Goal: Task Accomplishment & Management: Complete application form

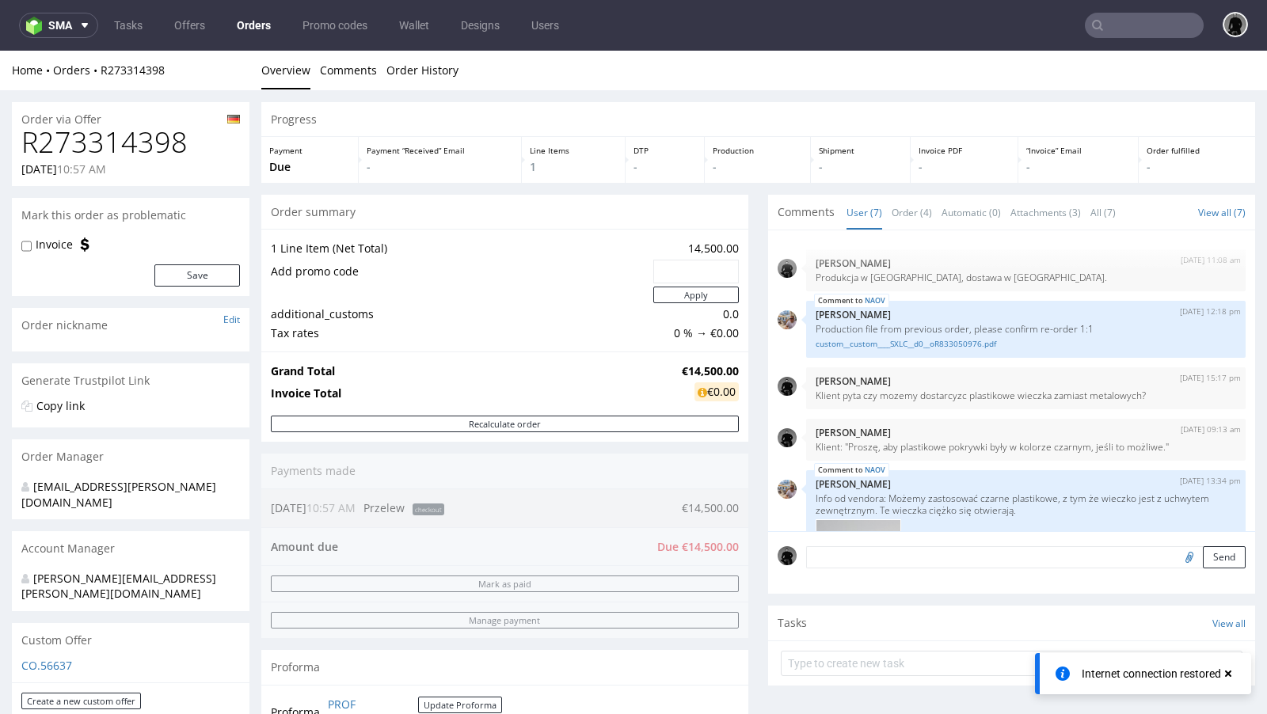
scroll to position [329, 0]
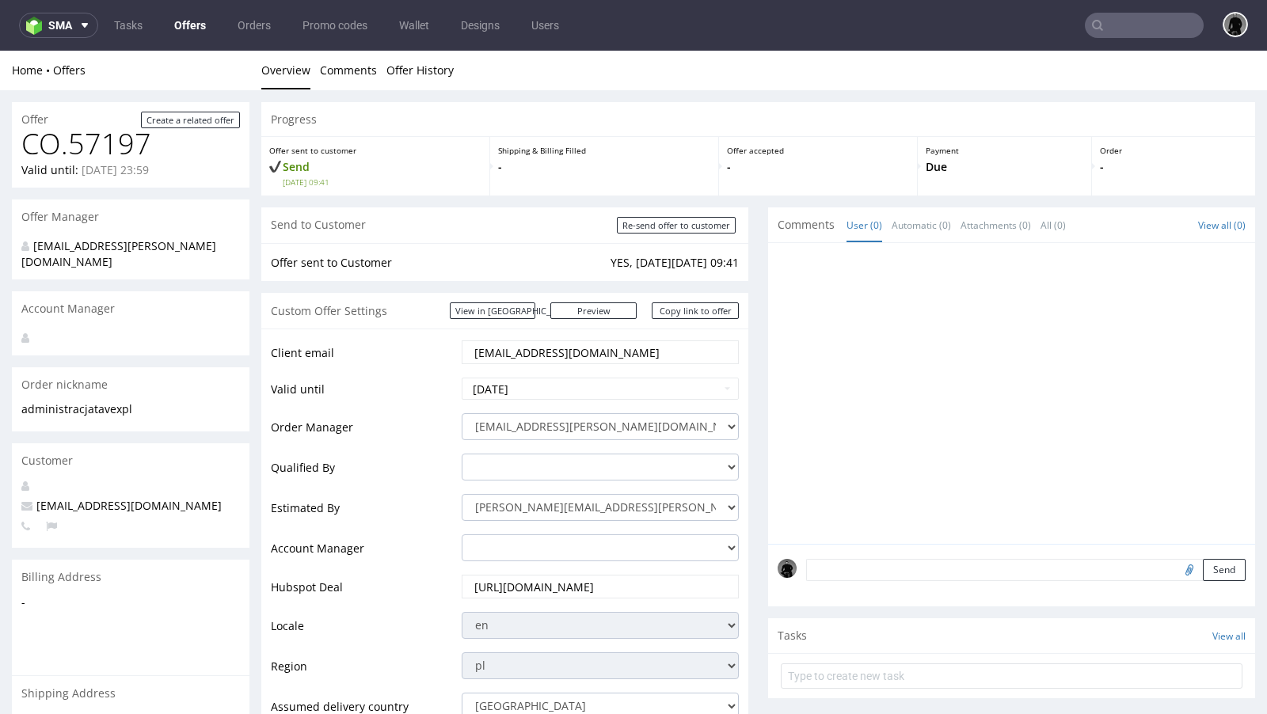
scroll to position [649, 0]
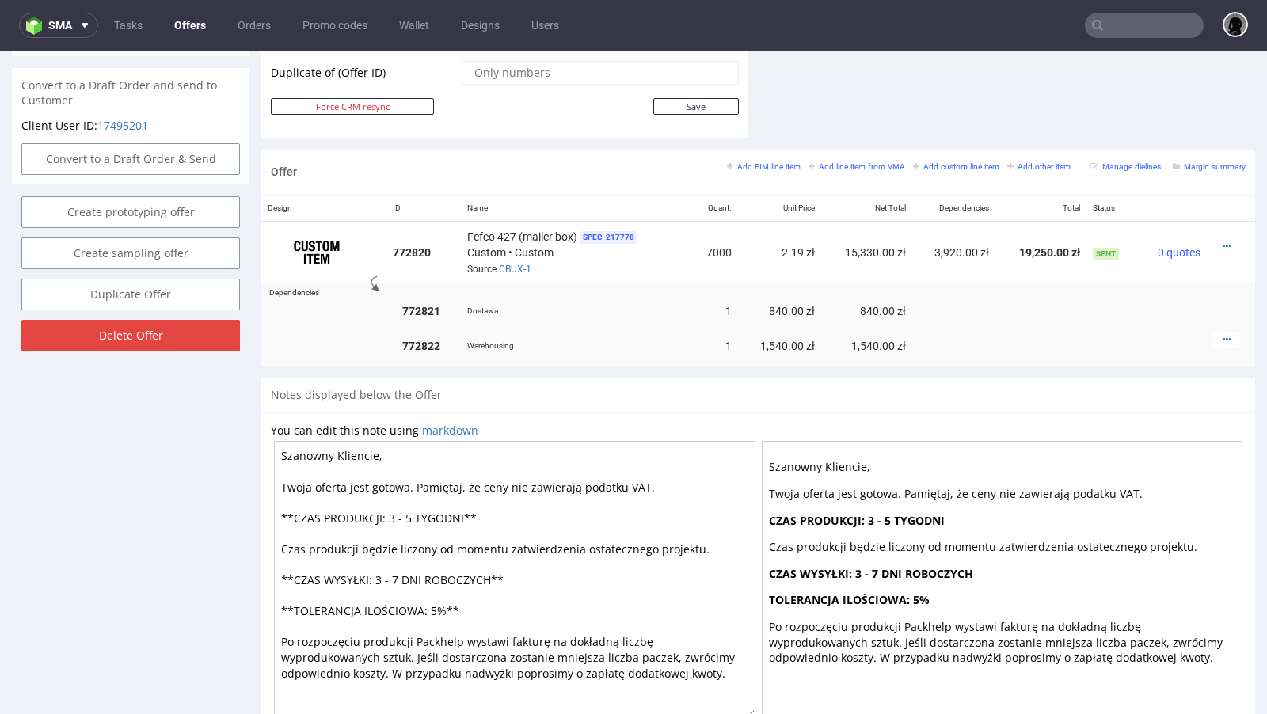
scroll to position [874, 0]
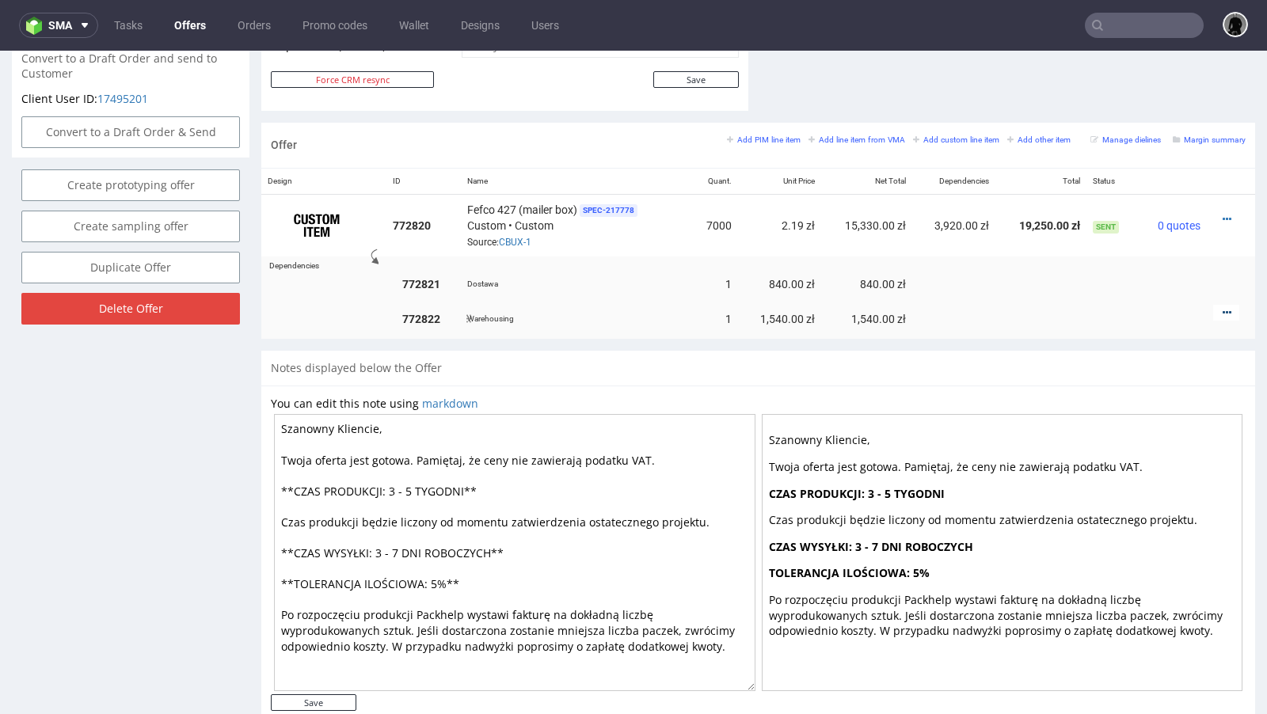
click at [1223, 307] on icon at bounding box center [1227, 312] width 9 height 11
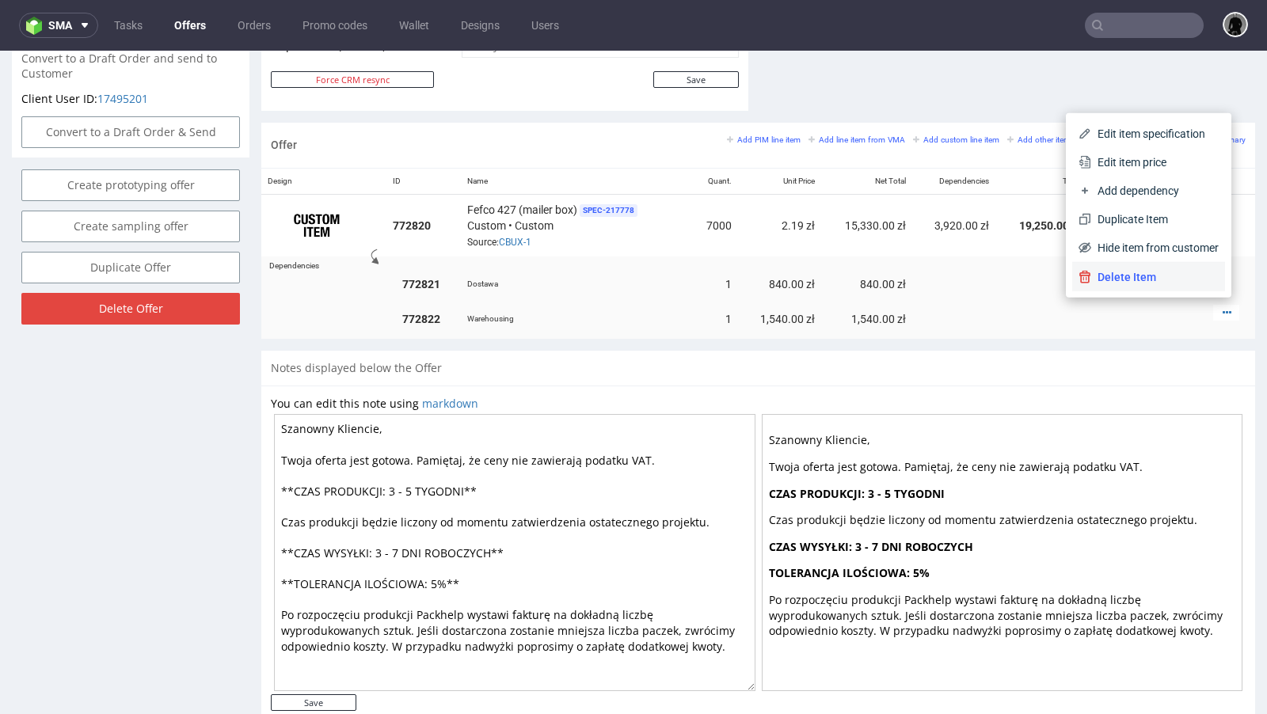
click at [1127, 282] on span "Delete Item" at bounding box center [1155, 277] width 128 height 16
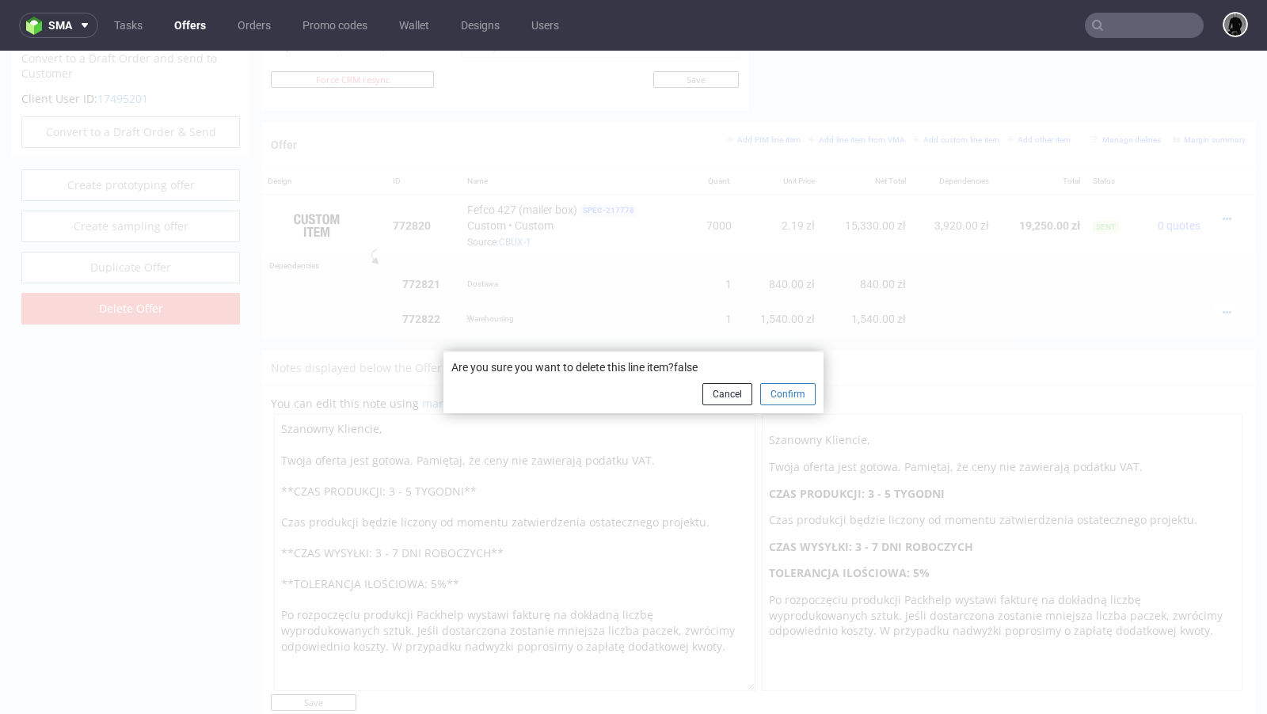
click at [783, 398] on button "Confirm" at bounding box center [787, 394] width 55 height 22
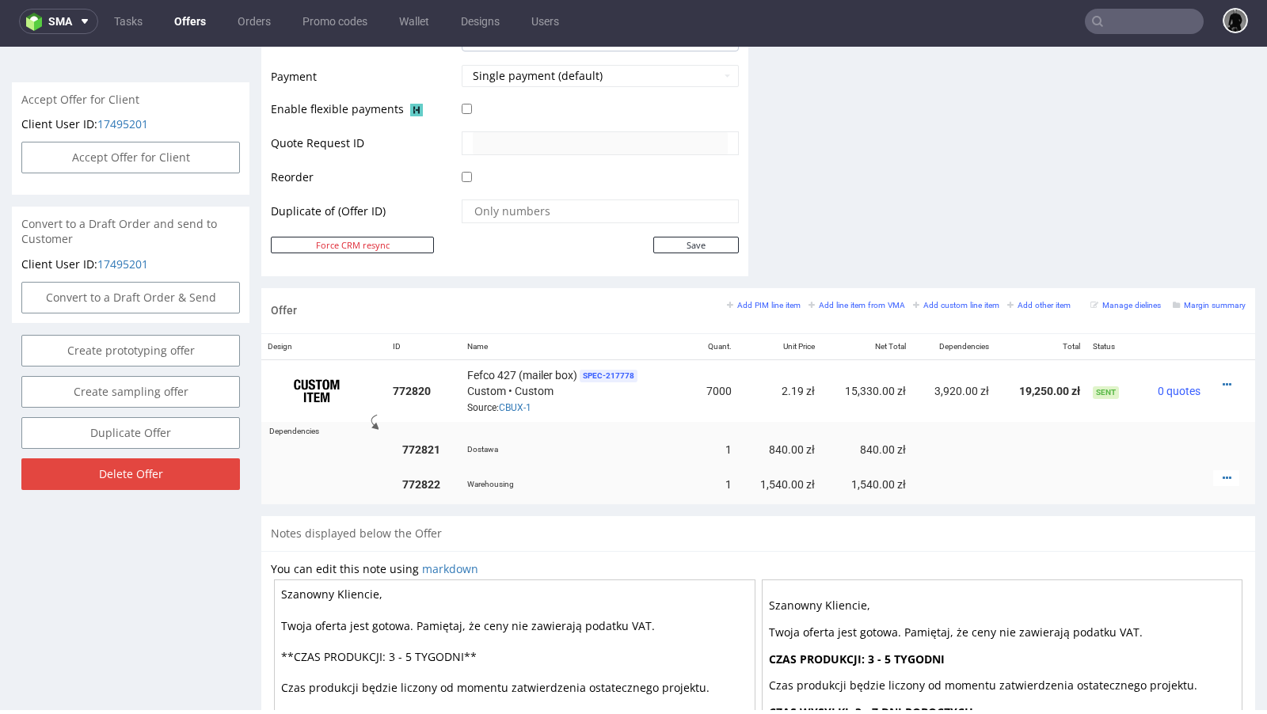
scroll to position [730, 0]
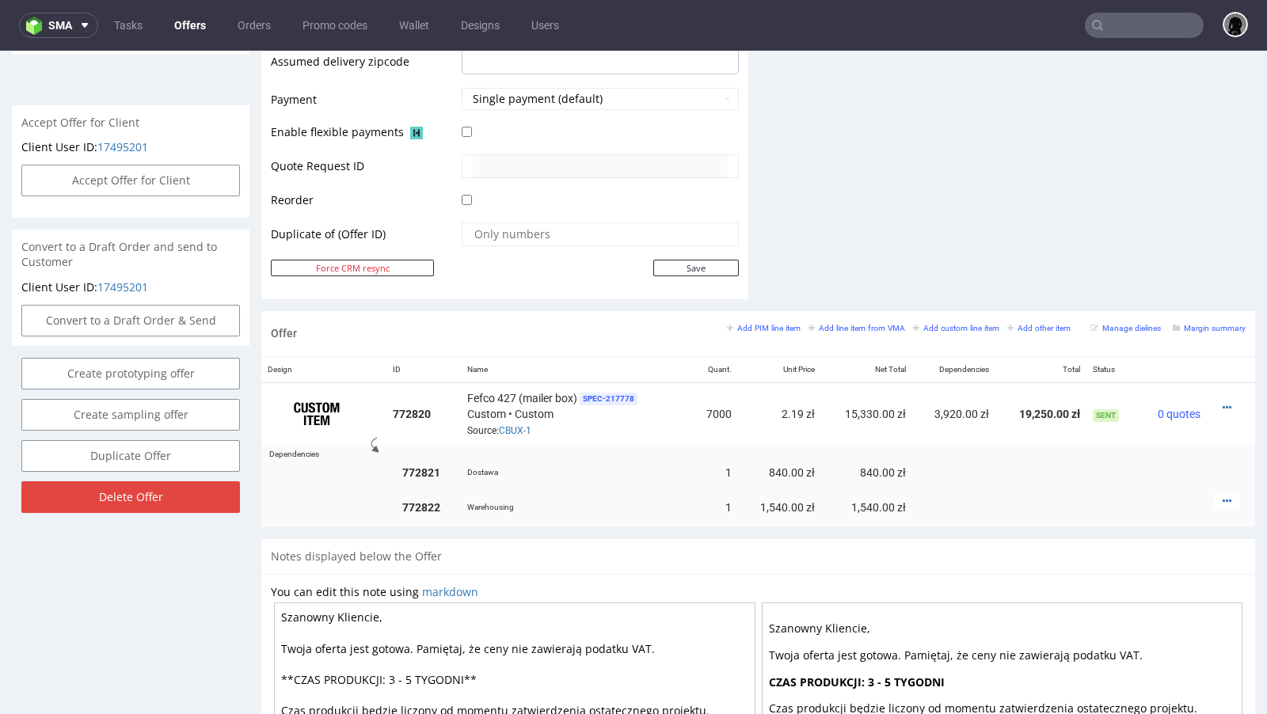
scroll to position [781, 0]
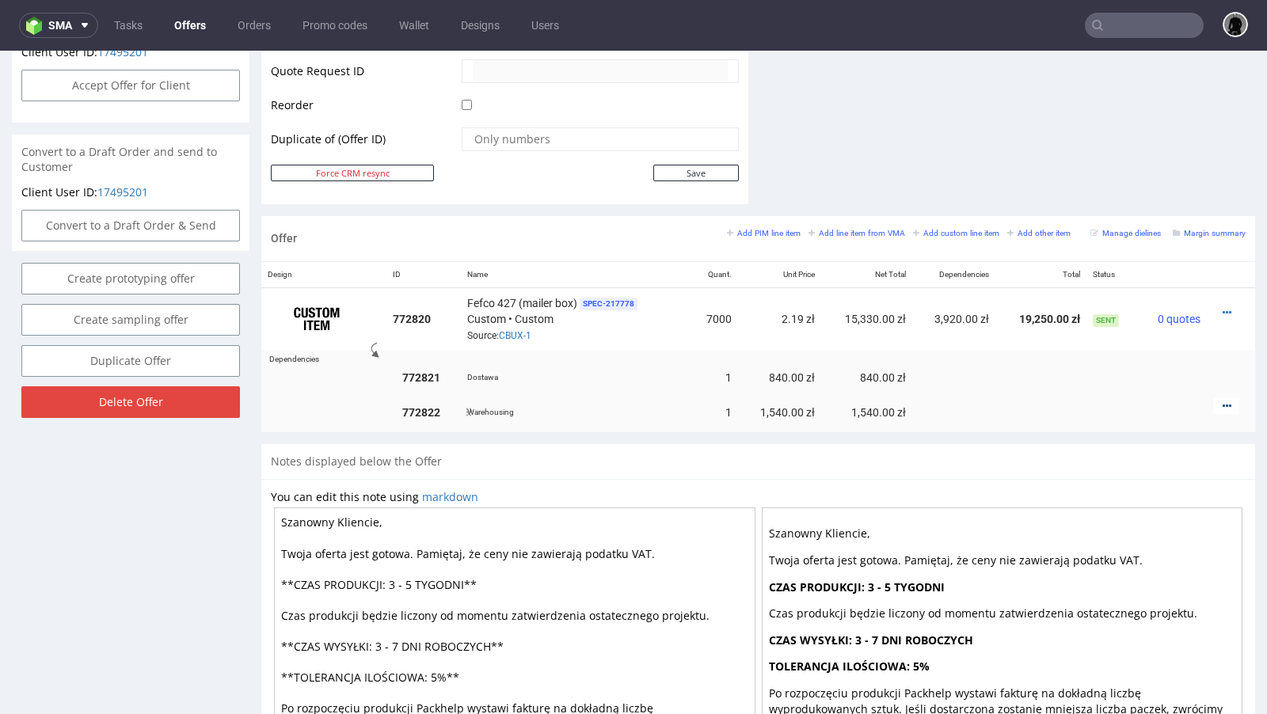
click at [1223, 400] on link at bounding box center [1227, 406] width 9 height 13
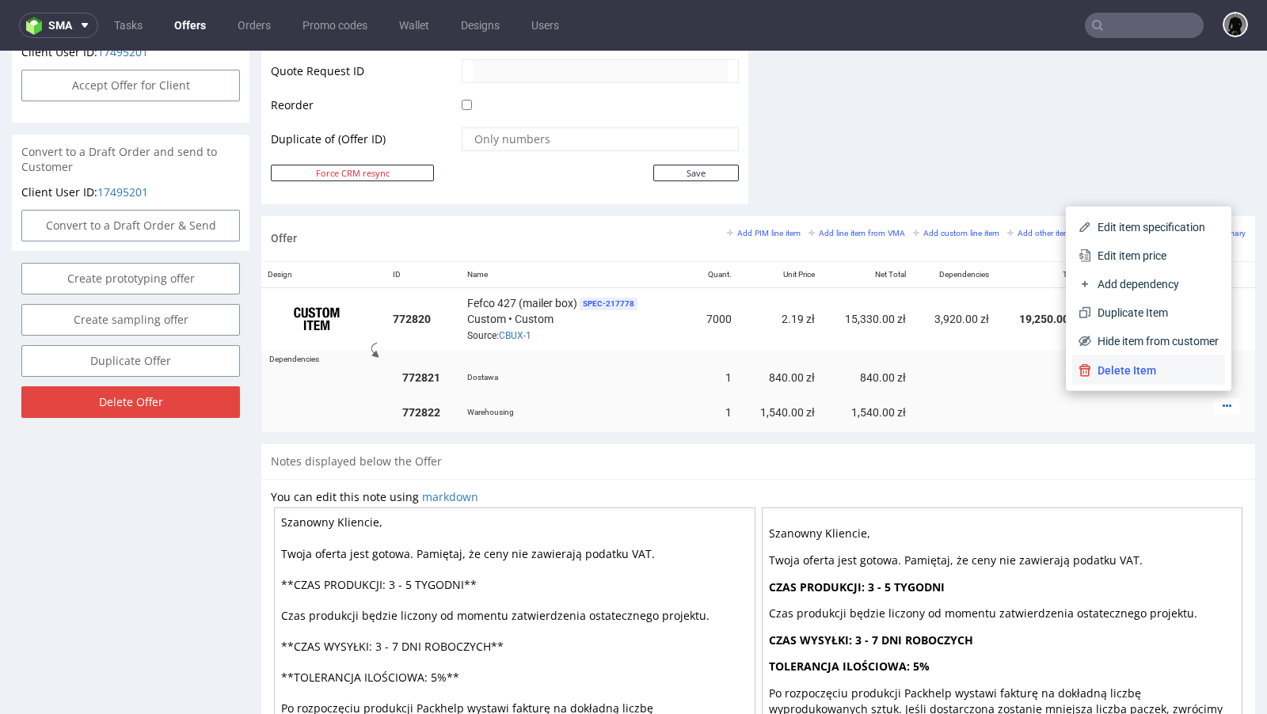
click at [1148, 375] on span "Delete Item" at bounding box center [1155, 371] width 128 height 16
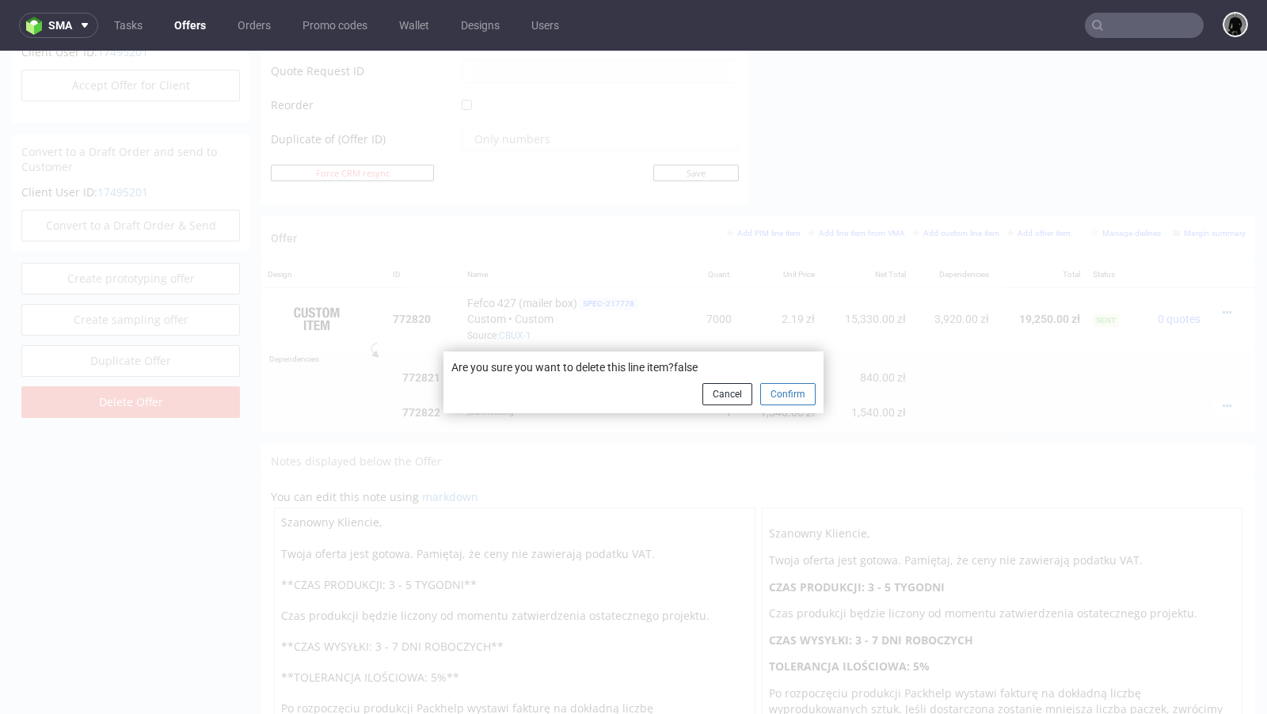
click at [797, 390] on button "Confirm" at bounding box center [787, 394] width 55 height 22
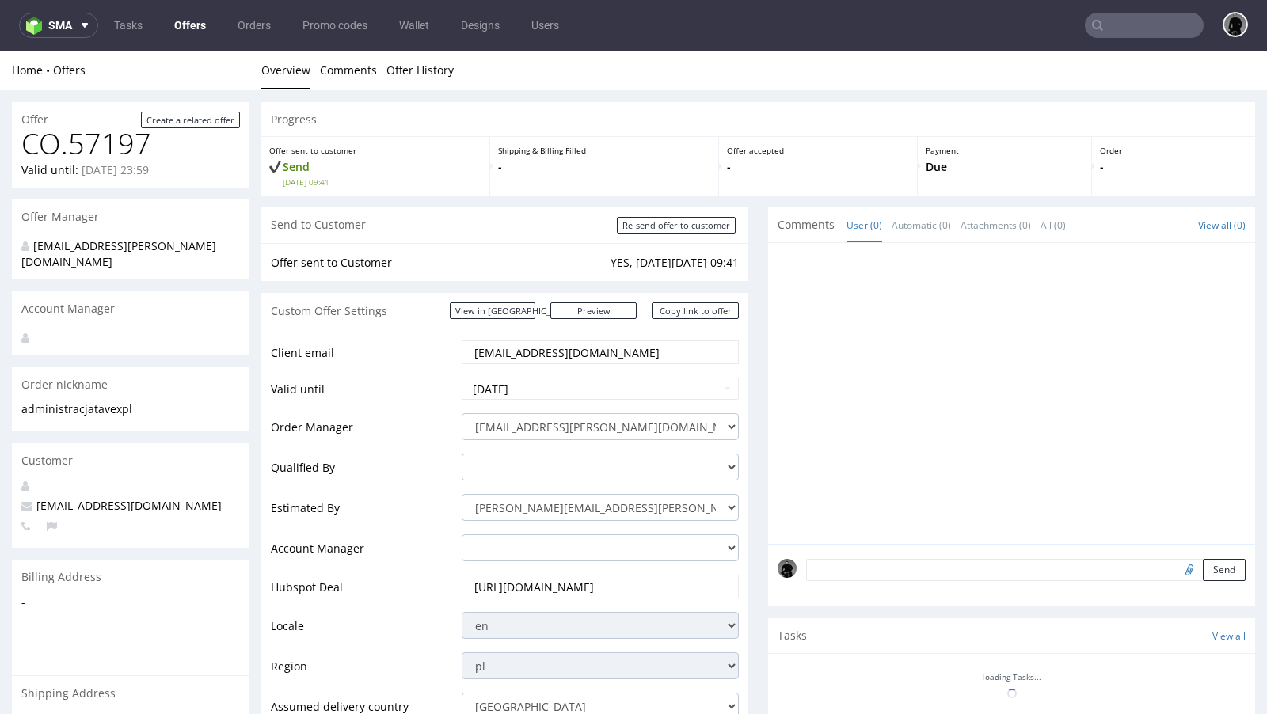
scroll to position [649, 0]
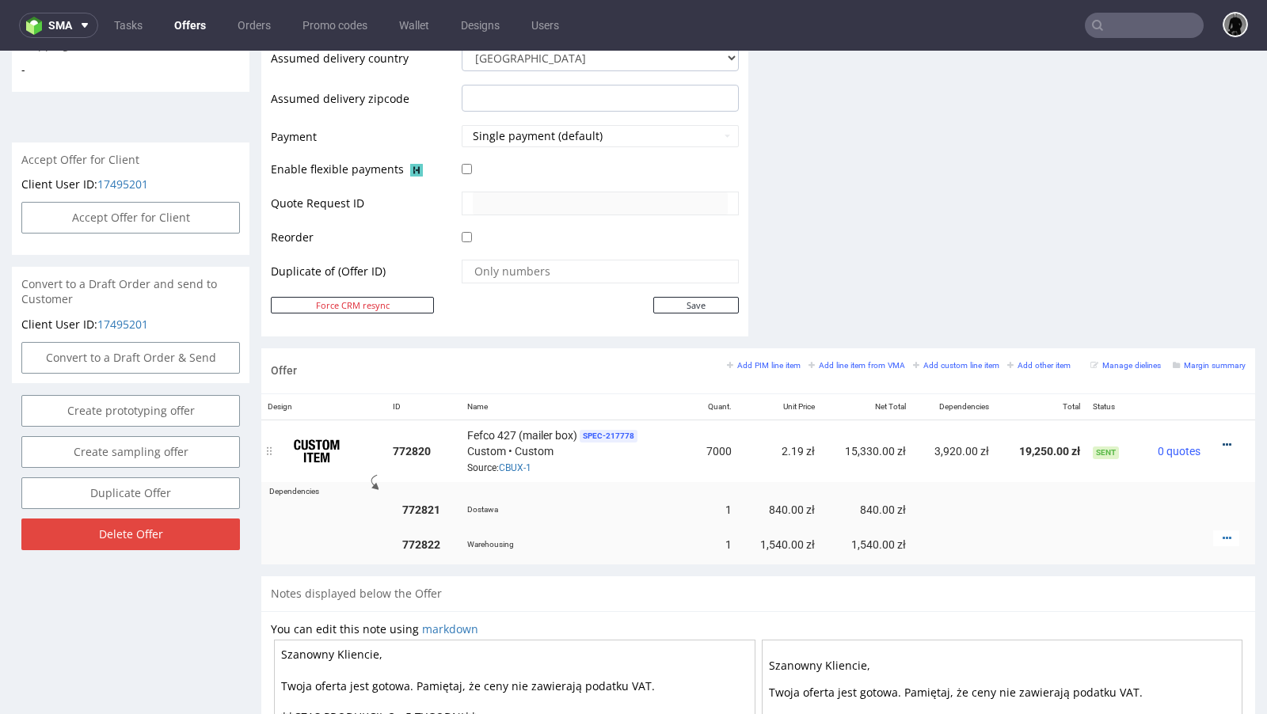
click at [1223, 440] on icon at bounding box center [1227, 445] width 9 height 11
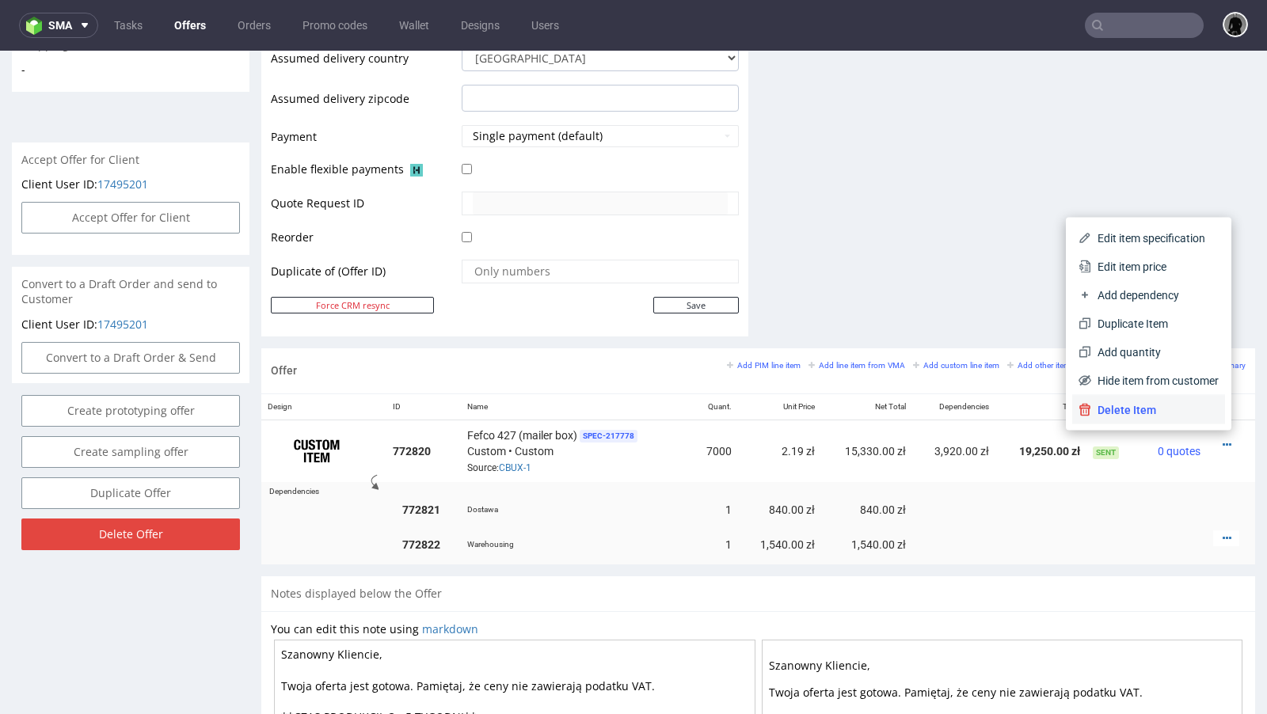
click at [1135, 409] on span "Delete Item" at bounding box center [1155, 410] width 128 height 16
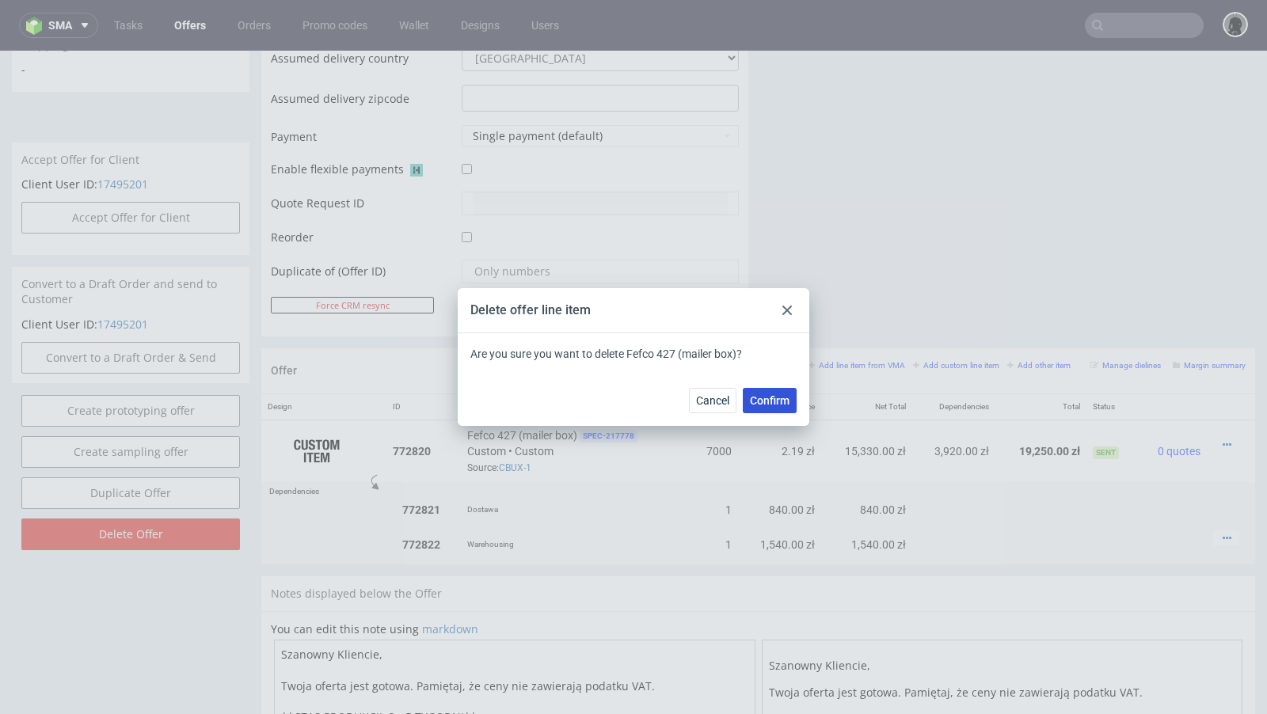
click at [782, 401] on span "Confirm" at bounding box center [770, 400] width 40 height 11
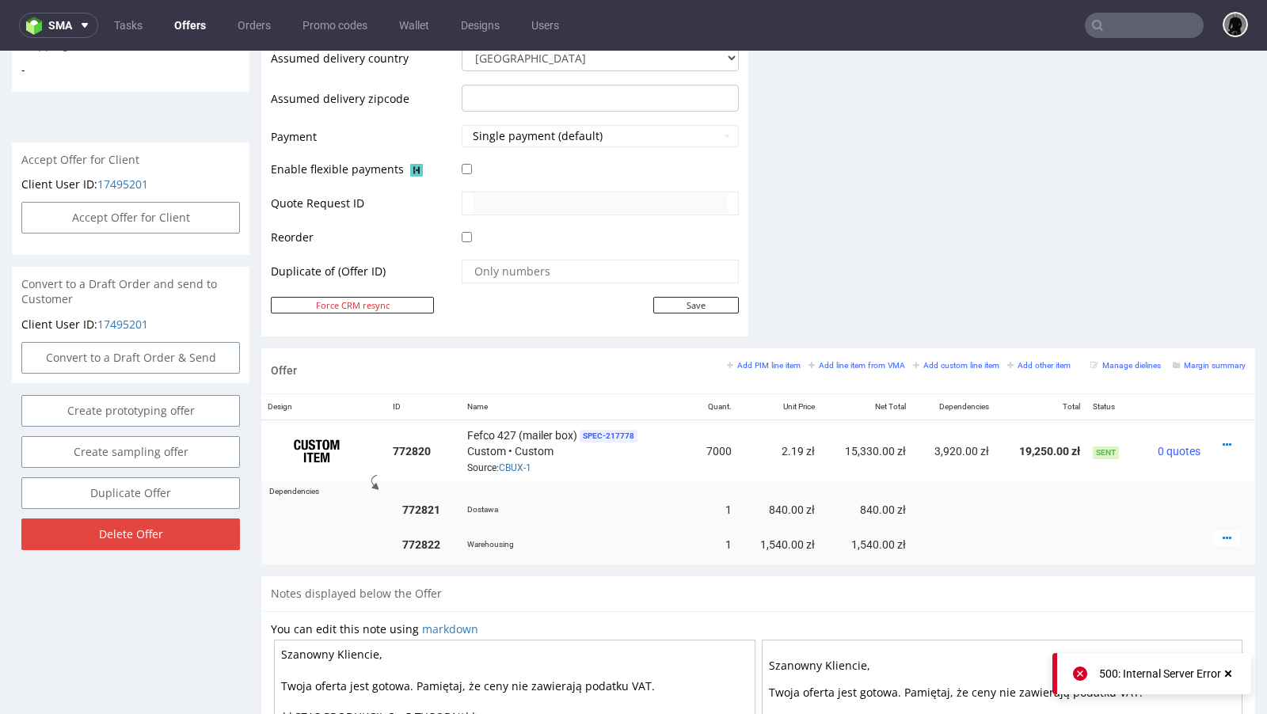
click at [642, 234] on div at bounding box center [600, 237] width 277 height 17
click at [1223, 440] on icon at bounding box center [1227, 445] width 9 height 11
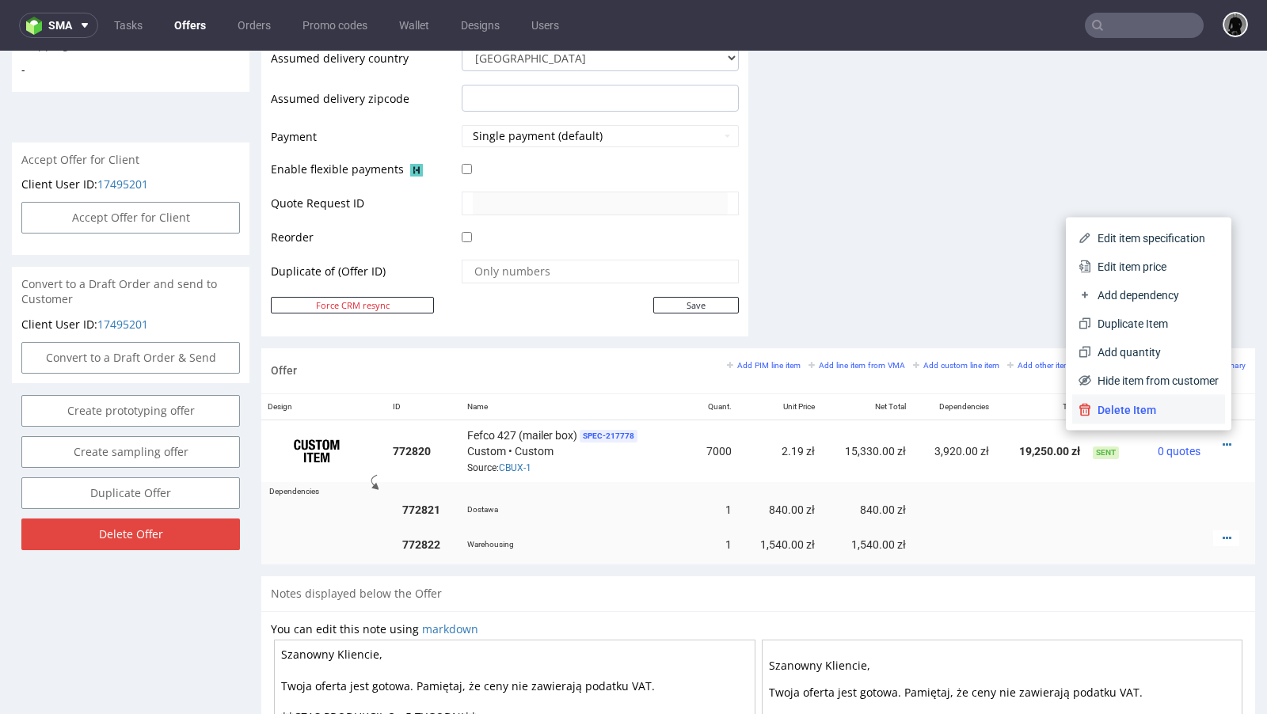
click at [1107, 409] on span "Delete Item" at bounding box center [1155, 410] width 128 height 16
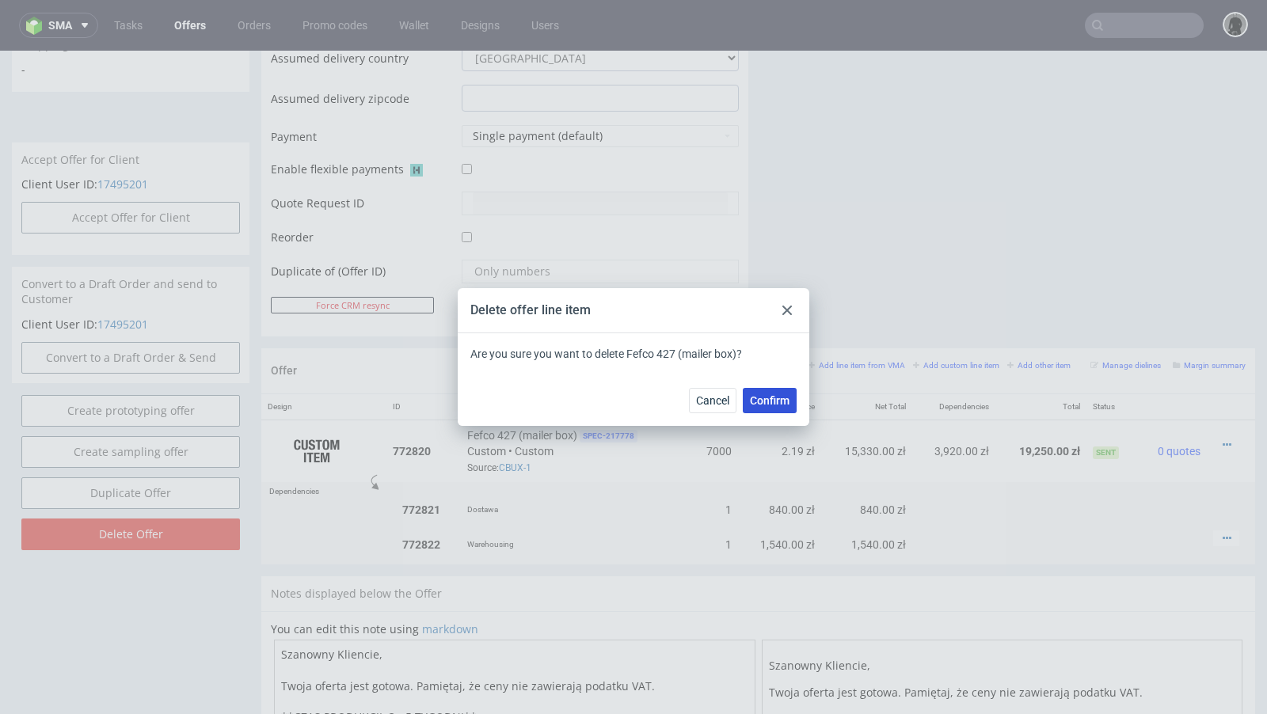
click at [769, 409] on button "Confirm" at bounding box center [770, 400] width 54 height 25
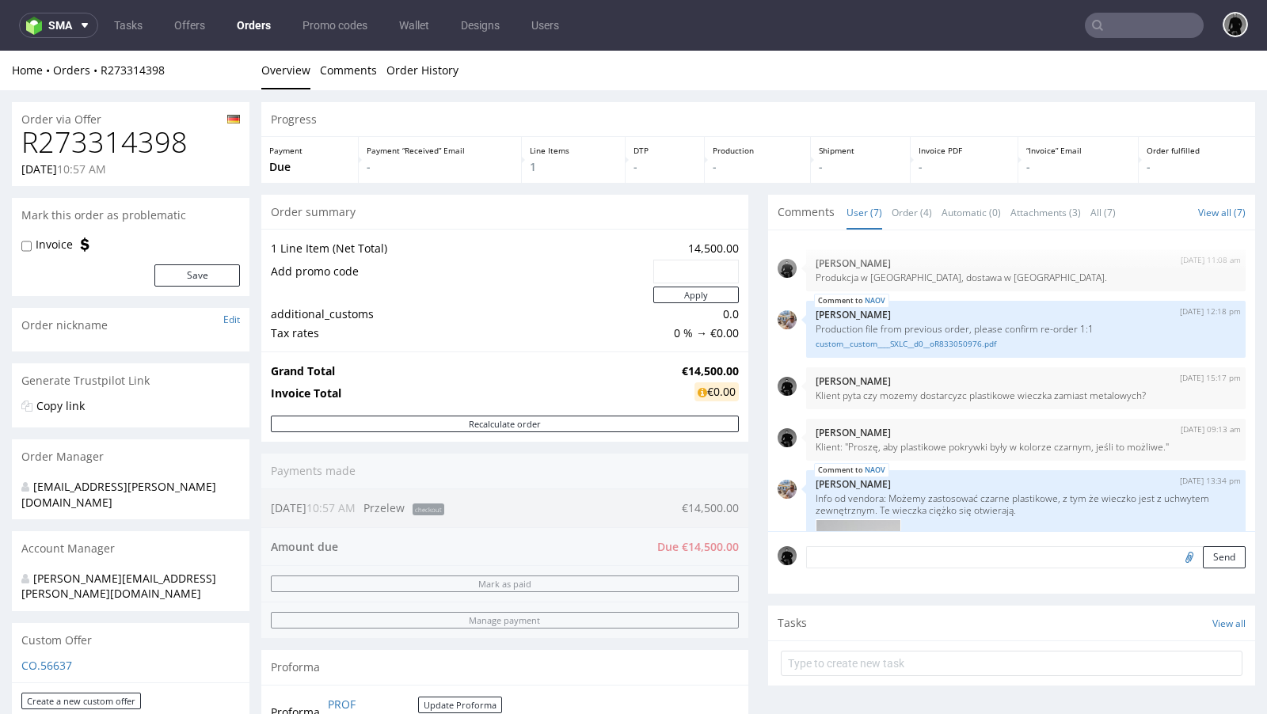
scroll to position [329, 0]
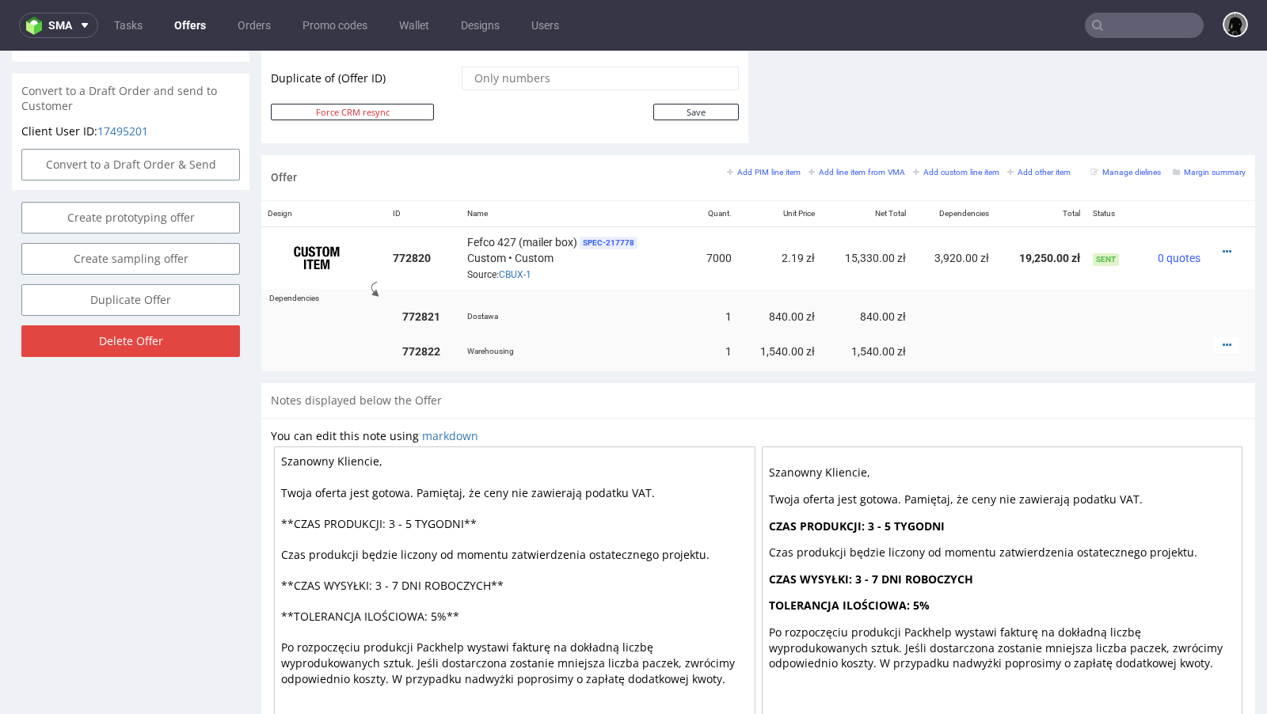
scroll to position [871, 0]
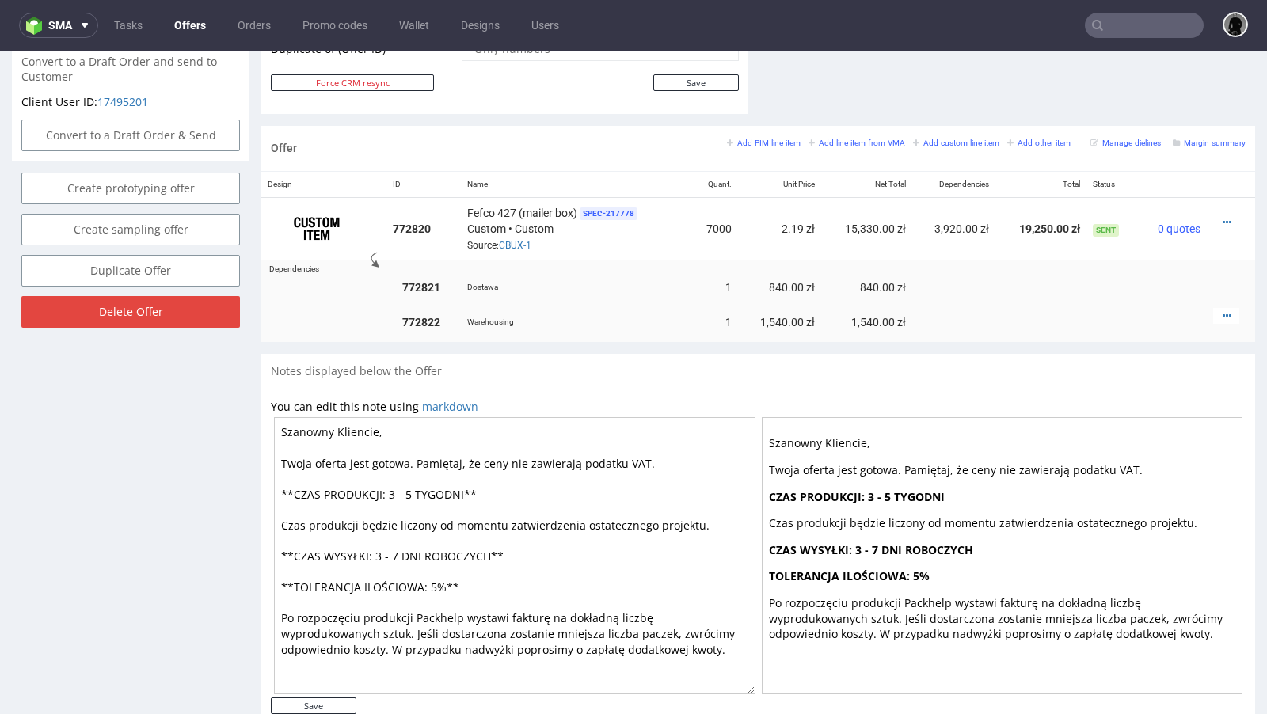
click at [192, 24] on link "Offers" at bounding box center [190, 25] width 51 height 25
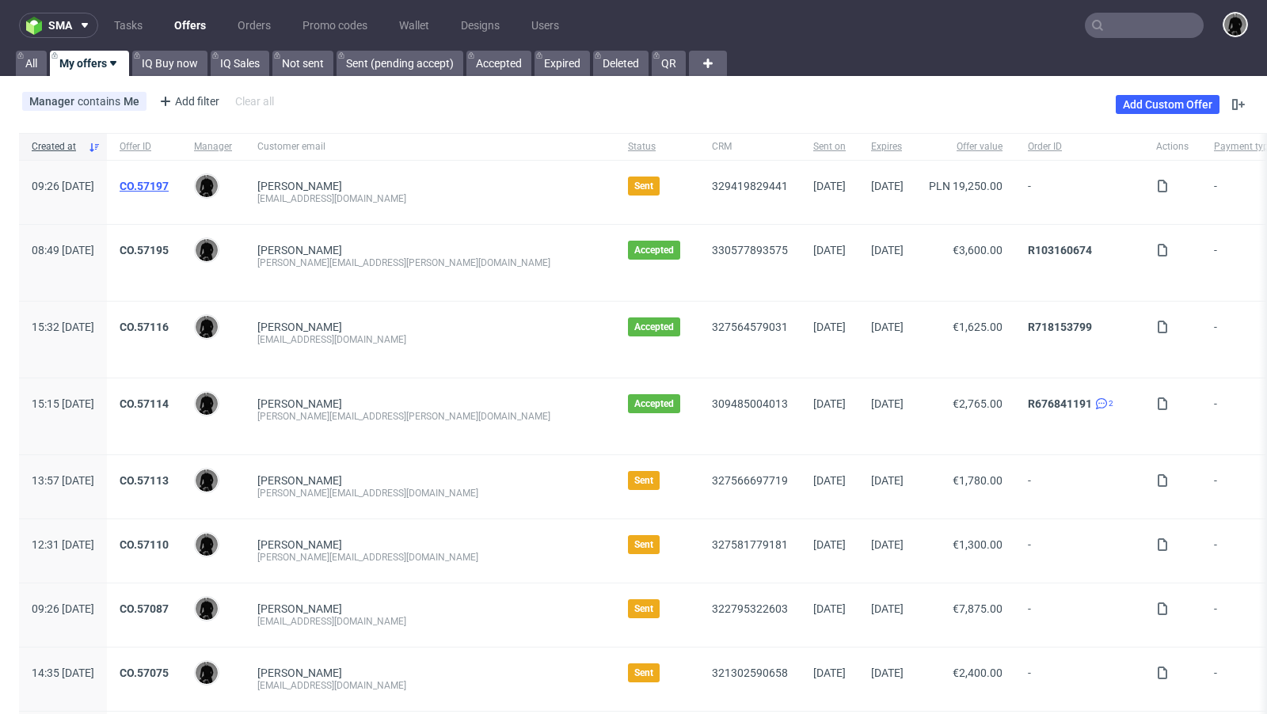
click at [169, 180] on link "CO.57197" at bounding box center [144, 186] width 49 height 13
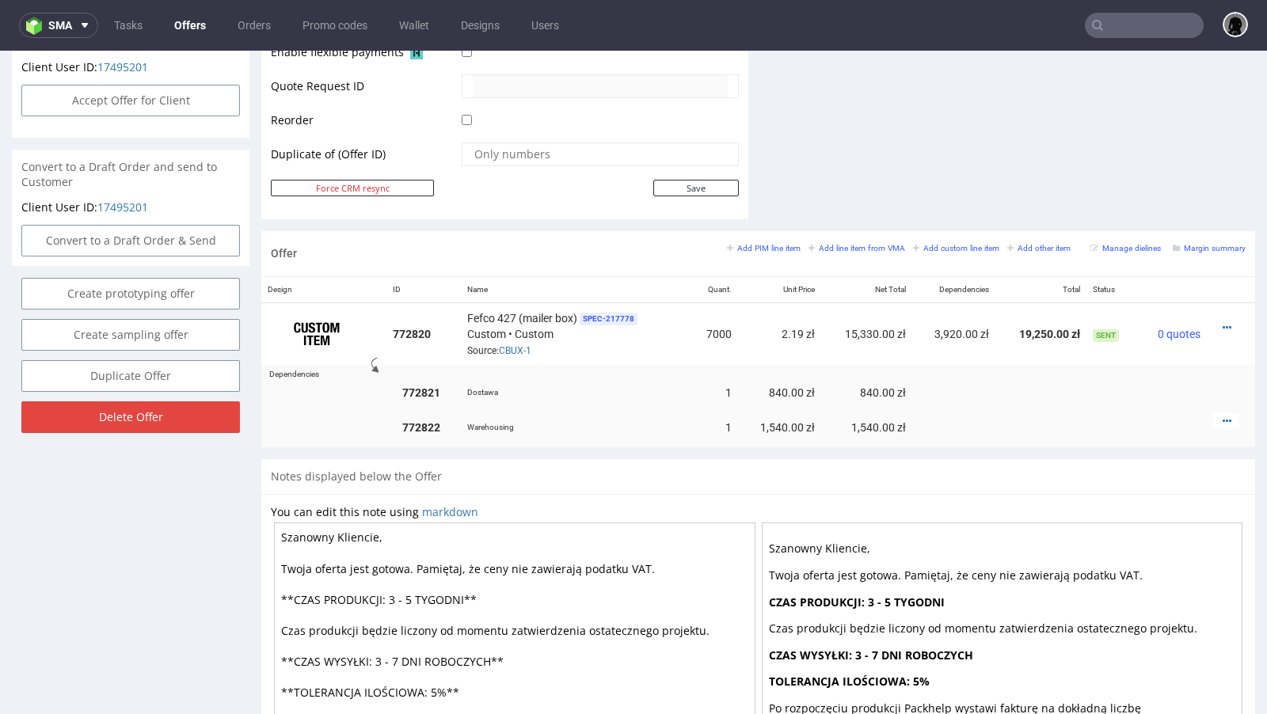
scroll to position [907, 0]
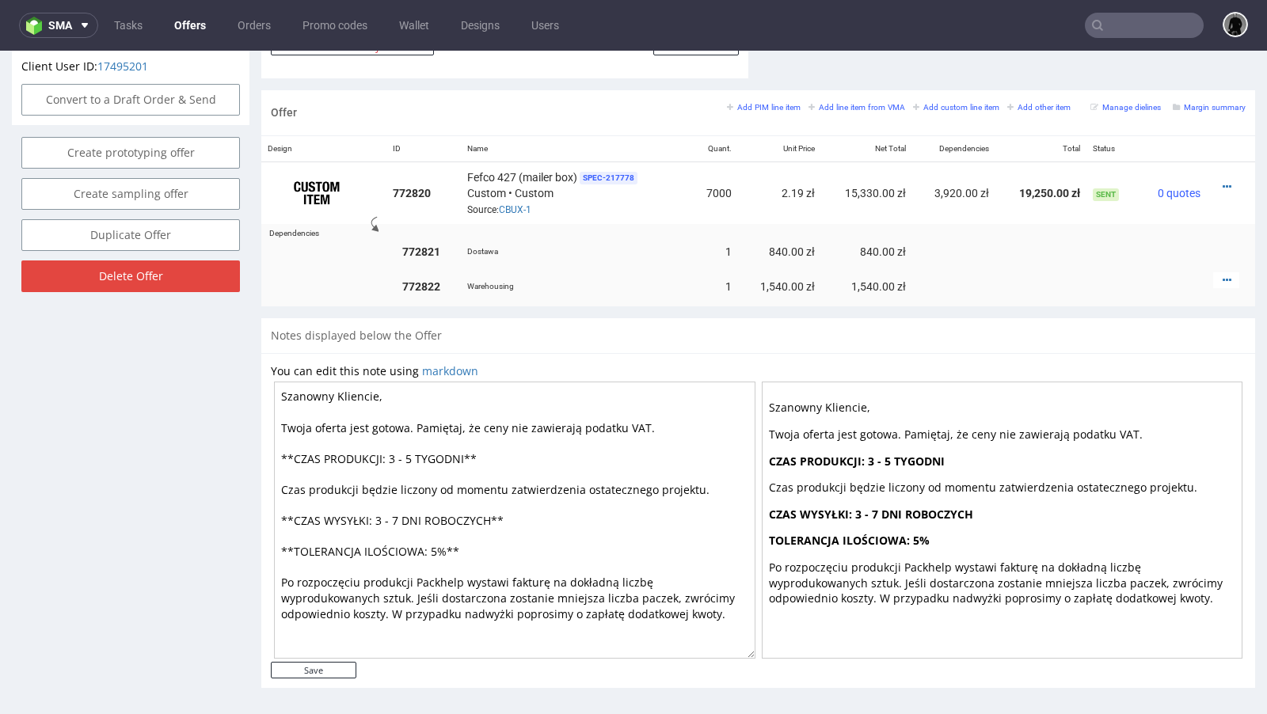
scroll to position [4, 0]
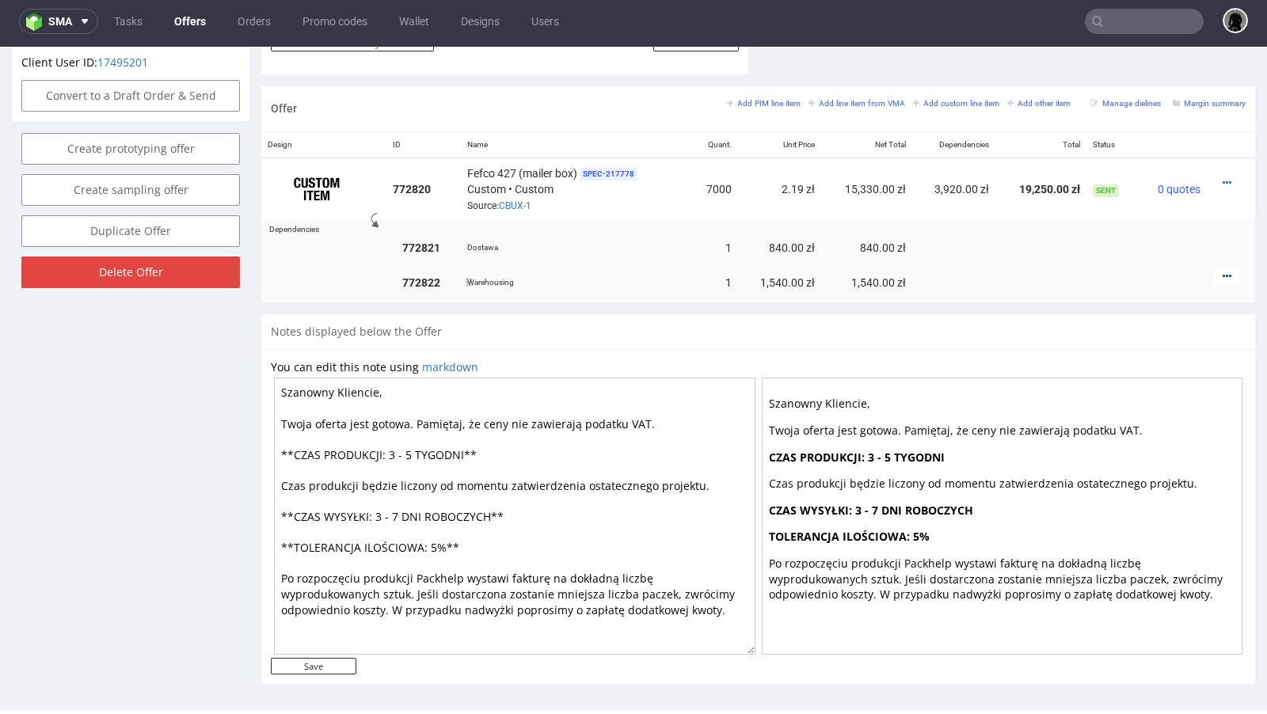
click at [1223, 271] on icon at bounding box center [1227, 276] width 9 height 11
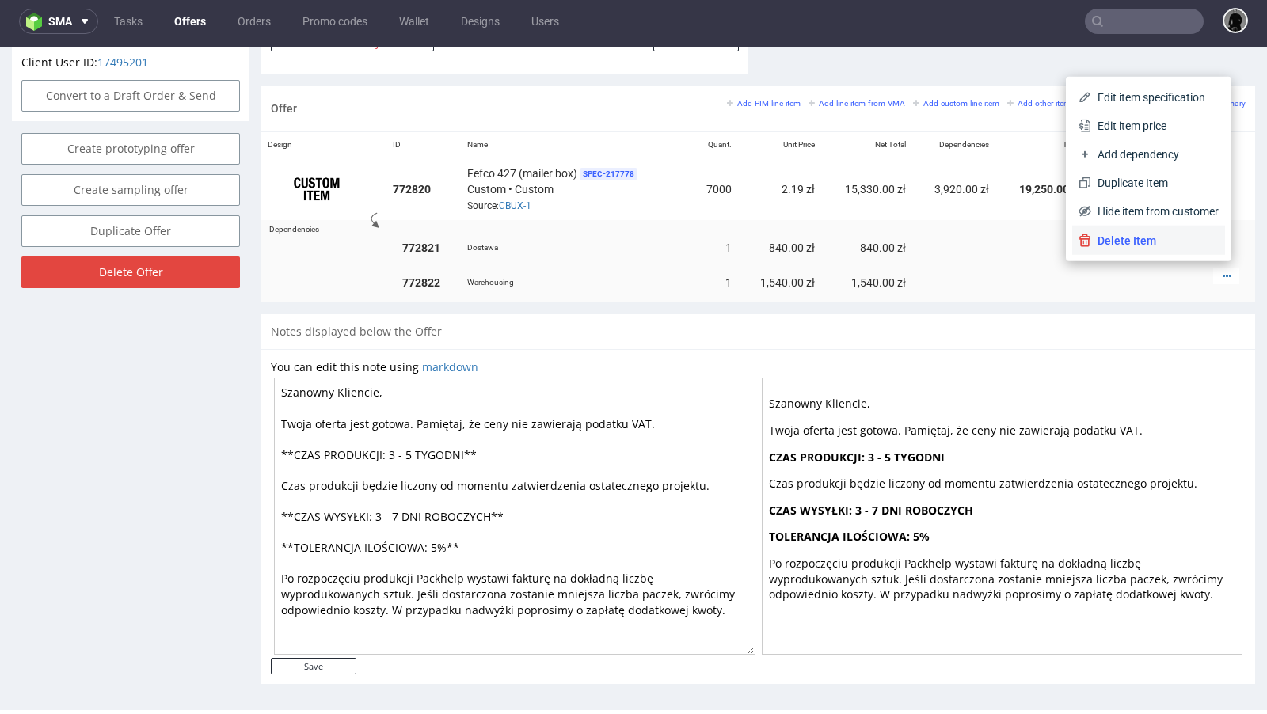
click at [1149, 239] on span "Delete Item" at bounding box center [1155, 241] width 128 height 16
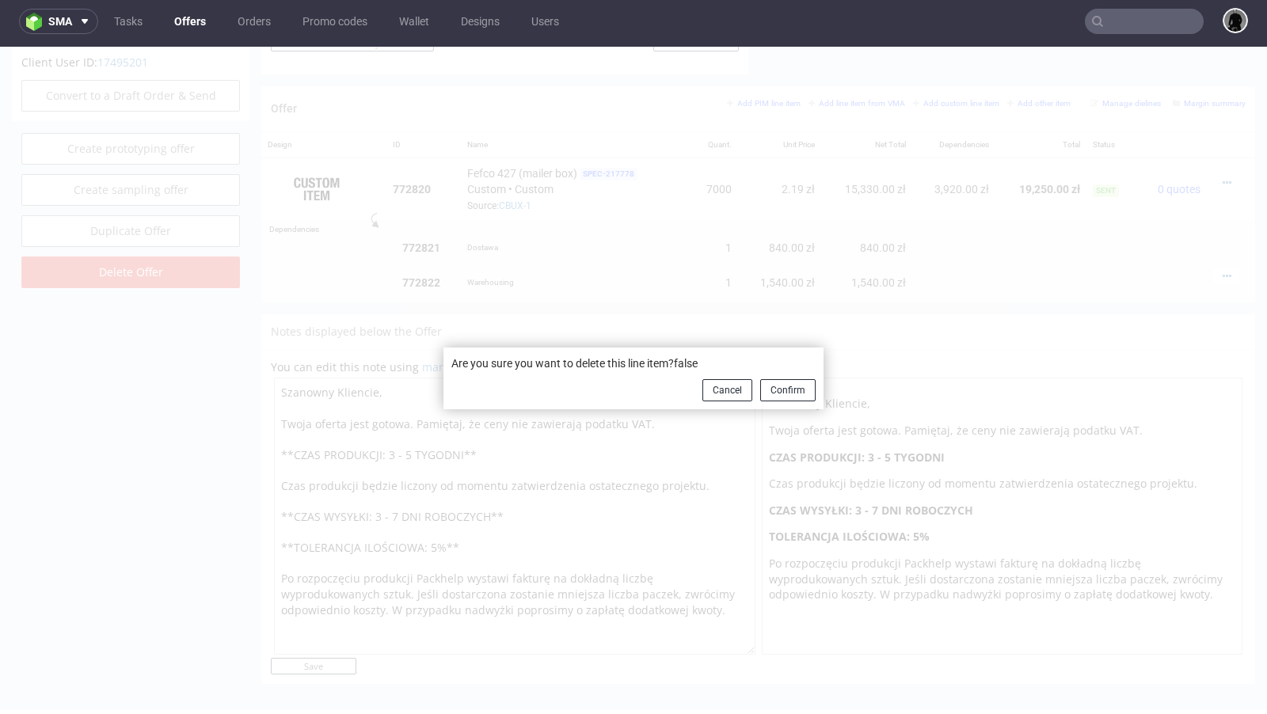
click at [761, 394] on button "Confirm" at bounding box center [787, 390] width 55 height 22
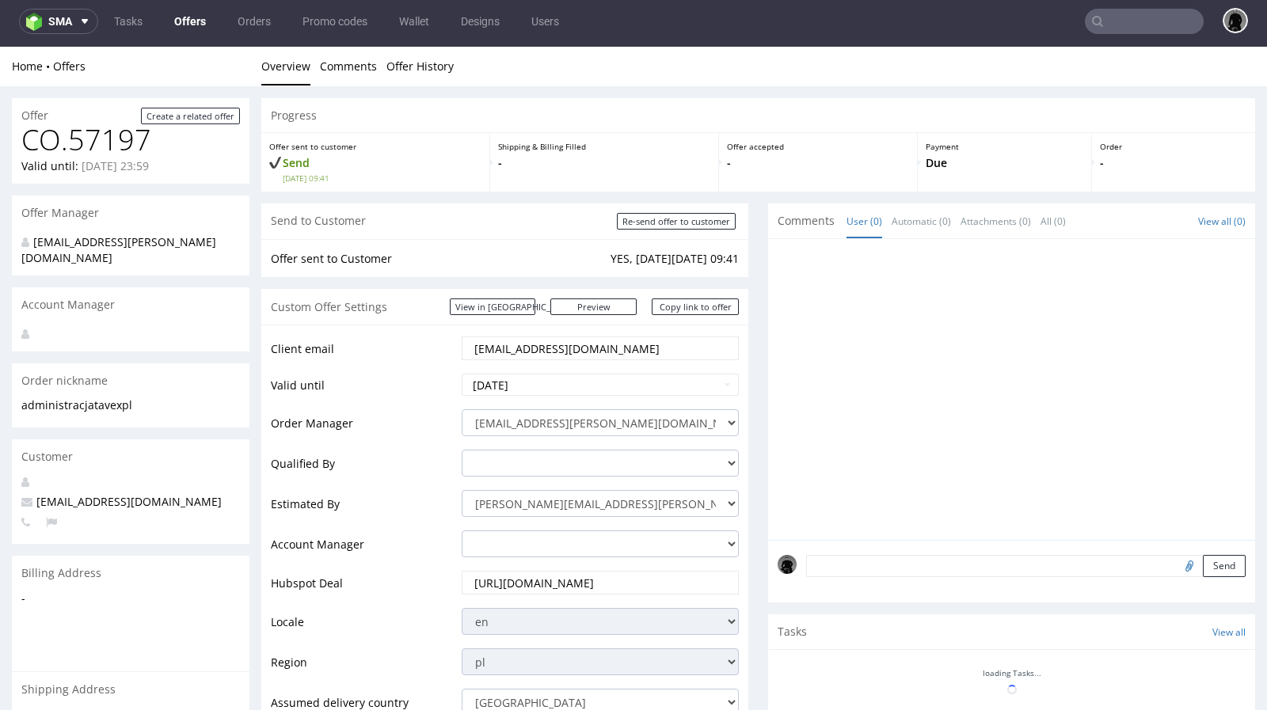
scroll to position [649, 0]
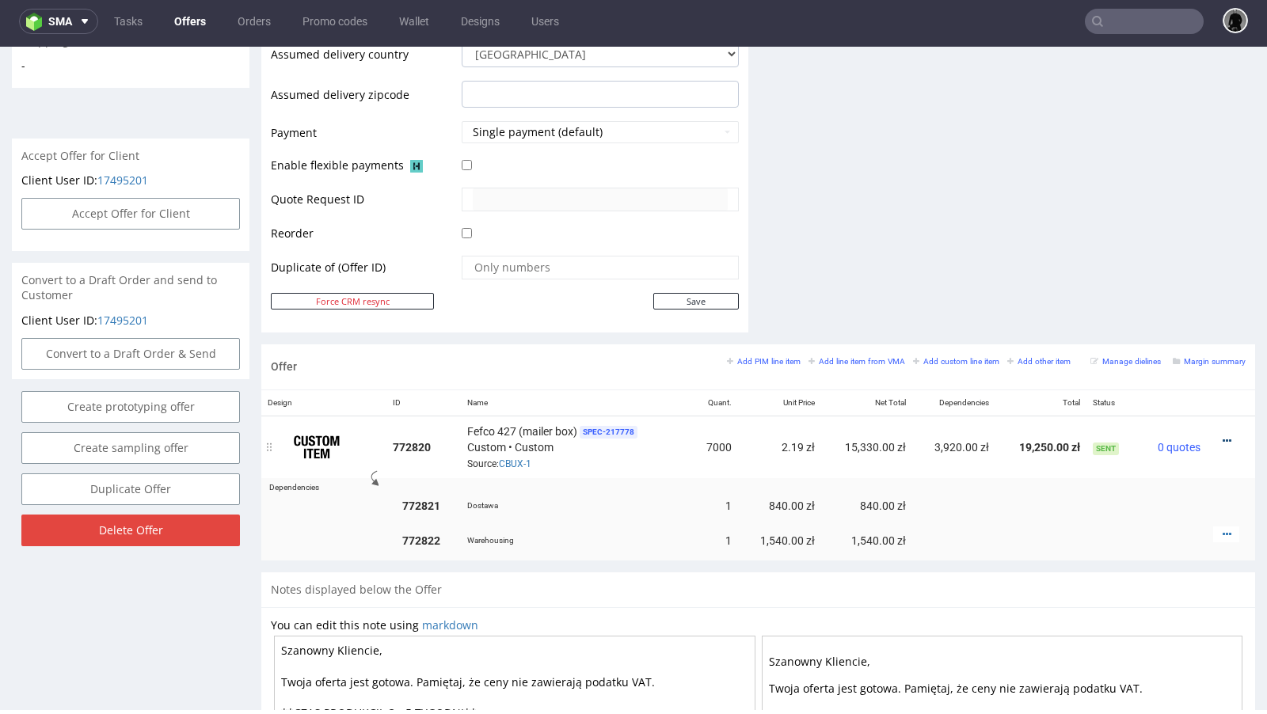
click at [1223, 436] on icon at bounding box center [1227, 441] width 9 height 11
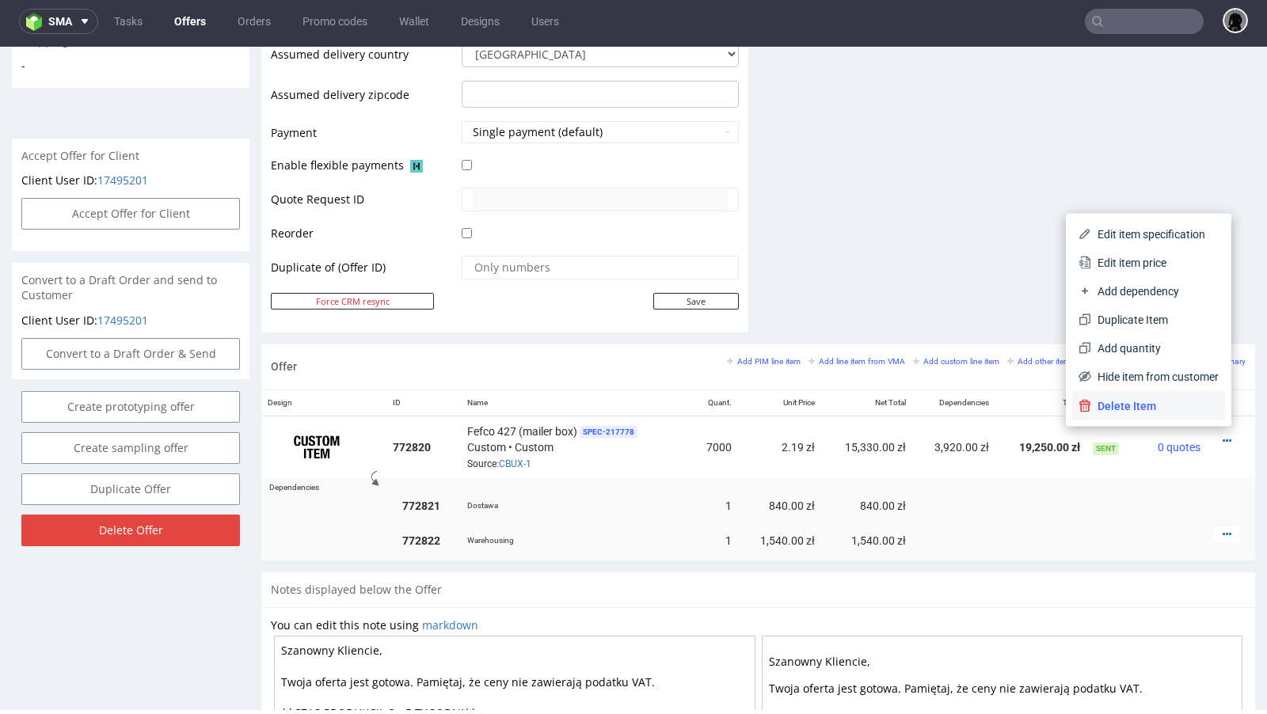
click at [1159, 401] on span "Delete Item" at bounding box center [1155, 406] width 128 height 16
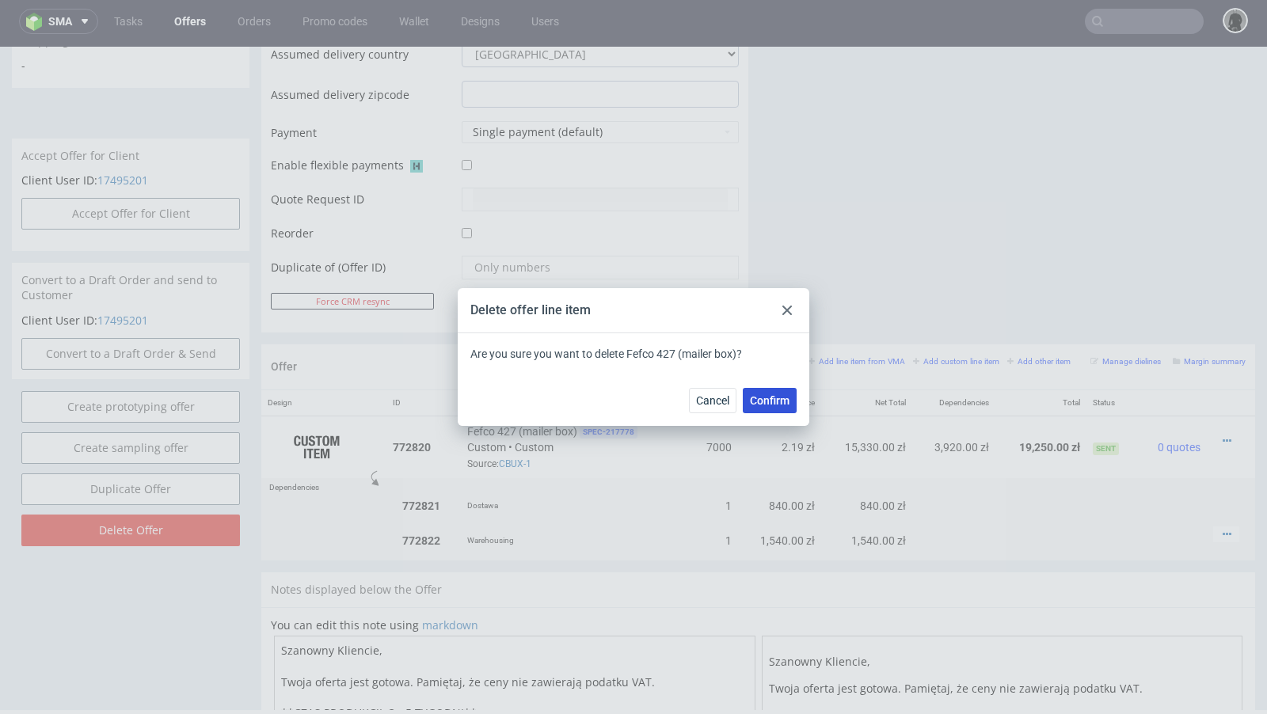
click at [776, 393] on button "Confirm" at bounding box center [770, 400] width 54 height 25
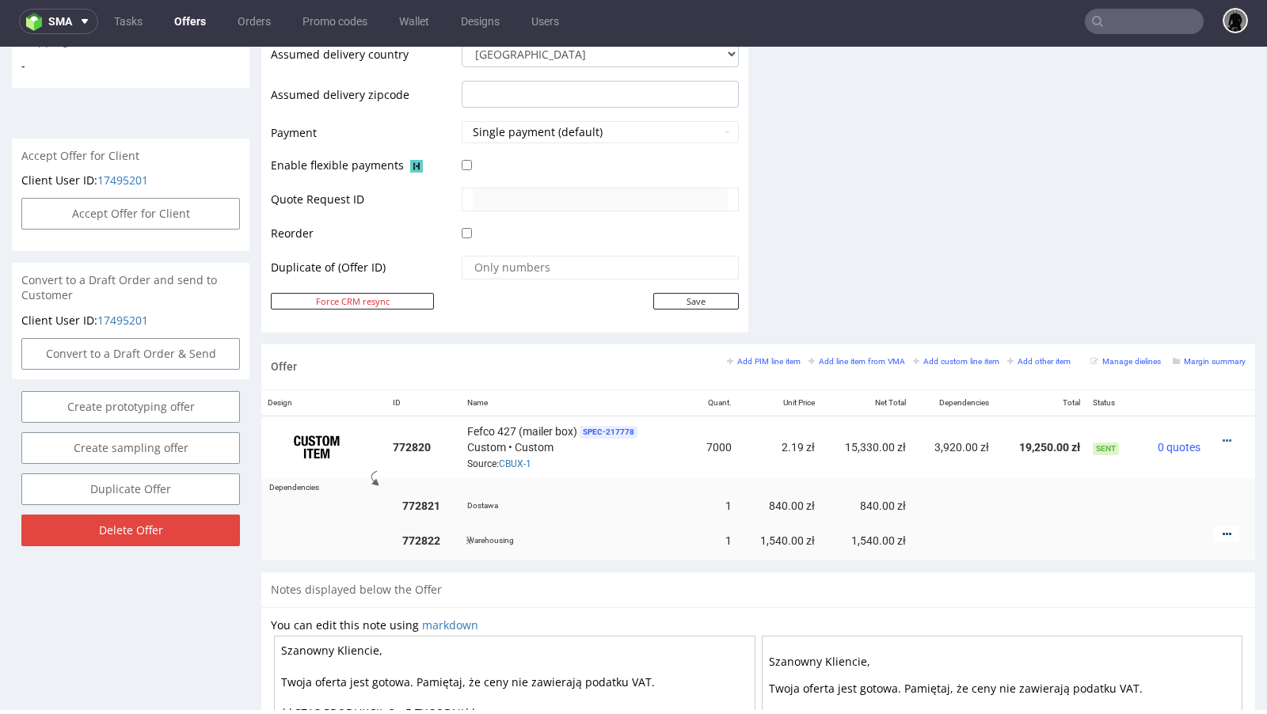
click at [1223, 529] on icon at bounding box center [1227, 534] width 9 height 11
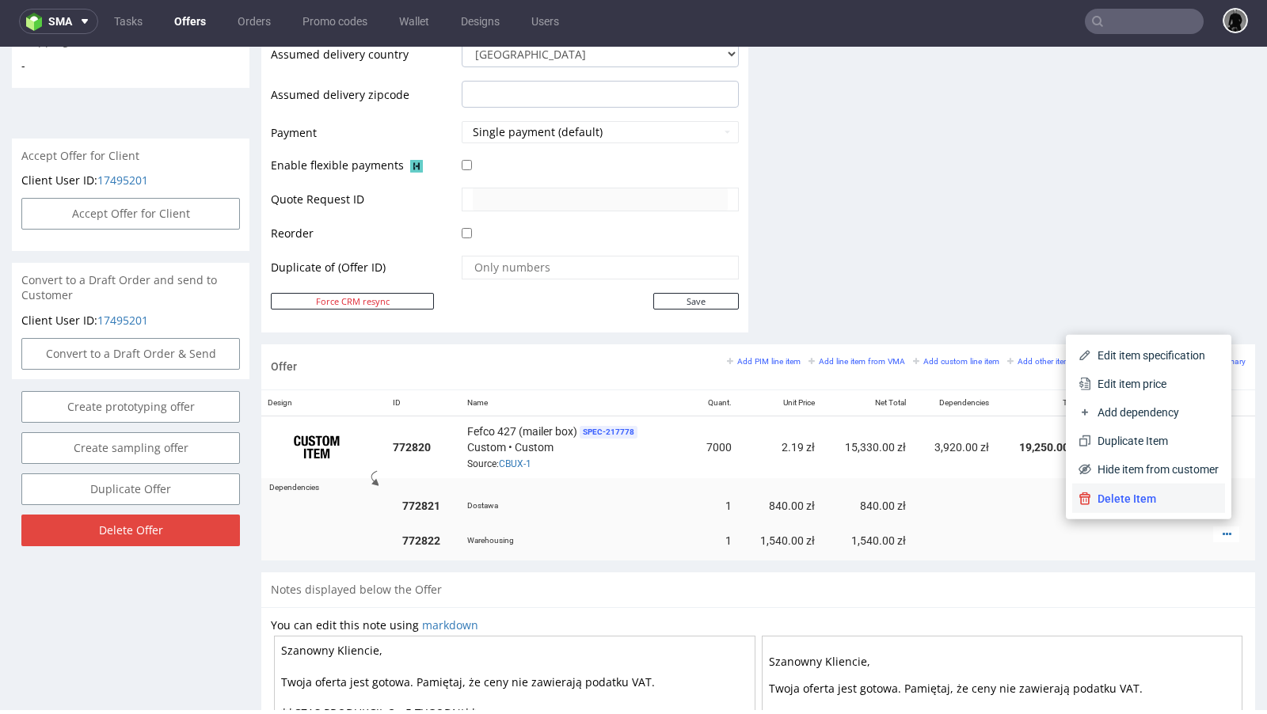
click at [1153, 502] on span "Delete Item" at bounding box center [1155, 499] width 128 height 16
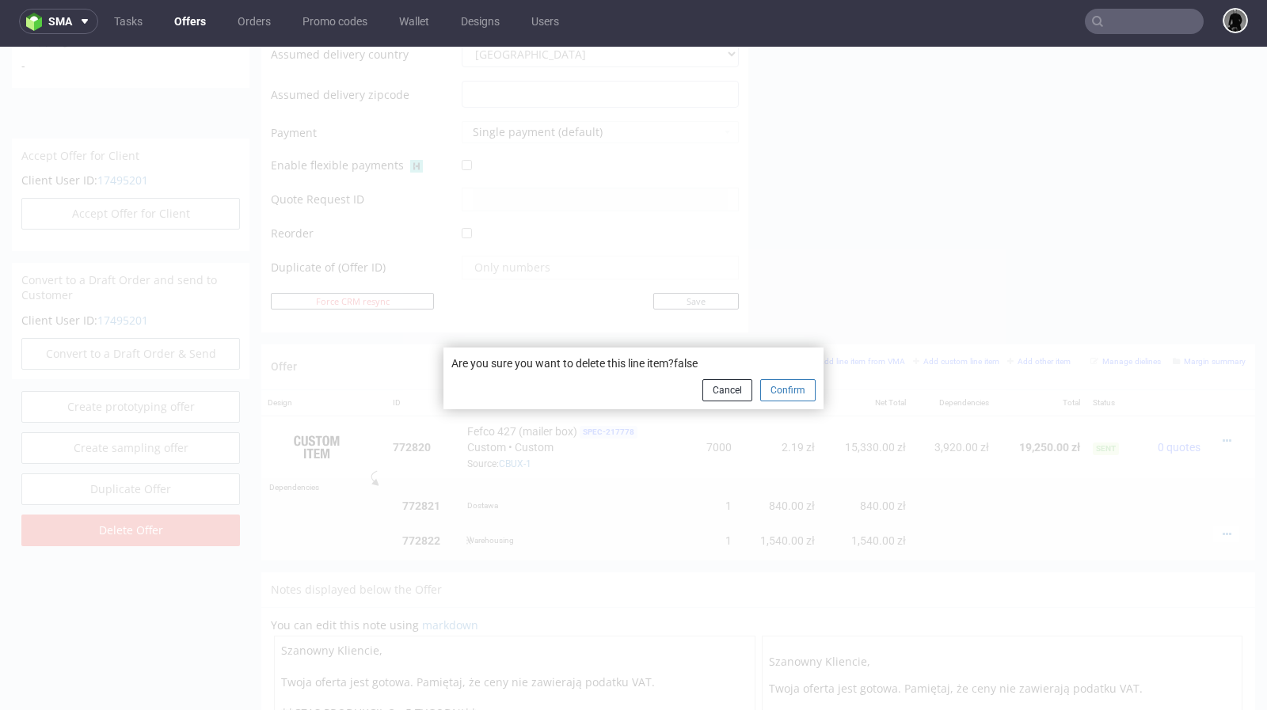
click at [798, 394] on button "Confirm" at bounding box center [787, 390] width 55 height 22
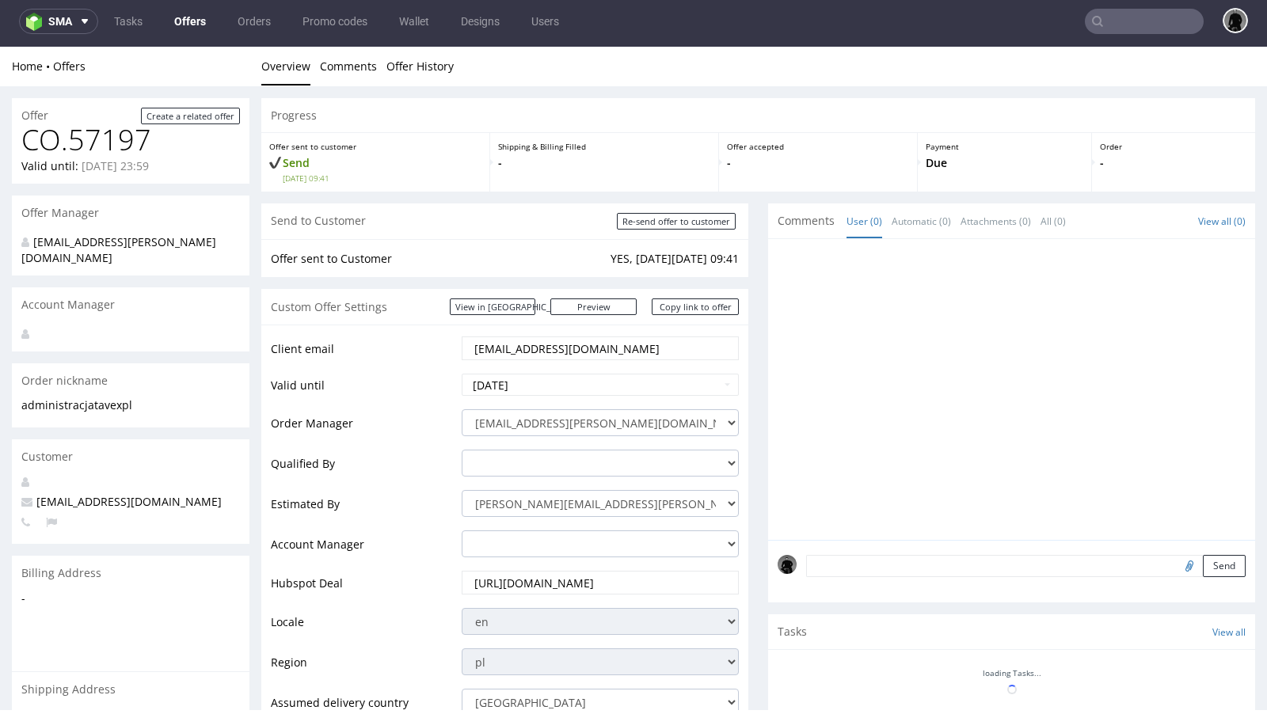
scroll to position [647, 0]
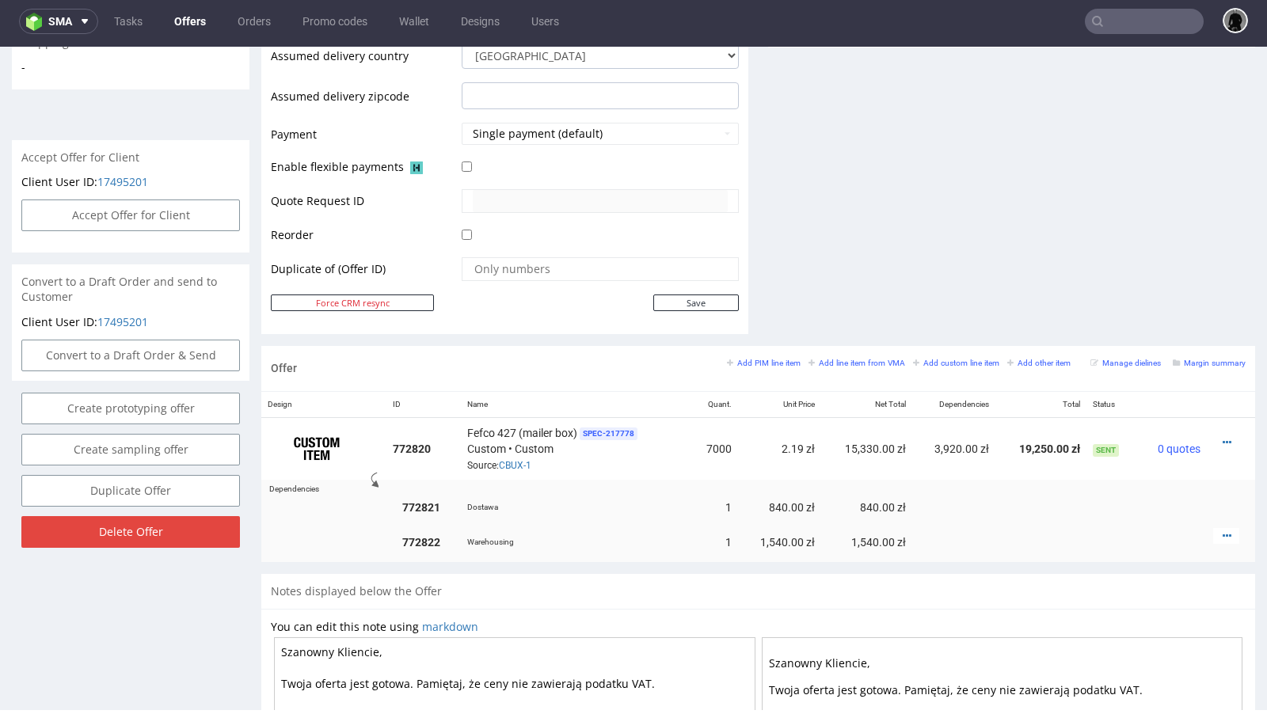
click at [189, 14] on link "Offers" at bounding box center [190, 21] width 51 height 25
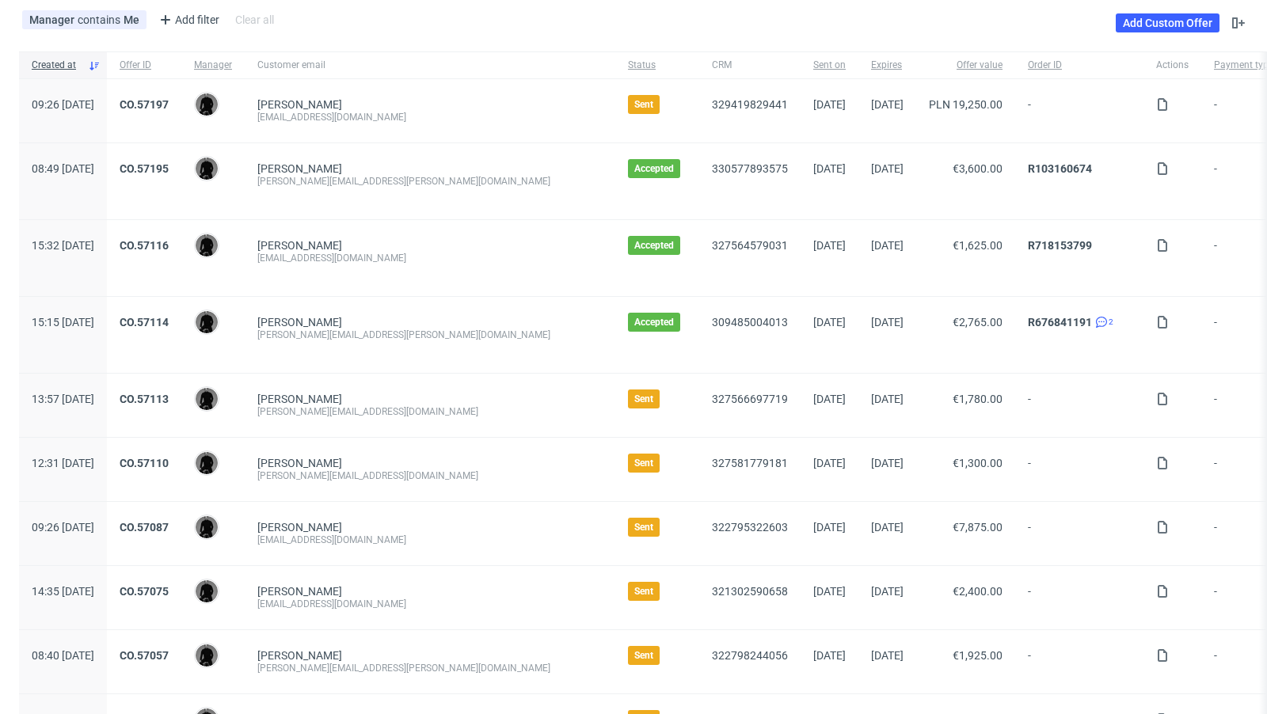
scroll to position [84, 0]
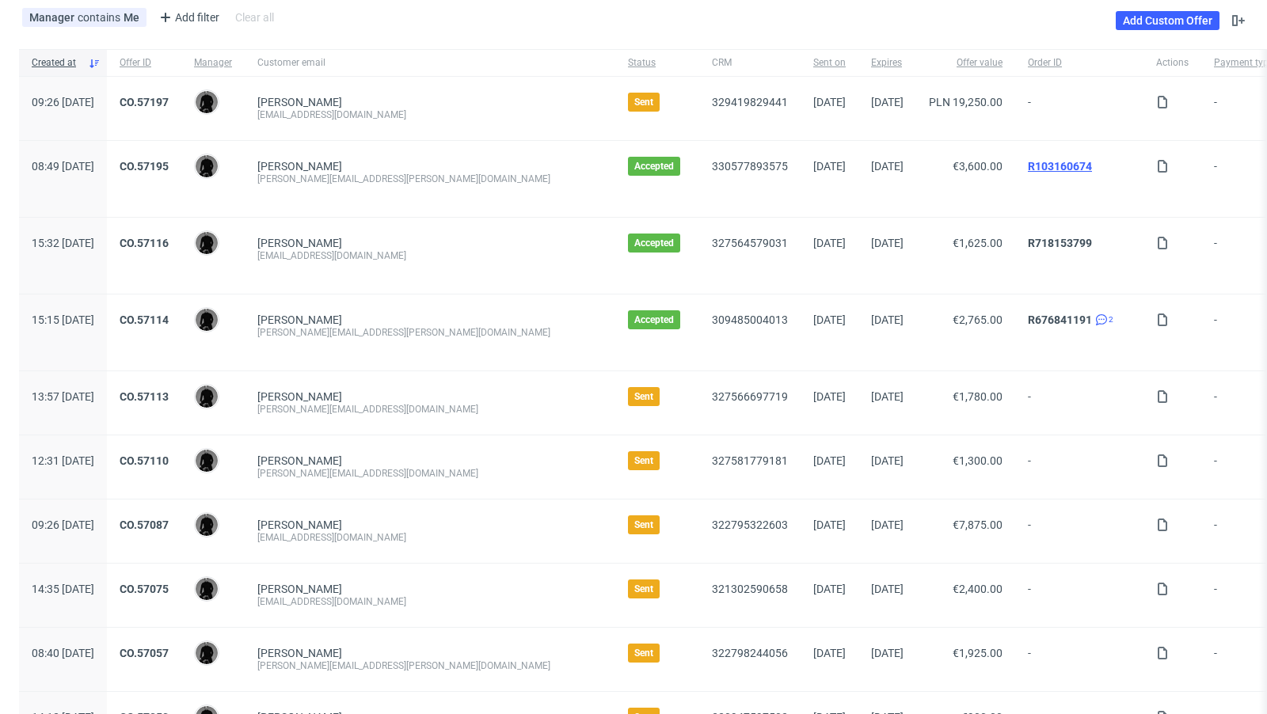
click at [1028, 162] on link "R103160674" at bounding box center [1060, 166] width 64 height 13
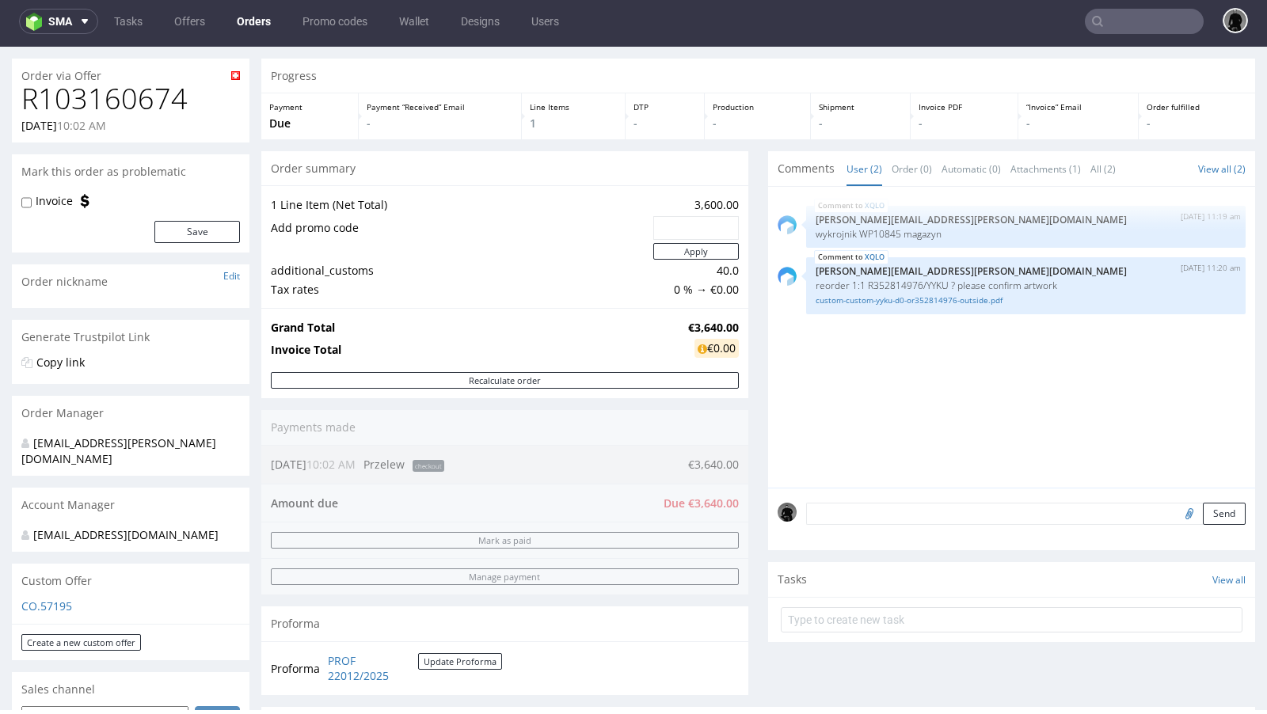
scroll to position [46, 0]
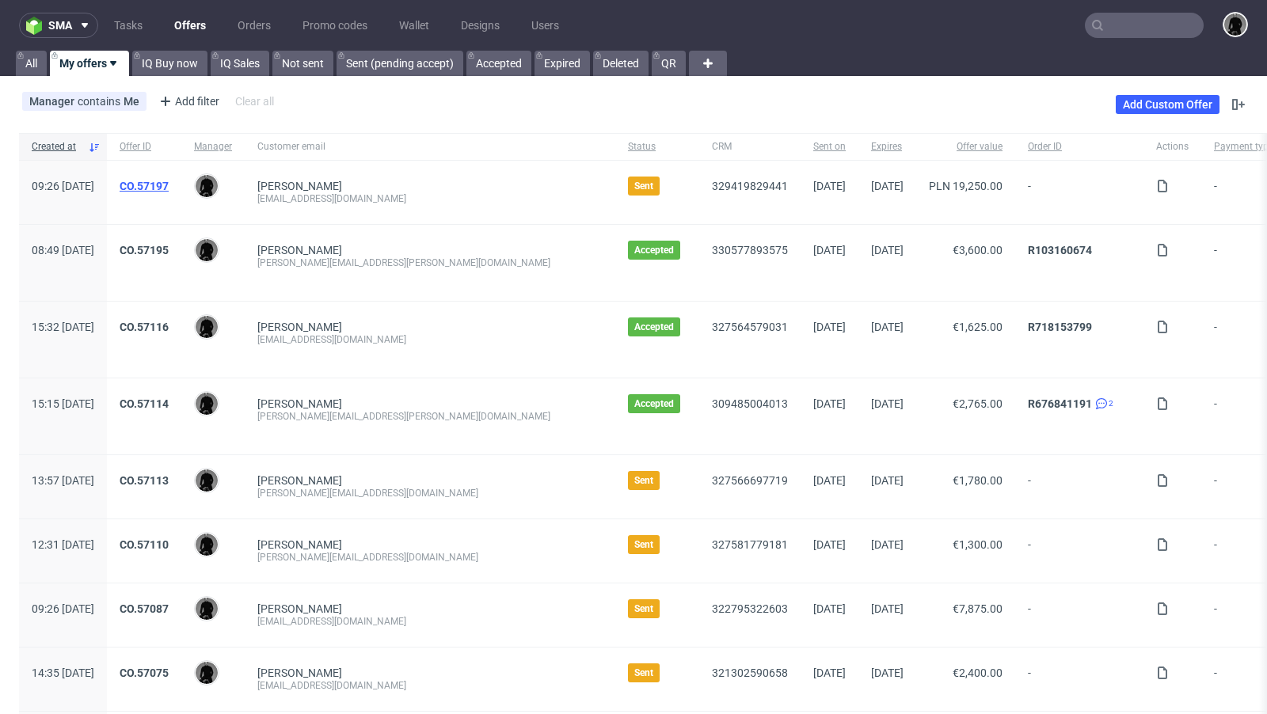
click at [169, 186] on link "CO.57197" at bounding box center [144, 186] width 49 height 13
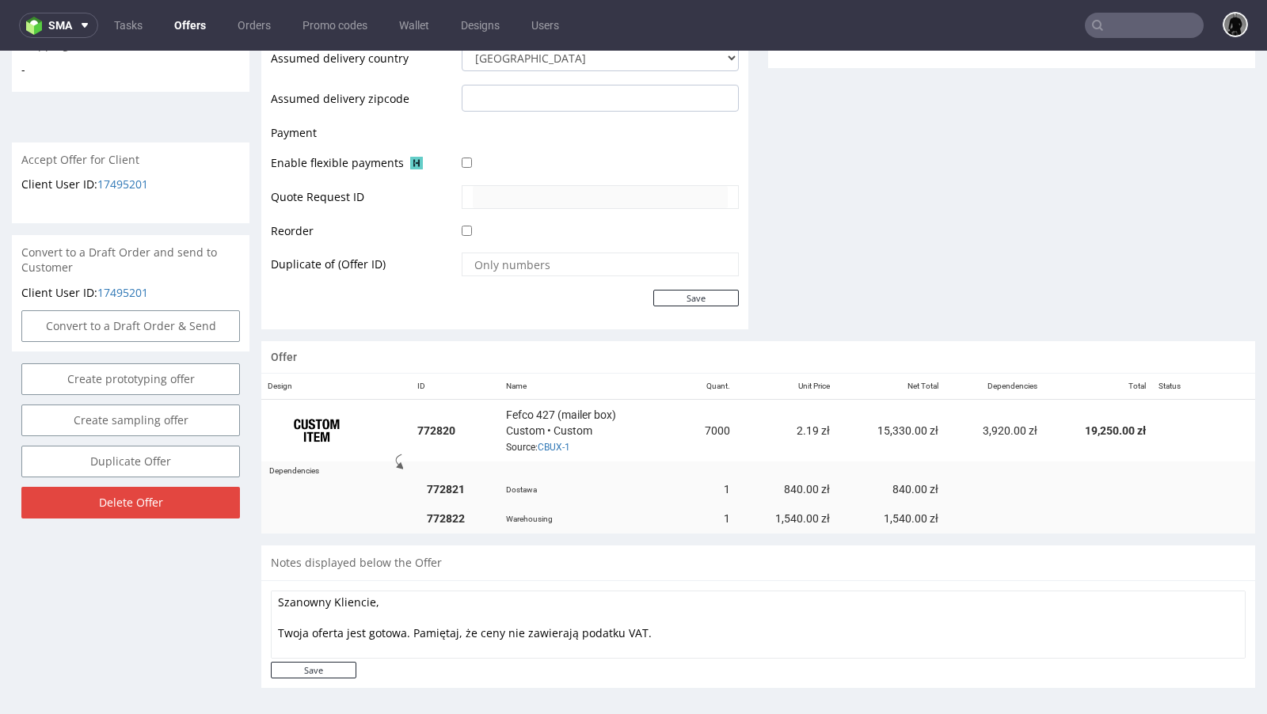
scroll to position [4, 0]
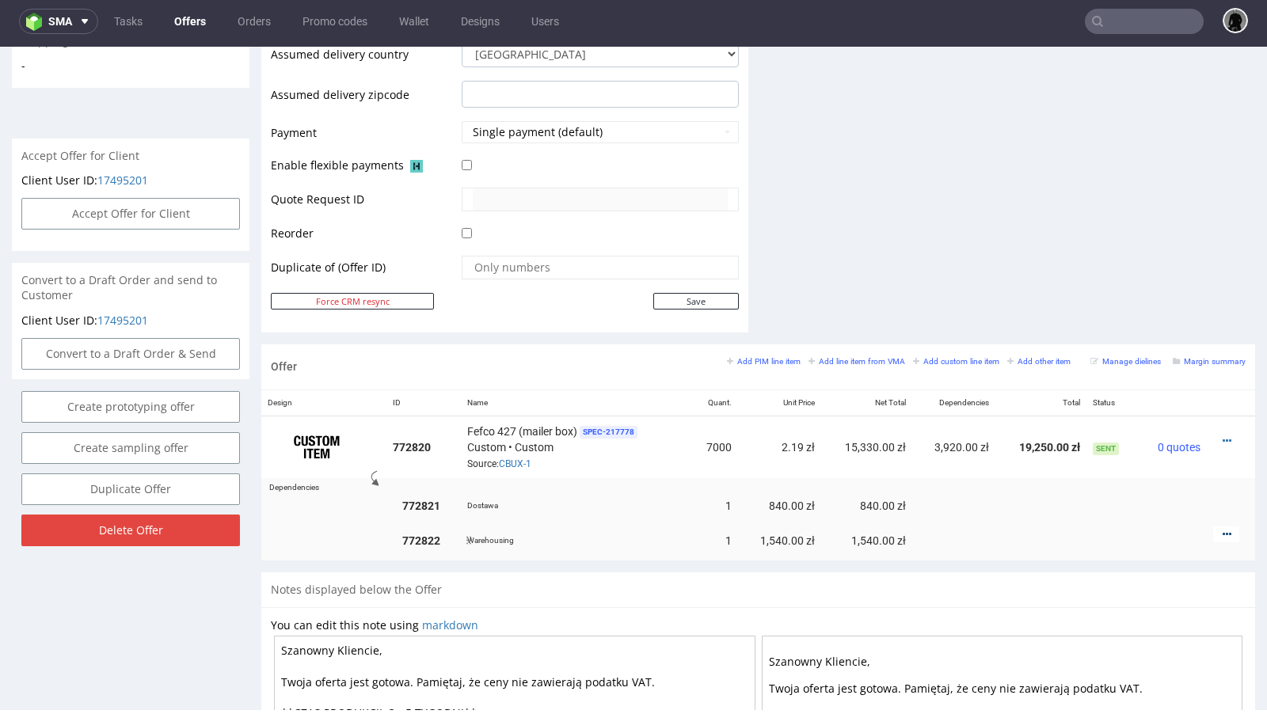
click at [1223, 529] on icon at bounding box center [1227, 534] width 9 height 11
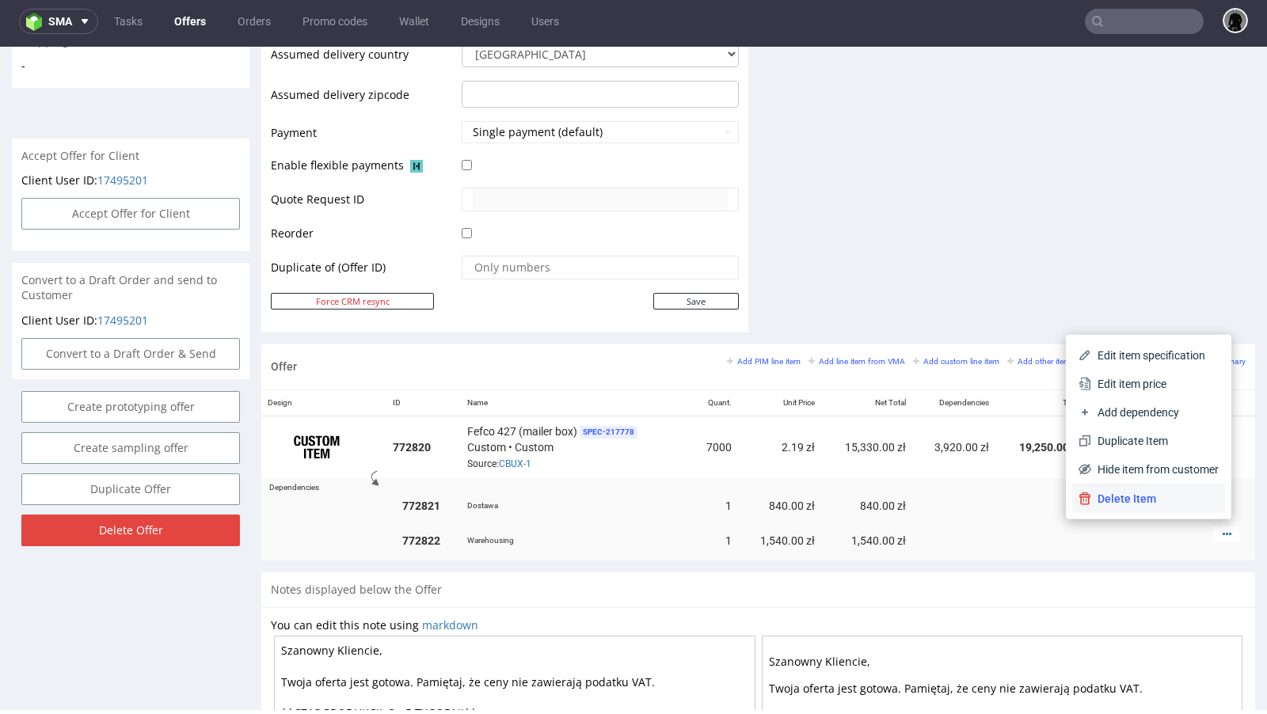
click at [1152, 496] on span "Delete Item" at bounding box center [1155, 499] width 128 height 16
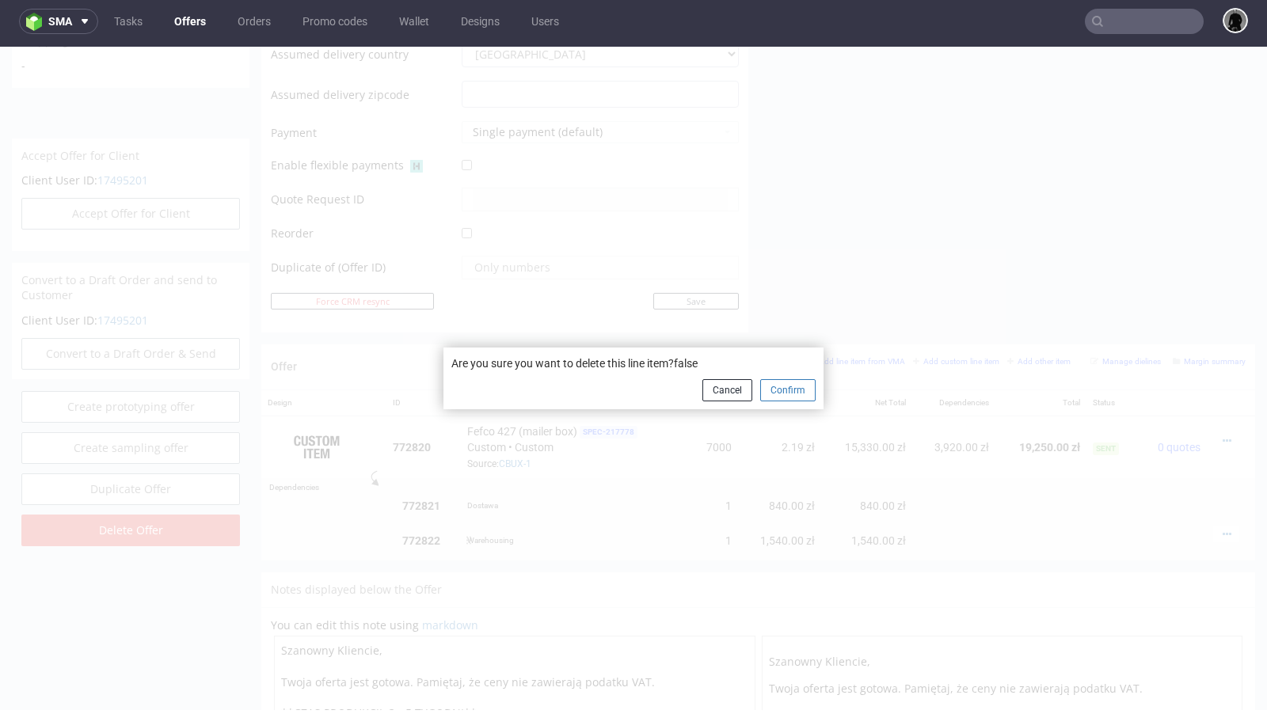
click at [772, 383] on button "Confirm" at bounding box center [787, 390] width 55 height 22
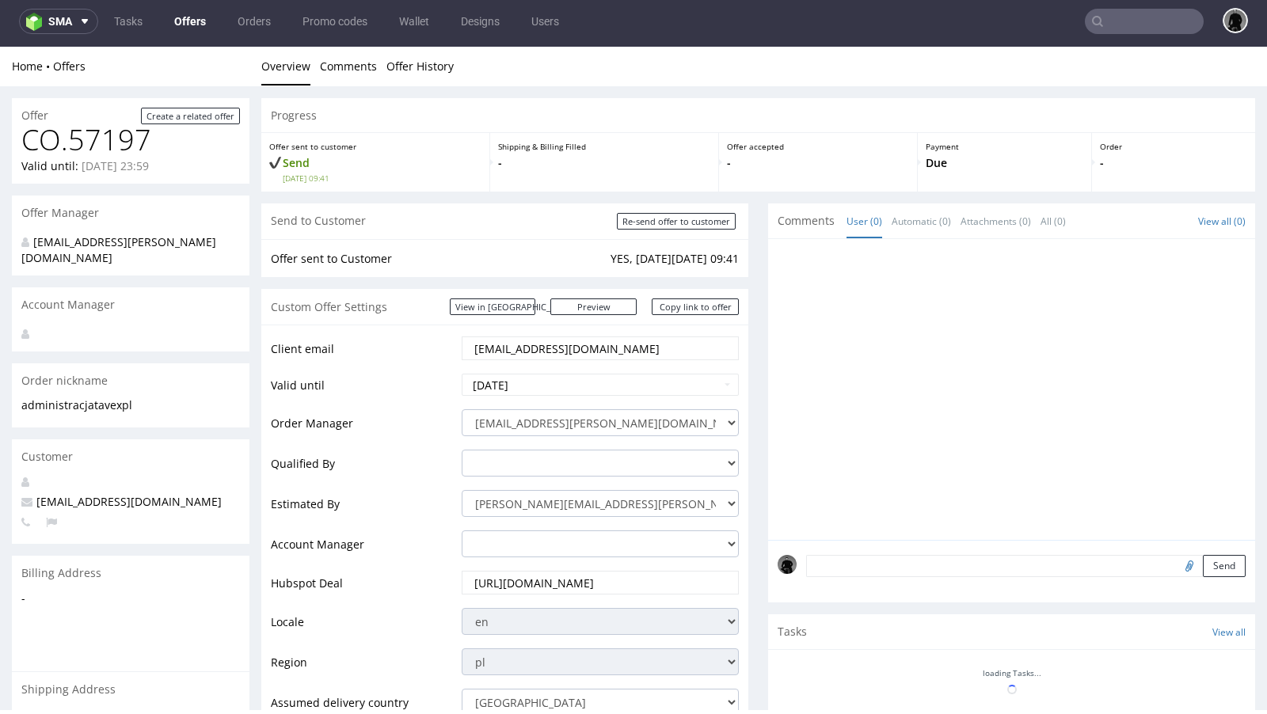
scroll to position [647, 0]
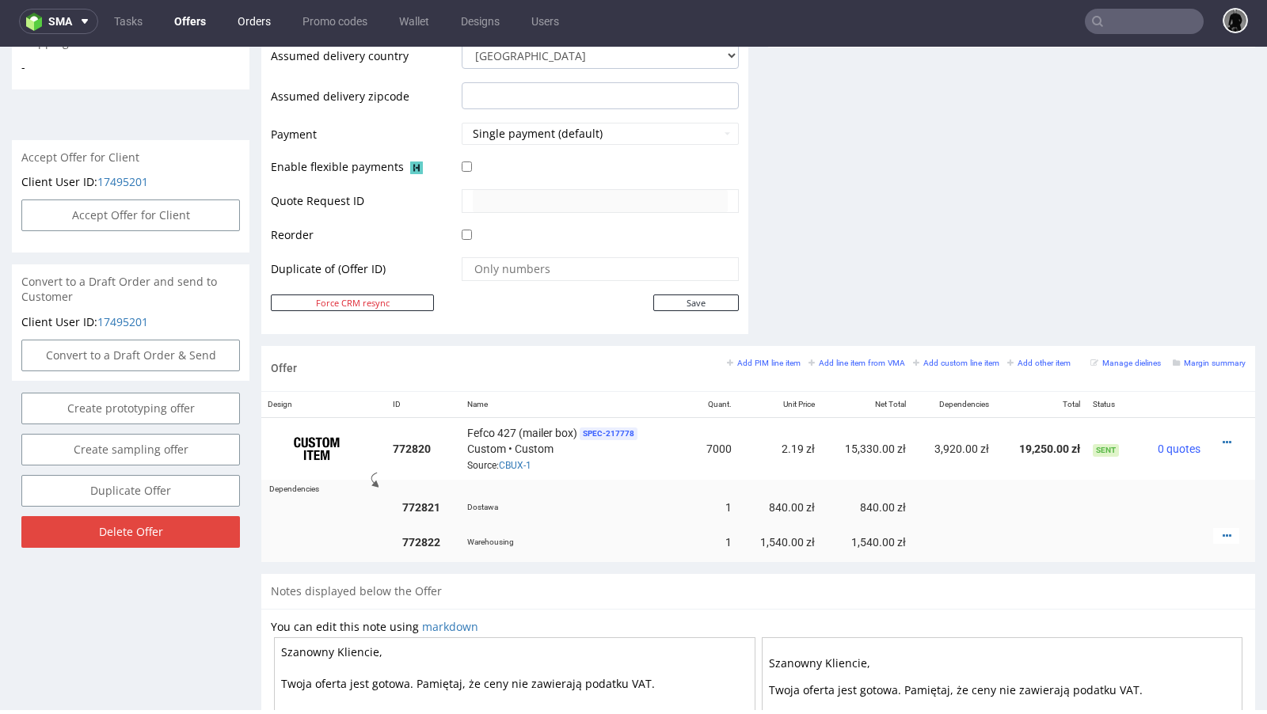
click at [265, 24] on link "Orders" at bounding box center [254, 21] width 52 height 25
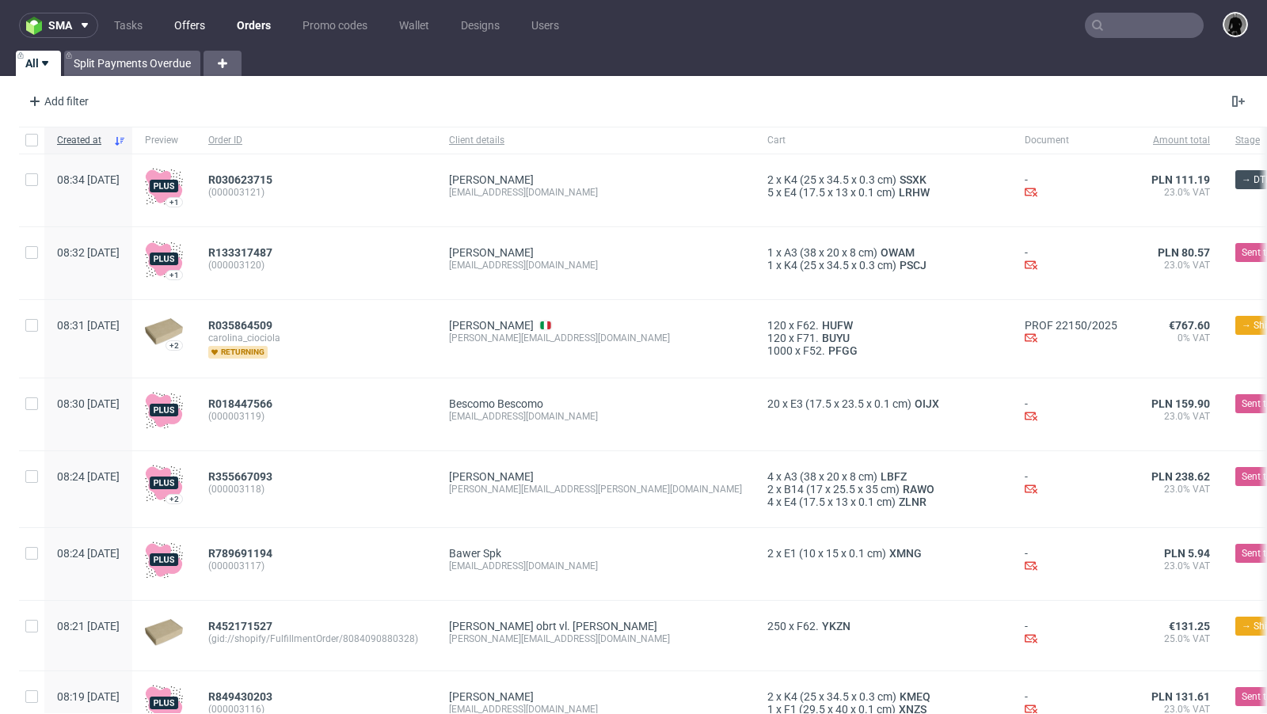
click at [193, 17] on link "Offers" at bounding box center [190, 25] width 50 height 25
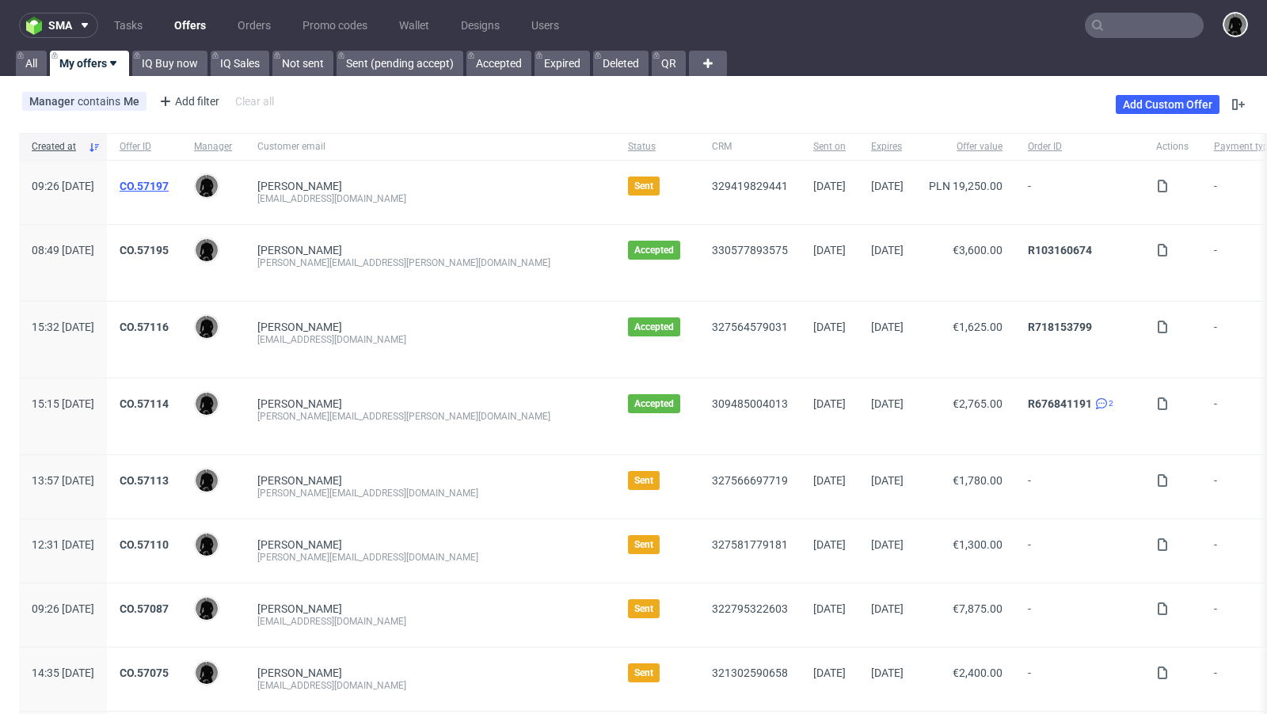
click at [169, 185] on link "CO.57197" at bounding box center [144, 186] width 49 height 13
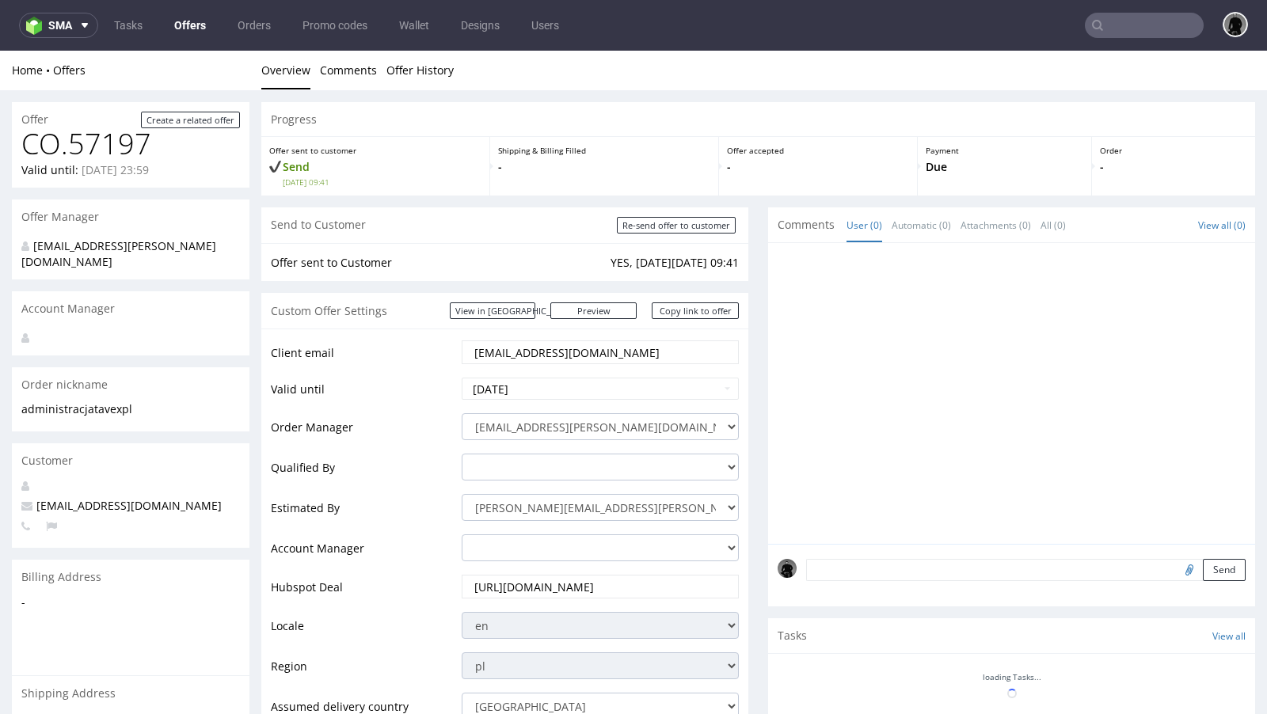
click at [192, 26] on link "Offers" at bounding box center [190, 25] width 51 height 25
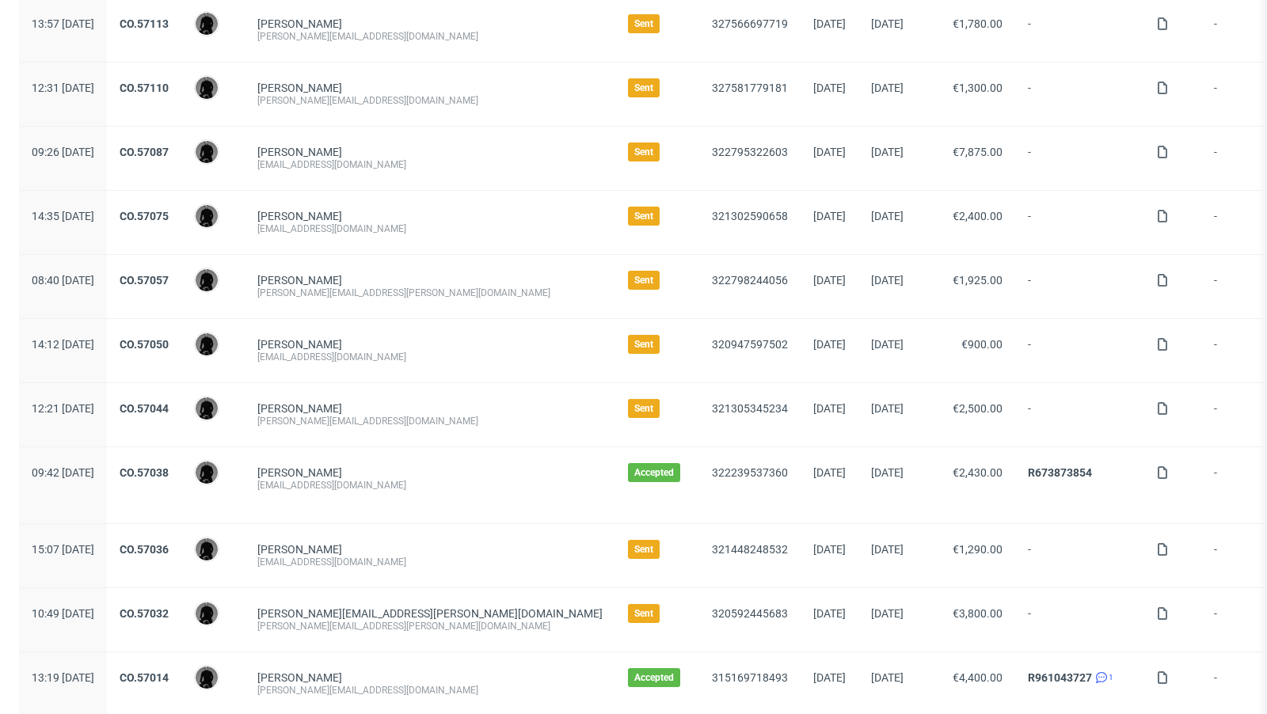
scroll to position [458, 0]
click at [169, 17] on link "CO.57113" at bounding box center [144, 23] width 49 height 13
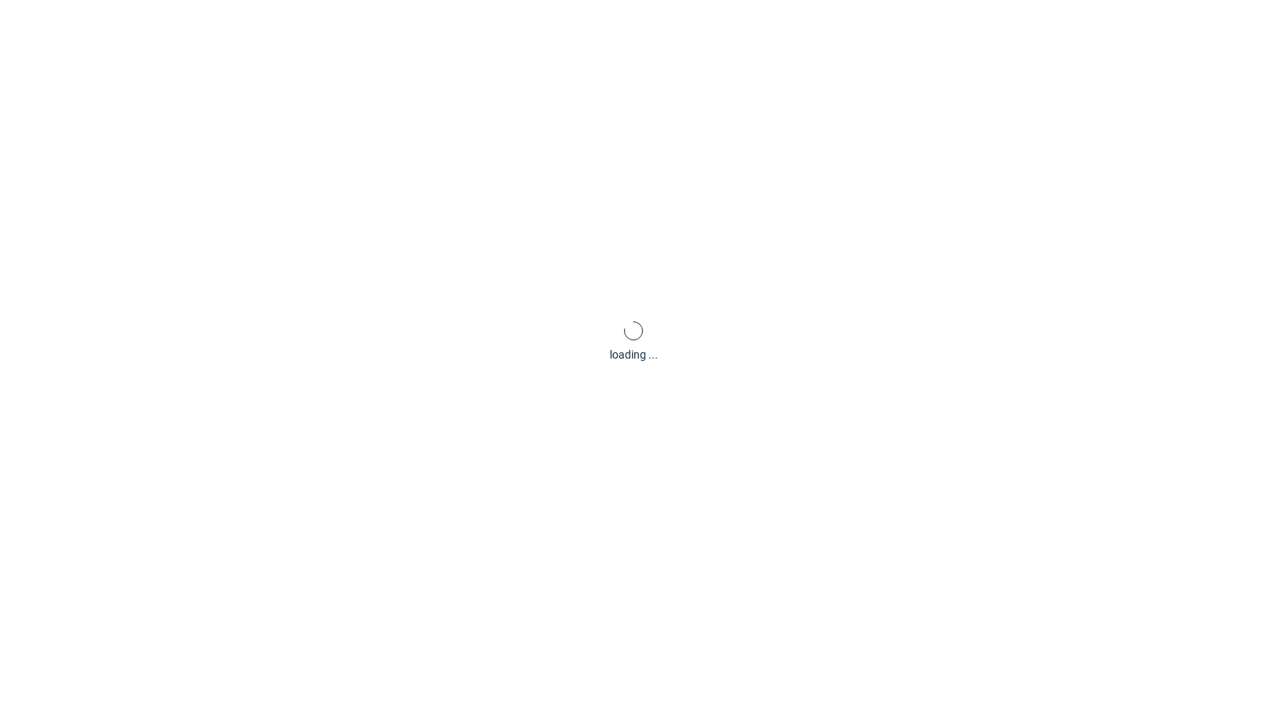
scroll to position [4, 0]
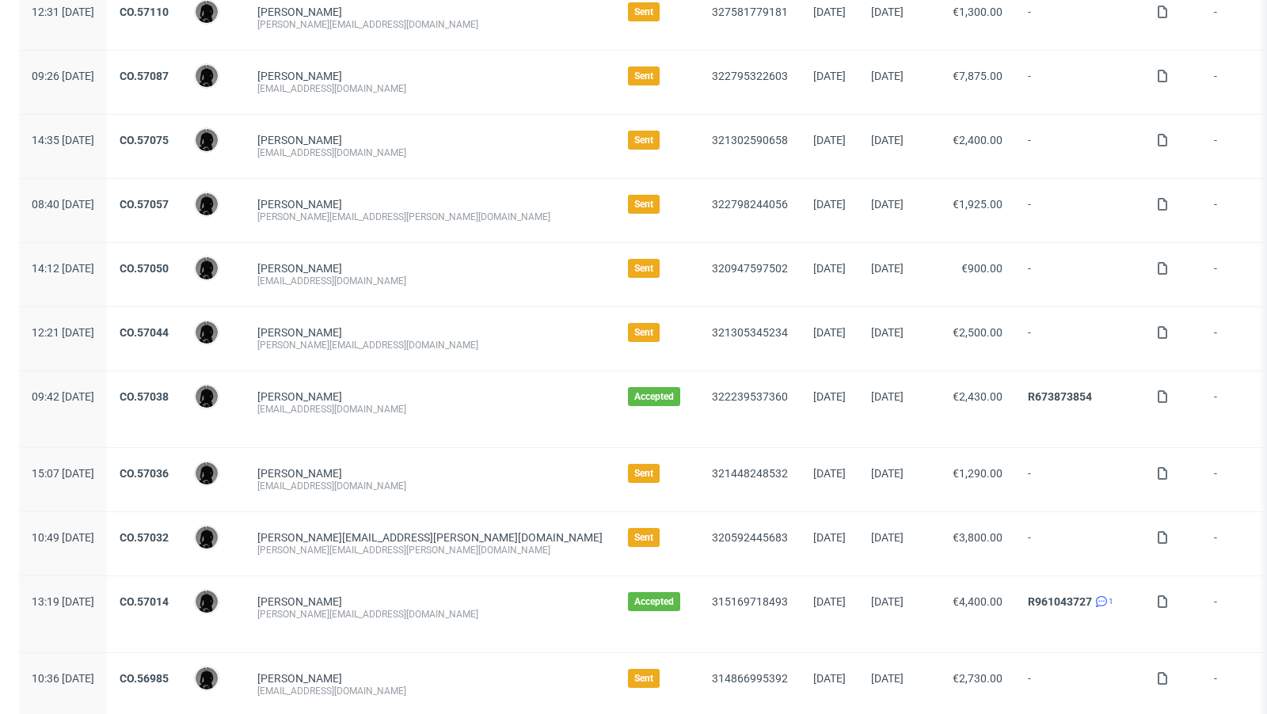
scroll to position [486, 0]
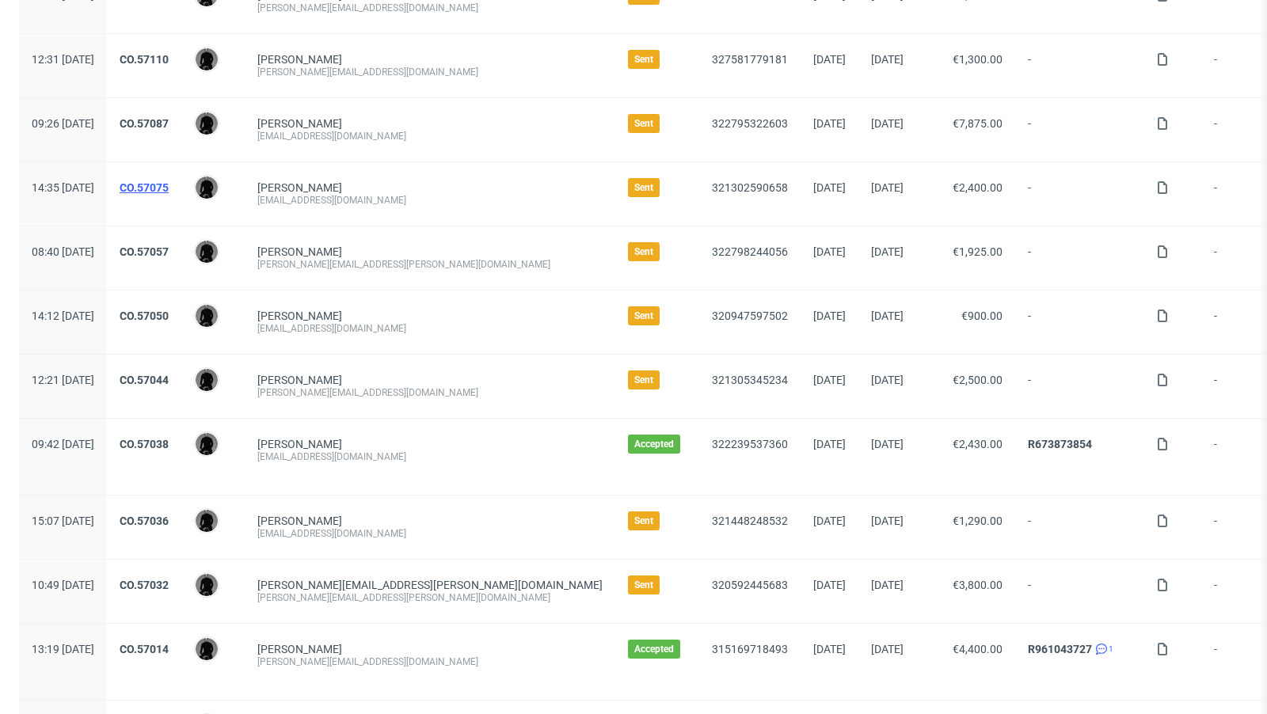
click at [169, 185] on link "CO.57075" at bounding box center [144, 187] width 49 height 13
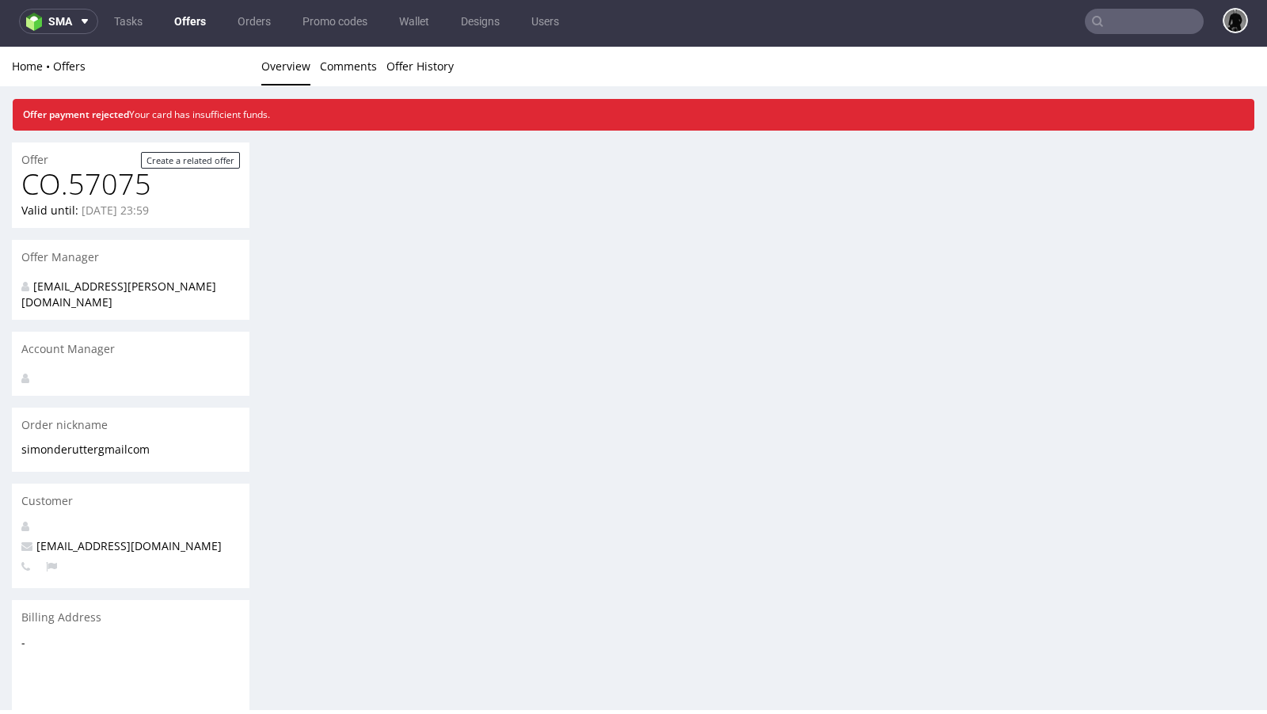
scroll to position [4, 0]
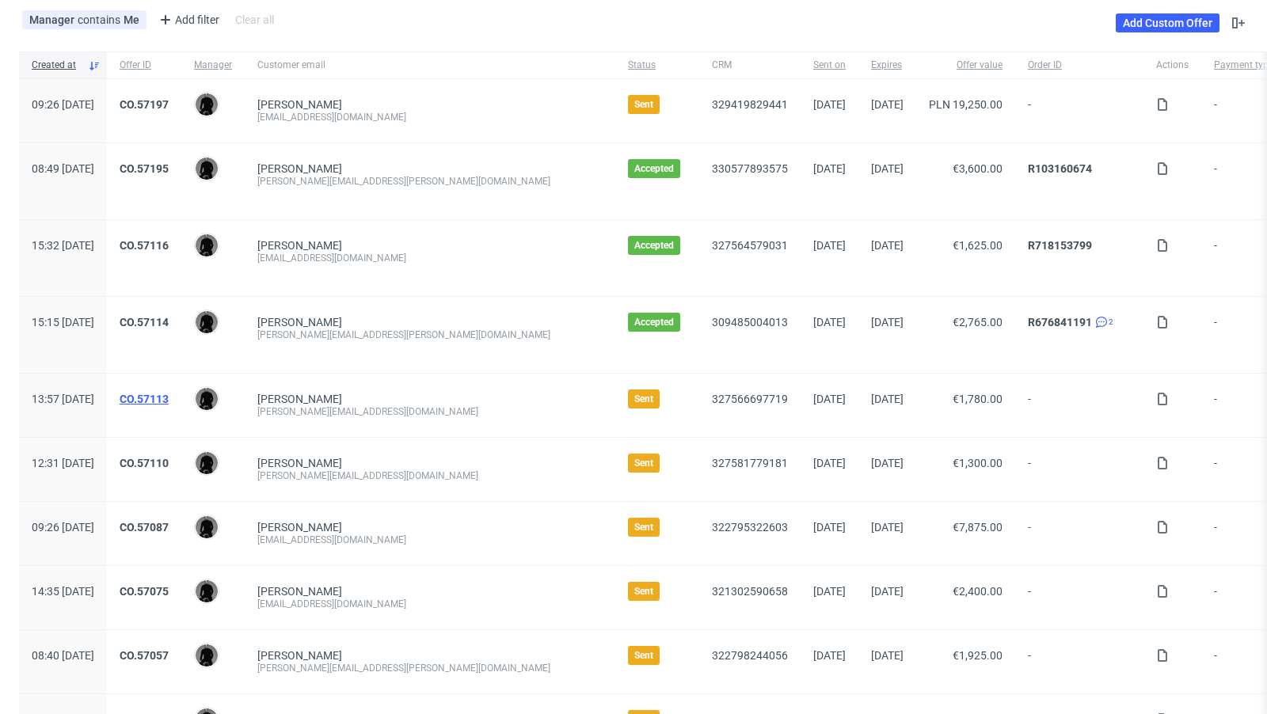
click at [169, 394] on link "CO.57113" at bounding box center [144, 399] width 49 height 13
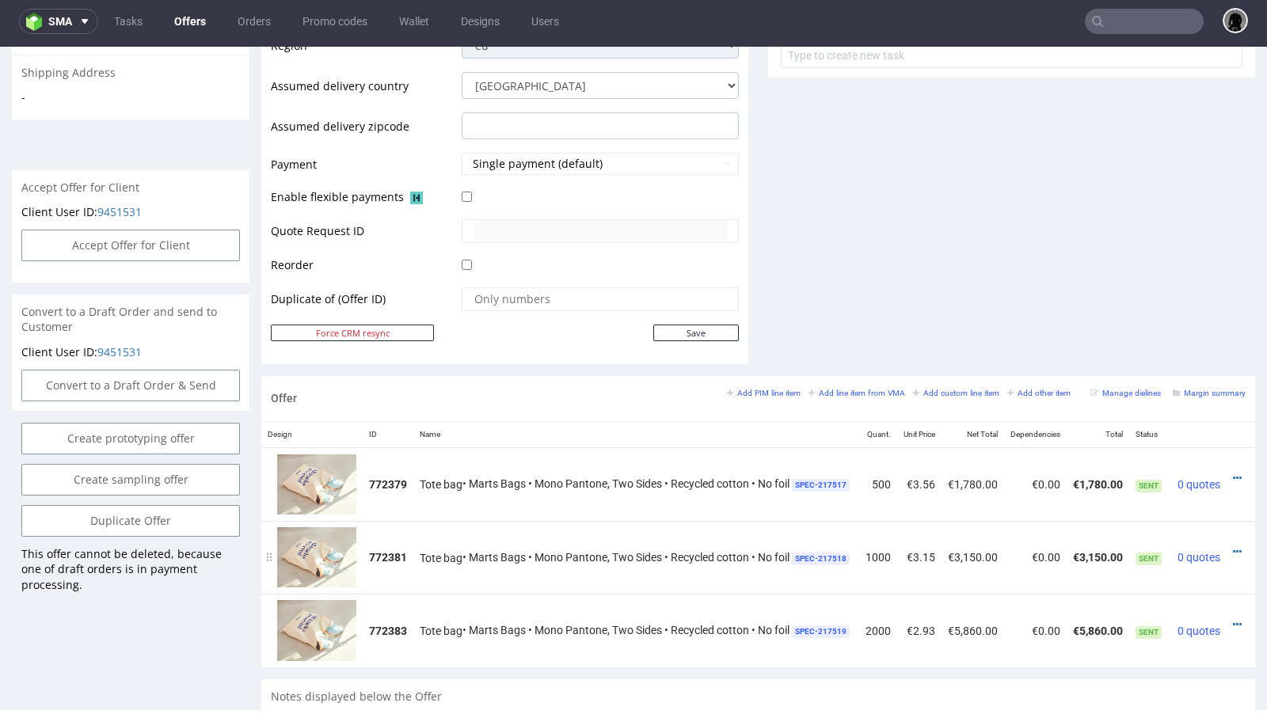
scroll to position [0, 30]
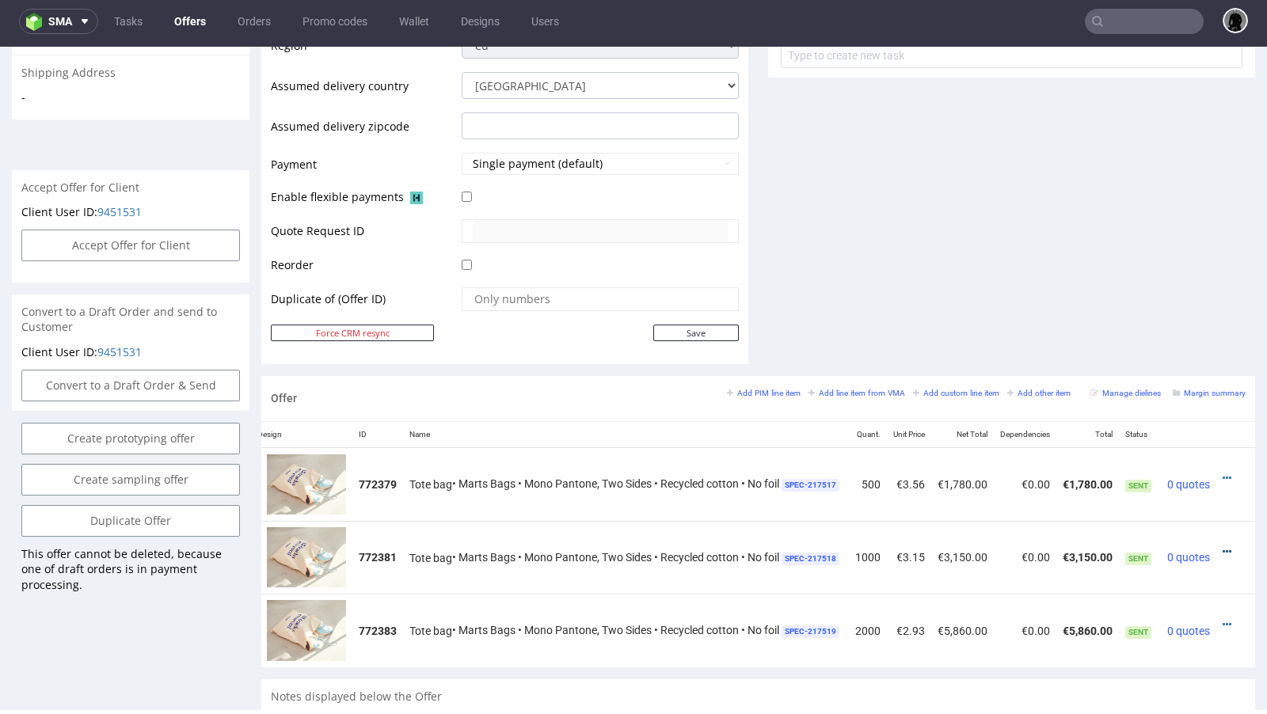
click at [1223, 547] on icon at bounding box center [1227, 552] width 9 height 11
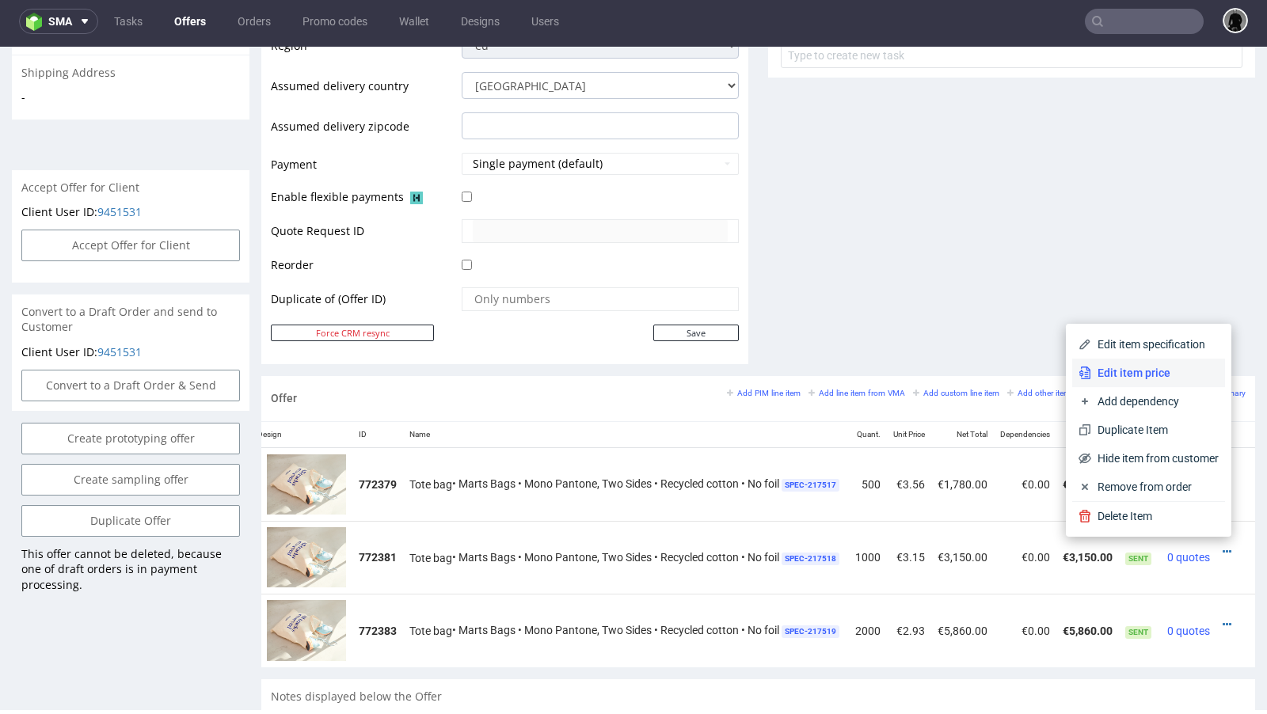
click at [1160, 362] on li "Edit item price" at bounding box center [1148, 373] width 153 height 29
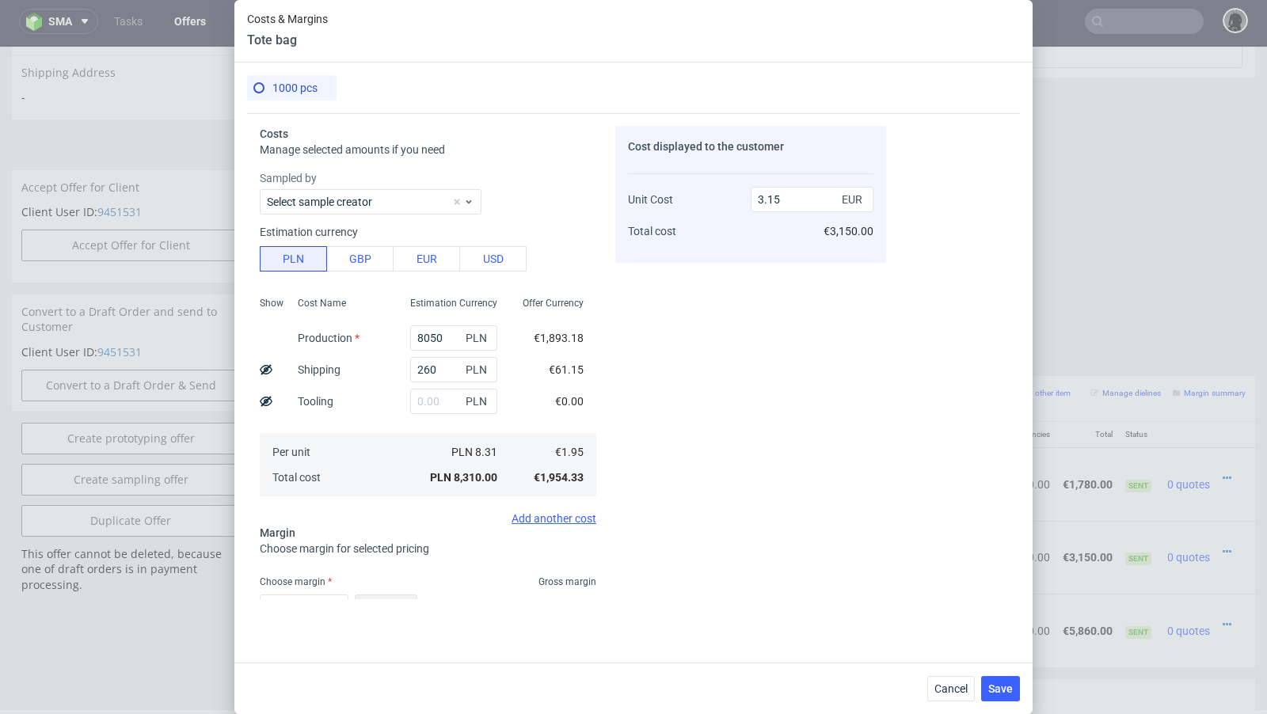
scroll to position [105, 0]
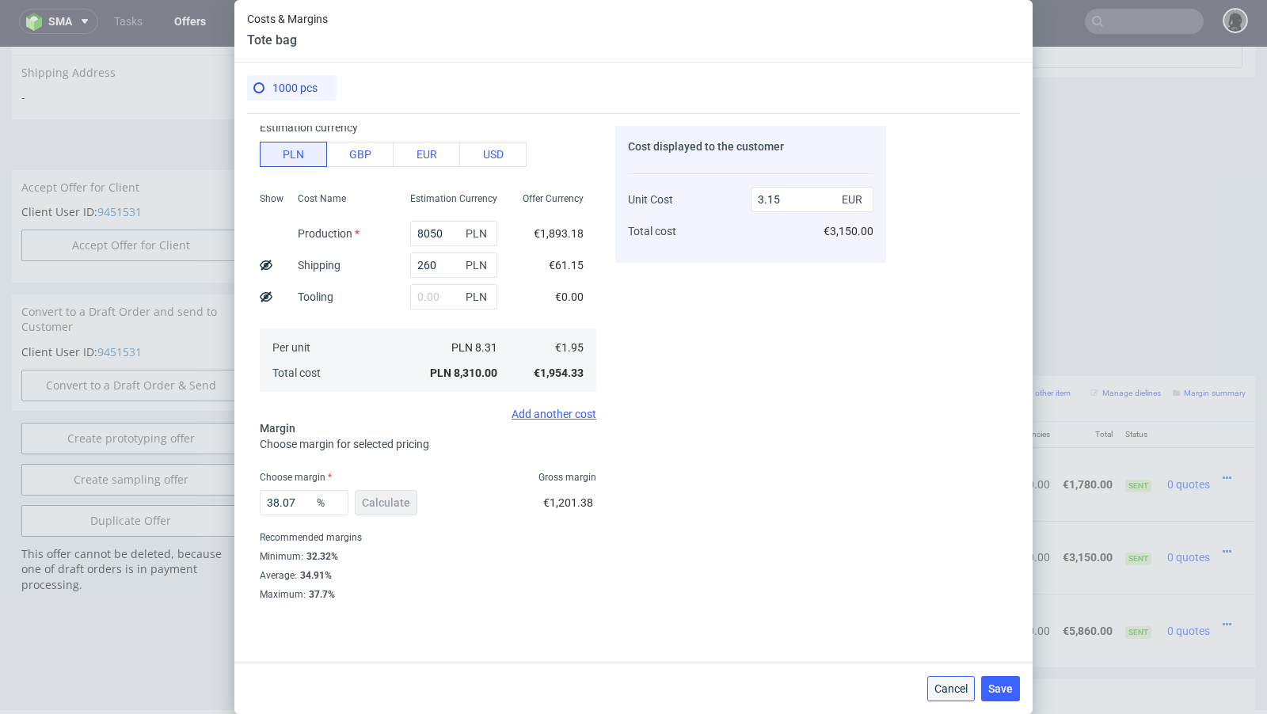
click at [955, 689] on span "Cancel" at bounding box center [951, 689] width 33 height 11
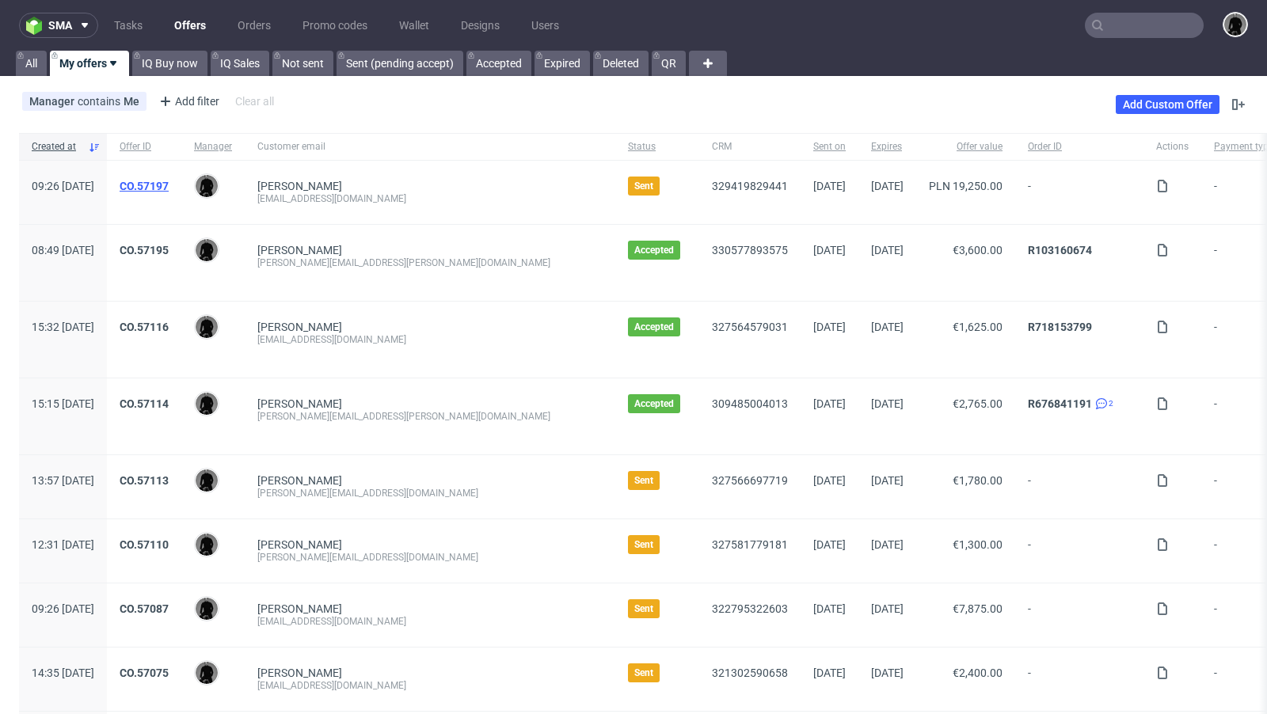
click at [169, 183] on link "CO.57197" at bounding box center [144, 186] width 49 height 13
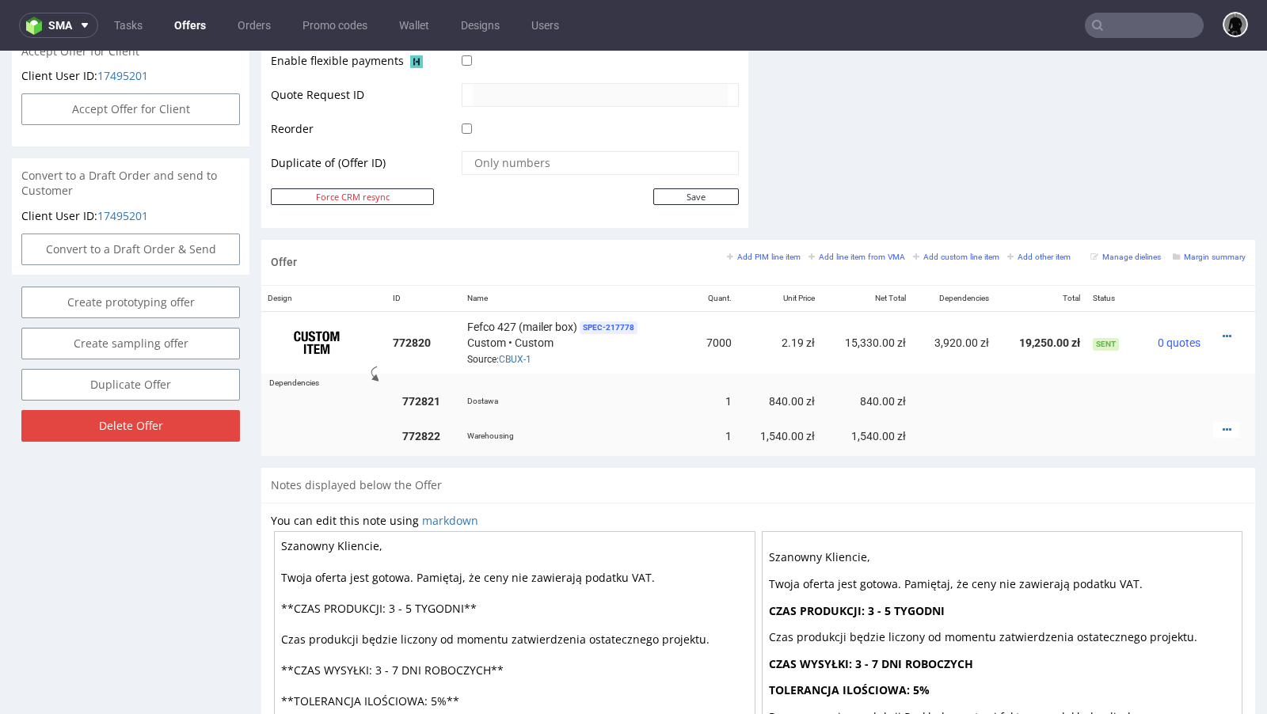
scroll to position [766, 0]
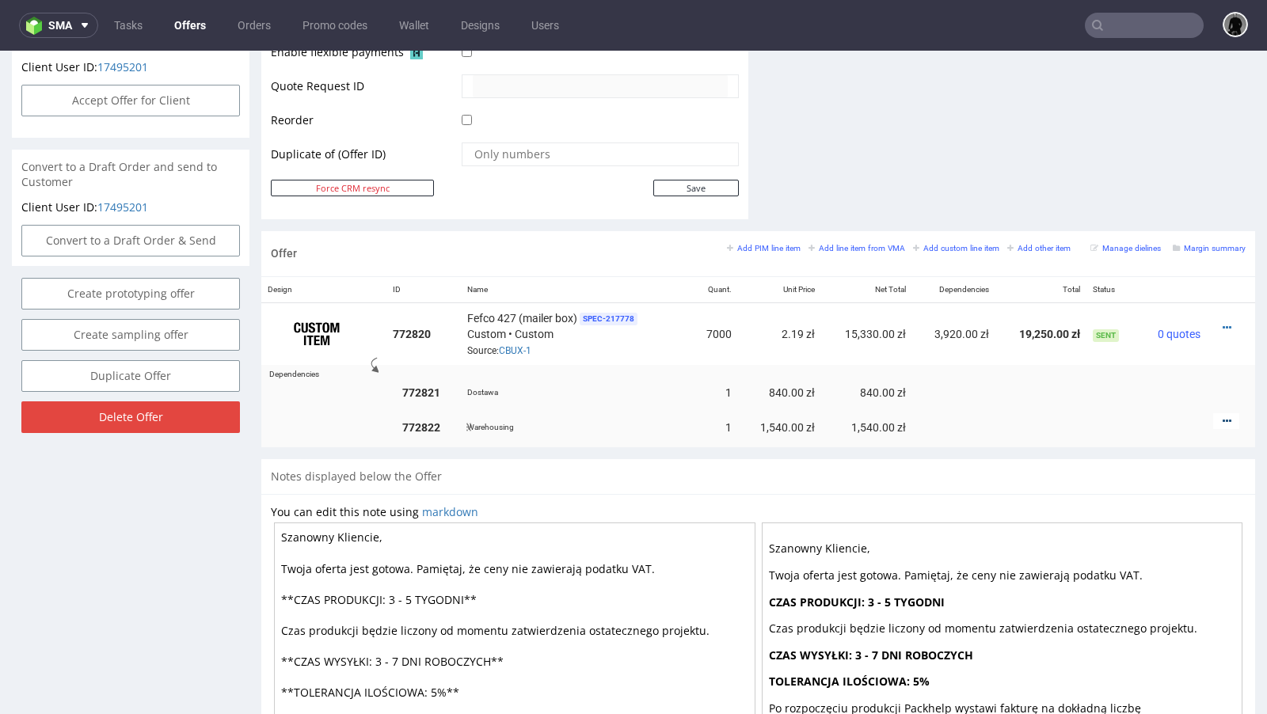
click at [1223, 418] on icon at bounding box center [1227, 421] width 9 height 11
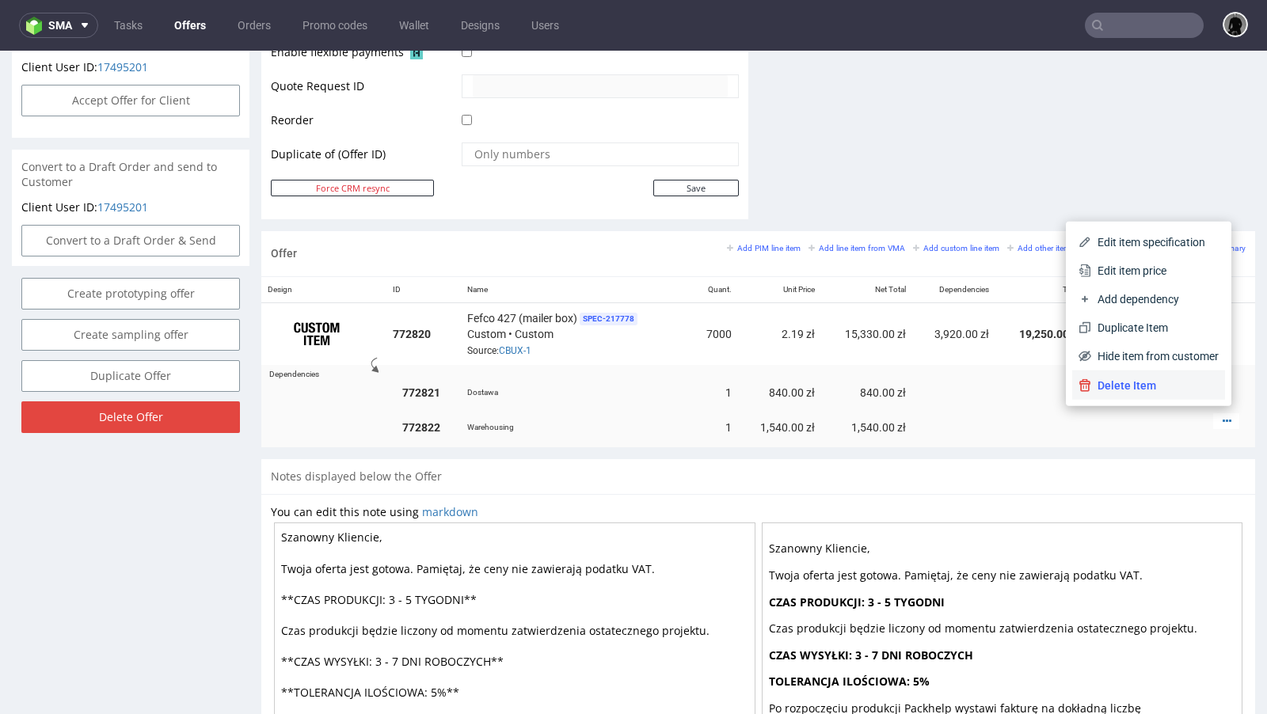
click at [1139, 387] on span "Delete Item" at bounding box center [1155, 386] width 128 height 16
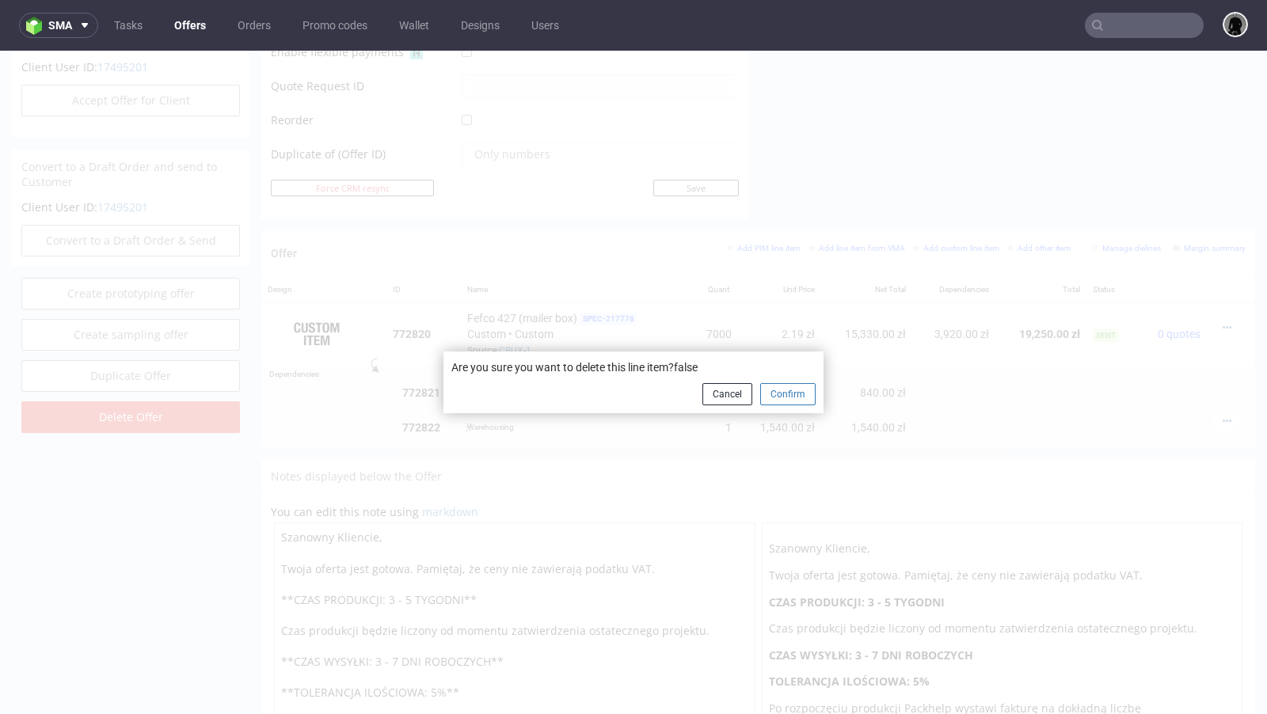
click at [784, 388] on button "Confirm" at bounding box center [787, 394] width 55 height 22
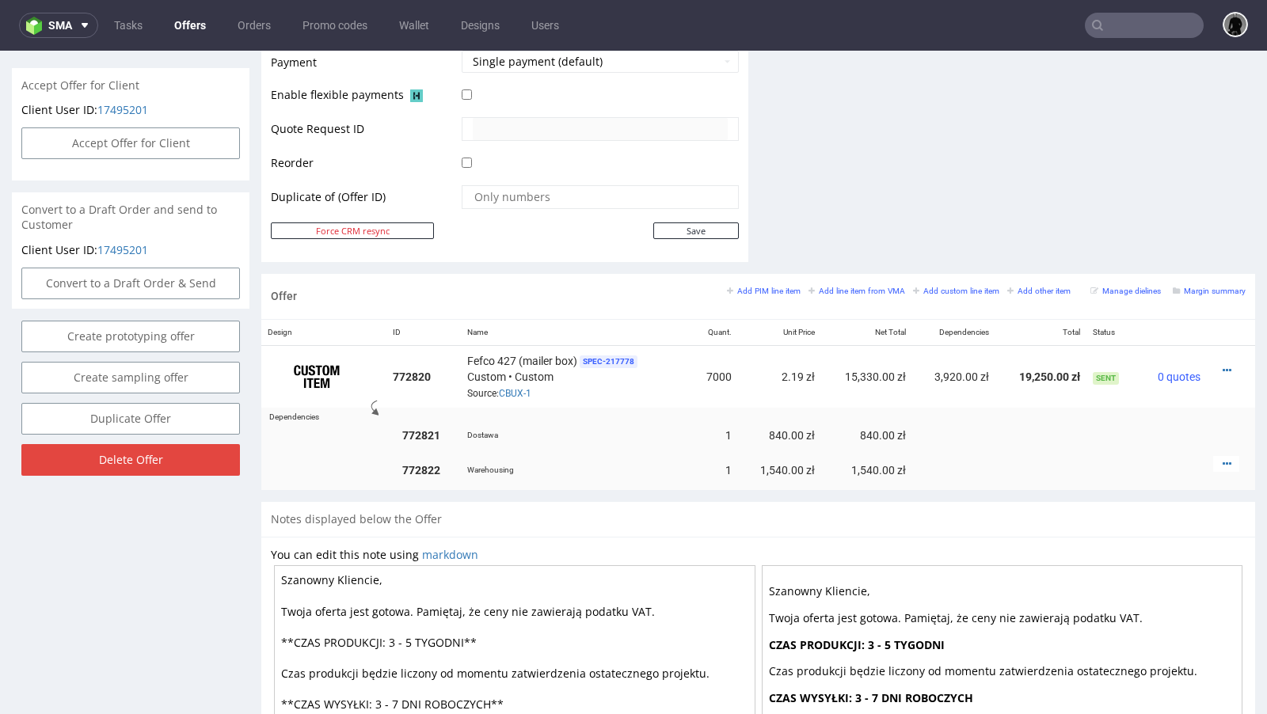
scroll to position [718, 0]
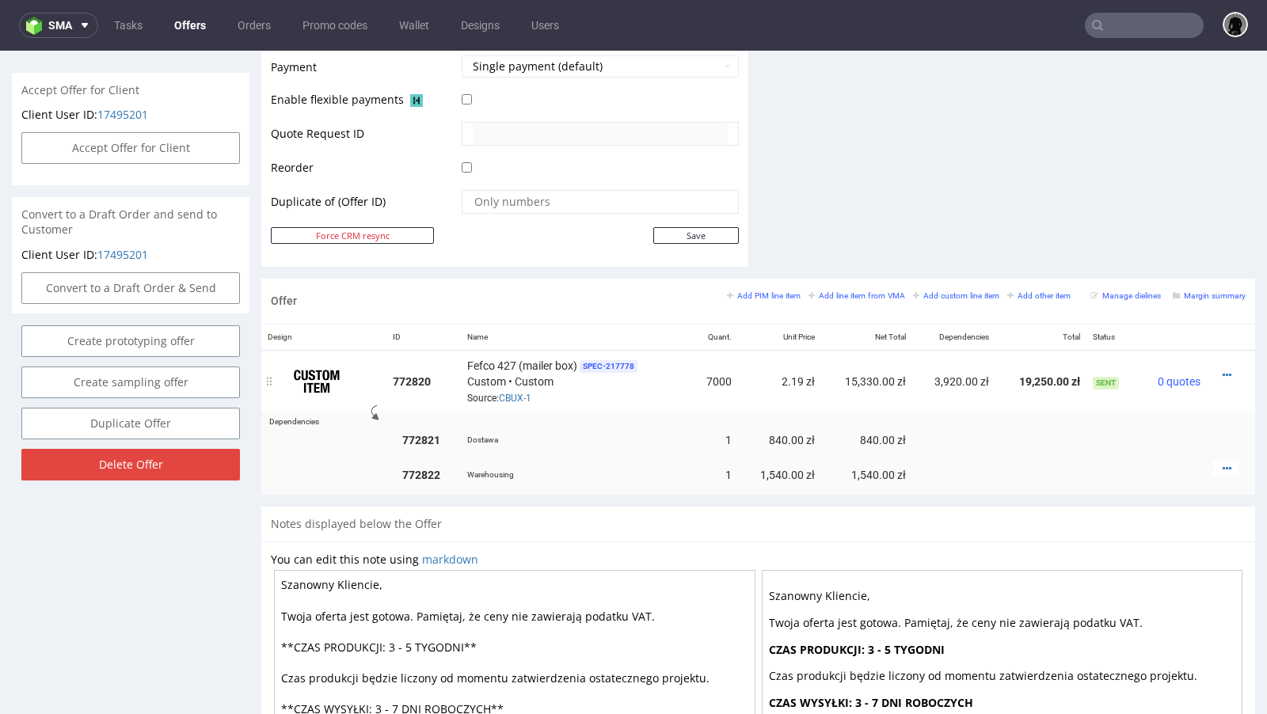
click at [1209, 360] on td at bounding box center [1231, 381] width 48 height 63
click at [1223, 371] on icon at bounding box center [1227, 375] width 9 height 11
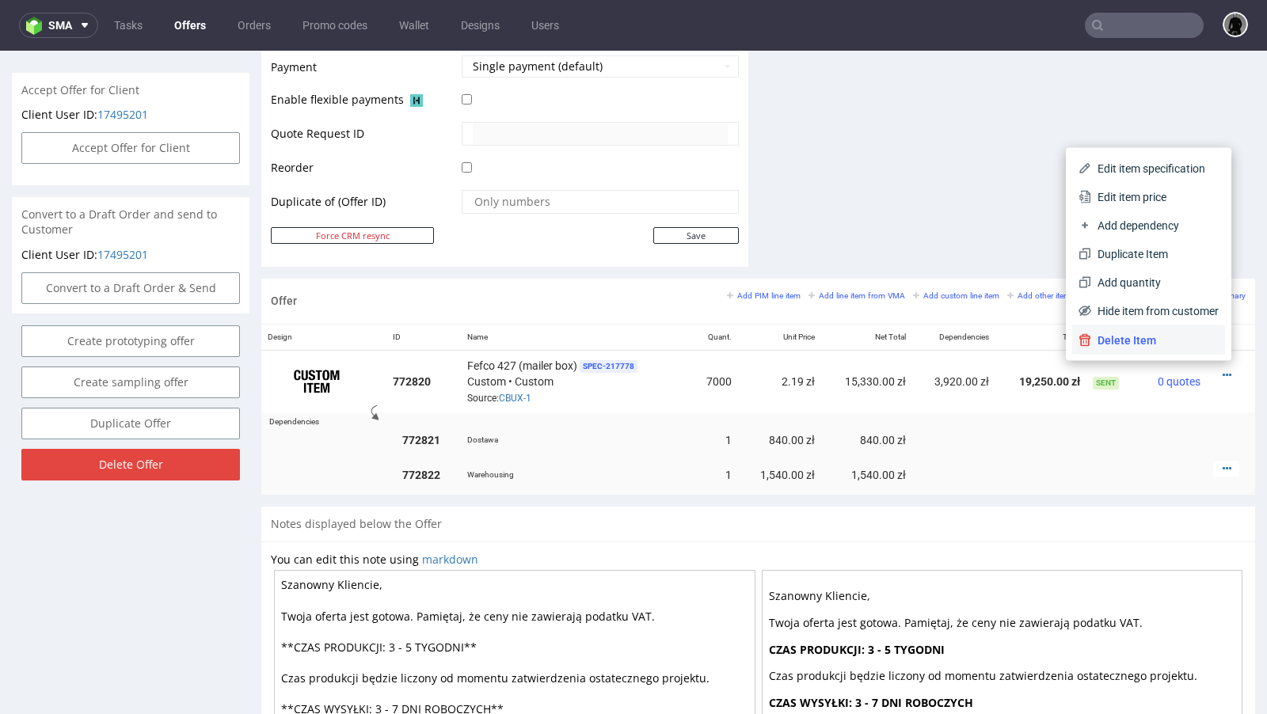
click at [1127, 335] on span "Delete Item" at bounding box center [1155, 341] width 128 height 16
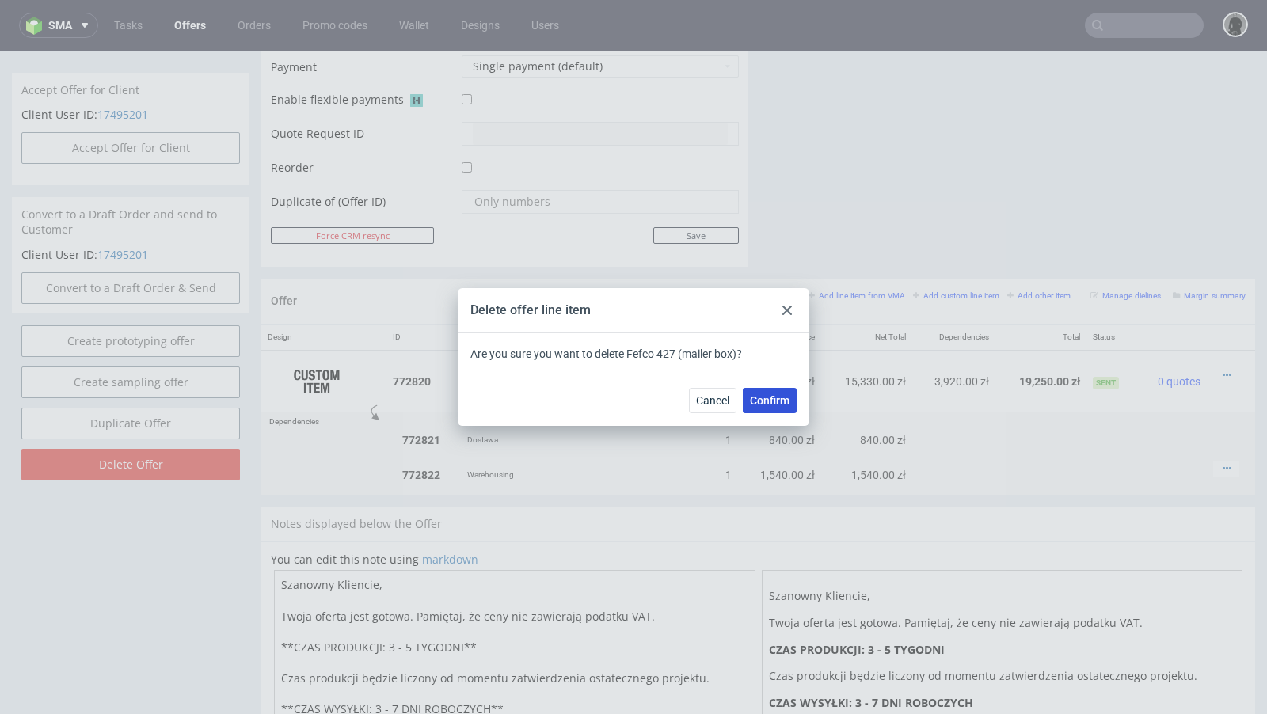
click at [764, 400] on span "Confirm" at bounding box center [770, 400] width 40 height 11
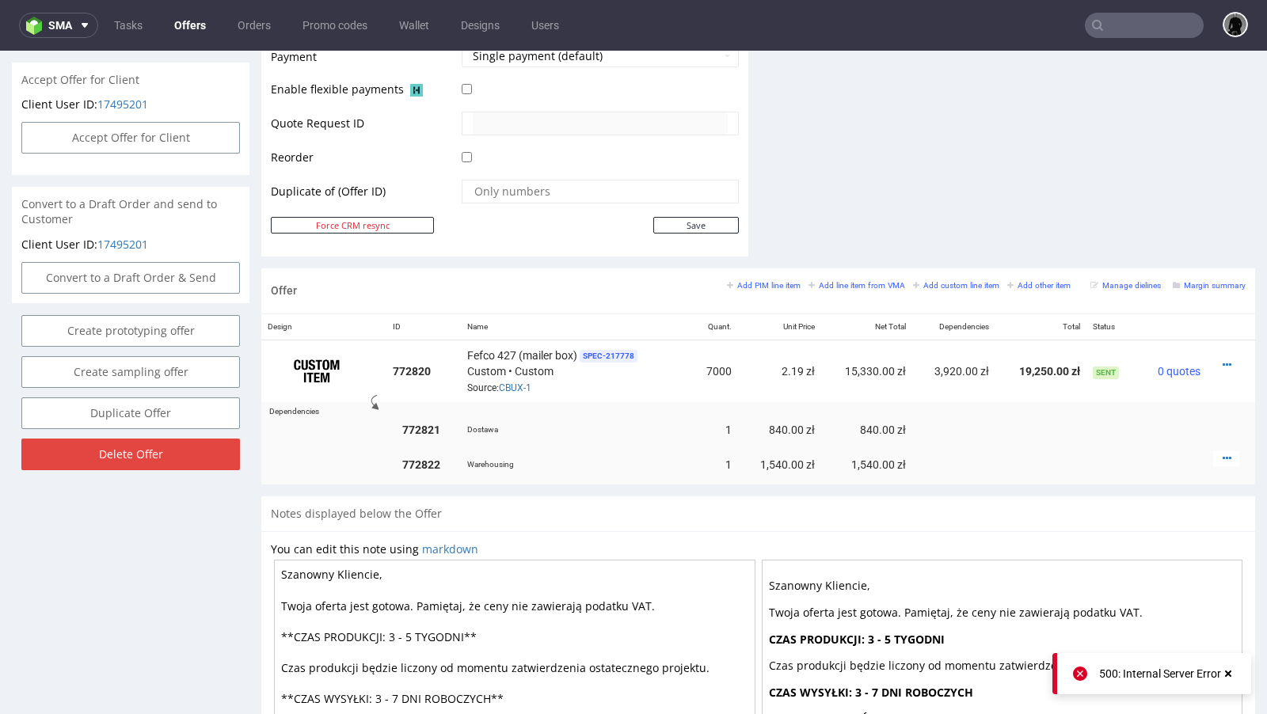
scroll to position [726, 0]
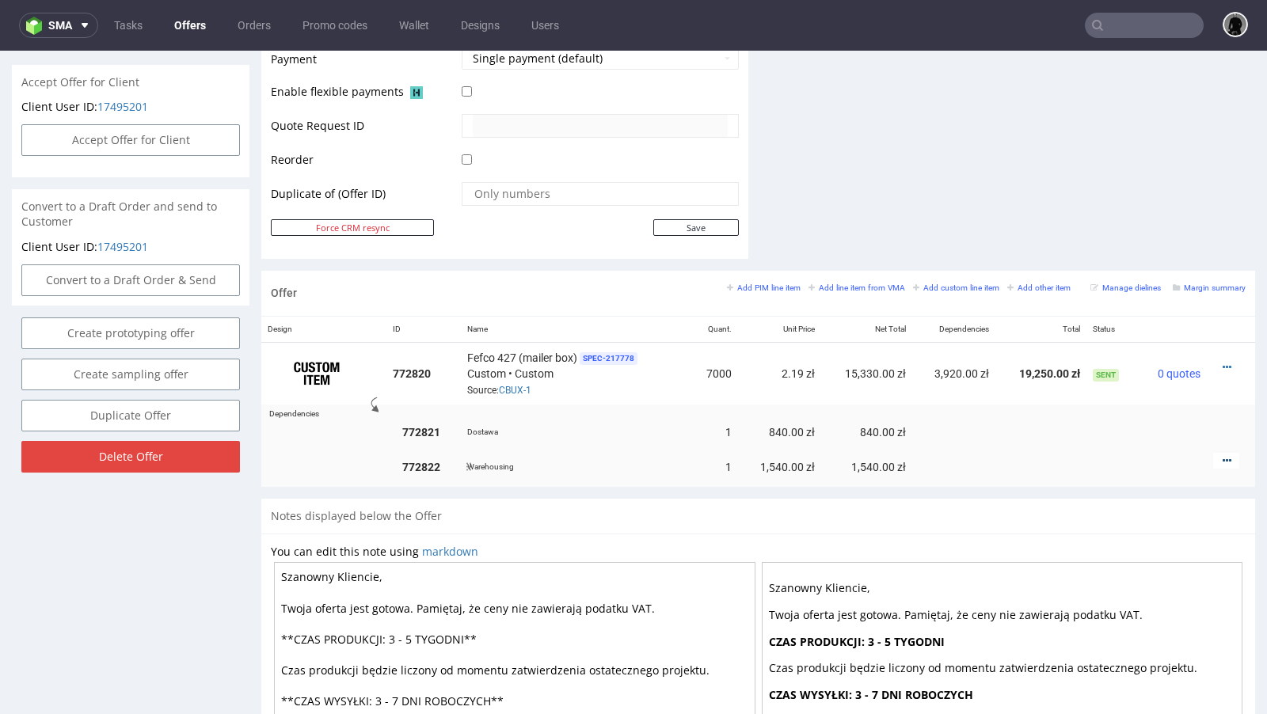
click at [1223, 455] on icon at bounding box center [1227, 460] width 9 height 11
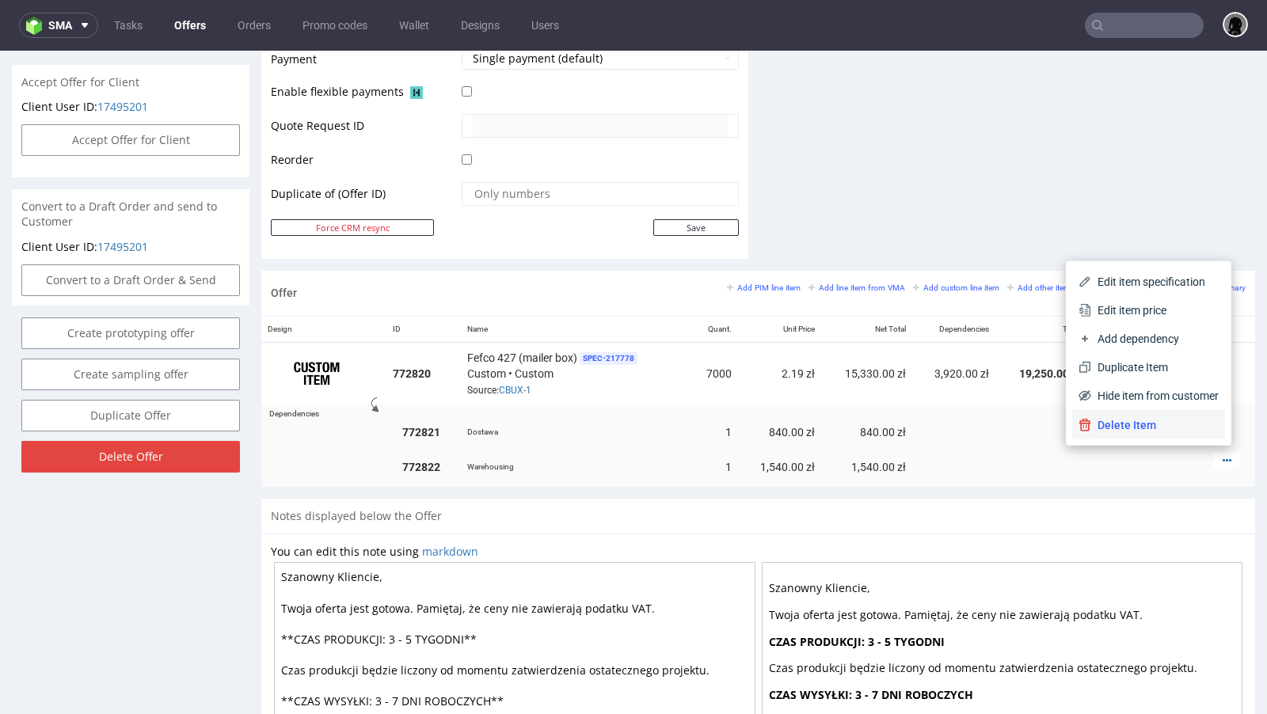
click at [1148, 432] on span "Delete Item" at bounding box center [1155, 425] width 128 height 16
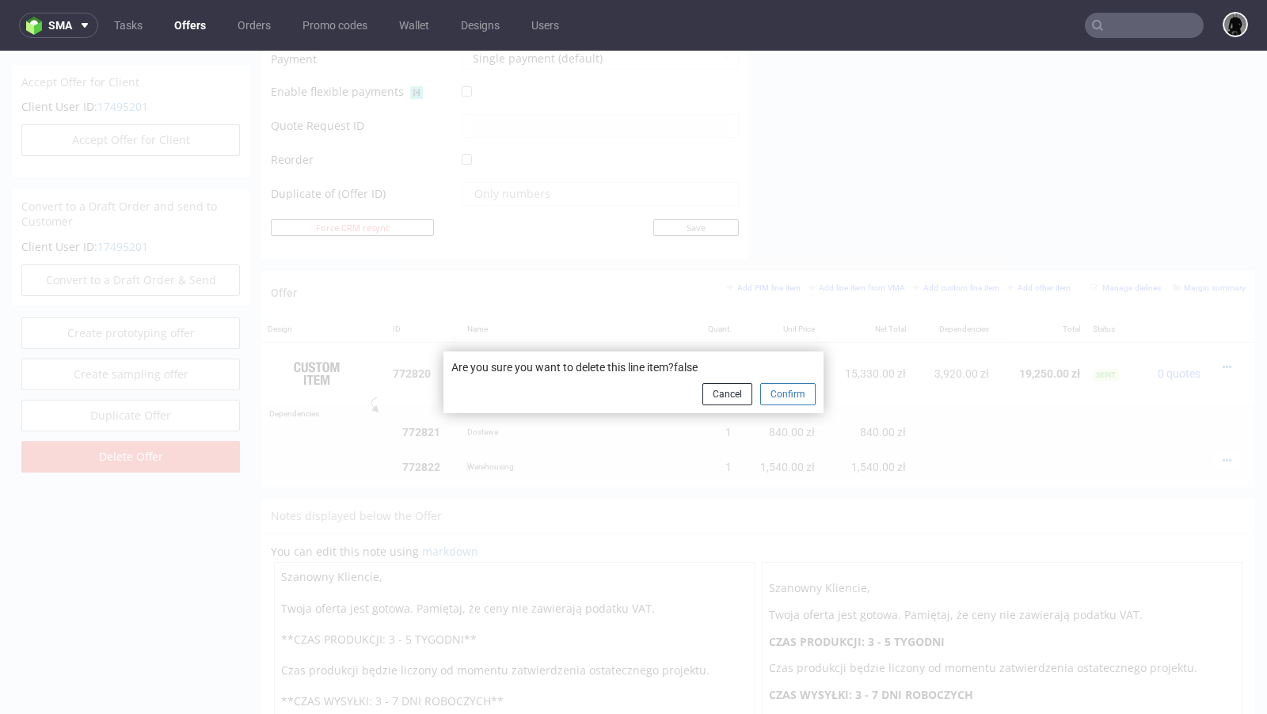
click at [771, 394] on button "Confirm" at bounding box center [787, 394] width 55 height 22
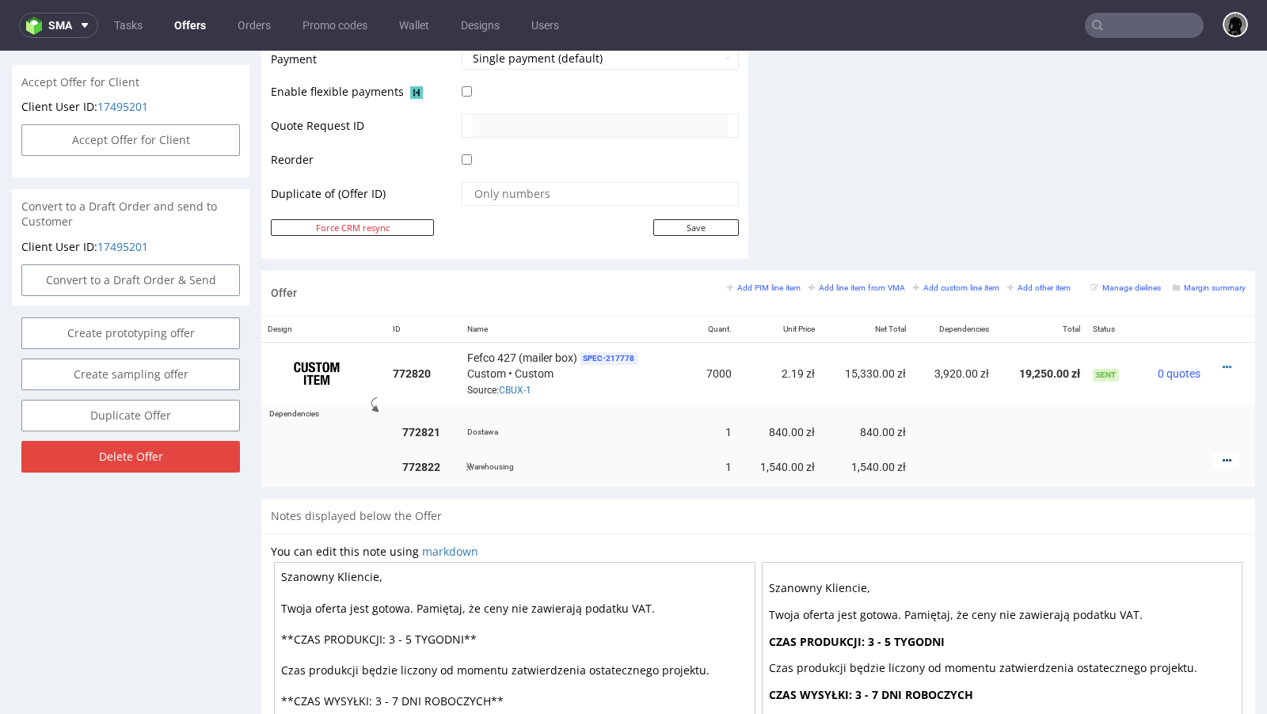
click at [1223, 456] on icon at bounding box center [1227, 460] width 9 height 11
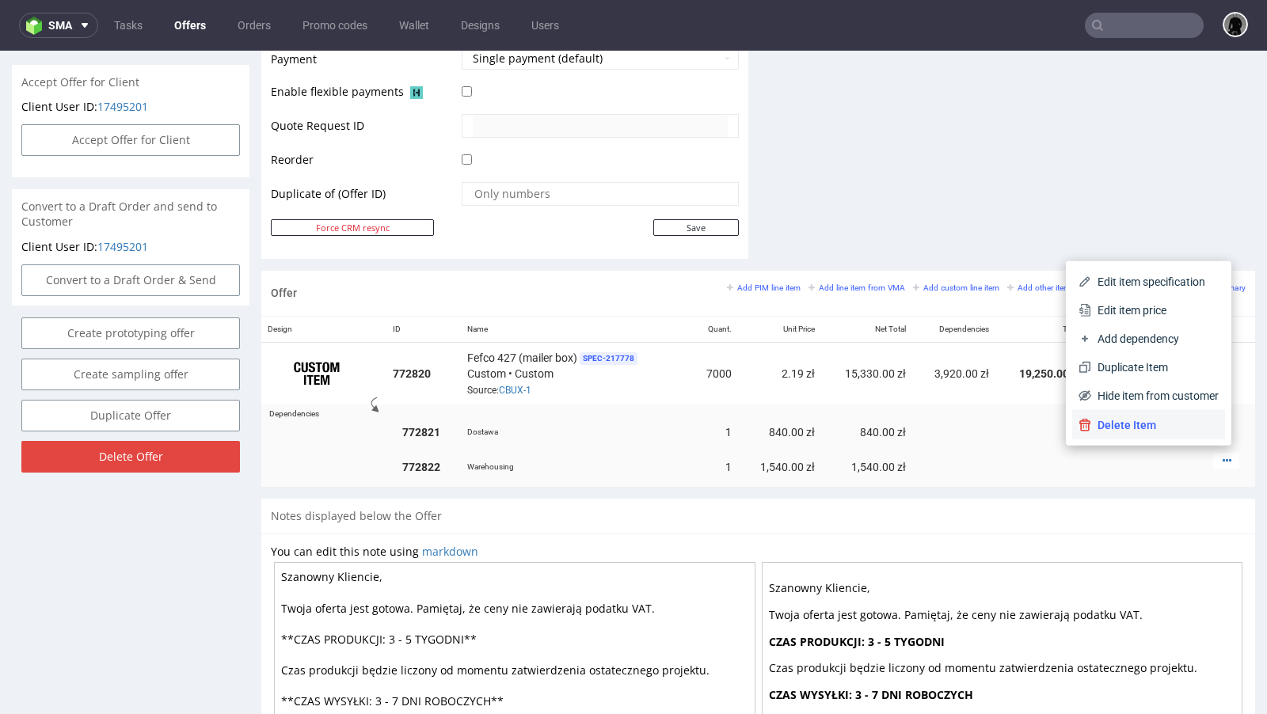
click at [1139, 432] on span "Delete Item" at bounding box center [1155, 425] width 128 height 16
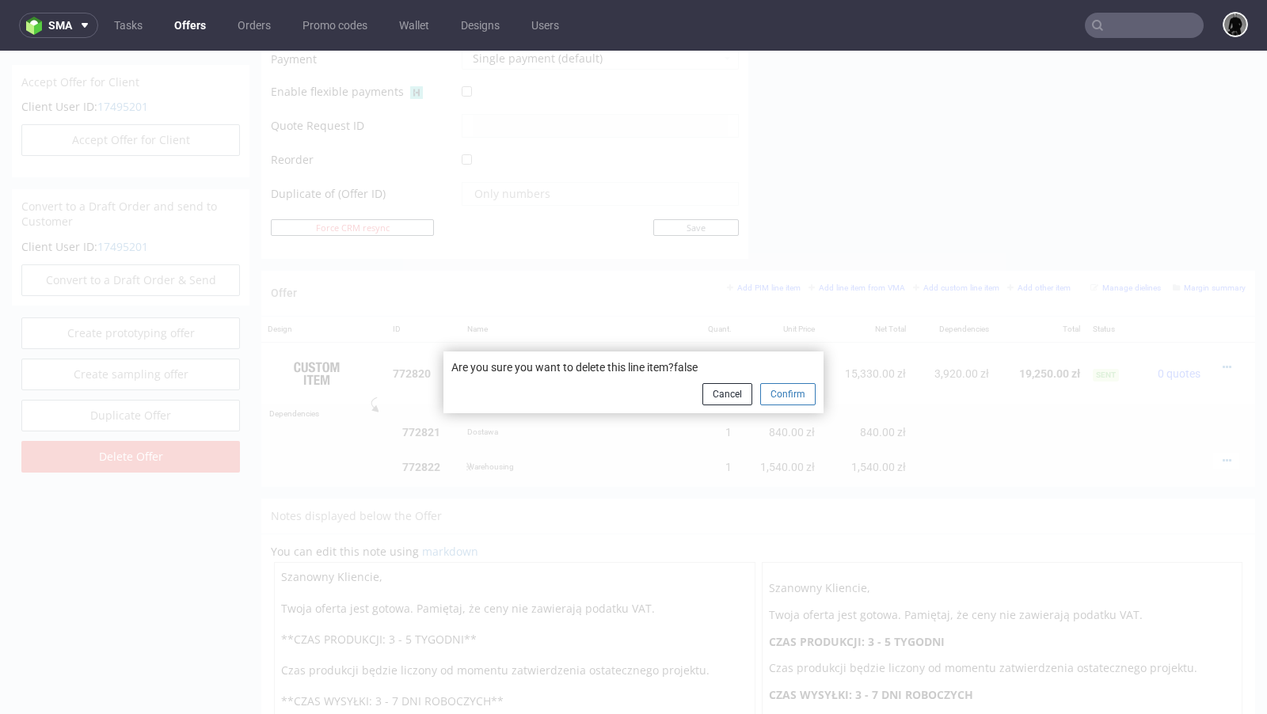
click at [794, 397] on button "Confirm" at bounding box center [787, 394] width 55 height 22
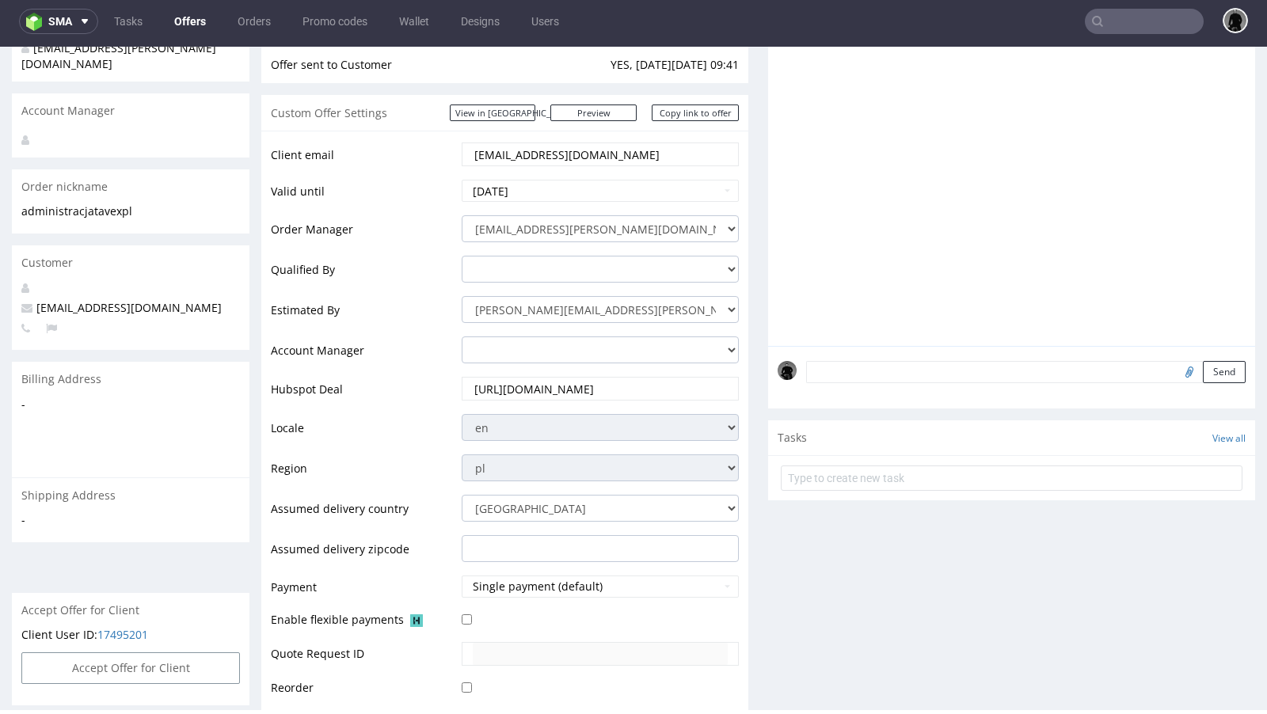
scroll to position [0, 0]
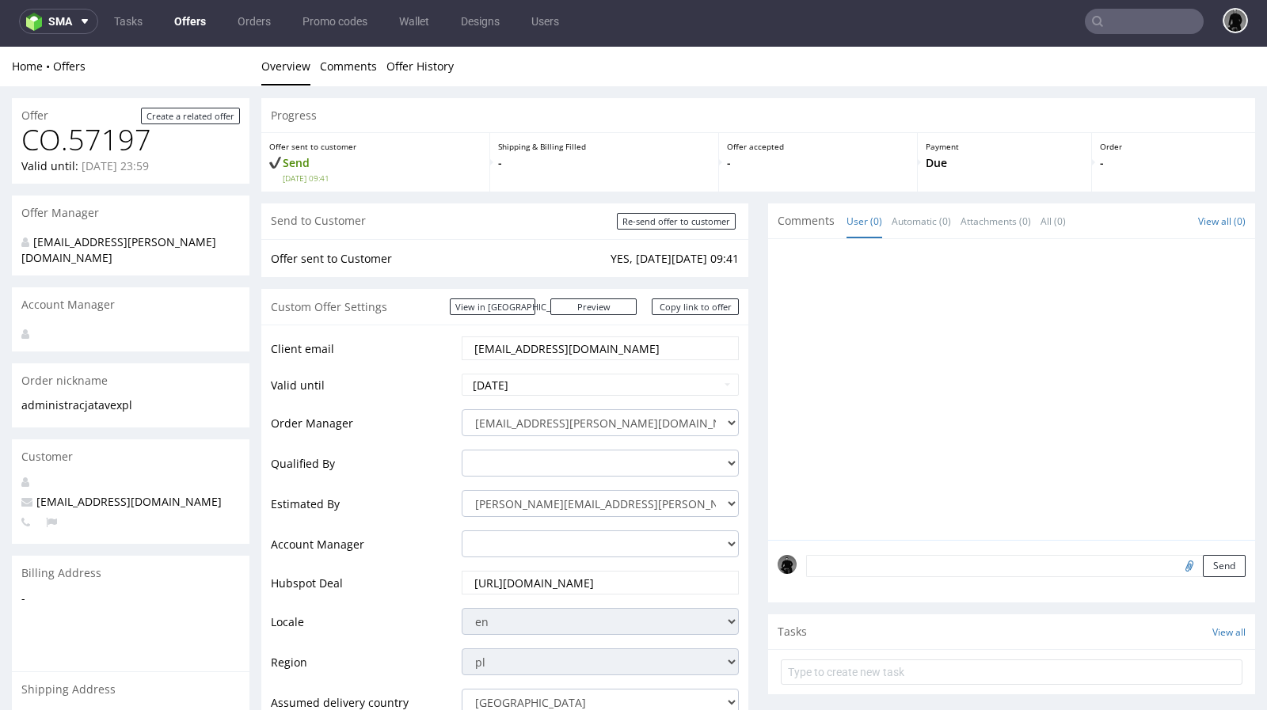
click at [188, 20] on link "Offers" at bounding box center [190, 21] width 51 height 25
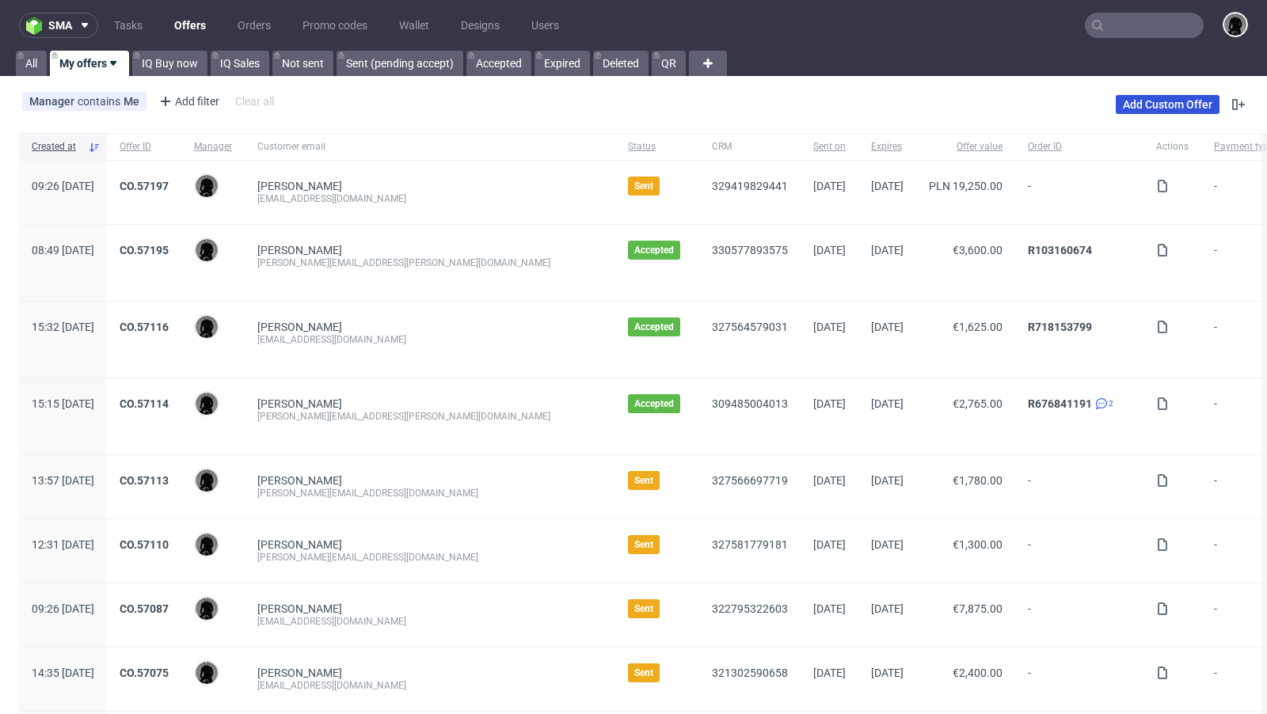
click at [1130, 109] on link "Add Custom Offer" at bounding box center [1168, 104] width 104 height 19
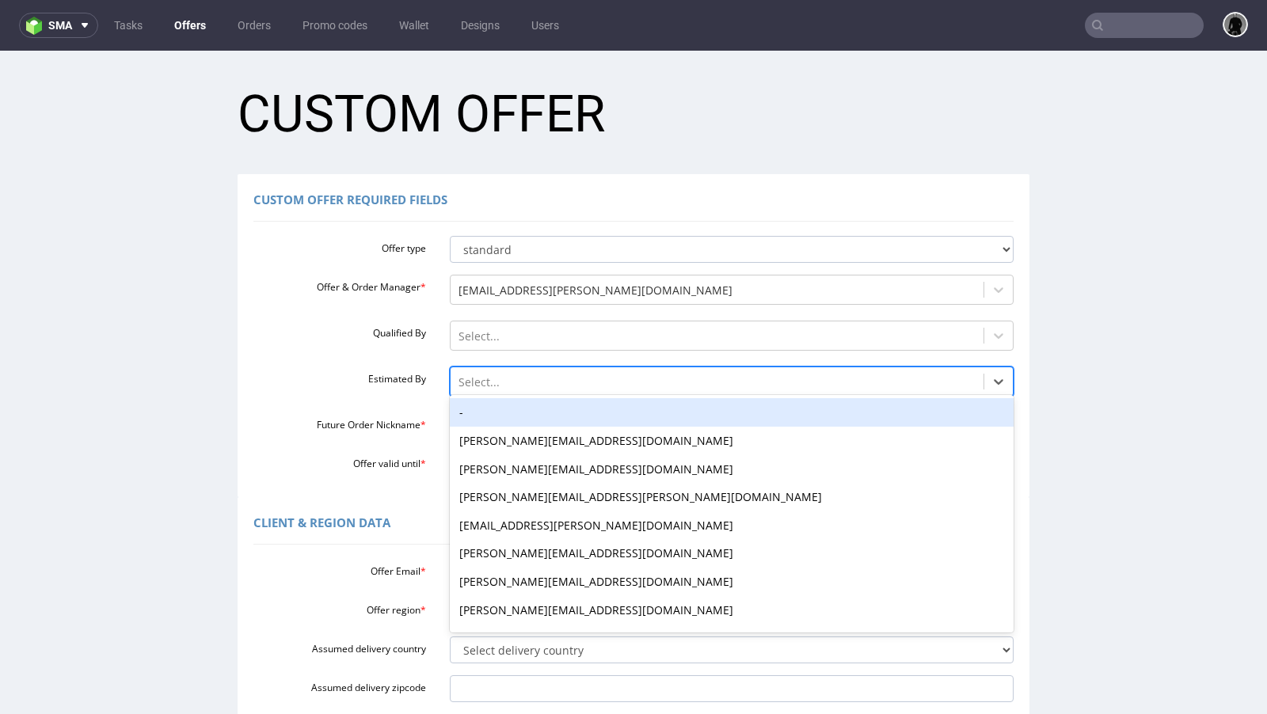
click at [474, 375] on div at bounding box center [718, 382] width 518 height 19
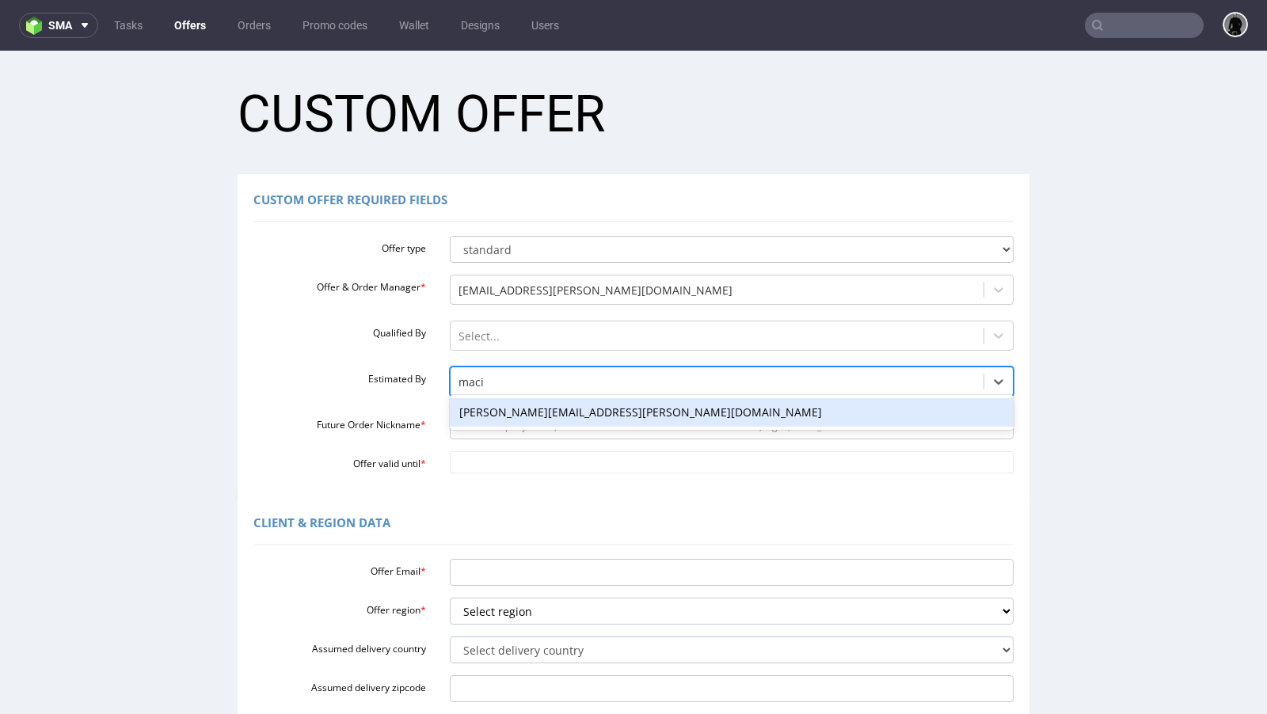
type input "[PERSON_NAME]"
click at [485, 409] on div "[PERSON_NAME][EMAIL_ADDRESS][PERSON_NAME][DOMAIN_NAME]" at bounding box center [732, 412] width 565 height 29
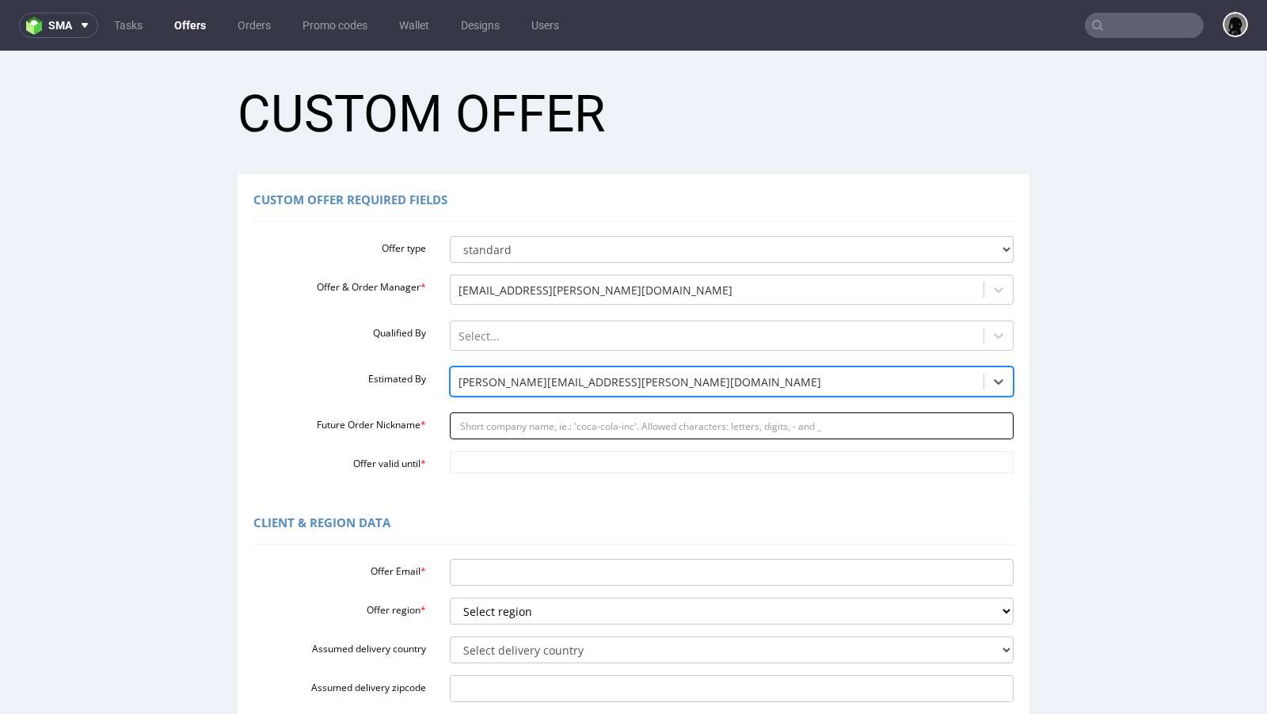
click at [492, 428] on input "Future Order Nickname *" at bounding box center [732, 426] width 565 height 27
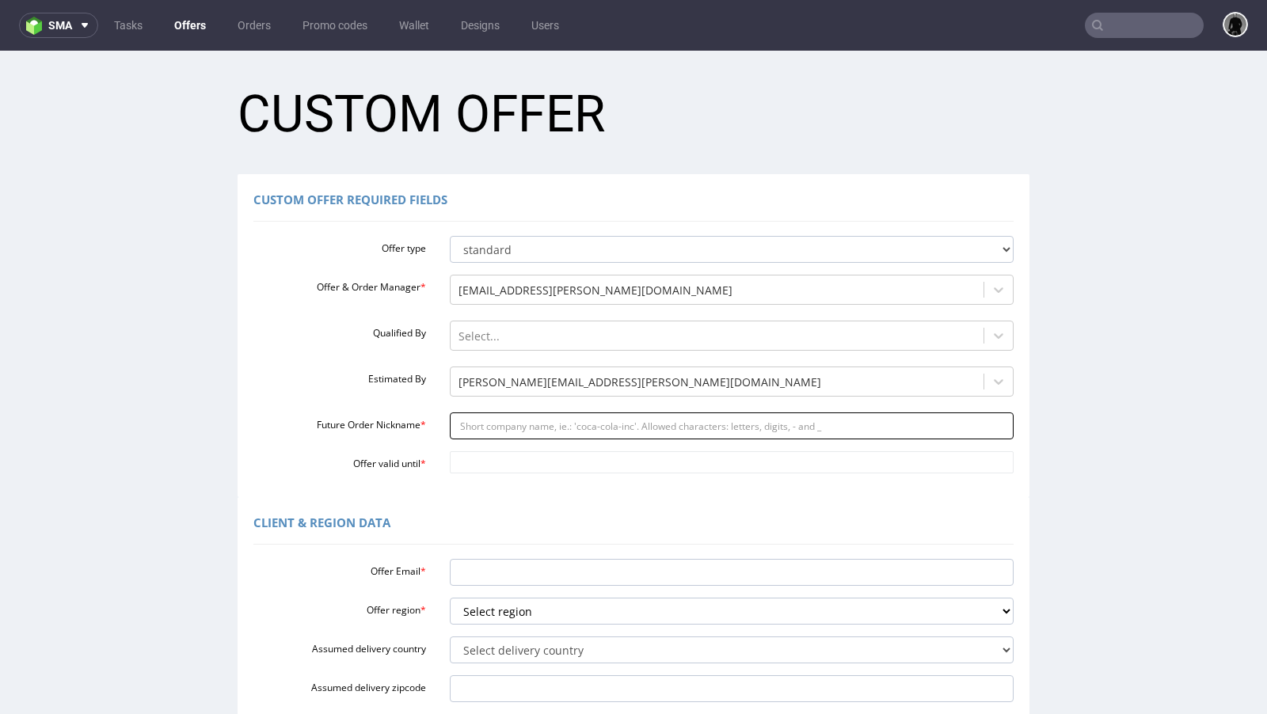
paste input "administracjatavexpl"
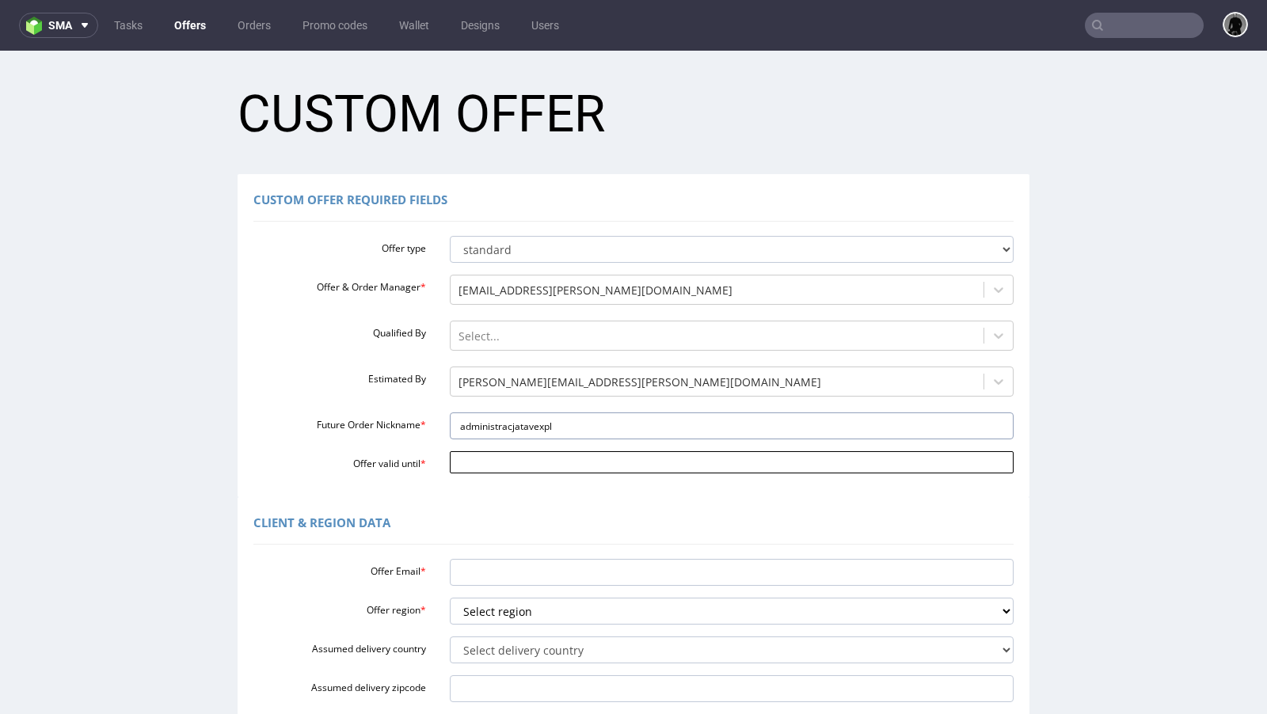
type input "administracjatavexpl"
click at [515, 468] on input "Offer valid until *" at bounding box center [732, 462] width 565 height 22
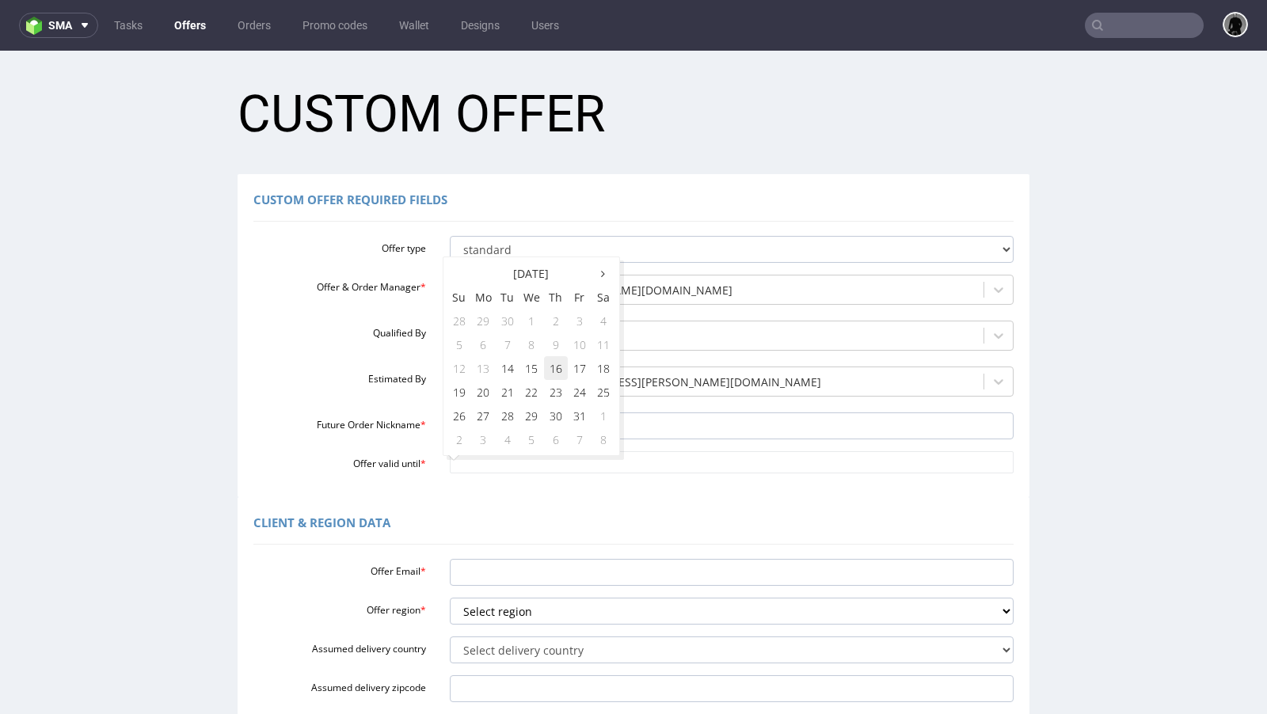
click at [552, 371] on td "16" at bounding box center [556, 368] width 24 height 24
type input "[DATE]"
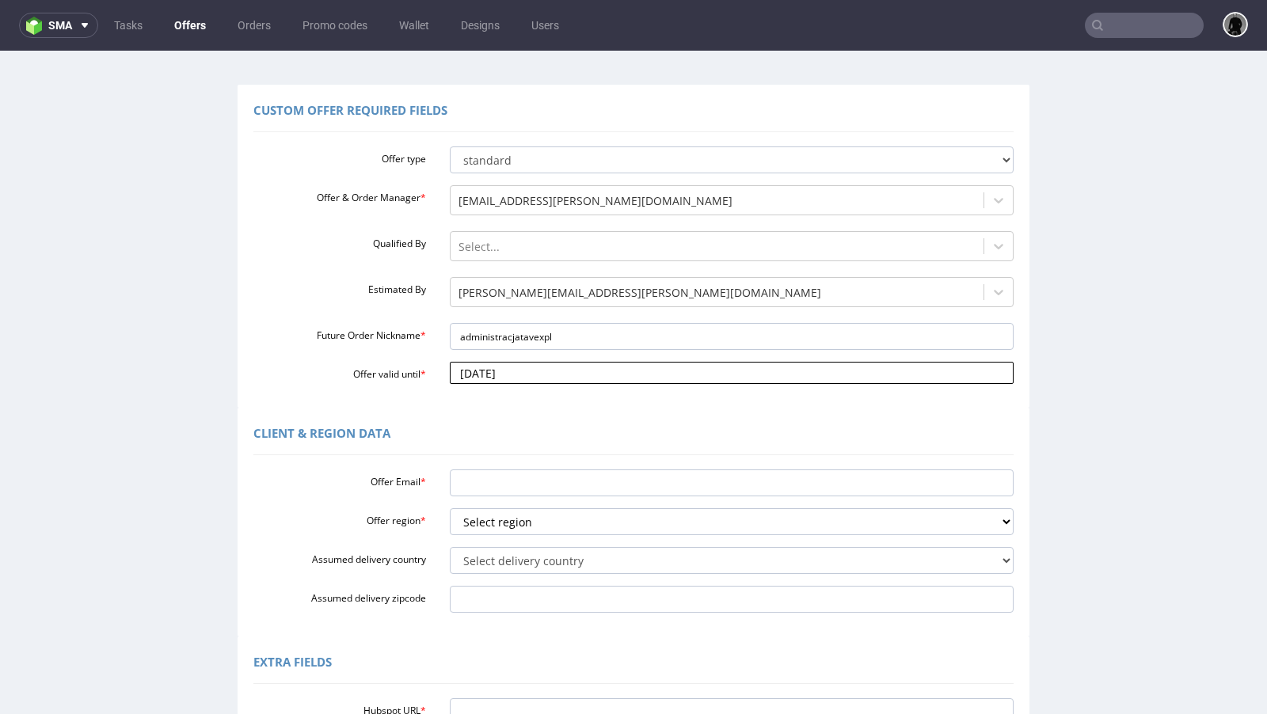
scroll to position [128, 0]
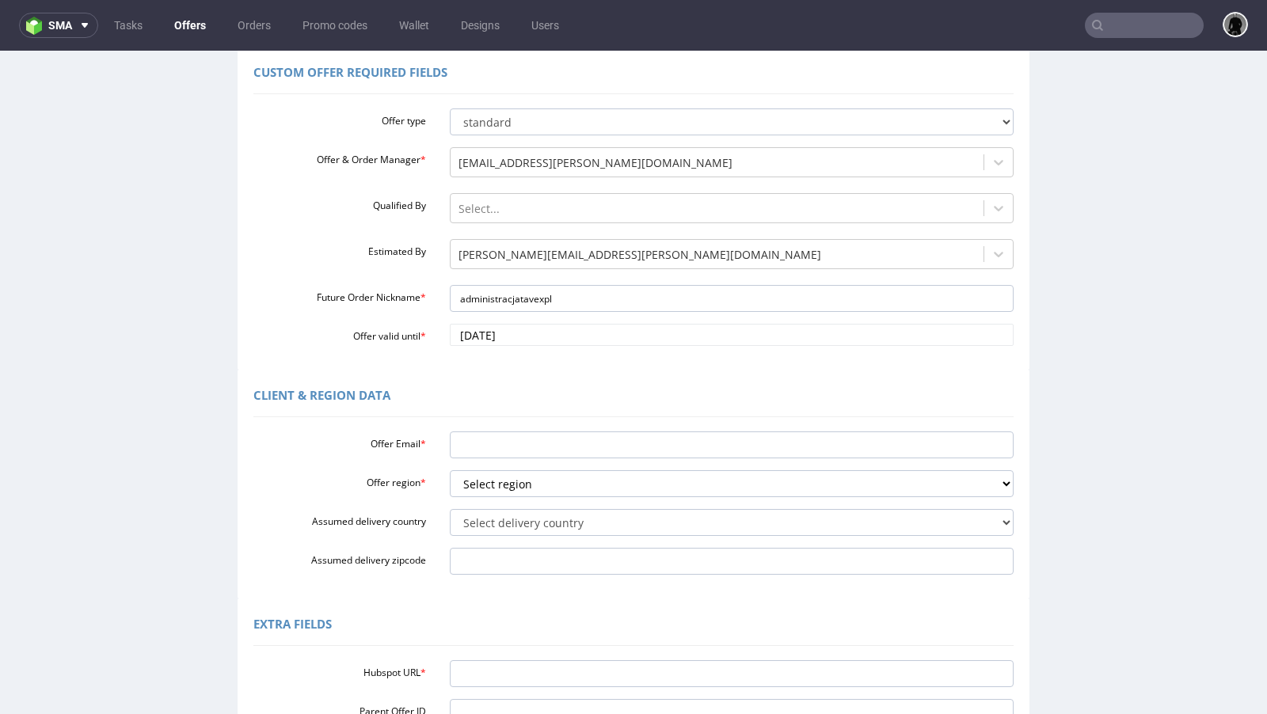
click at [527, 459] on div "Offer Email * Offer region * Select region eu gb de pl cz fr it es Assumed deli…" at bounding box center [633, 500] width 760 height 150
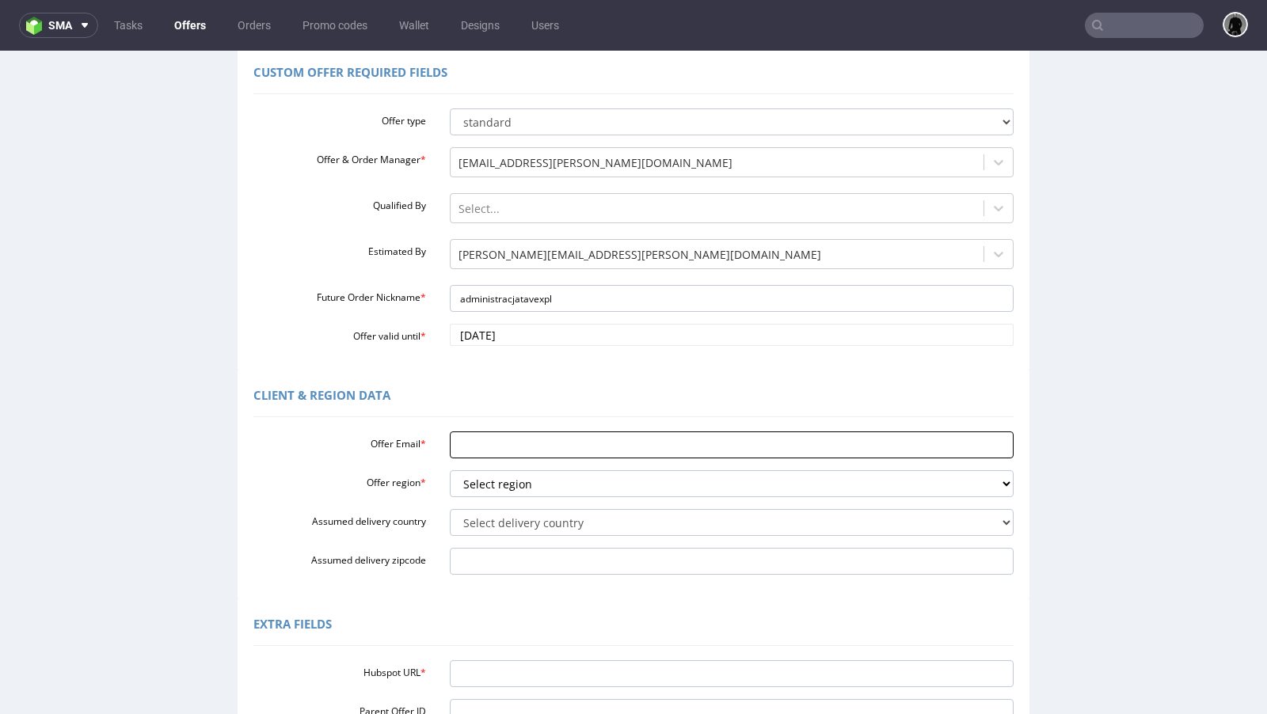
click at [513, 451] on input "Offer Email *" at bounding box center [732, 445] width 565 height 27
paste input "[EMAIL_ADDRESS][DOMAIN_NAME]"
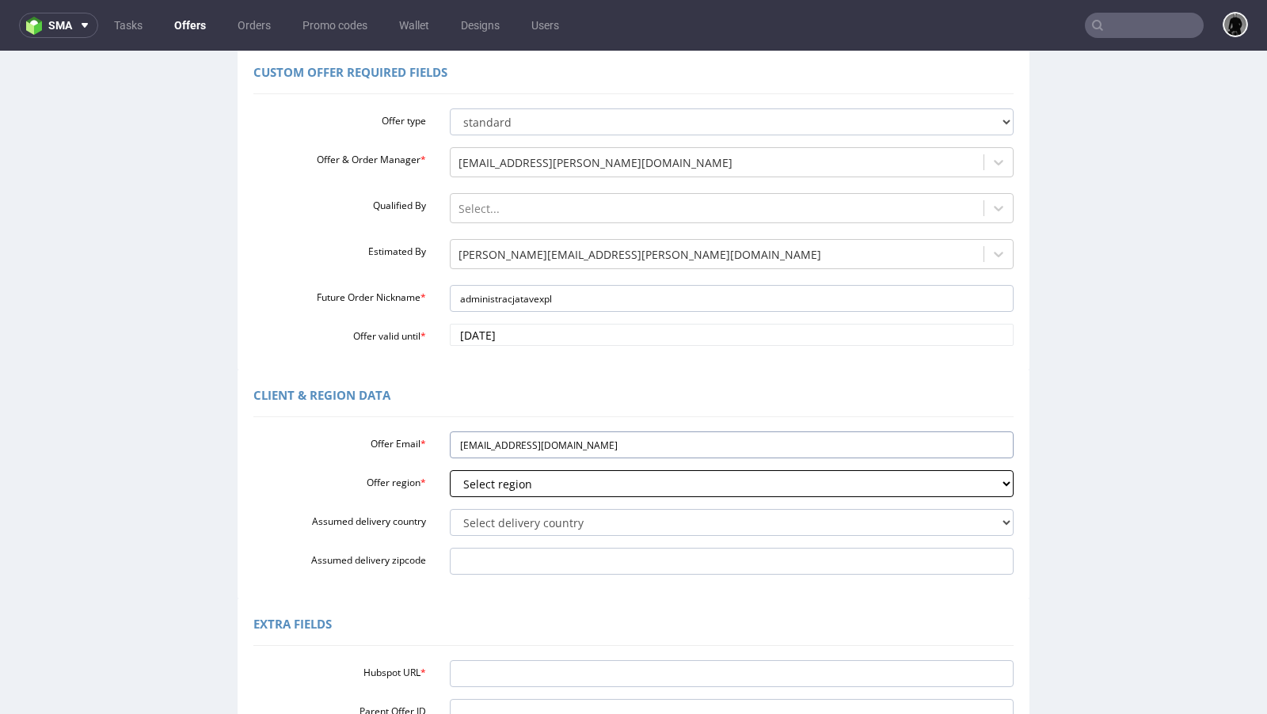
type input "[EMAIL_ADDRESS][DOMAIN_NAME]"
click at [511, 487] on select "Select region eu gb de pl cz fr it es" at bounding box center [732, 483] width 565 height 27
select select "pl"
click at [450, 470] on select "Select region eu gb de pl cz fr it es" at bounding box center [732, 483] width 565 height 27
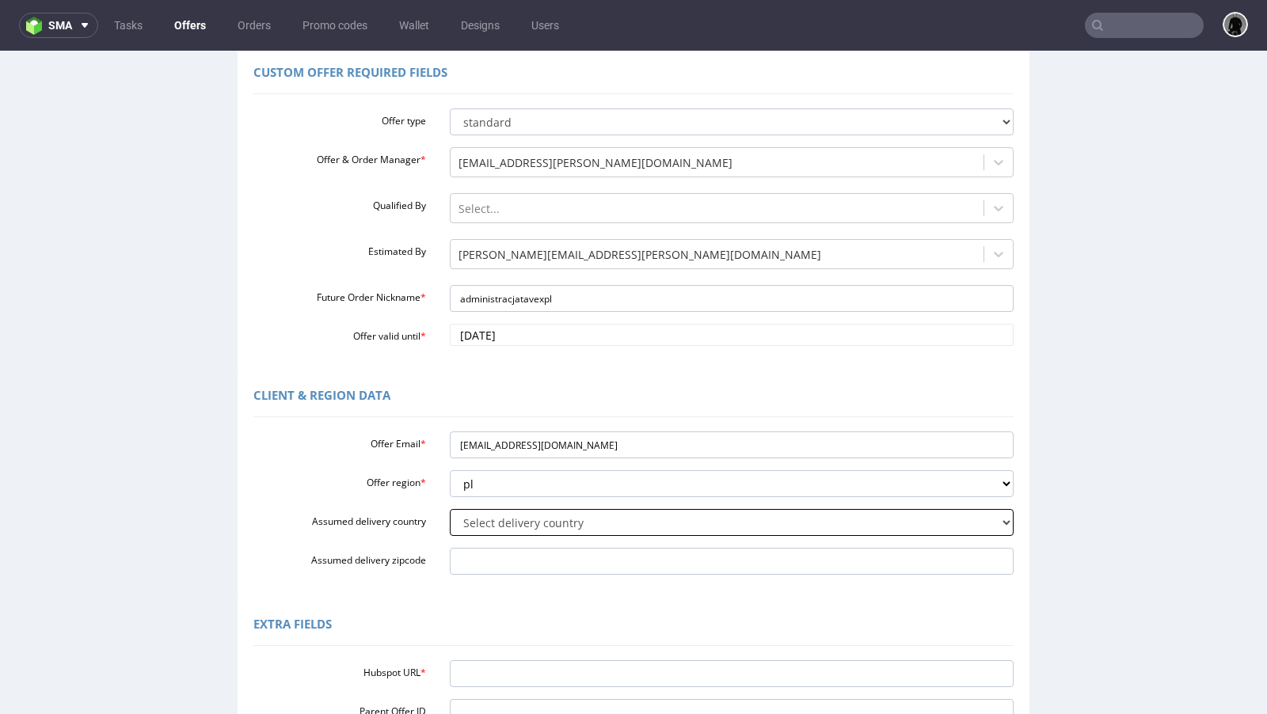
click at [502, 522] on select "Select delivery country Andorra Afghanistan Anguilla Albania Armenia Antarctica…" at bounding box center [732, 522] width 565 height 27
select select "179"
click at [450, 509] on select "Select delivery country Andorra Afghanistan Anguilla Albania Armenia Antarctica…" at bounding box center [732, 522] width 565 height 27
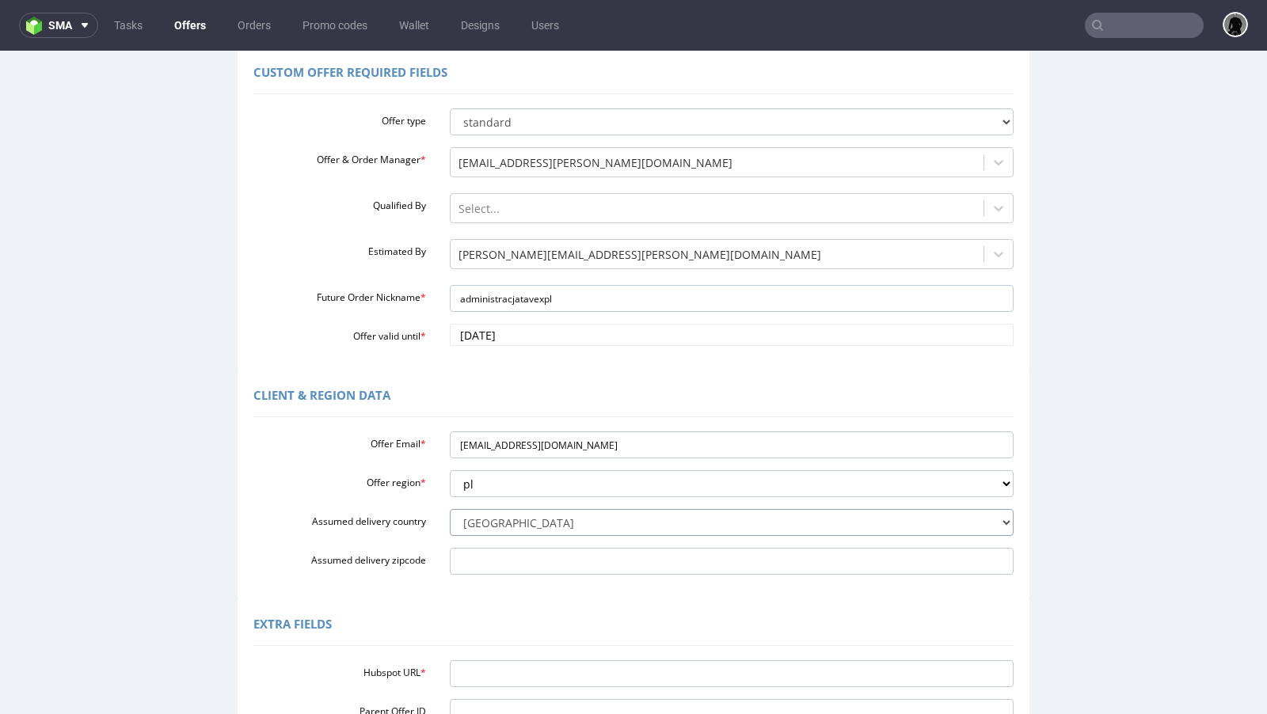
scroll to position [318, 0]
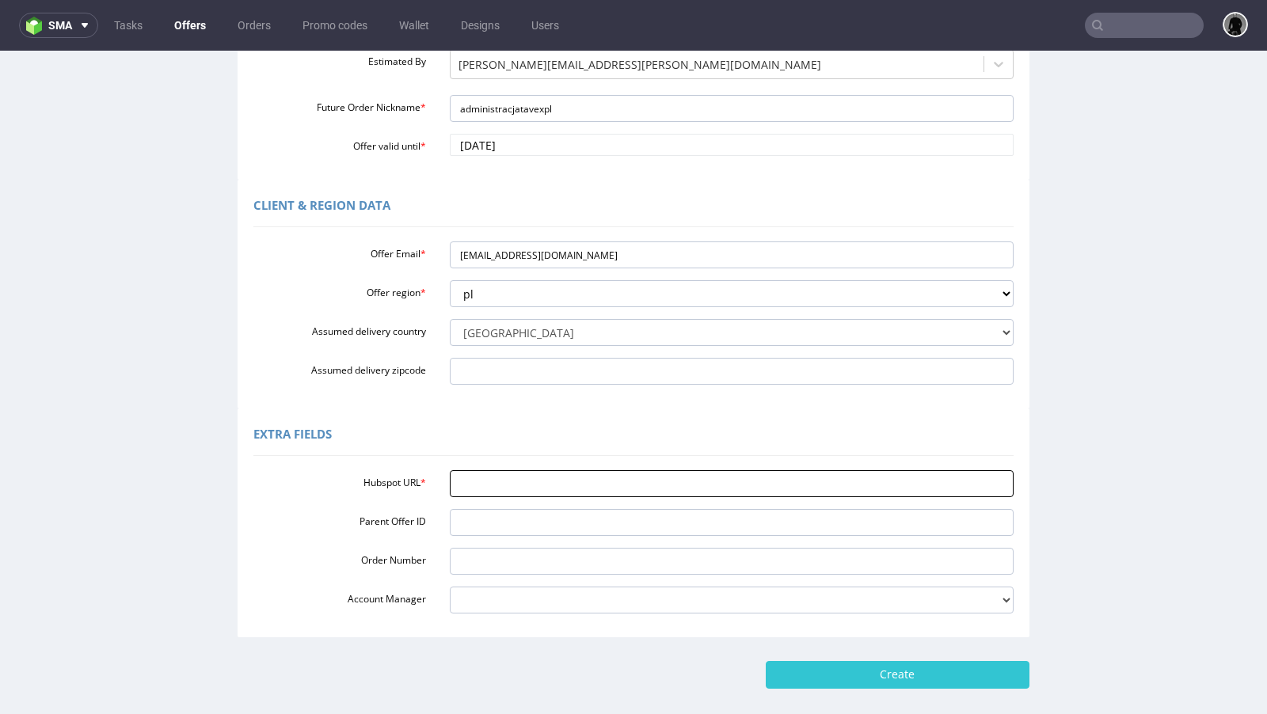
click at [534, 483] on input "Hubspot URL *" at bounding box center [732, 483] width 565 height 27
paste input "https://app-eu1.hubspot.com/contacts/25600958/record/0-3/332860562635/"
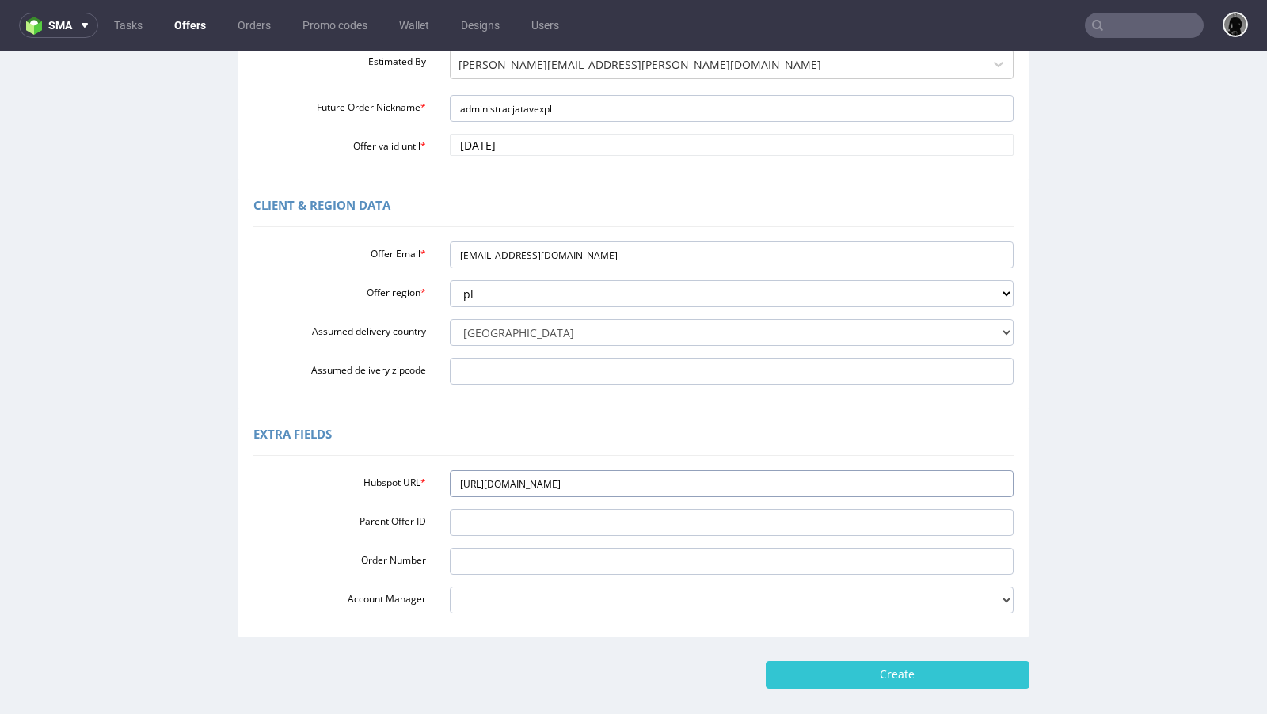
type input "https://app-eu1.hubspot.com/contacts/25600958/record/0-3/332860562635/"
click at [539, 425] on div "Extra Fields" at bounding box center [633, 437] width 760 height 38
click at [829, 678] on input "Create" at bounding box center [898, 674] width 264 height 27
type input "Please wait..."
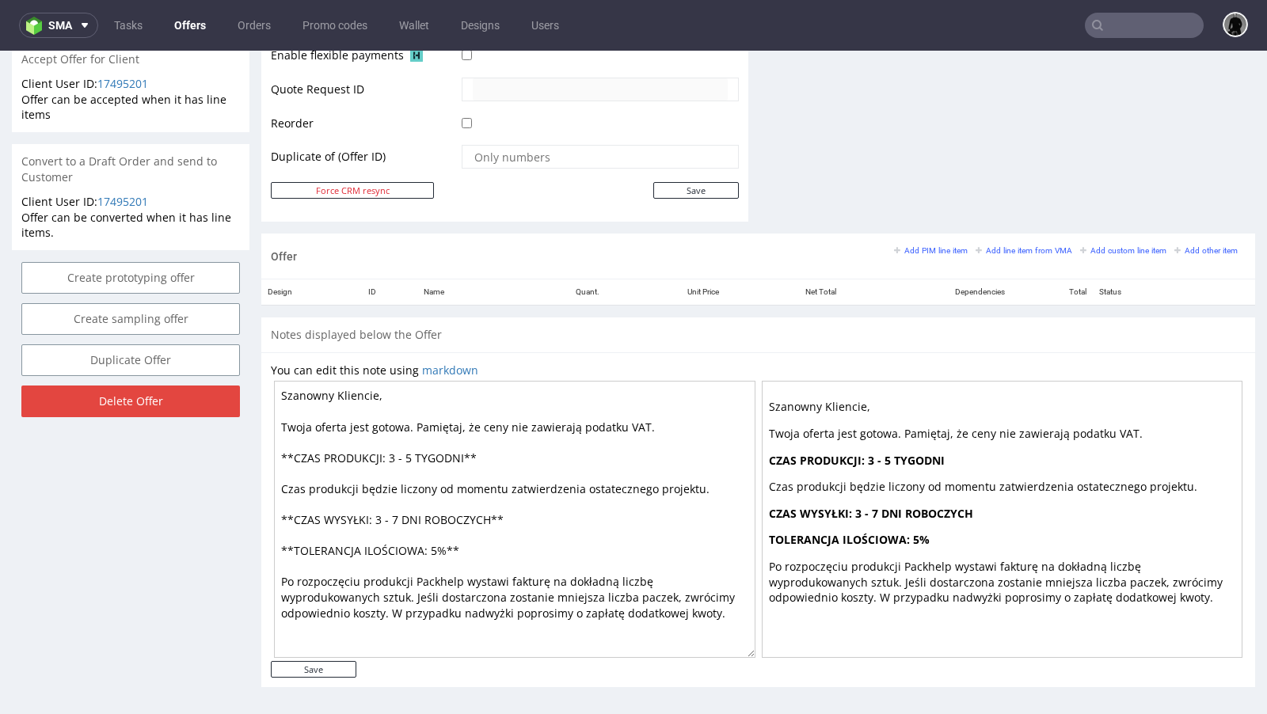
scroll to position [4, 0]
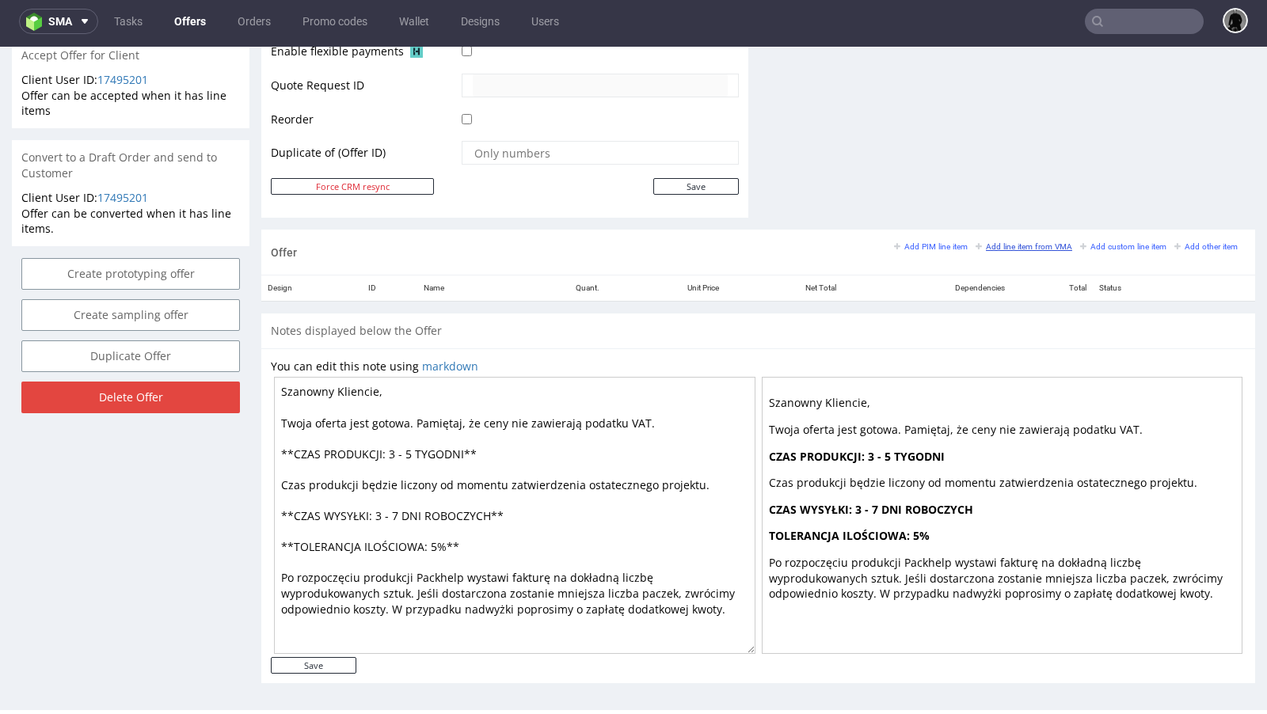
click at [998, 246] on small "Add line item from VMA" at bounding box center [1024, 246] width 97 height 9
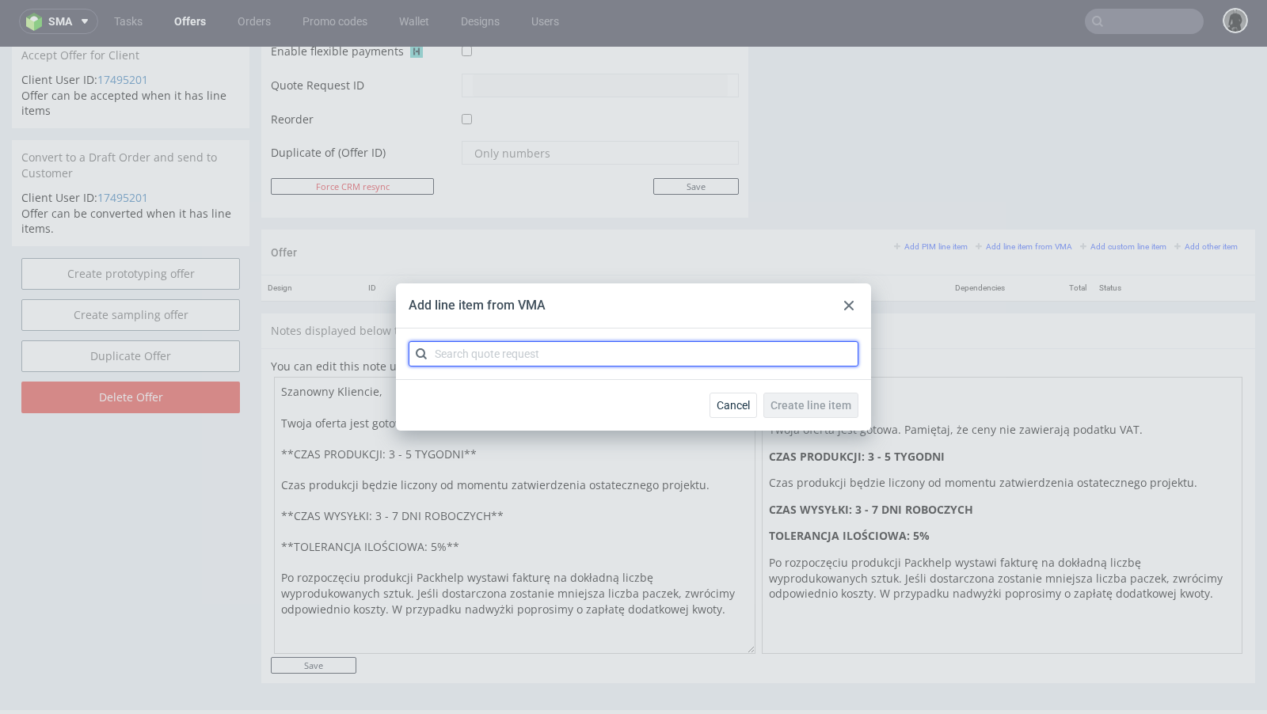
click at [622, 352] on input "text" at bounding box center [634, 353] width 450 height 25
type input "cbux"
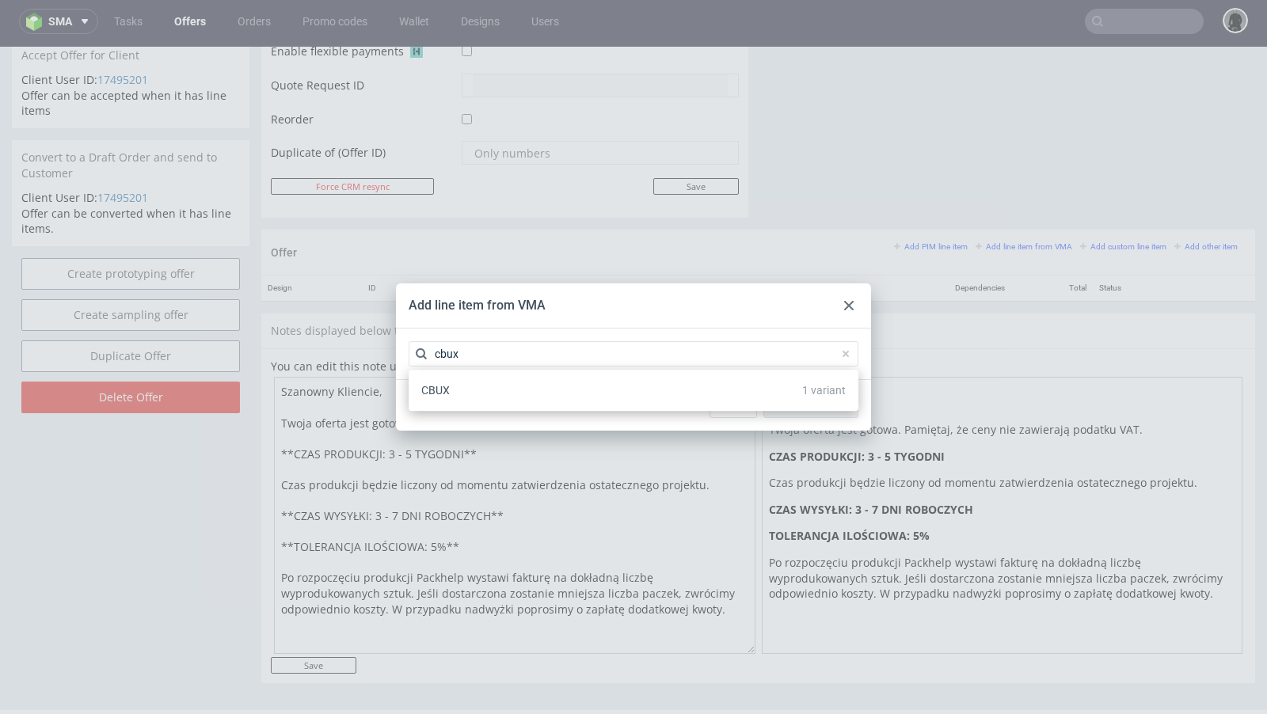
click at [464, 388] on div "CBUX 1 variant" at bounding box center [633, 390] width 437 height 29
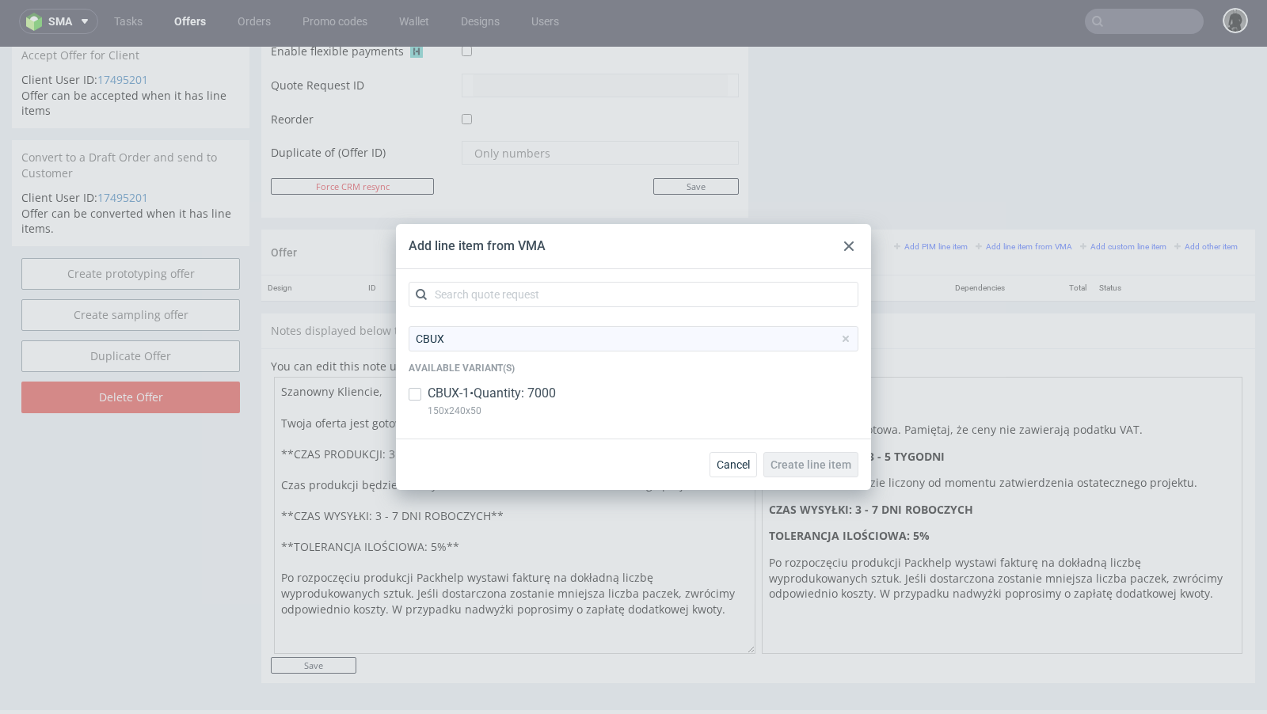
click at [455, 388] on p "CBUX-1 • Quantity: 7000" at bounding box center [492, 393] width 128 height 17
checkbox input "true"
click at [816, 470] on span "Create line item" at bounding box center [811, 464] width 81 height 11
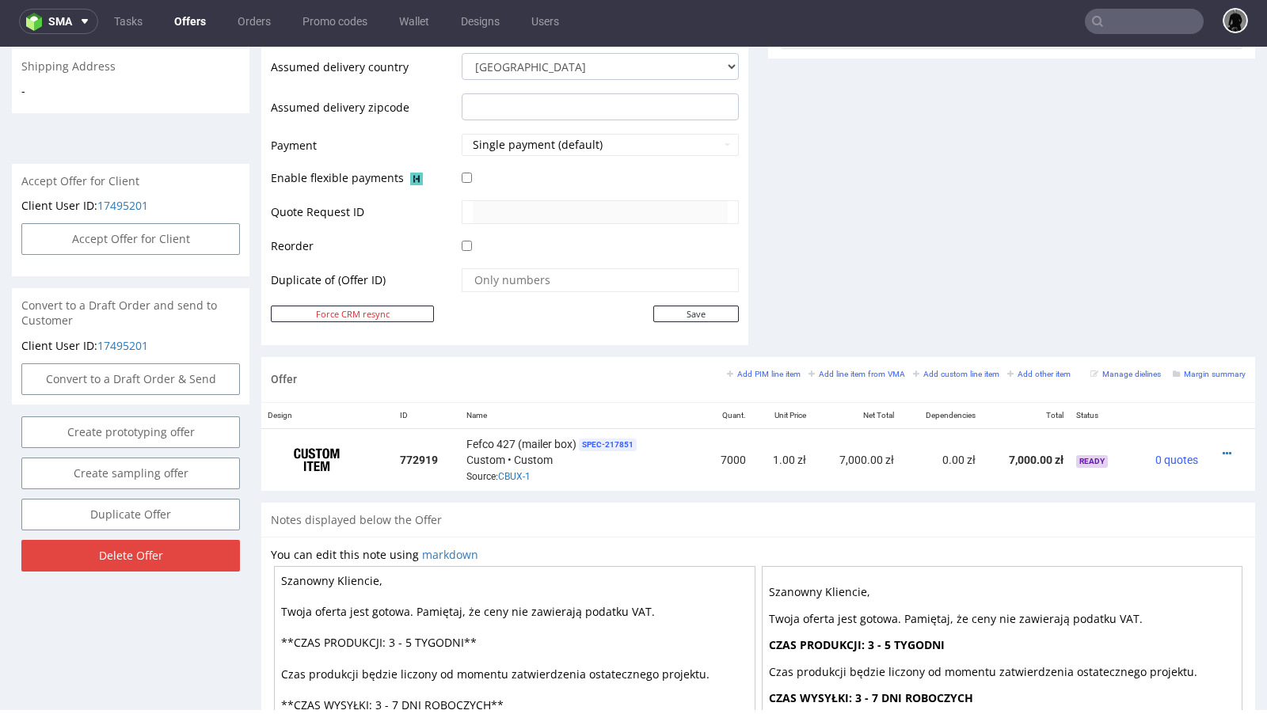
scroll to position [626, 0]
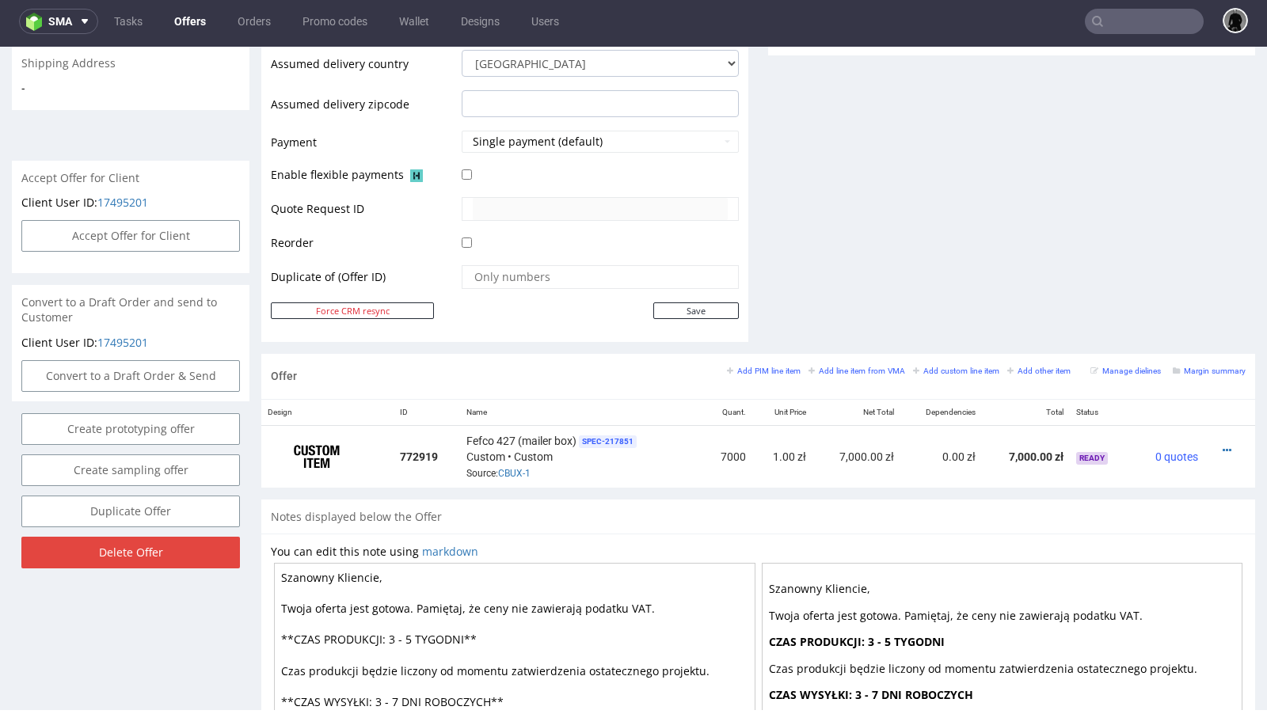
click at [191, 23] on link "Offers" at bounding box center [190, 21] width 51 height 25
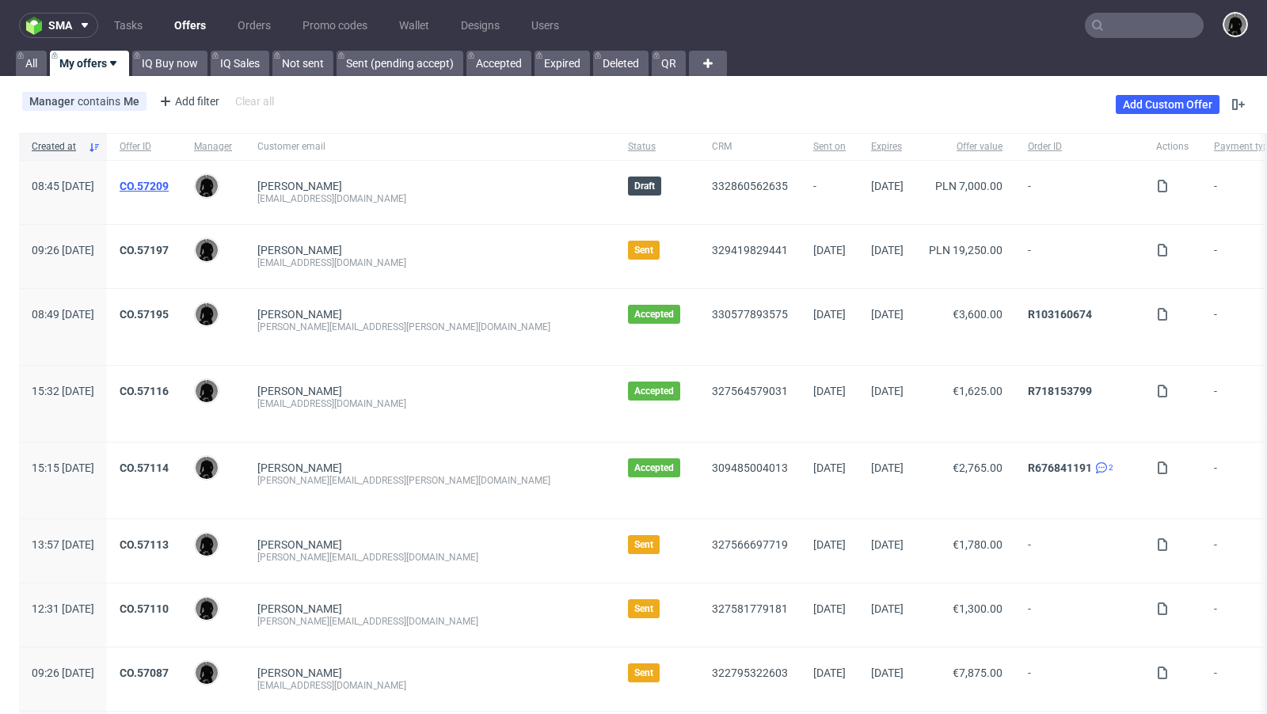
click at [169, 180] on link "CO.57209" at bounding box center [144, 186] width 49 height 13
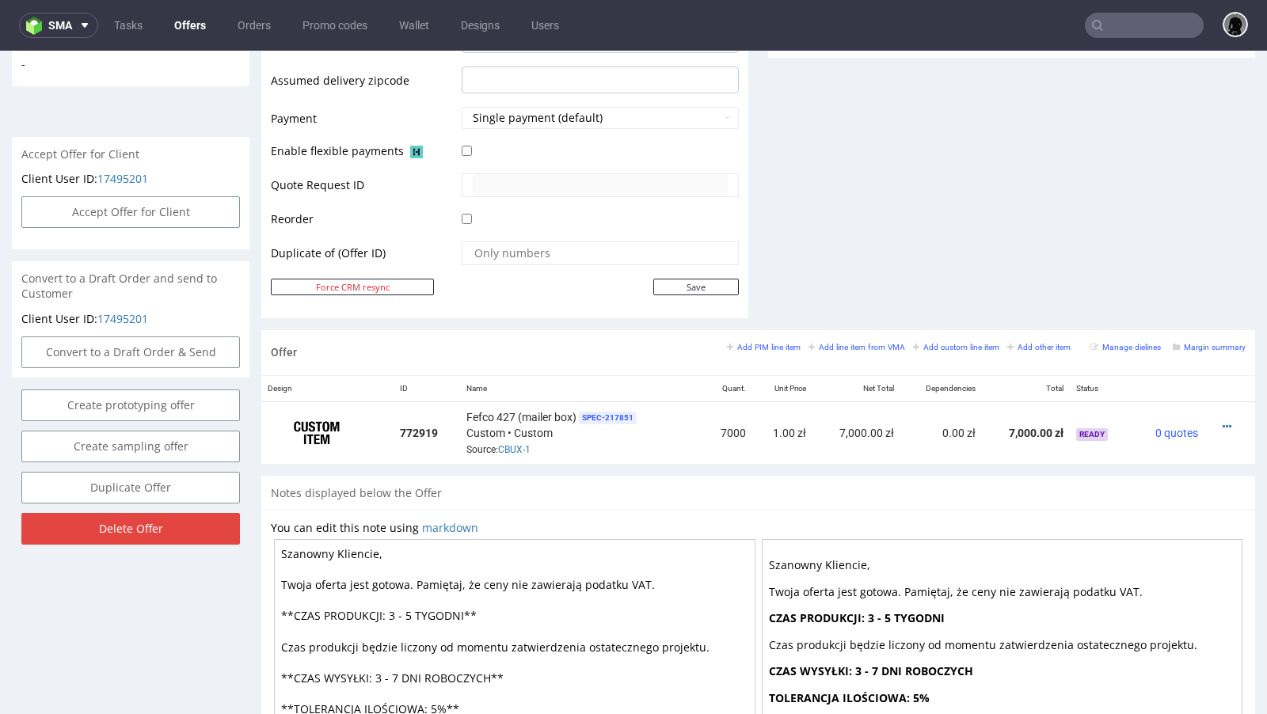
scroll to position [669, 0]
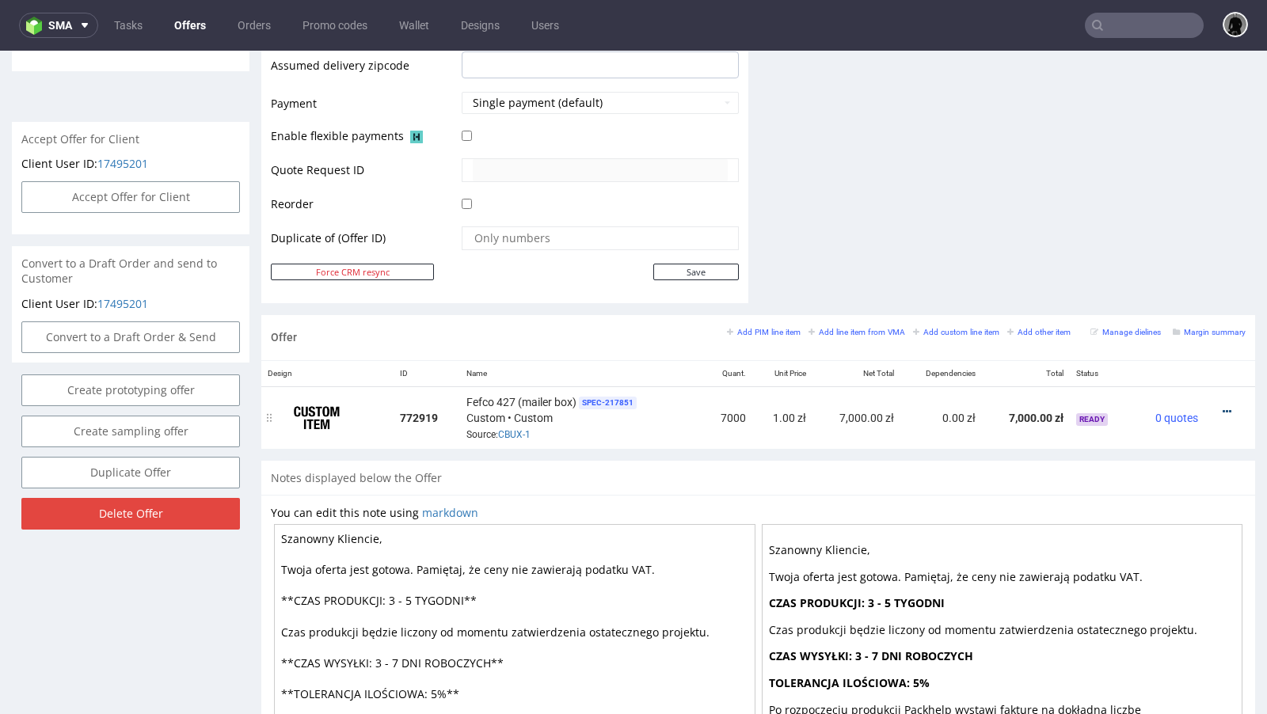
click at [1223, 406] on icon at bounding box center [1227, 411] width 9 height 11
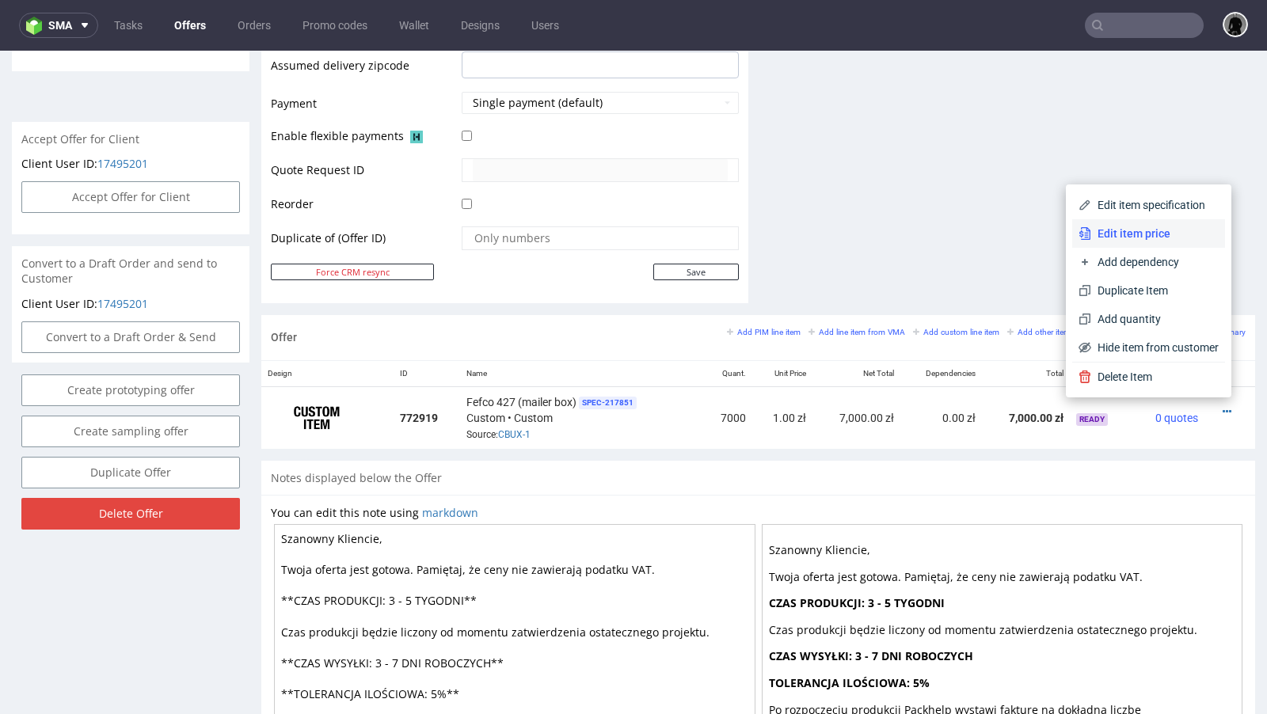
click at [1108, 230] on span "Edit item price" at bounding box center [1155, 234] width 128 height 16
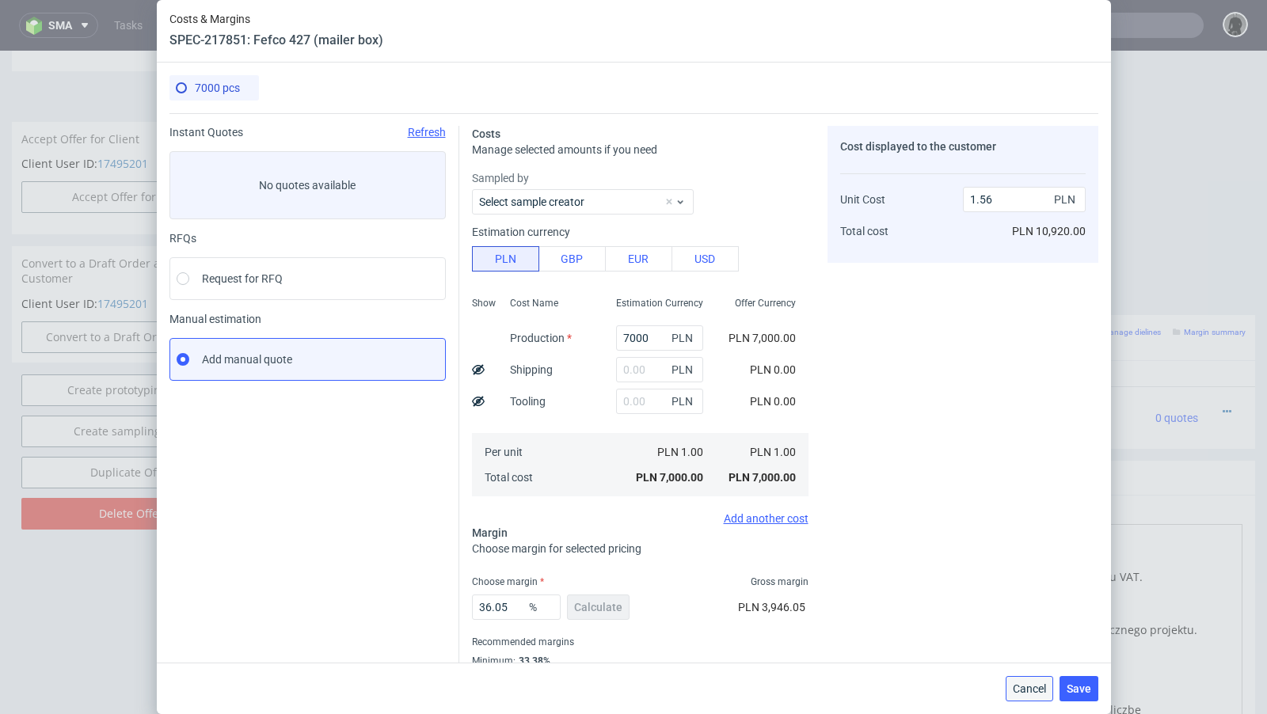
click at [1023, 697] on button "Cancel" at bounding box center [1030, 688] width 48 height 25
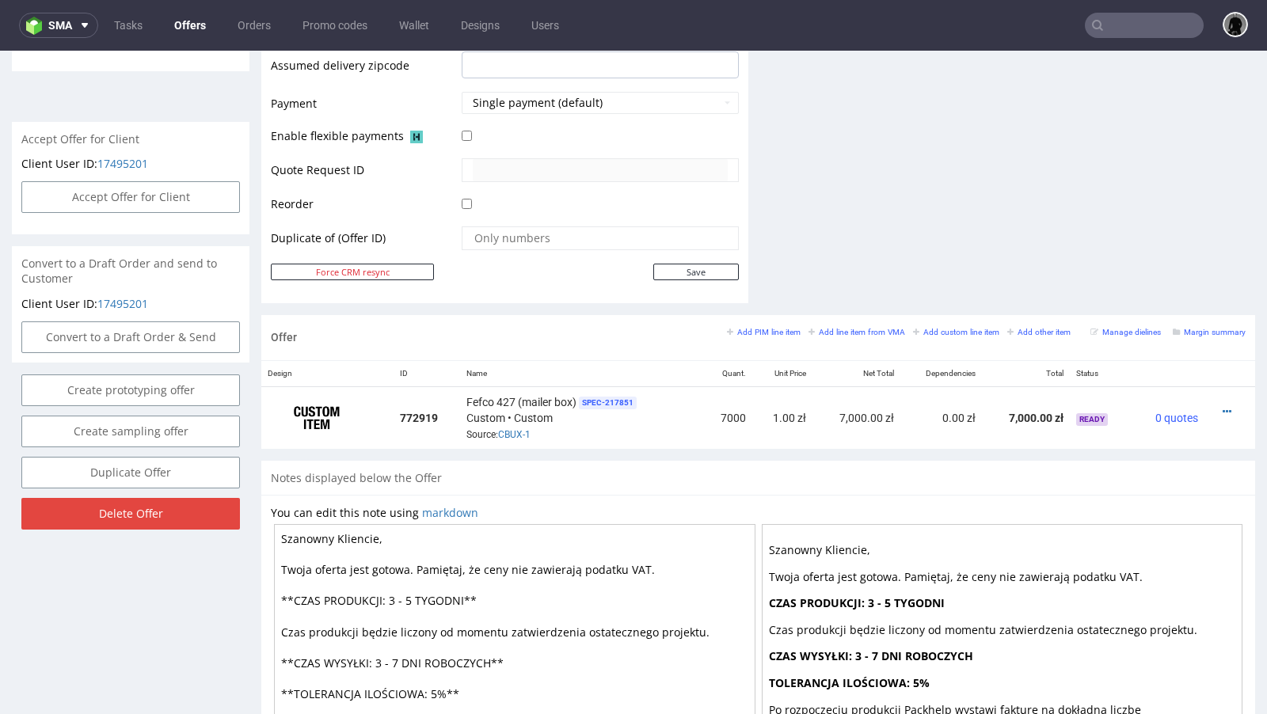
click at [171, 18] on link "Offers" at bounding box center [190, 25] width 51 height 25
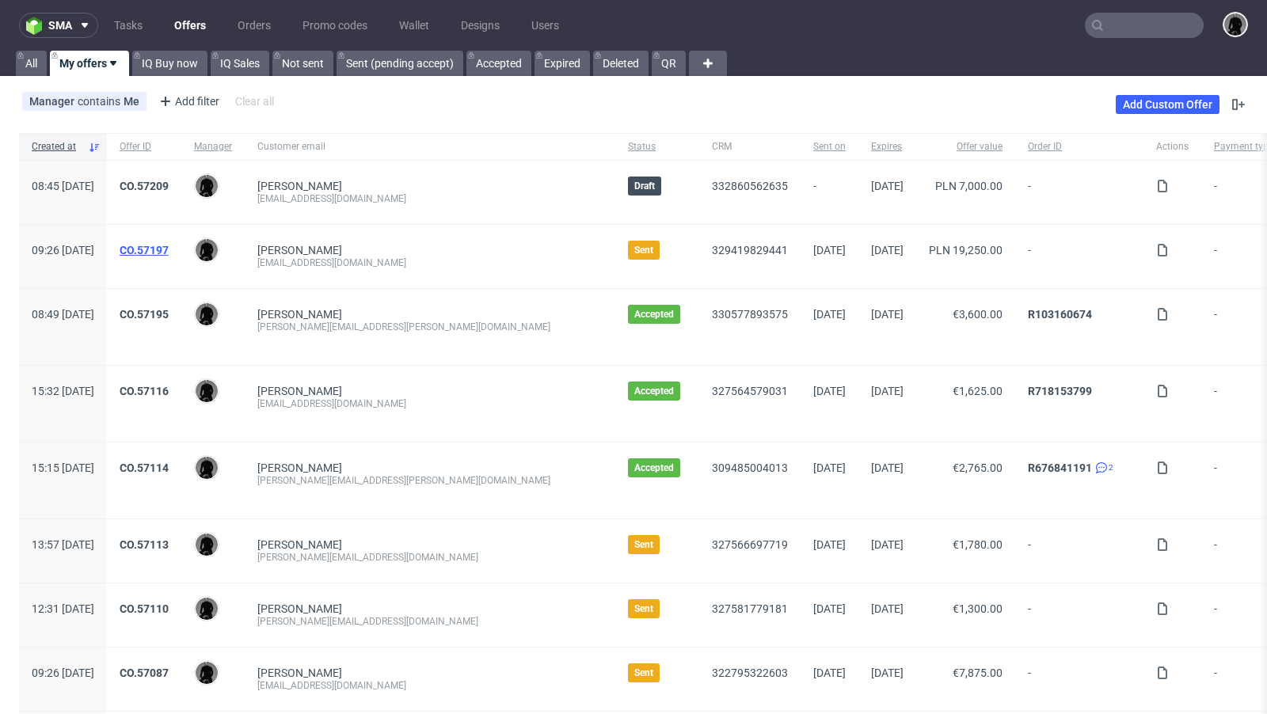
click at [169, 244] on link "CO.57197" at bounding box center [144, 250] width 49 height 13
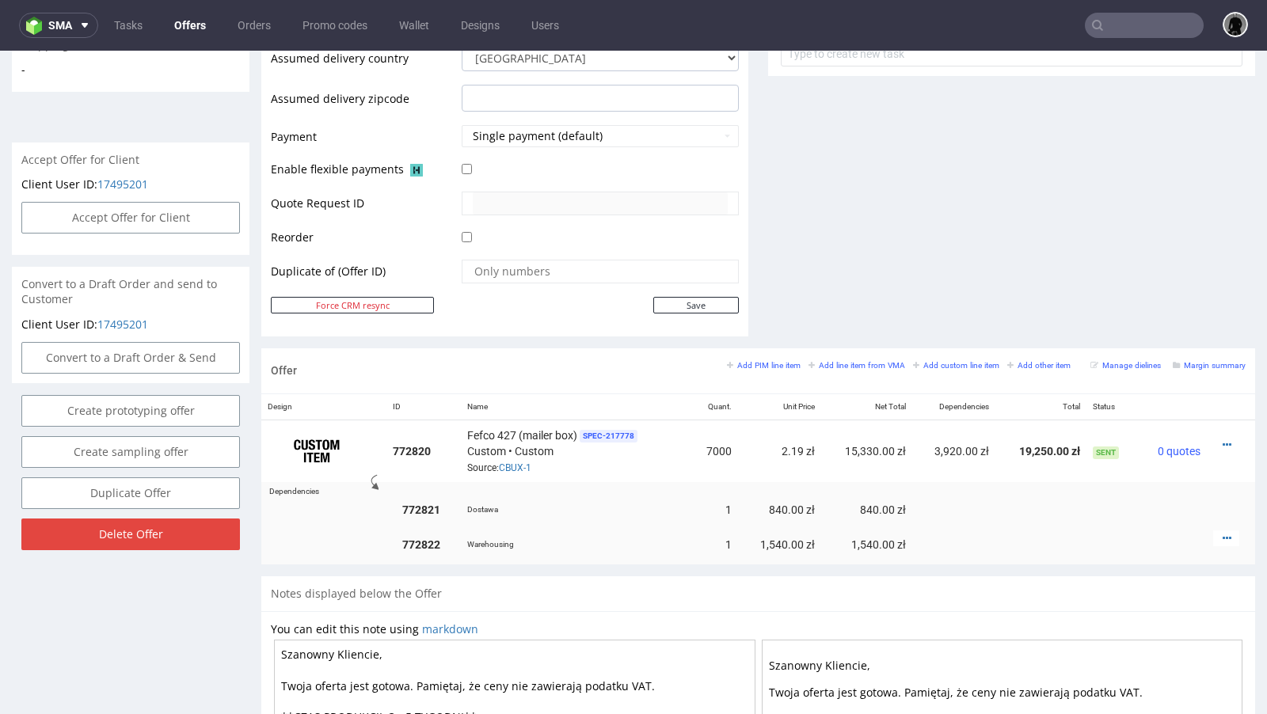
scroll to position [4, 0]
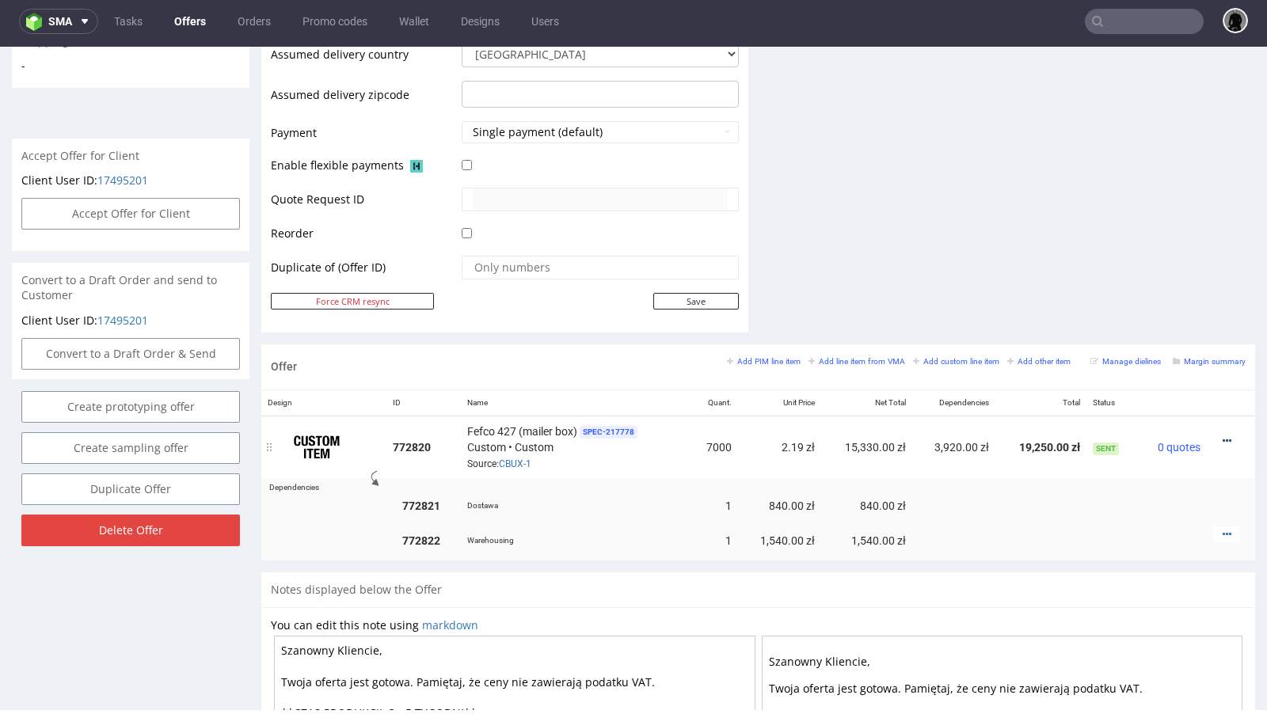
click at [1223, 436] on icon at bounding box center [1227, 441] width 9 height 11
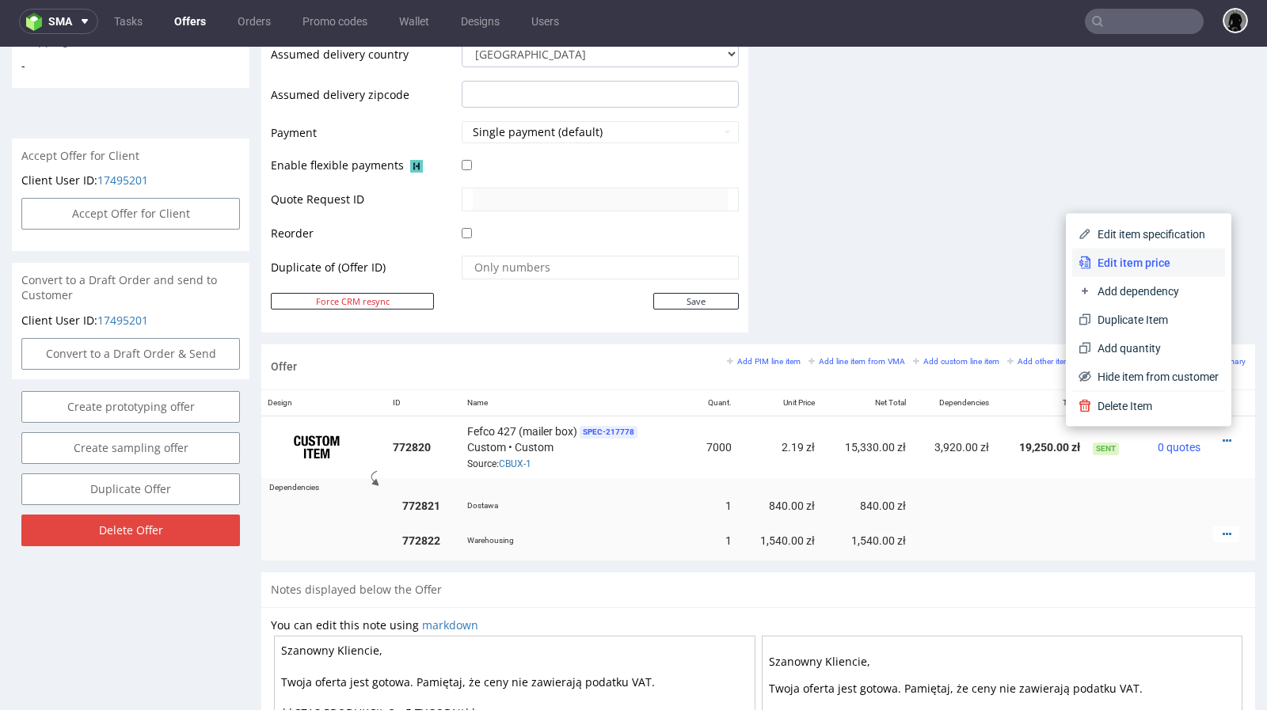
click at [1136, 267] on span "Edit item price" at bounding box center [1155, 263] width 128 height 16
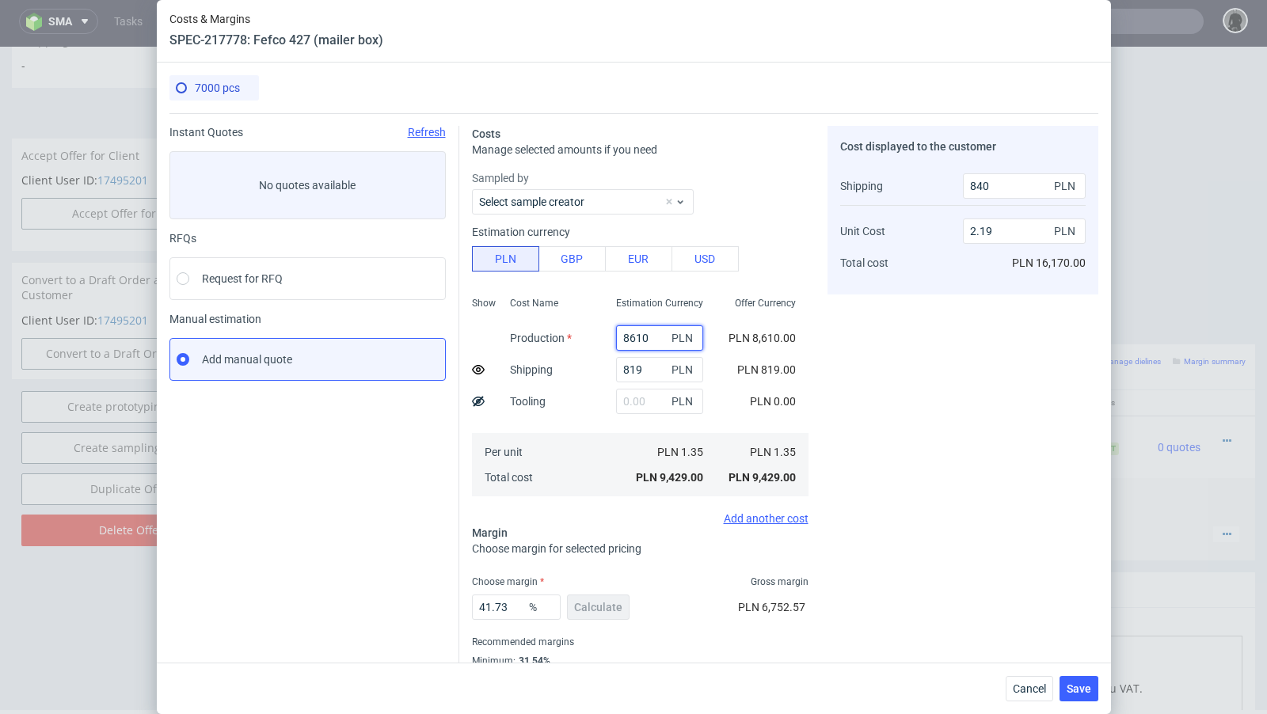
click at [625, 335] on input "8610" at bounding box center [659, 338] width 87 height 25
click at [1034, 690] on span "Cancel" at bounding box center [1029, 689] width 33 height 11
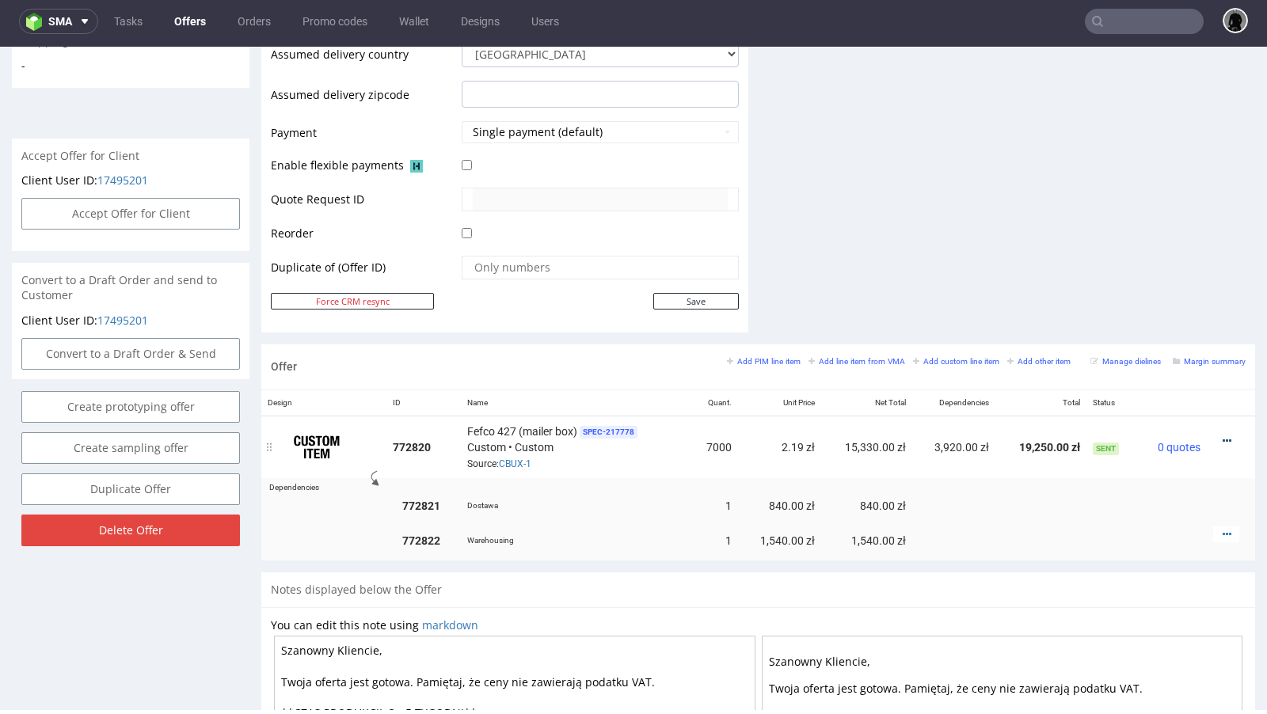
click at [1223, 436] on icon at bounding box center [1227, 441] width 9 height 11
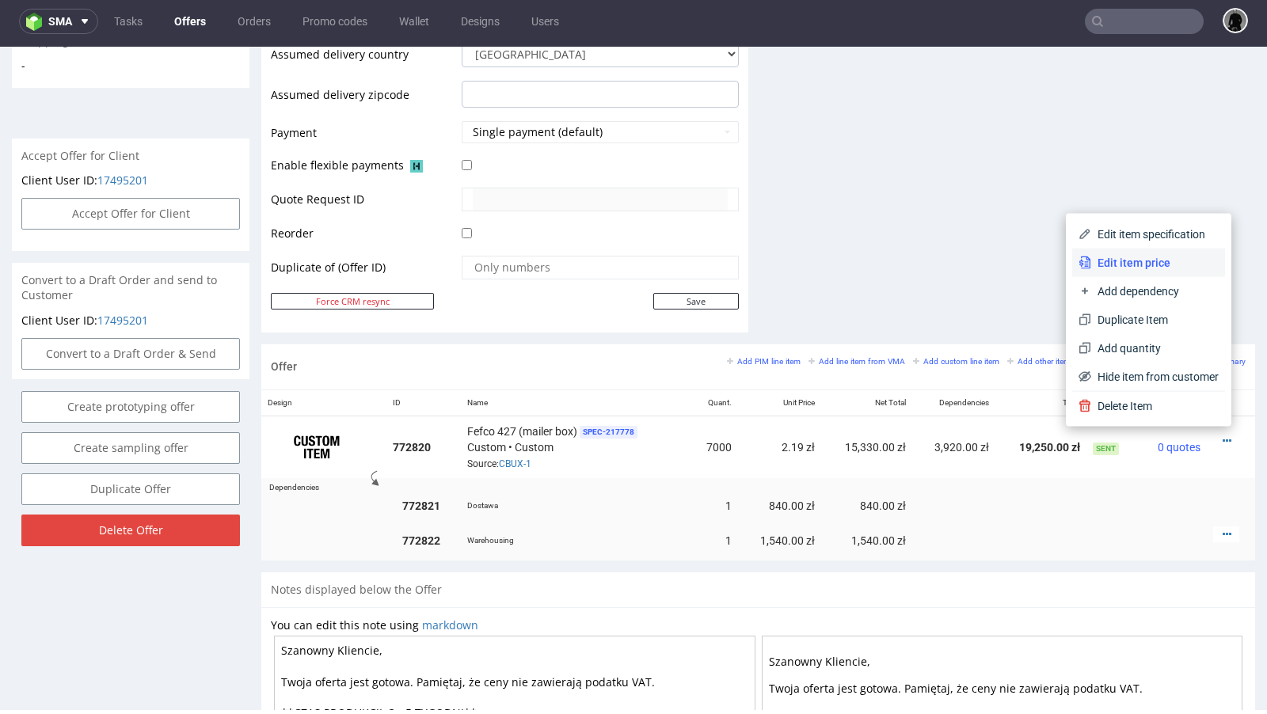
click at [1123, 261] on span "Edit item price" at bounding box center [1155, 263] width 128 height 16
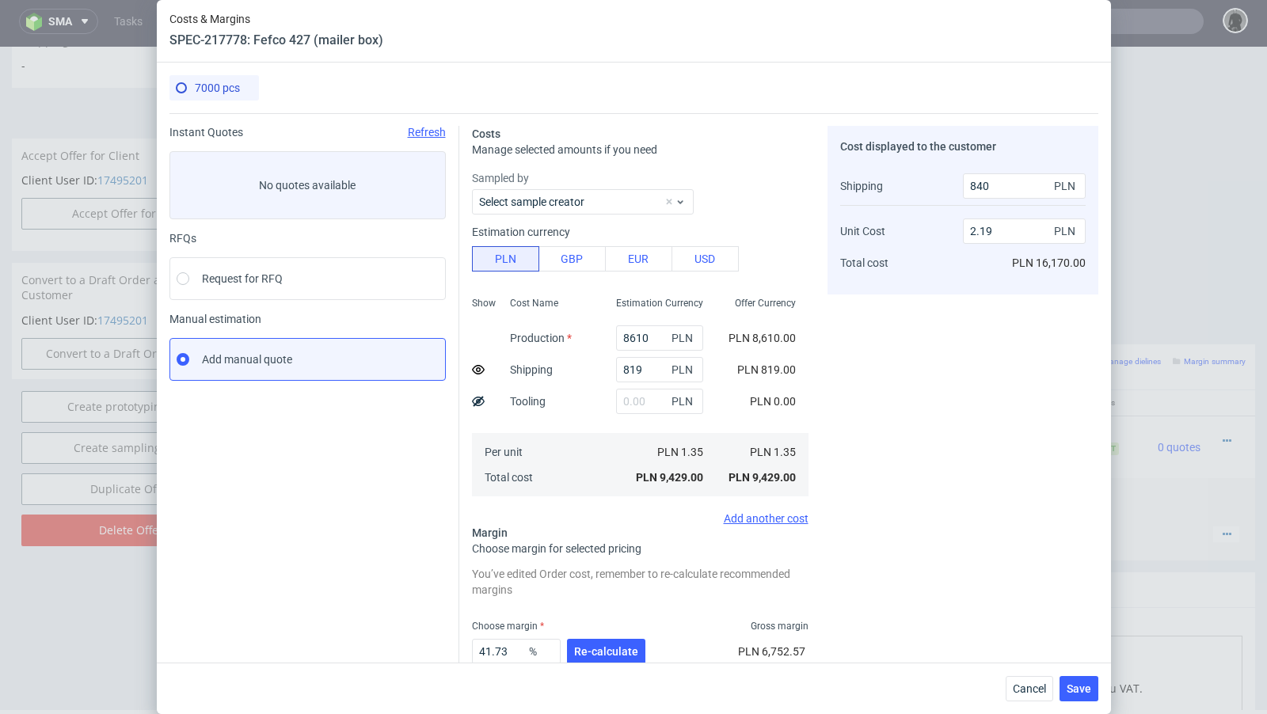
scroll to position [98, 0]
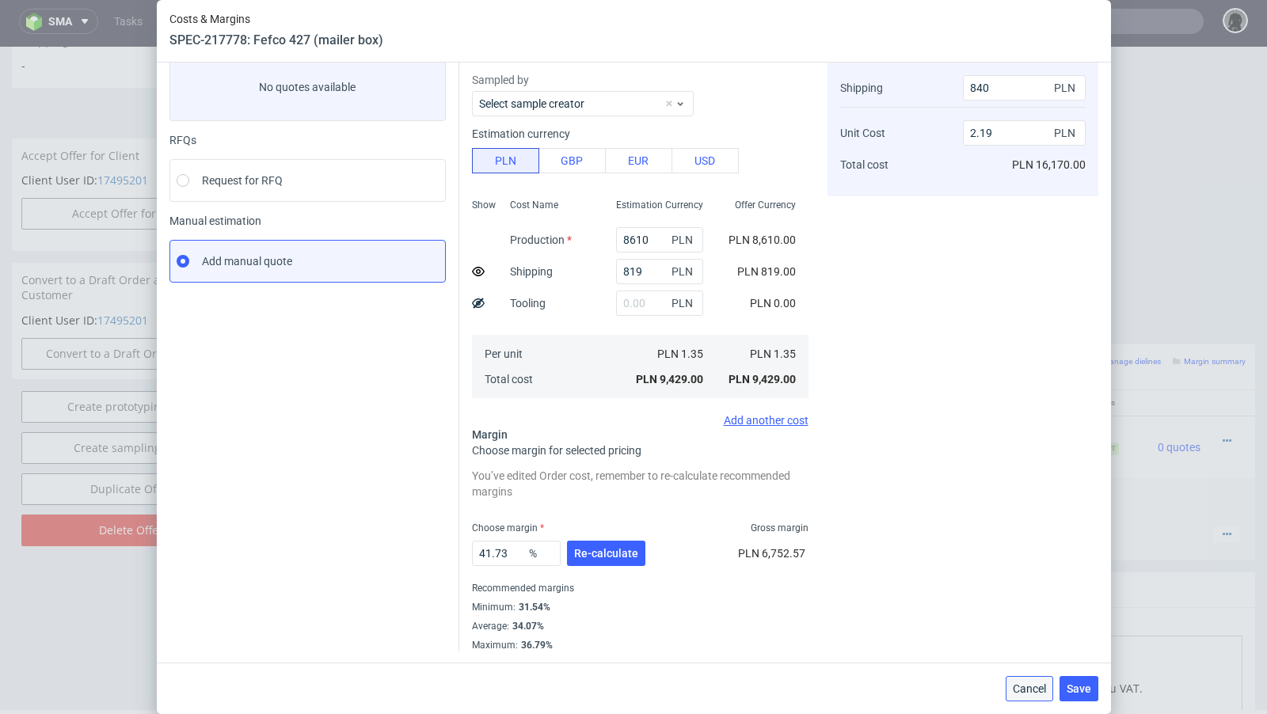
click at [1043, 682] on button "Cancel" at bounding box center [1030, 688] width 48 height 25
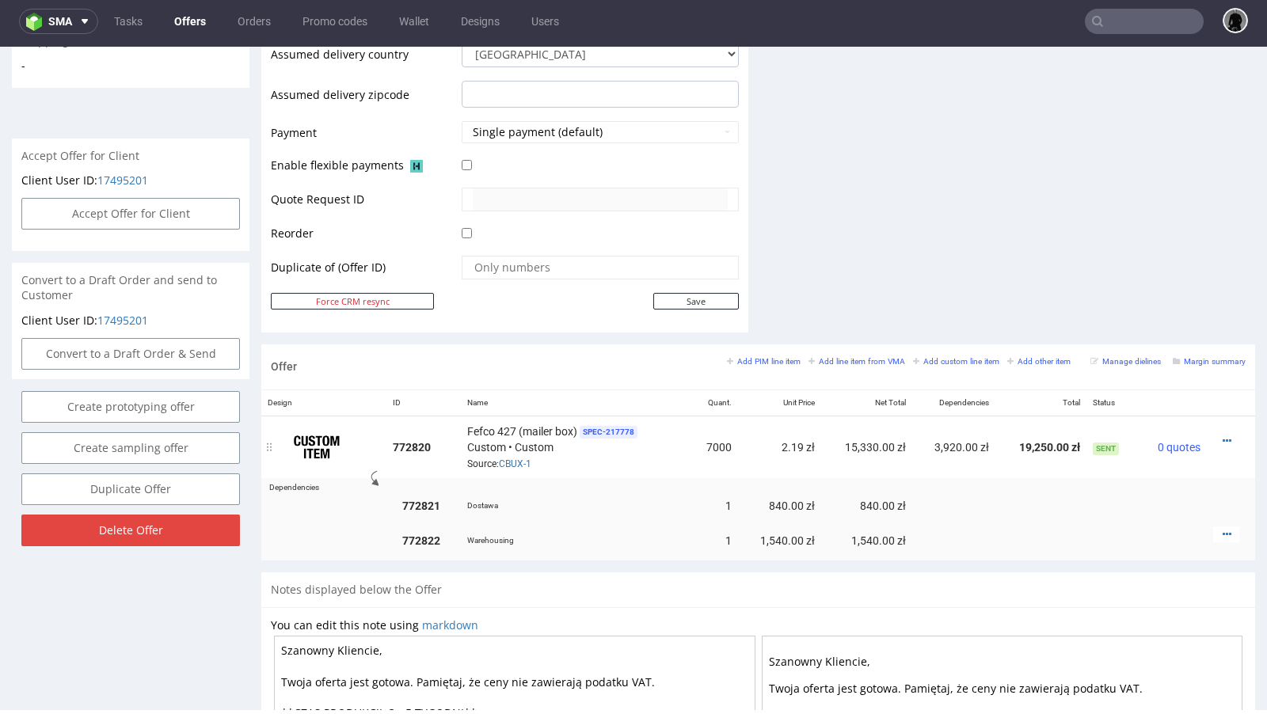
click at [516, 451] on div "Fefco 427 (mailer box) SPEC- 217778 Custom • Custom Source: CBUX-1" at bounding box center [576, 447] width 218 height 49
click at [516, 459] on link "CBUX-1" at bounding box center [515, 464] width 32 height 11
click at [649, 362] on div "Offer Add PIM line item Add line item from VMA Add custom line item Add other i…" at bounding box center [758, 367] width 994 height 45
click at [1223, 531] on icon at bounding box center [1227, 534] width 9 height 11
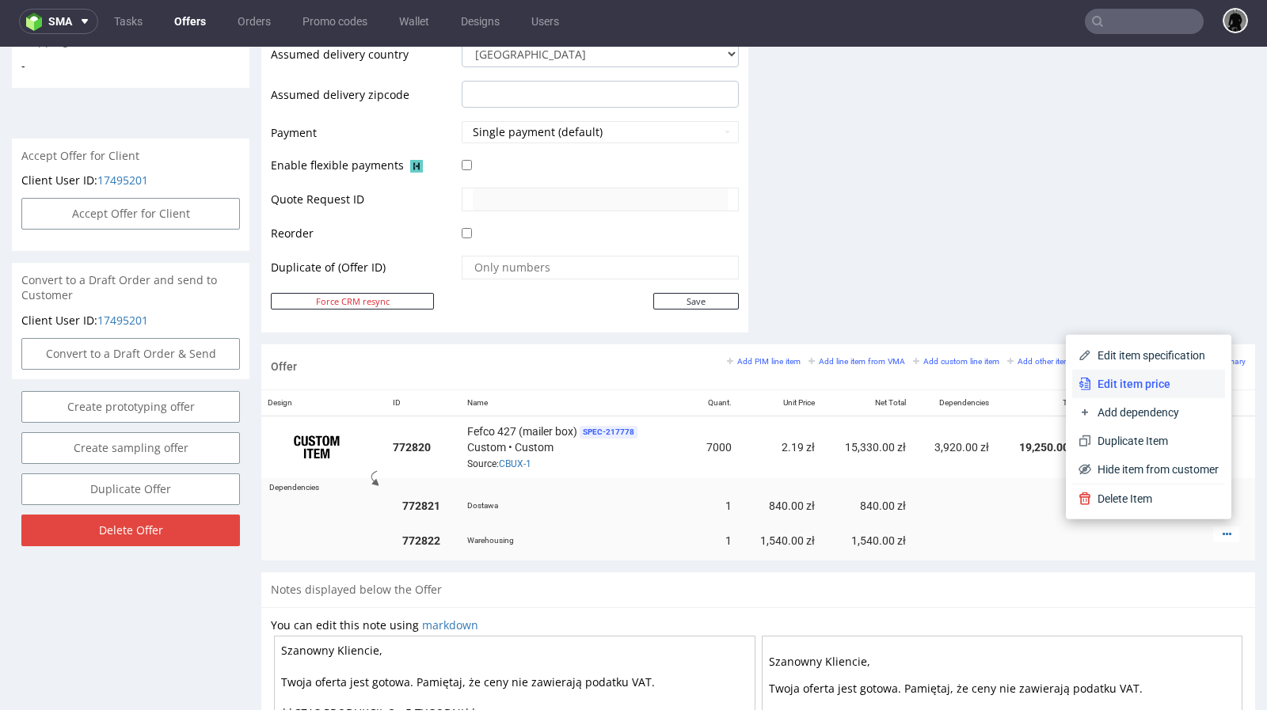
click at [1150, 379] on span "Edit item price" at bounding box center [1155, 384] width 128 height 16
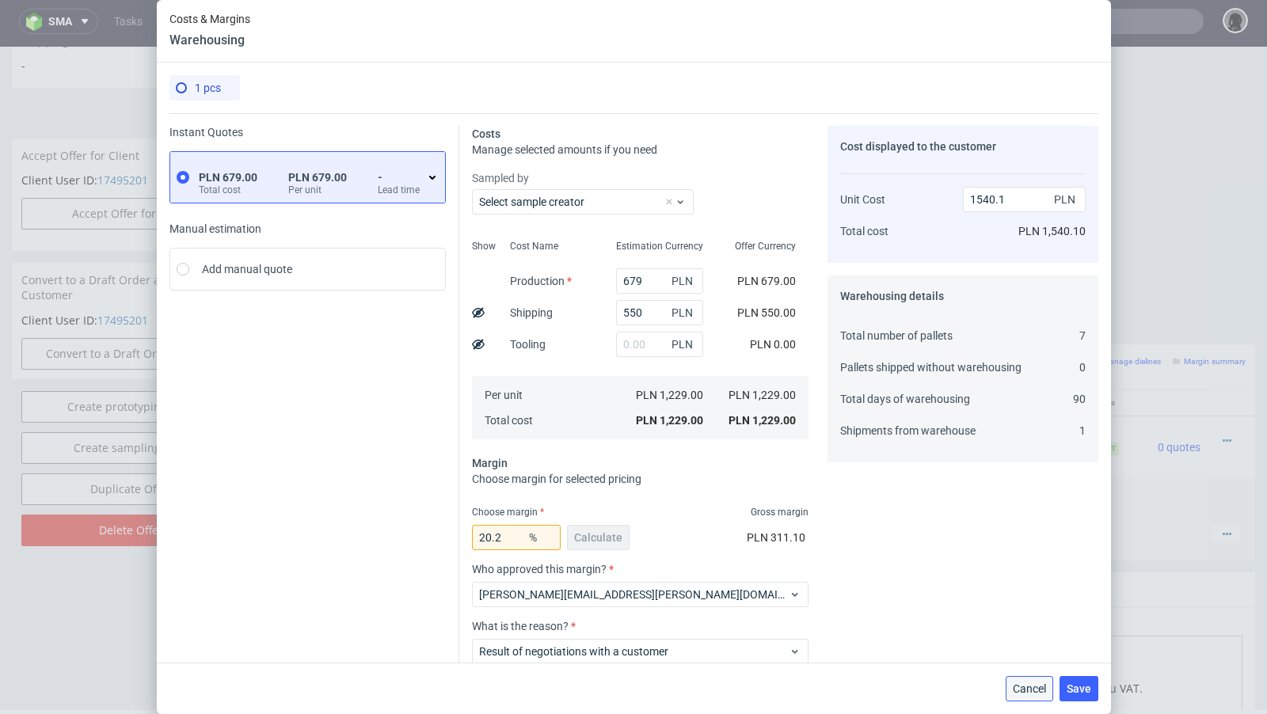
click at [1032, 687] on span "Cancel" at bounding box center [1029, 689] width 33 height 11
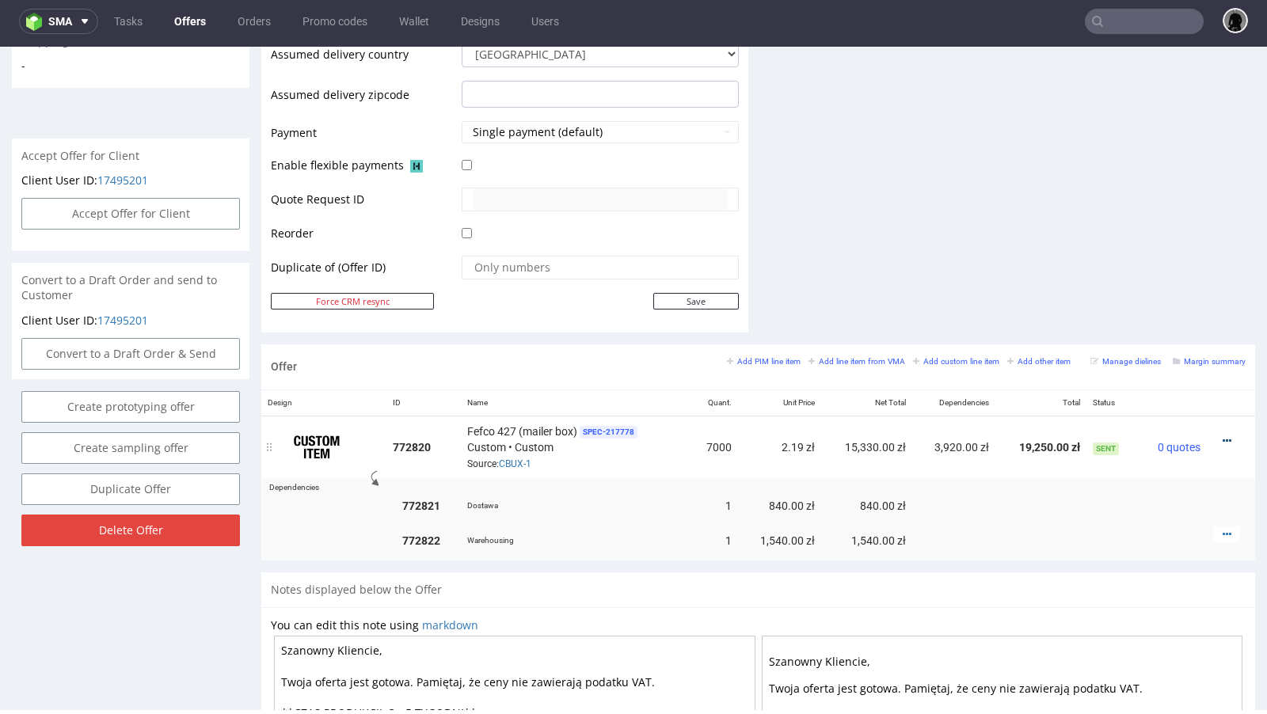
click at [1223, 436] on icon at bounding box center [1227, 441] width 9 height 11
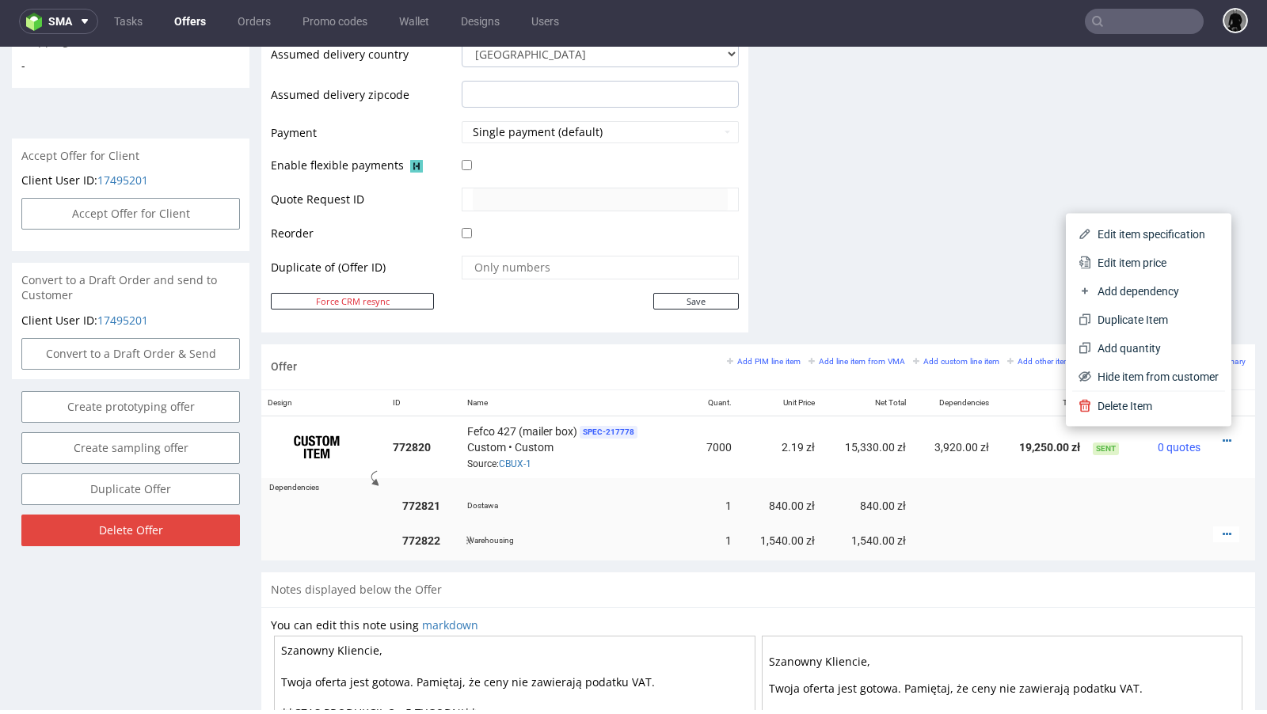
click at [1207, 527] on td at bounding box center [1231, 540] width 48 height 40
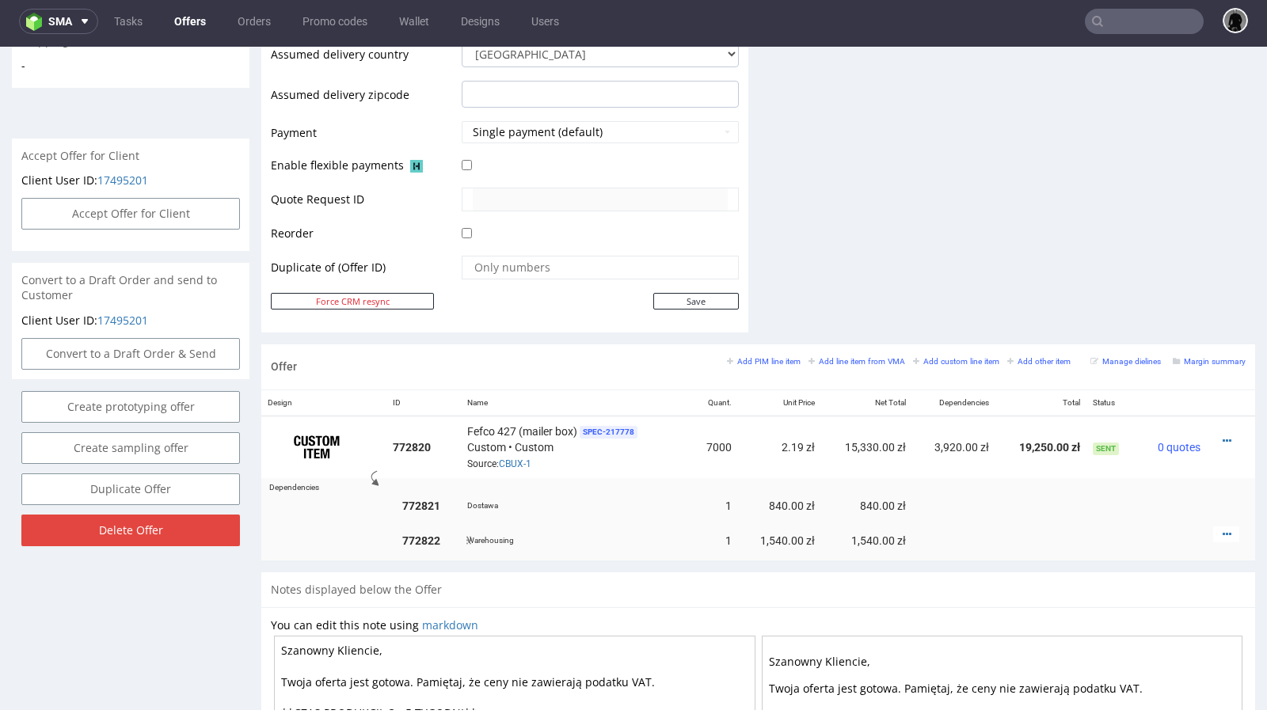
click at [1222, 529] on div at bounding box center [1226, 535] width 26 height 16
click at [1223, 529] on icon at bounding box center [1227, 534] width 9 height 11
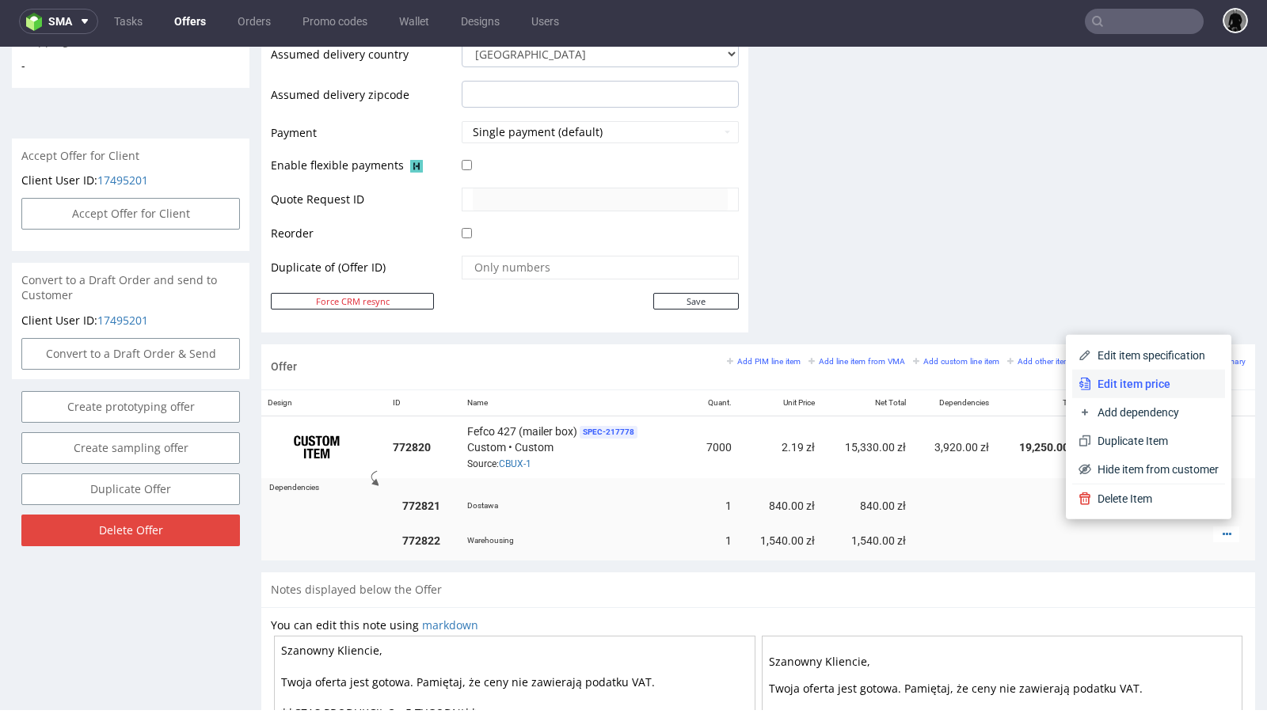
click at [1148, 382] on span "Edit item price" at bounding box center [1155, 384] width 128 height 16
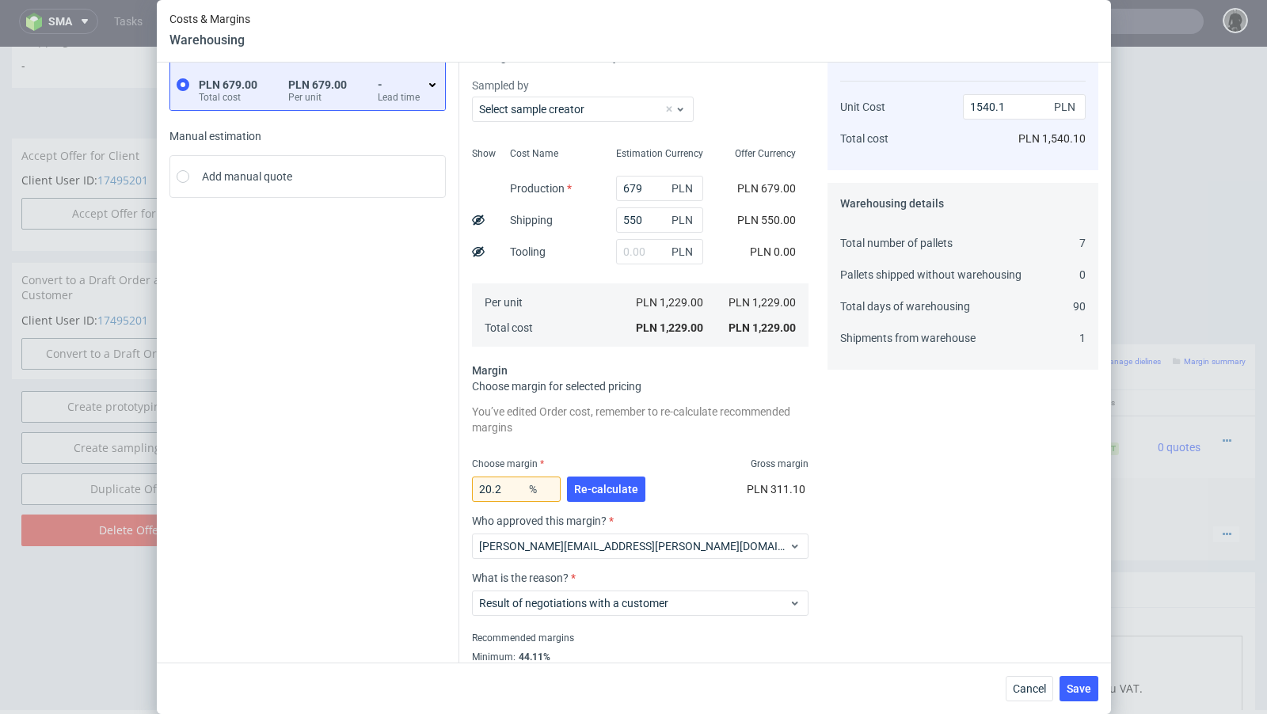
scroll to position [143, 0]
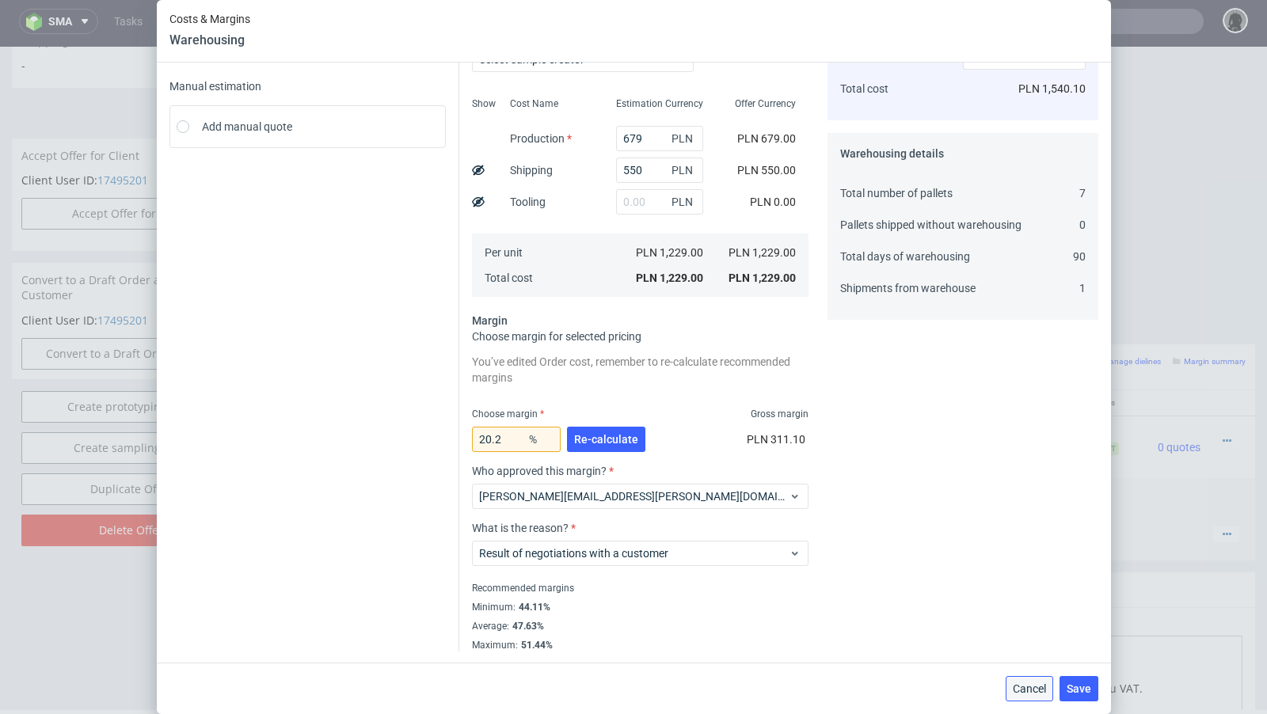
click at [1022, 689] on span "Cancel" at bounding box center [1029, 689] width 33 height 11
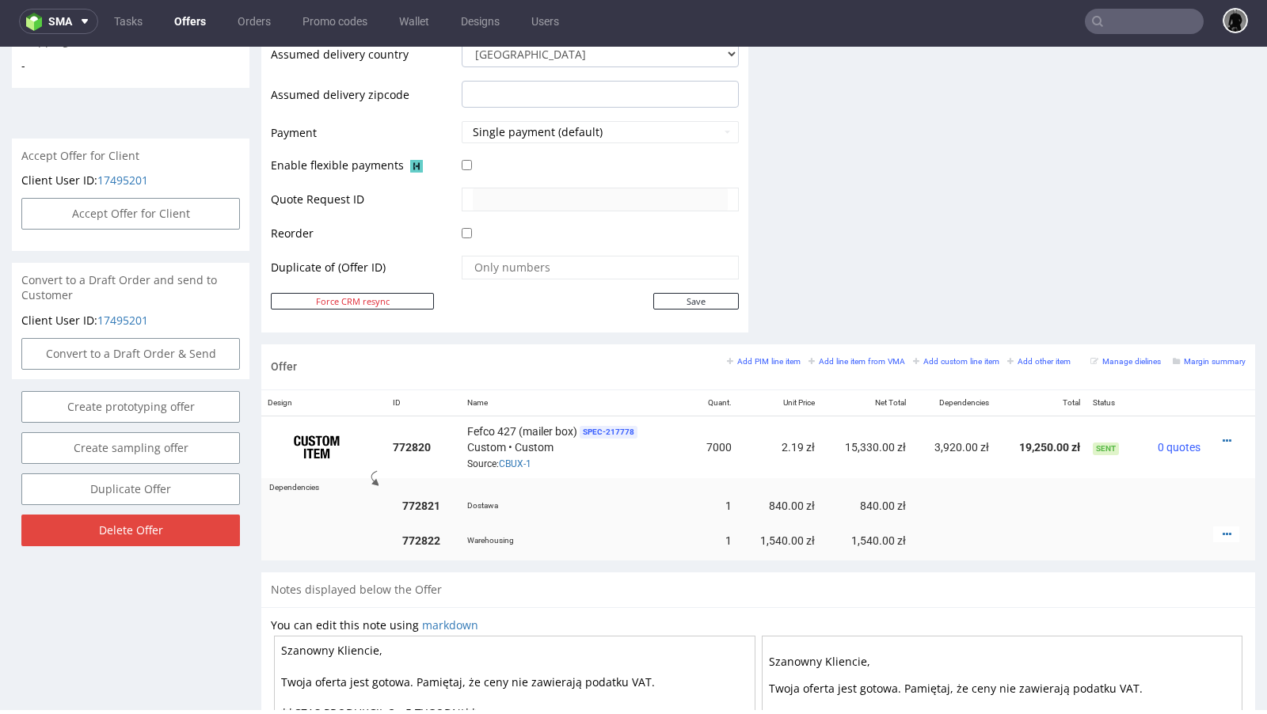
click at [1119, 24] on input "text" at bounding box center [1144, 21] width 119 height 25
paste input "PJEU"
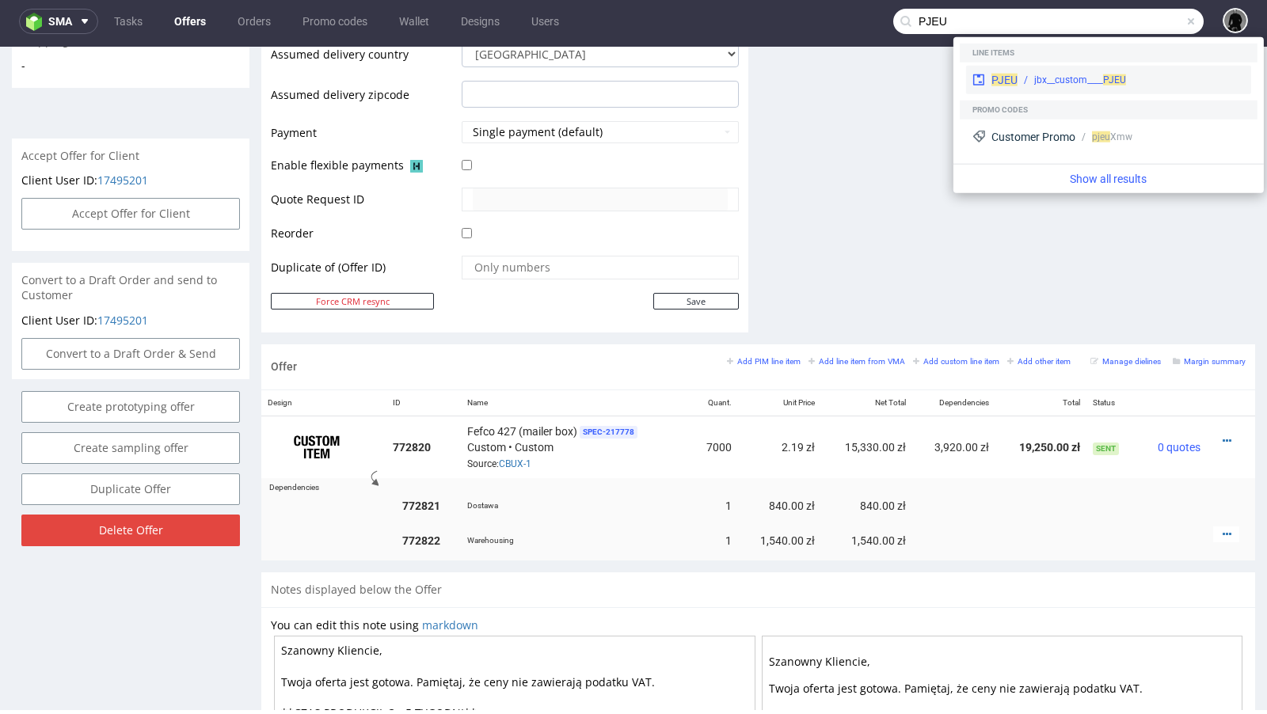
type input "PJEU"
click at [1001, 84] on span "PJEU" at bounding box center [1005, 80] width 26 height 13
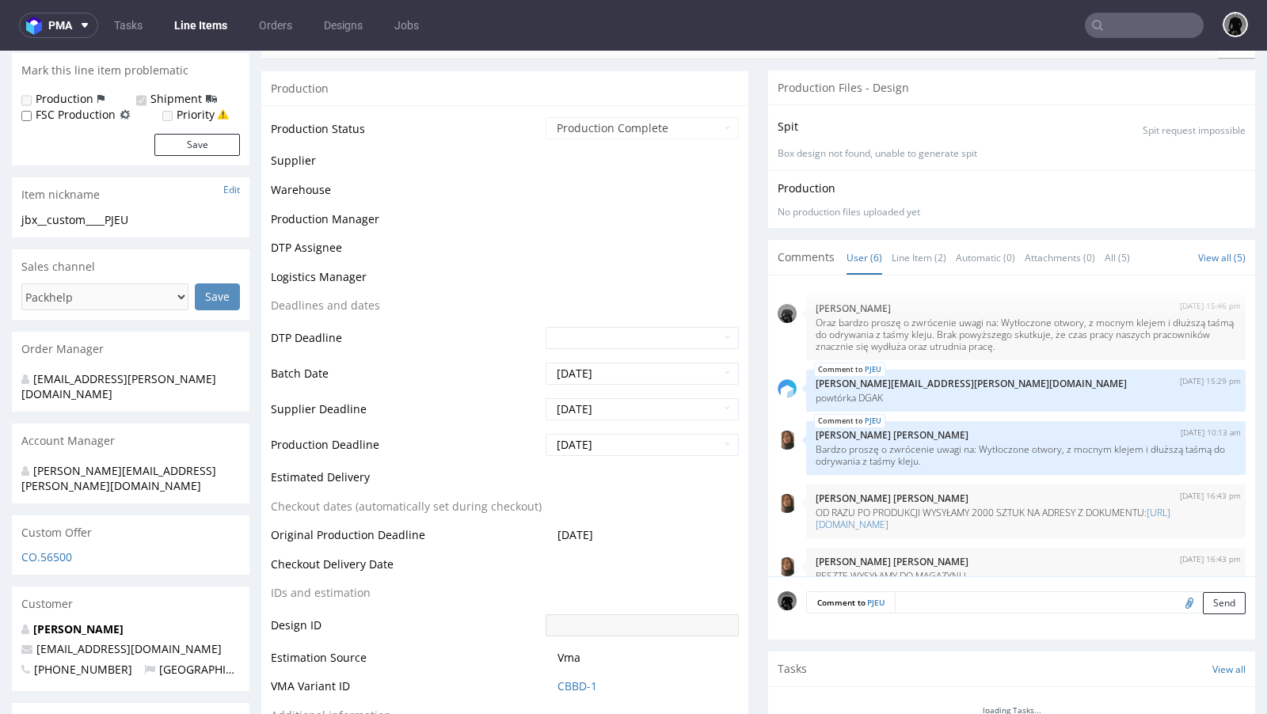
scroll to position [110, 0]
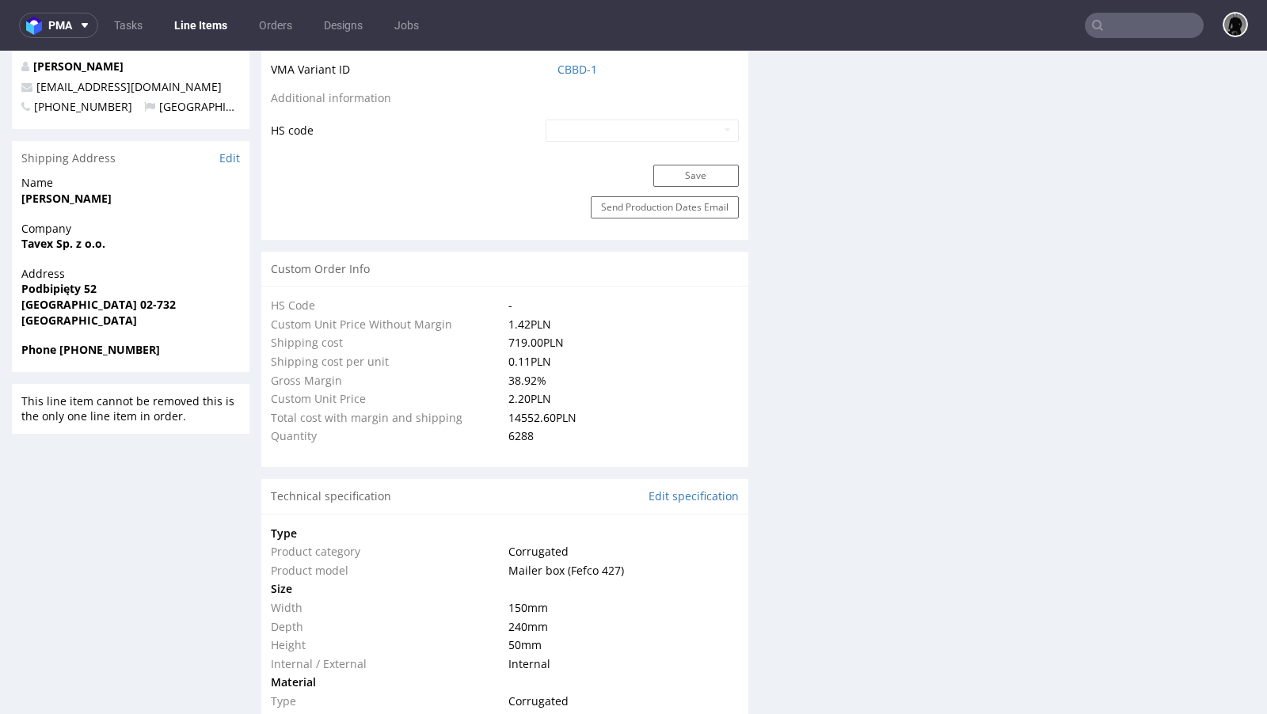
select select "in_progress"
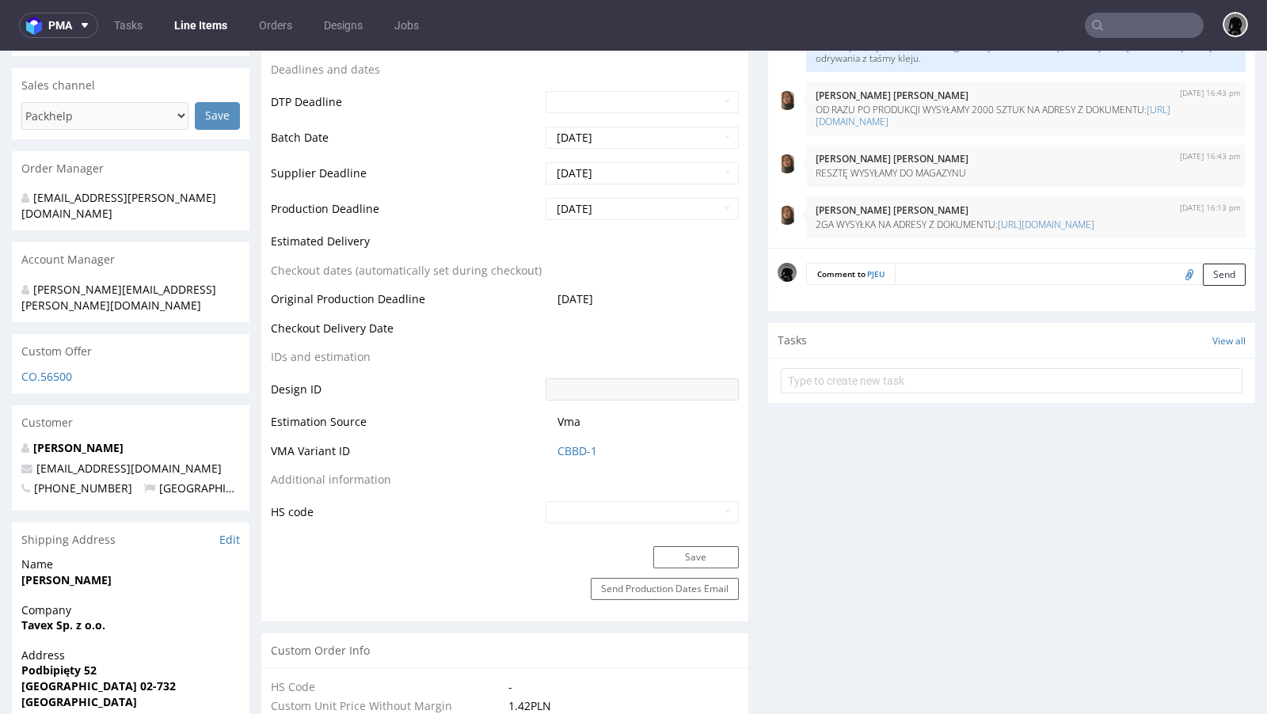
scroll to position [619, 0]
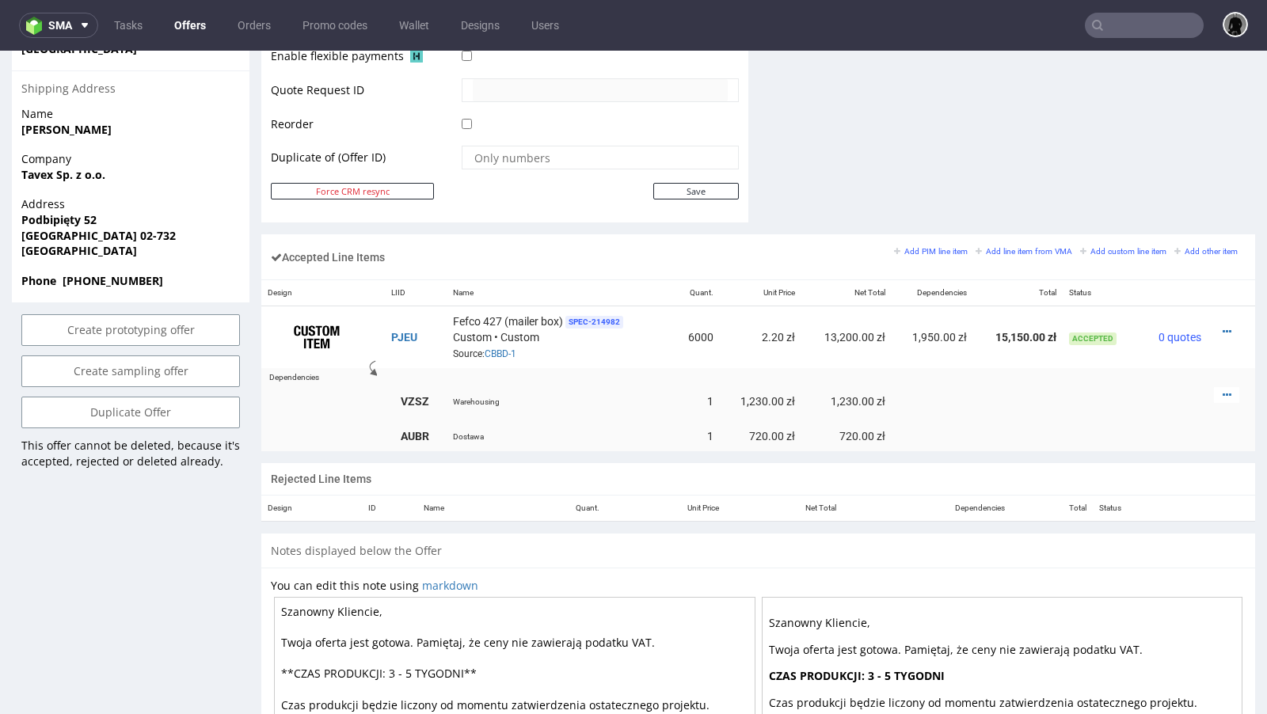
scroll to position [802, 0]
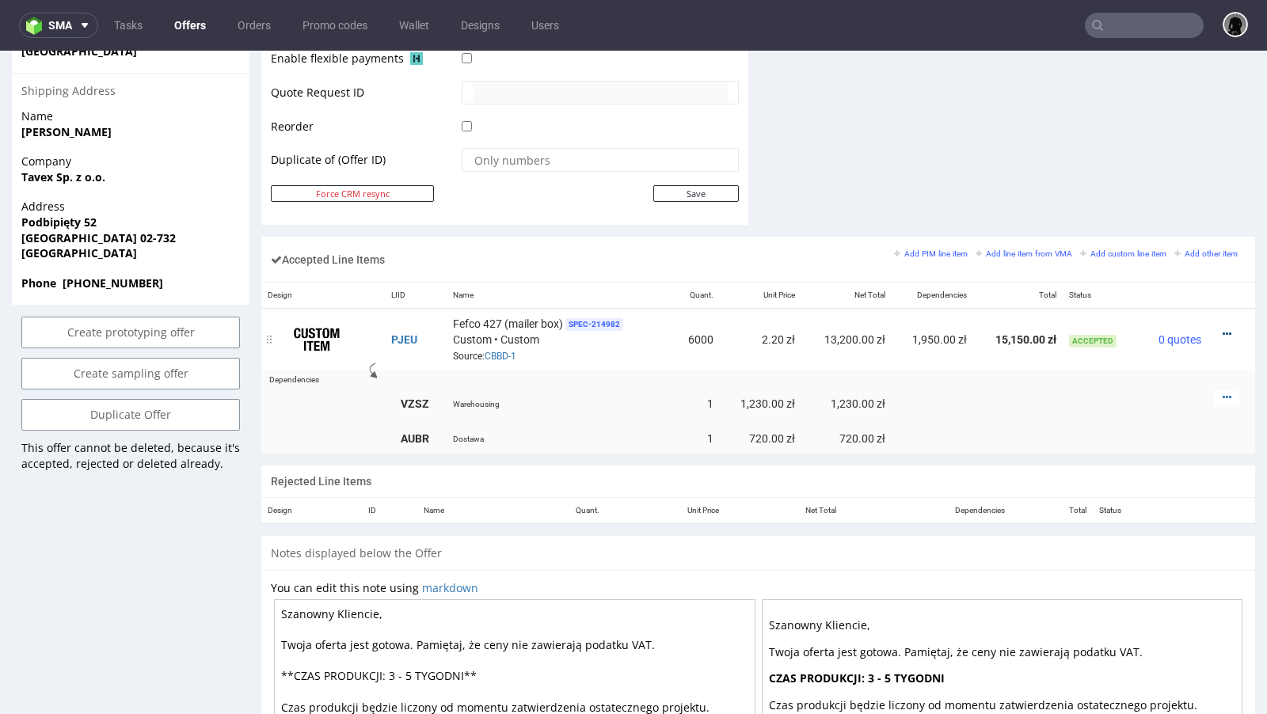
click at [1223, 330] on icon at bounding box center [1227, 334] width 9 height 11
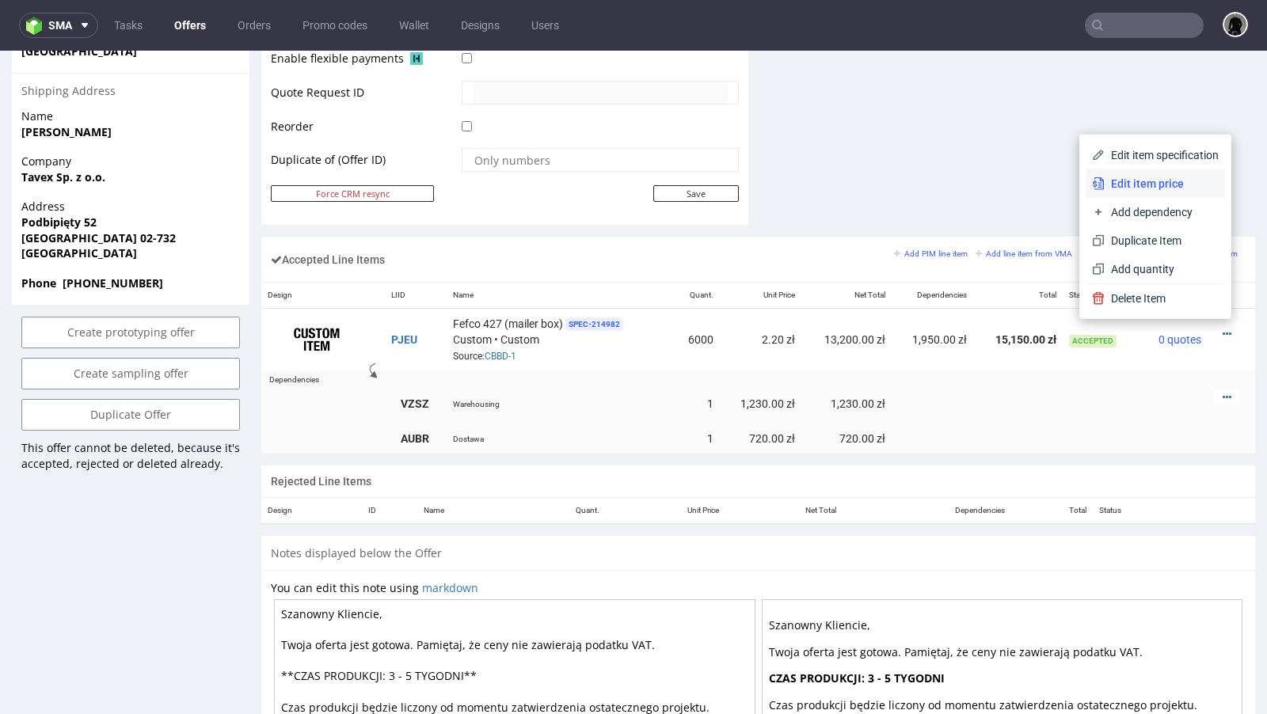
click at [1129, 184] on span "Edit item price" at bounding box center [1162, 184] width 114 height 16
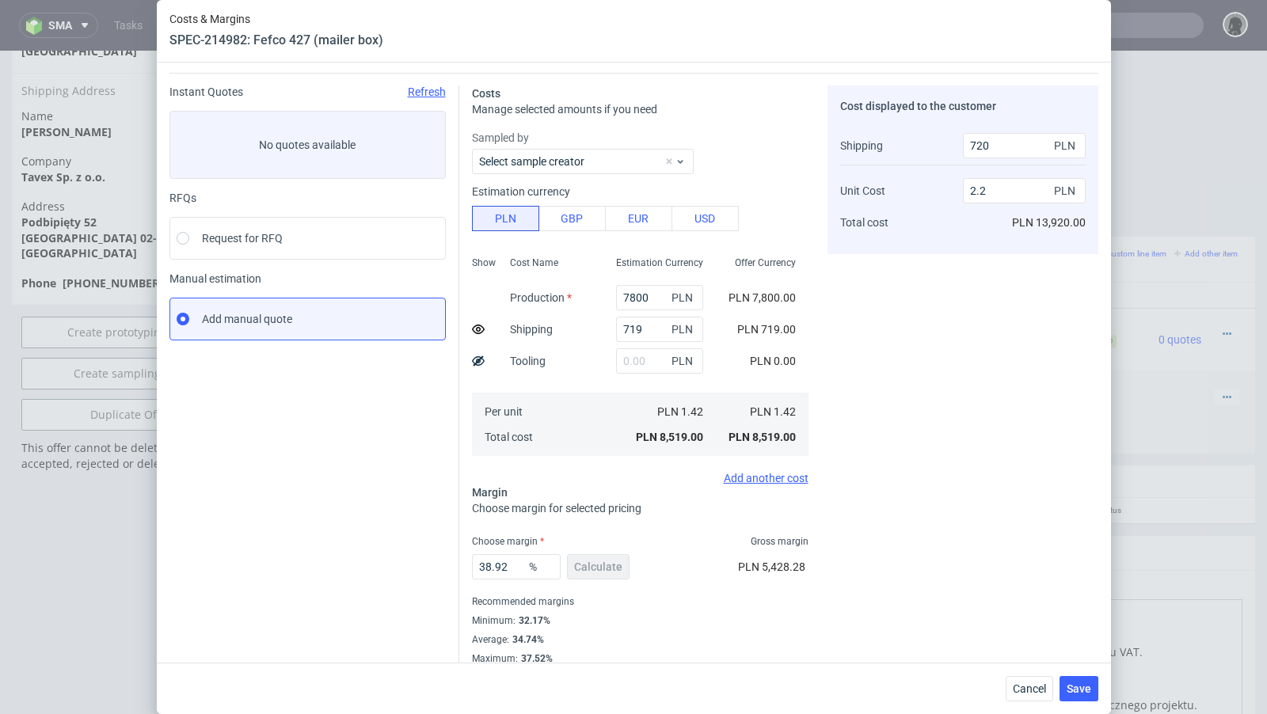
scroll to position [54, 0]
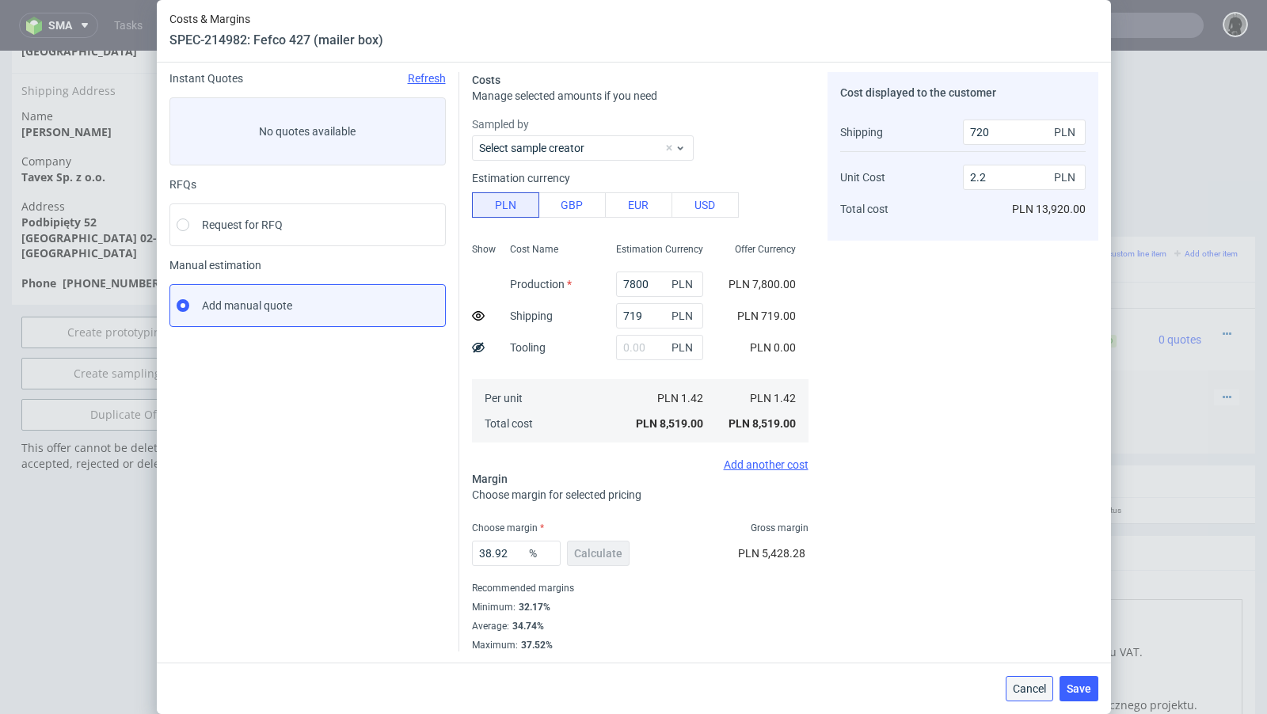
click at [1022, 688] on span "Cancel" at bounding box center [1029, 689] width 33 height 11
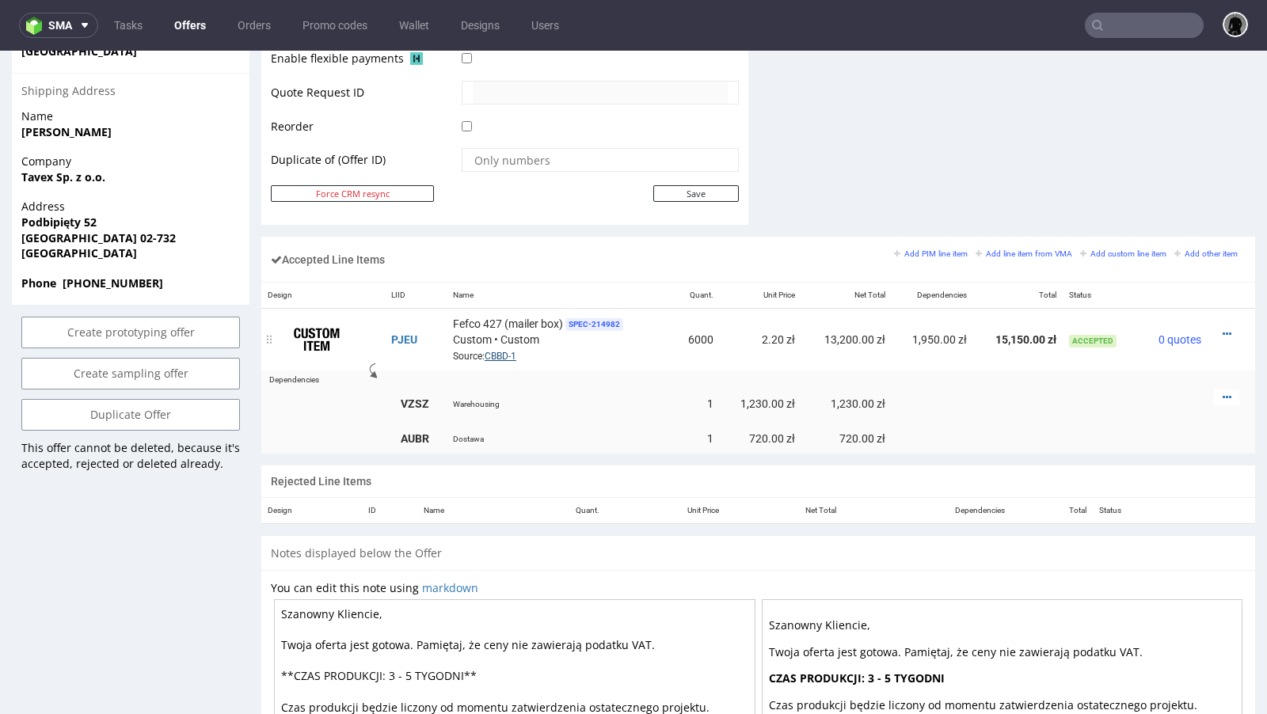
click at [495, 351] on link "CBBD-1" at bounding box center [501, 356] width 32 height 11
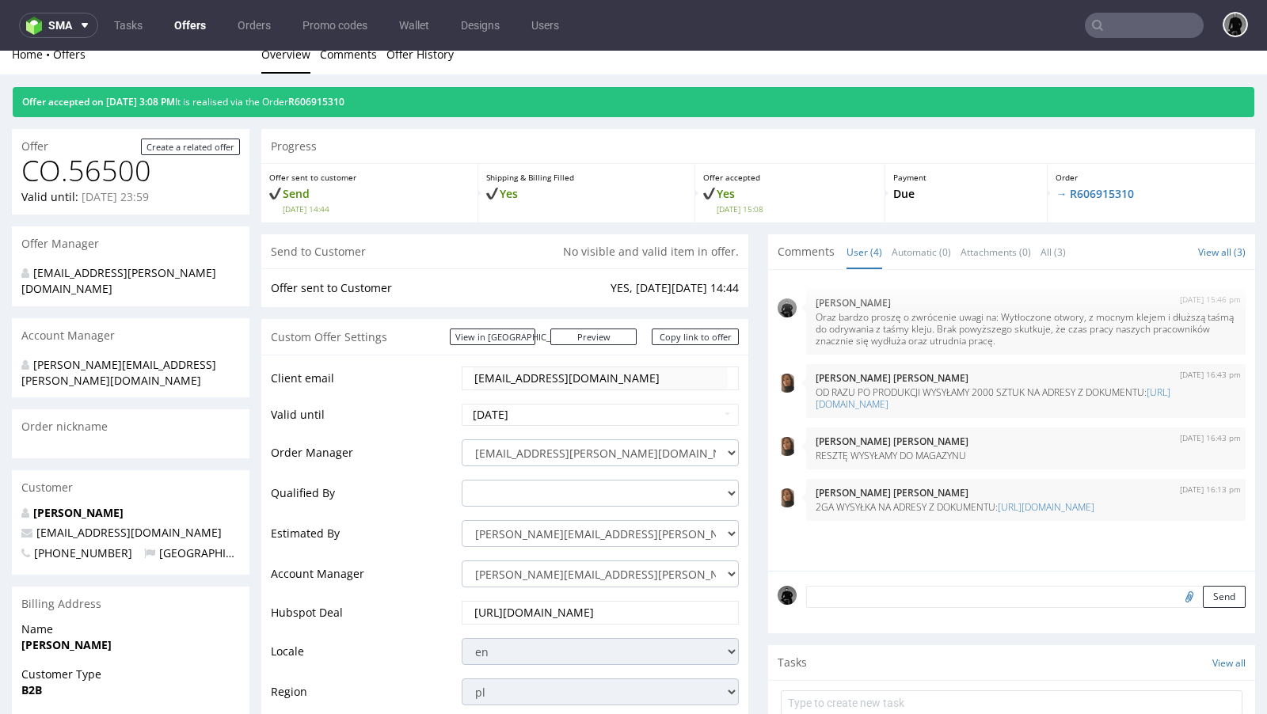
scroll to position [0, 0]
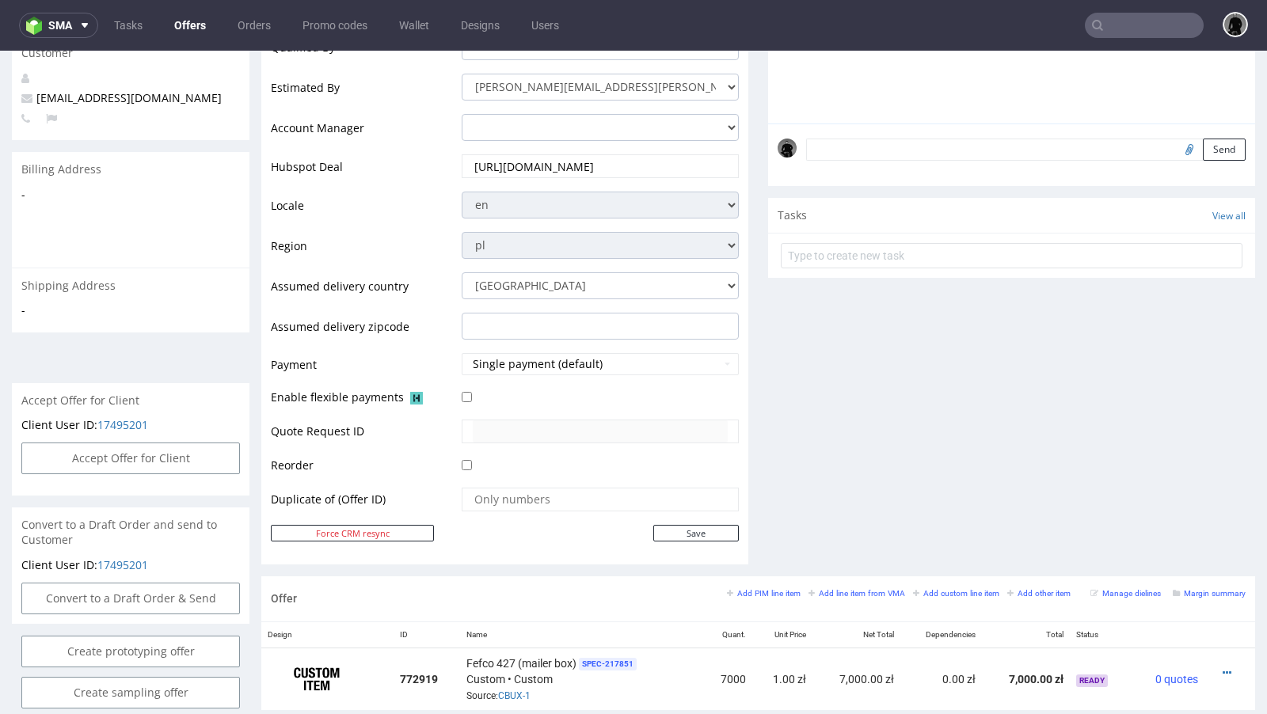
scroll to position [812, 0]
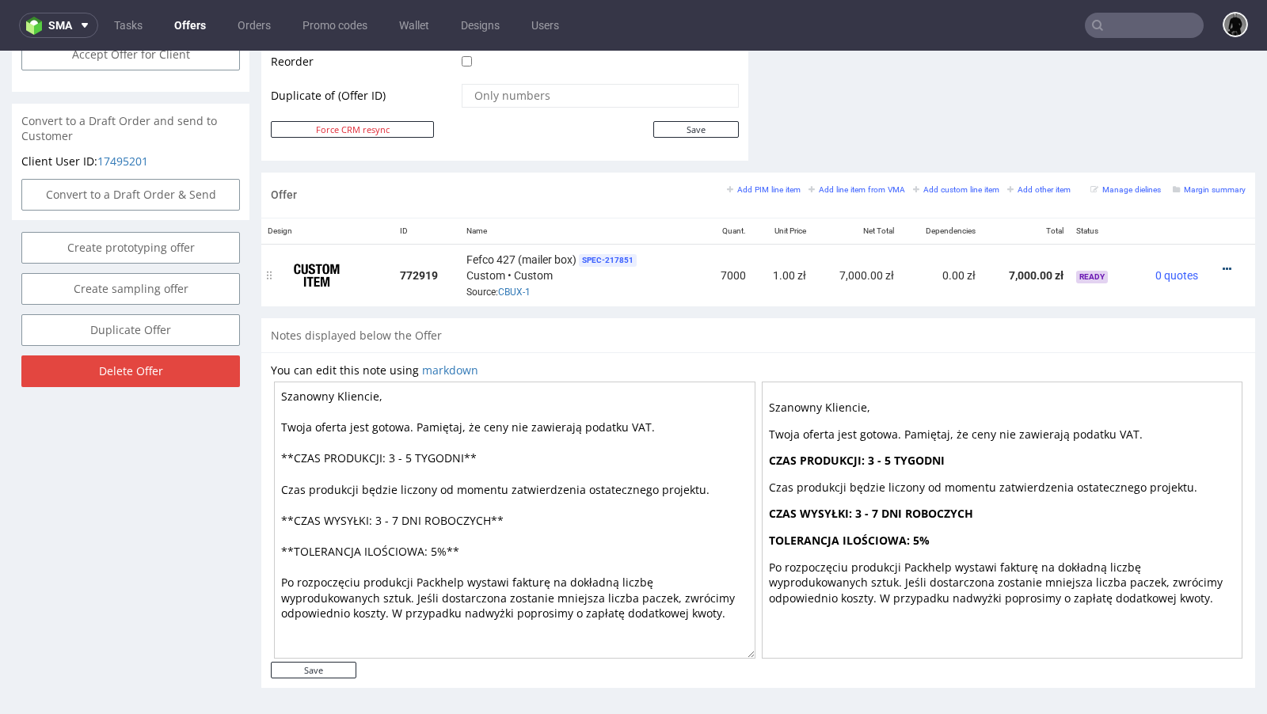
click at [1223, 264] on icon at bounding box center [1227, 269] width 9 height 11
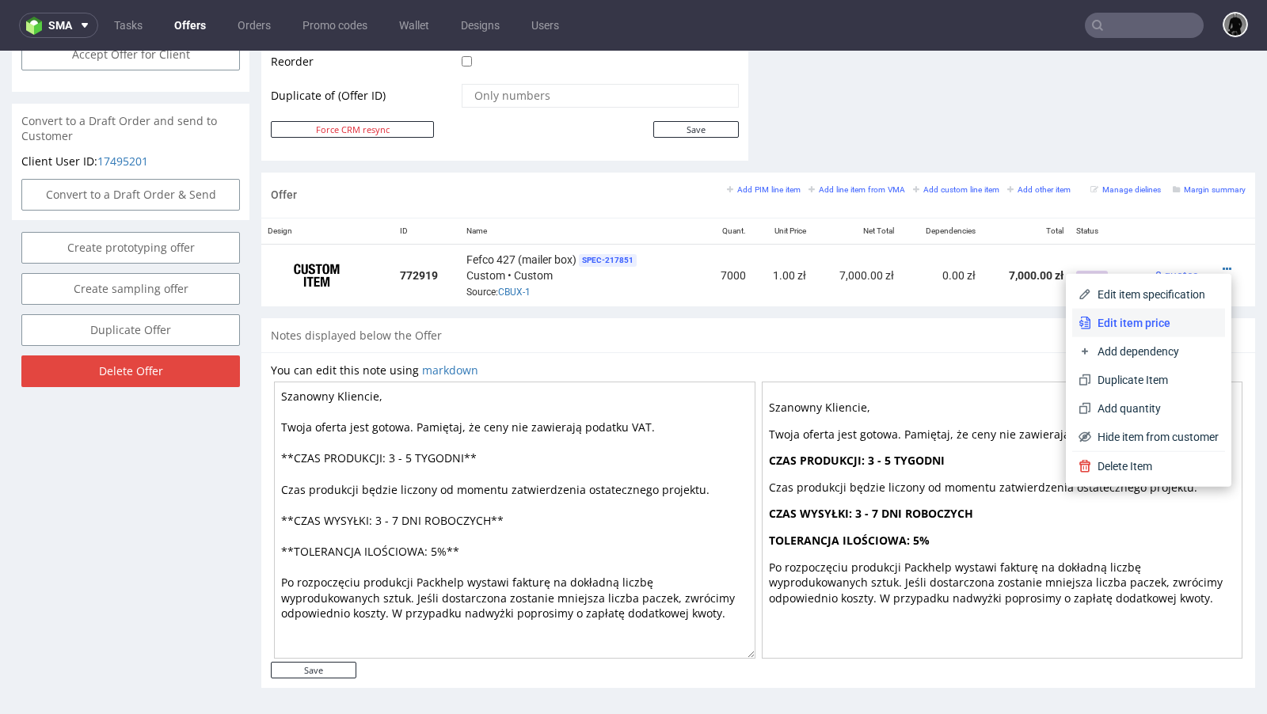
click at [1114, 315] on span "Edit item price" at bounding box center [1155, 323] width 128 height 16
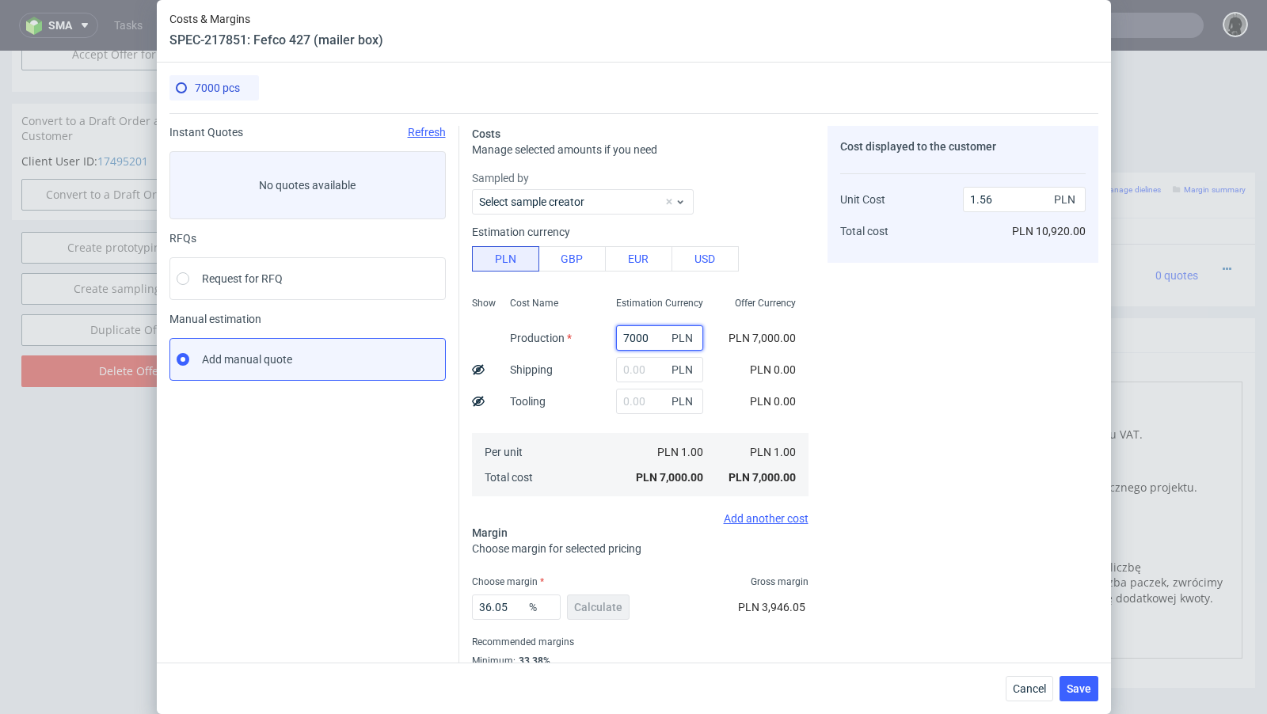
click at [629, 333] on input "7000" at bounding box center [659, 338] width 87 height 25
paste input "861"
type input "8610"
type input "1.92"
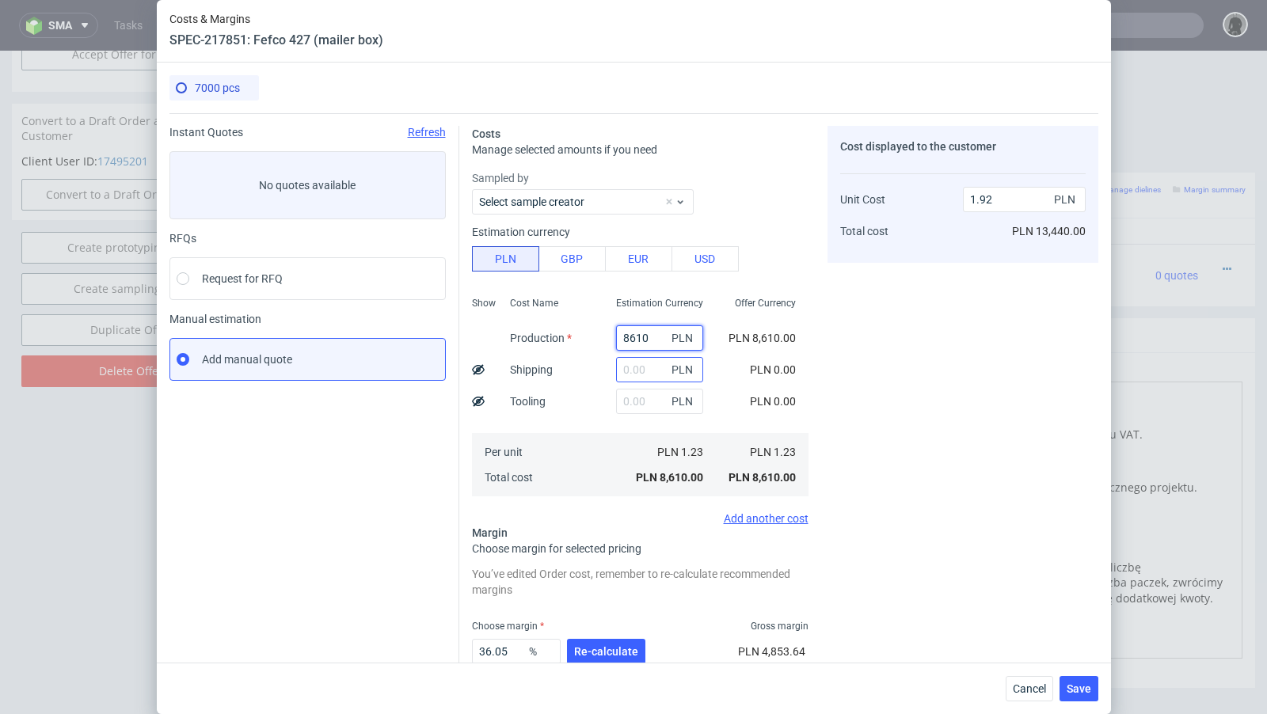
type input "8610"
click at [645, 371] on input "text" at bounding box center [659, 369] width 87 height 25
type input "819"
type input "2.11"
type input "819"
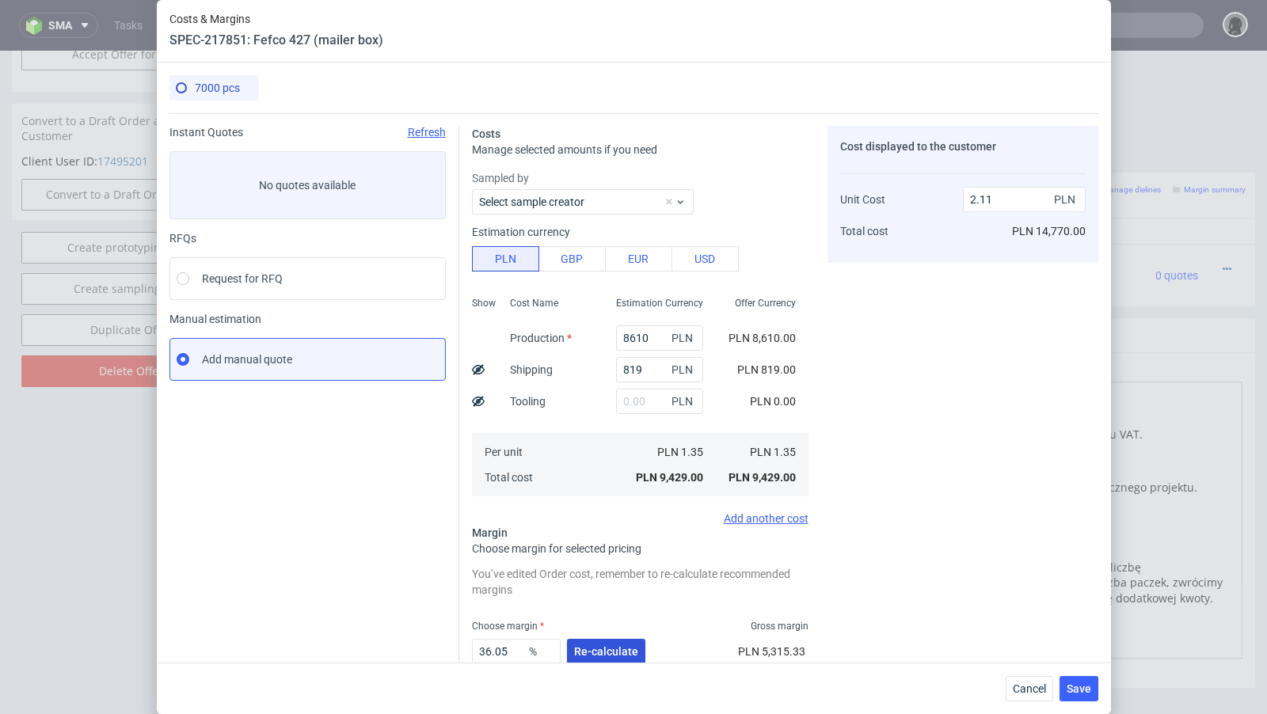
click at [594, 652] on span "Re-calculate" at bounding box center [606, 651] width 64 height 11
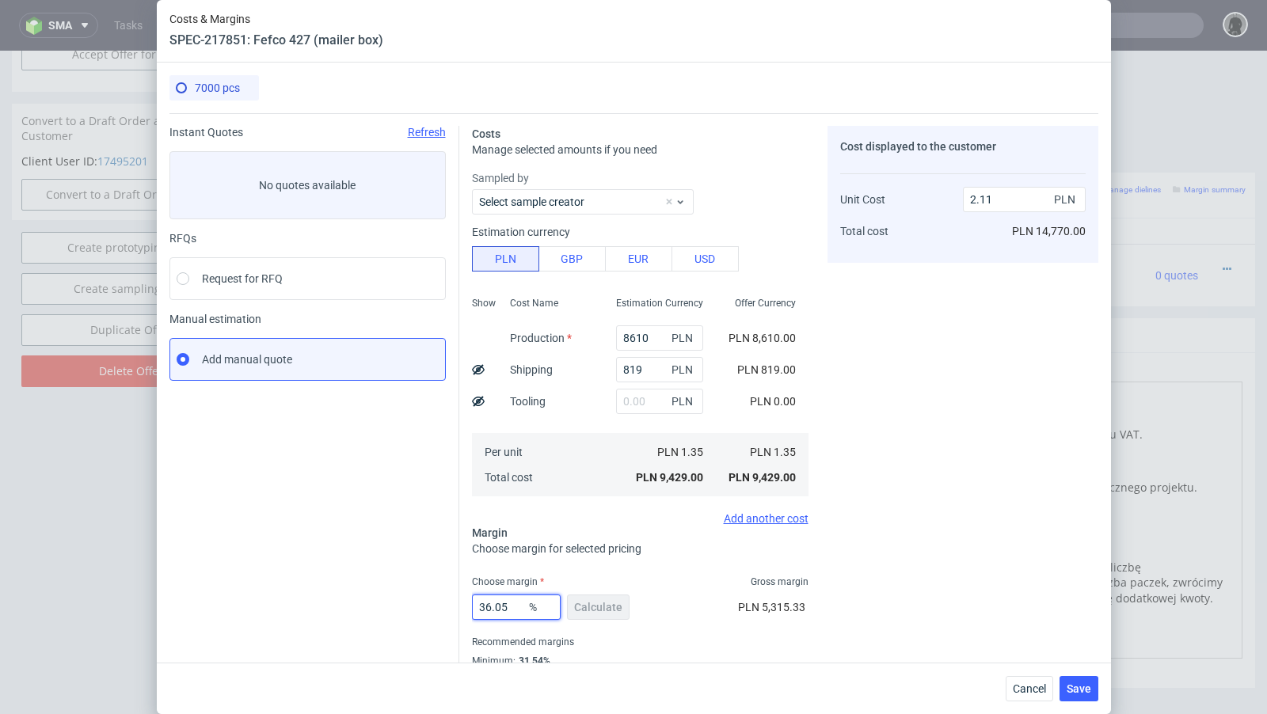
drag, startPoint x: 508, startPoint y: 609, endPoint x: 451, endPoint y: 596, distance: 58.6
click at [451, 596] on div "Instant Quotes Refresh No quotes available RFQs Request for RFQ Manual estimati…" at bounding box center [633, 409] width 929 height 592
type input "42"
type input "2.33"
type input "41"
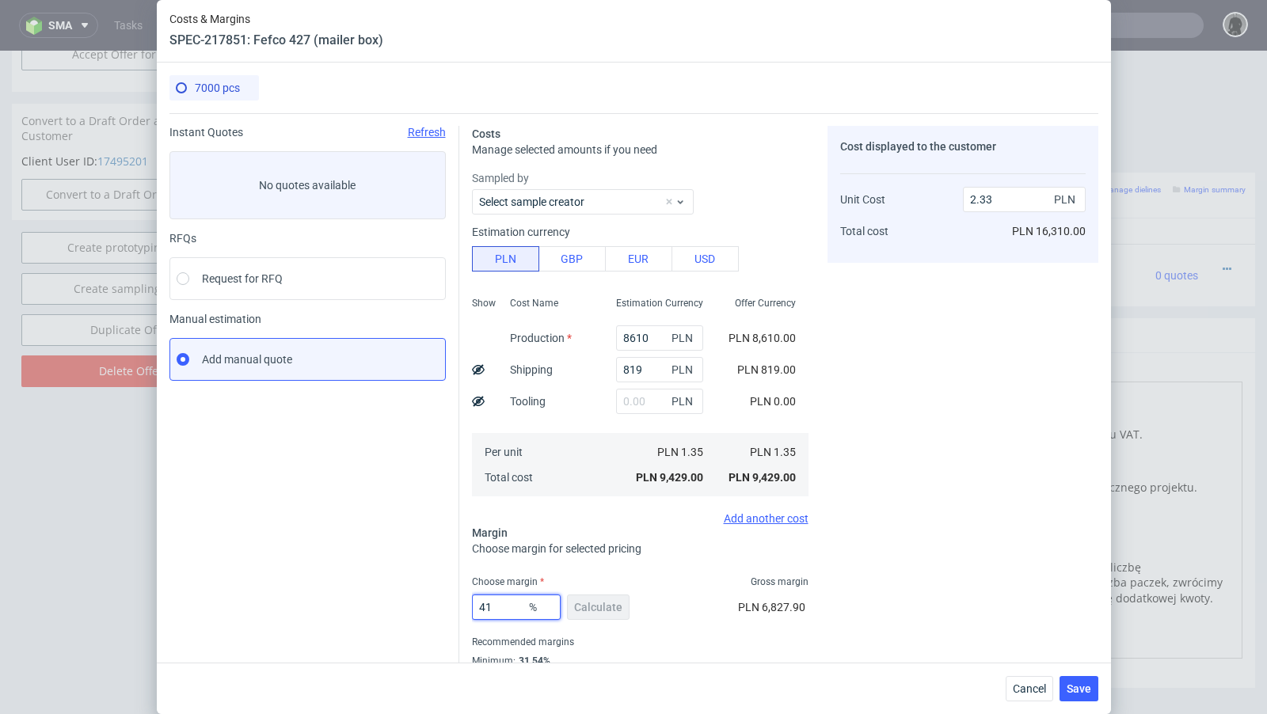
type input "2.29"
type input "41.5"
type input "2.31"
type input "41.77"
type input "2.32"
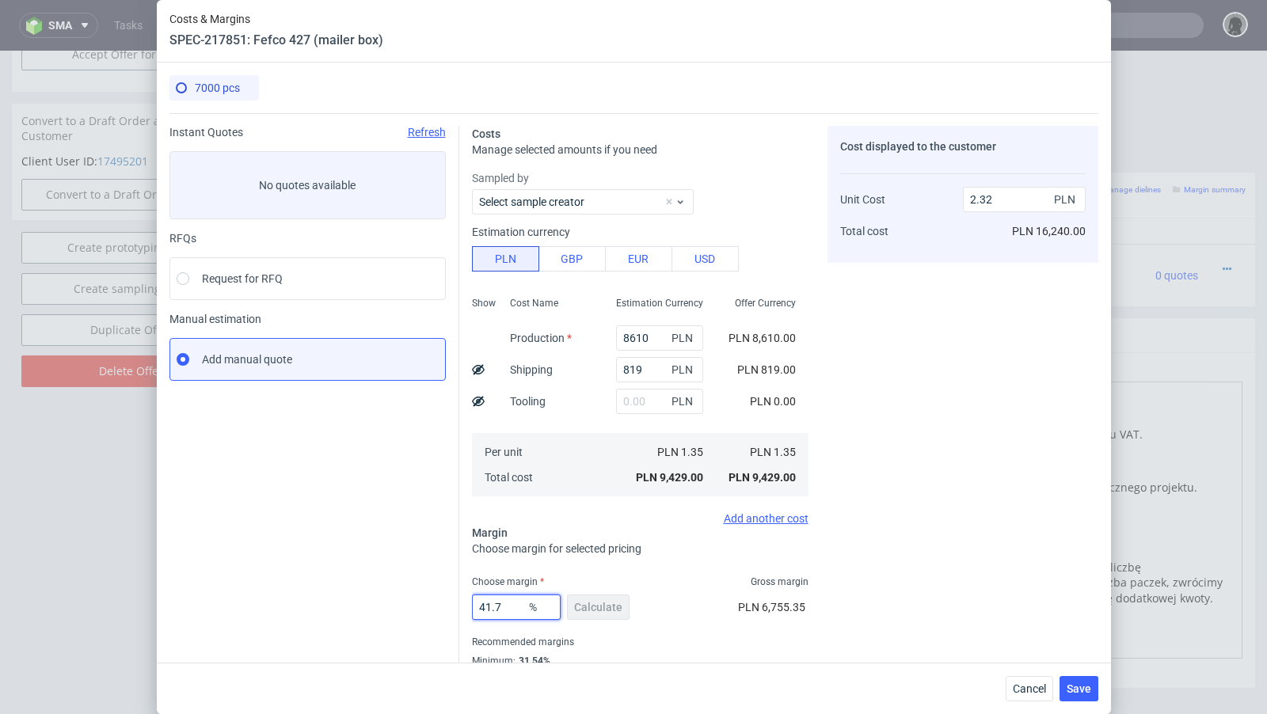
type input "41.73"
type input "2.31"
type input "41.73"
click at [364, 541] on div "Instant Quotes Refresh No quotes available RFQs Request for RFQ Manual estimati…" at bounding box center [314, 416] width 290 height 580
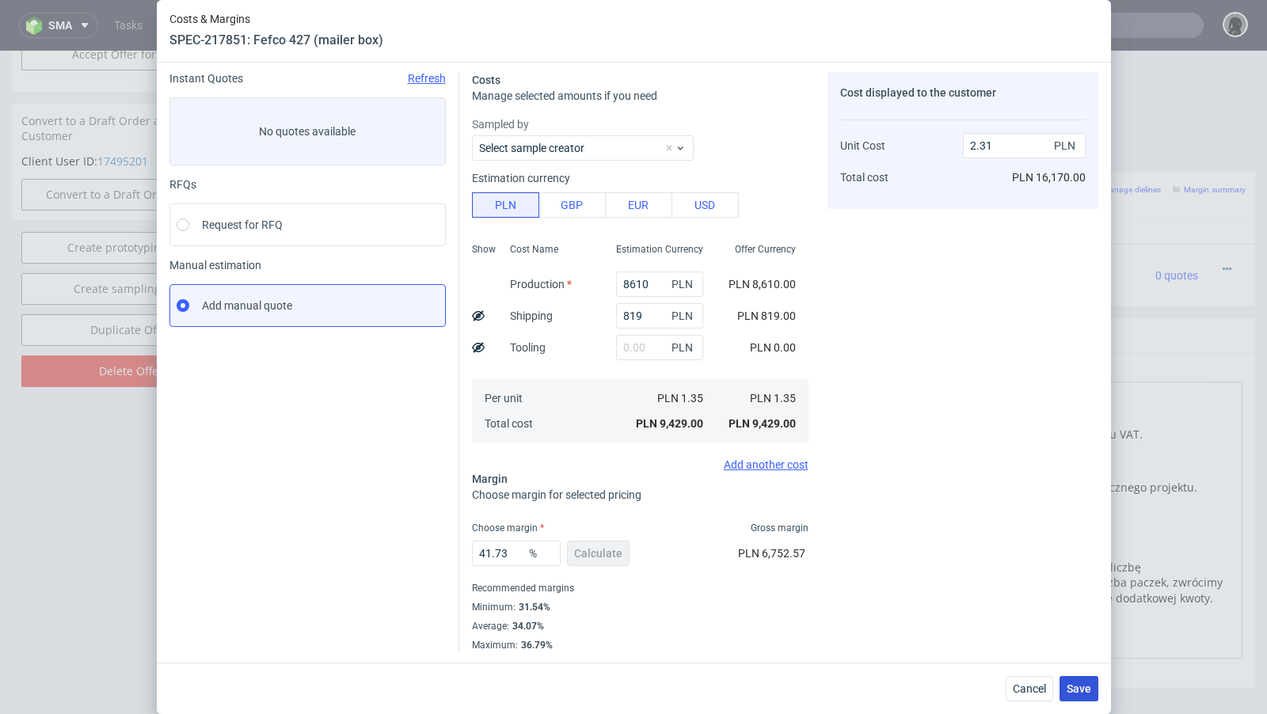
click at [1068, 697] on button "Save" at bounding box center [1079, 688] width 39 height 25
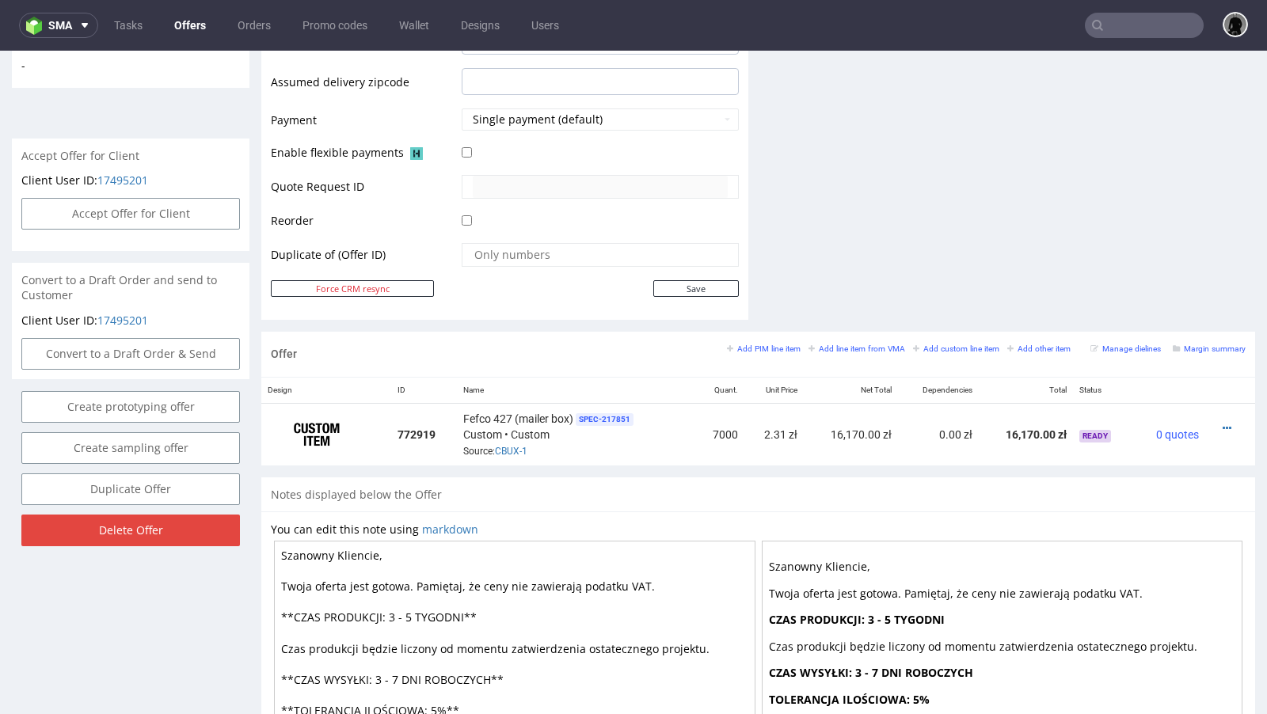
scroll to position [655, 0]
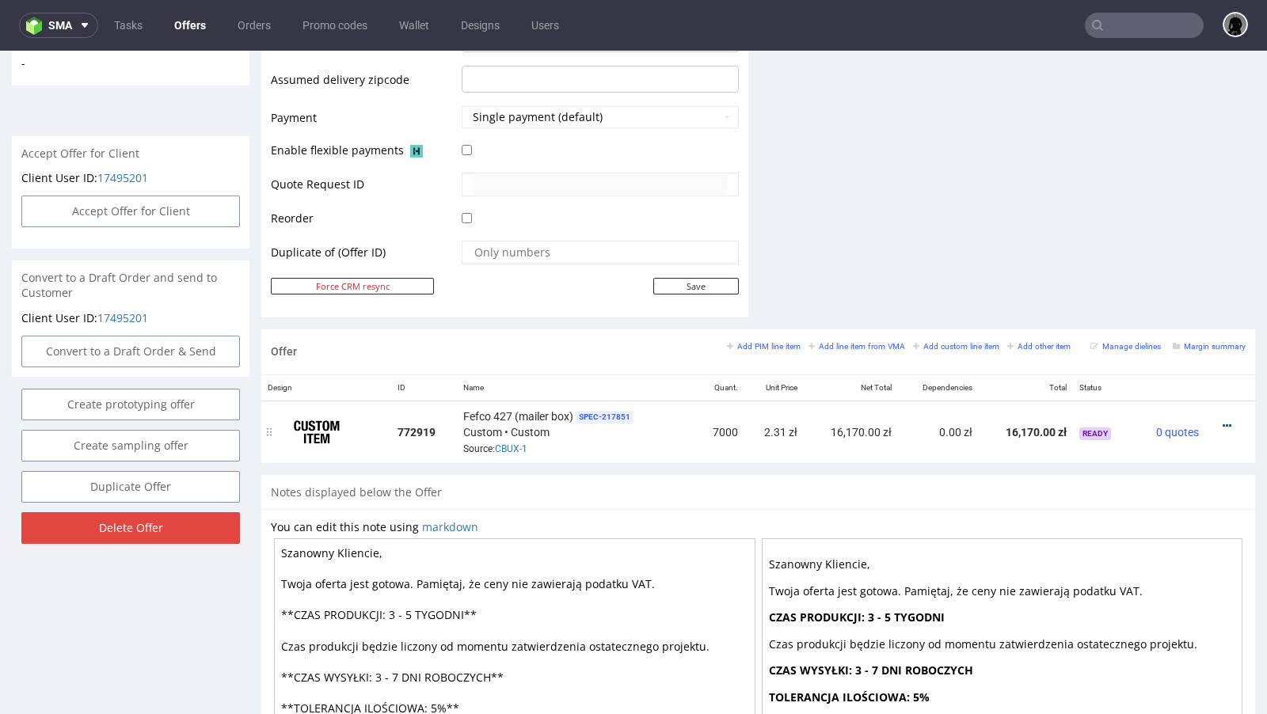
click at [1223, 421] on icon at bounding box center [1227, 426] width 9 height 11
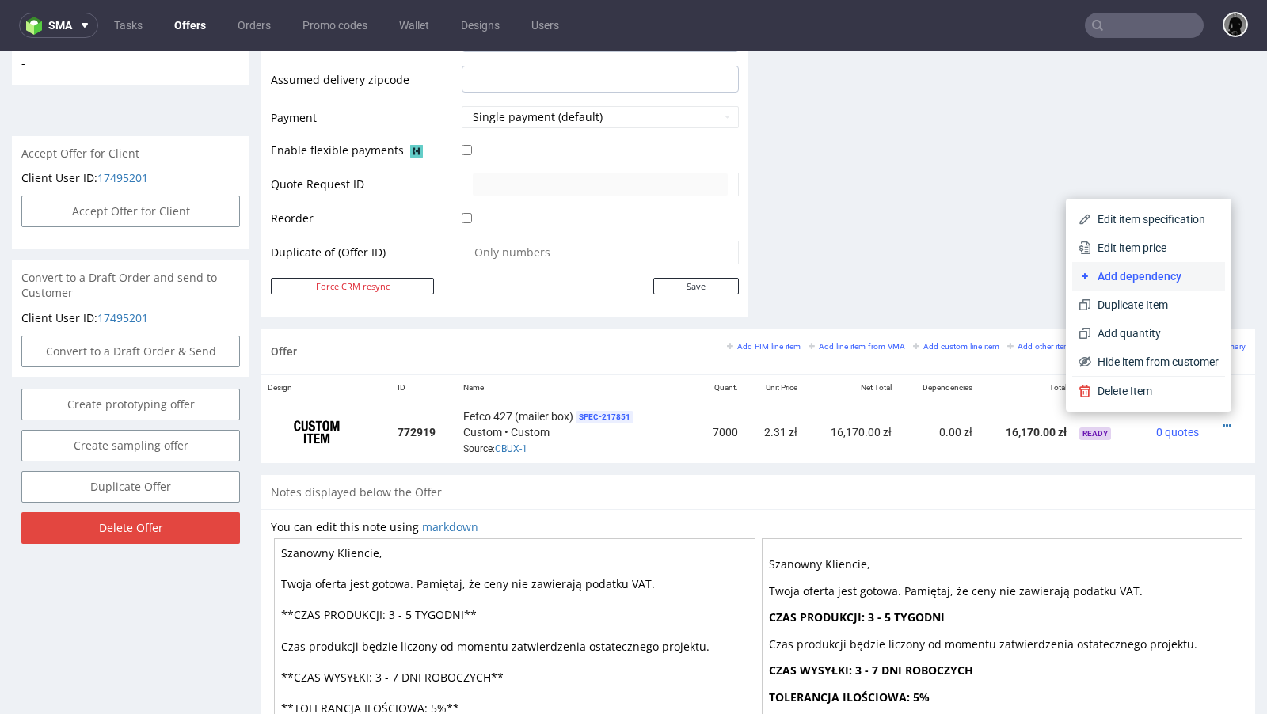
click at [1126, 280] on span "Add dependency" at bounding box center [1155, 276] width 128 height 16
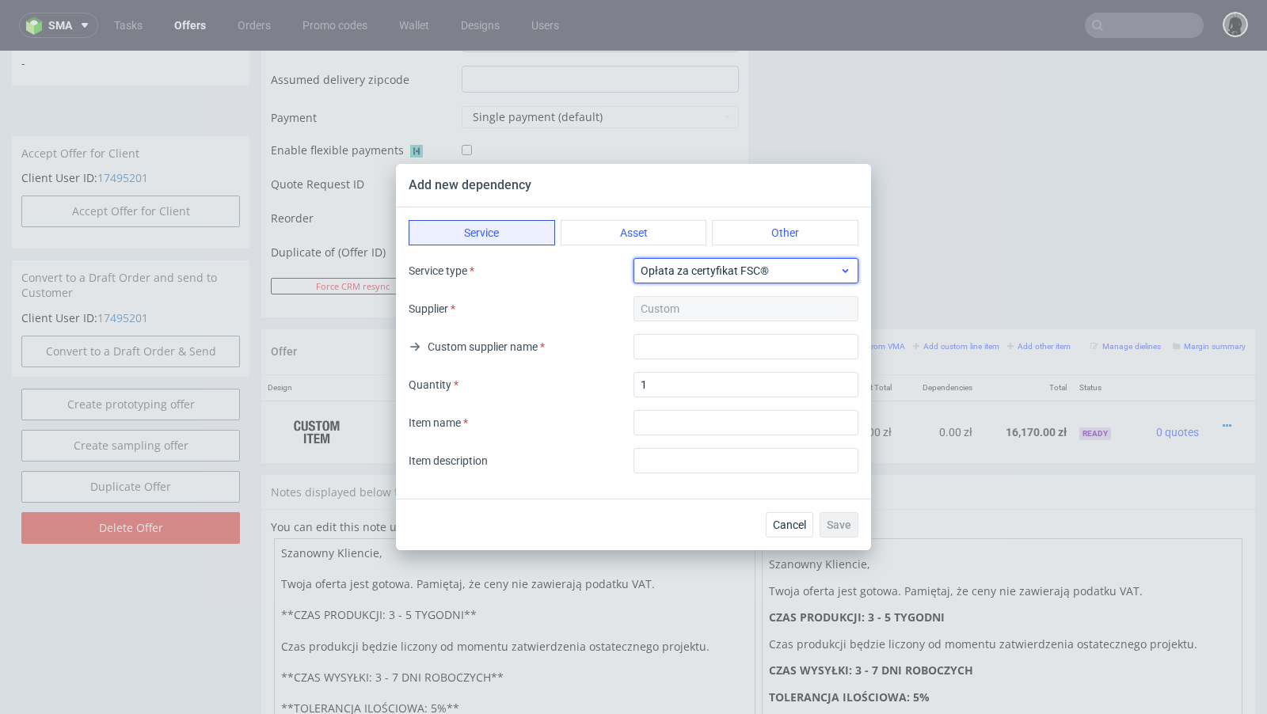
click at [683, 264] on span "Opłata za certyfikat FSC®" at bounding box center [740, 271] width 199 height 16
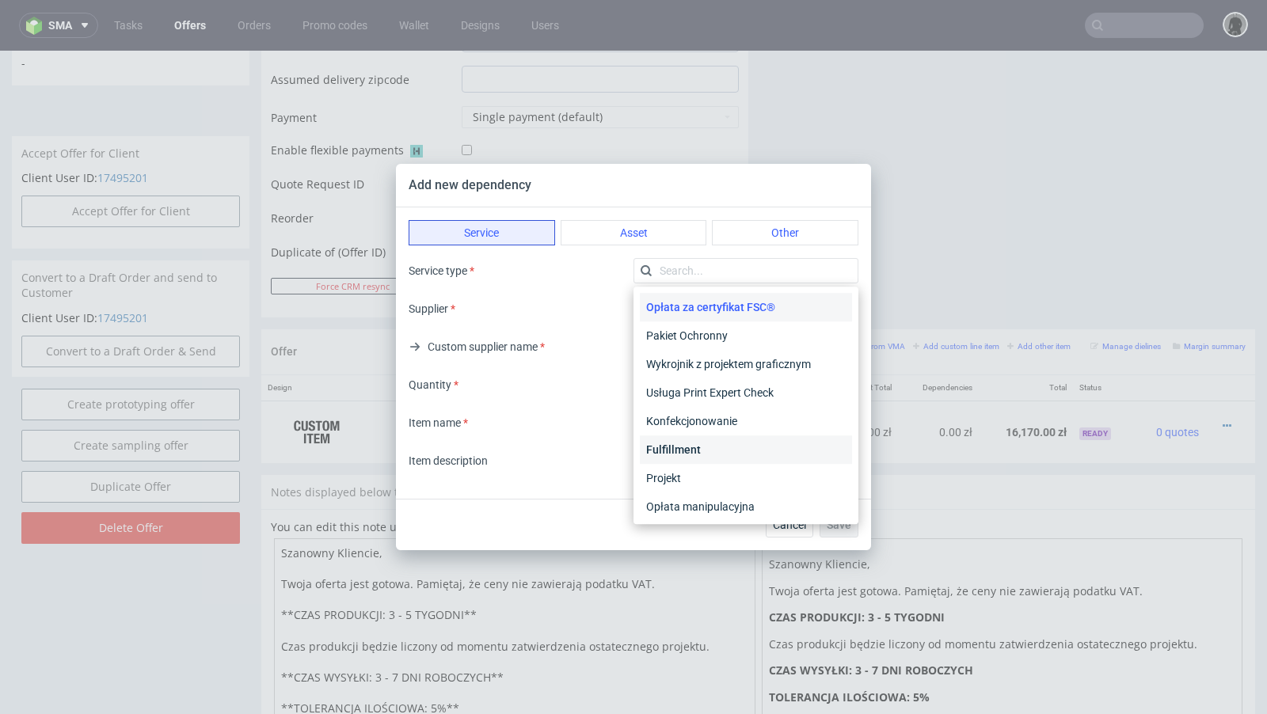
scroll to position [32, 0]
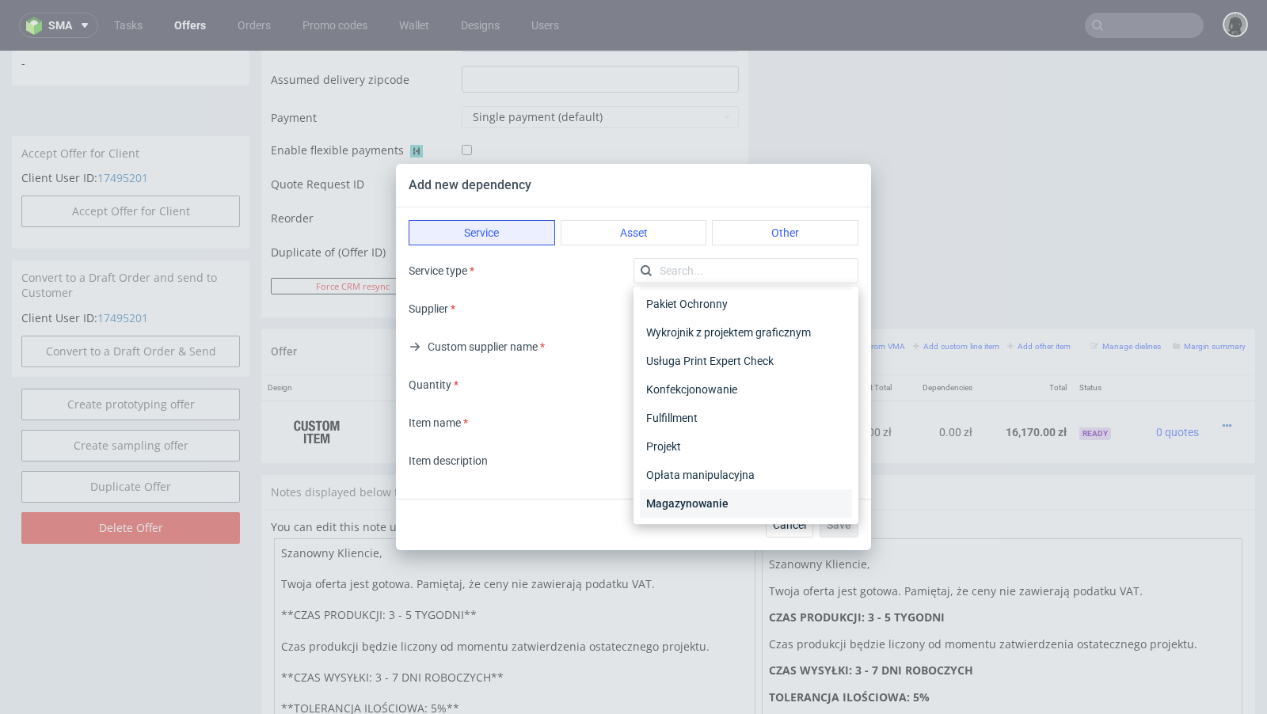
click at [701, 507] on div "Magazynowanie" at bounding box center [746, 503] width 212 height 29
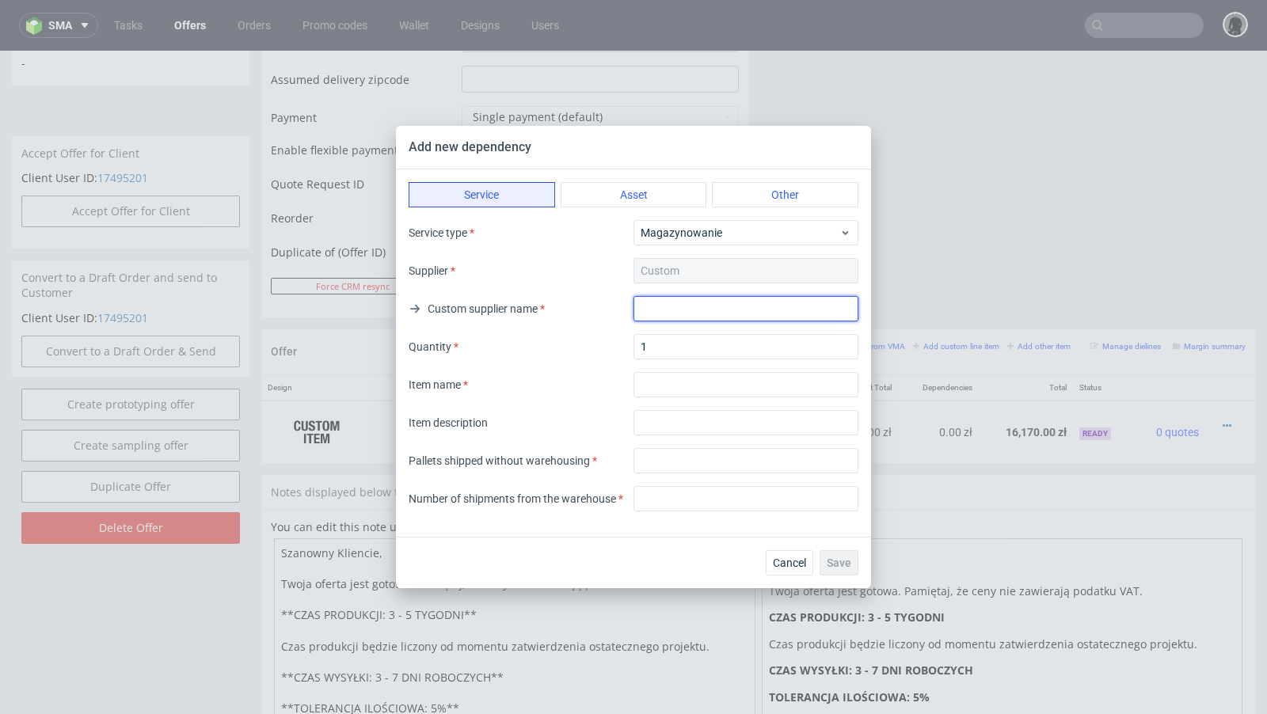
click at [650, 316] on input "text" at bounding box center [746, 308] width 225 height 25
type input "."
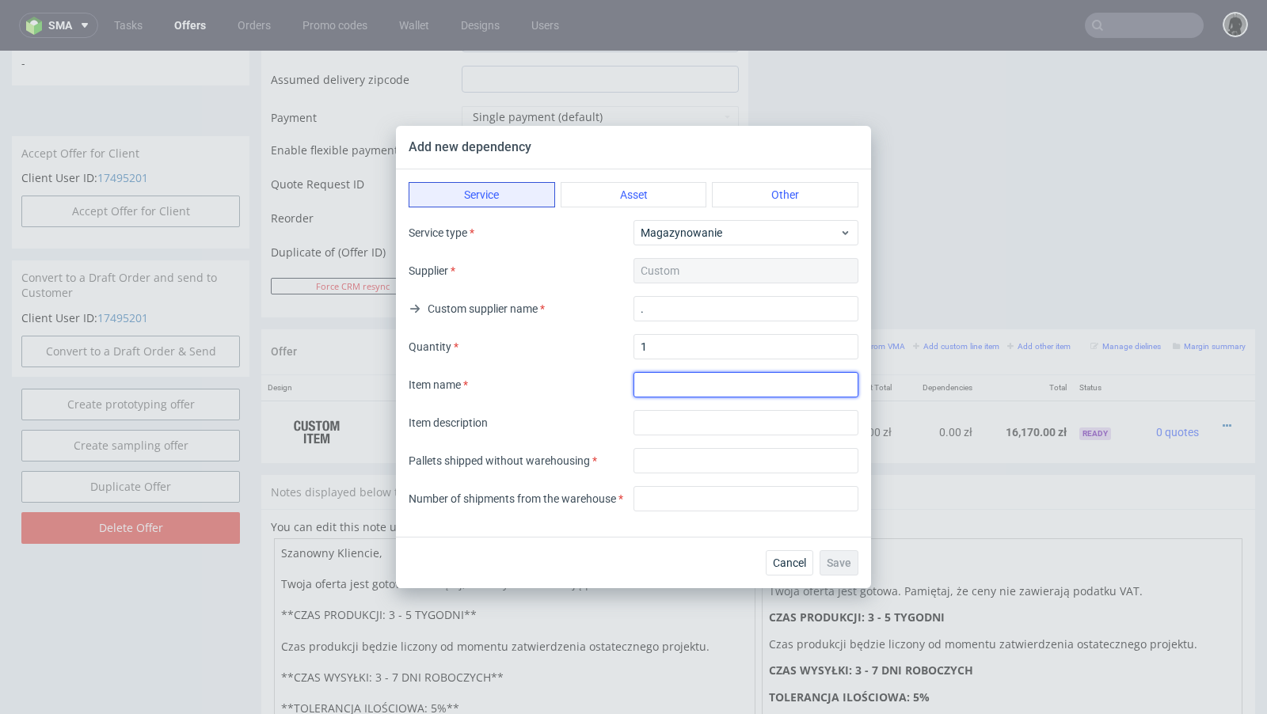
click at [673, 383] on input "textarea" at bounding box center [746, 384] width 225 height 25
type input "Warehousing"
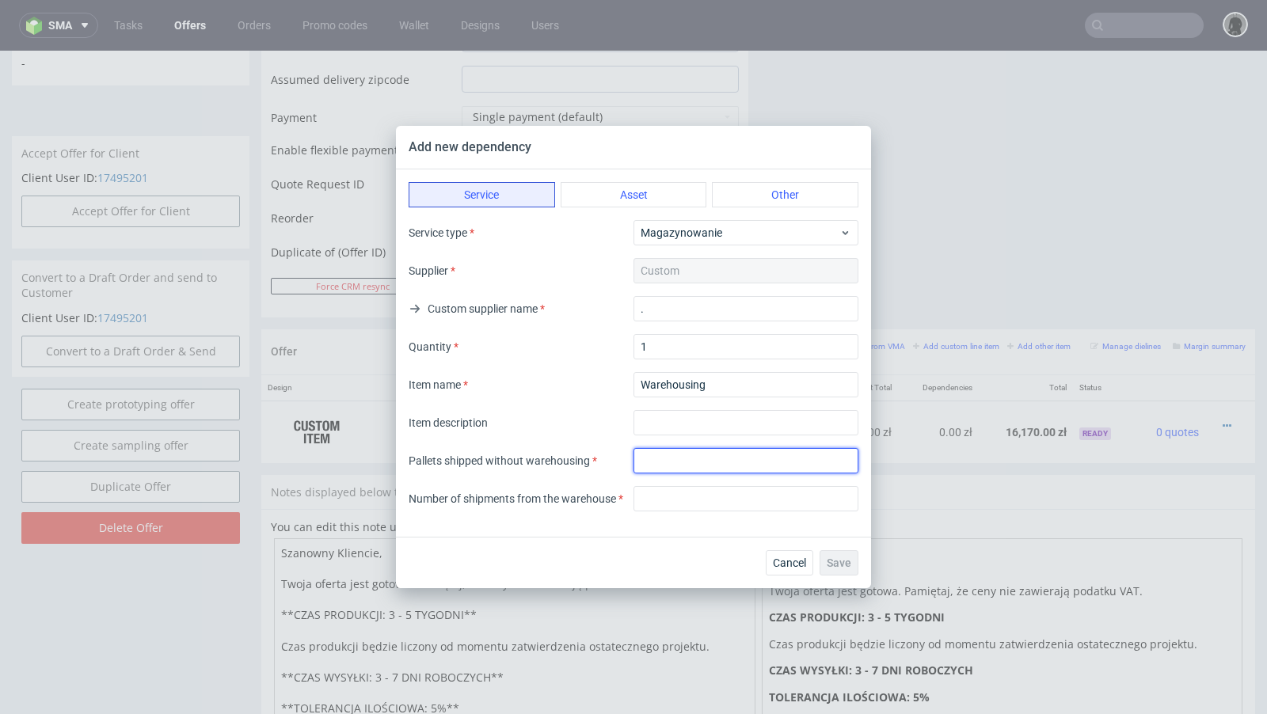
click at [684, 470] on input "number" at bounding box center [746, 460] width 225 height 25
type input "0"
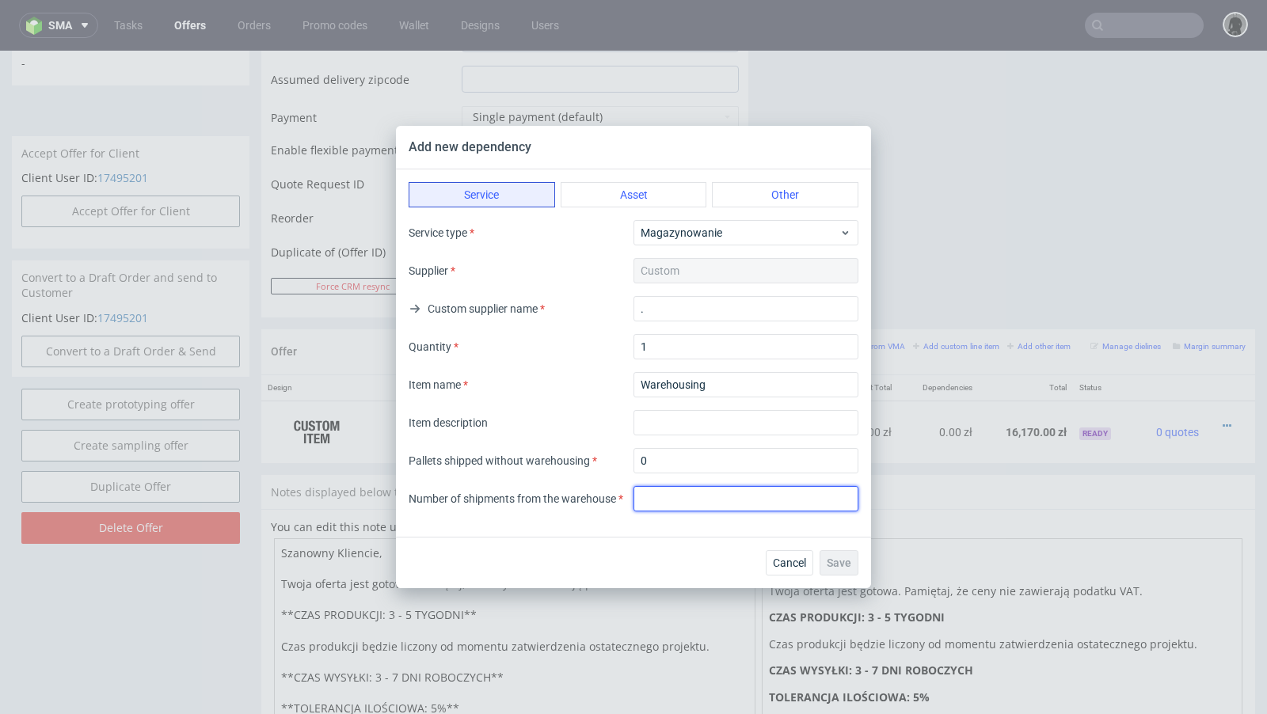
click at [693, 489] on input "number" at bounding box center [746, 498] width 225 height 25
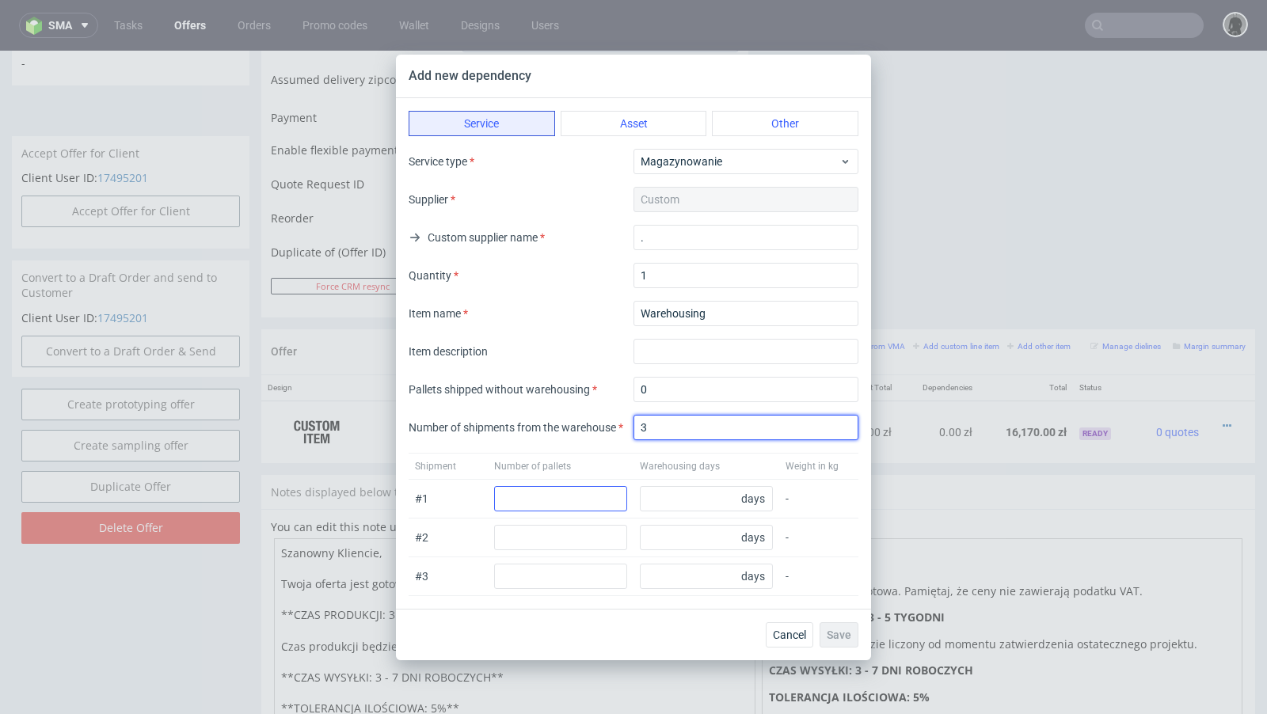
type input "3"
click at [551, 497] on input "number" at bounding box center [560, 498] width 133 height 25
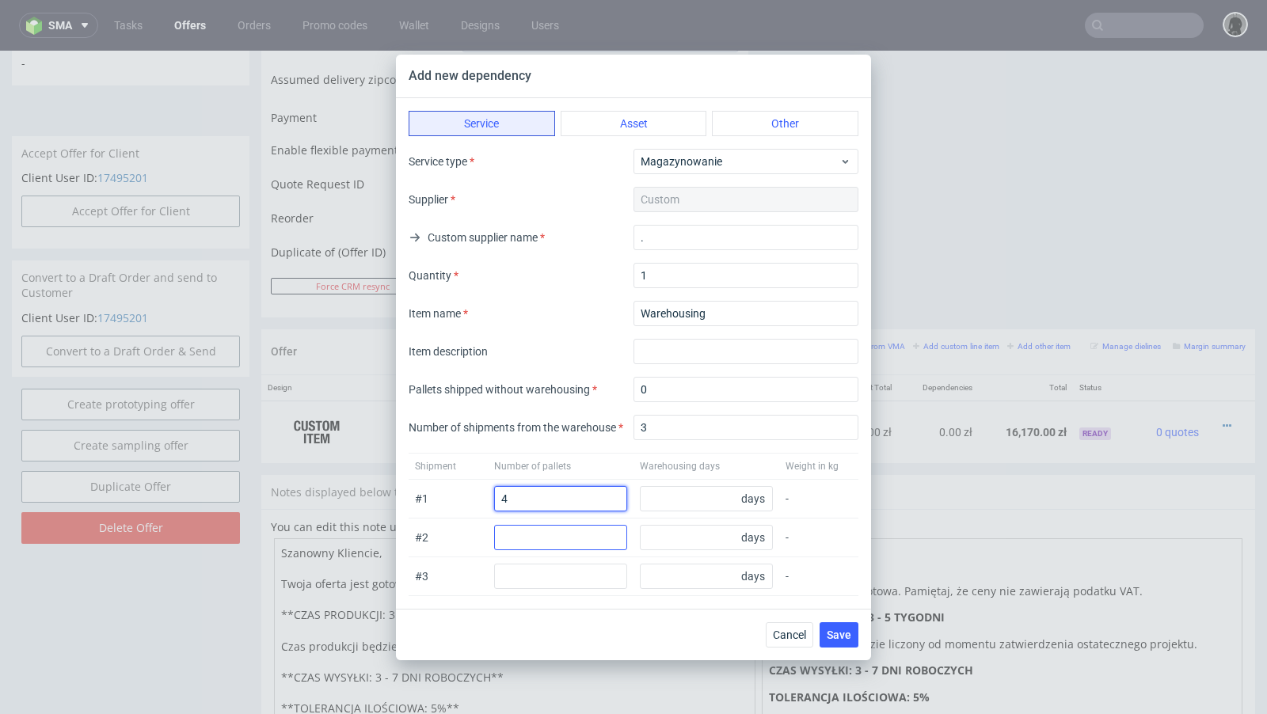
type input "4"
click at [540, 534] on input "number" at bounding box center [560, 537] width 133 height 25
drag, startPoint x: 516, startPoint y: 501, endPoint x: 488, endPoint y: 494, distance: 29.4
click at [488, 494] on div "# 1 4 days -" at bounding box center [634, 499] width 450 height 39
type input "3"
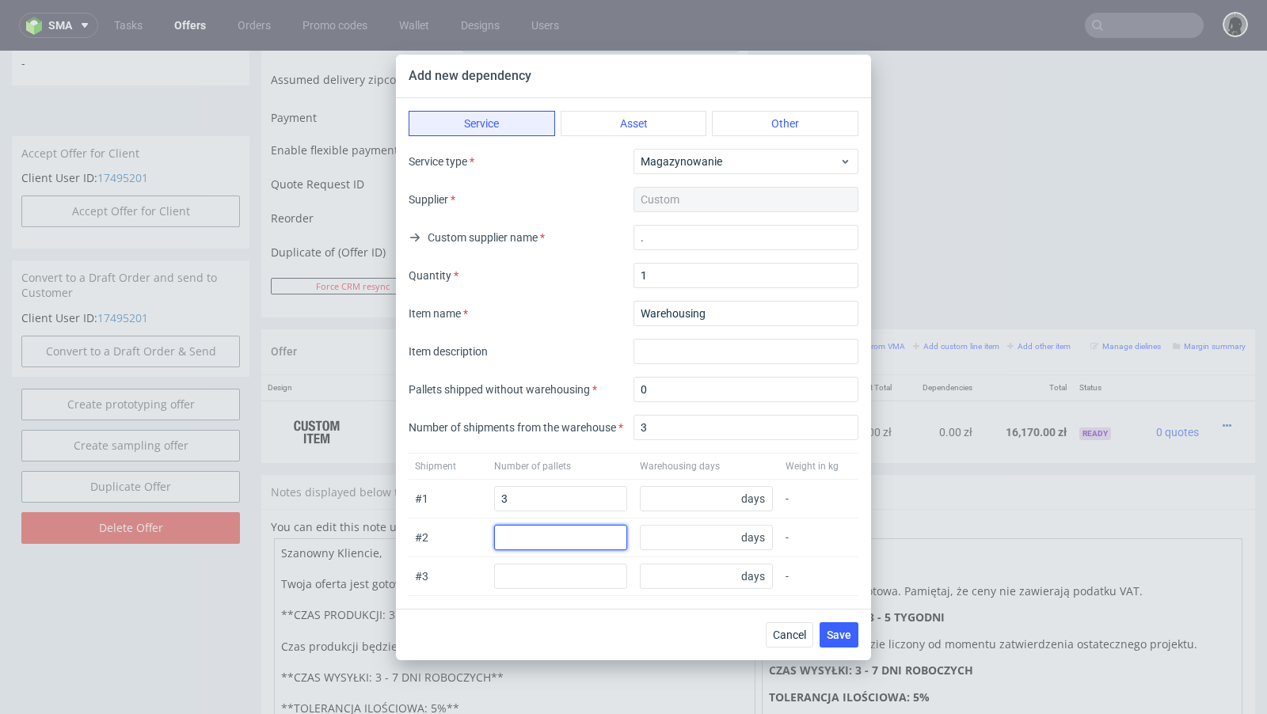
click at [531, 537] on input "number" at bounding box center [560, 537] width 133 height 25
type input "2"
click at [534, 573] on input "2" at bounding box center [560, 576] width 133 height 25
type input "2"
click at [491, 465] on div "Shipment Number of pallets Warehousing days Weight in kg" at bounding box center [634, 466] width 450 height 27
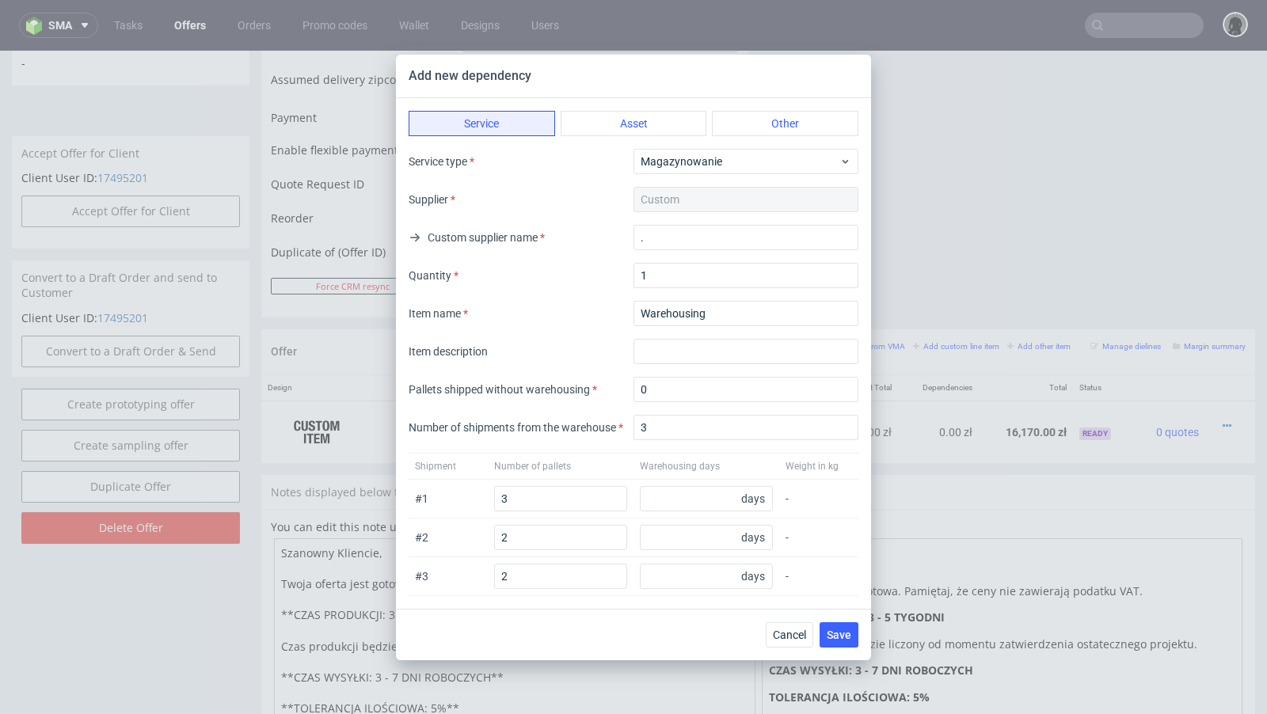
click at [588, 463] on div "Number of pallets" at bounding box center [560, 466] width 133 height 13
click at [842, 632] on span "Save" at bounding box center [839, 635] width 25 height 11
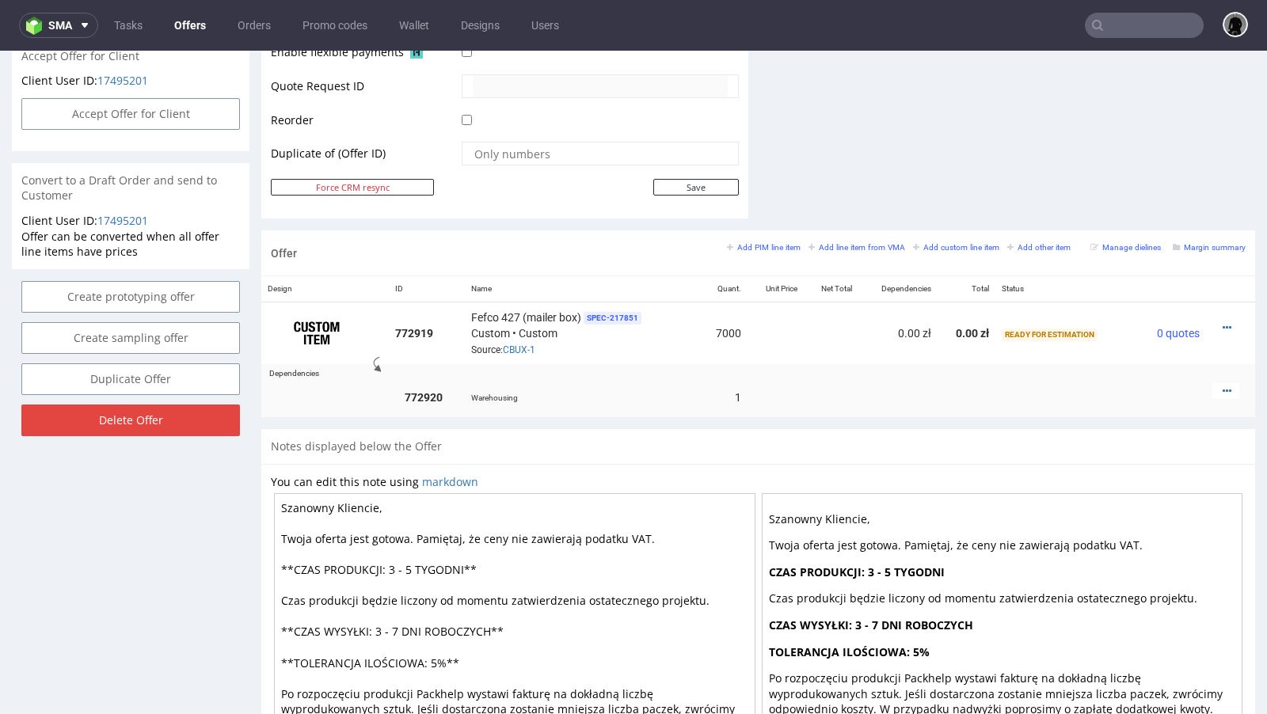
scroll to position [753, 0]
click at [1218, 383] on div at bounding box center [1226, 391] width 27 height 16
click at [1223, 387] on icon at bounding box center [1227, 390] width 9 height 11
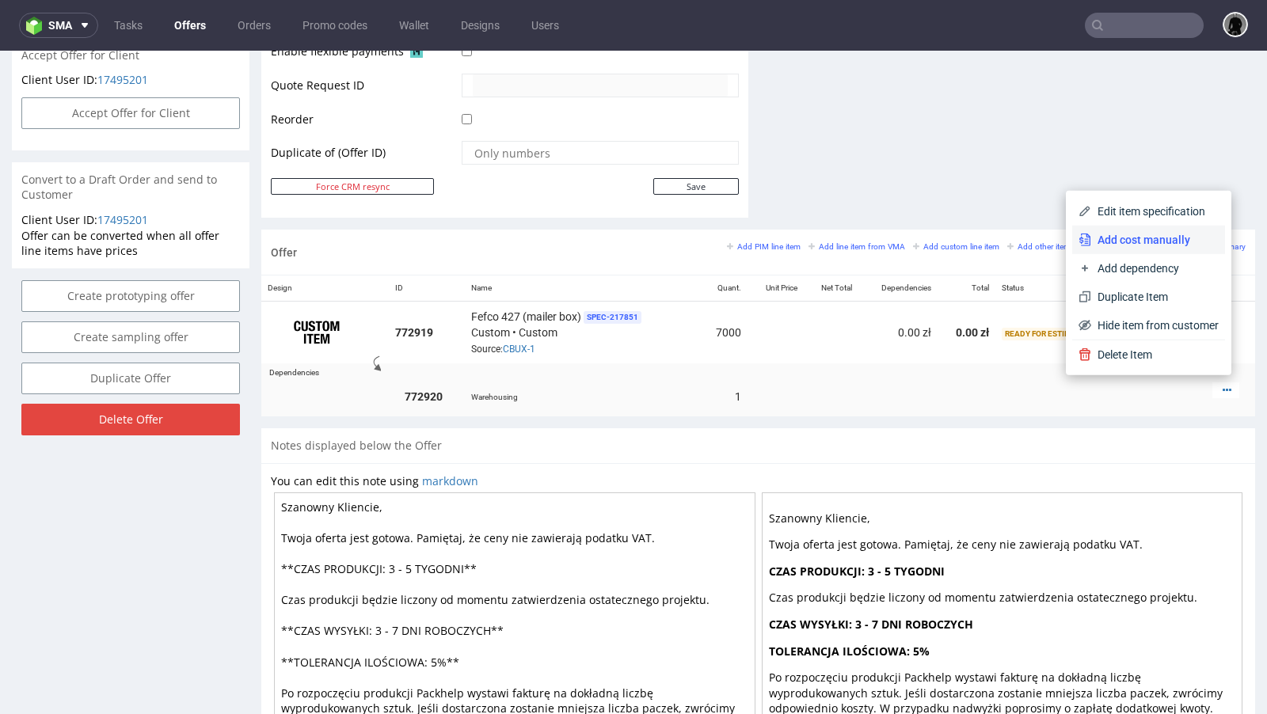
click at [1125, 244] on span "Add cost manually" at bounding box center [1155, 240] width 128 height 16
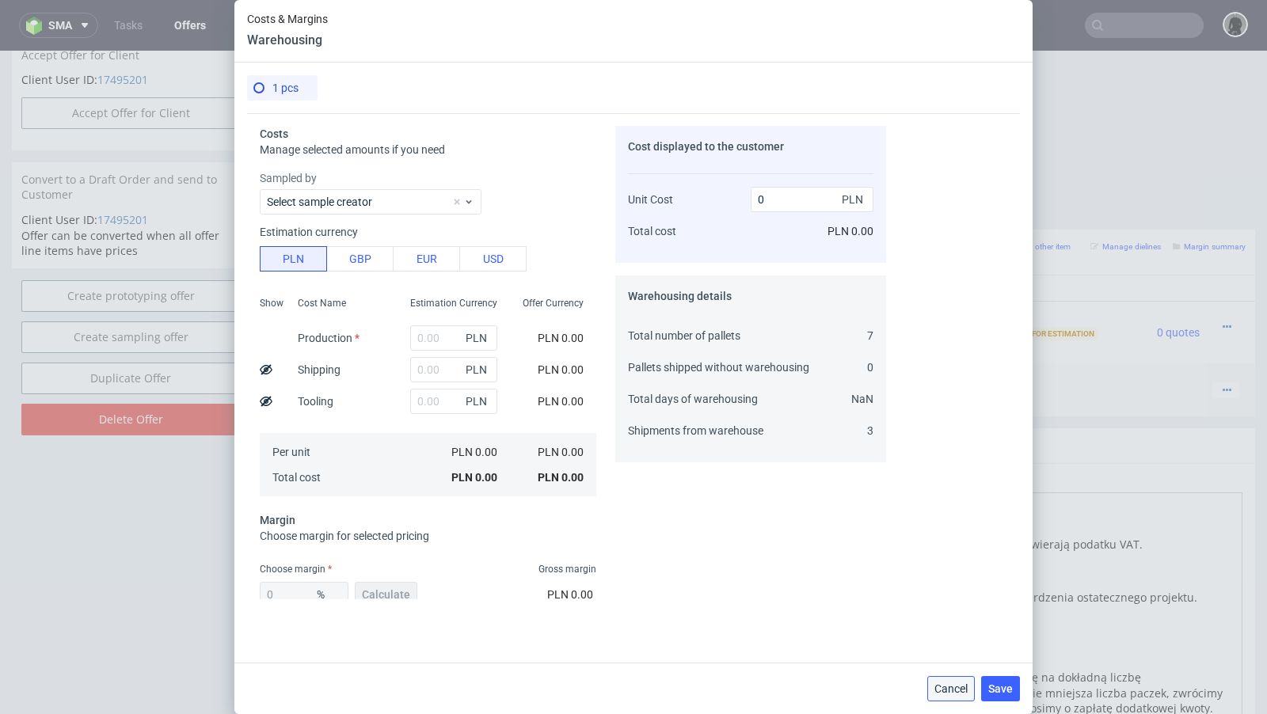
click at [938, 687] on span "Cancel" at bounding box center [951, 689] width 33 height 11
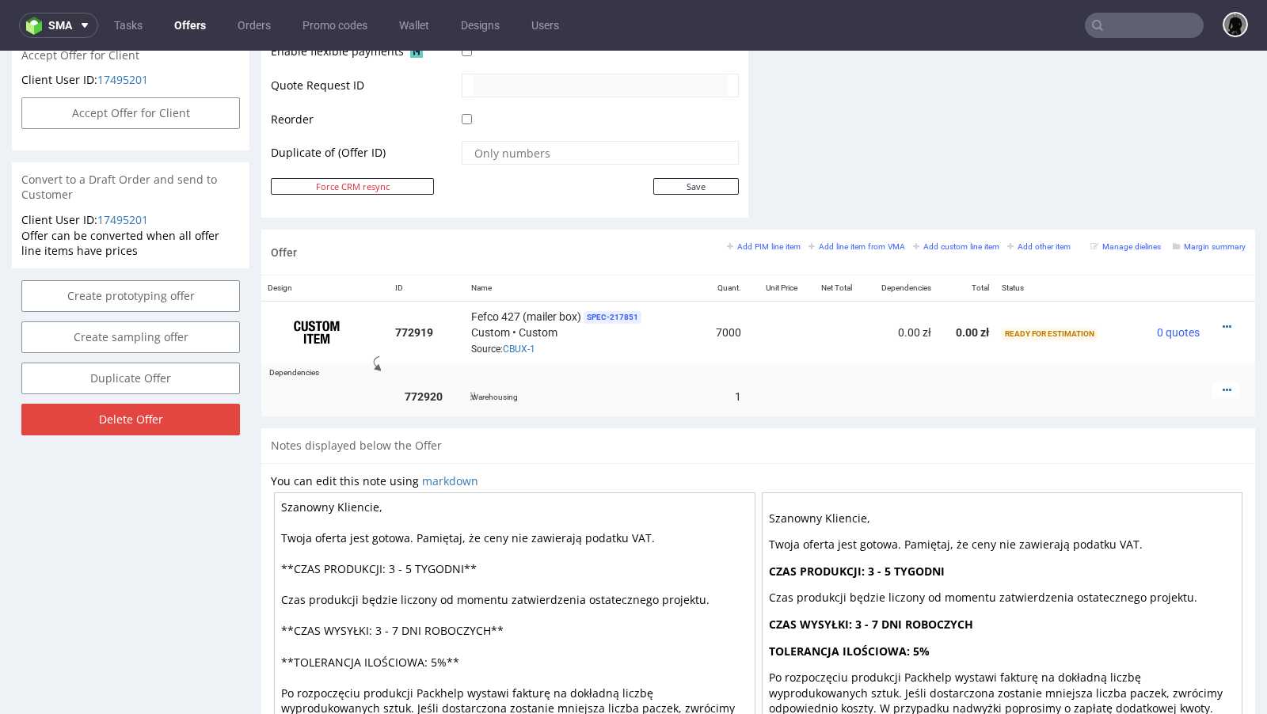
click at [1220, 387] on div at bounding box center [1226, 391] width 27 height 16
click at [1223, 385] on icon at bounding box center [1227, 390] width 9 height 11
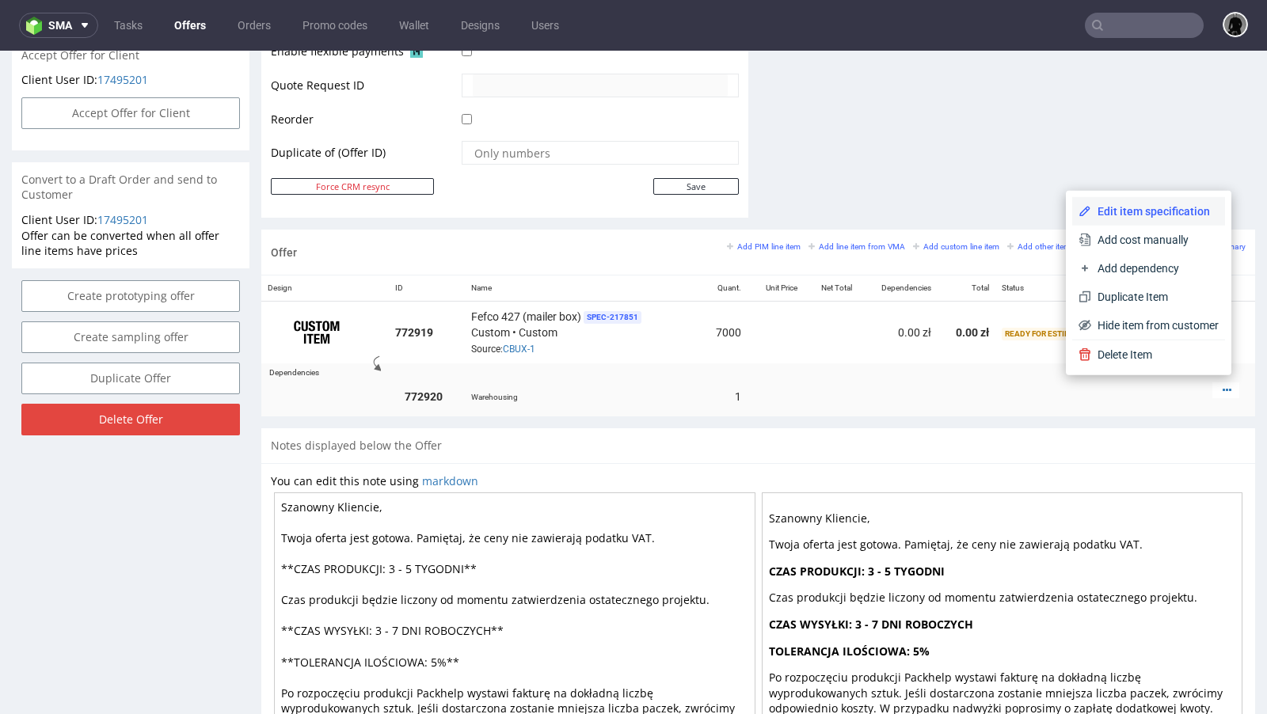
click at [1138, 218] on span "Edit item specification" at bounding box center [1155, 212] width 128 height 16
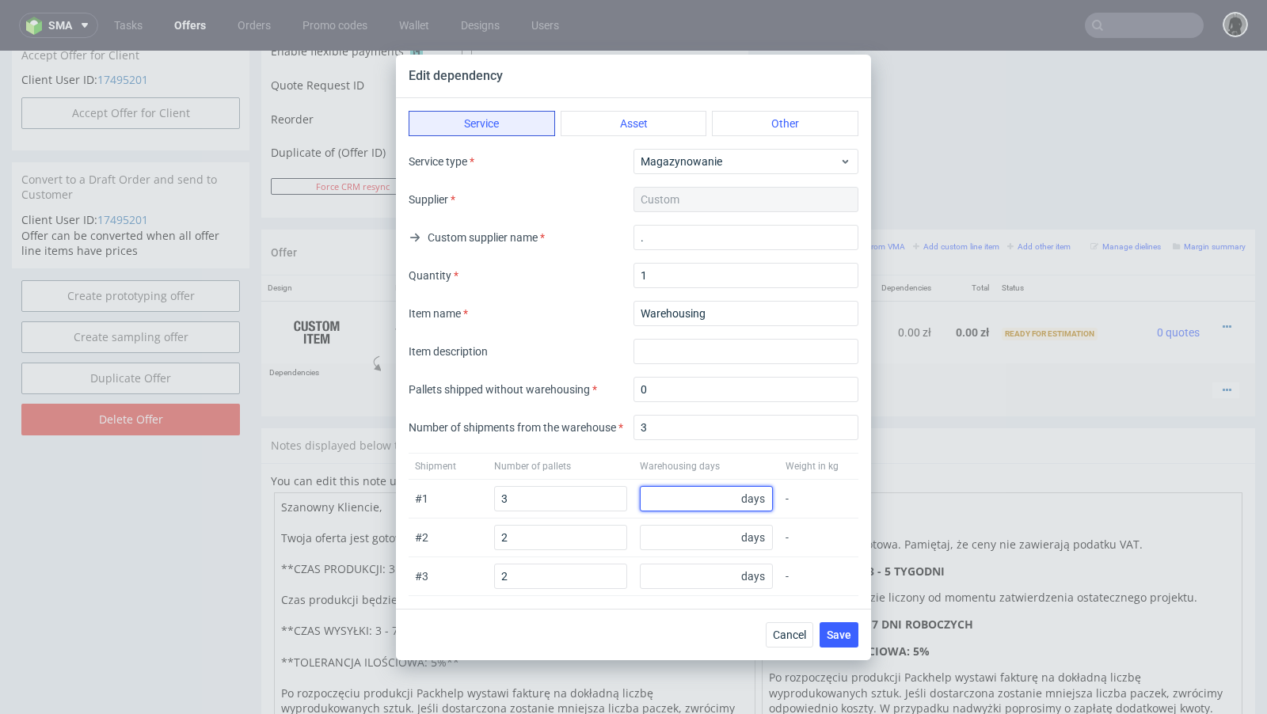
click at [672, 501] on input "number" at bounding box center [706, 498] width 133 height 25
type input "30"
click at [687, 534] on input "number" at bounding box center [706, 537] width 133 height 25
type input "60"
click at [672, 572] on input "number" at bounding box center [706, 576] width 133 height 25
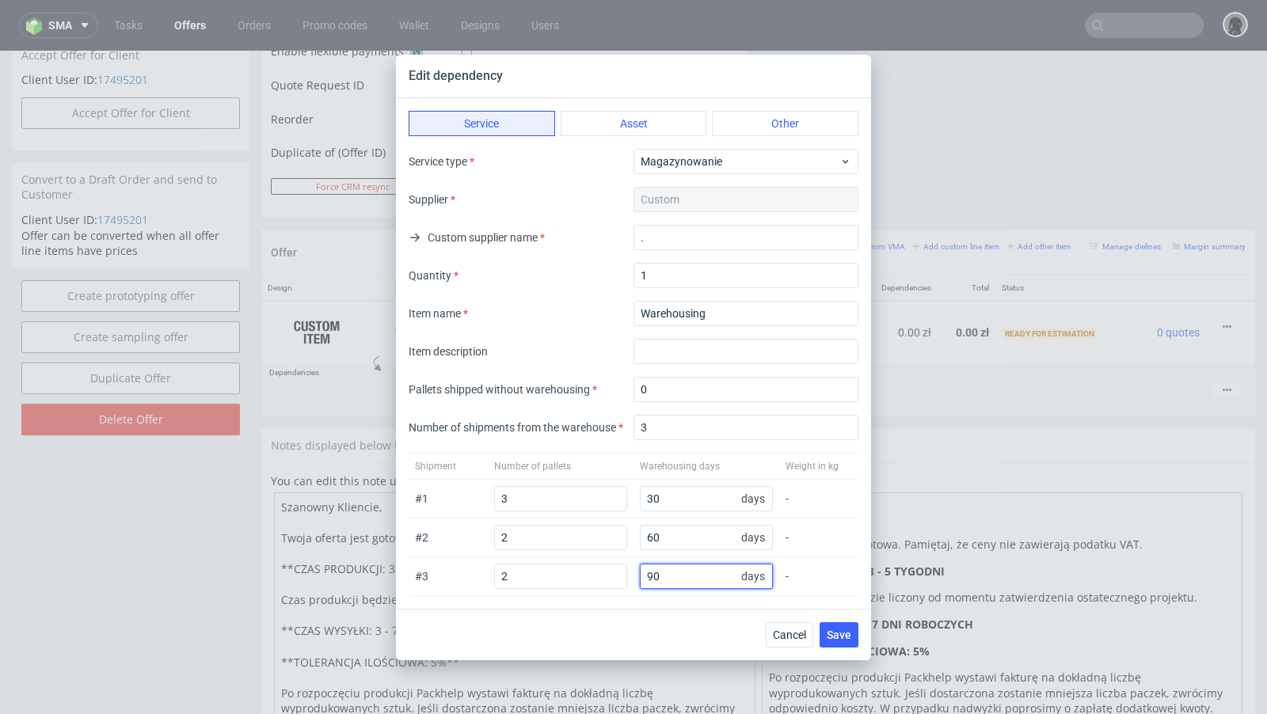
type input "90"
click at [614, 613] on div "Cancel Save" at bounding box center [633, 634] width 475 height 51
click at [832, 625] on button "Save" at bounding box center [839, 635] width 39 height 25
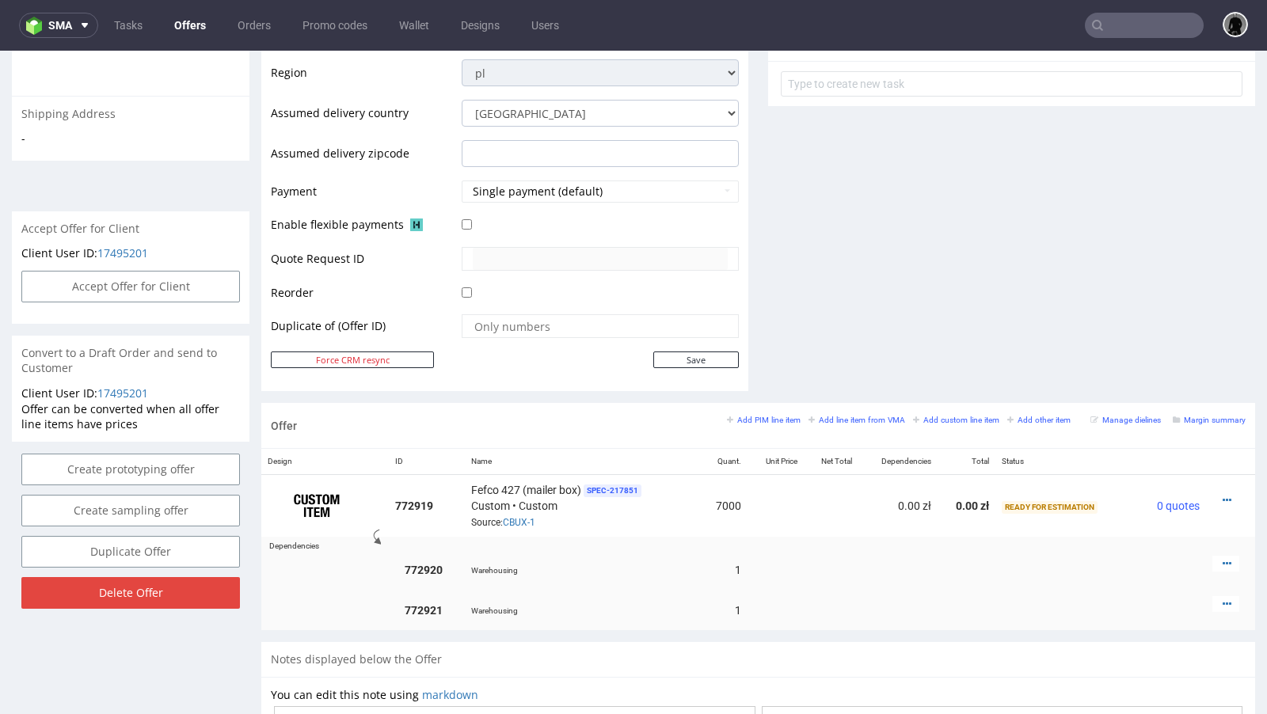
scroll to position [757, 0]
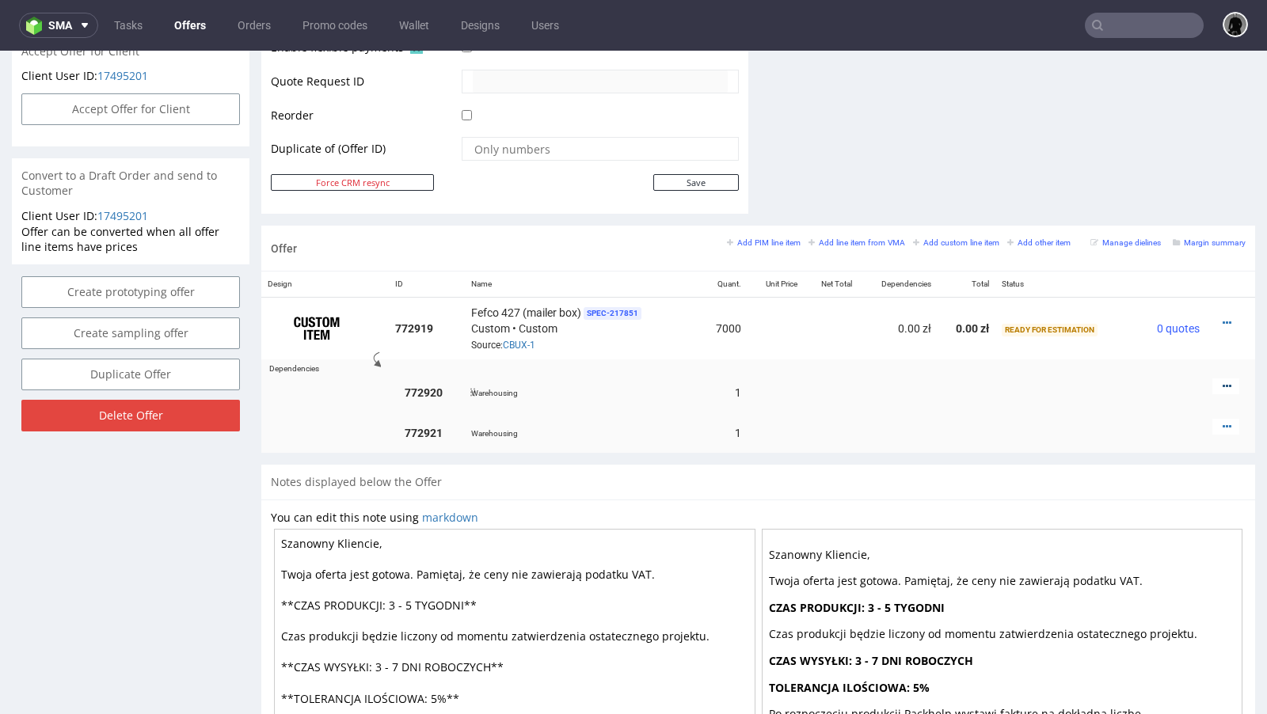
click at [1223, 383] on icon at bounding box center [1227, 386] width 9 height 11
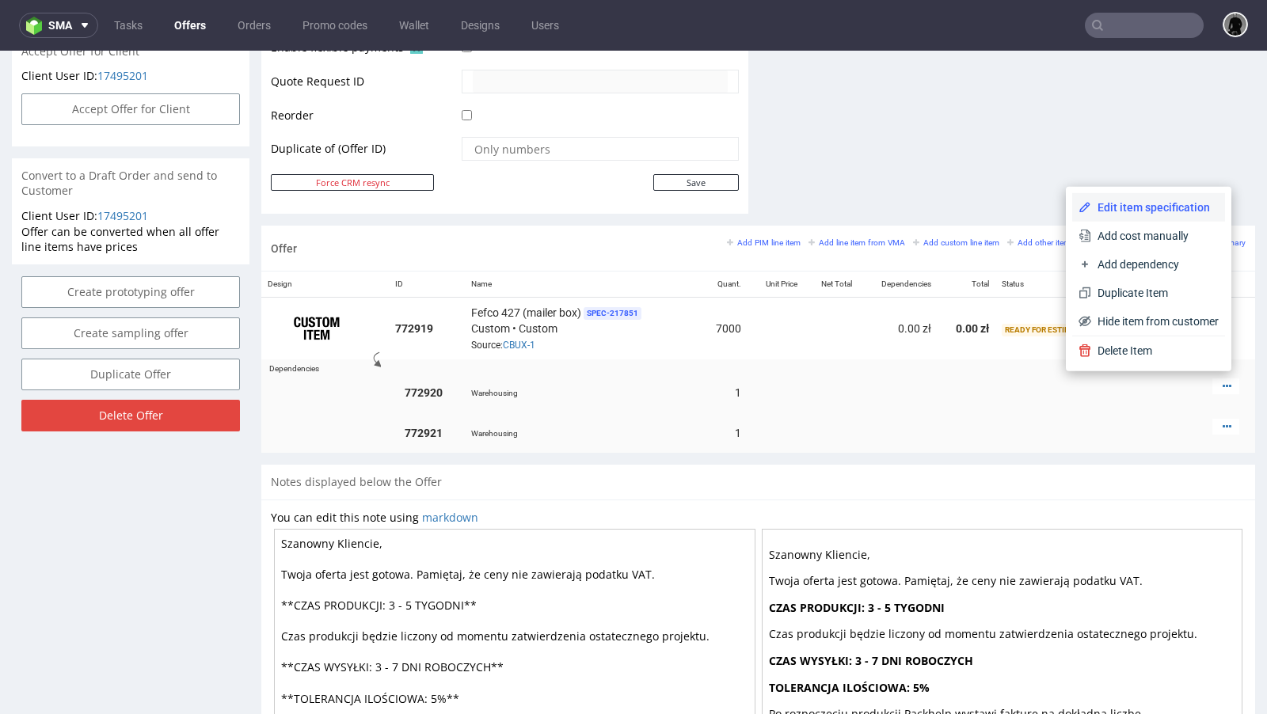
click at [1126, 215] on li "Edit item specification" at bounding box center [1148, 207] width 153 height 29
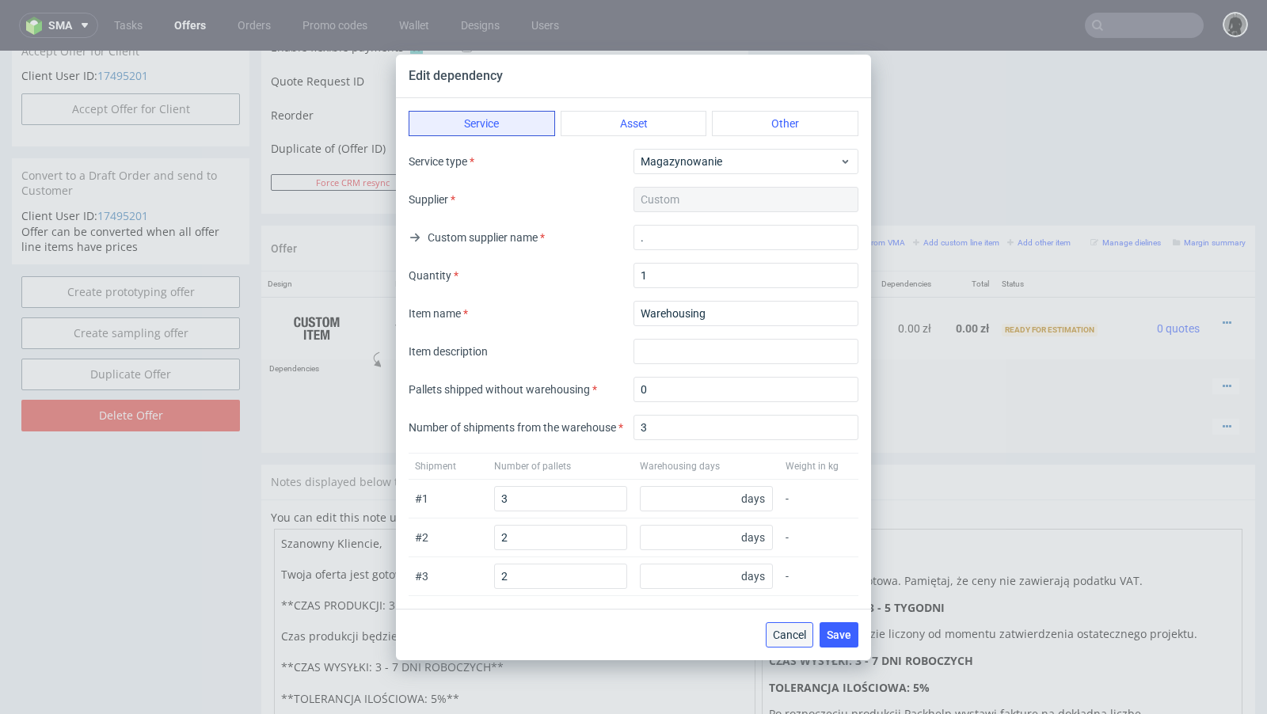
click at [798, 638] on span "Cancel" at bounding box center [789, 635] width 33 height 11
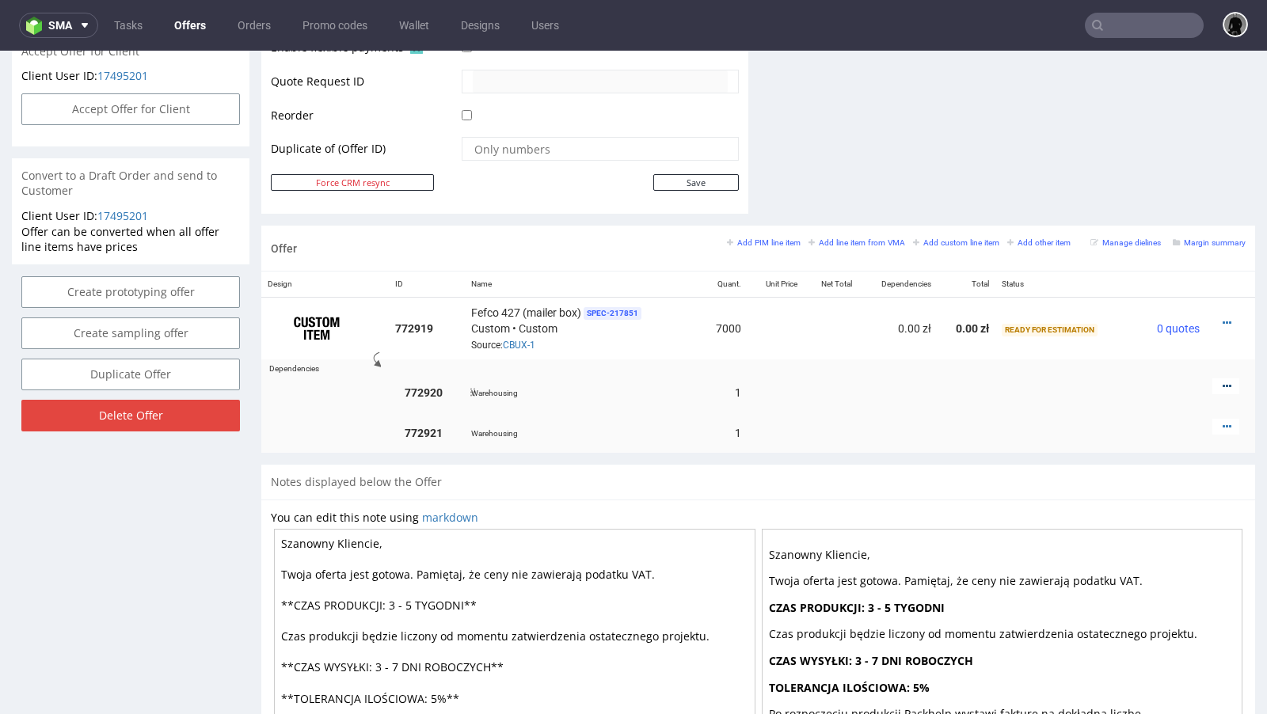
click at [1223, 381] on icon at bounding box center [1227, 386] width 9 height 11
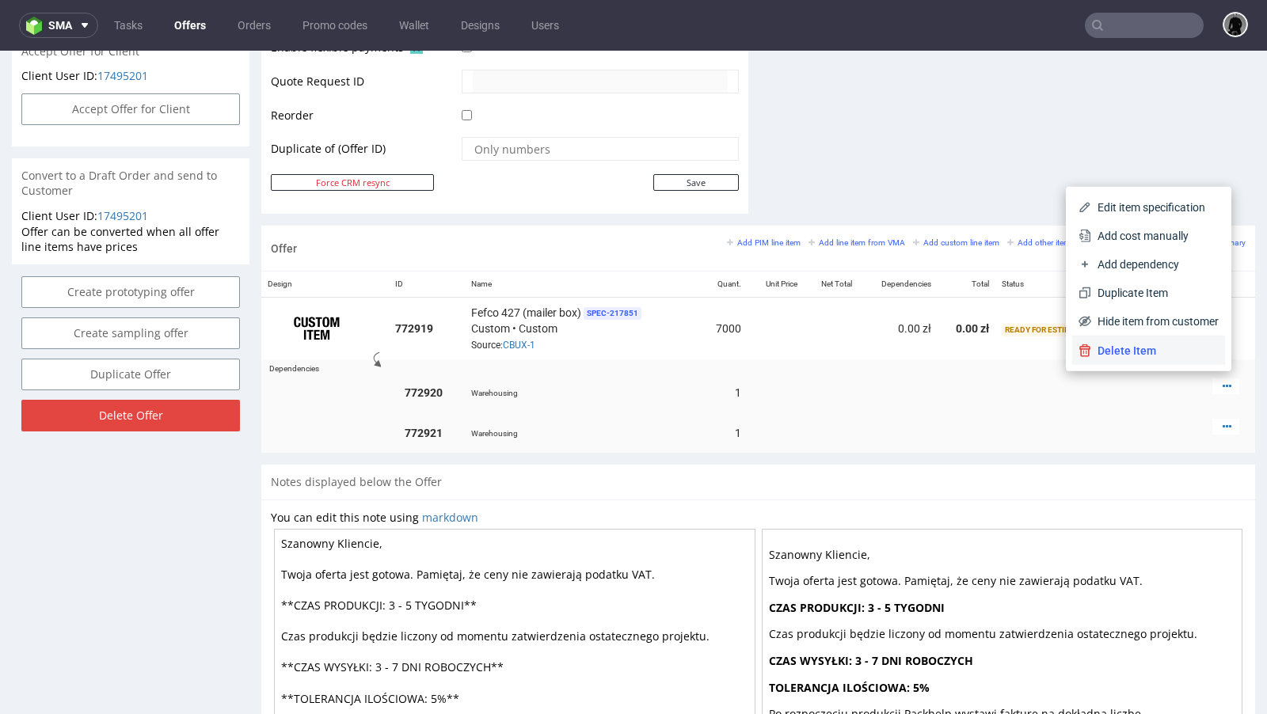
click at [1115, 348] on span "Delete Item" at bounding box center [1155, 351] width 128 height 16
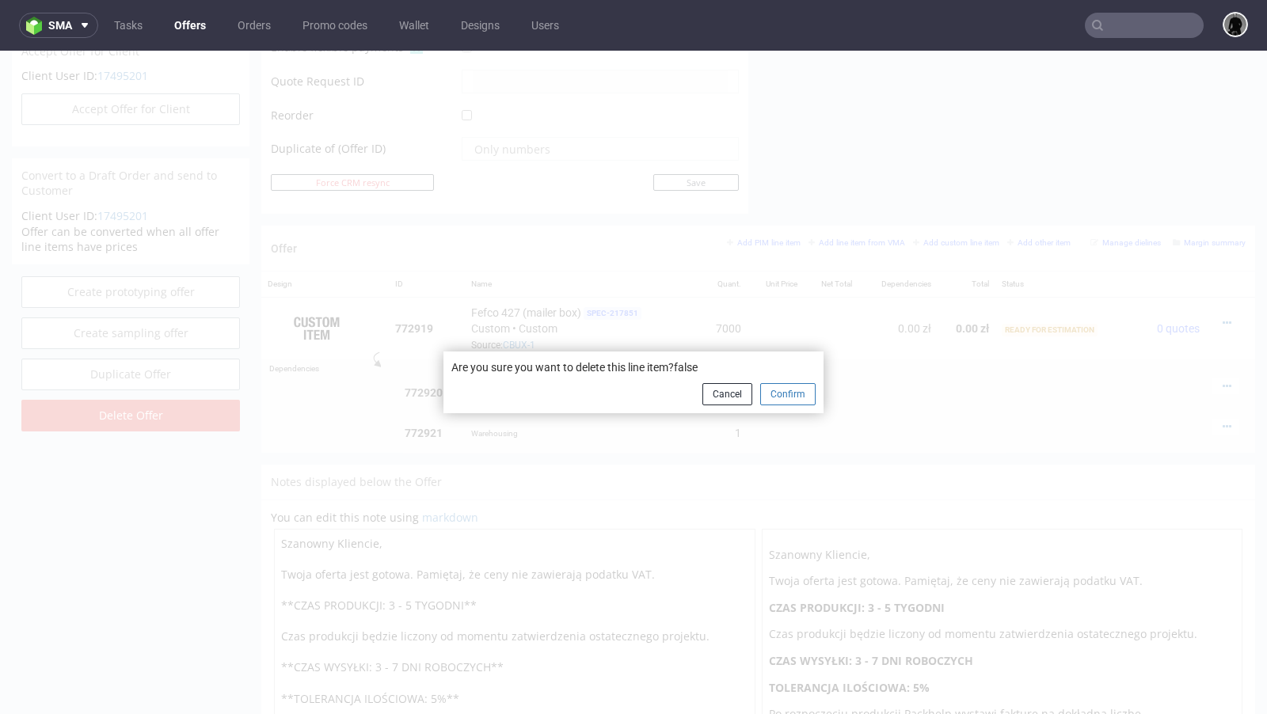
click at [768, 402] on button "Confirm" at bounding box center [787, 394] width 55 height 22
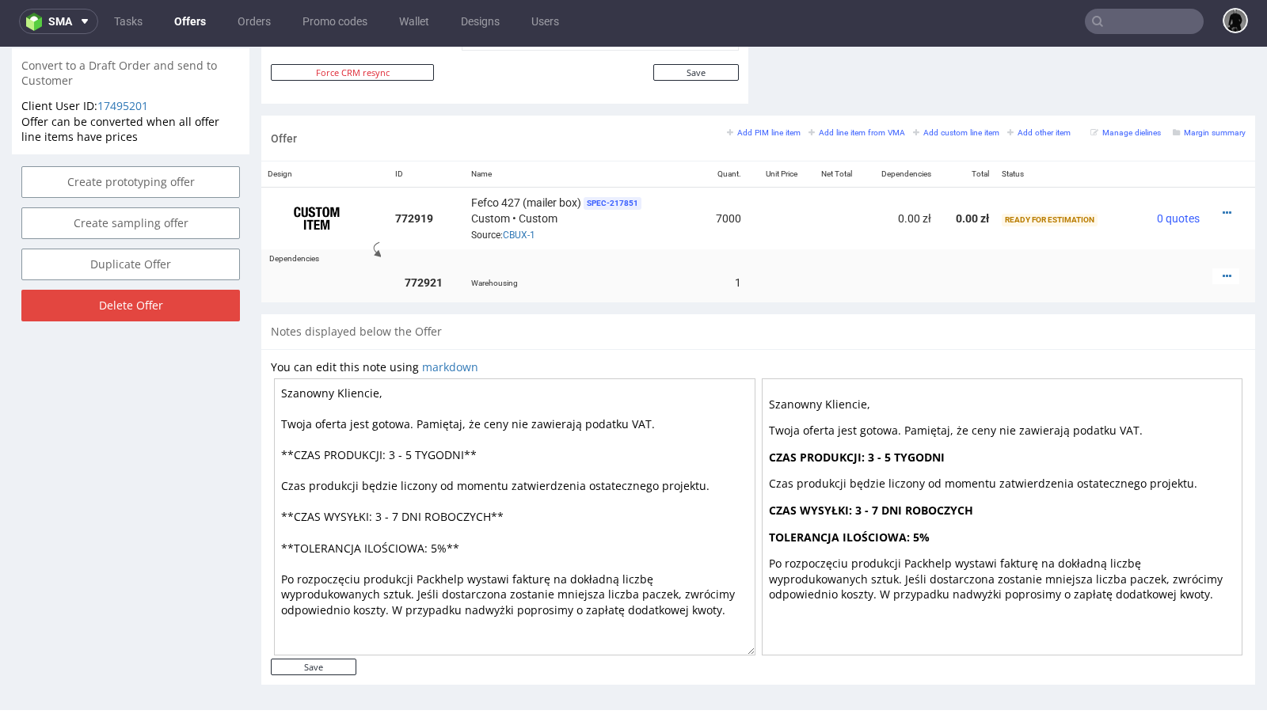
scroll to position [2, 0]
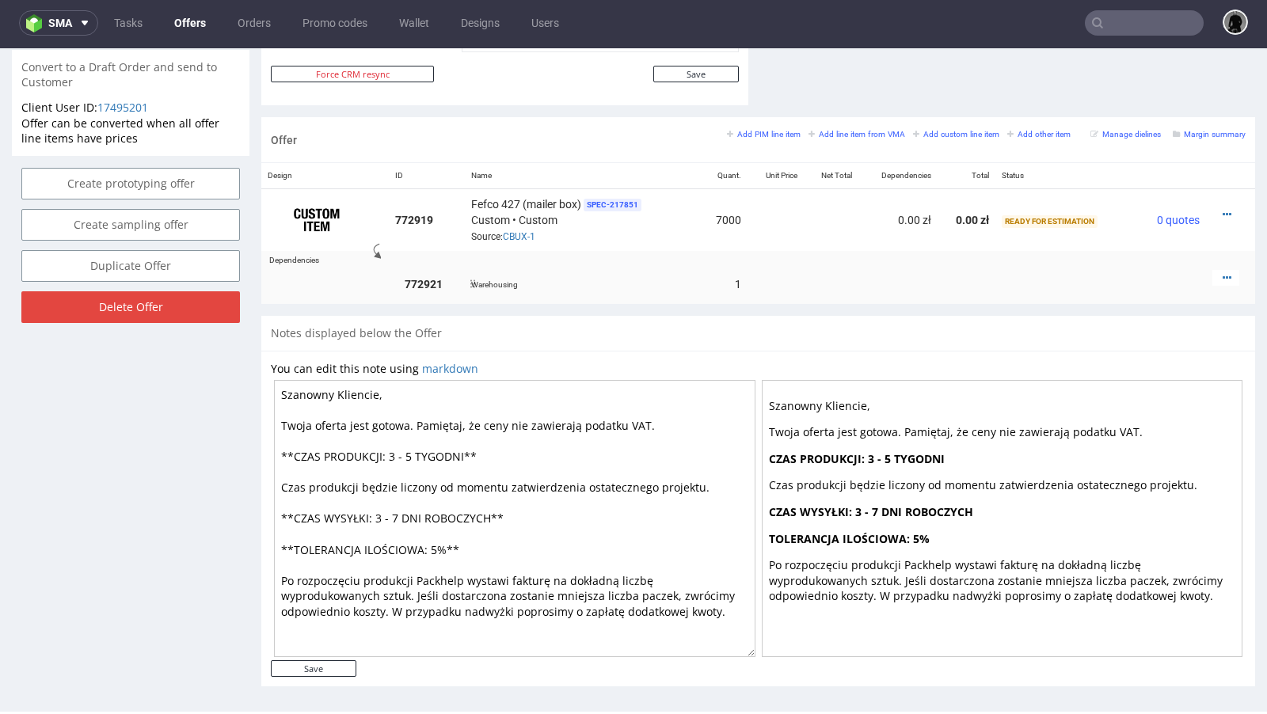
click at [1213, 272] on div at bounding box center [1226, 278] width 27 height 16
click at [1223, 273] on icon at bounding box center [1227, 277] width 9 height 11
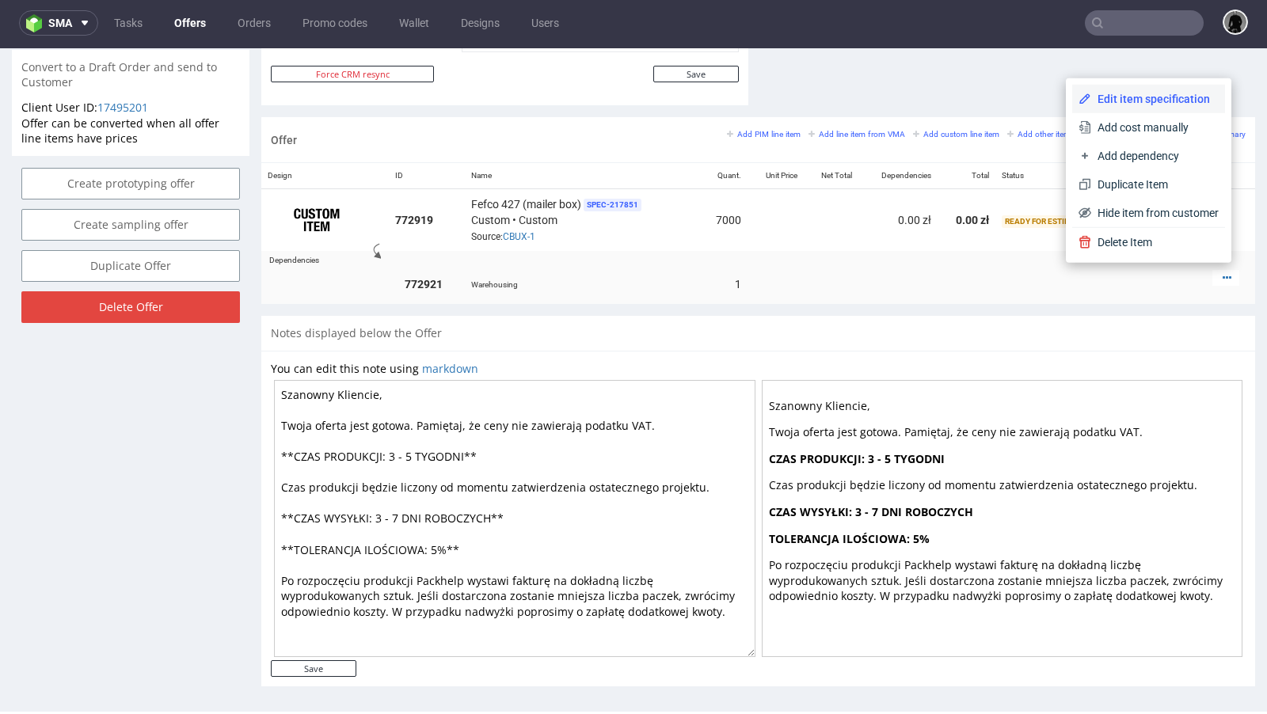
click at [1114, 101] on span "Edit item specification" at bounding box center [1155, 99] width 128 height 16
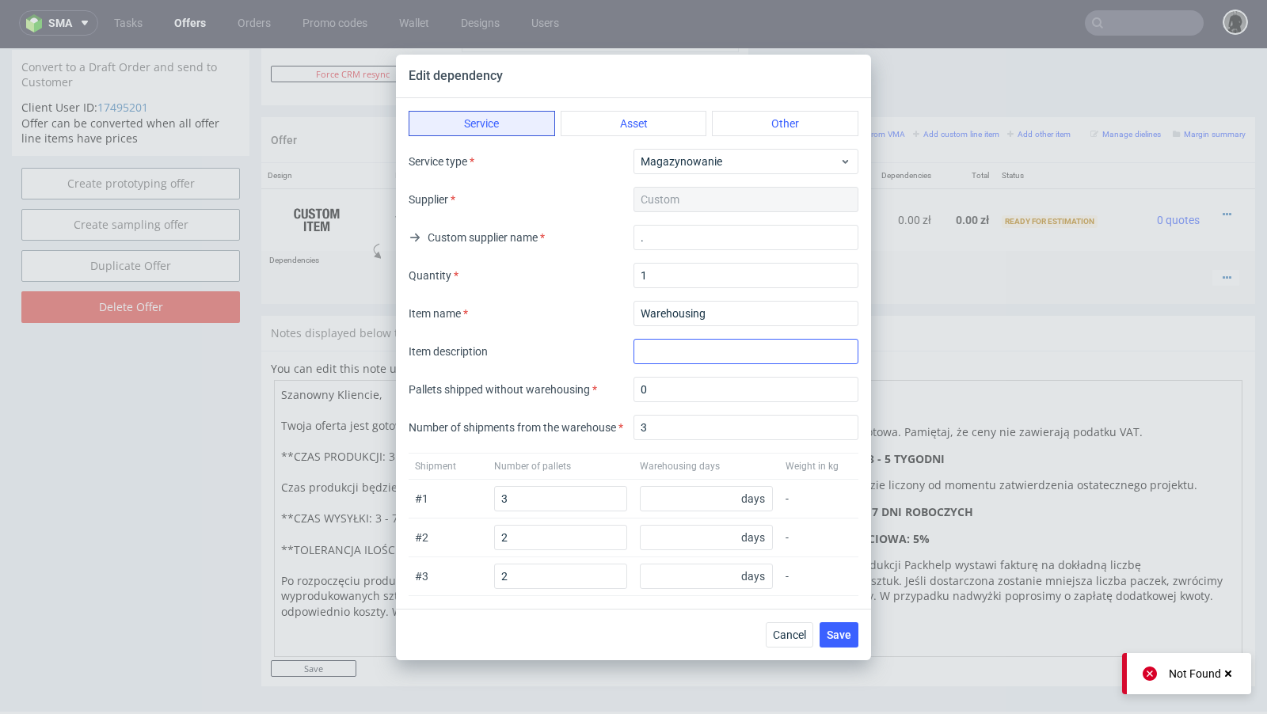
type input "30"
type input "60"
type input "90"
click at [787, 630] on span "Cancel" at bounding box center [789, 635] width 33 height 11
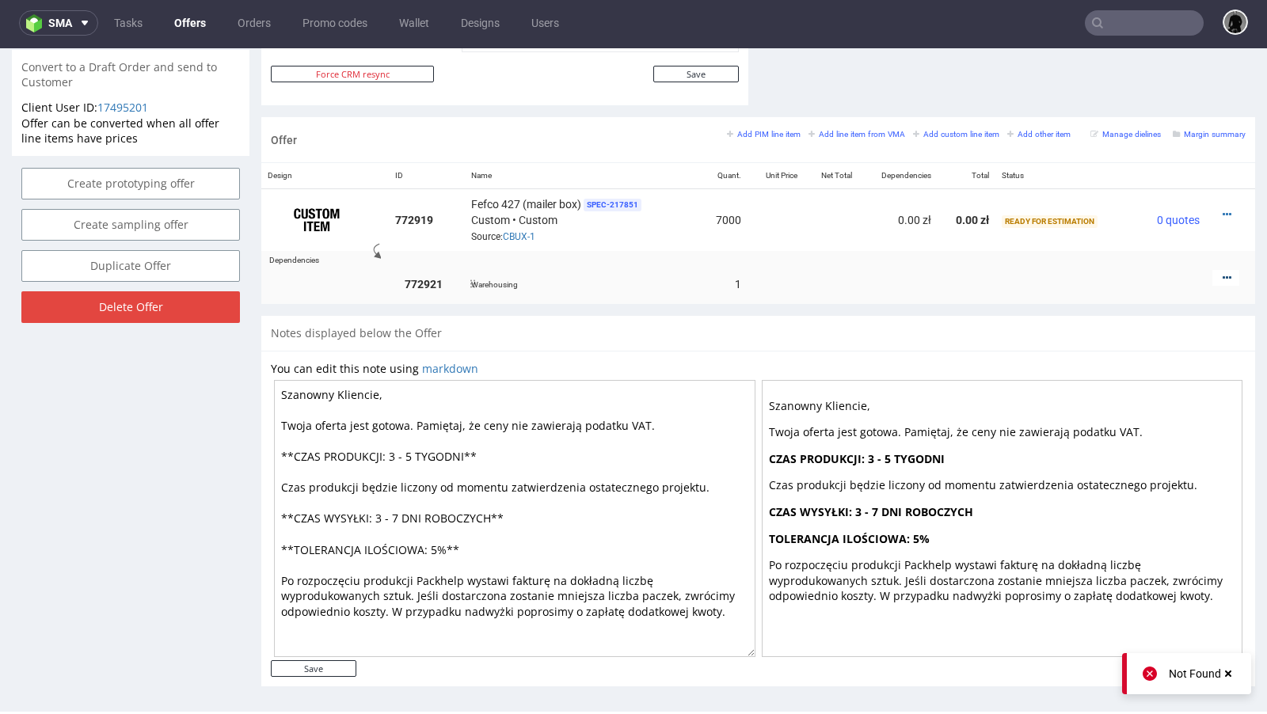
click at [1223, 272] on icon at bounding box center [1227, 277] width 9 height 11
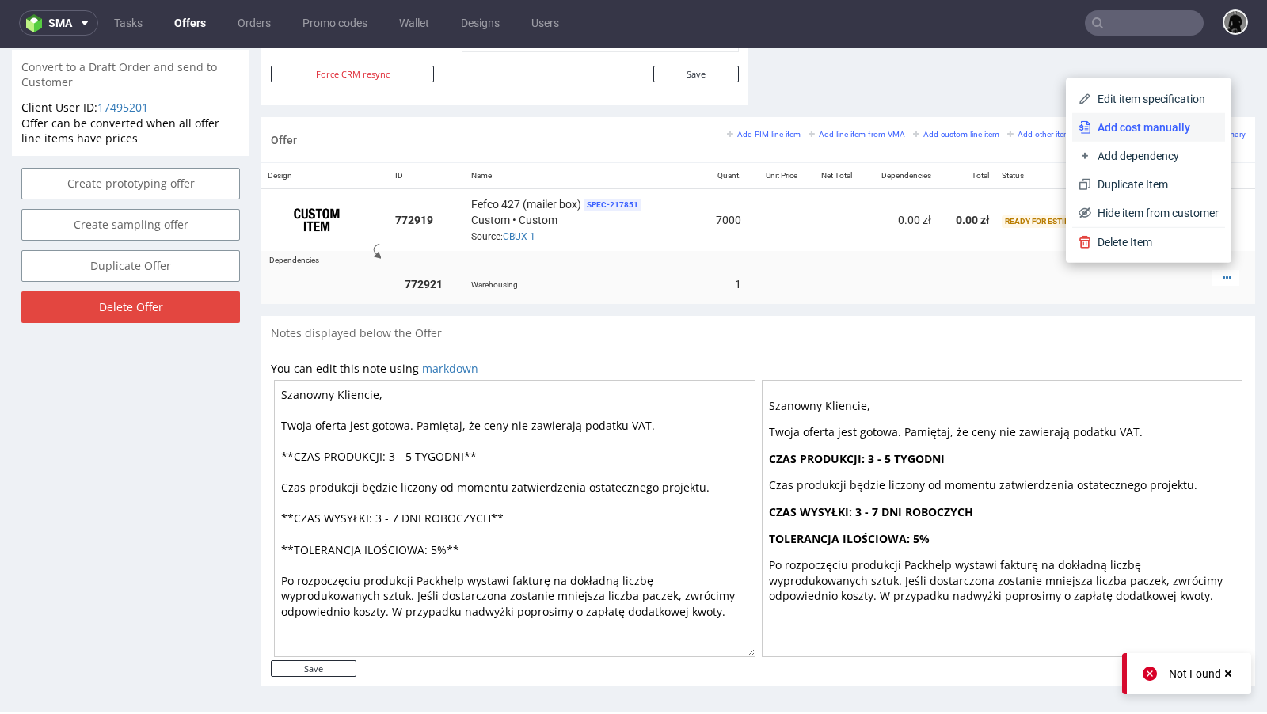
click at [1122, 131] on span "Add cost manually" at bounding box center [1155, 128] width 128 height 16
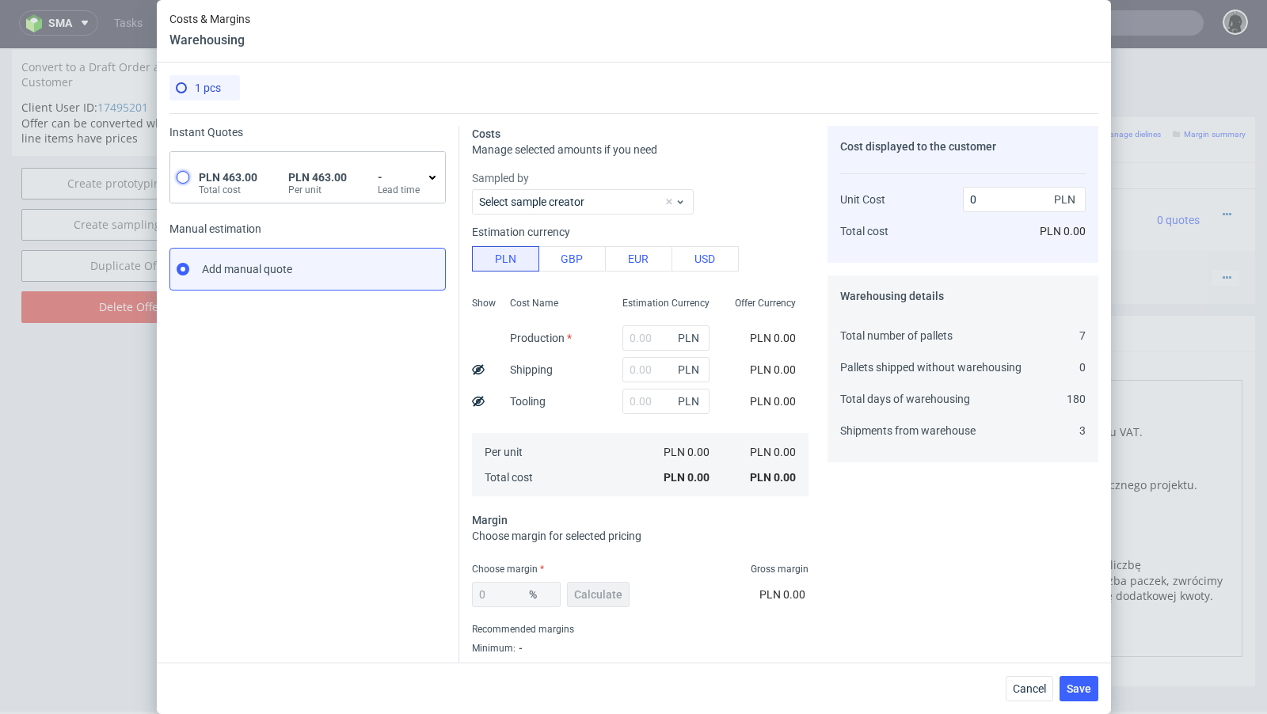
click at [185, 175] on input "radio" at bounding box center [183, 177] width 13 height 13
radio input "true"
radio input "false"
type input "463"
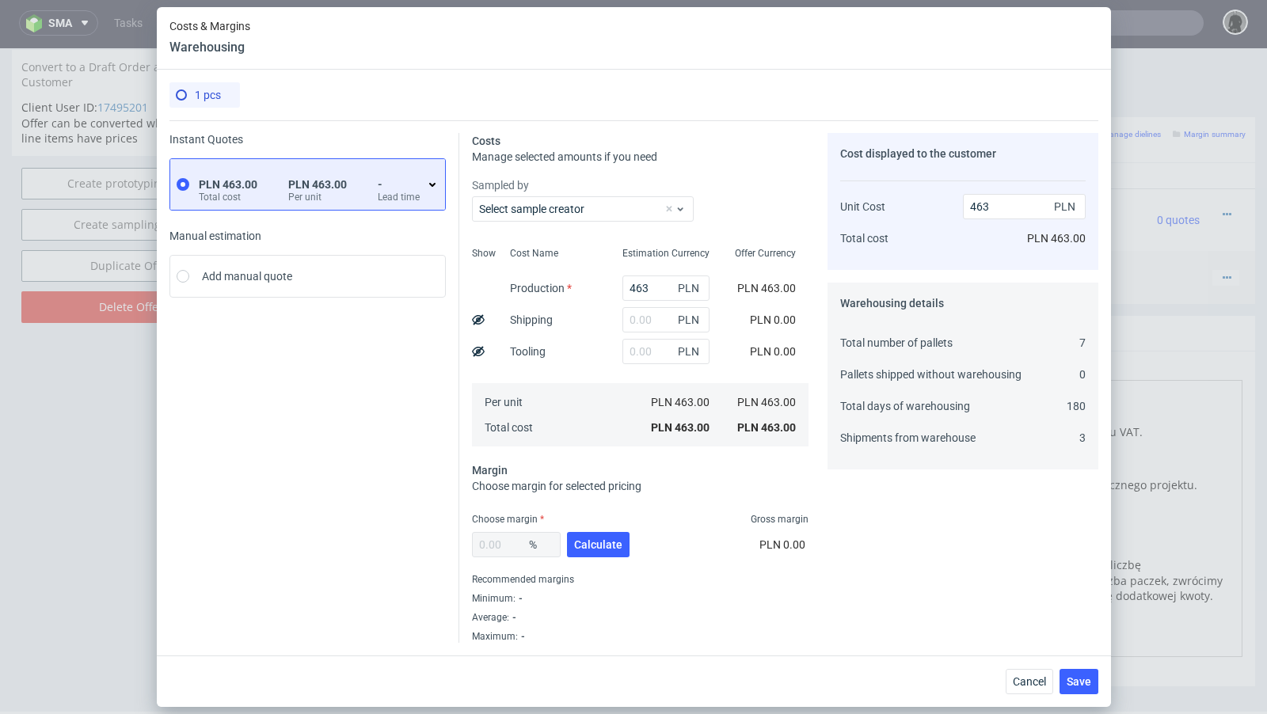
click at [364, 429] on div "Instant Quotes PLN 463.00 Total cost PLN 463.00 Per unit - Lead time Manual est…" at bounding box center [314, 388] width 290 height 510
click at [634, 318] on input "text" at bounding box center [666, 319] width 87 height 25
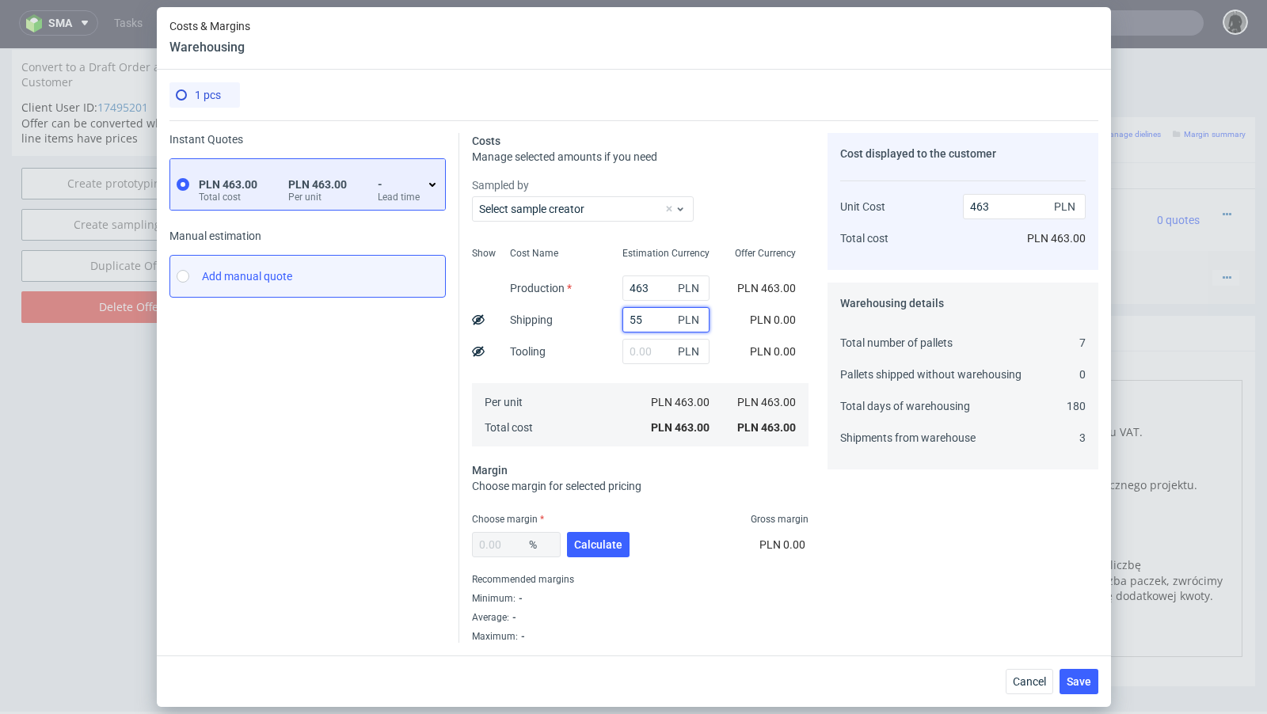
type input "550"
type input "1013"
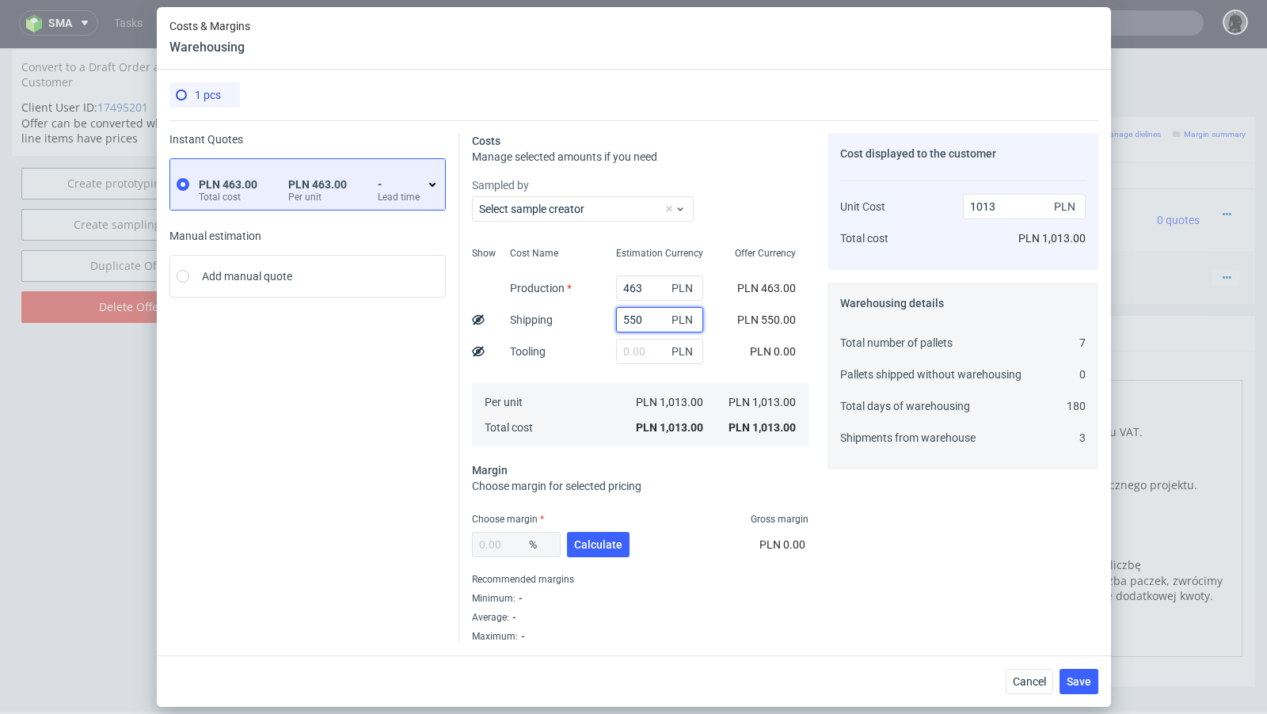
type input "550"
click at [293, 456] on div "Instant Quotes PLN 463.00 Total cost PLN 463.00 Per unit - Lead time Manual est…" at bounding box center [314, 388] width 290 height 510
click at [588, 543] on span "Calculate" at bounding box center [598, 544] width 48 height 11
type input "48.92"
type input "1983.16"
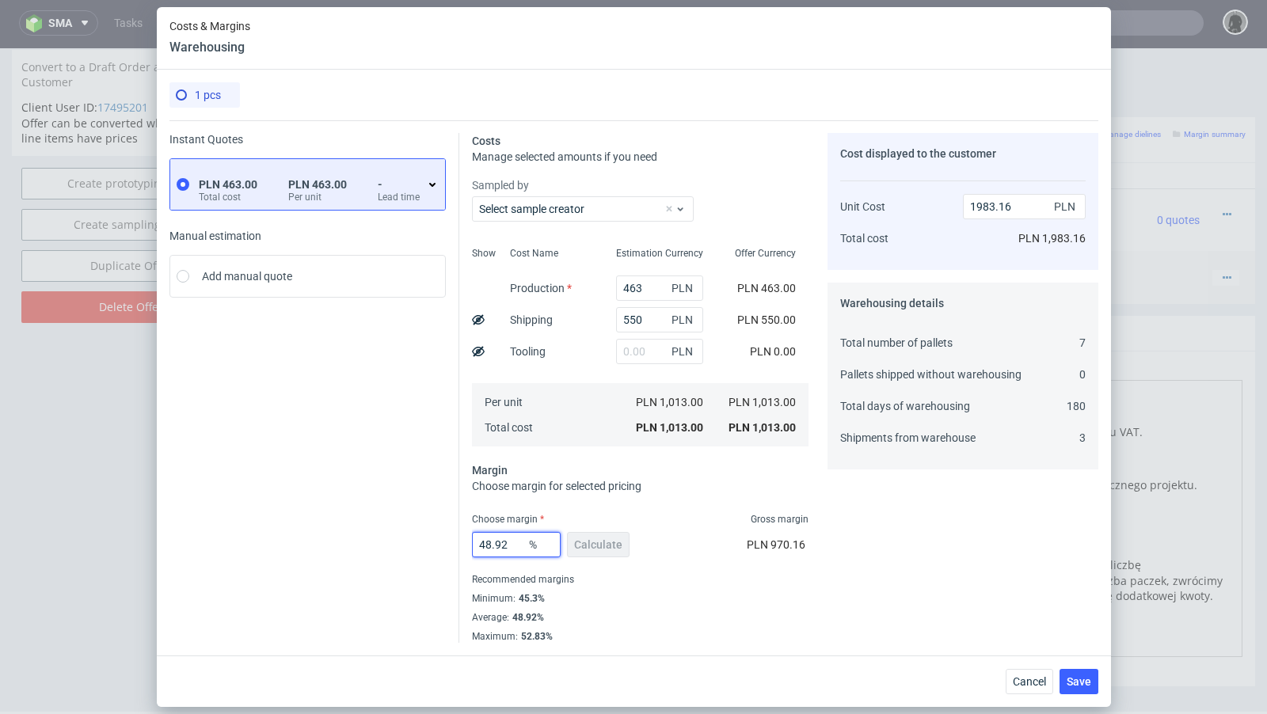
drag, startPoint x: 519, startPoint y: 546, endPoint x: 455, endPoint y: 538, distance: 63.9
click at [455, 538] on div "Instant Quotes PLN 463.00 Total cost PLN 463.00 Per unit - Lead time Manual est…" at bounding box center [633, 381] width 929 height 523
type input "30"
type input "1447.14"
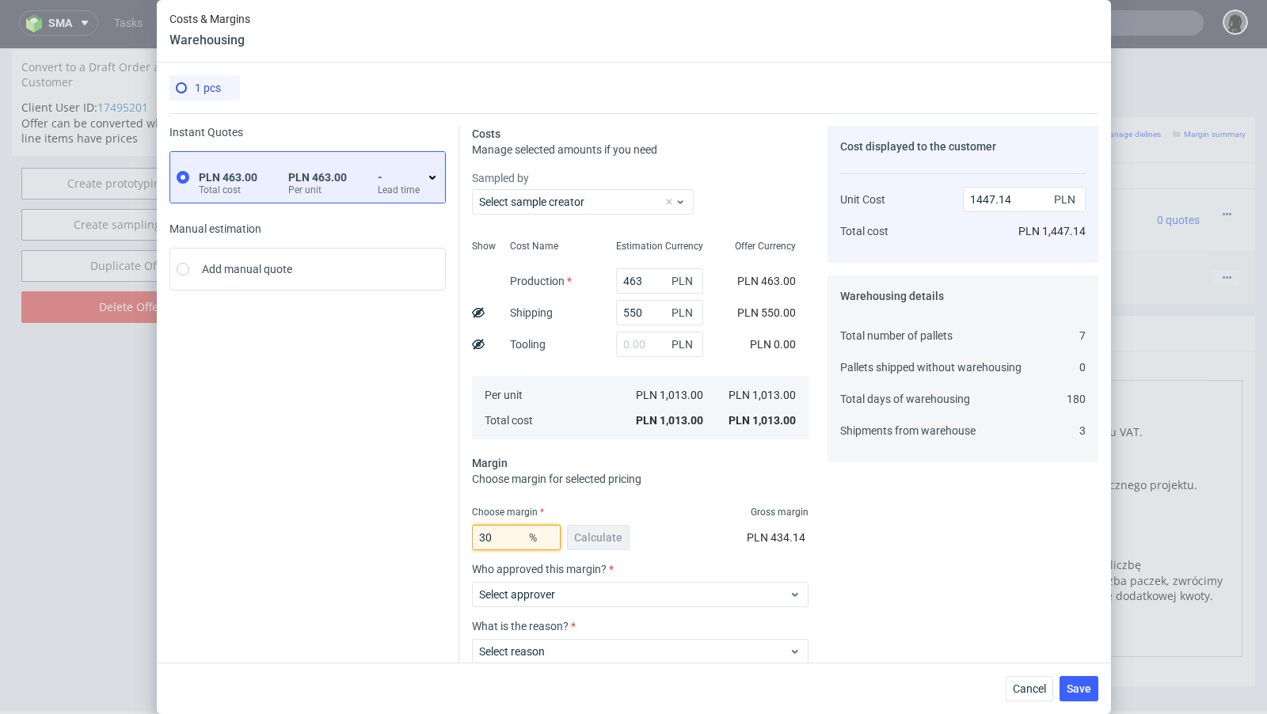
type input "30"
click at [376, 531] on div "Instant Quotes PLN 463.00 Total cost PLN 463.00 Per unit - Lead time Manual est…" at bounding box center [314, 438] width 290 height 624
click at [505, 538] on input "30" at bounding box center [516, 537] width 89 height 25
click at [516, 596] on label "Select approver" at bounding box center [517, 594] width 76 height 13
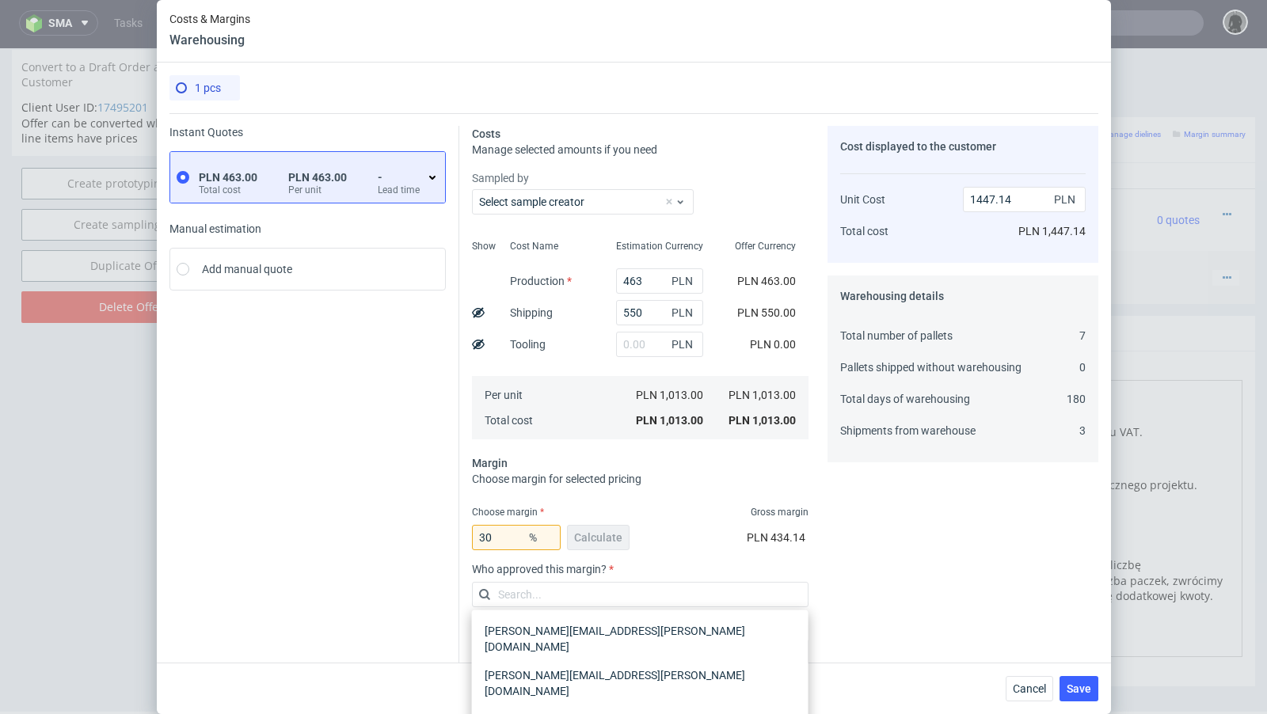
scroll to position [98, 0]
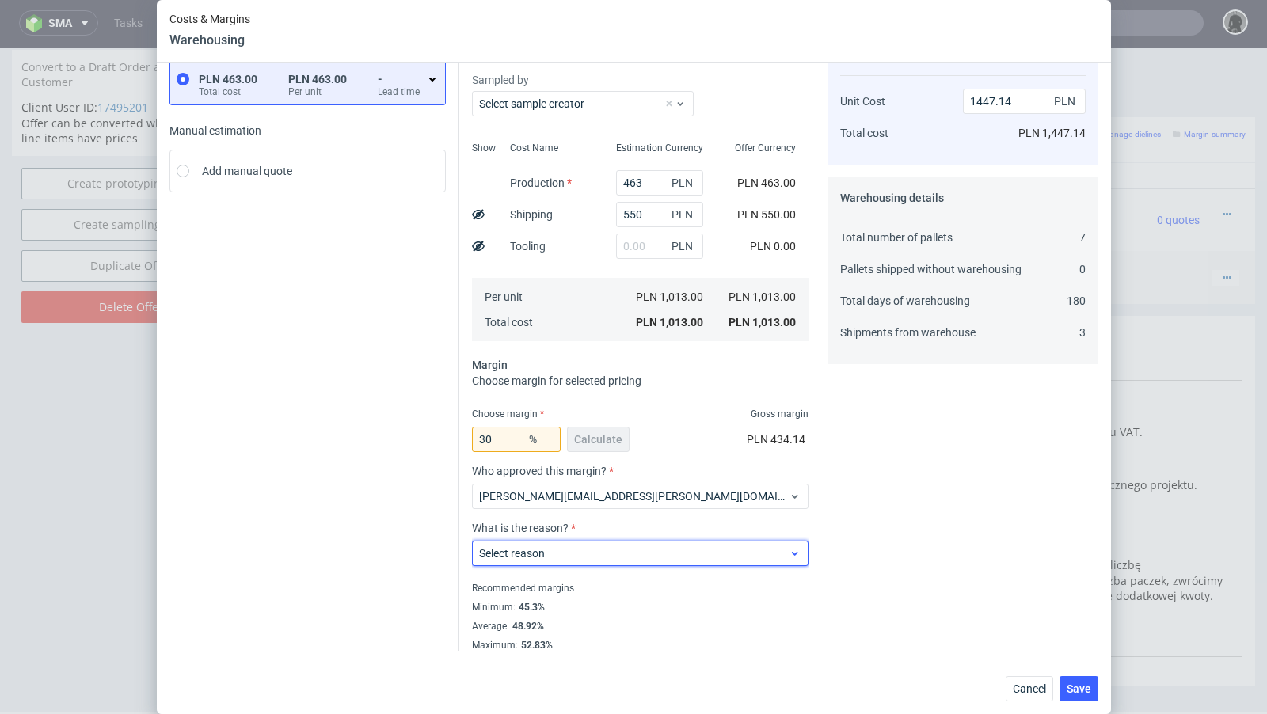
click at [532, 551] on label "Select reason" at bounding box center [512, 553] width 66 height 13
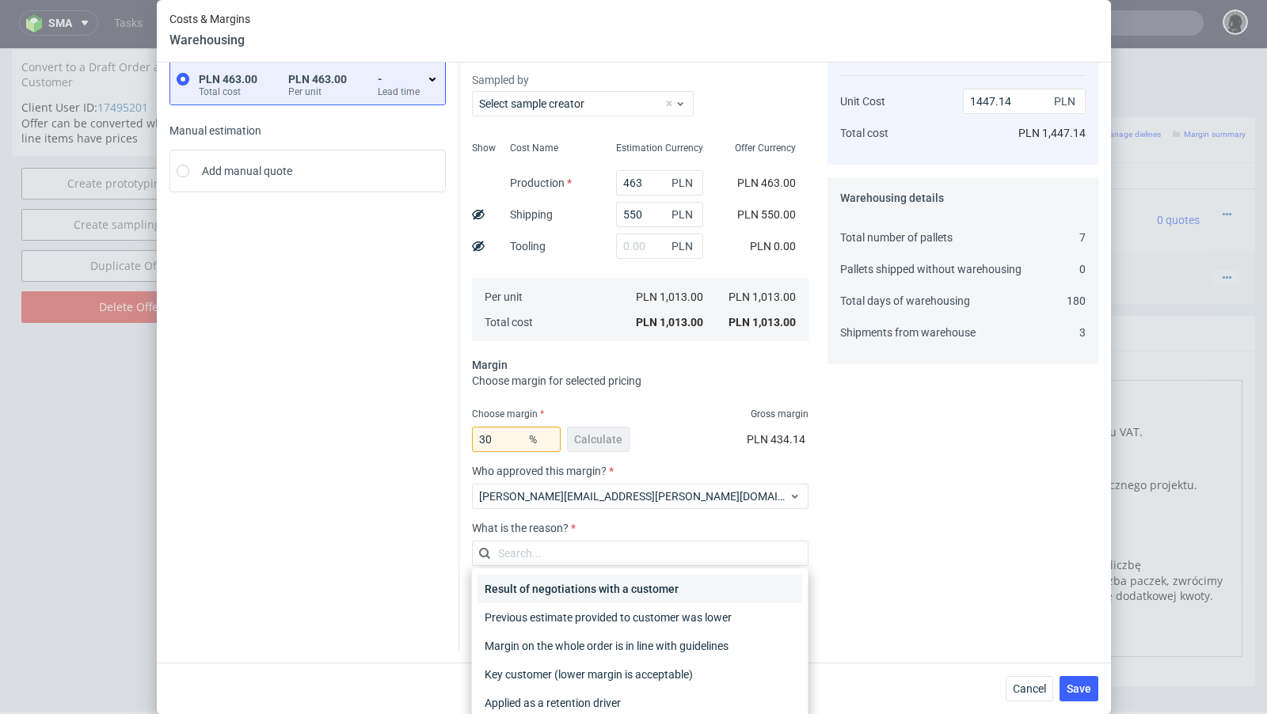
click at [543, 592] on div "Result of negotiations with a customer" at bounding box center [640, 589] width 324 height 29
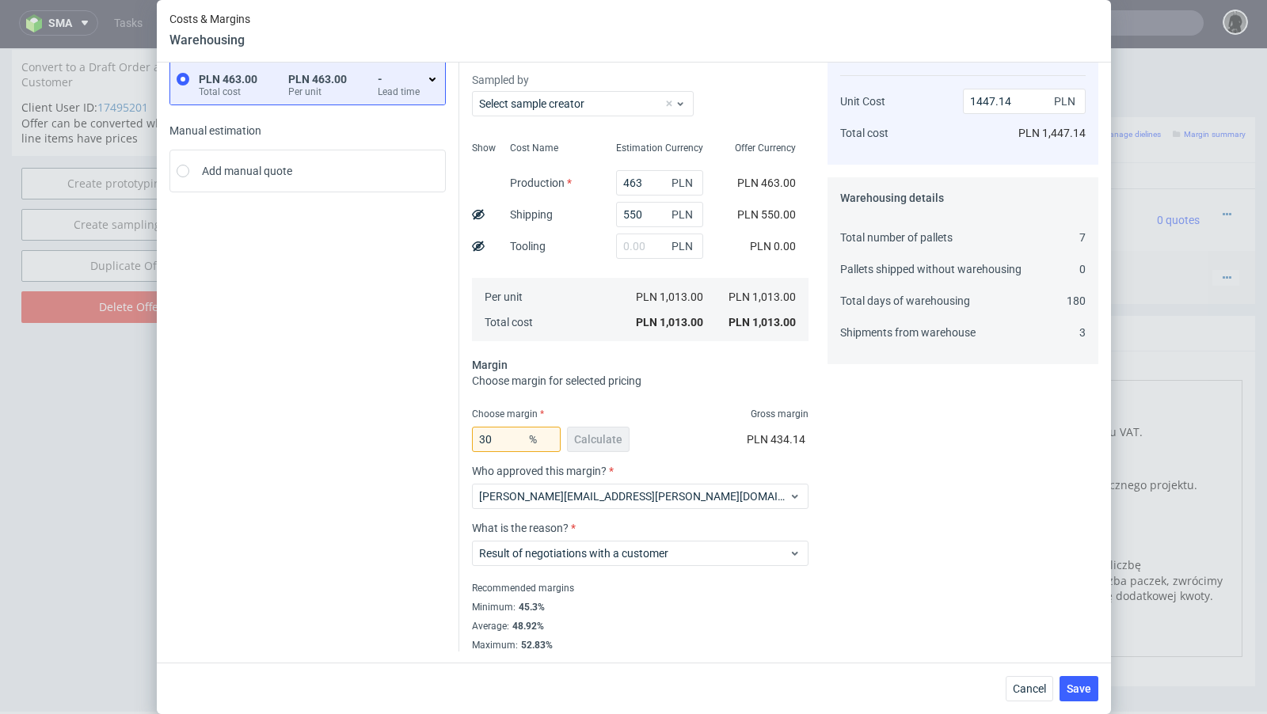
click at [365, 539] on div "Instant Quotes PLN 463.00 Total cost PLN 463.00 Per unit - Lead time Manual est…" at bounding box center [314, 340] width 290 height 624
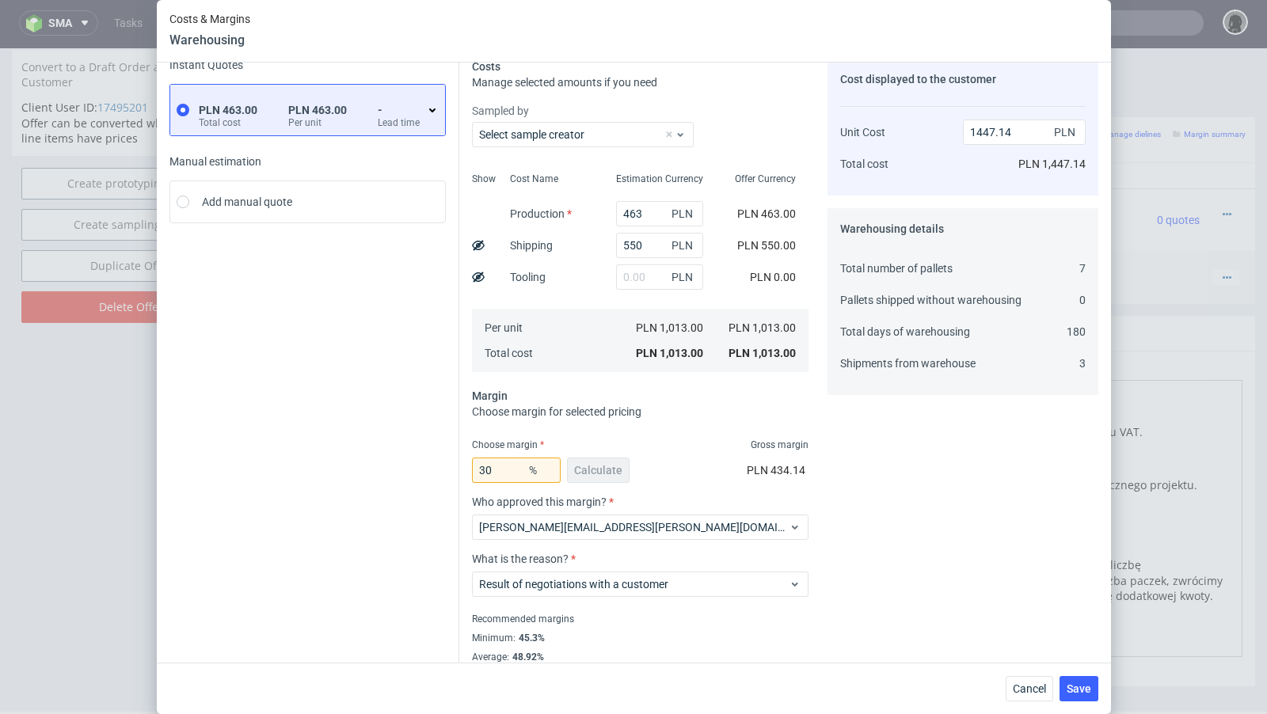
scroll to position [60, 0]
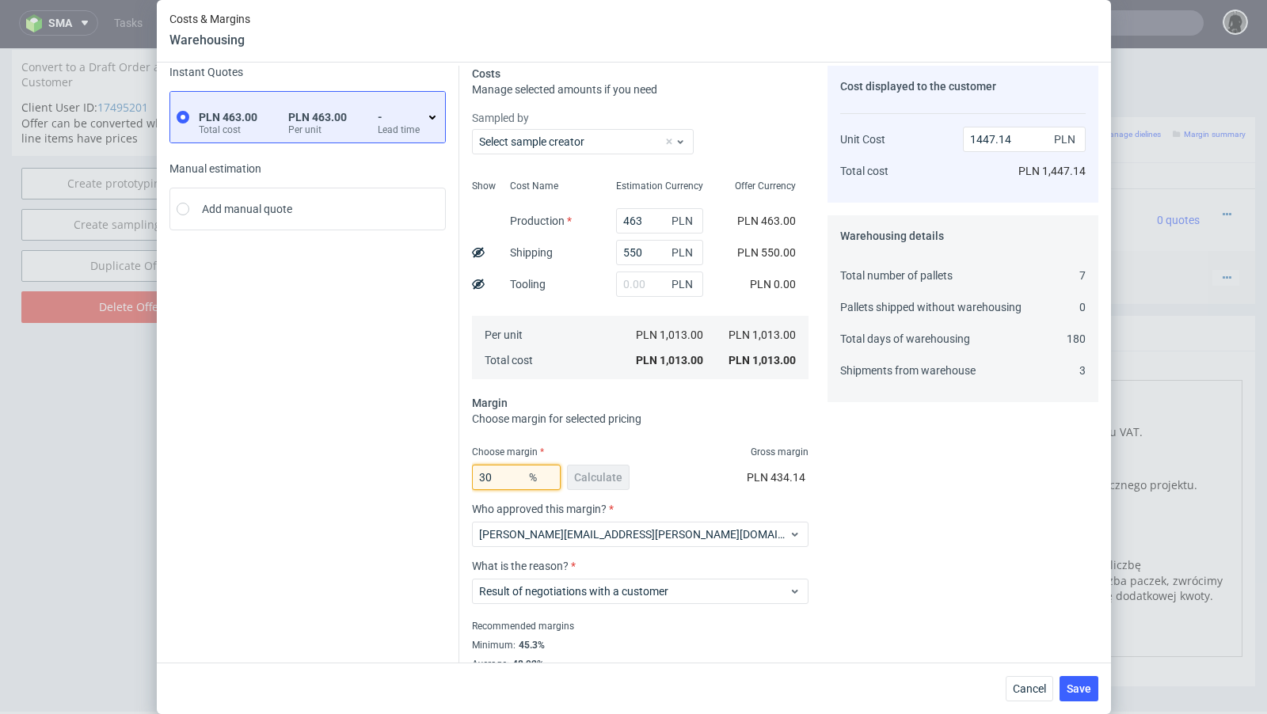
click at [508, 475] on input "30" at bounding box center [516, 477] width 89 height 25
click at [377, 454] on div "Instant Quotes PLN 463.00 Total cost PLN 463.00 Per unit - Lead time Manual est…" at bounding box center [314, 378] width 290 height 624
click at [507, 482] on input "30" at bounding box center [516, 477] width 89 height 25
click at [1083, 696] on button "Save" at bounding box center [1079, 688] width 39 height 25
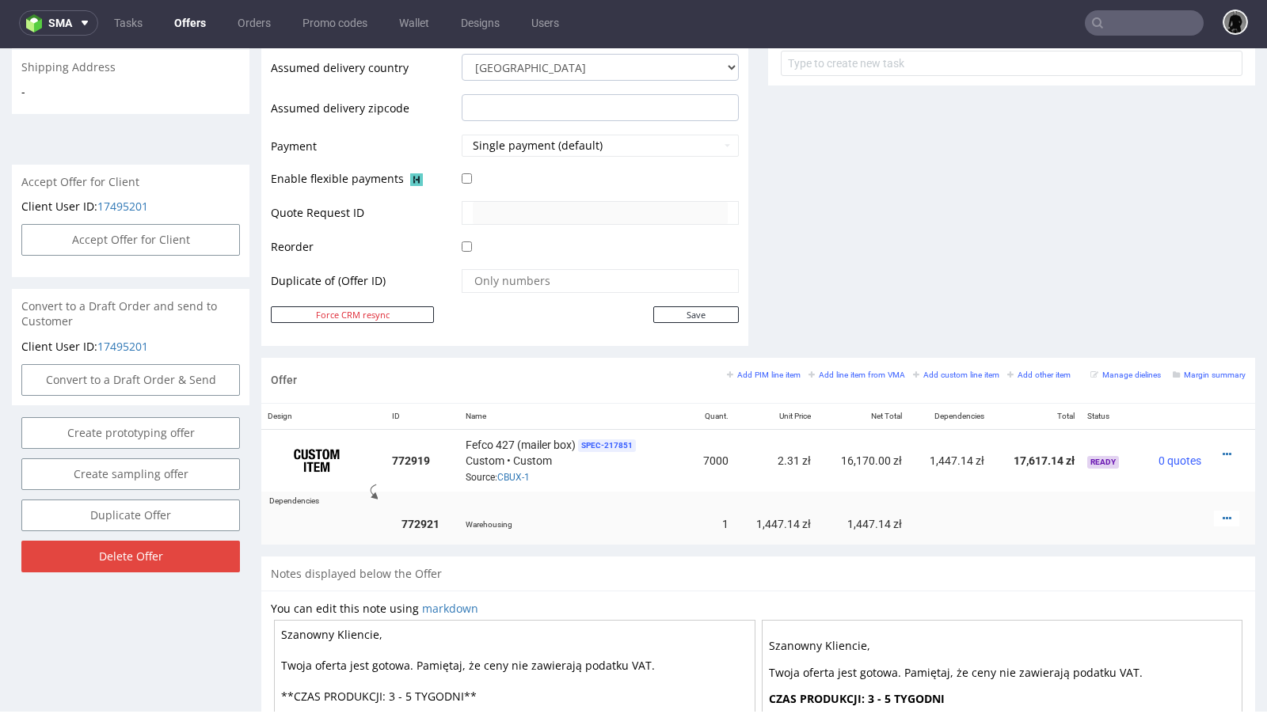
scroll to position [646, 0]
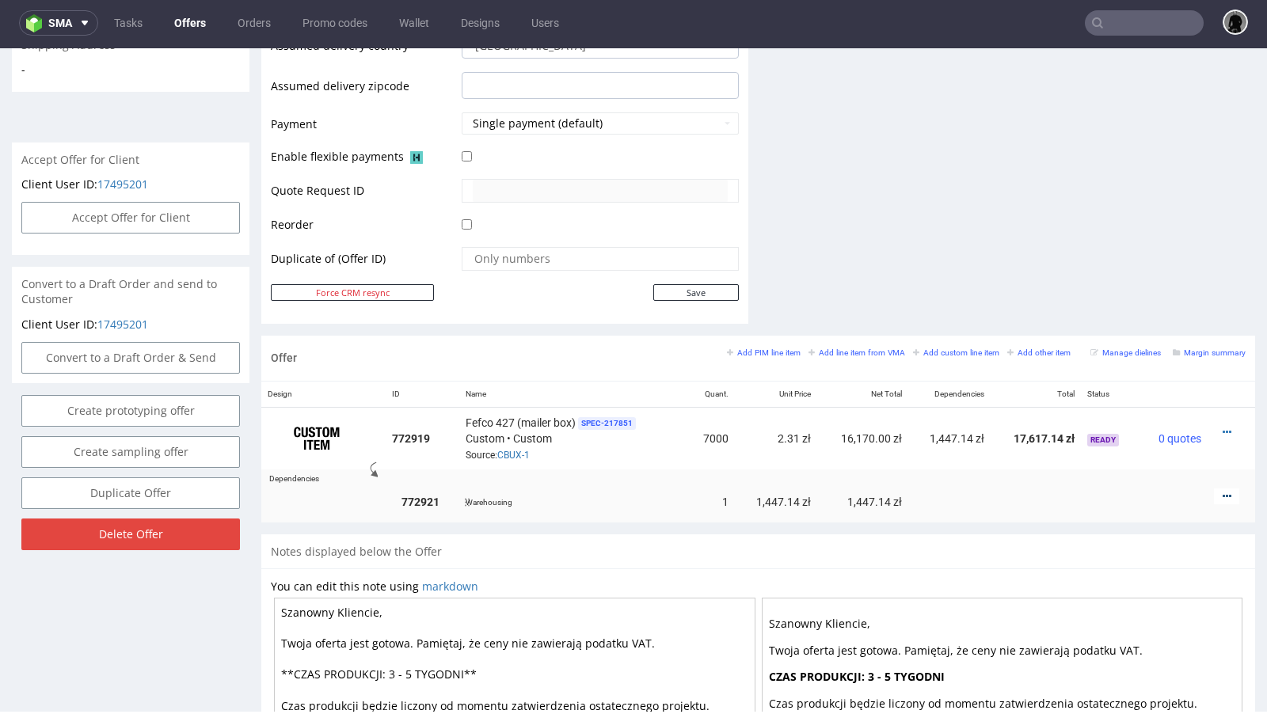
click at [1223, 491] on icon at bounding box center [1227, 496] width 9 height 11
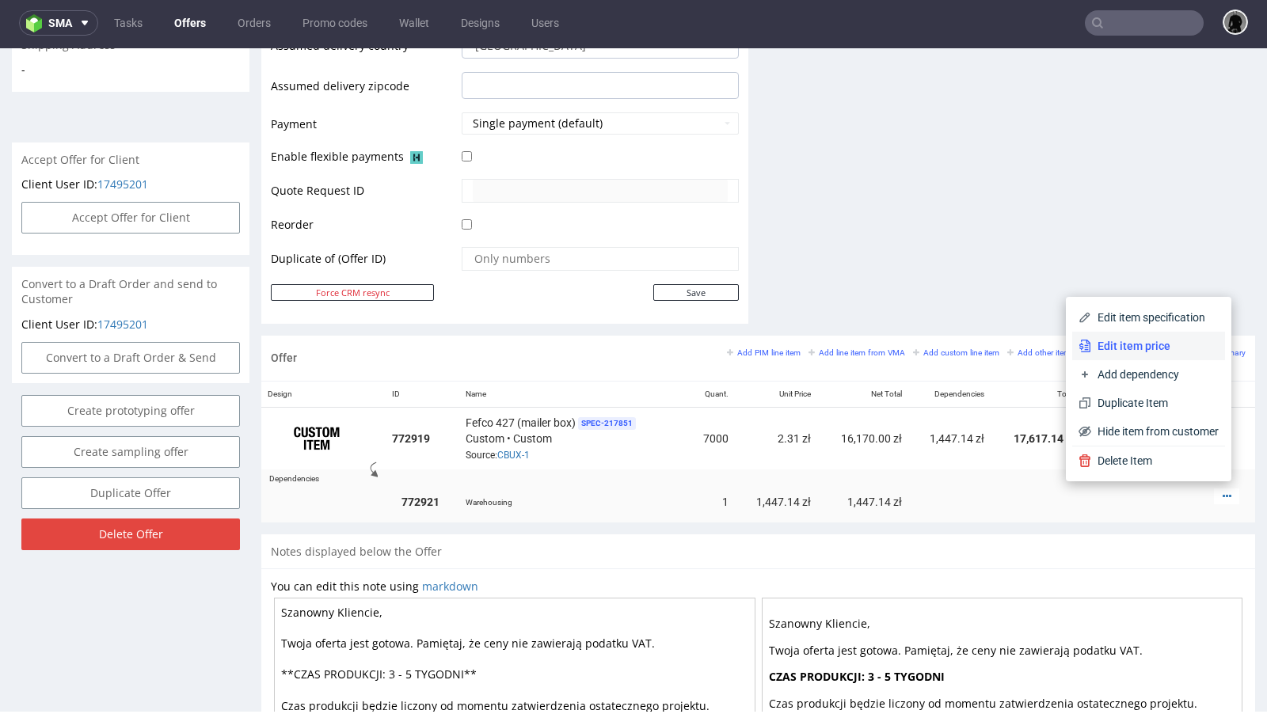
click at [1152, 349] on span "Edit item price" at bounding box center [1155, 346] width 128 height 16
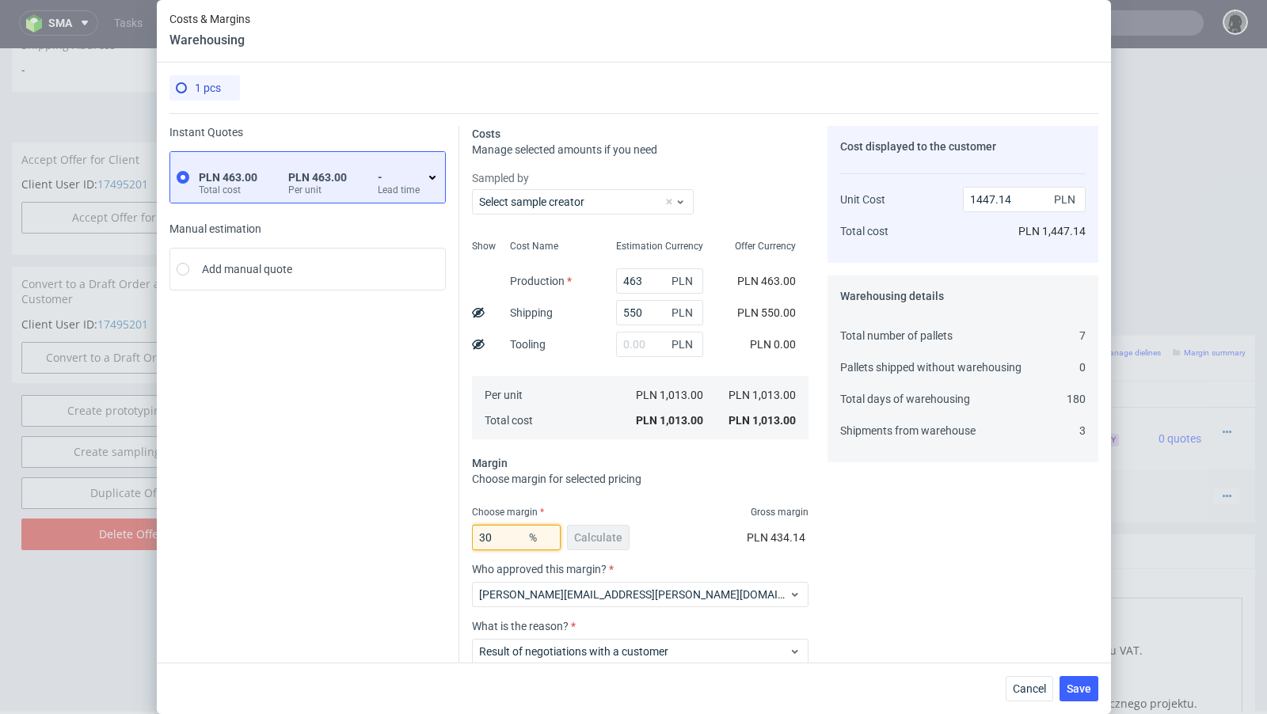
click at [505, 535] on input "30" at bounding box center [516, 537] width 89 height 25
type input "33"
type input "1511.94"
type input "33"
click at [1085, 689] on span "Save" at bounding box center [1079, 689] width 25 height 11
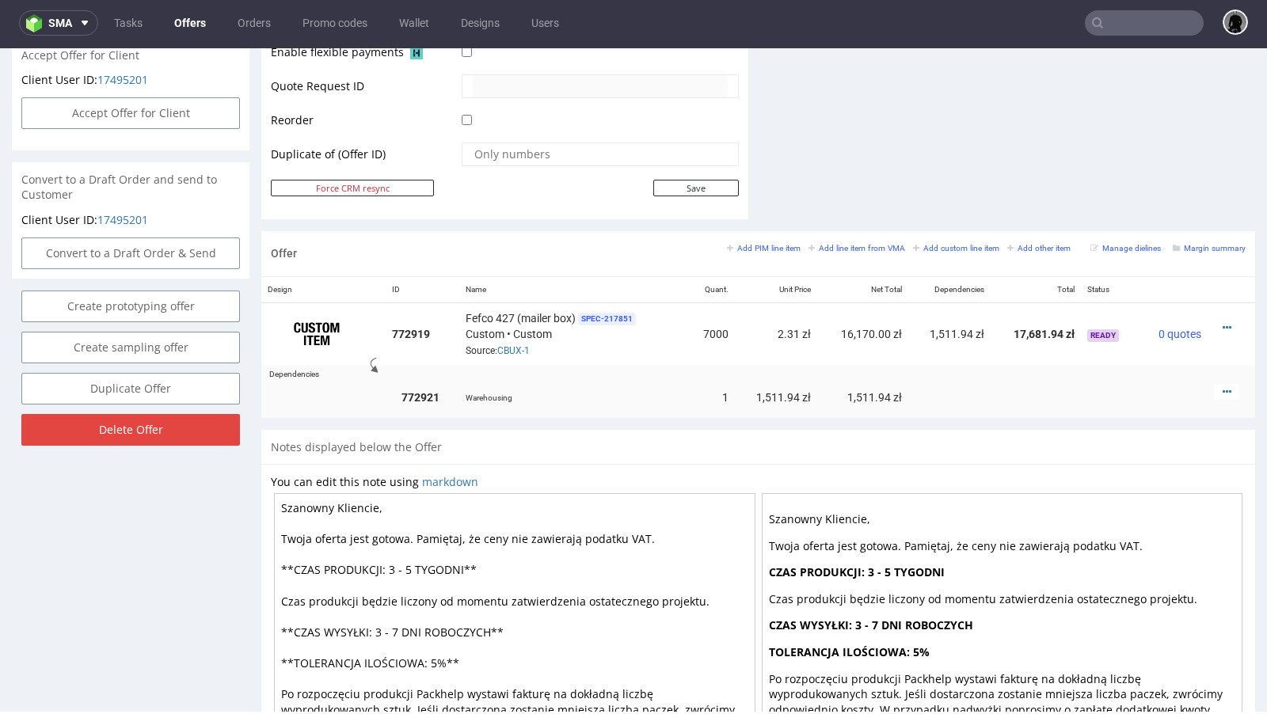
scroll to position [753, 0]
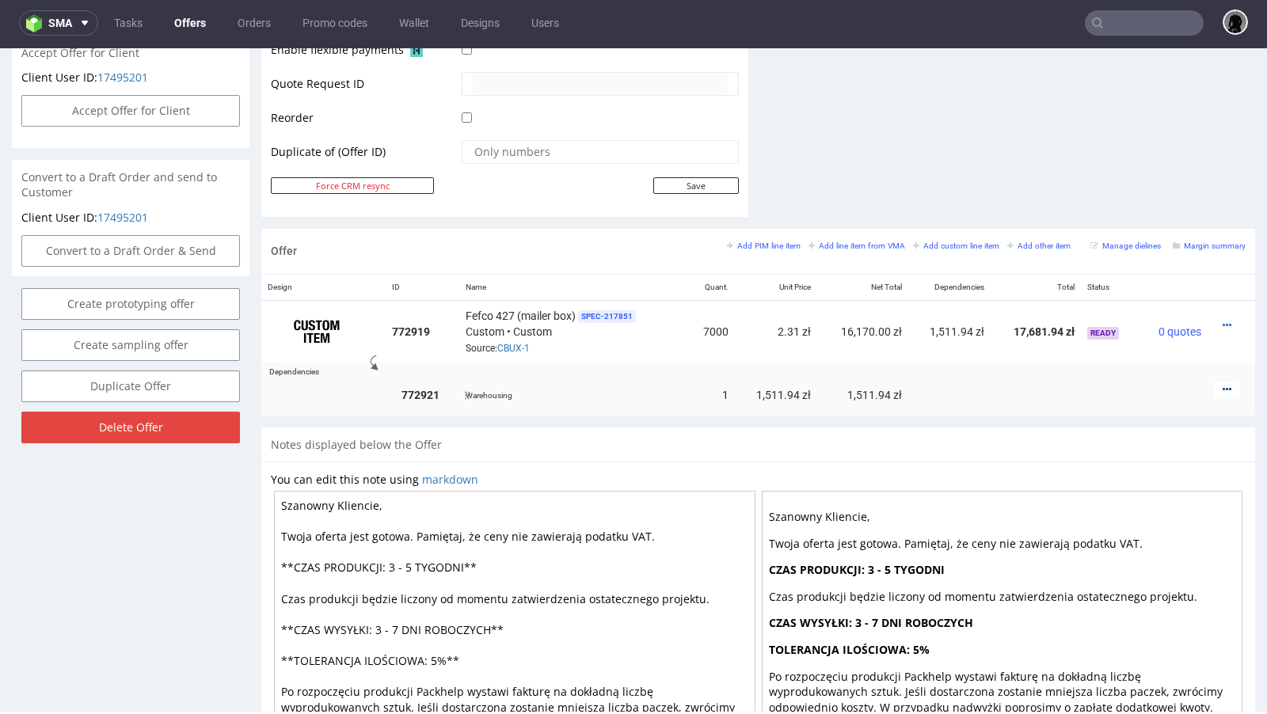
click at [1223, 387] on icon at bounding box center [1227, 389] width 9 height 11
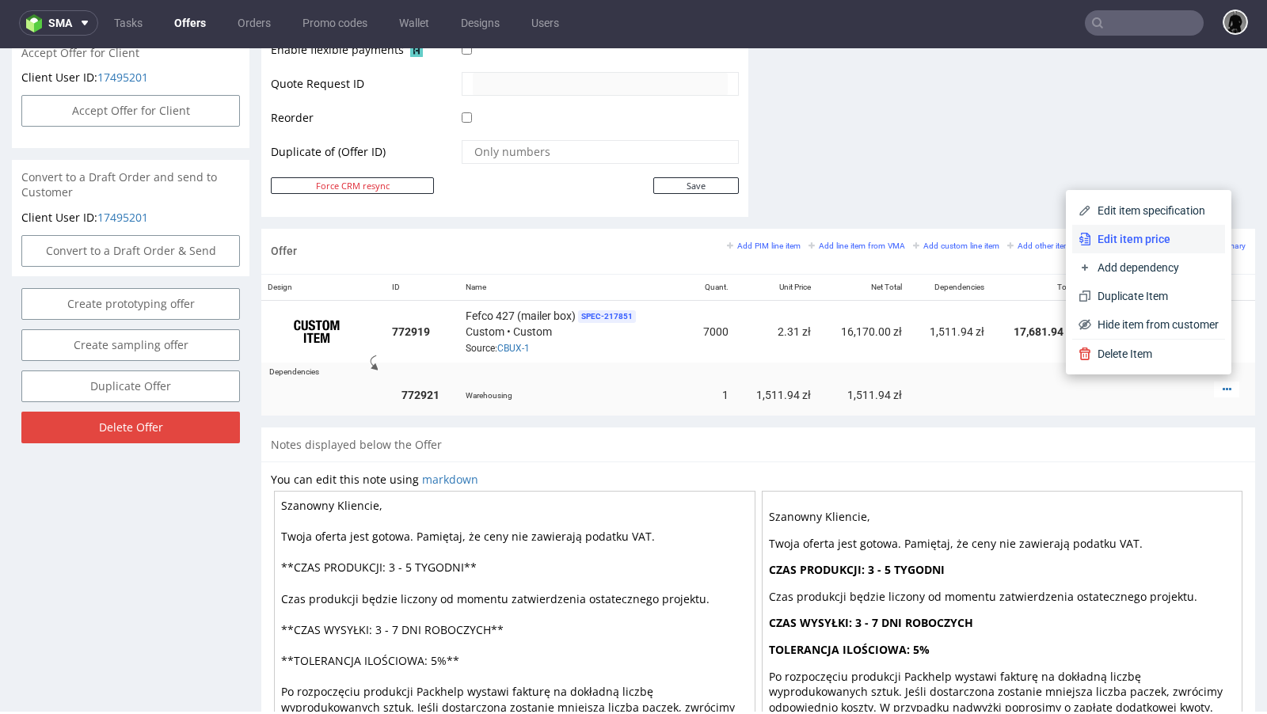
click at [1133, 227] on li "Edit item price" at bounding box center [1148, 239] width 153 height 29
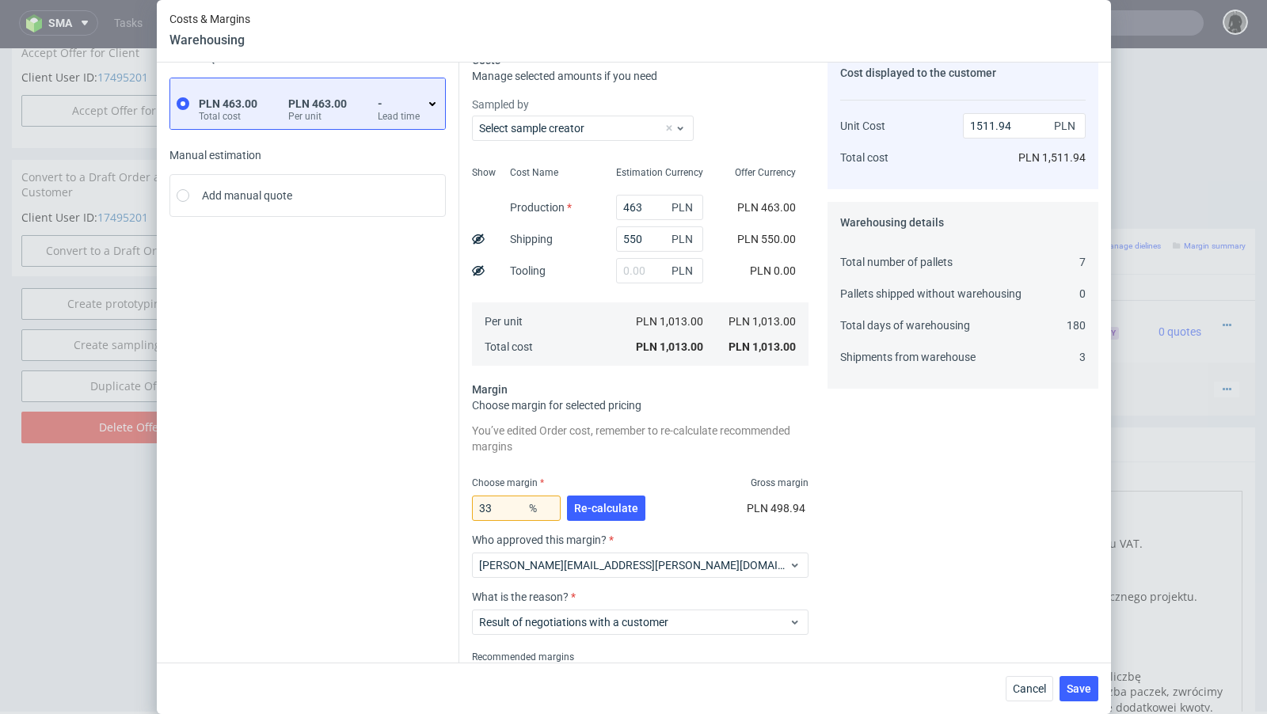
scroll to position [84, 0]
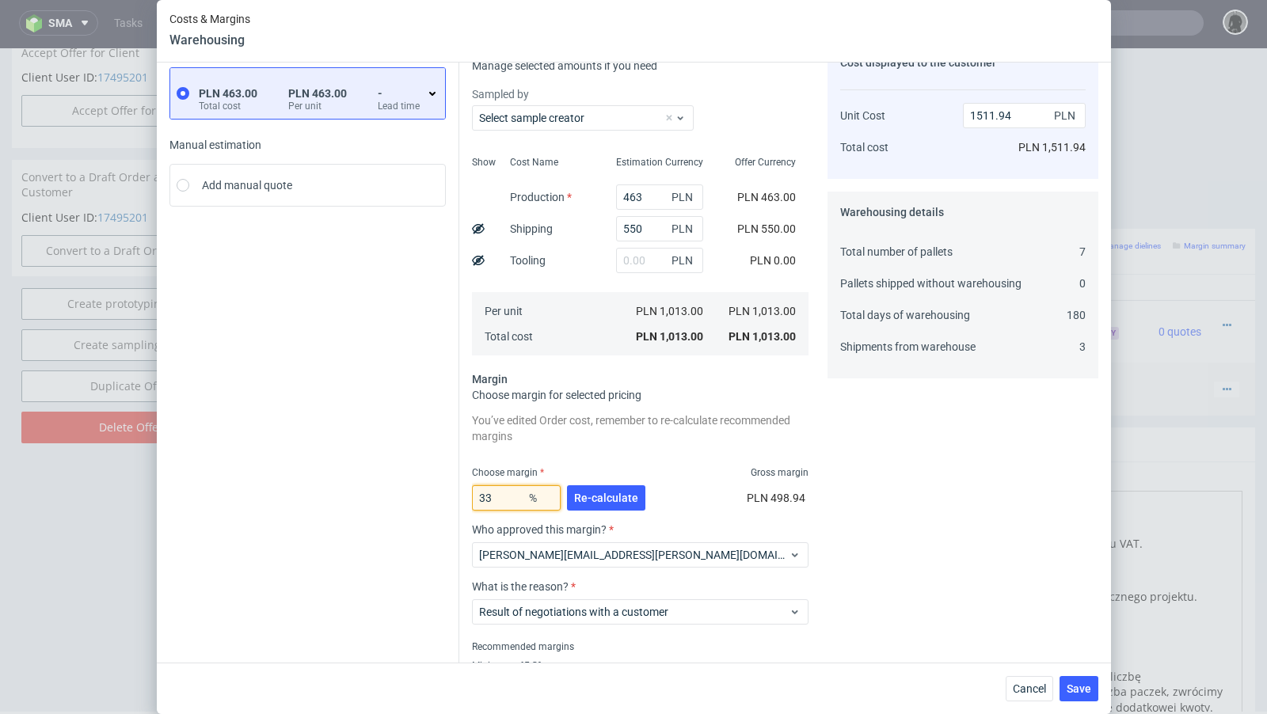
click at [507, 500] on input "33" at bounding box center [516, 498] width 89 height 25
type input "34"
type input "1534.85"
type input "34.6"
type input "1548.93"
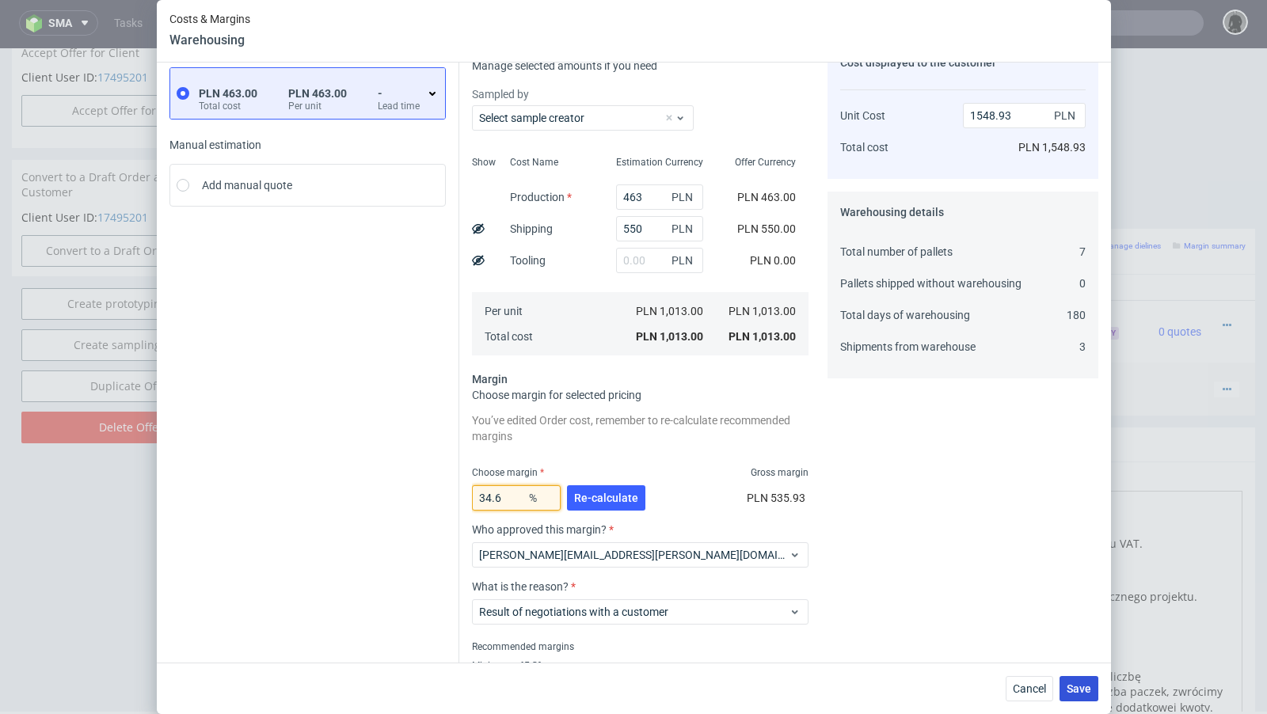
type input "34.6"
click at [1076, 700] on button "Save" at bounding box center [1079, 688] width 39 height 25
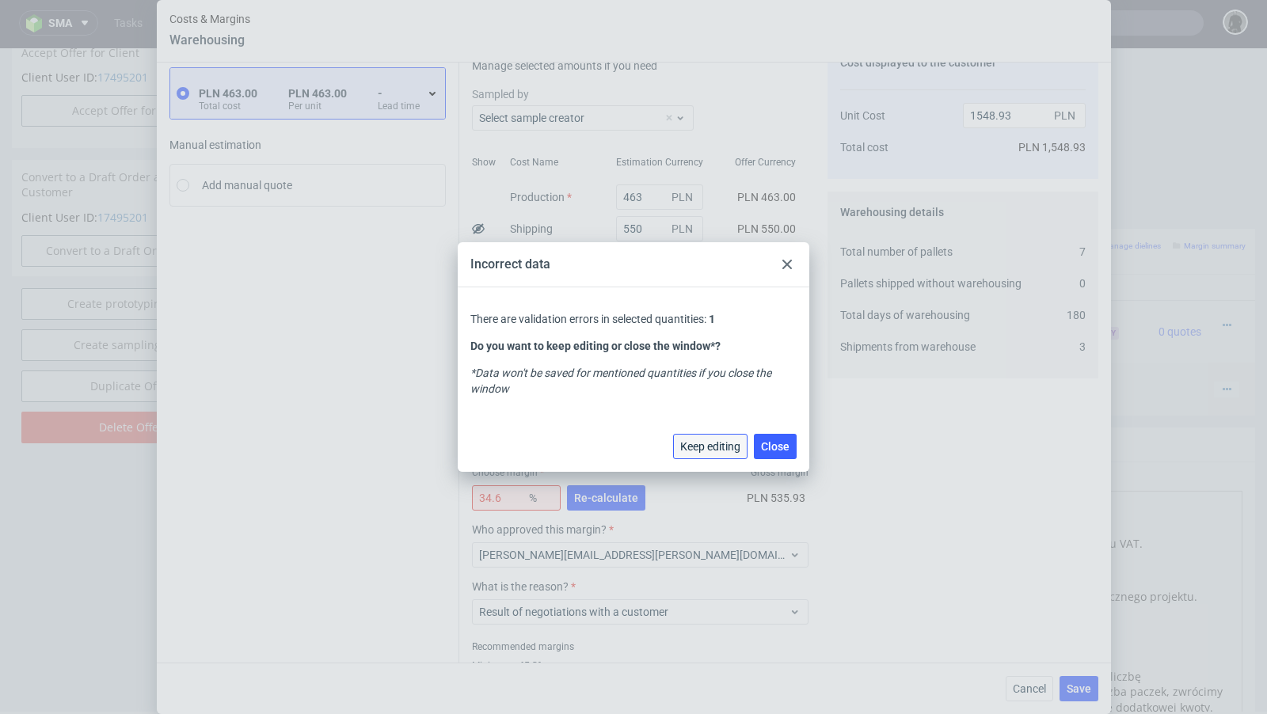
click at [723, 441] on span "Keep editing" at bounding box center [710, 446] width 60 height 11
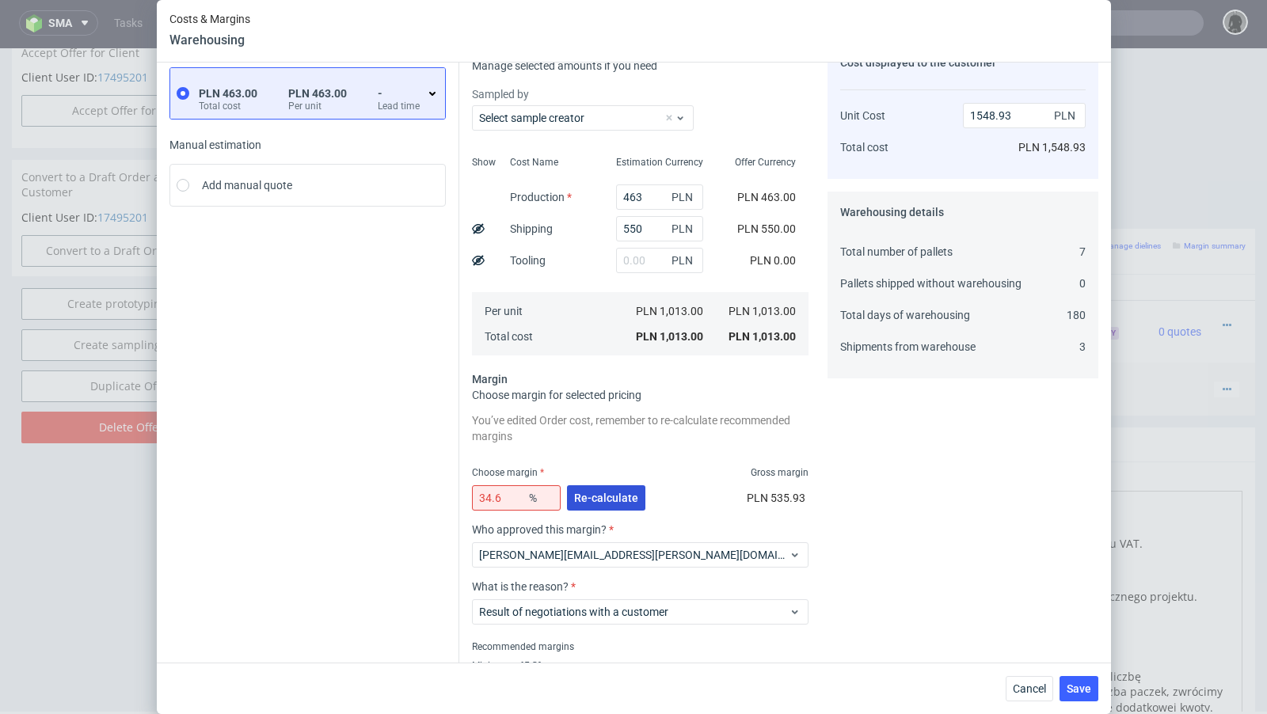
click at [626, 487] on button "Re-calculate" at bounding box center [606, 498] width 78 height 25
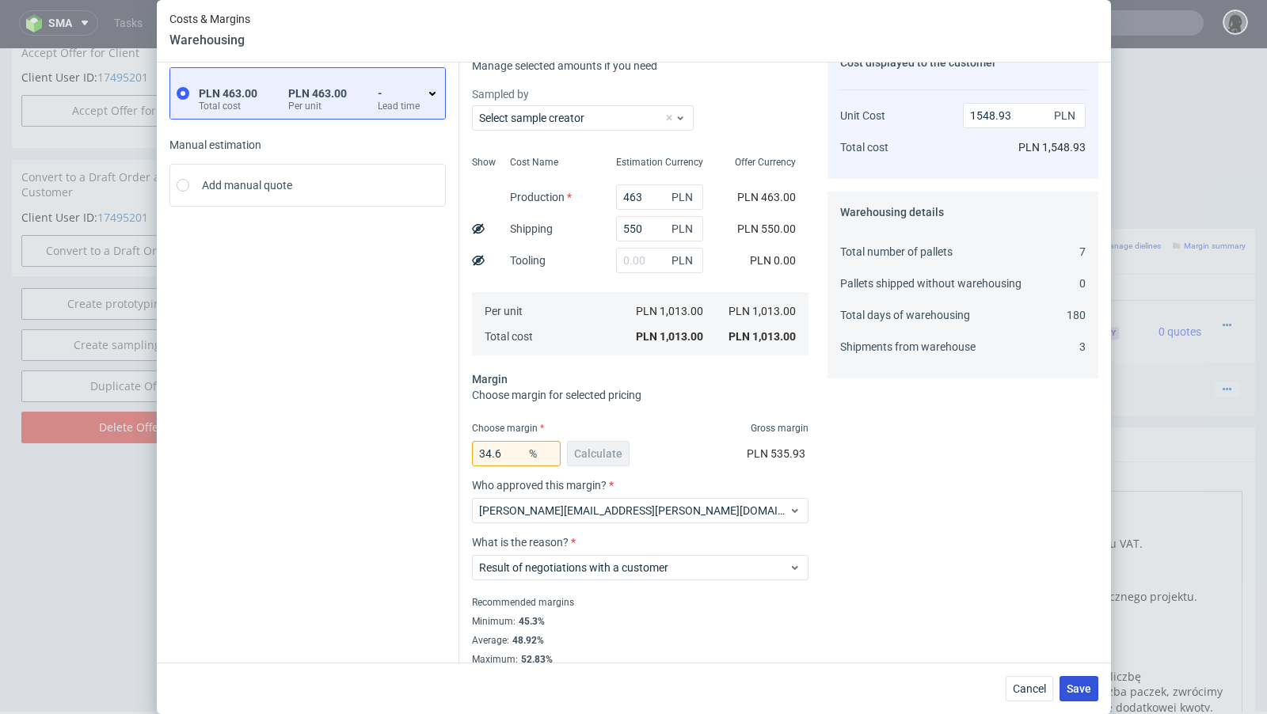
click at [1072, 681] on button "Save" at bounding box center [1079, 688] width 39 height 25
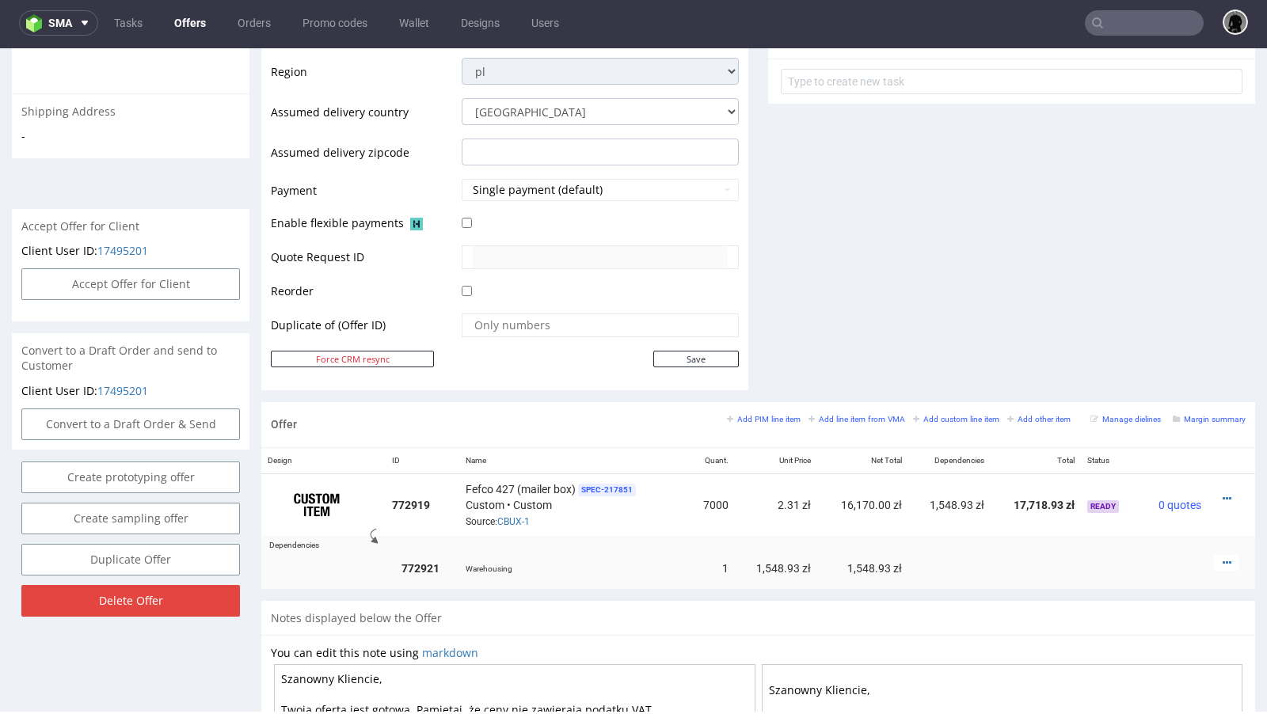
scroll to position [583, 0]
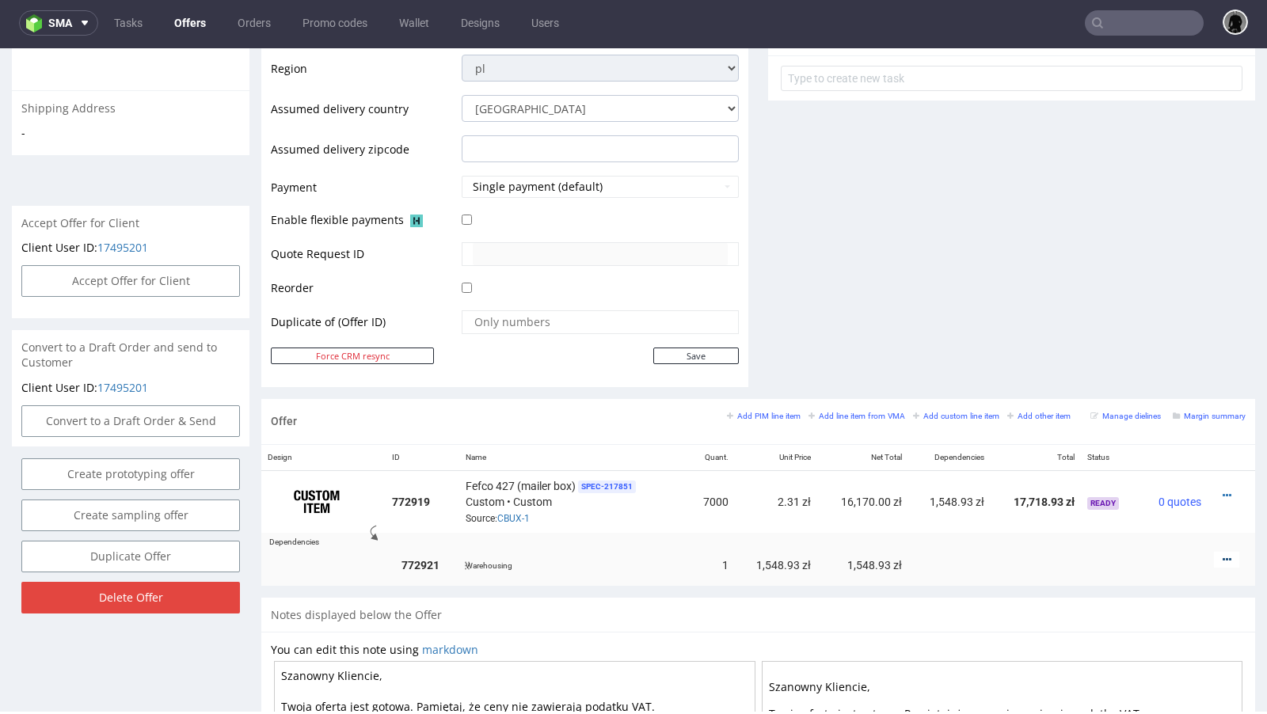
click at [1223, 554] on icon at bounding box center [1227, 559] width 9 height 11
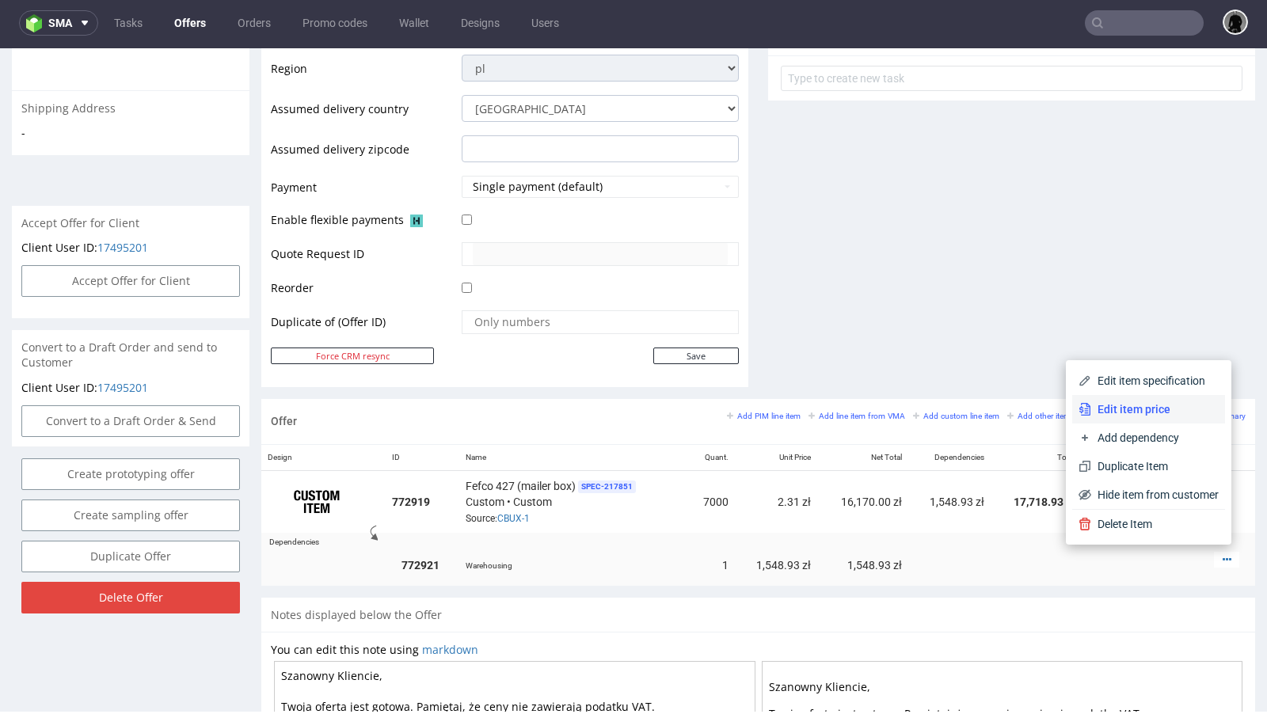
click at [1143, 413] on span "Edit item price" at bounding box center [1155, 410] width 128 height 16
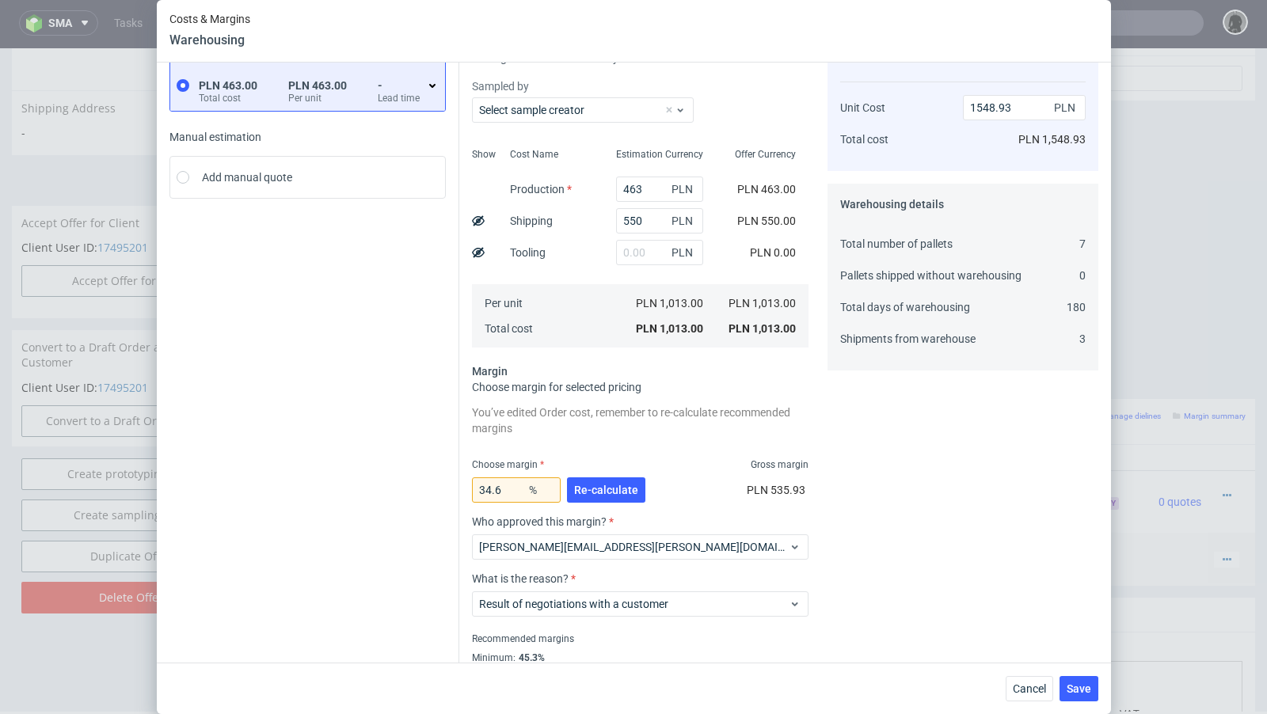
scroll to position [87, 0]
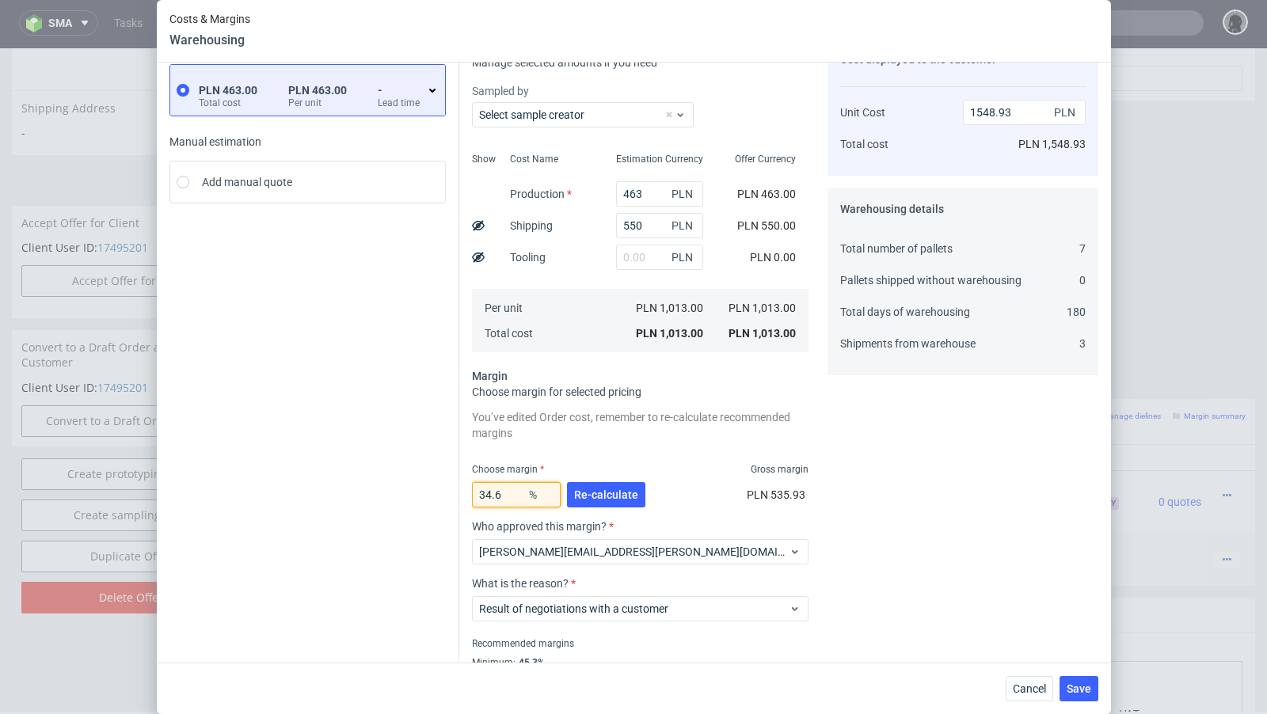
click at [512, 492] on input "34.6" at bounding box center [516, 494] width 89 height 25
type input "34.4"
type input "1544.21"
type input "34.2"
type input "1539.51"
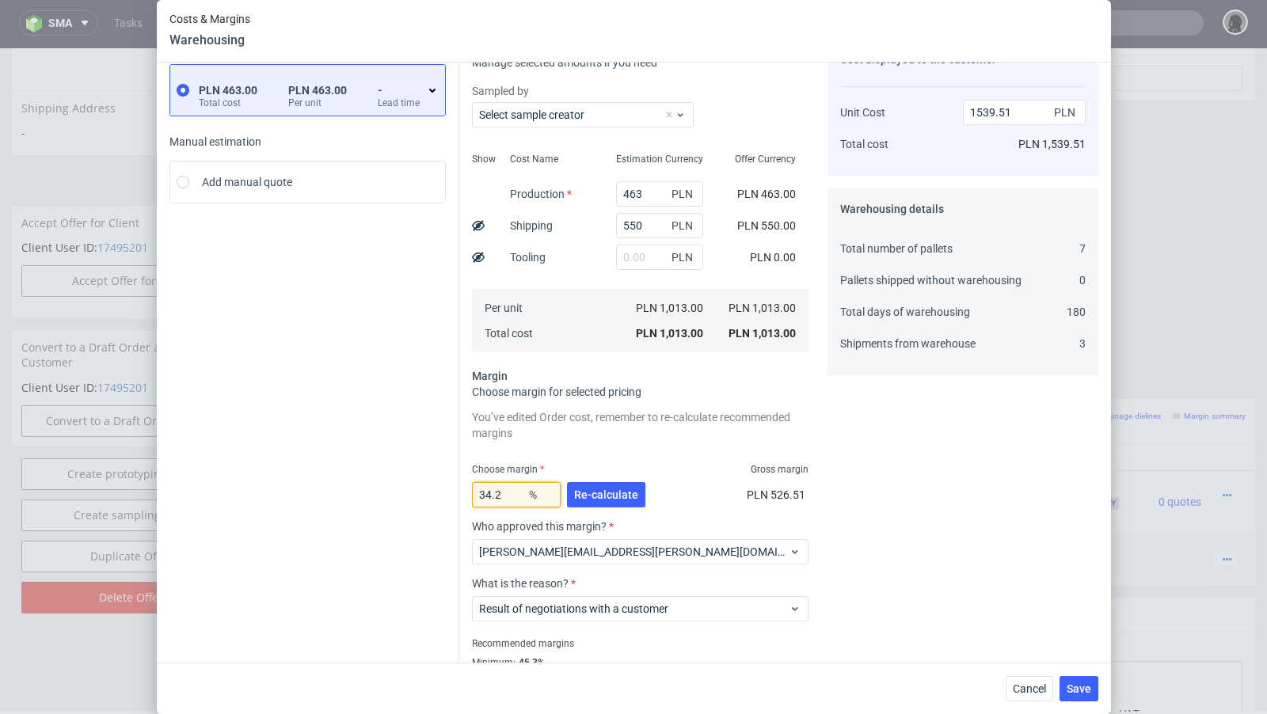
type input "34.23"
type input "1540.22"
type input "34.22"
type input "1539.98"
type input "34.222"
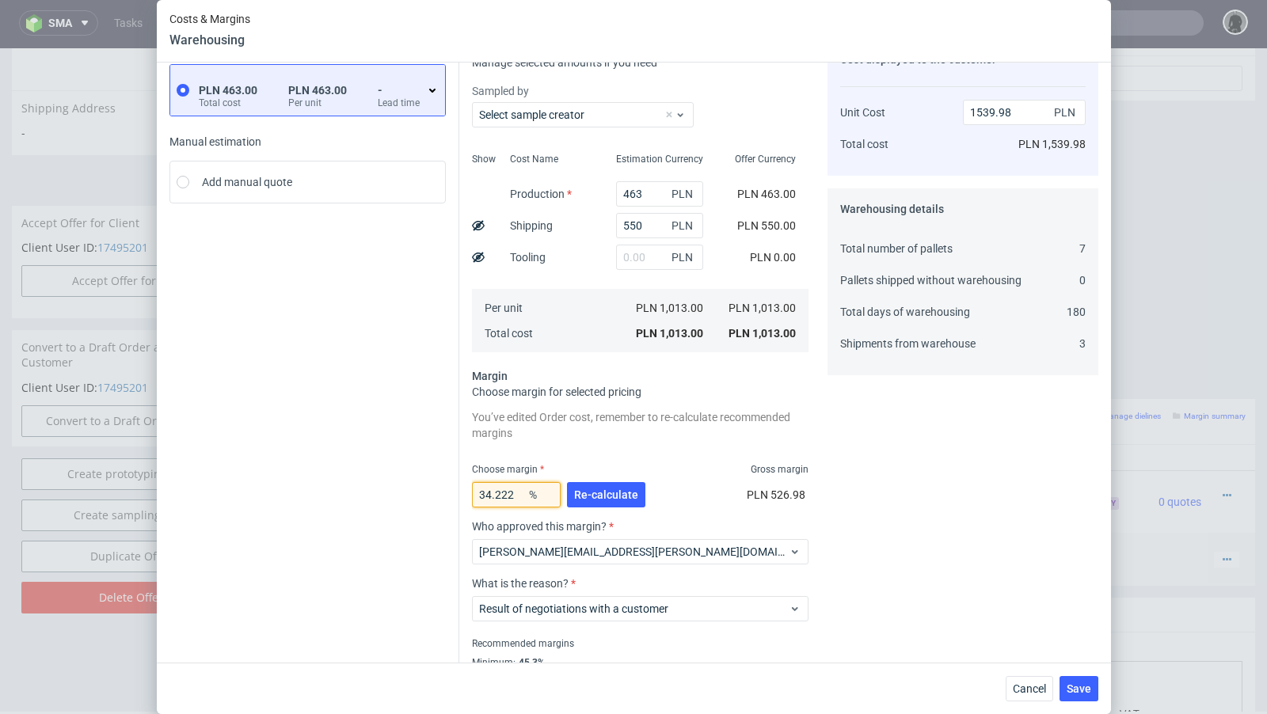
type input "1540.03"
type input "34.221"
type input "1540.01"
type input "34.22"
type input "1539.98"
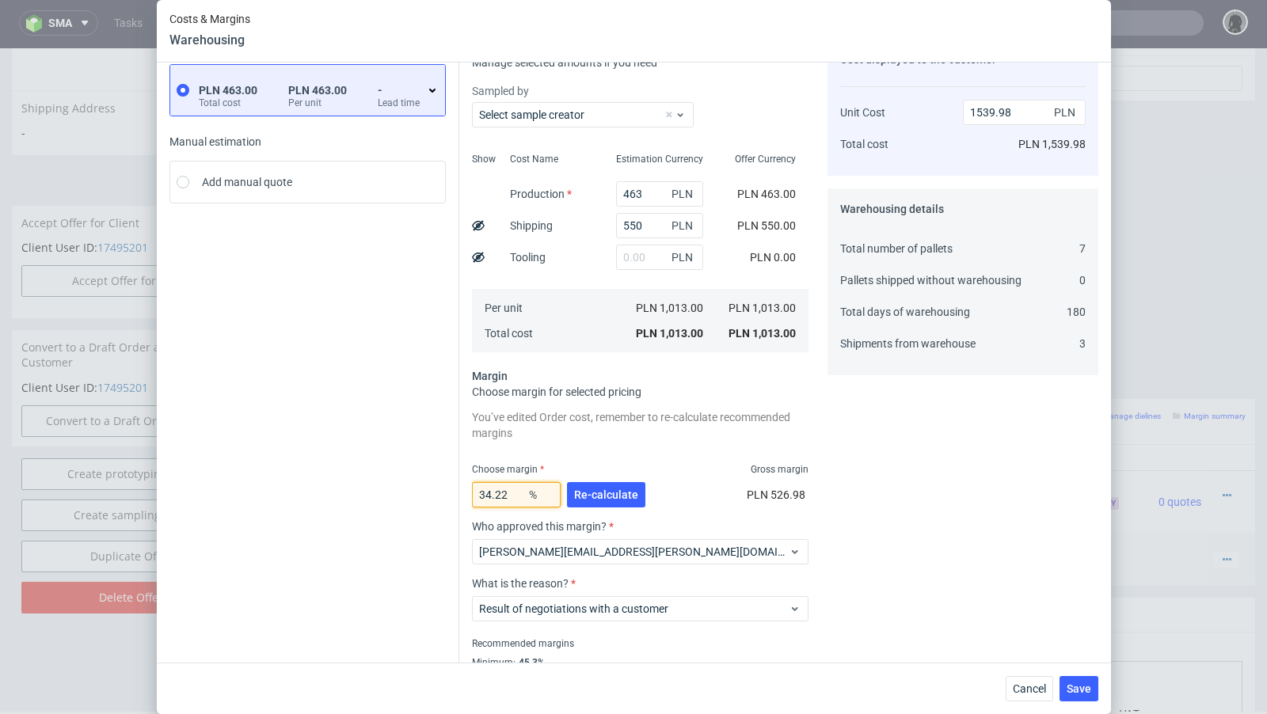
type input "34.221"
type input "1540.01"
type input "34.21"
type input "1539.75"
type input "34.218"
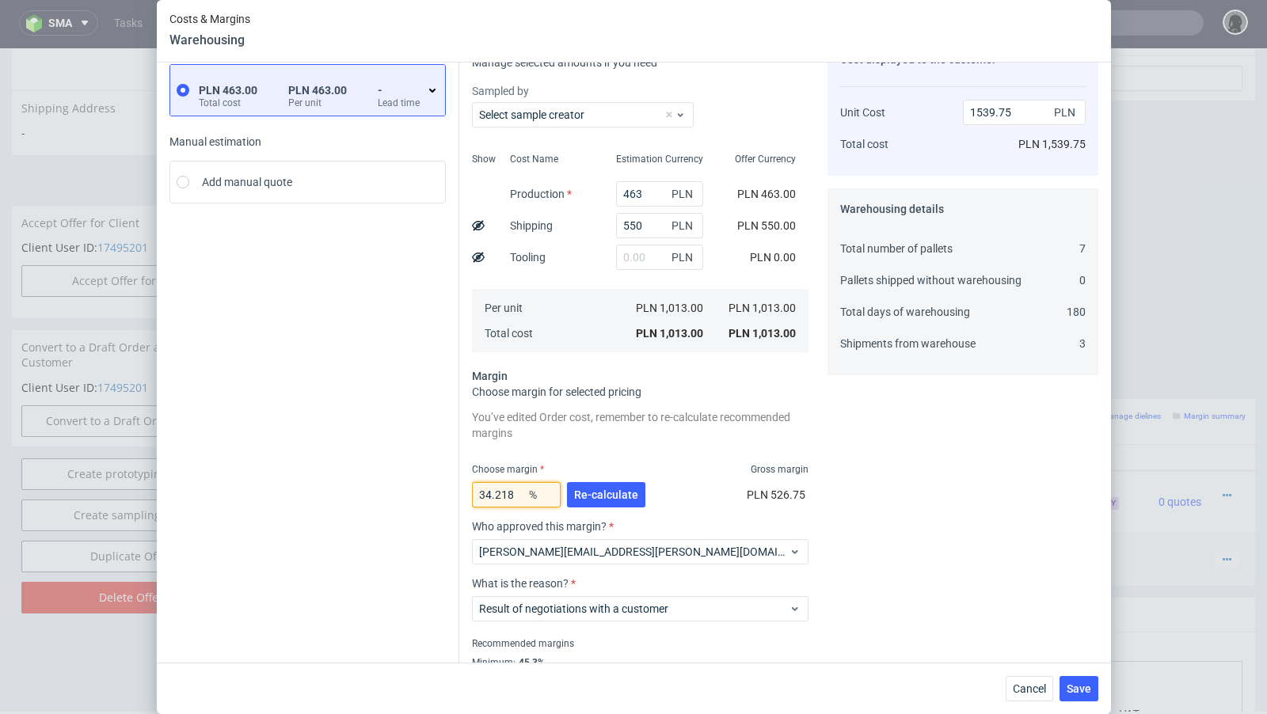
type input "1539.93"
type input "34.219"
type input "1539.96"
type input "34.2199"
type input "1539.98"
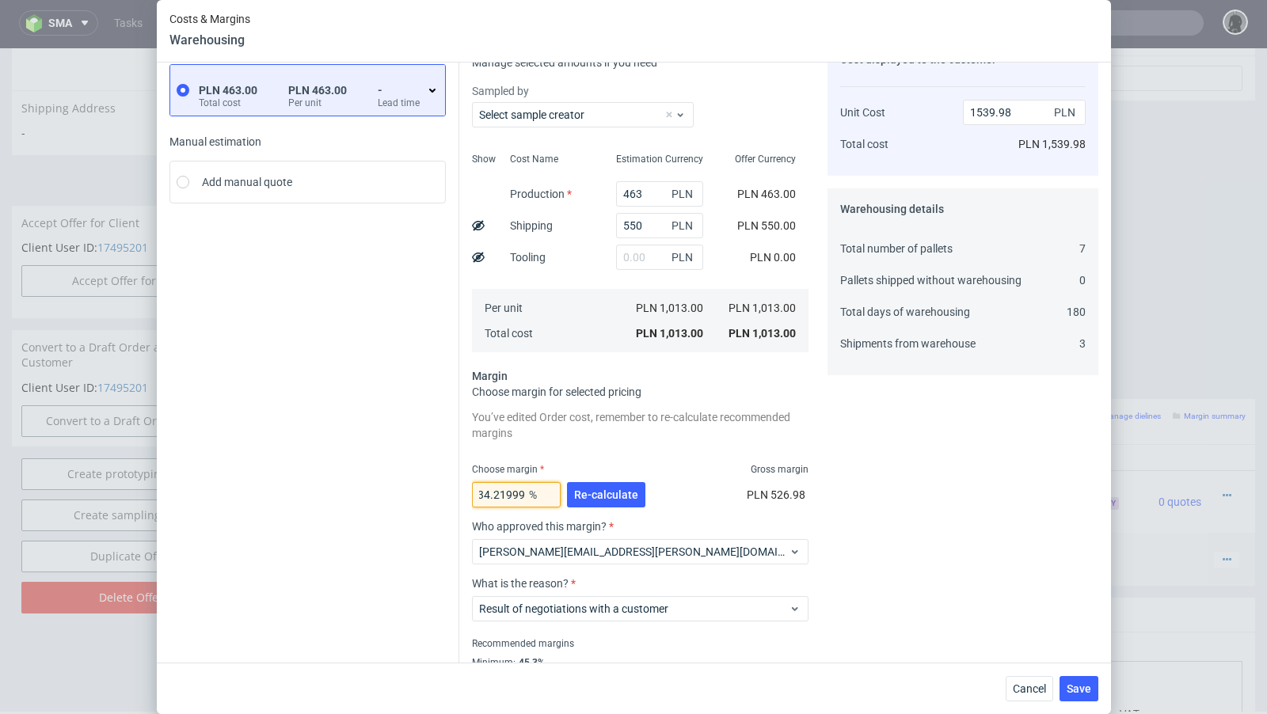
scroll to position [0, 0]
type input "34.219"
type input "1539.96"
type input "34.21"
type input "1539.75"
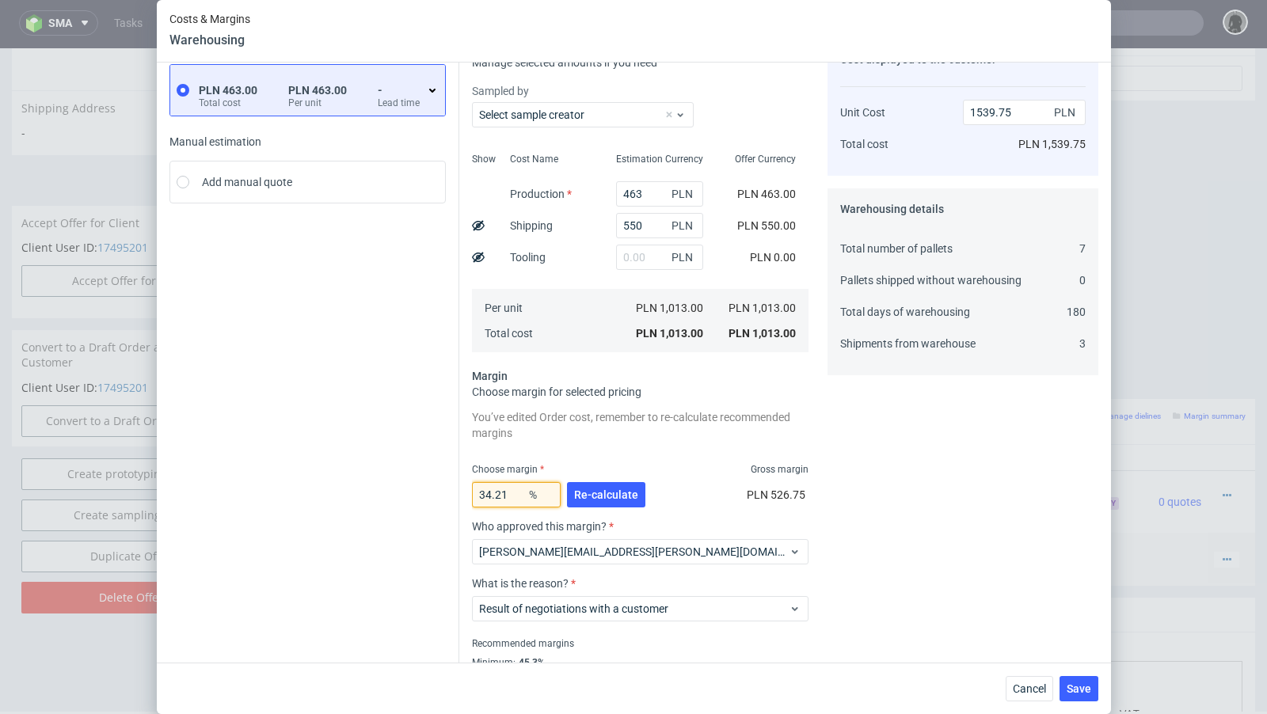
type input "34.219"
type input "1539.96"
type input "34.219"
click at [604, 496] on span "Re-calculate" at bounding box center [606, 494] width 64 height 11
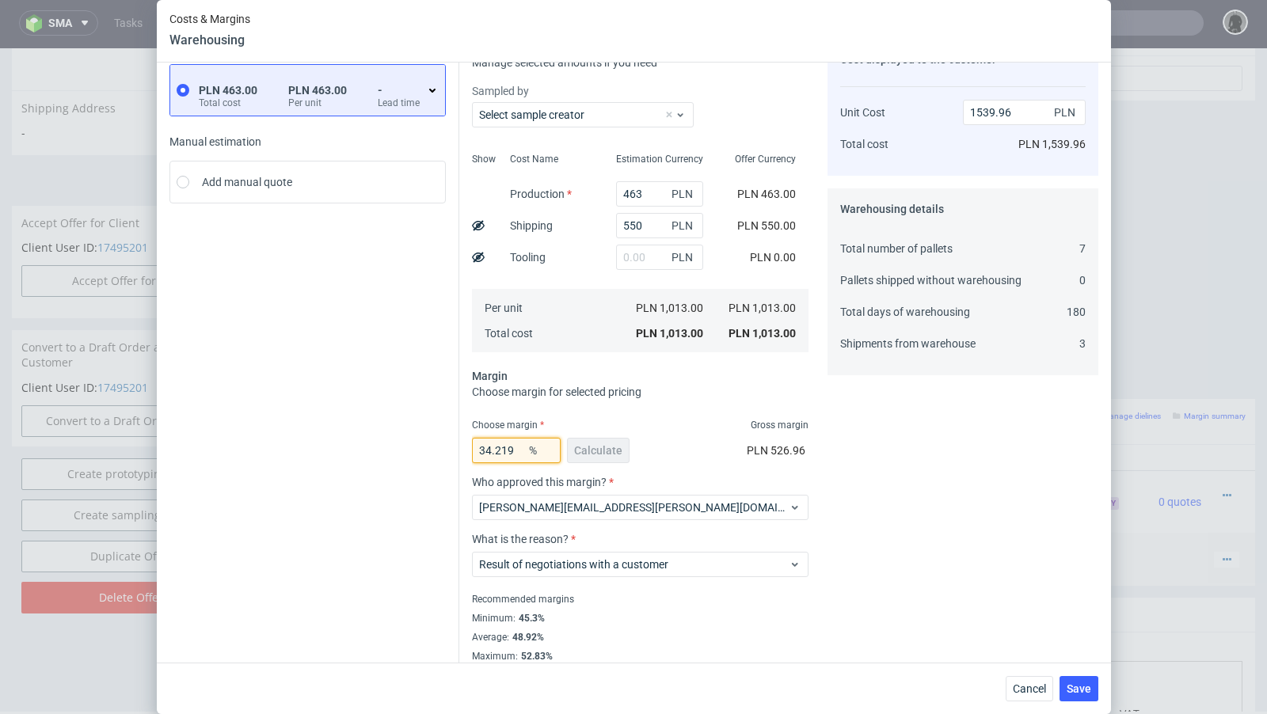
click at [520, 451] on input "34.219" at bounding box center [516, 450] width 89 height 25
click at [1072, 684] on span "Save" at bounding box center [1079, 689] width 25 height 11
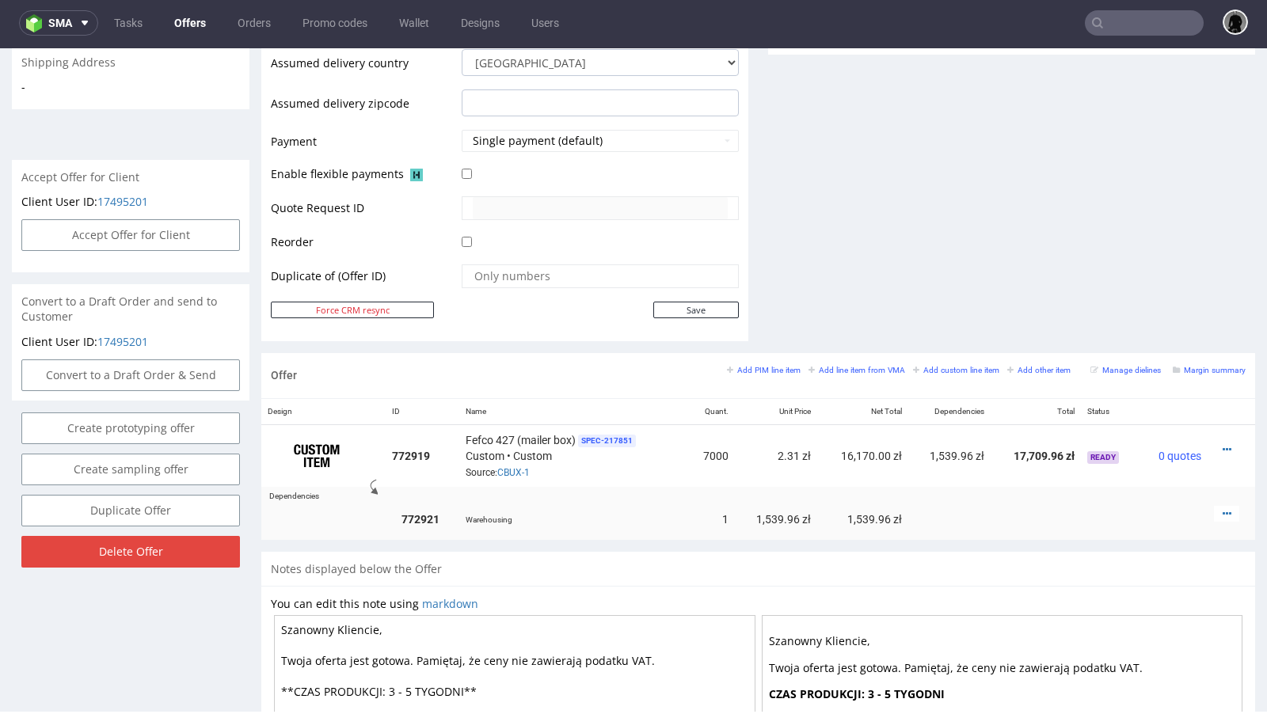
scroll to position [634, 0]
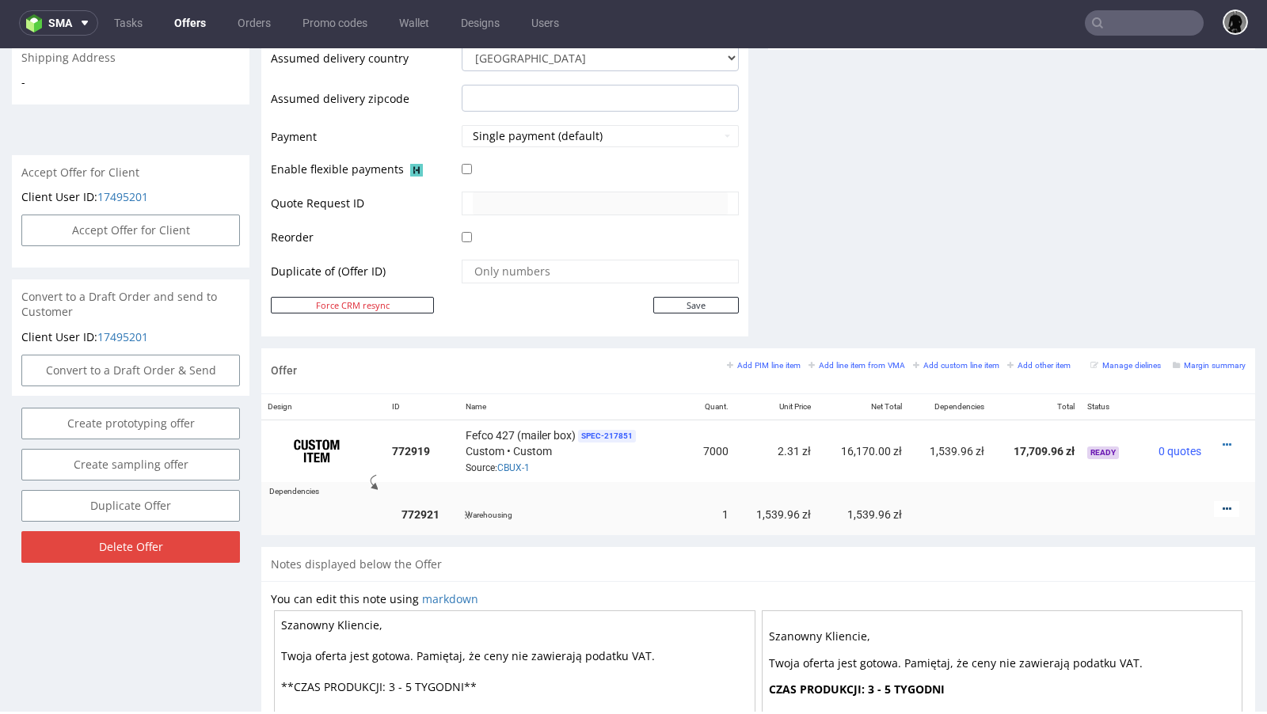
click at [1223, 508] on icon at bounding box center [1227, 509] width 9 height 11
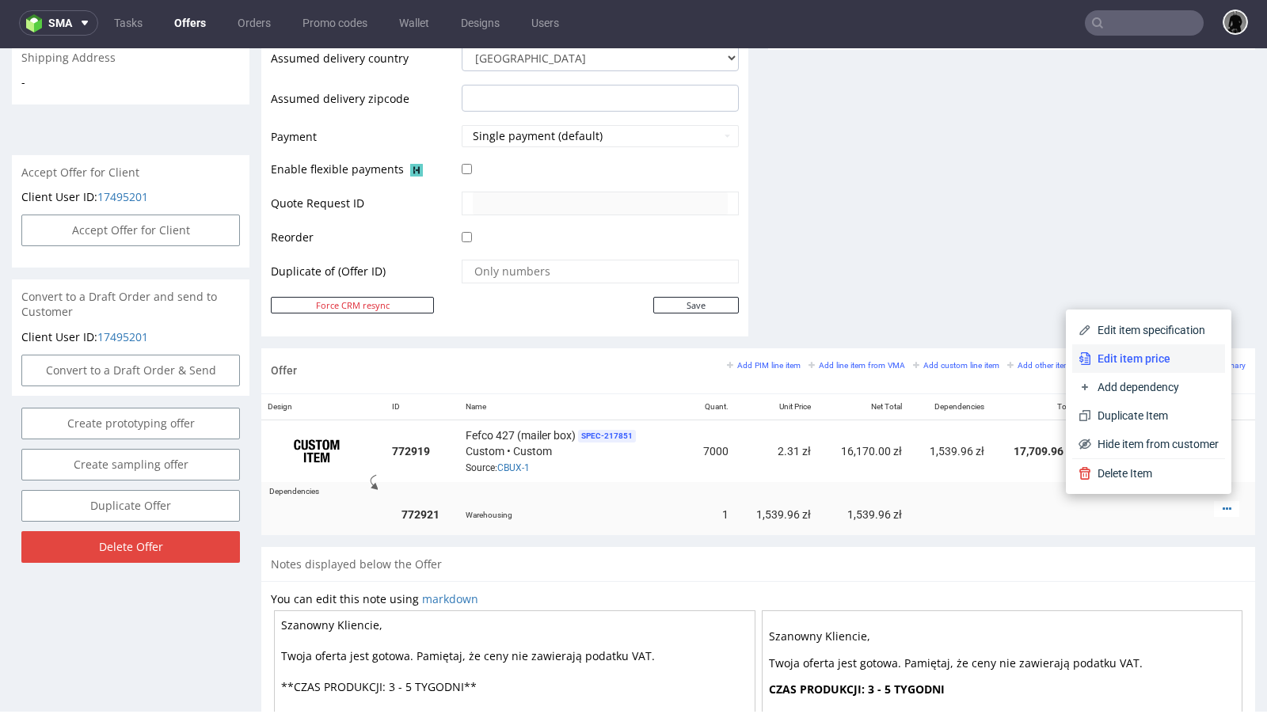
click at [1152, 358] on span "Edit item price" at bounding box center [1155, 359] width 128 height 16
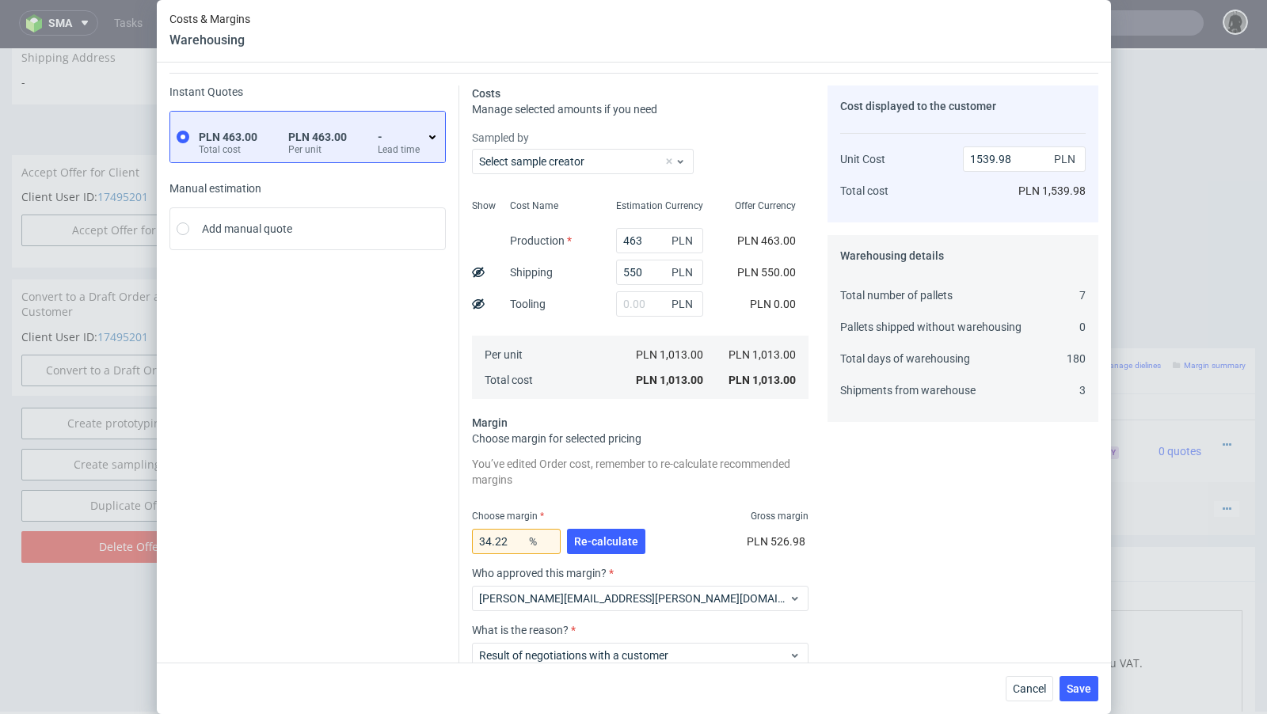
scroll to position [42, 0]
click at [522, 539] on input "34.22" at bounding box center [516, 539] width 89 height 25
type input "34.3"
type input "1541.86"
type input "34.2"
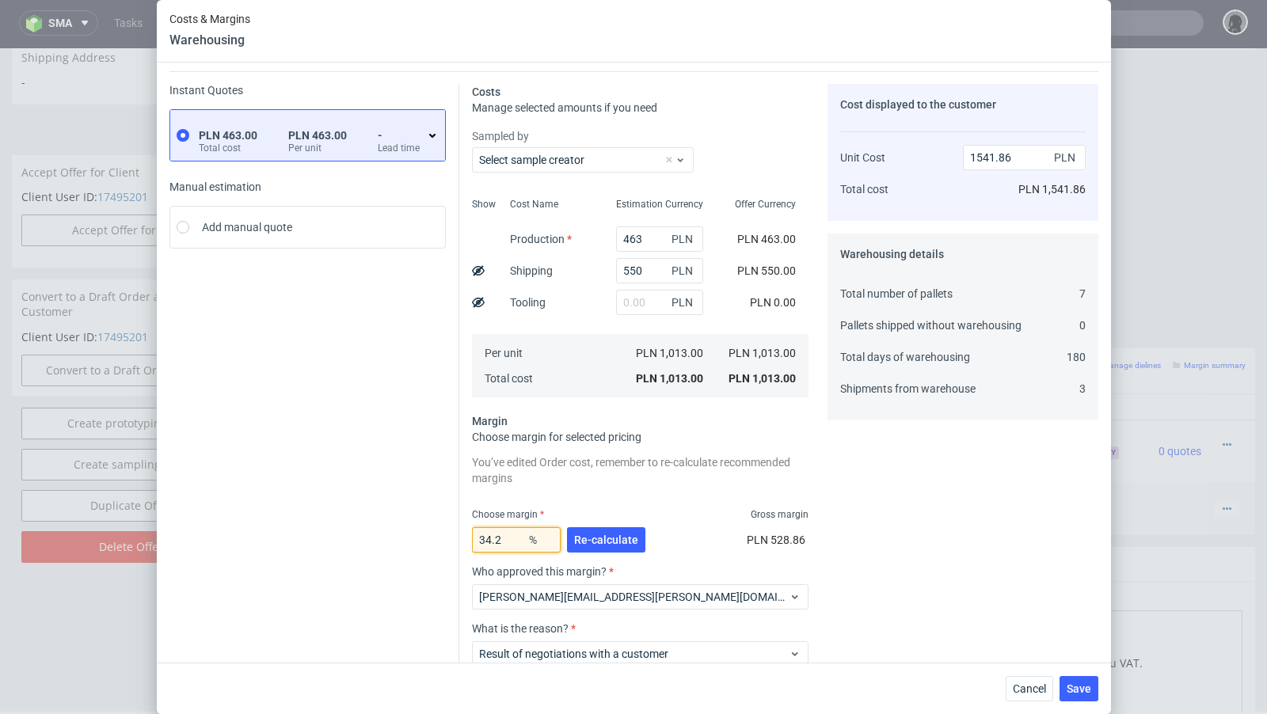
type input "1539.51"
type input "34.299"
type input "1541.83"
type input "34.29"
type input "1541.62"
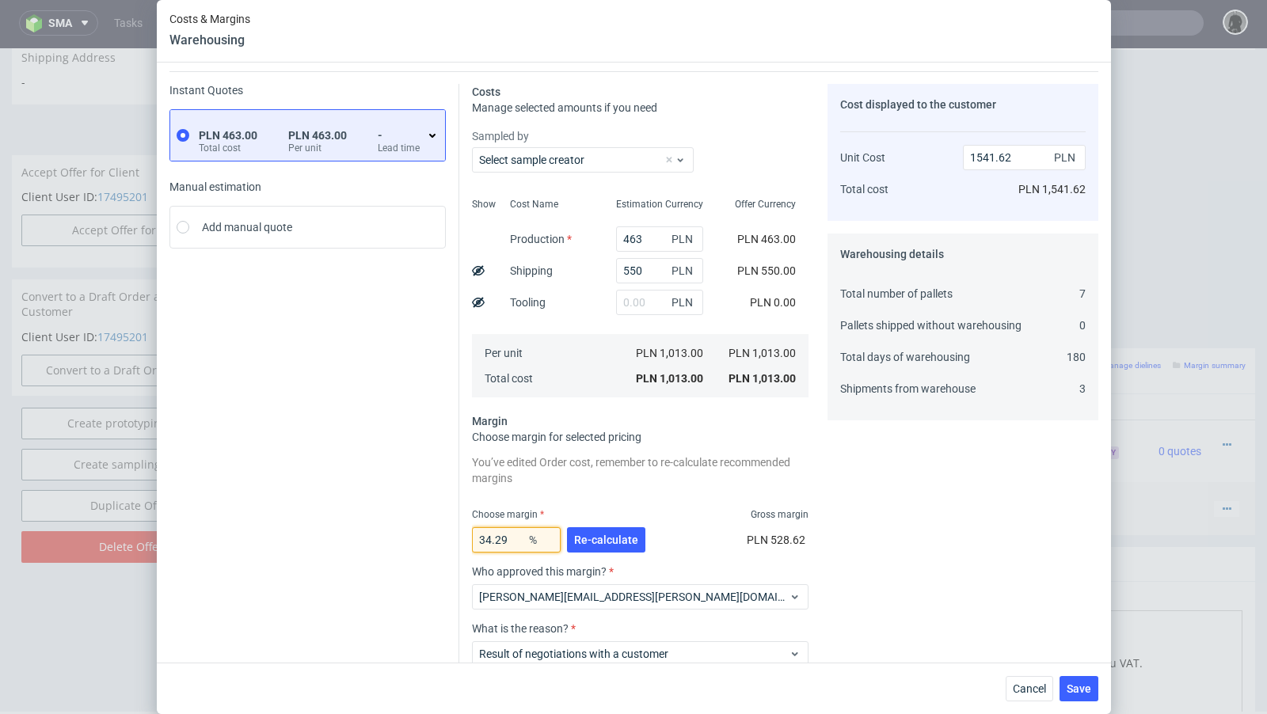
type input "34.2"
type input "1539.51"
type input "34.28"
type input "1541.39"
type input "34.25"
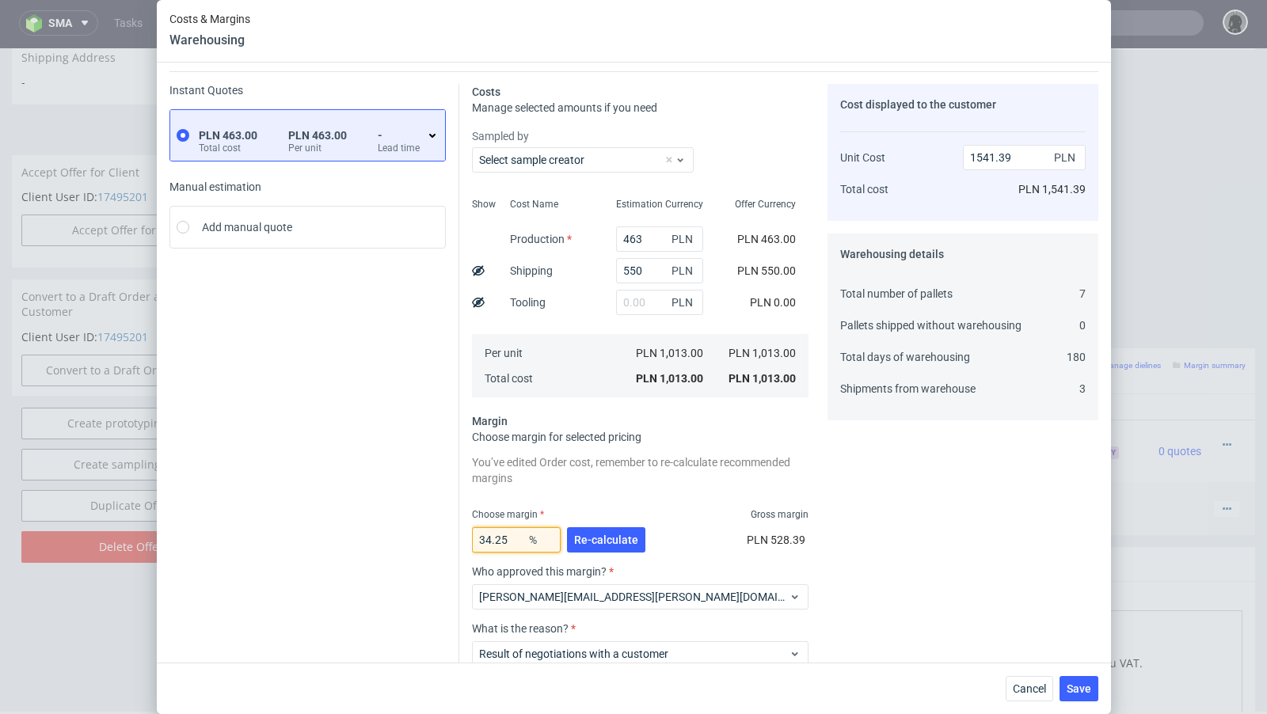
type input "1540.68"
type input "34.23"
type input "1540.22"
type input "34.21"
type input "1539.75"
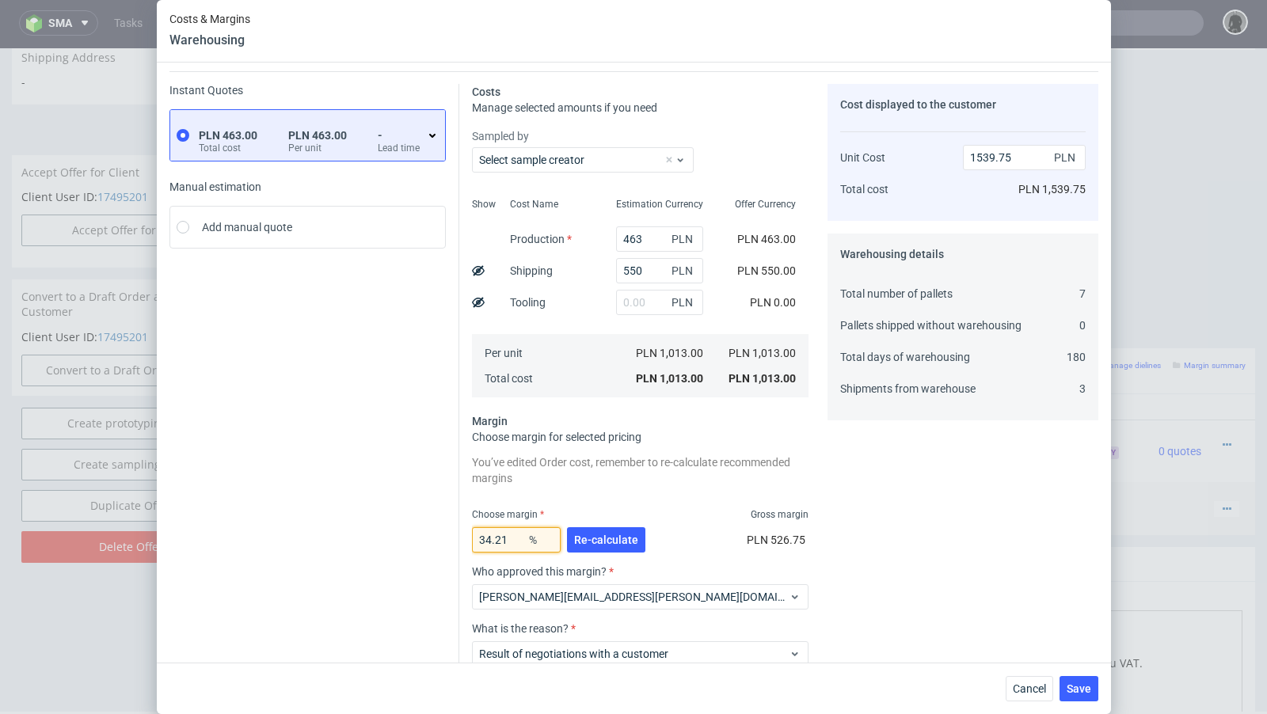
type input "34.211"
type input "1539.77"
type input "34.215"
type input "1539.86"
type input "34.21"
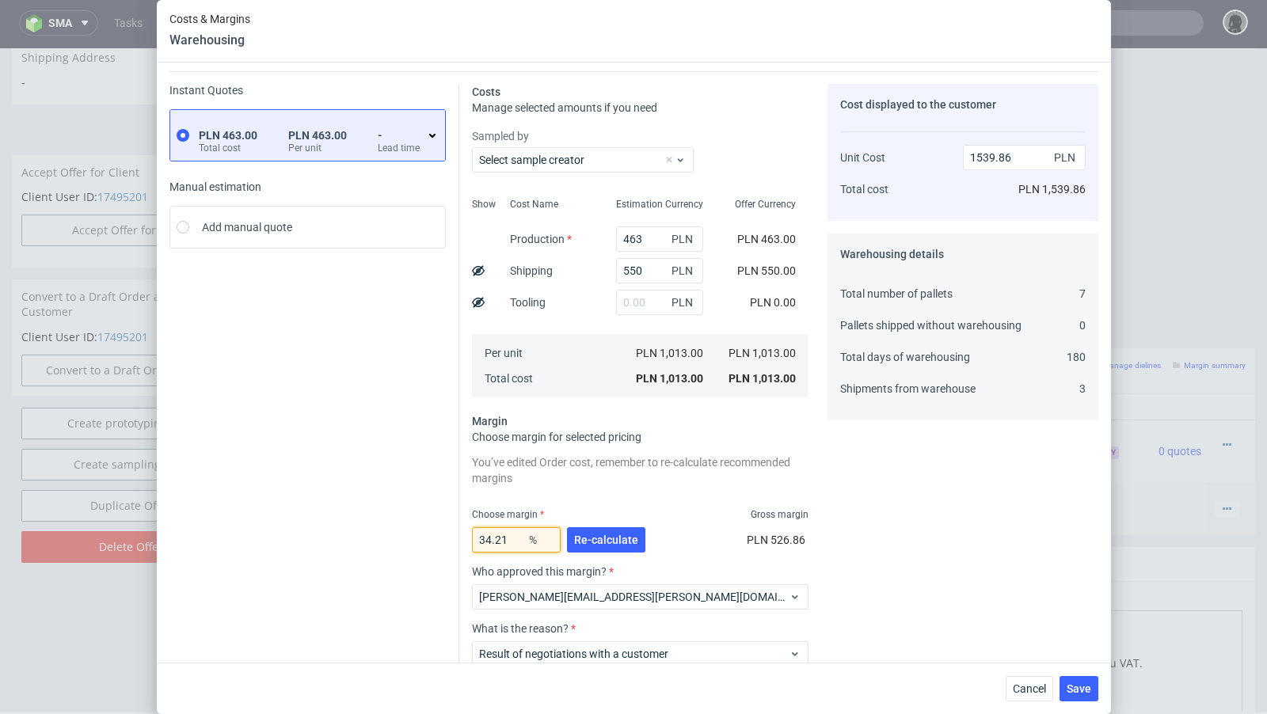
type input "1539.75"
type input "34.218"
type input "1539.93"
type input "34.2188"
type input "1539.95"
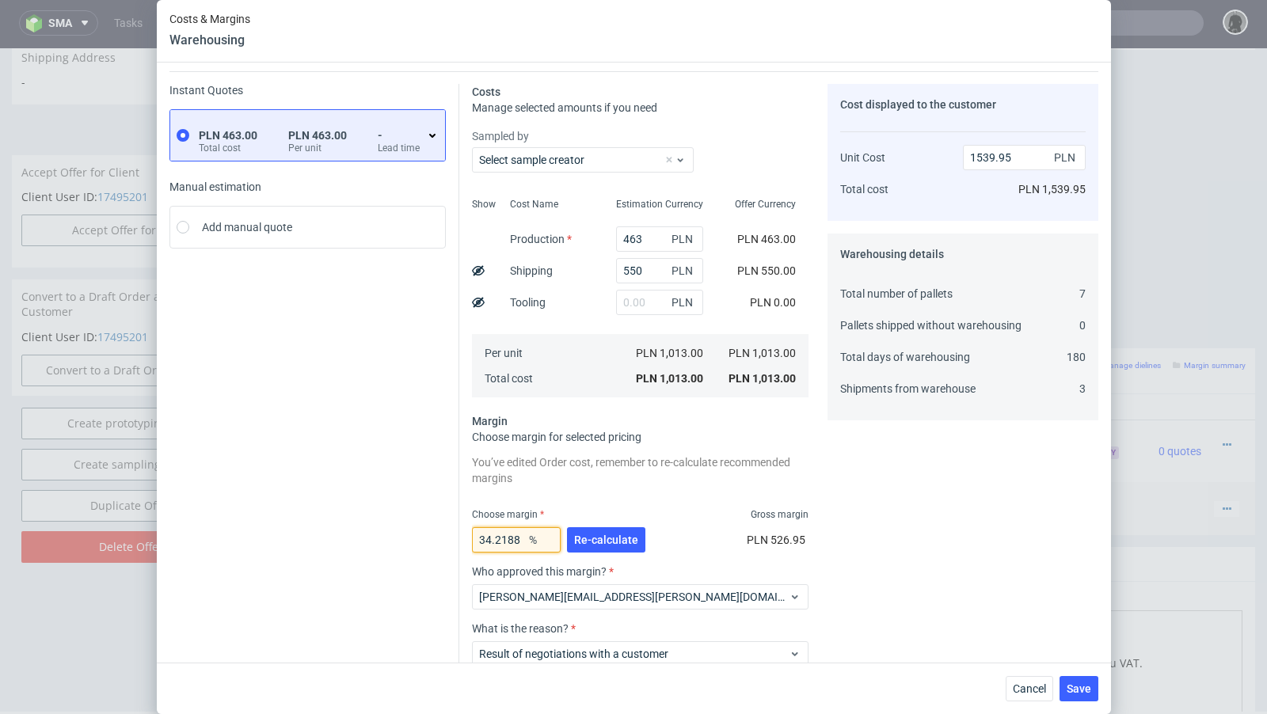
type input "34.21888"
type input "1539.96"
type input "34.218"
type input "1539.93"
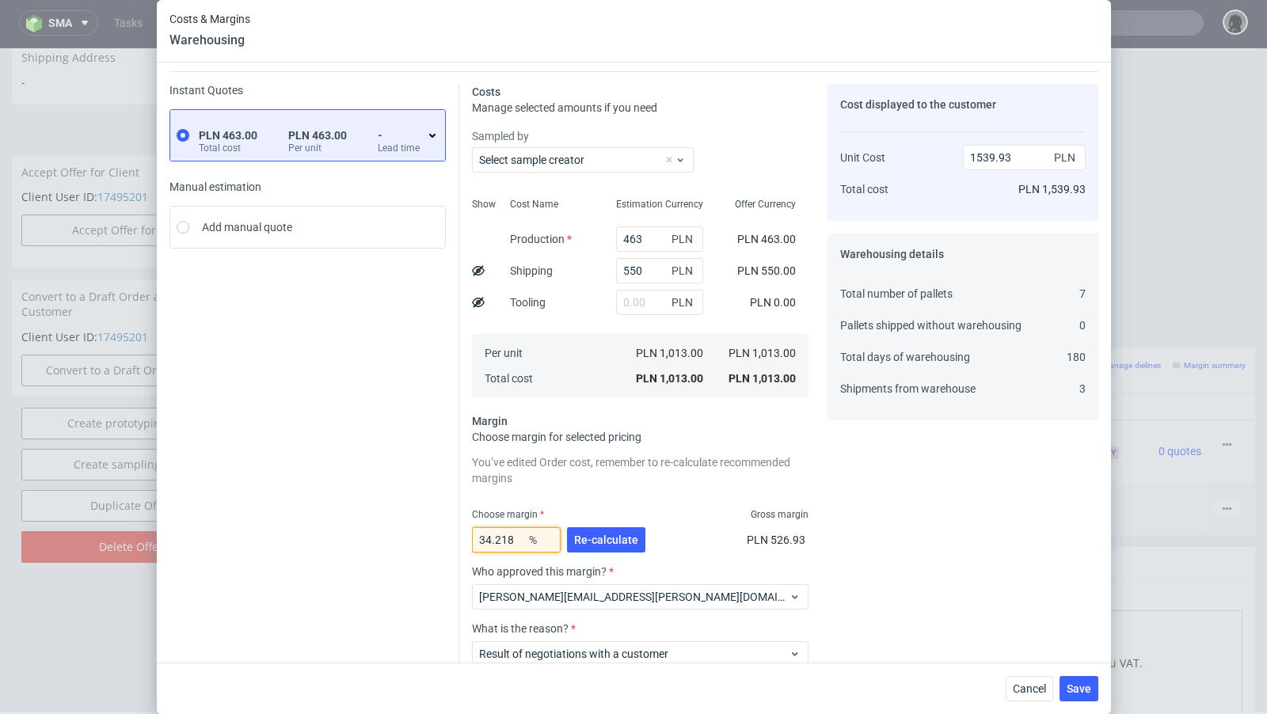
type input "34.21"
type input "1539.75"
type input "34.219"
type input "1539.96"
type input "34.2199"
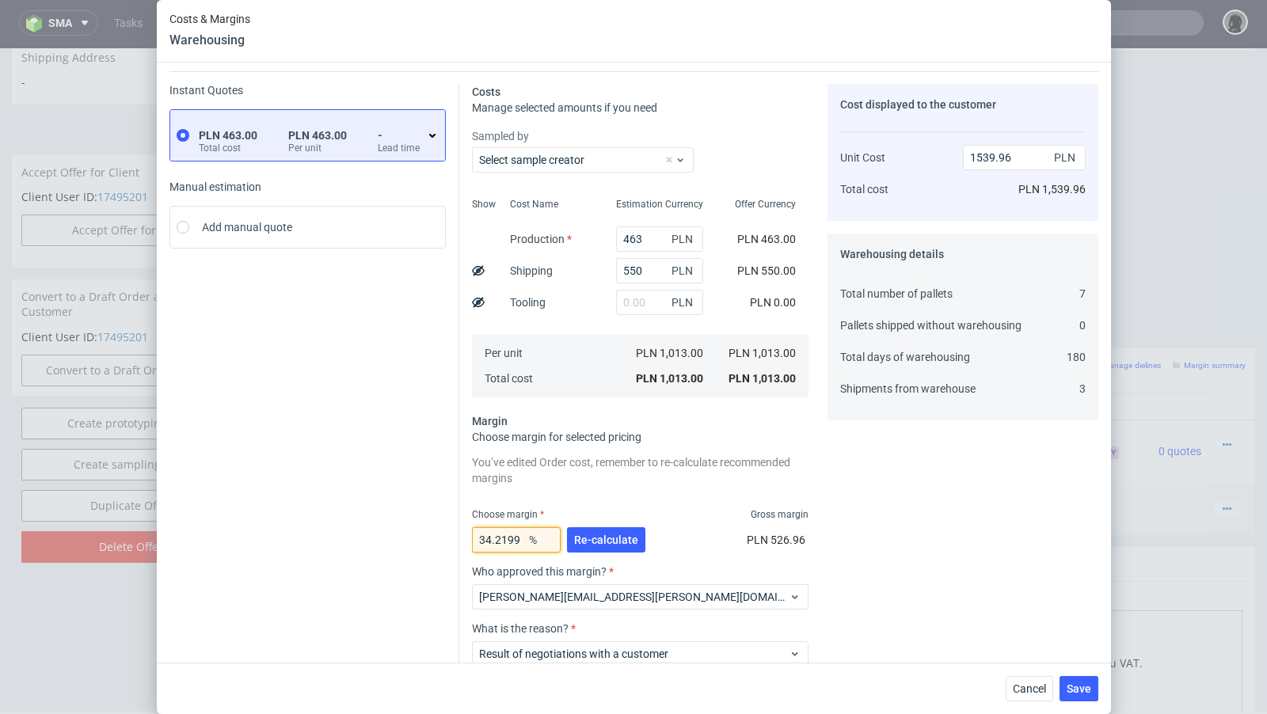
type input "1539.98"
type input "34.21"
type input "1539.75"
type input "34.2"
type input "1539.51"
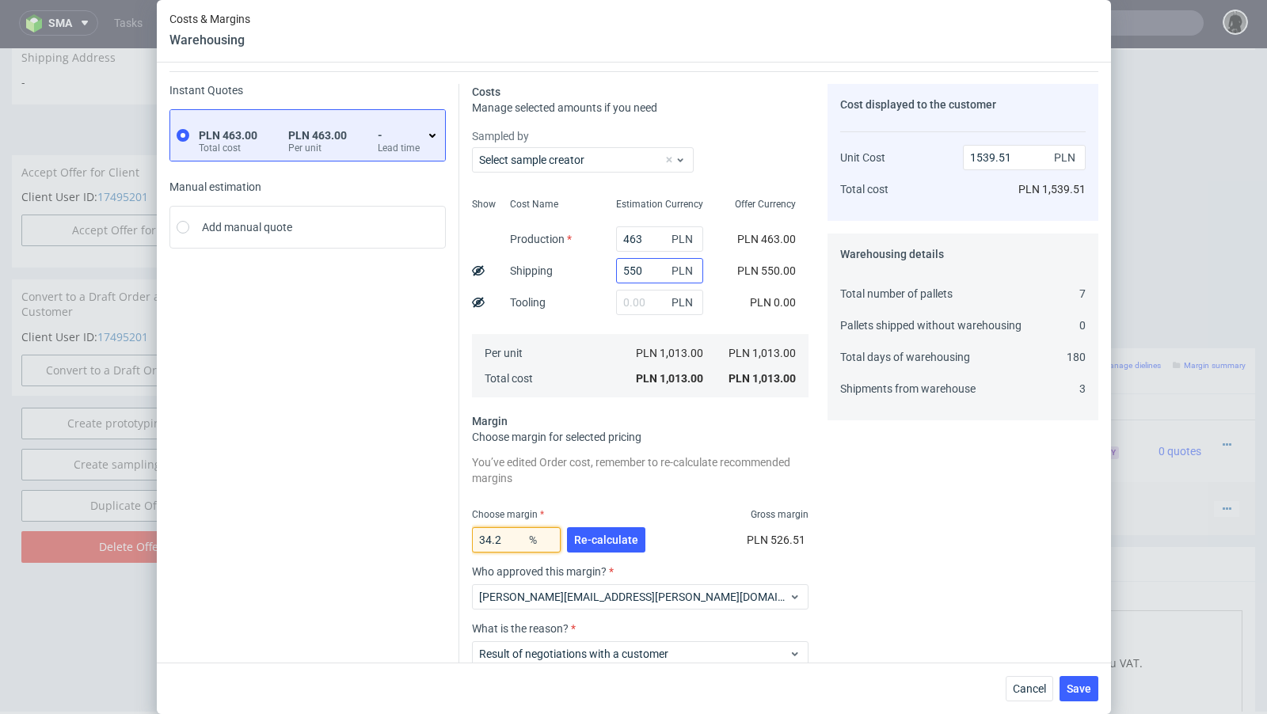
type input "34.2"
click at [649, 278] on input "550" at bounding box center [659, 270] width 87 height 25
type input "555"
type input "1547.11"
type input "555"
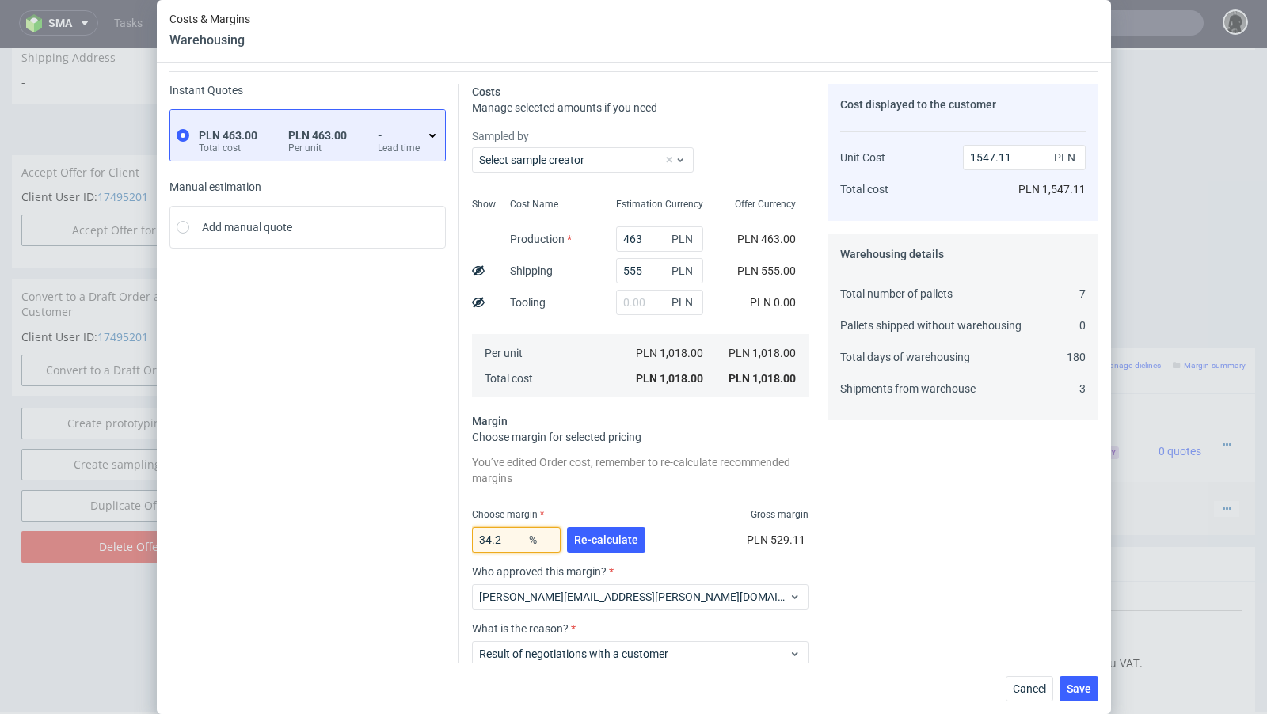
click at [505, 539] on input "34.2" at bounding box center [516, 539] width 89 height 25
type input "34.1"
type input "1544.76"
type input "34"
type input "1542.42"
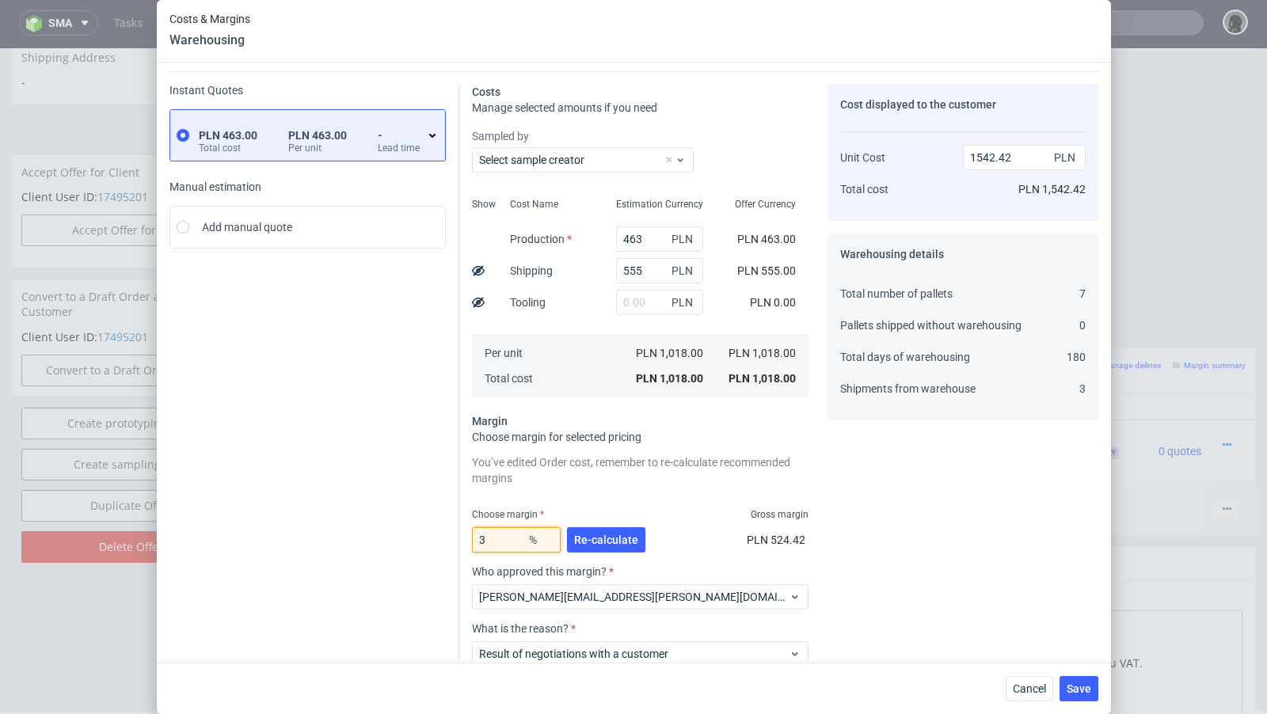
type input "33"
type input "1519.4"
type input "34"
type input "1542.42"
type input "33"
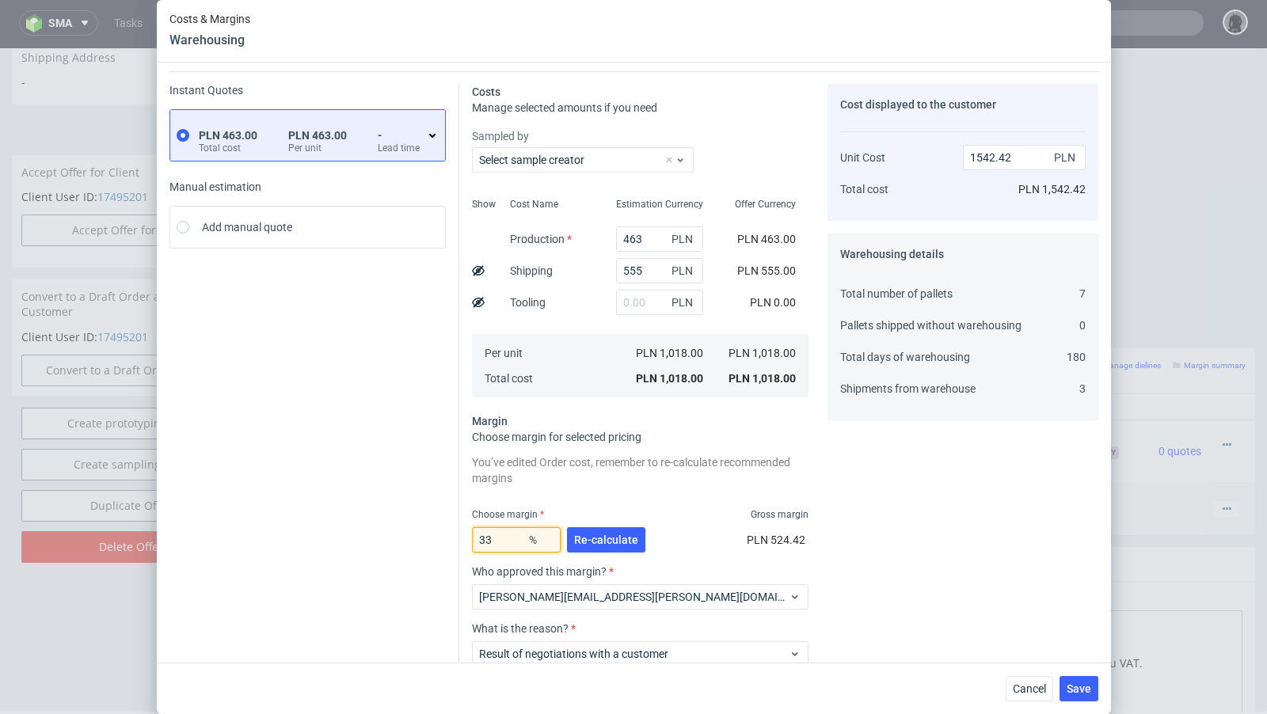
type input "1519.4"
type input "33.6"
type input "1533.13"
type input "33.9"
type input "1540.09"
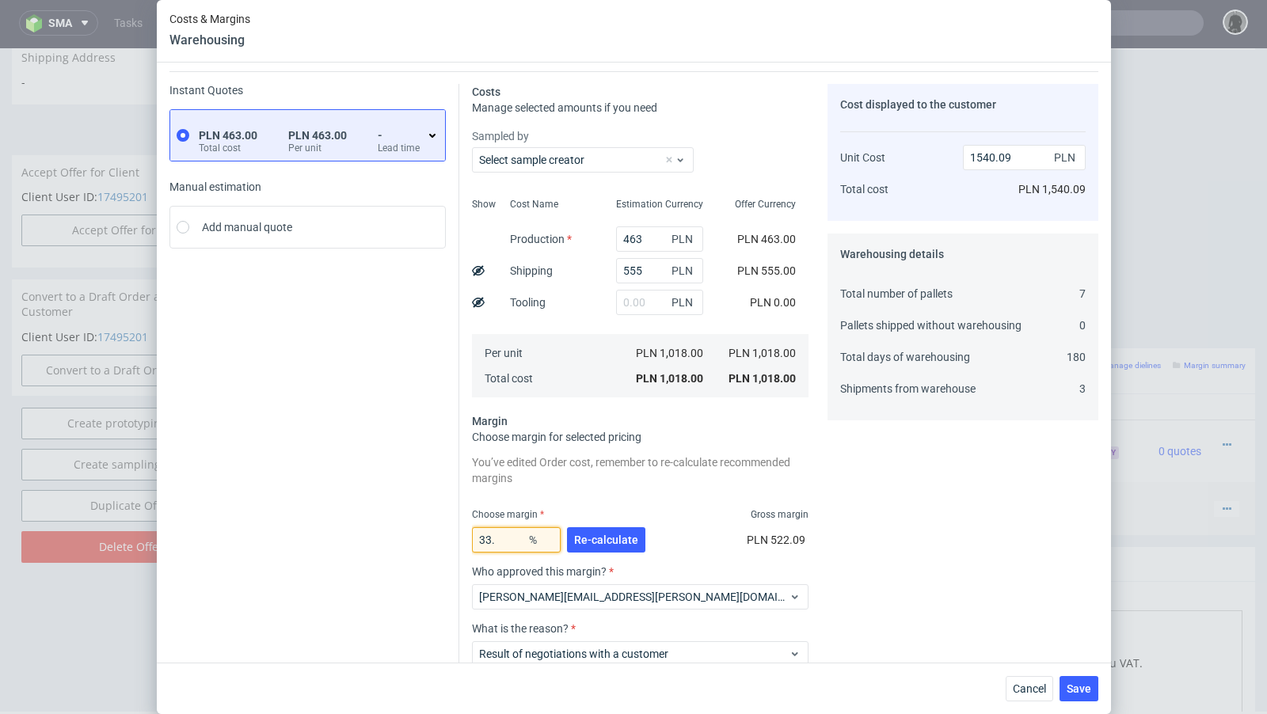
type input "33.8"
type input "1537.76"
type input "33.88"
type input "1539.62"
type input "33.89"
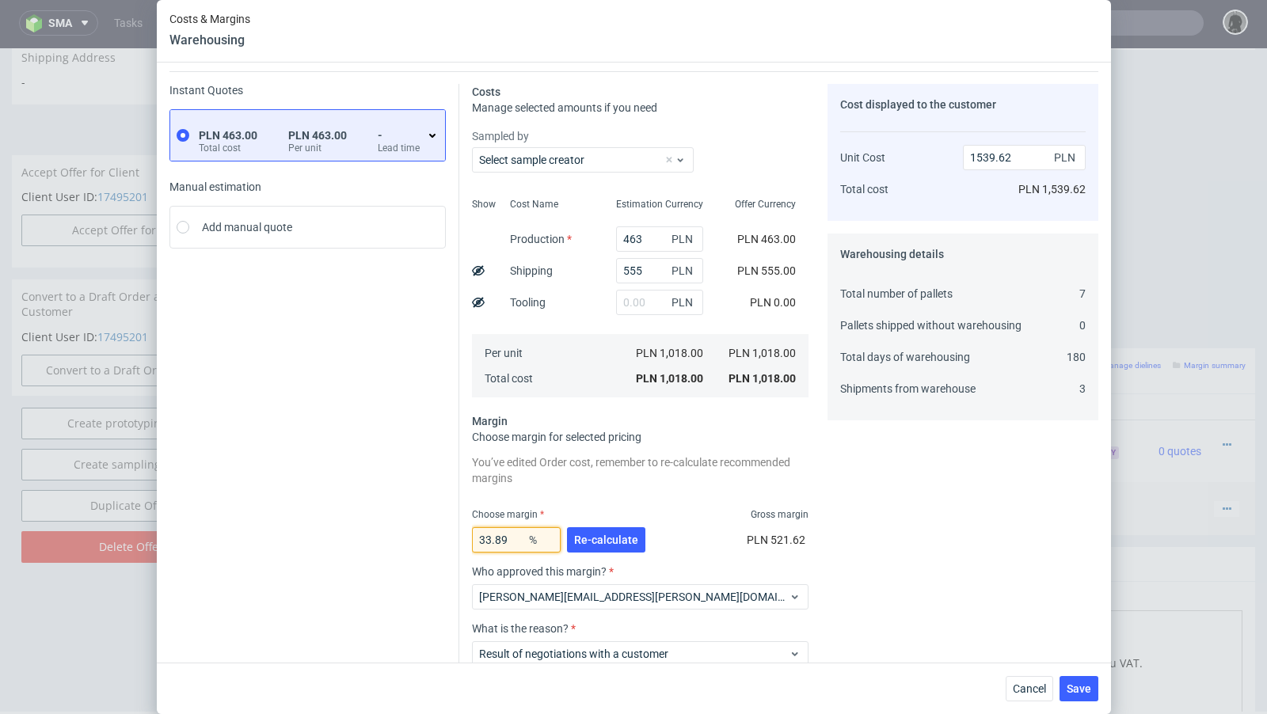
type input "1539.86"
type input "33.899"
type input "1540.07"
type input "33.898"
type input "1540.04"
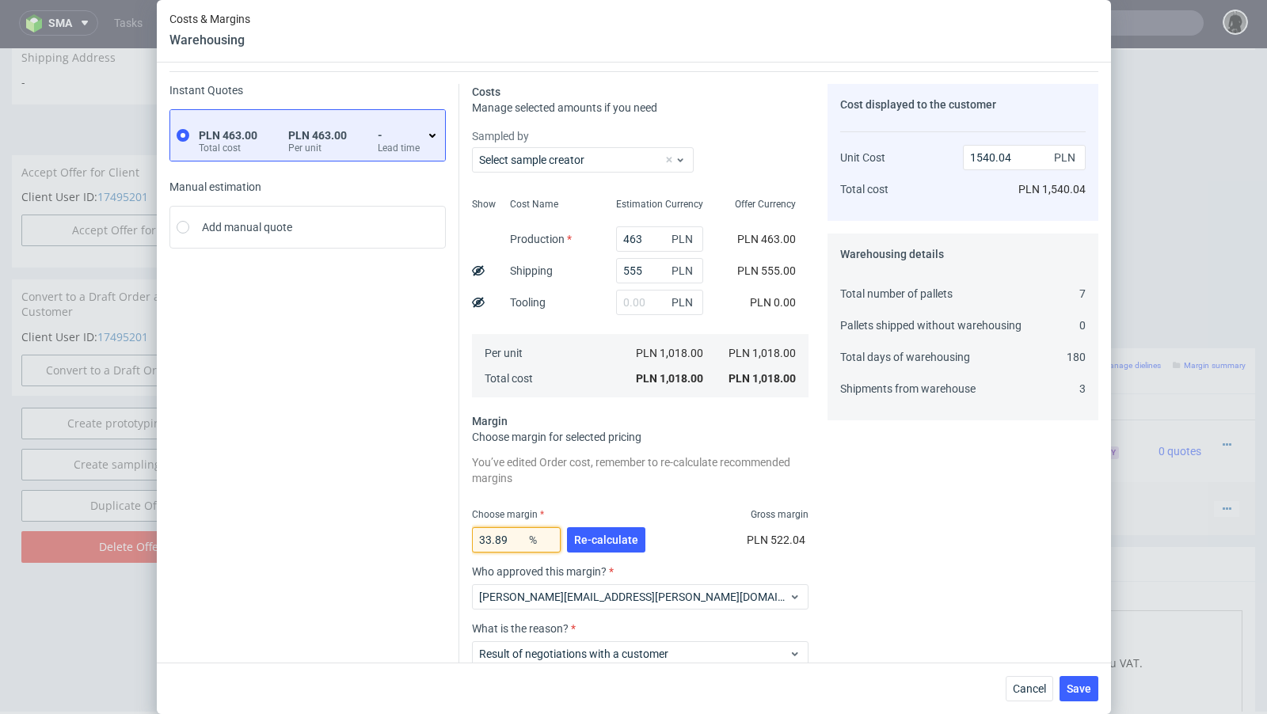
type input "33.897"
type input "1540.02"
type input "33.896"
type input "1540"
type input "33.896"
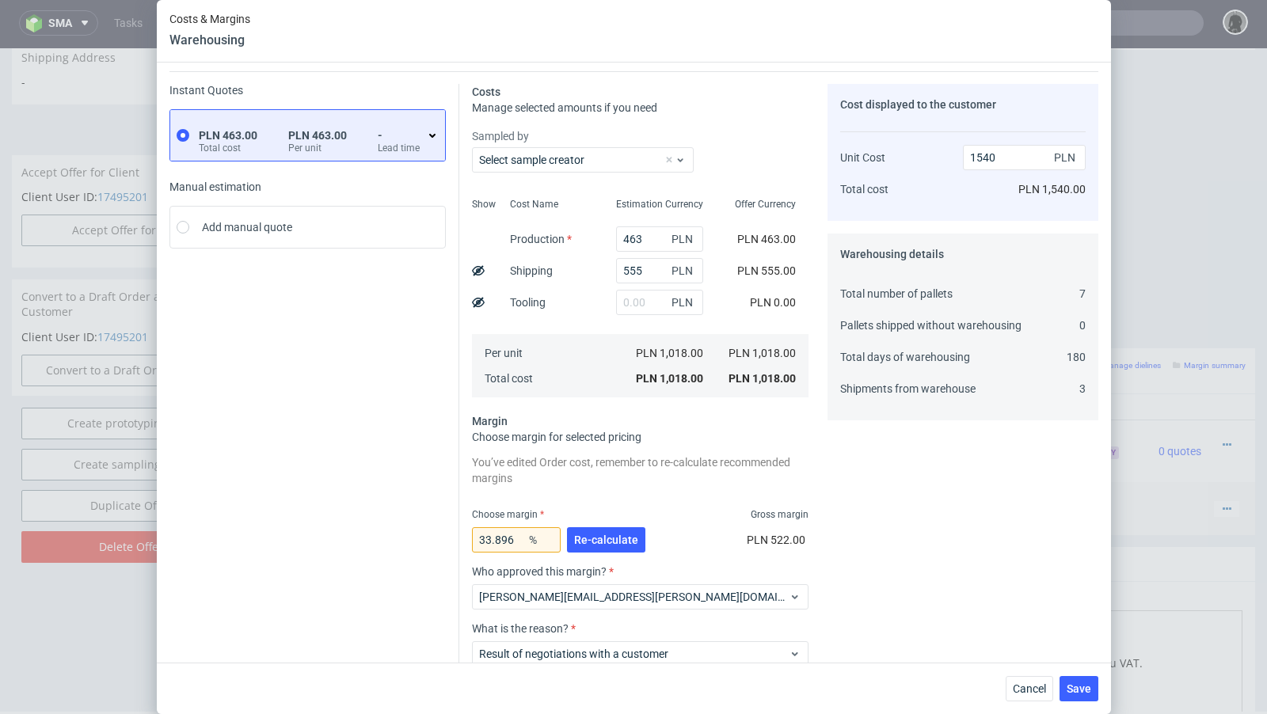
click at [316, 439] on div "Instant Quotes PLN 463.00 Total cost PLN 463.00 Per unit - Lead time Manual est…" at bounding box center [314, 418] width 290 height 668
click at [1076, 687] on span "Save" at bounding box center [1079, 689] width 25 height 11
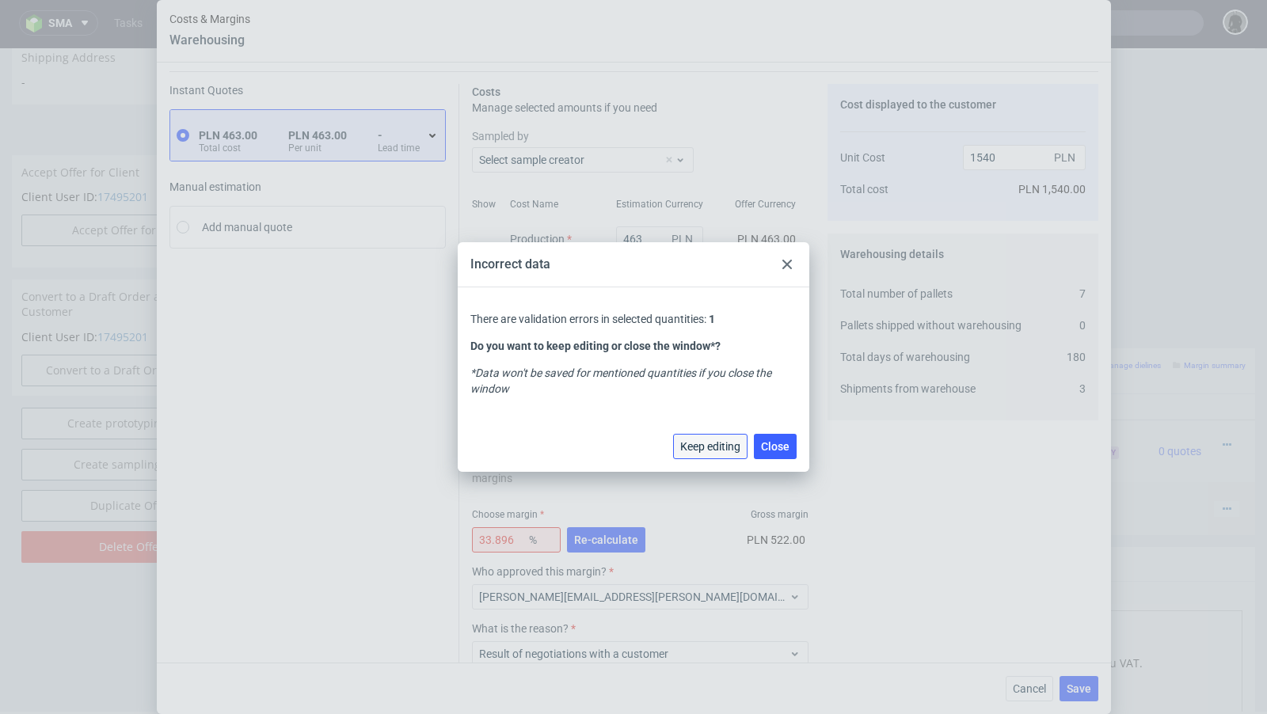
click at [722, 445] on span "Keep editing" at bounding box center [710, 446] width 60 height 11
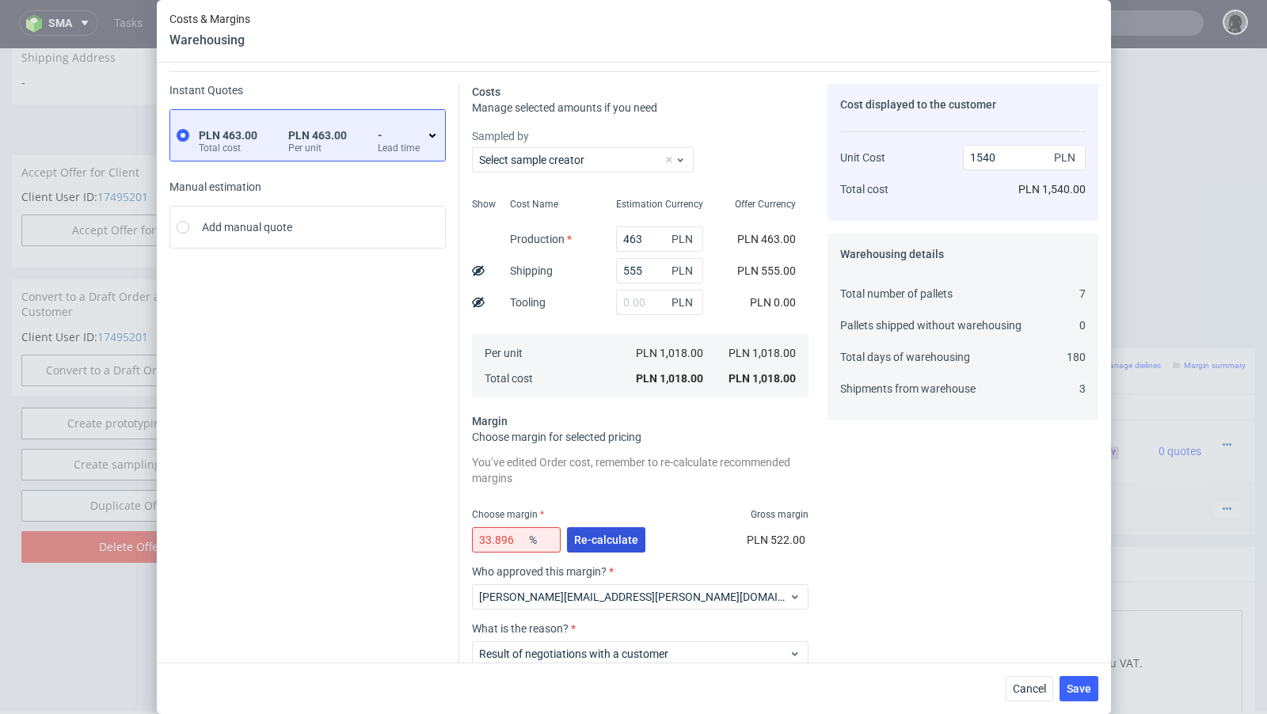
click at [611, 535] on span "Re-calculate" at bounding box center [606, 540] width 64 height 11
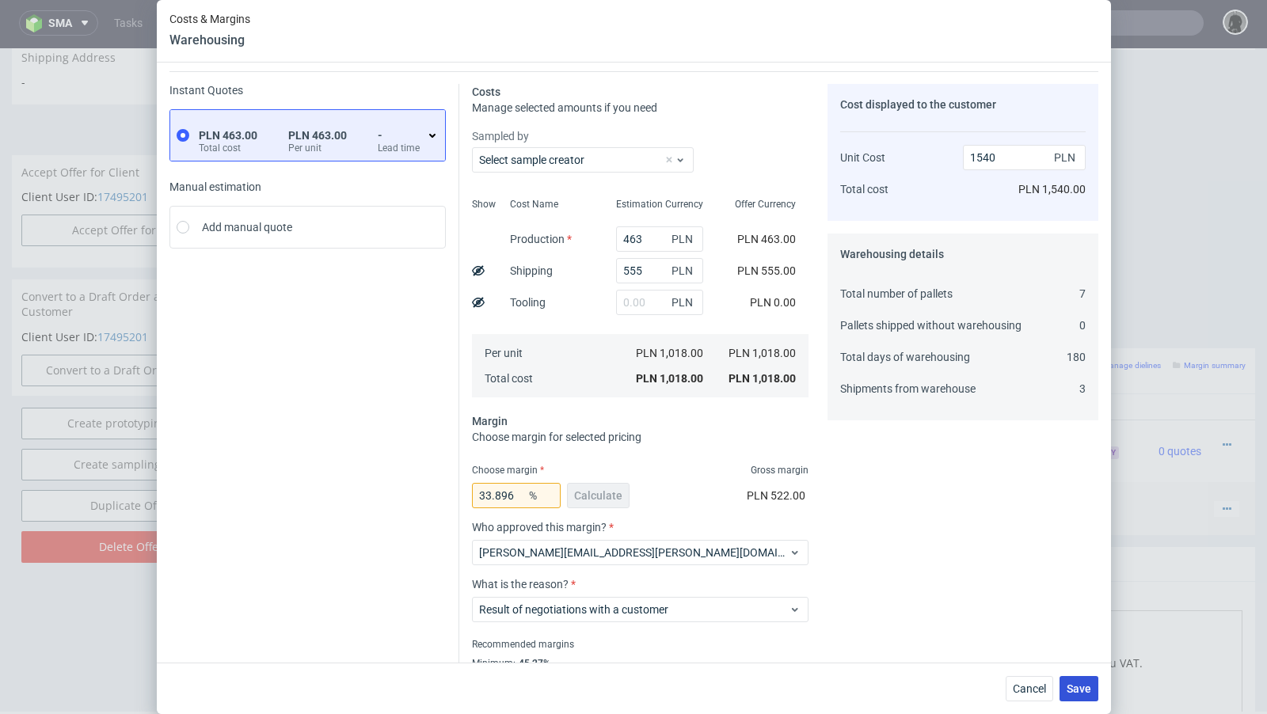
click at [1096, 684] on button "Save" at bounding box center [1079, 688] width 39 height 25
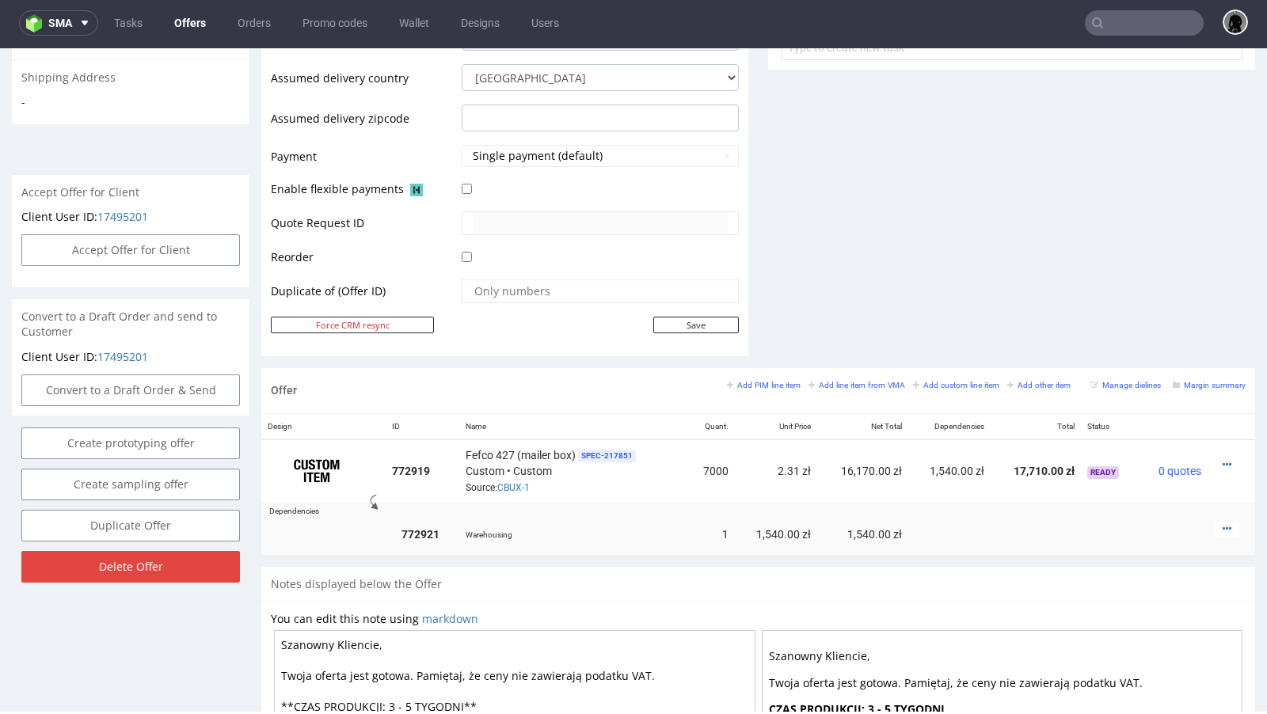
scroll to position [615, 0]
click at [1223, 522] on icon at bounding box center [1227, 527] width 9 height 11
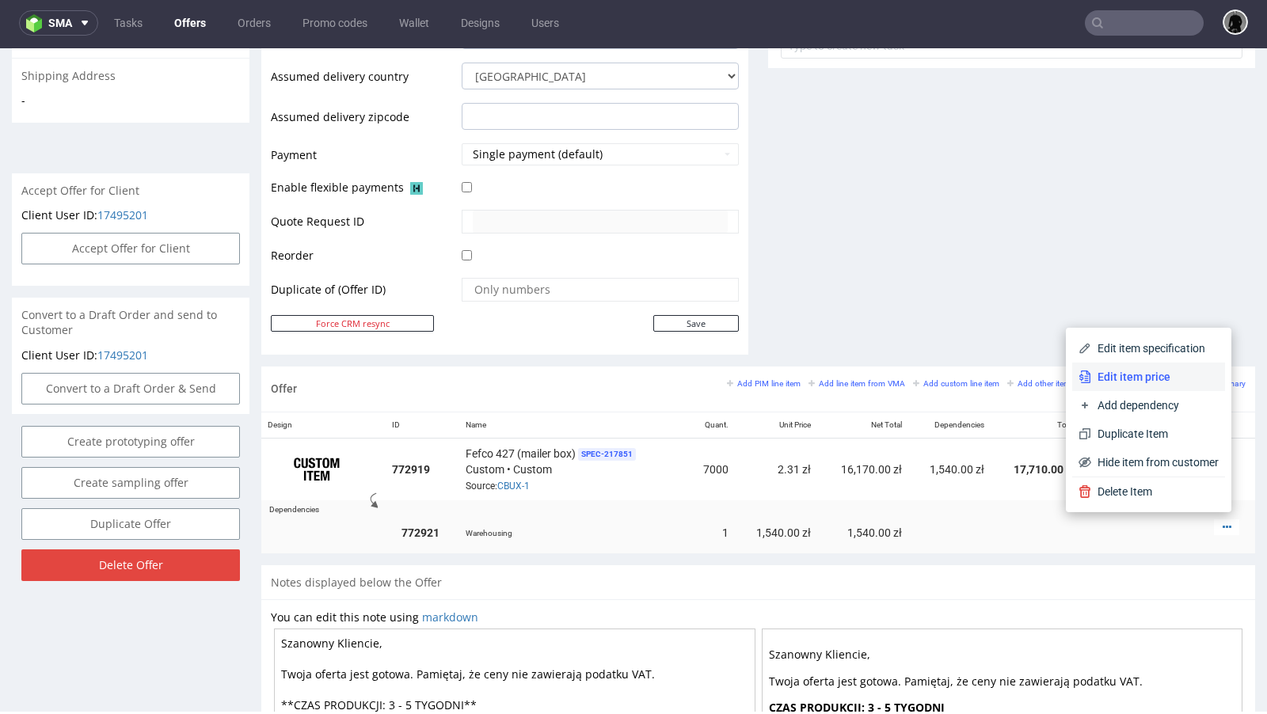
click at [1141, 379] on span "Edit item price" at bounding box center [1155, 377] width 128 height 16
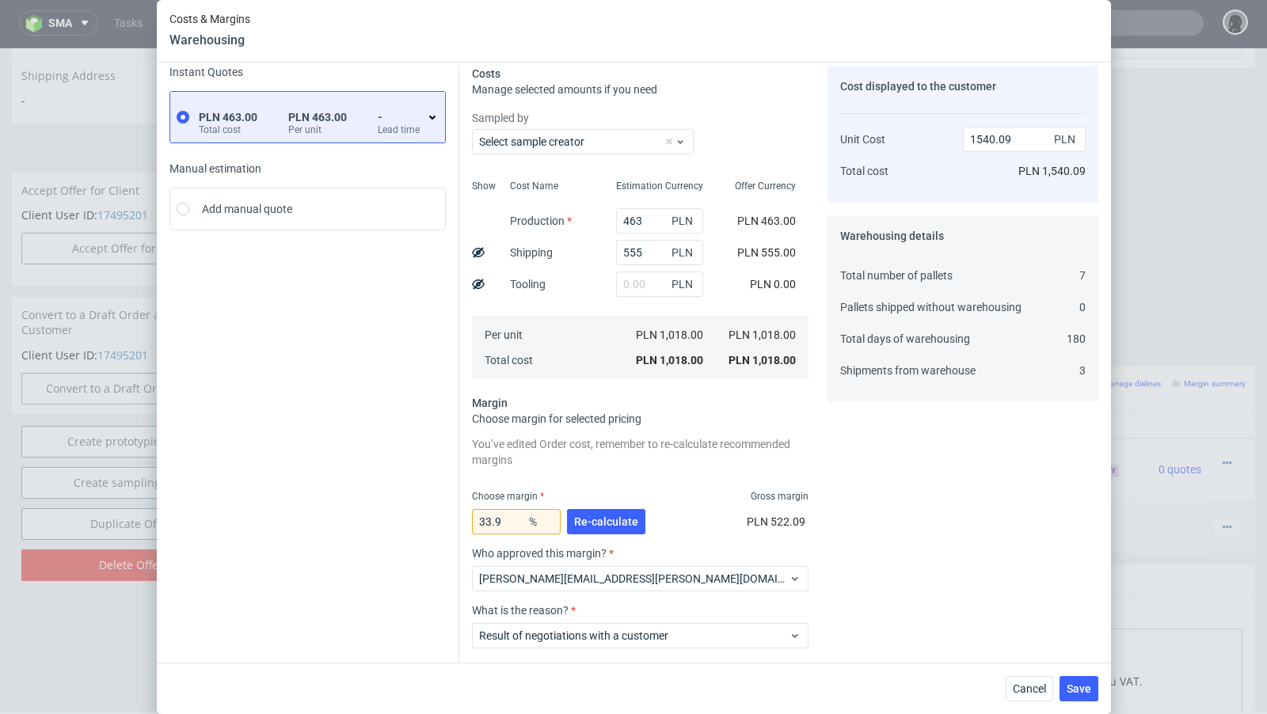
scroll to position [143, 0]
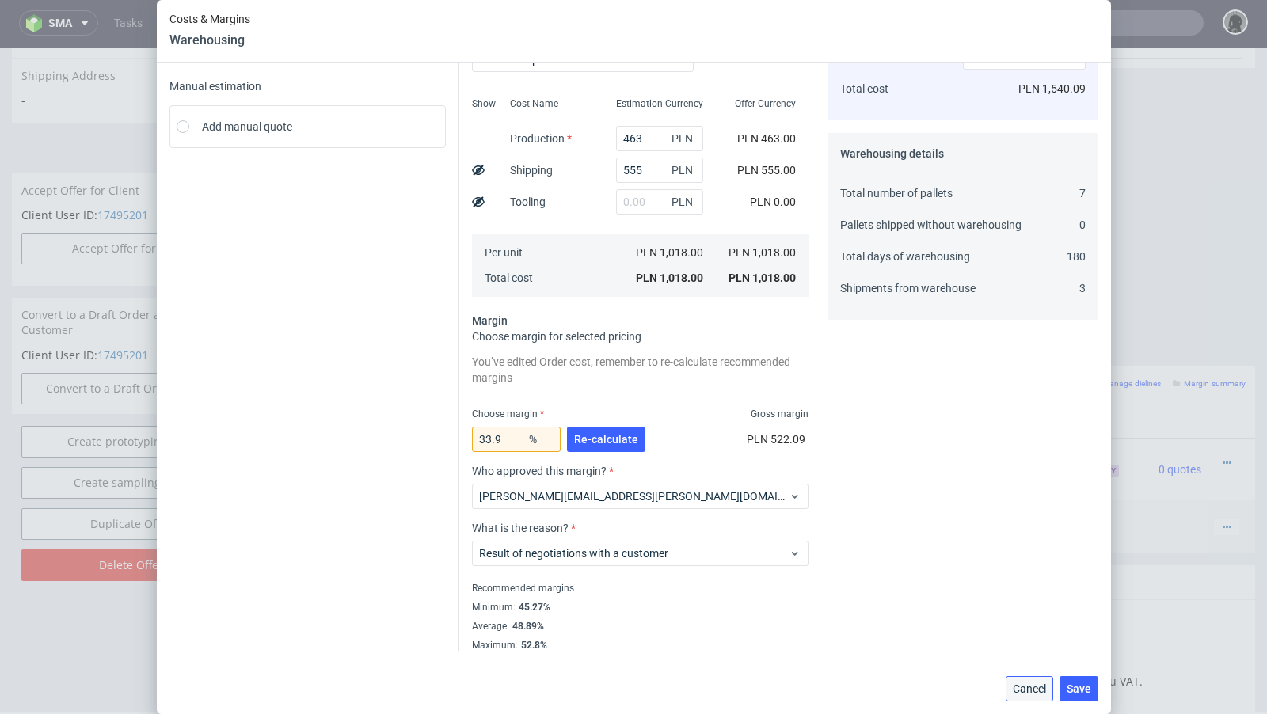
click at [1016, 684] on span "Cancel" at bounding box center [1029, 689] width 33 height 11
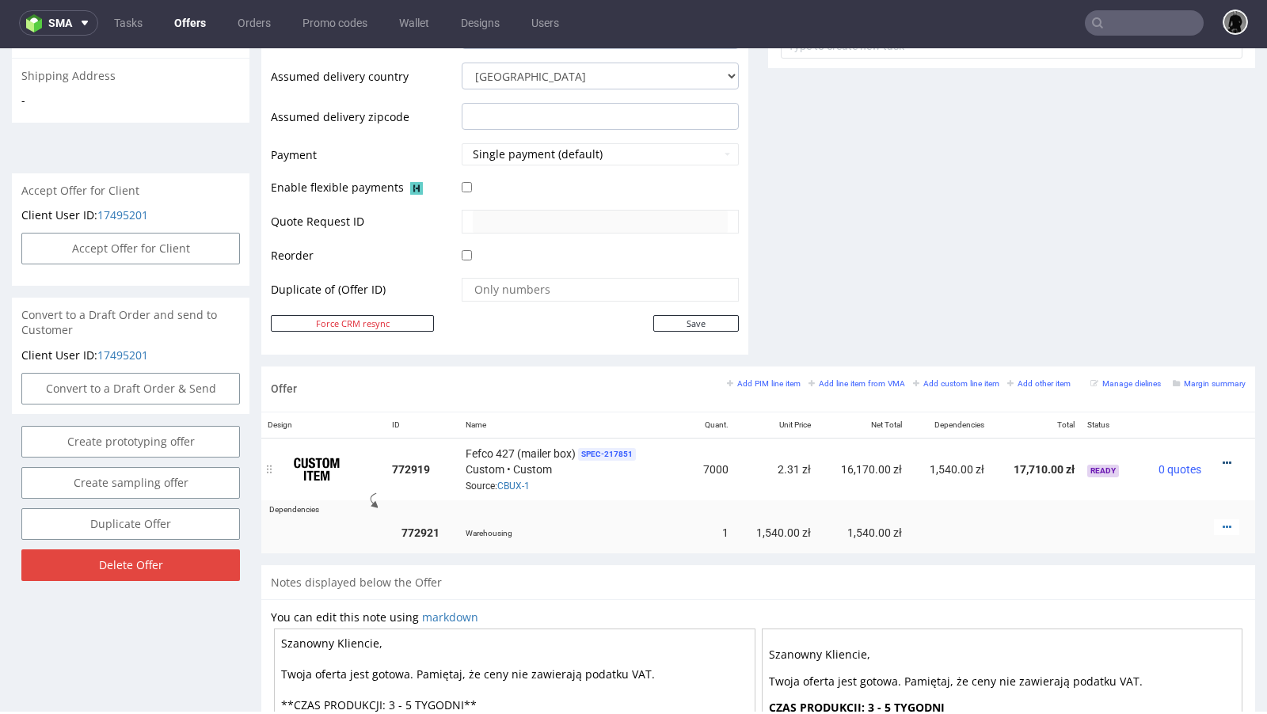
click at [1223, 459] on icon at bounding box center [1227, 463] width 9 height 11
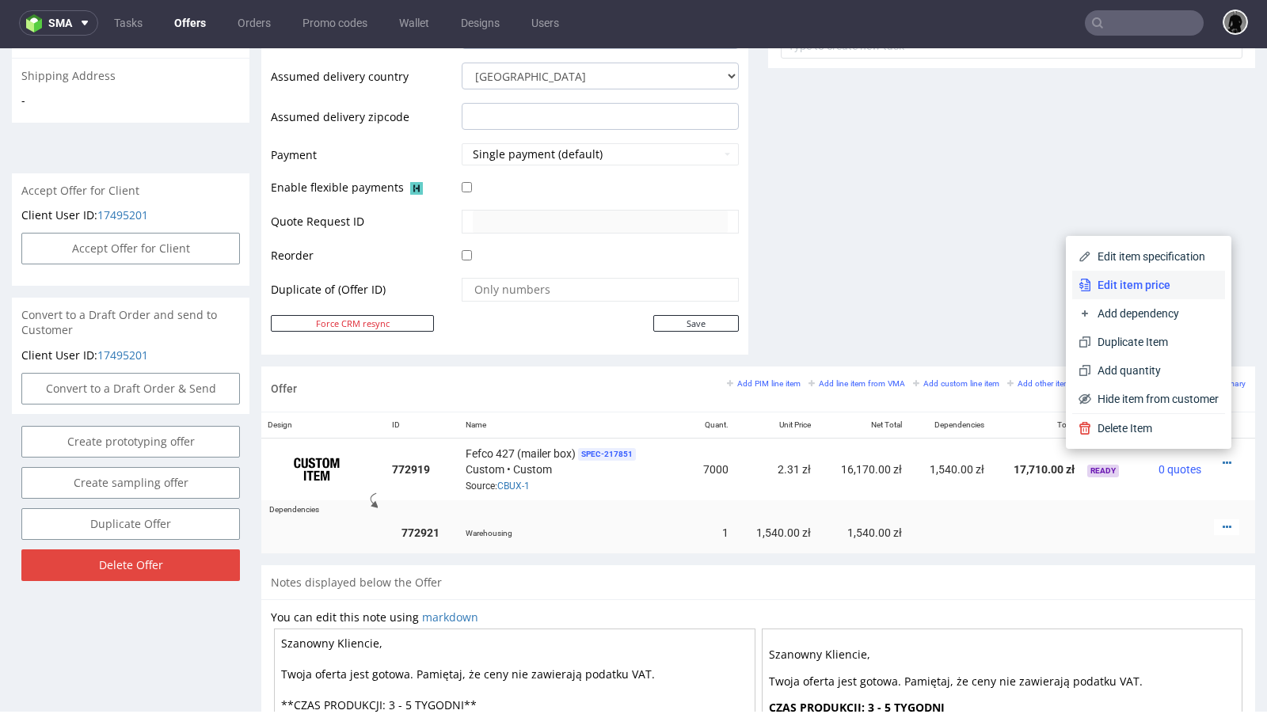
click at [1125, 285] on span "Edit item price" at bounding box center [1155, 285] width 128 height 16
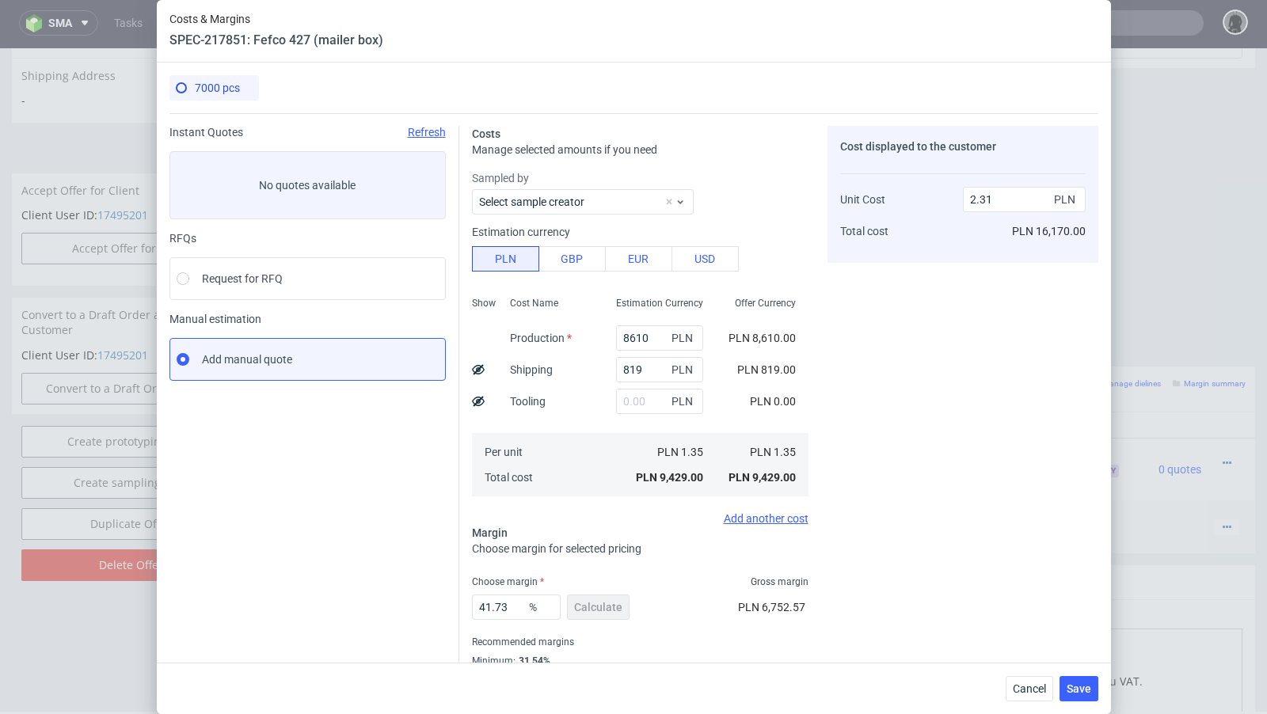
click at [481, 365] on use at bounding box center [478, 369] width 13 height 10
type input "2.19"
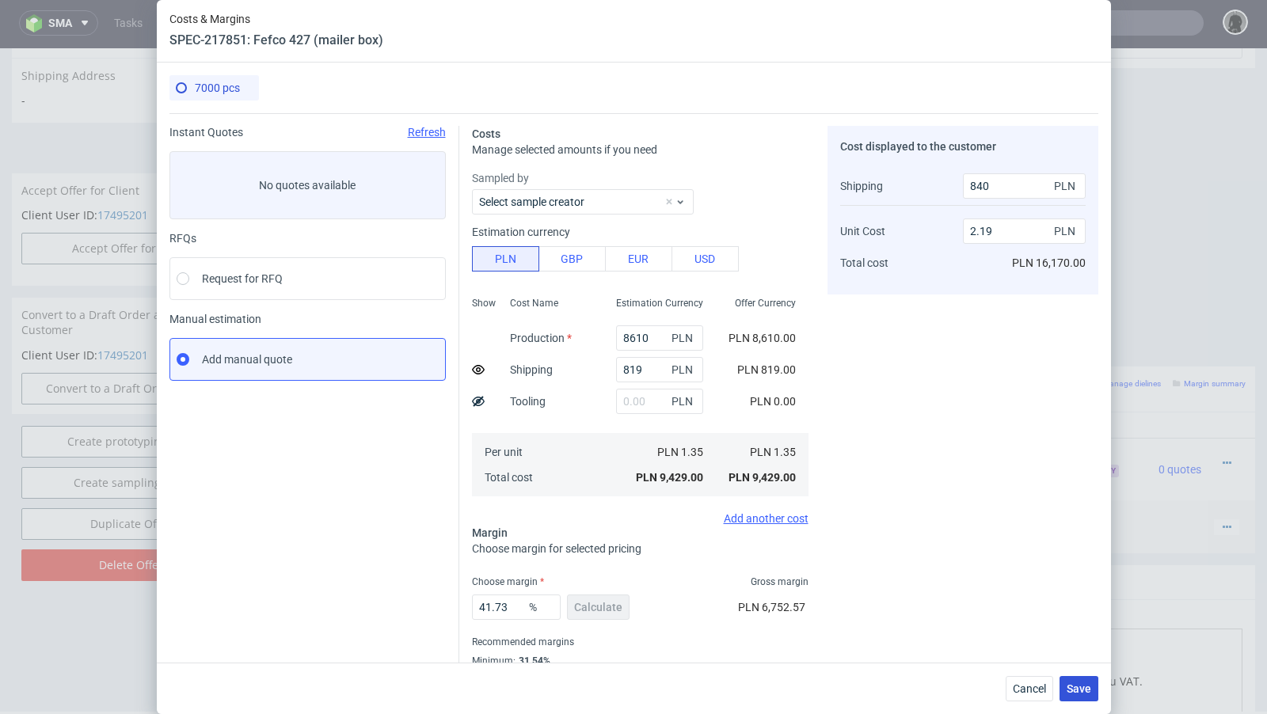
click at [1083, 684] on span "Save" at bounding box center [1079, 689] width 25 height 11
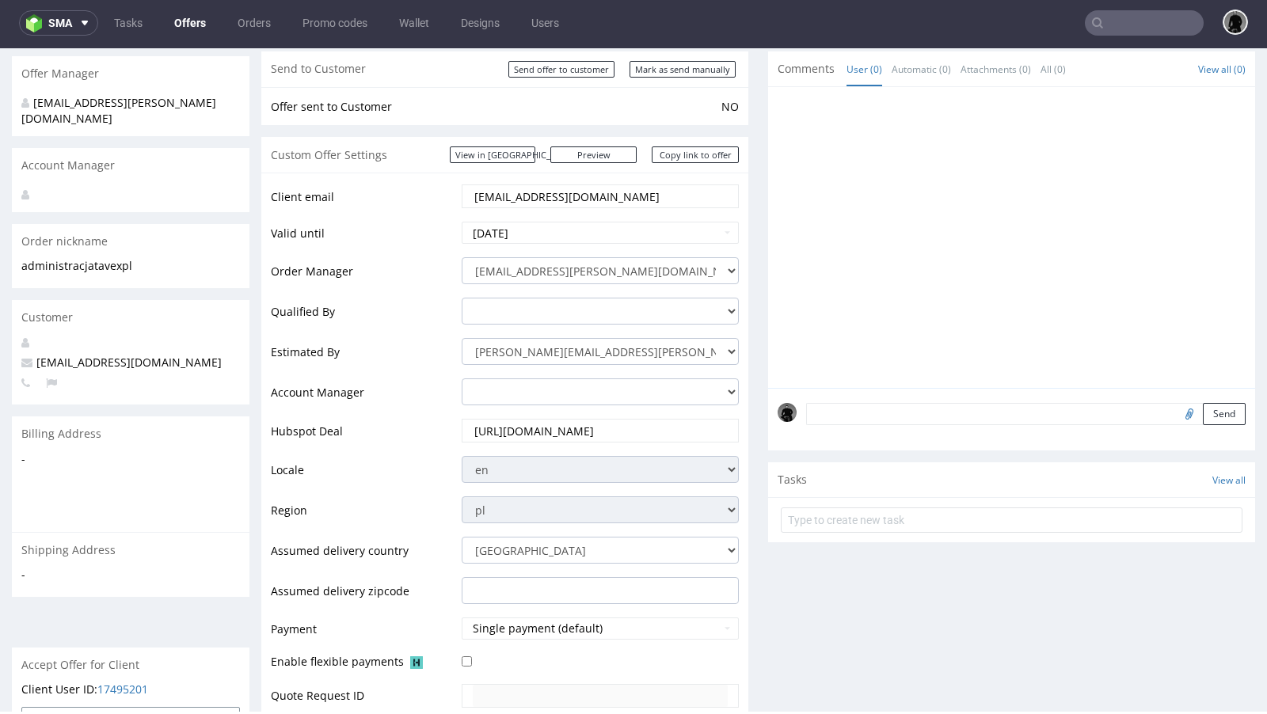
scroll to position [0, 0]
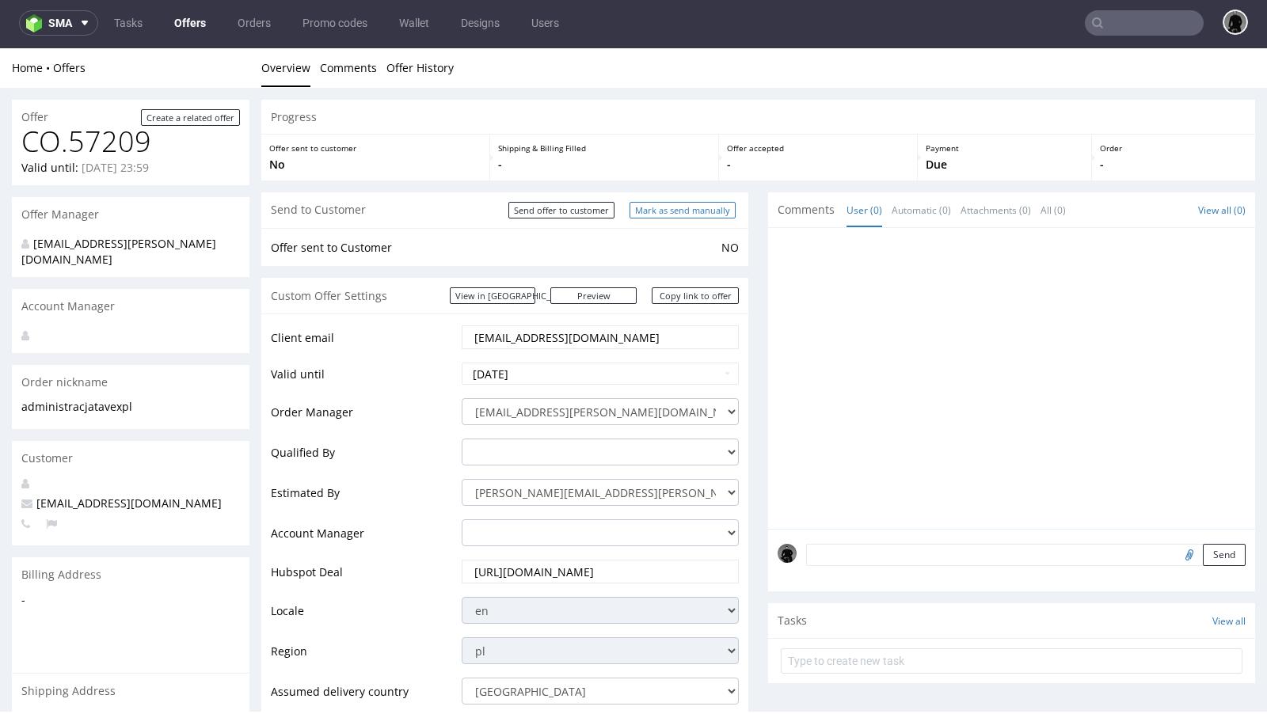
click at [666, 212] on input "Mark as send manually" at bounding box center [683, 210] width 106 height 17
type input "In progress..."
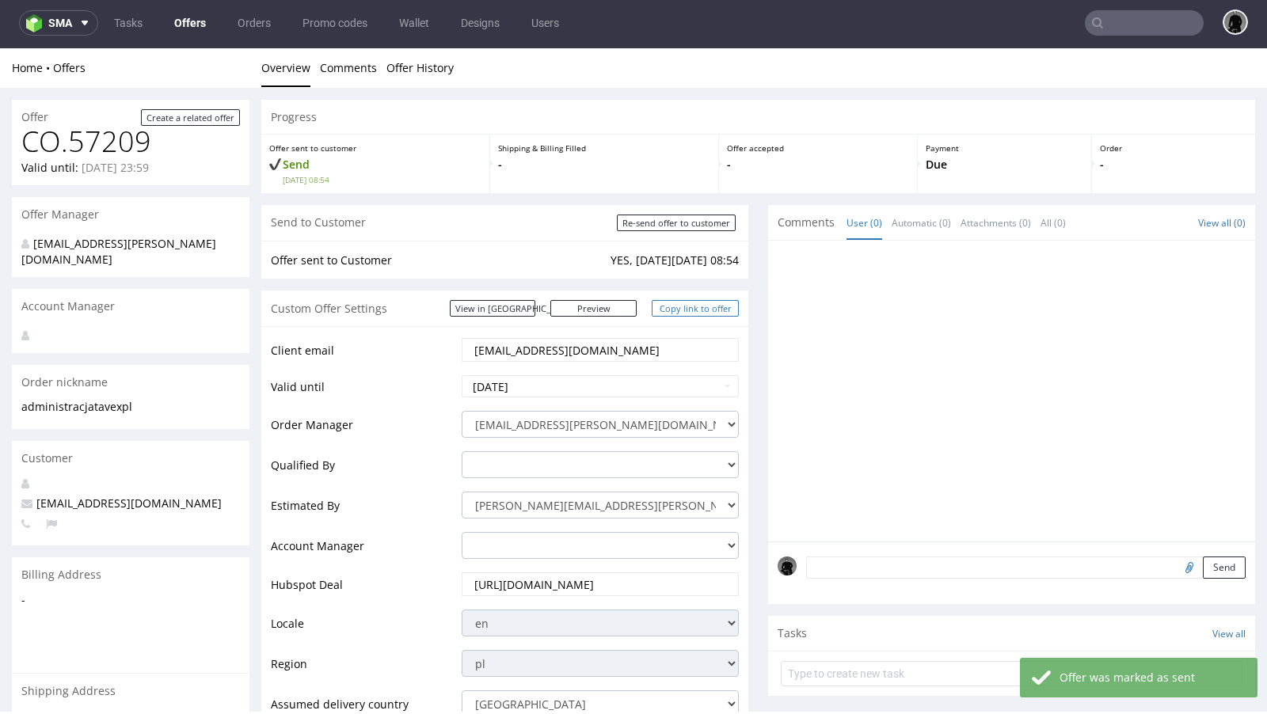
click at [673, 309] on link "Copy link to offer" at bounding box center [695, 308] width 87 height 17
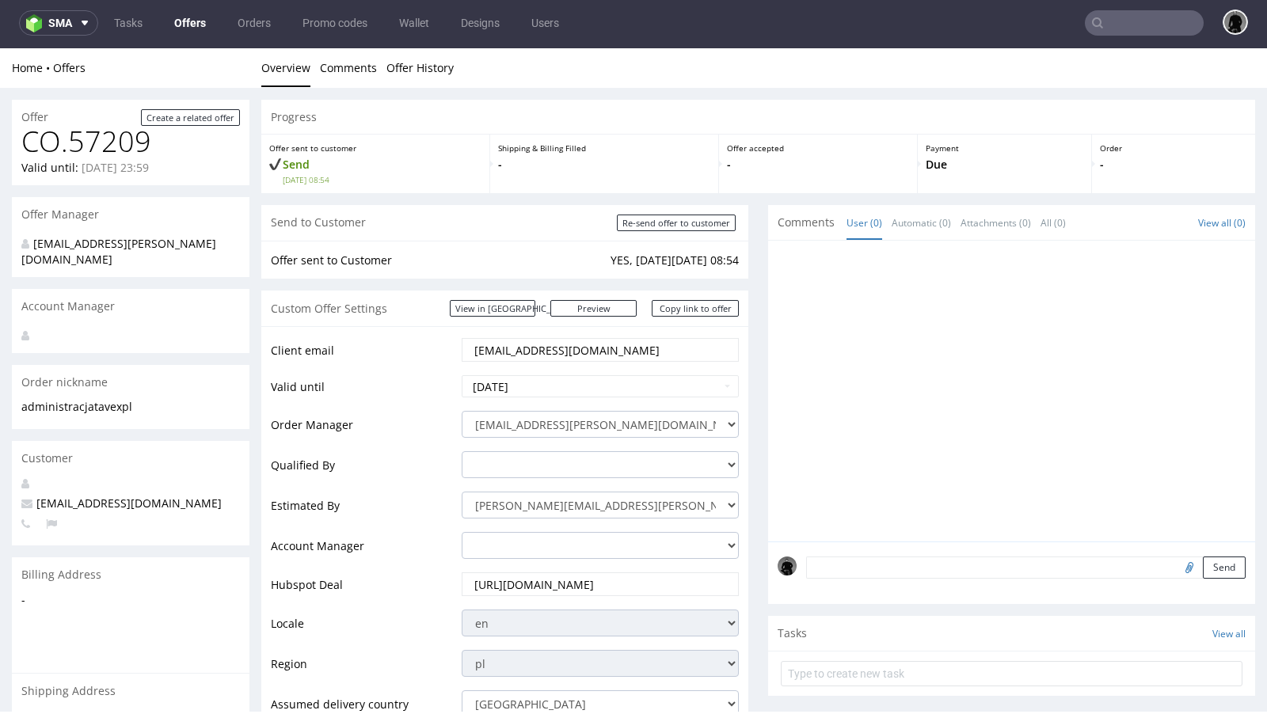
click at [195, 21] on link "Offers" at bounding box center [190, 22] width 51 height 25
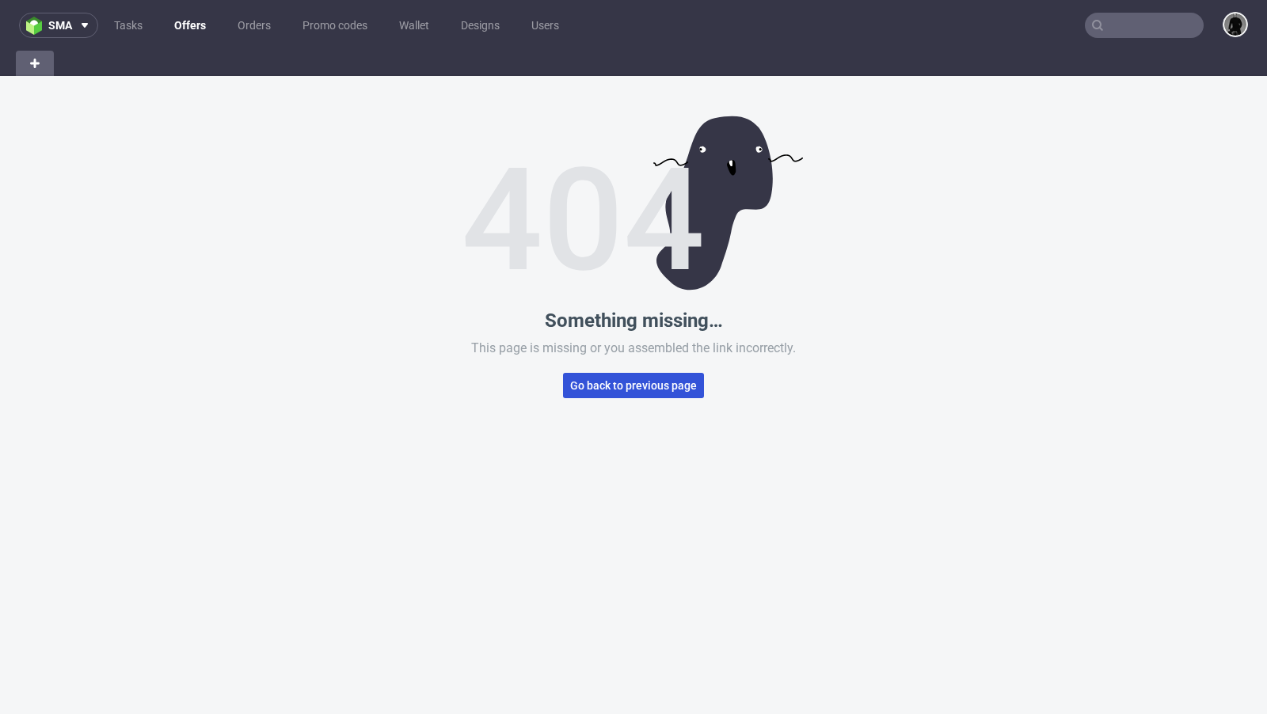
click at [633, 386] on span "Go back to previous page" at bounding box center [633, 385] width 127 height 11
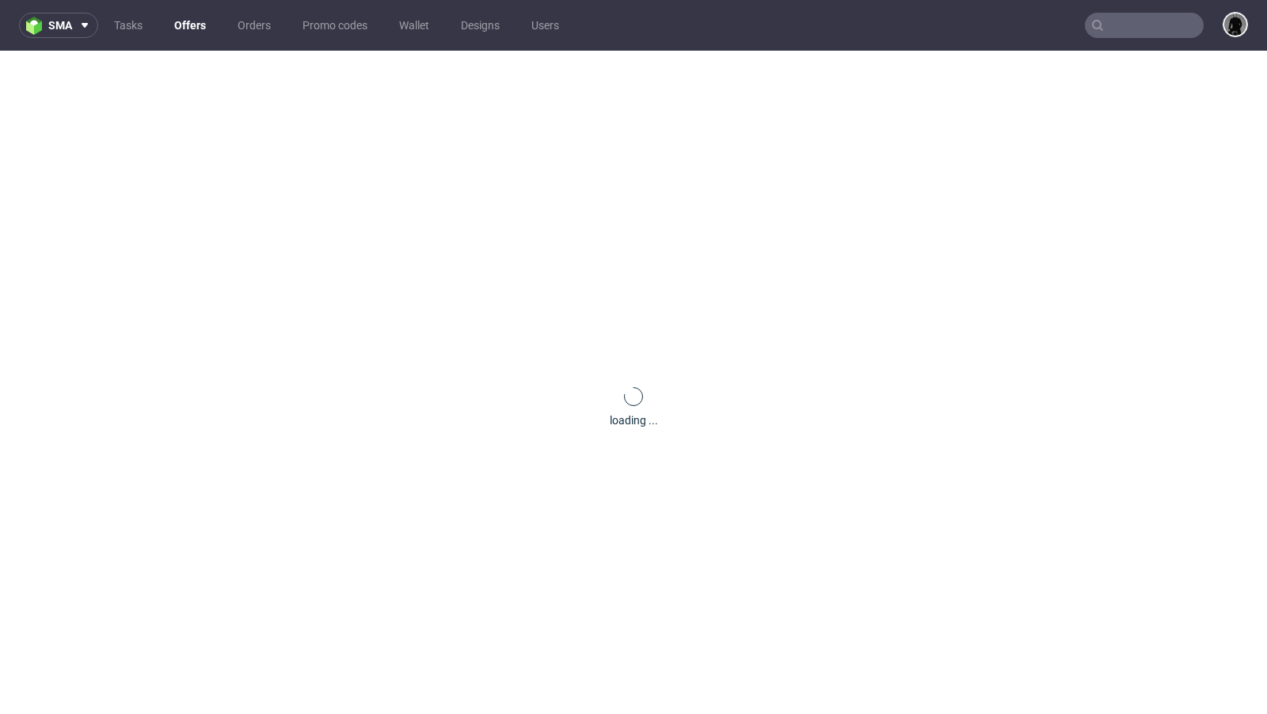
click at [172, 23] on link "Offers" at bounding box center [190, 25] width 51 height 25
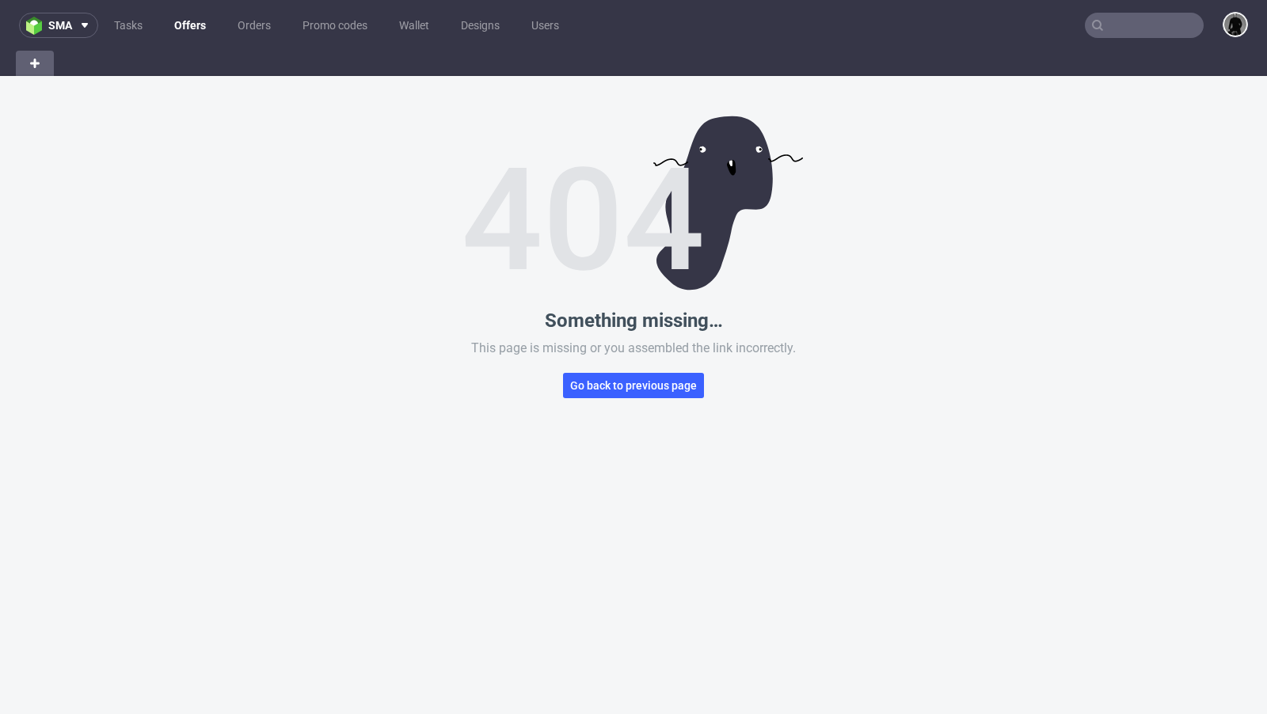
click at [190, 29] on link "Offers" at bounding box center [190, 25] width 51 height 25
click at [259, 20] on link "Orders" at bounding box center [254, 25] width 52 height 25
click at [196, 25] on link "Offers" at bounding box center [190, 25] width 50 height 25
click at [114, 29] on link "Tasks" at bounding box center [129, 25] width 48 height 25
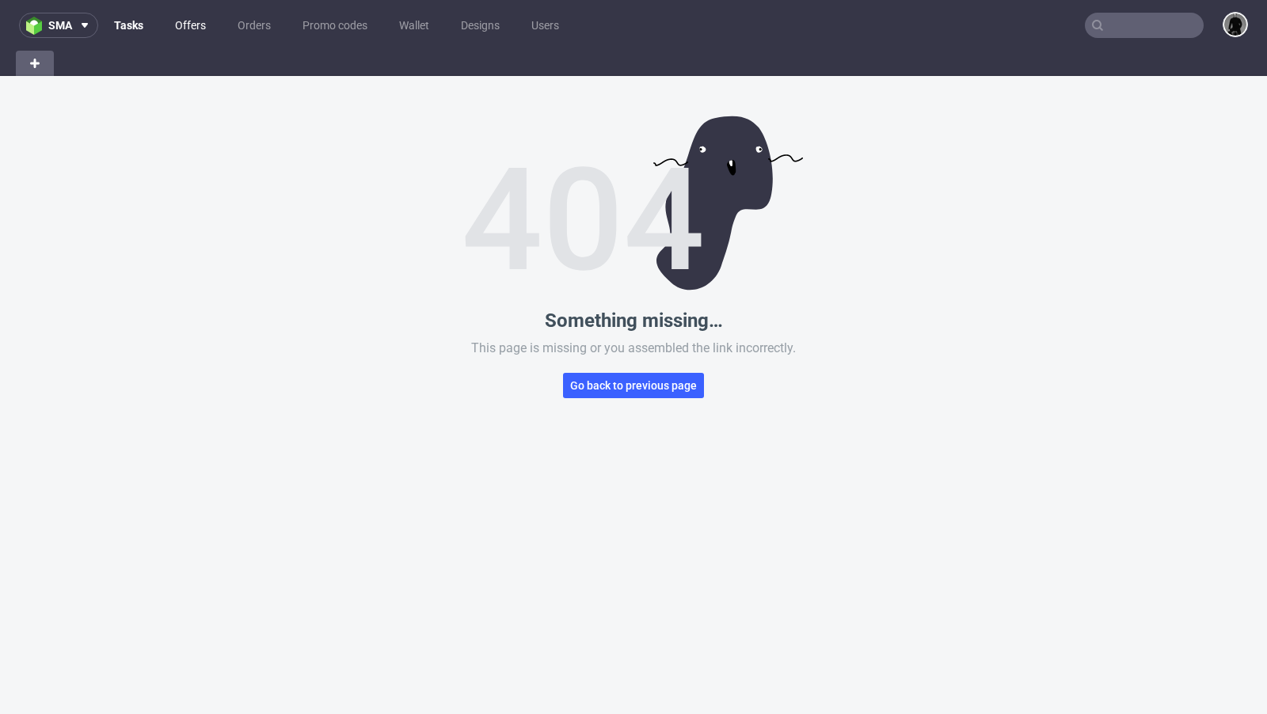
click at [185, 25] on link "Offers" at bounding box center [191, 25] width 50 height 25
click at [185, 25] on link "Offers" at bounding box center [190, 25] width 51 height 25
click at [611, 396] on button "Go back to previous page" at bounding box center [633, 385] width 141 height 25
click at [607, 390] on span "Go back to previous page" at bounding box center [633, 385] width 127 height 11
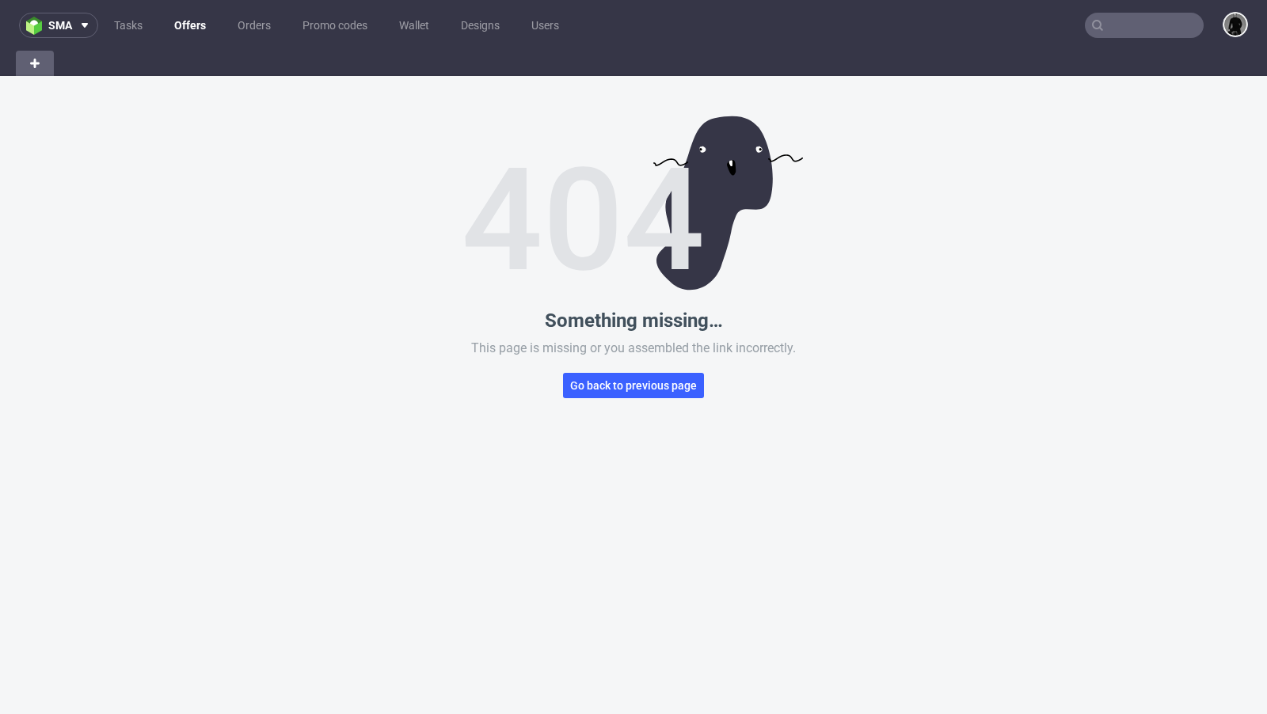
click at [607, 390] on span "Go back to previous page" at bounding box center [633, 385] width 127 height 11
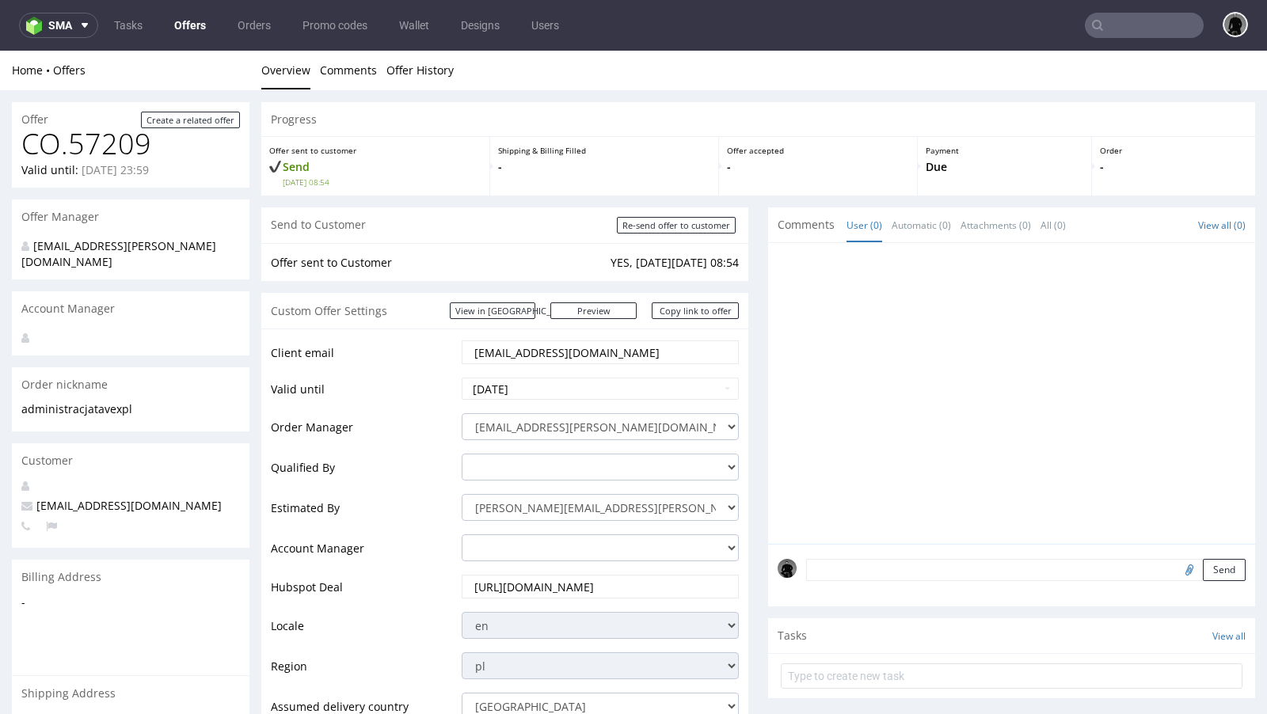
click at [185, 27] on link "Offers" at bounding box center [190, 25] width 51 height 25
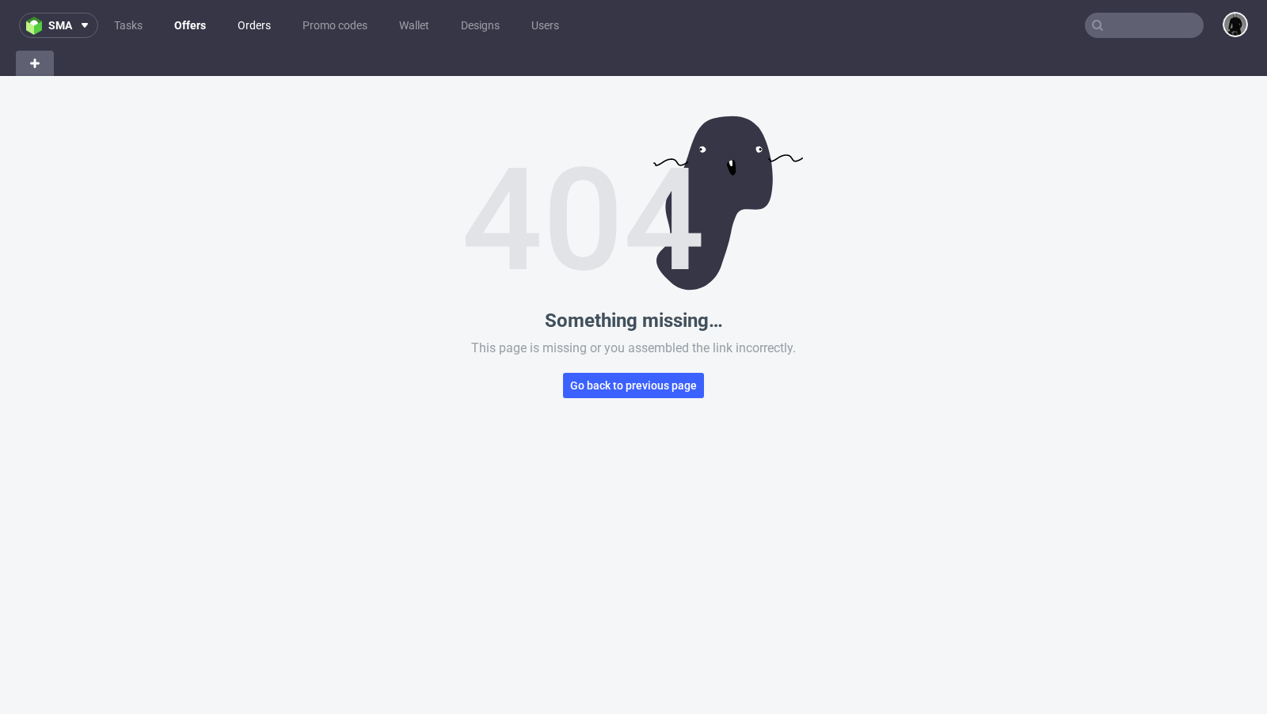
click at [250, 26] on link "Orders" at bounding box center [254, 25] width 52 height 25
click at [138, 29] on link "Tasks" at bounding box center [129, 25] width 48 height 25
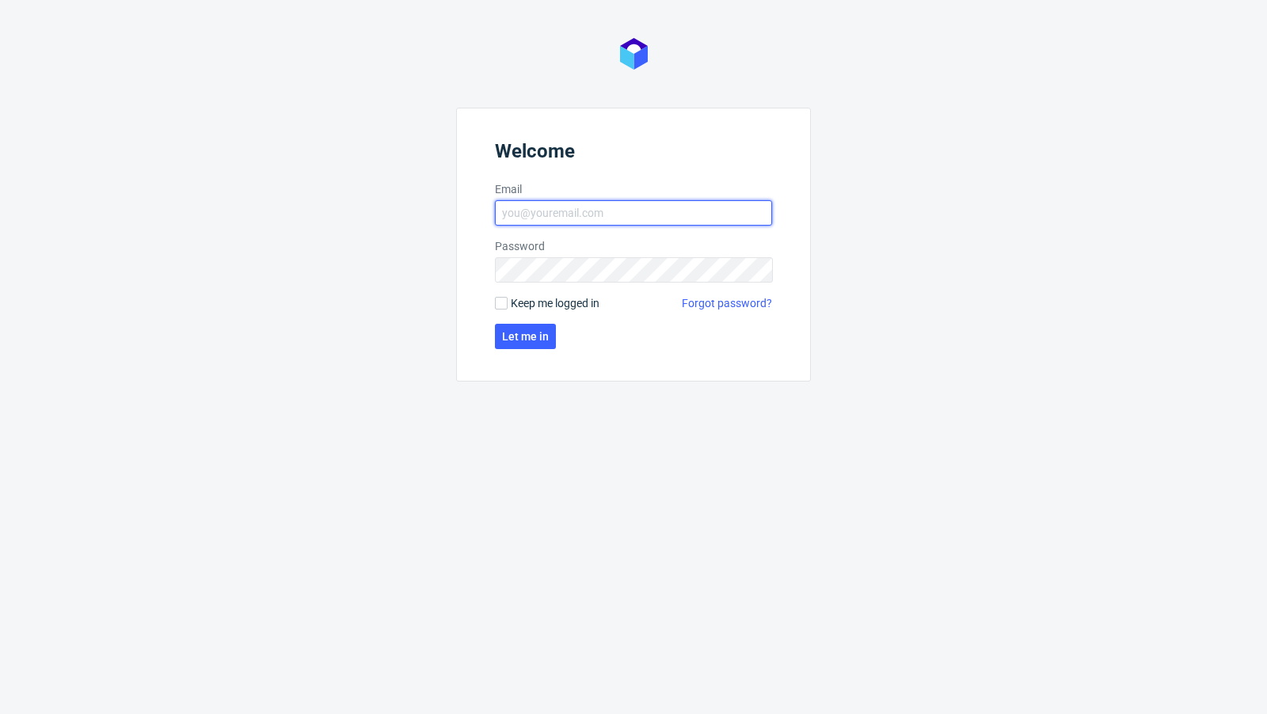
click at [593, 201] on input "Email" at bounding box center [633, 212] width 277 height 25
type input "[EMAIL_ADDRESS][PERSON_NAME][DOMAIN_NAME]"
click at [501, 333] on button "Let me in" at bounding box center [525, 336] width 61 height 25
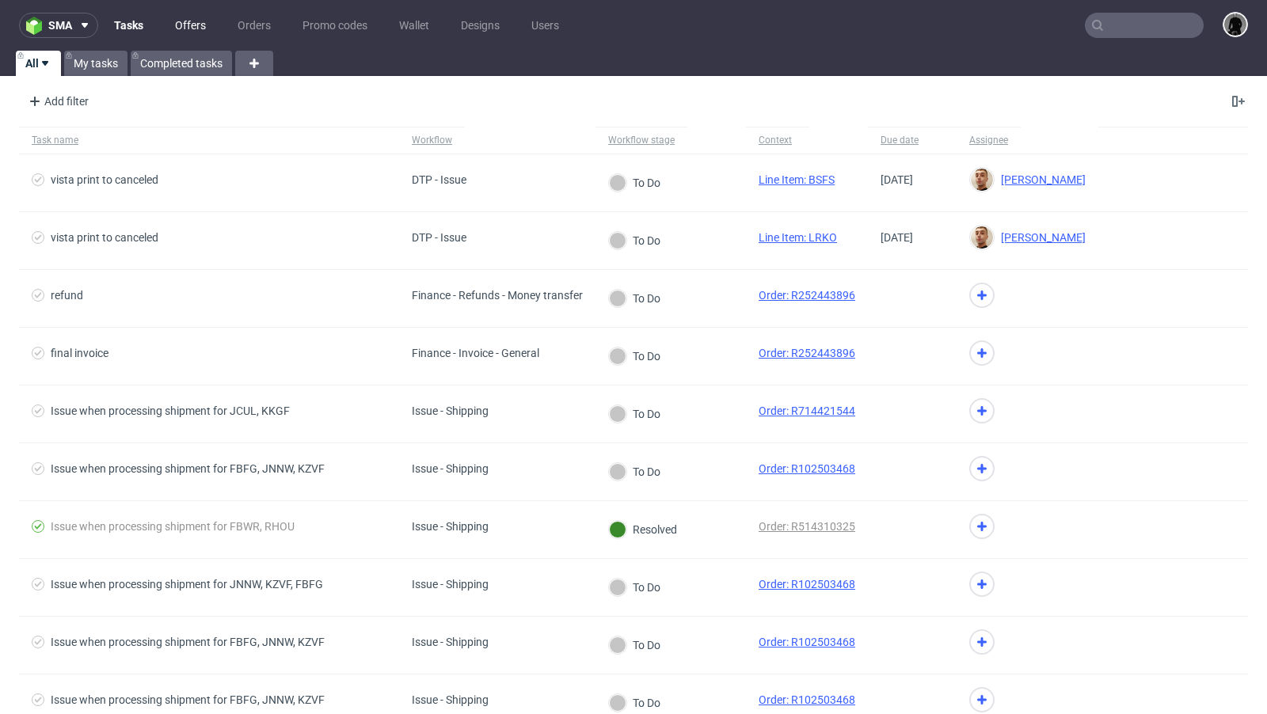
click at [184, 21] on link "Offers" at bounding box center [191, 25] width 50 height 25
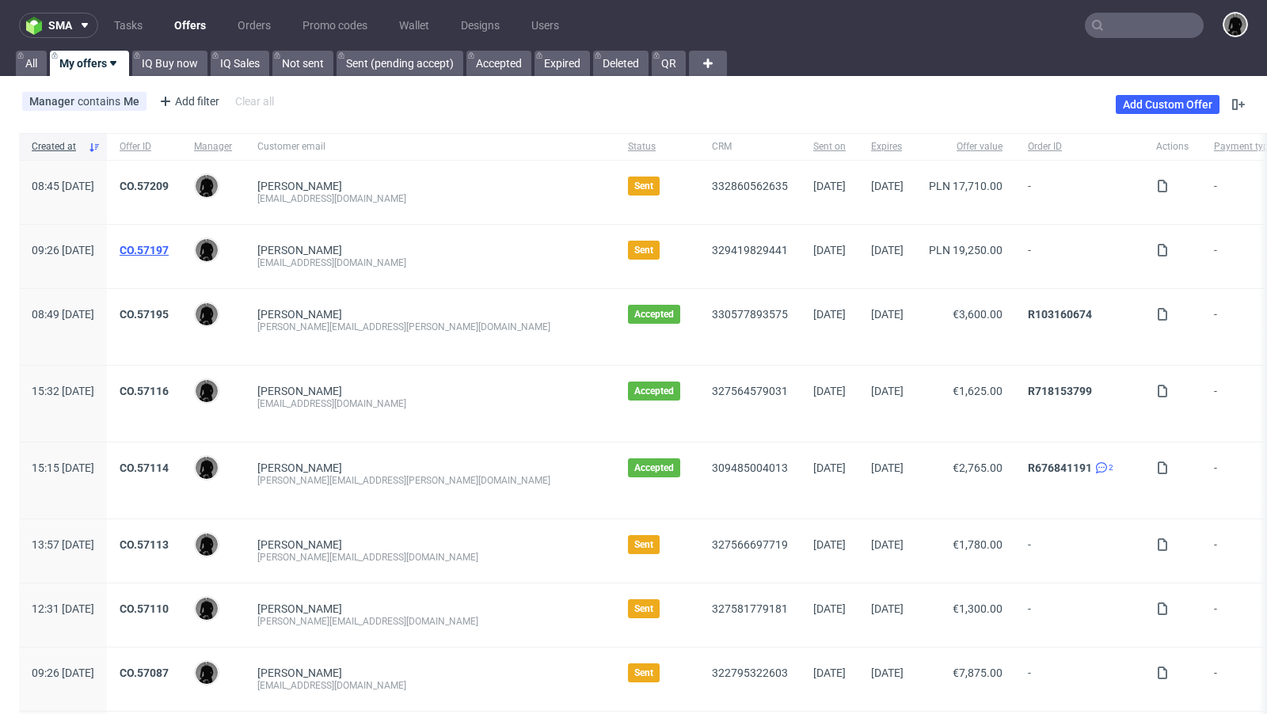
click at [169, 254] on link "CO.57197" at bounding box center [144, 250] width 49 height 13
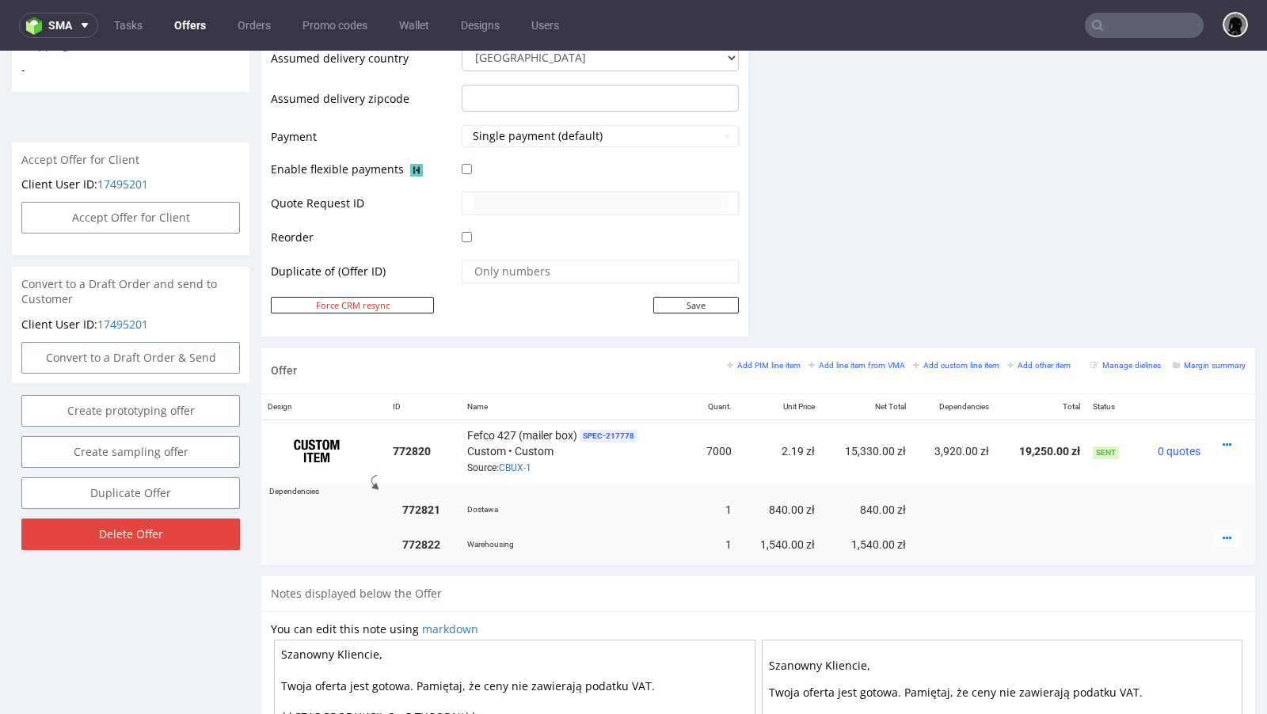
scroll to position [751, 0]
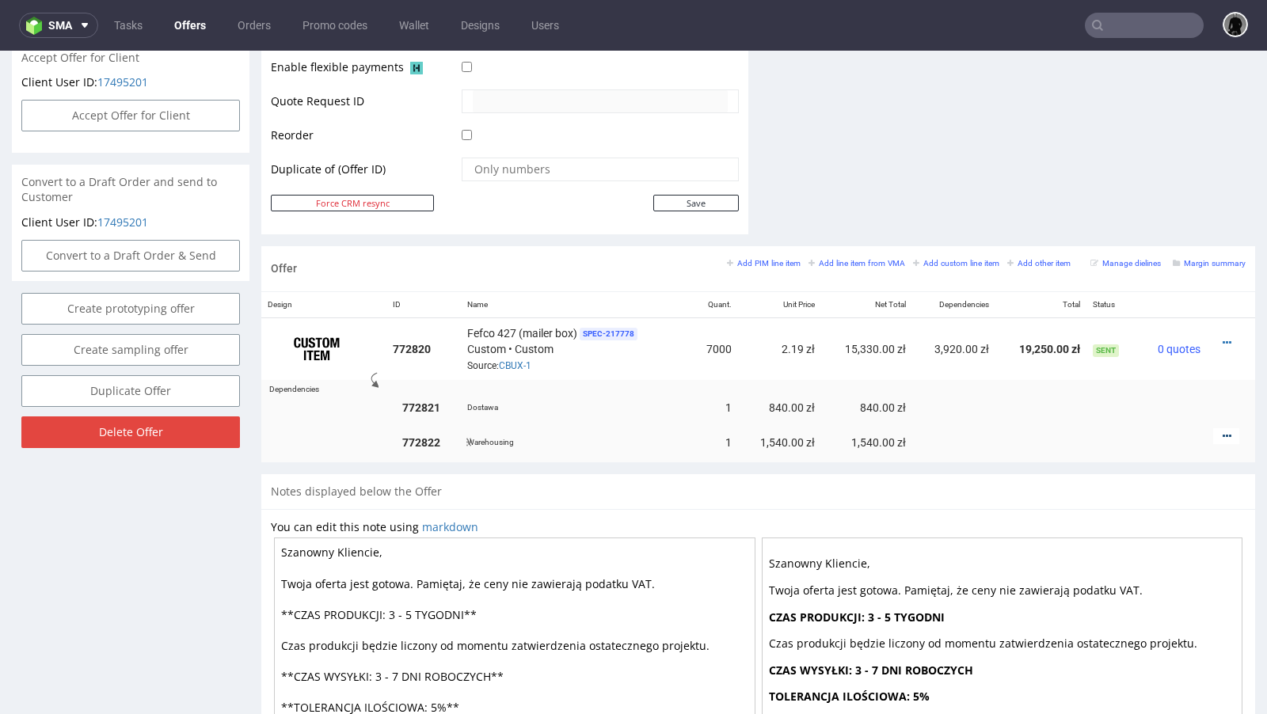
click at [1223, 431] on icon at bounding box center [1227, 436] width 9 height 11
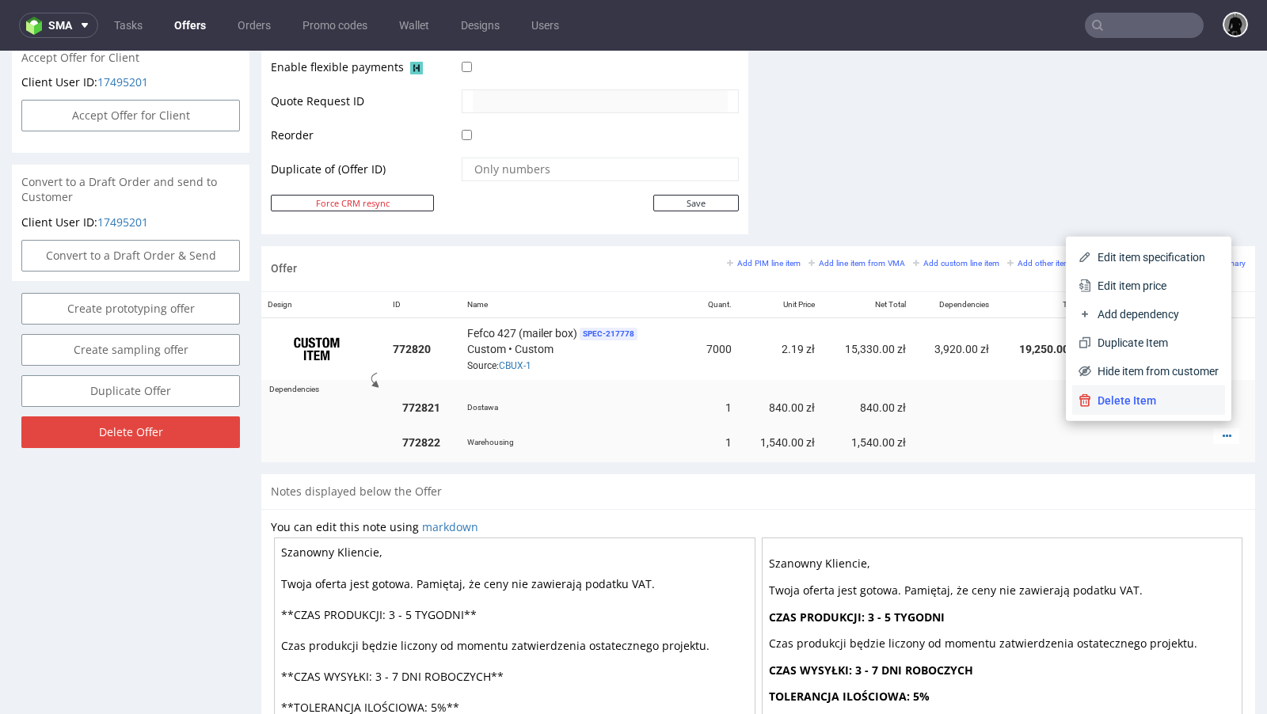
click at [1141, 400] on span "Delete Item" at bounding box center [1155, 401] width 128 height 16
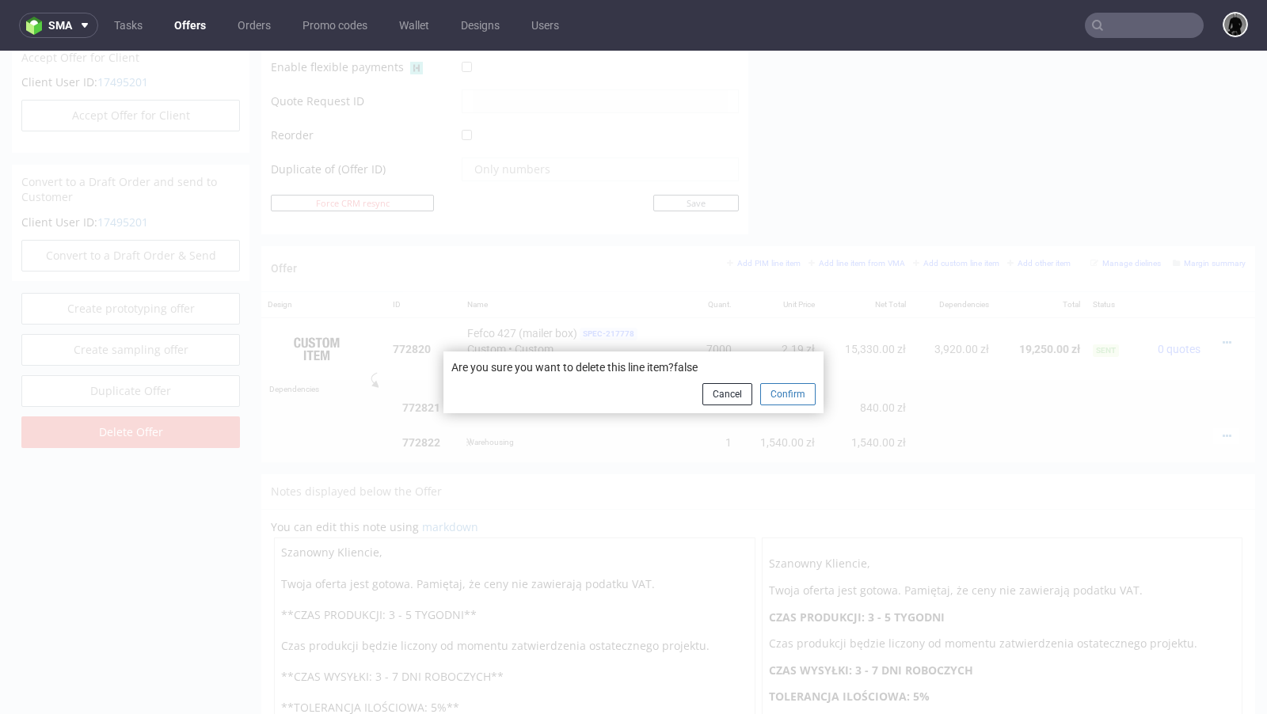
click at [783, 391] on button "Confirm" at bounding box center [787, 394] width 55 height 22
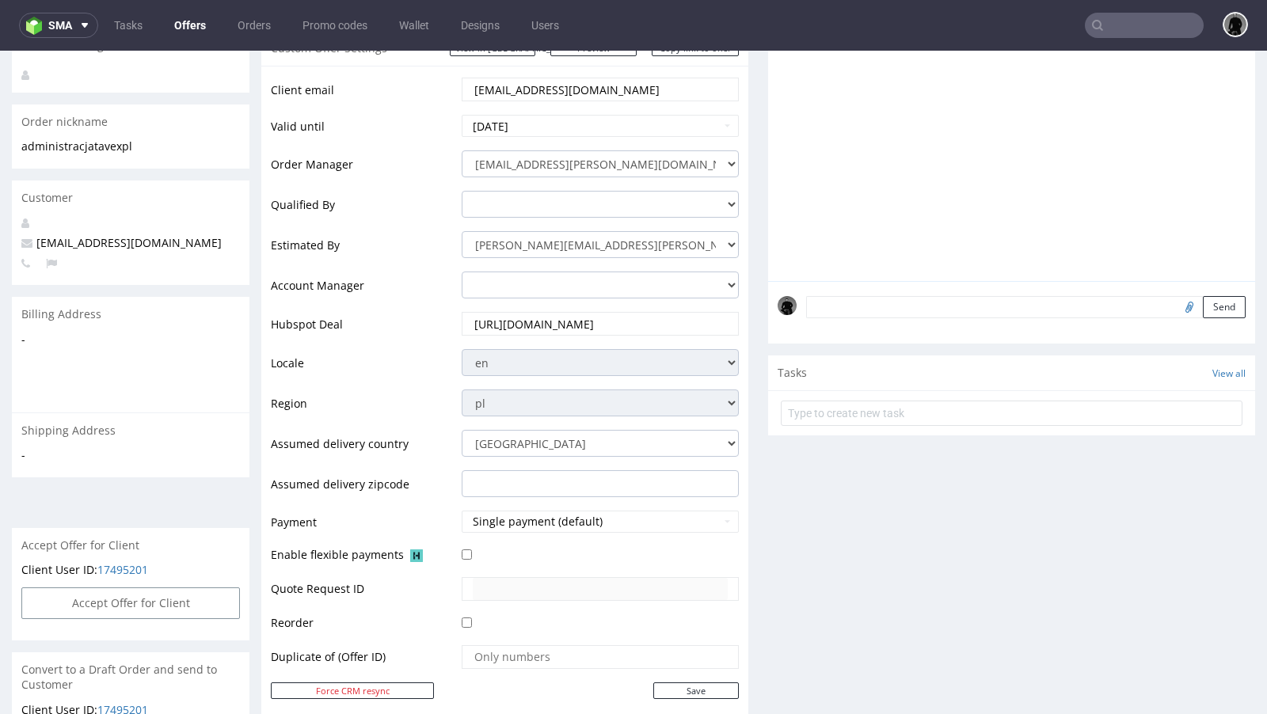
scroll to position [56, 0]
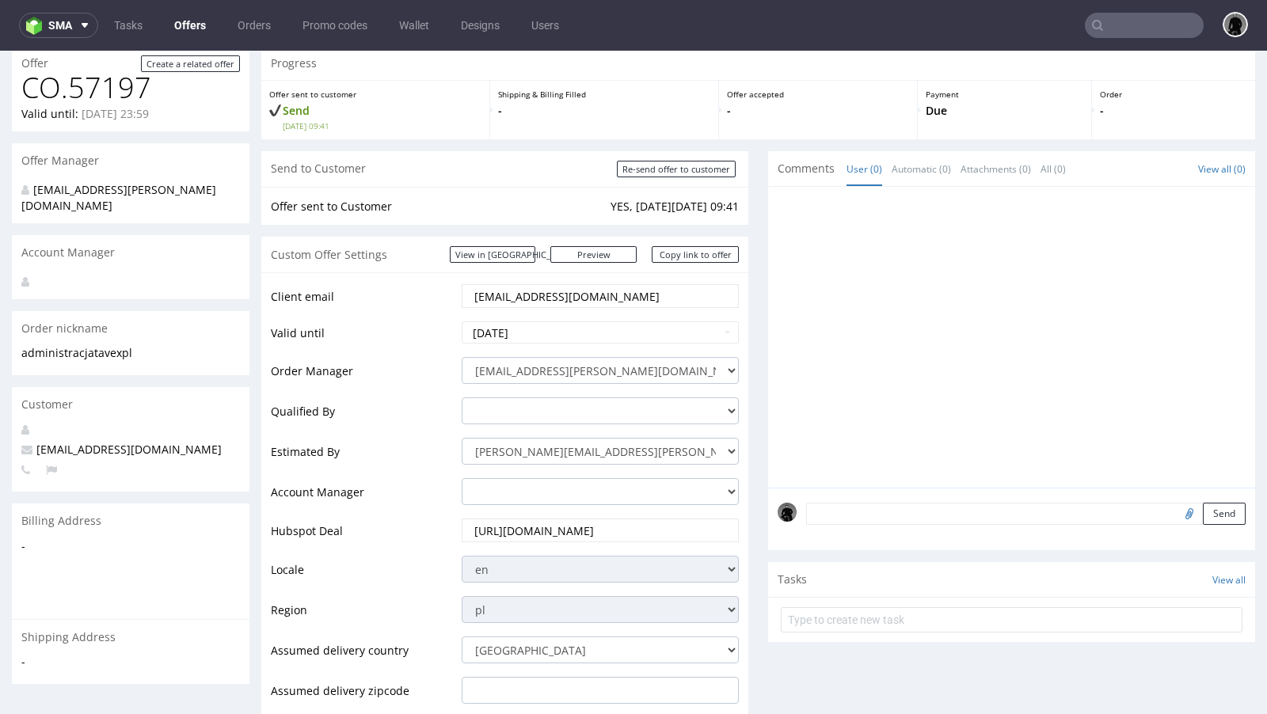
click at [192, 22] on link "Offers" at bounding box center [190, 25] width 51 height 25
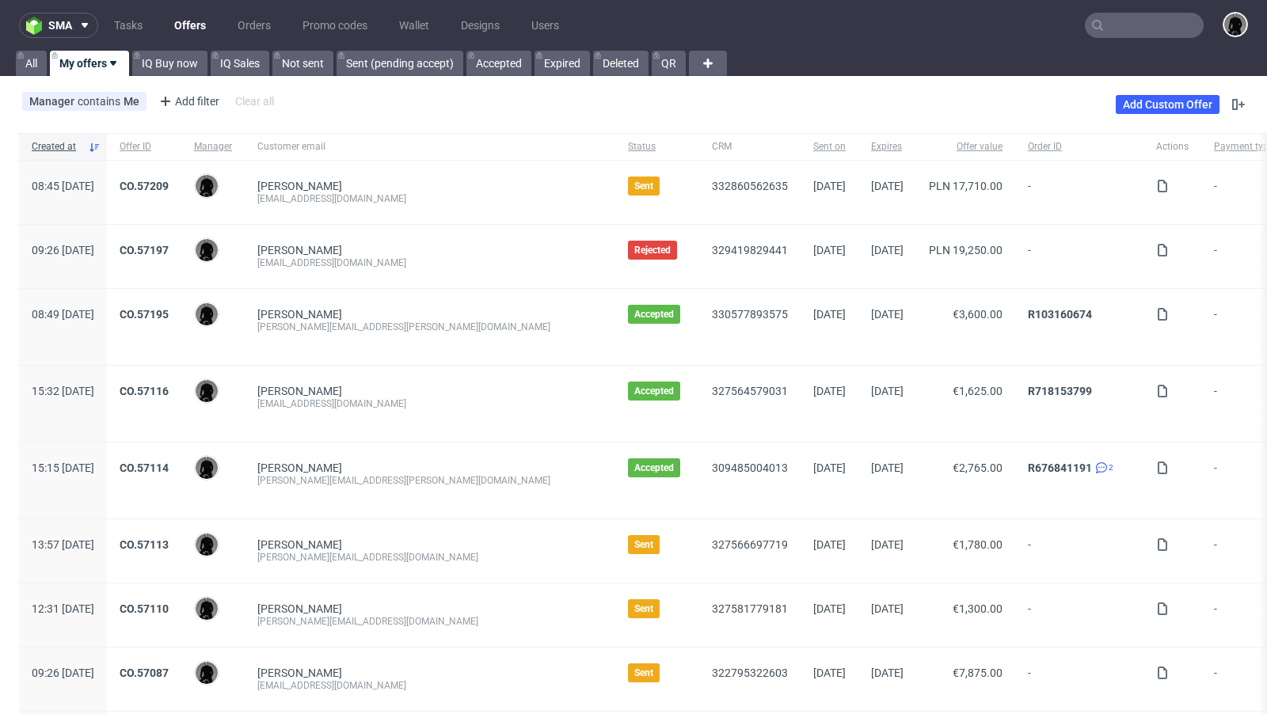
click at [582, 93] on div "Manager contains Me Add filter Hide filters Clear all Add Custom Offer" at bounding box center [633, 104] width 1267 height 44
click at [181, 301] on div "CO.57195" at bounding box center [144, 327] width 74 height 76
click at [169, 312] on link "CO.57195" at bounding box center [144, 314] width 49 height 13
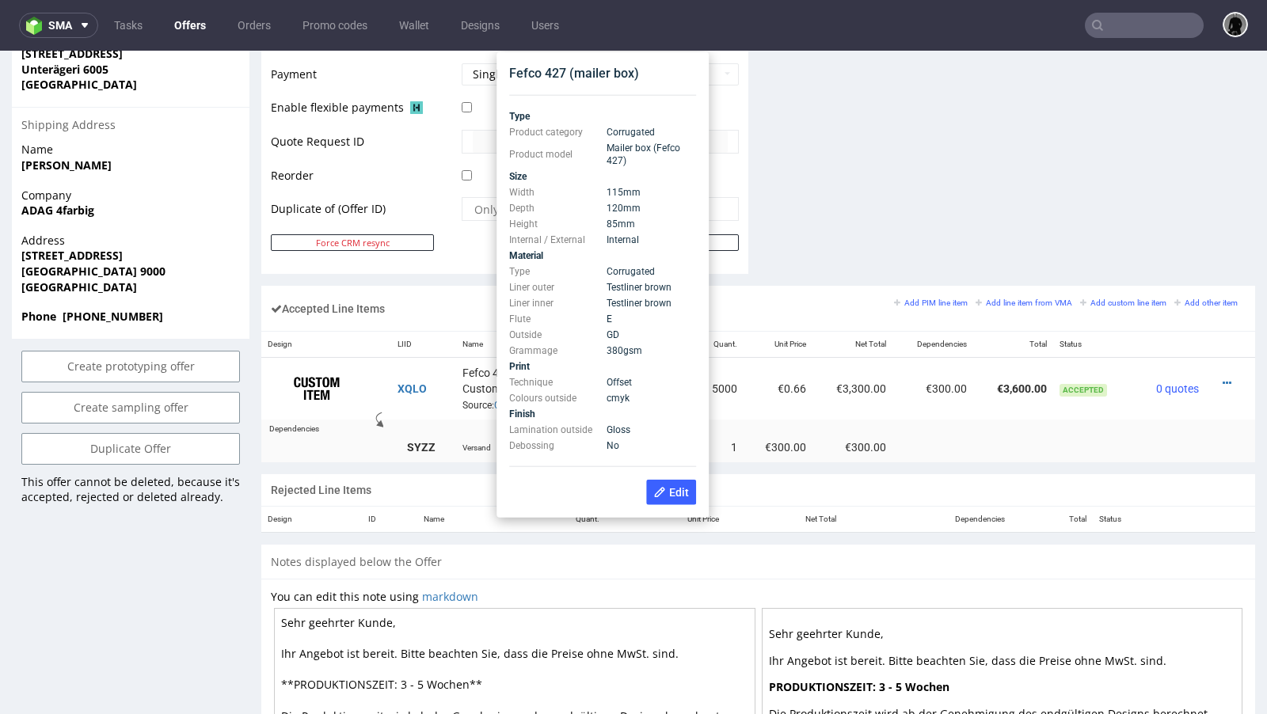
scroll to position [751, 0]
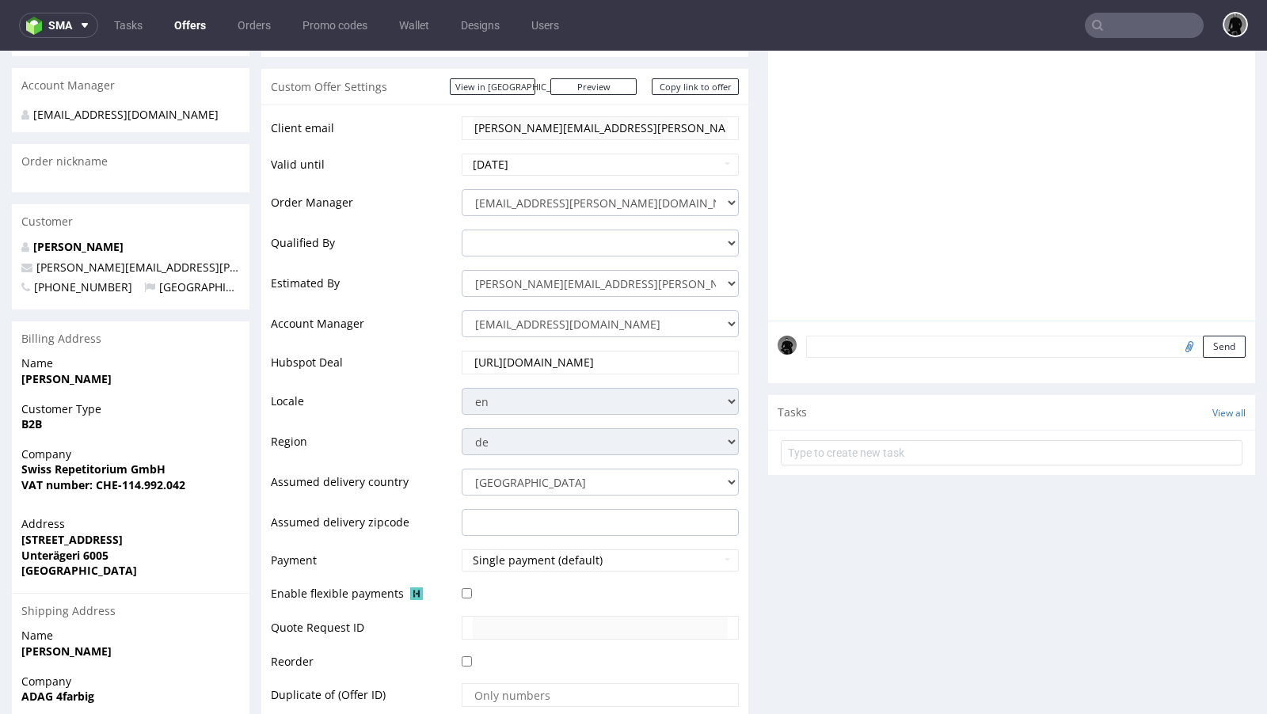
scroll to position [282, 0]
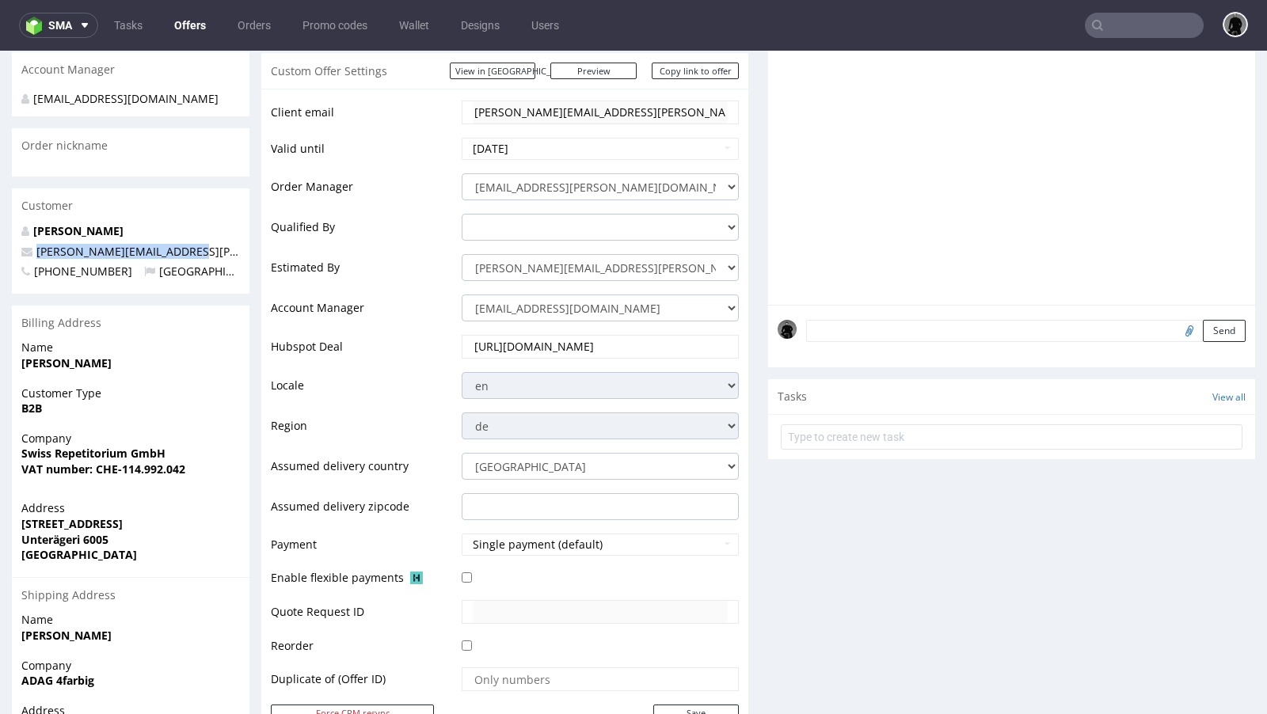
drag, startPoint x: 192, startPoint y: 235, endPoint x: 6, endPoint y: 233, distance: 186.9
click at [6, 233] on div "Offer Create a related offer CO.57195 Valid until: October 16, 2025 23:59 Offer…" at bounding box center [633, 630] width 1267 height 1558
copy span "benjamin.glemser@gmail.com"
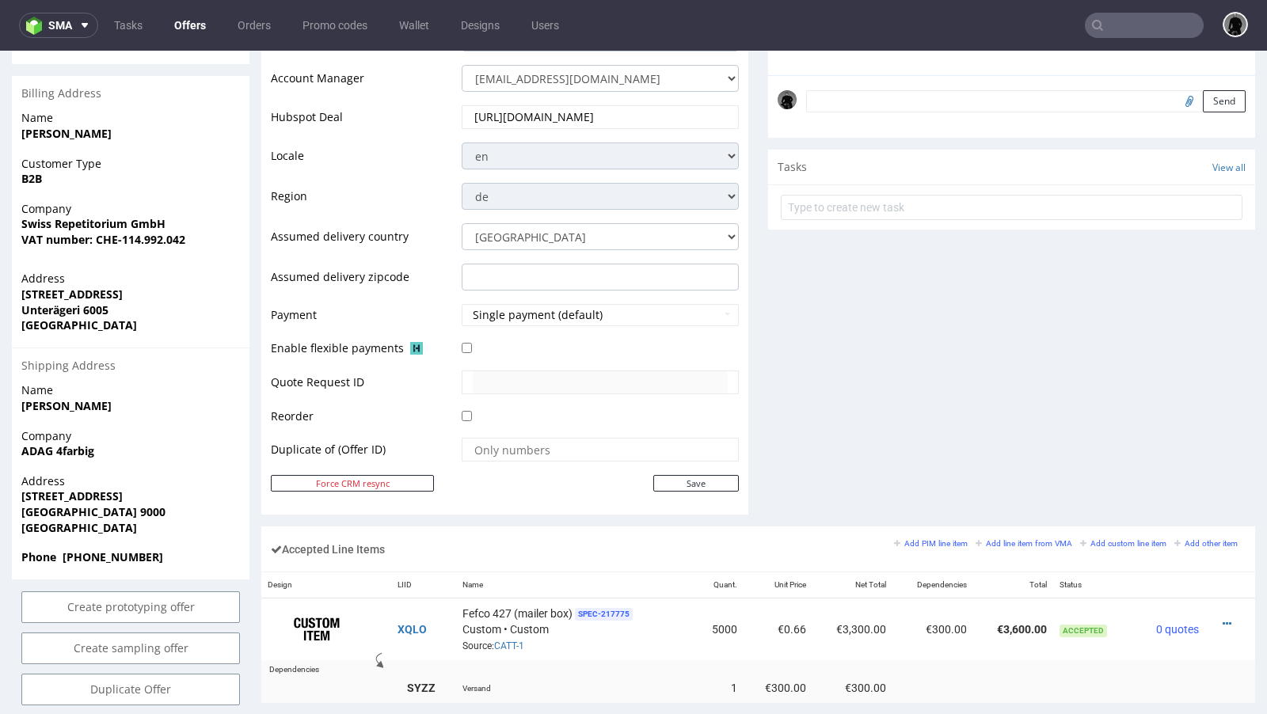
scroll to position [0, 0]
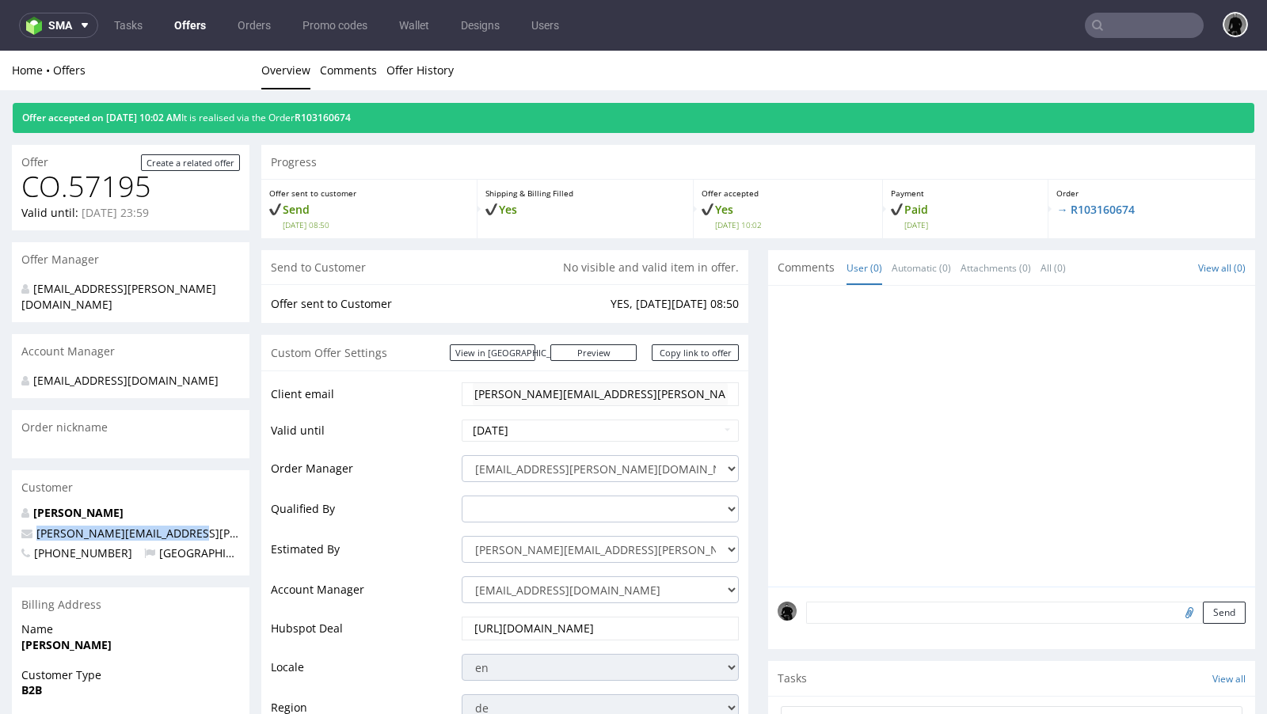
click at [185, 20] on link "Offers" at bounding box center [190, 25] width 51 height 25
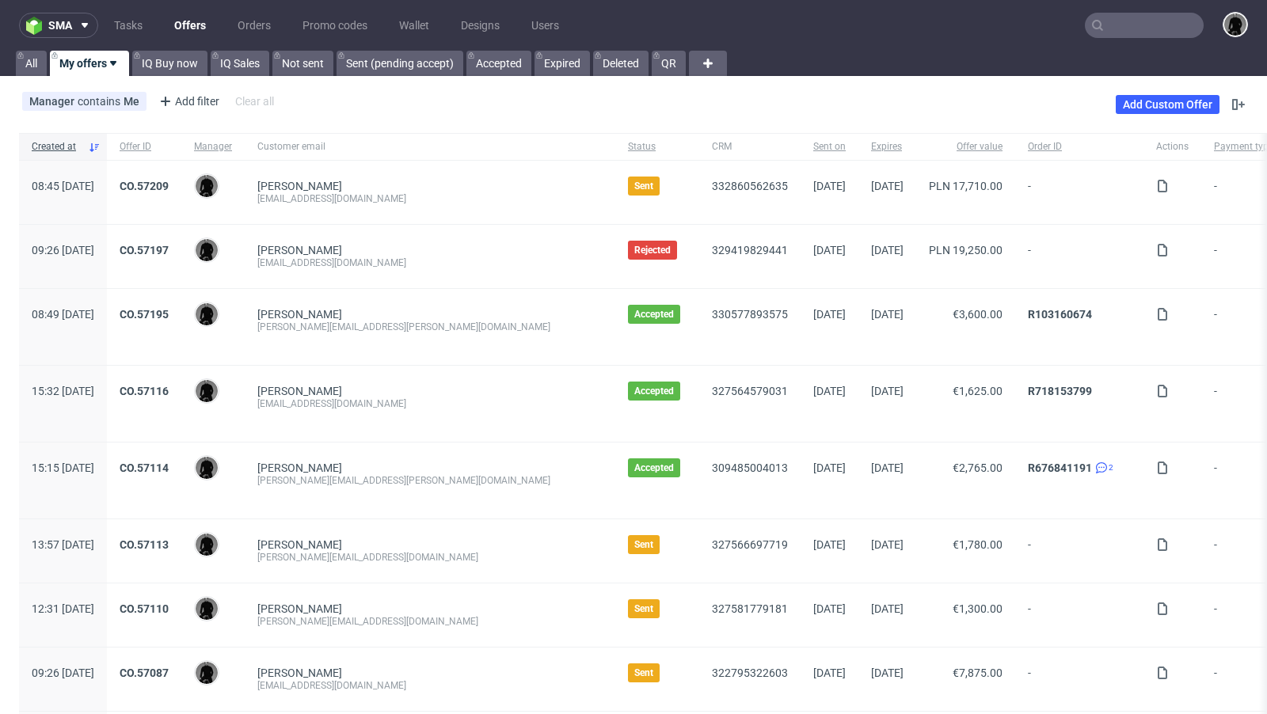
click at [440, 318] on div "Benjamin Glemser" at bounding box center [429, 314] width 345 height 13
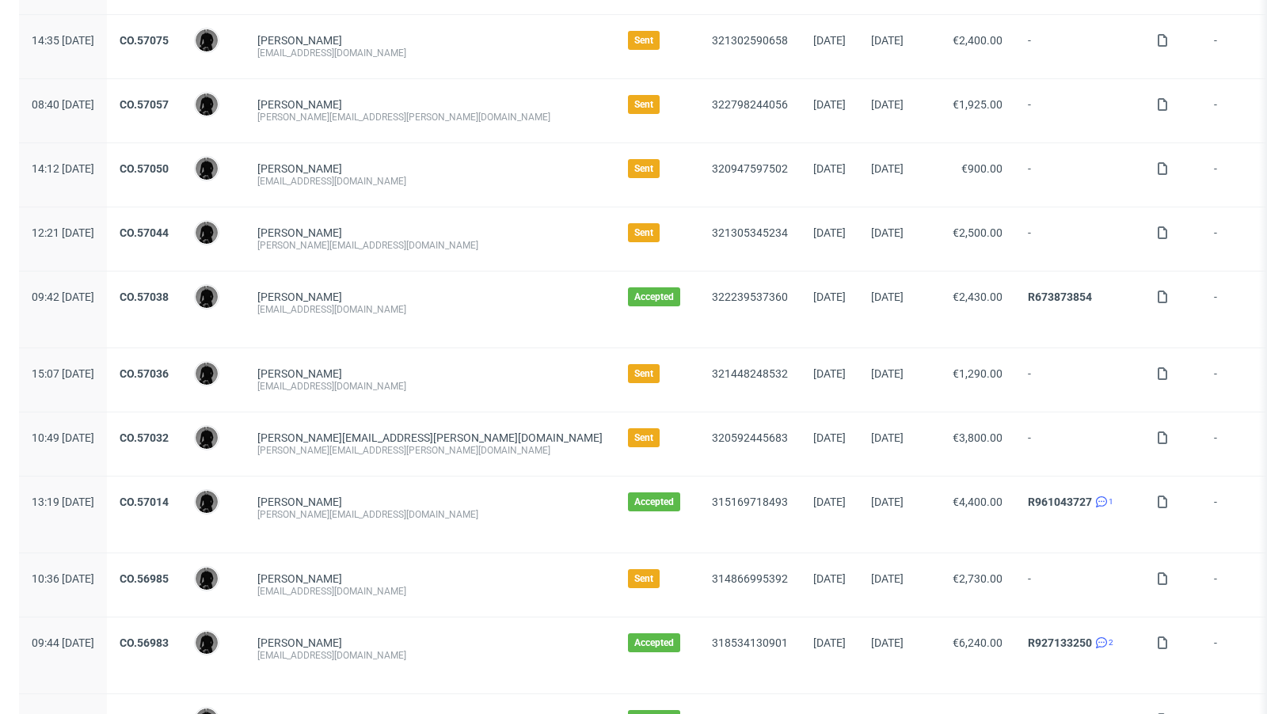
scroll to position [713, 0]
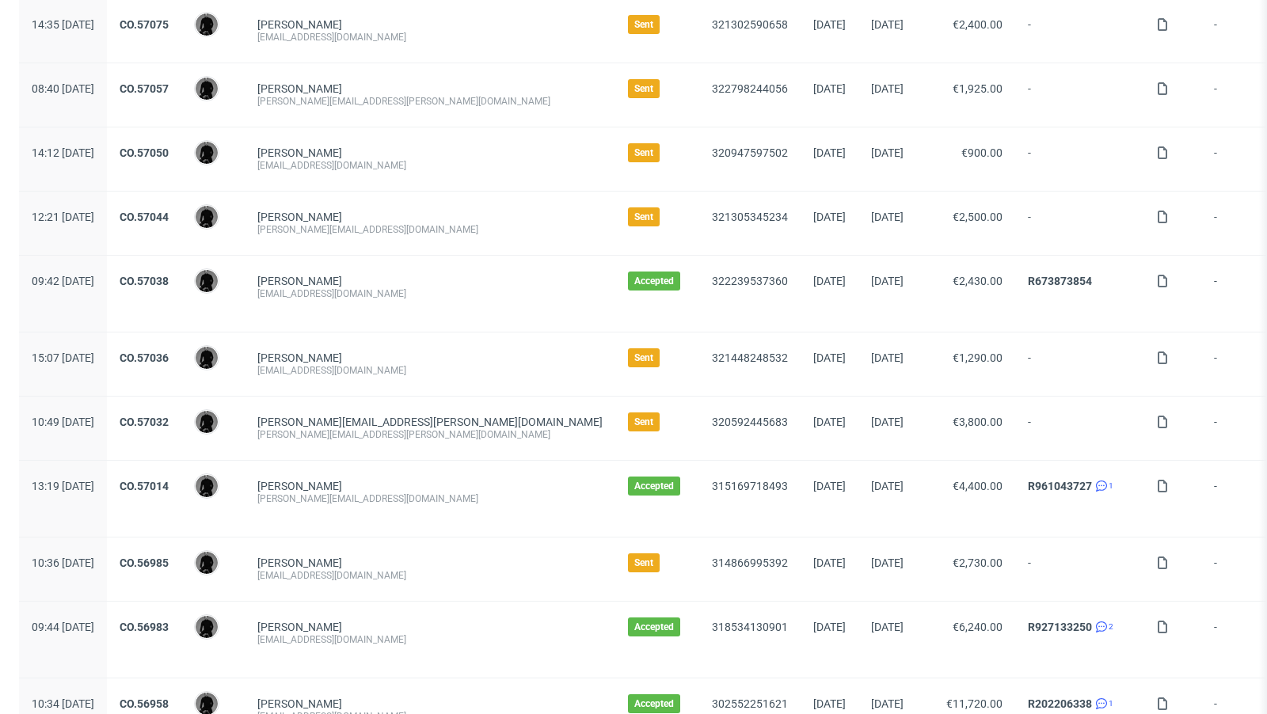
click at [339, 364] on div "hello@biglittlethings.de" at bounding box center [429, 370] width 345 height 13
copy div "hello@biglittlethings.de"
click at [434, 352] on div "Christoph Quitz" at bounding box center [429, 358] width 345 height 13
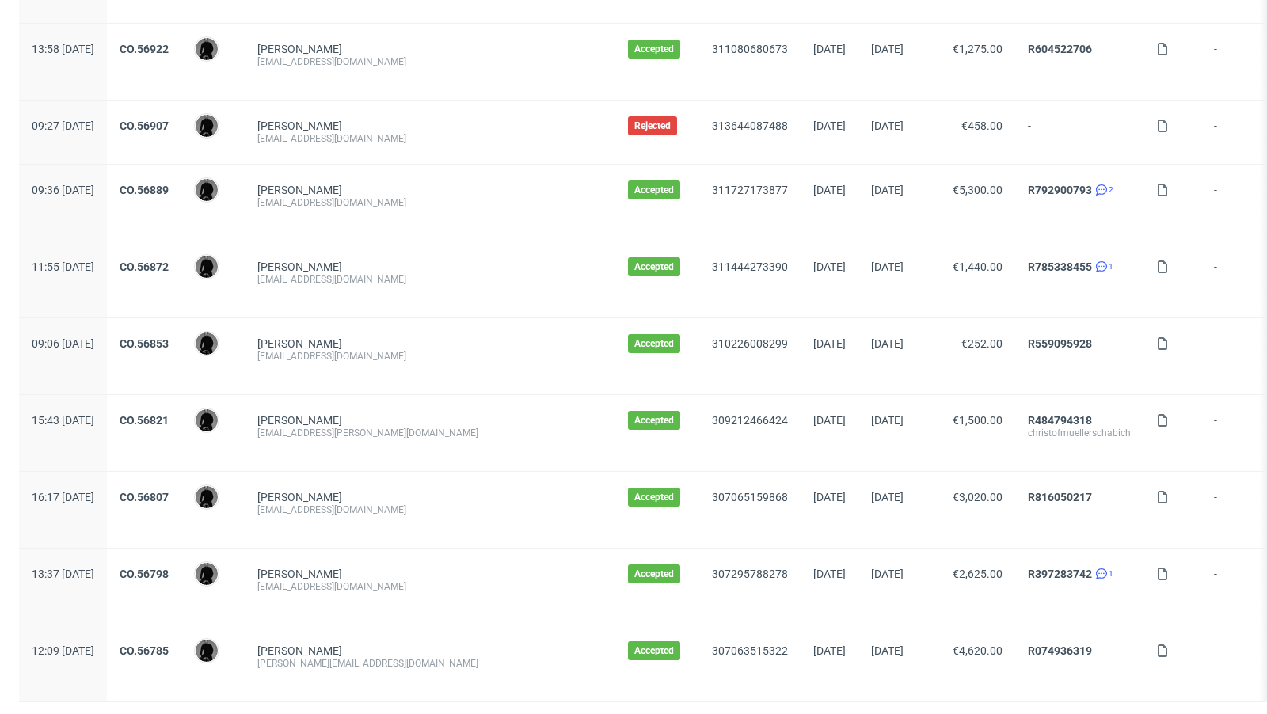
scroll to position [1625, 0]
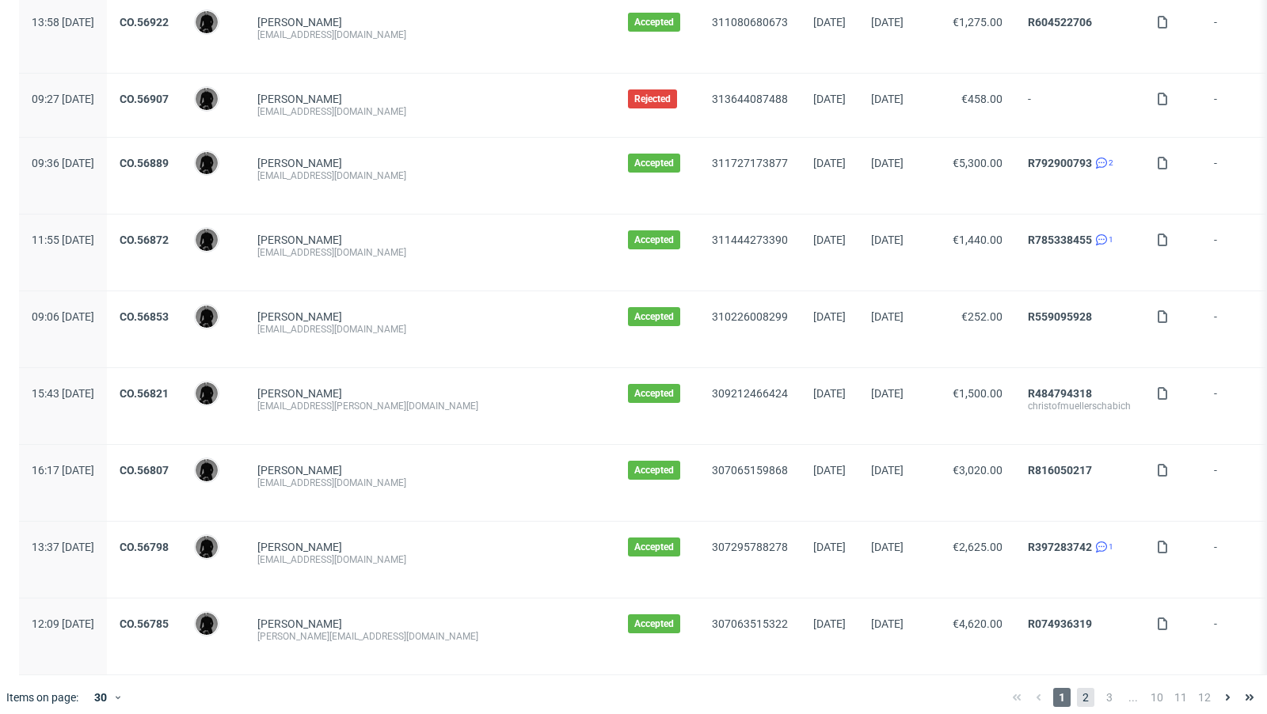
click at [1077, 693] on span "2" at bounding box center [1085, 697] width 17 height 19
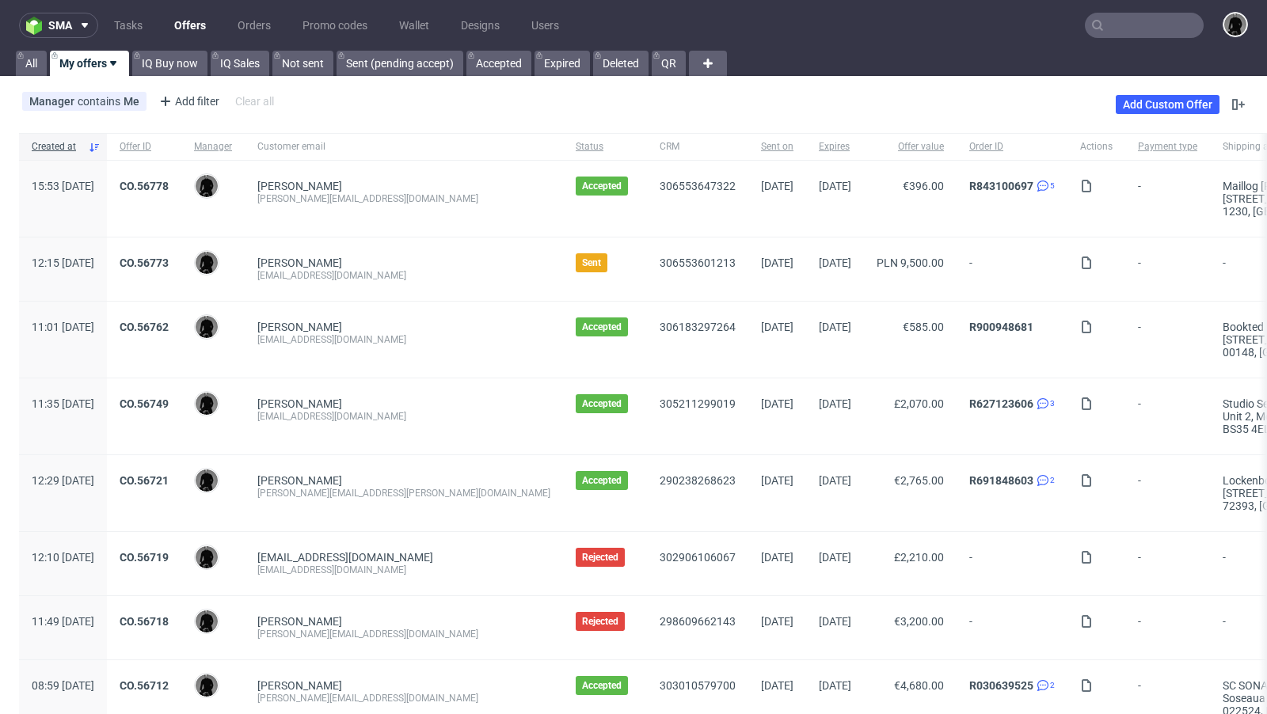
click at [341, 271] on div "m.dyzio@labombabath.pl" at bounding box center [403, 275] width 293 height 13
copy div "m.dyzio@labombabath.pl"
click at [482, 302] on div "Matteo Costantini matteocs95@gmail.com" at bounding box center [404, 340] width 318 height 76
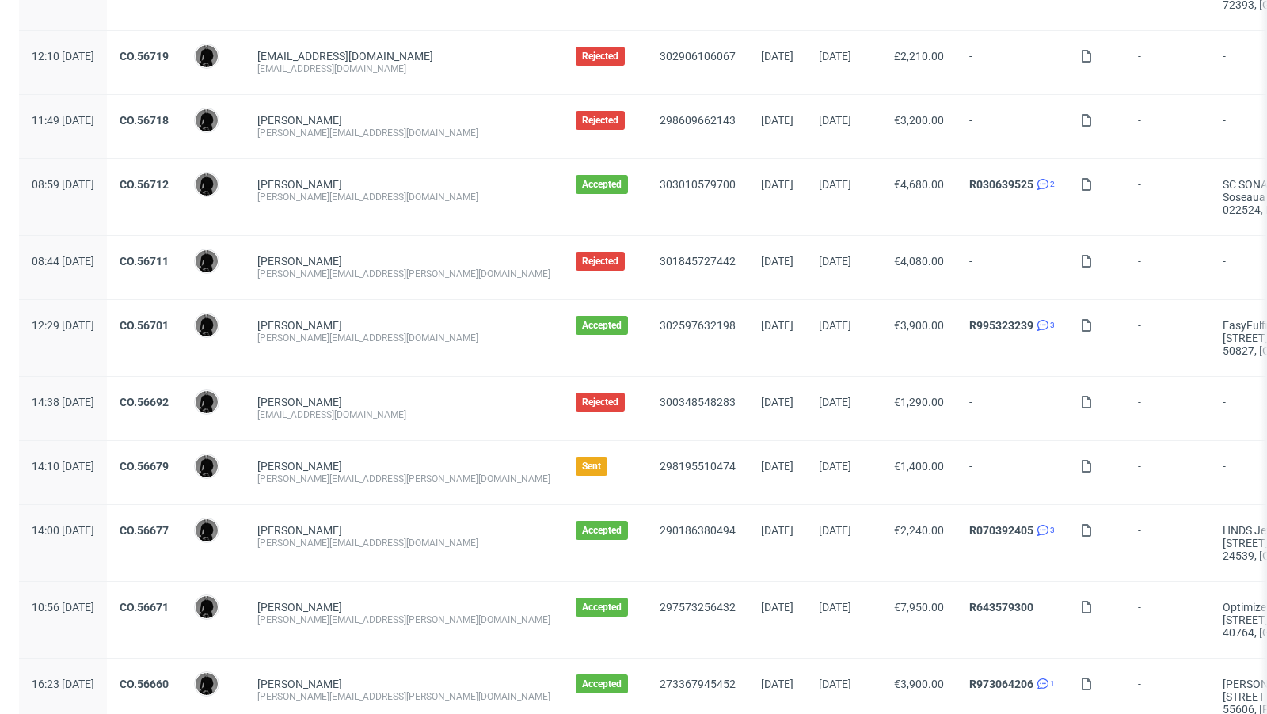
scroll to position [606, 0]
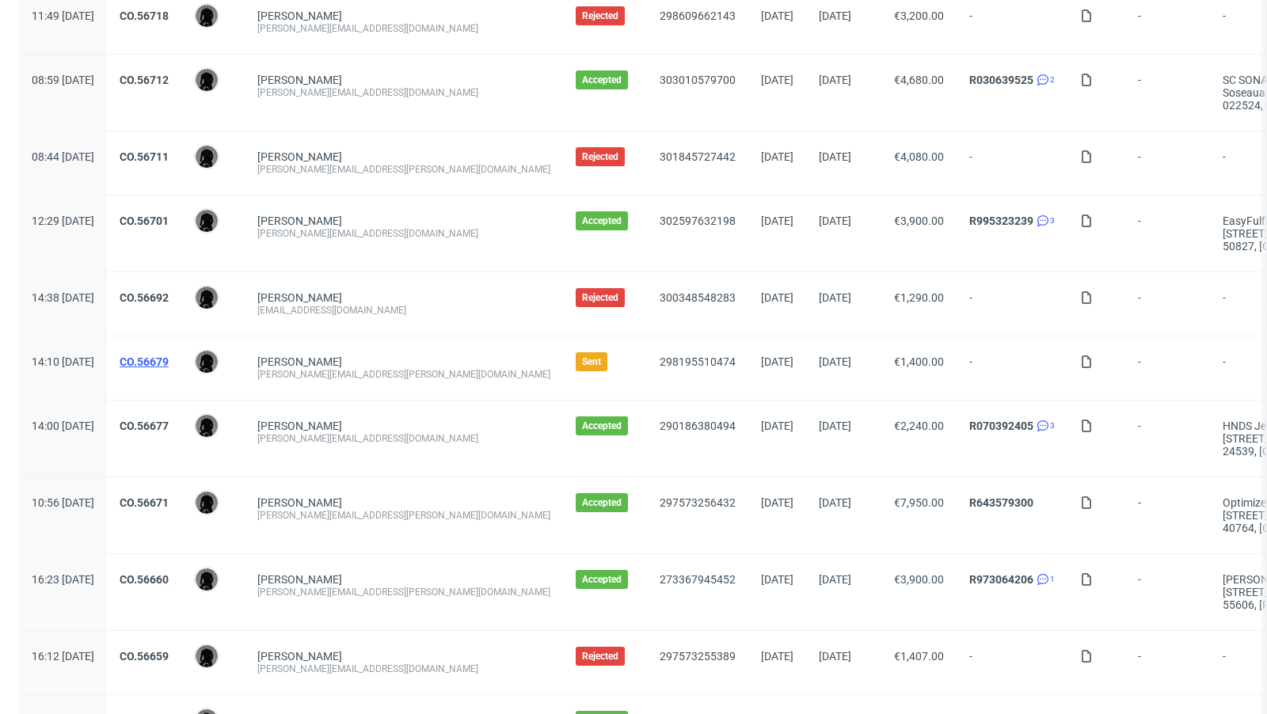
click at [169, 356] on link "CO.56679" at bounding box center [144, 362] width 49 height 13
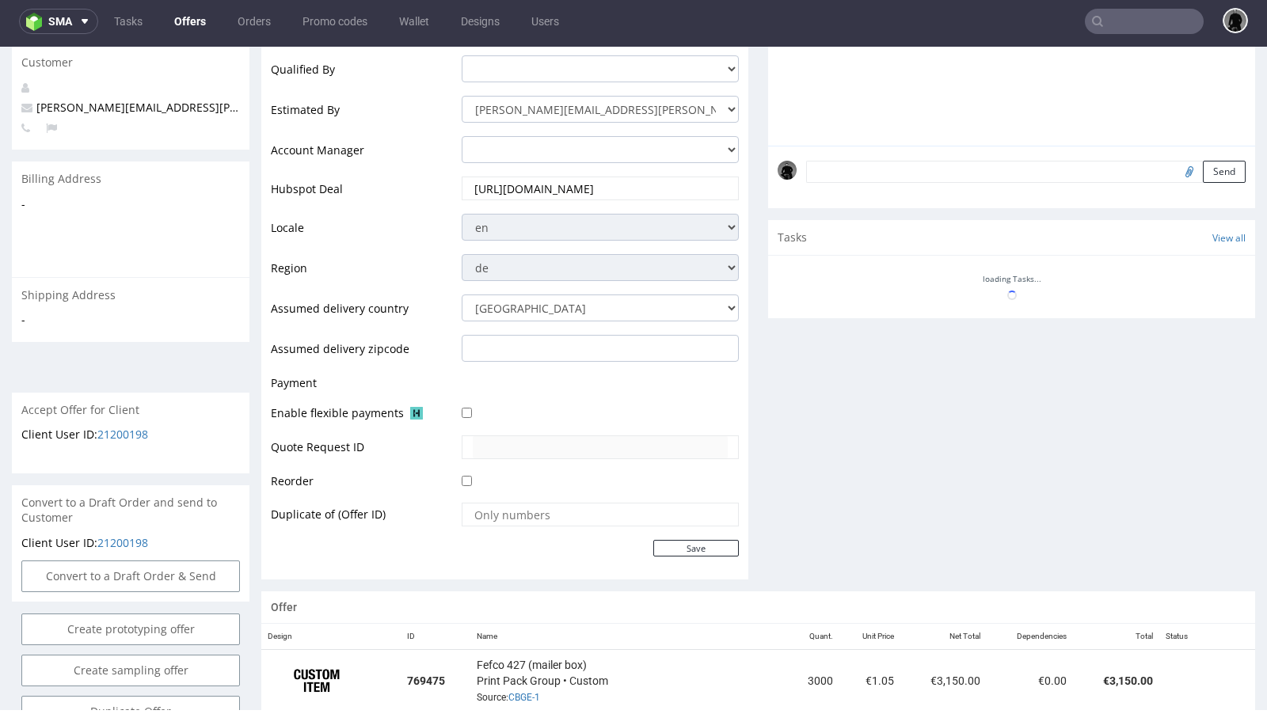
scroll to position [697, 0]
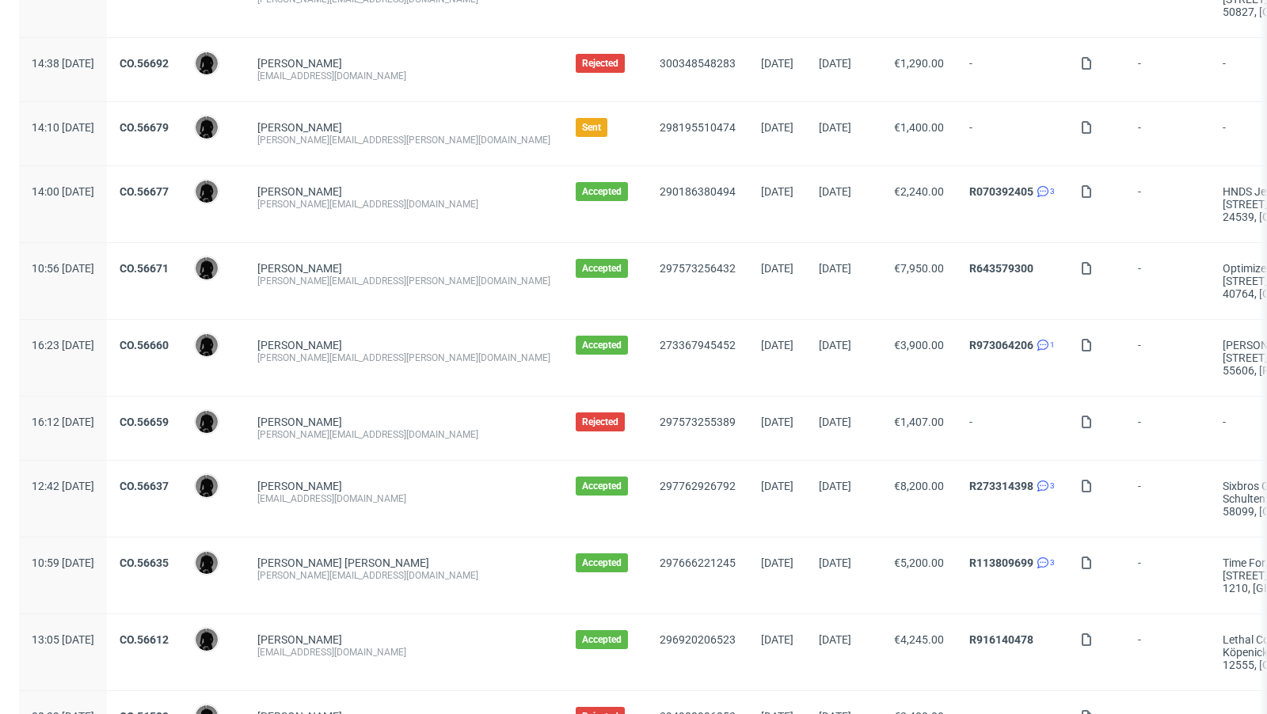
scroll to position [768, 0]
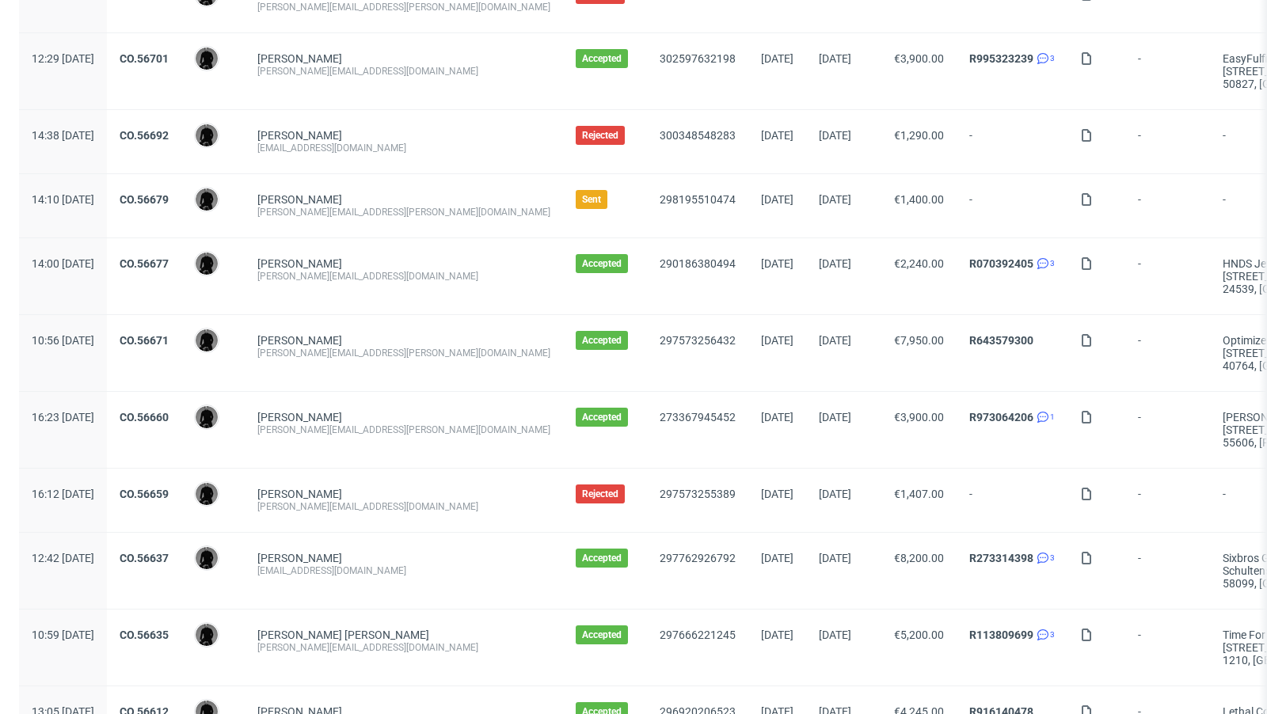
click at [352, 211] on div "martin.fickert@a-xxess.com" at bounding box center [403, 212] width 293 height 13
copy div "martin.fickert@a-xxess.com"
click at [402, 303] on div "Emilie Steinert emilie@hnds.de" at bounding box center [404, 276] width 318 height 76
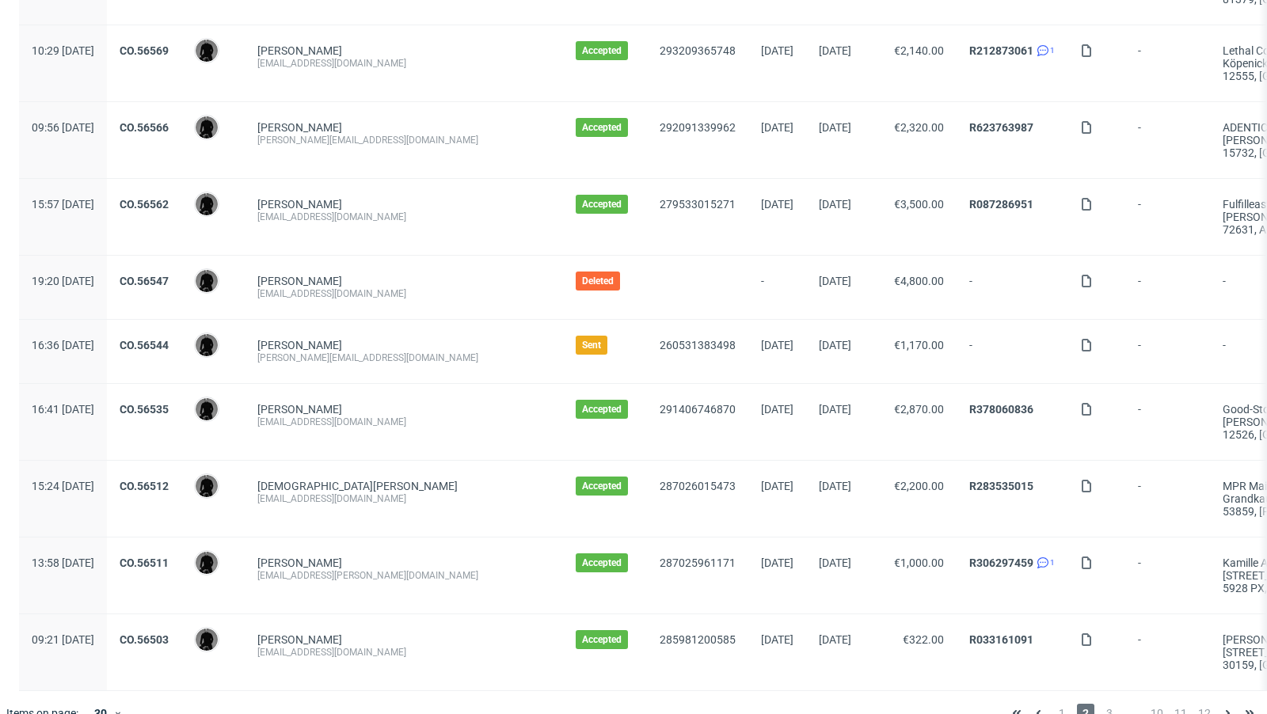
scroll to position [1663, 0]
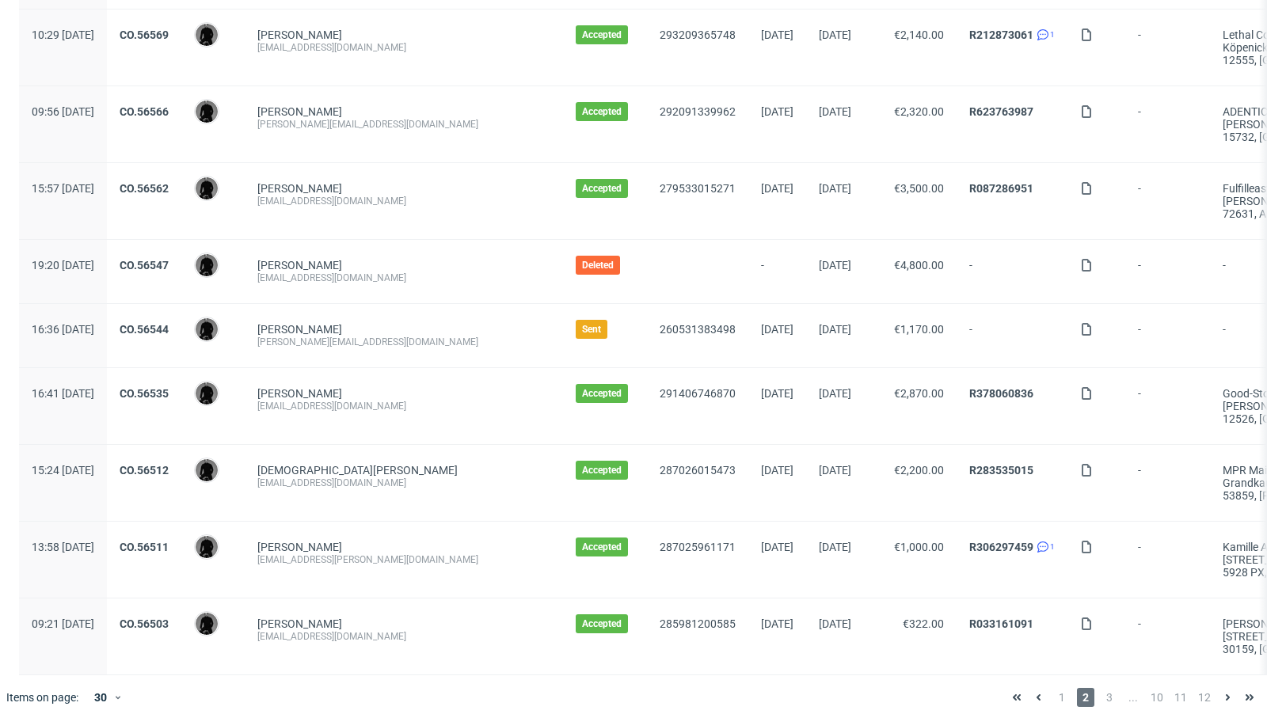
click at [362, 336] on div "r.marvi@coregenion.de" at bounding box center [403, 342] width 293 height 13
copy div "r.marvi@coregenion.de"
click at [1101, 688] on span "3" at bounding box center [1109, 697] width 17 height 19
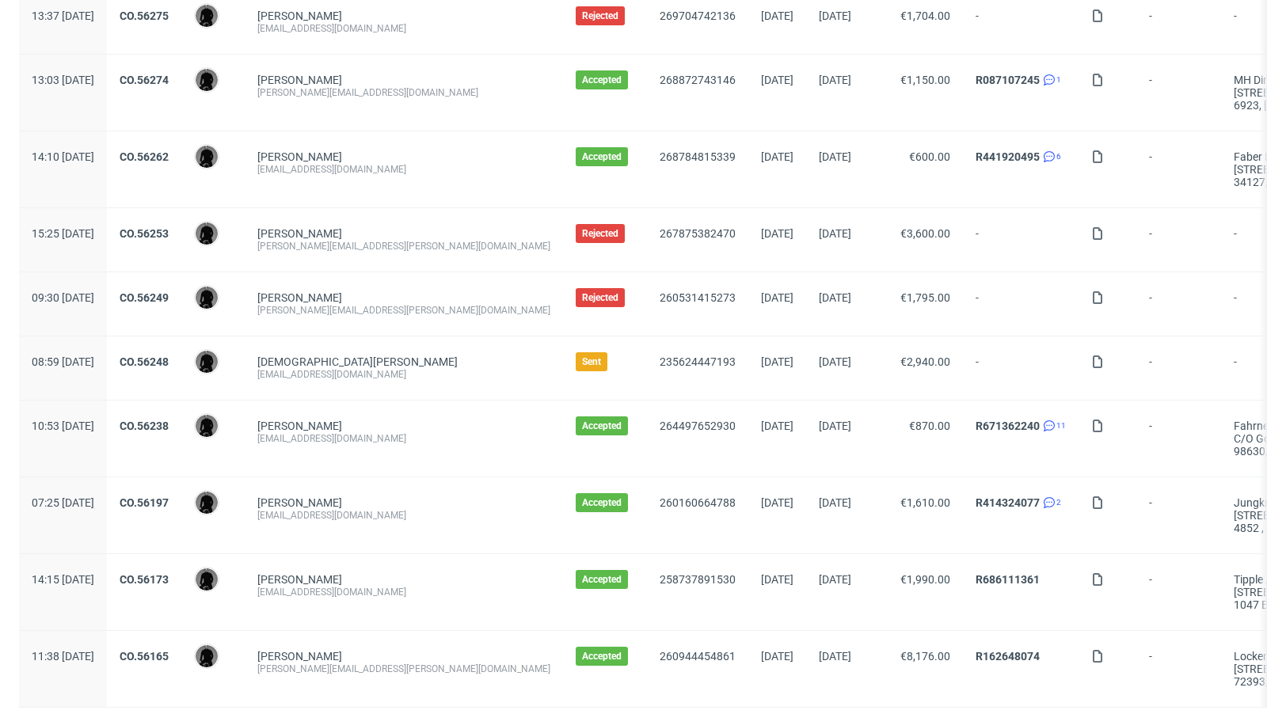
scroll to position [1679, 0]
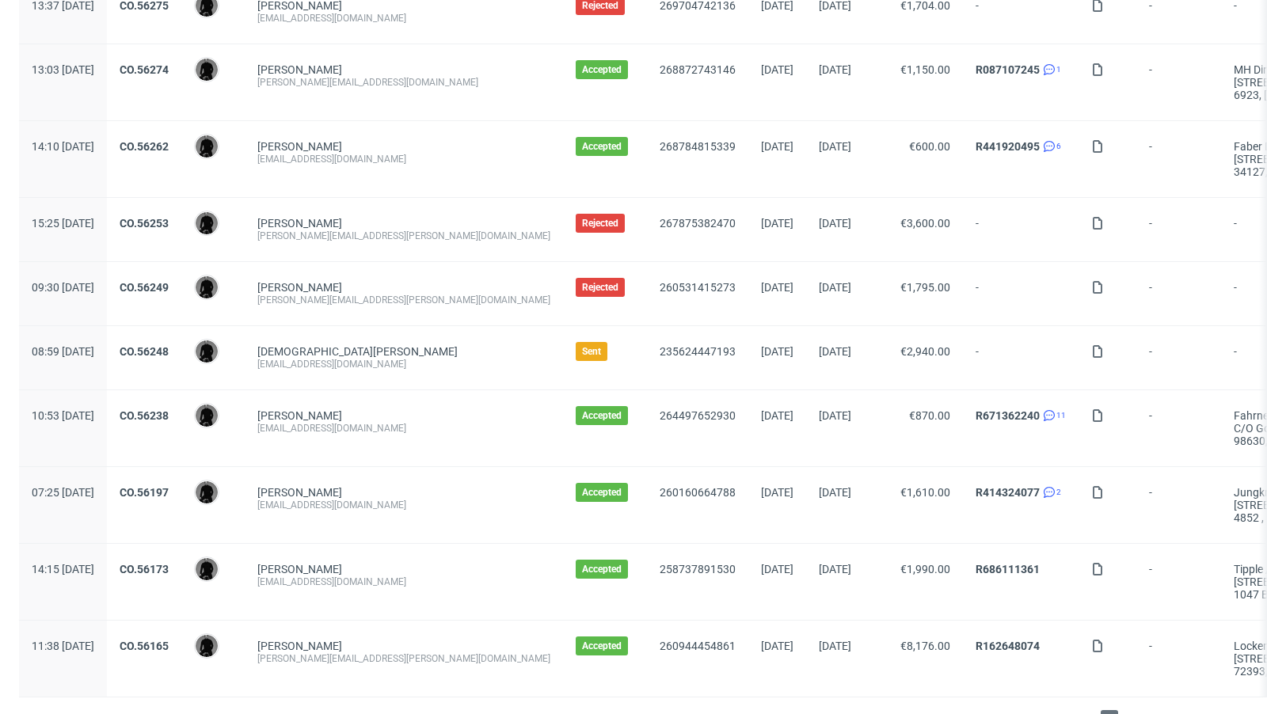
click at [341, 358] on div "mail@claide.de" at bounding box center [403, 364] width 293 height 13
copy div "mail@claide.de"
click at [420, 310] on div "Irina Reder irina.reder@gmx.de" at bounding box center [404, 293] width 318 height 63
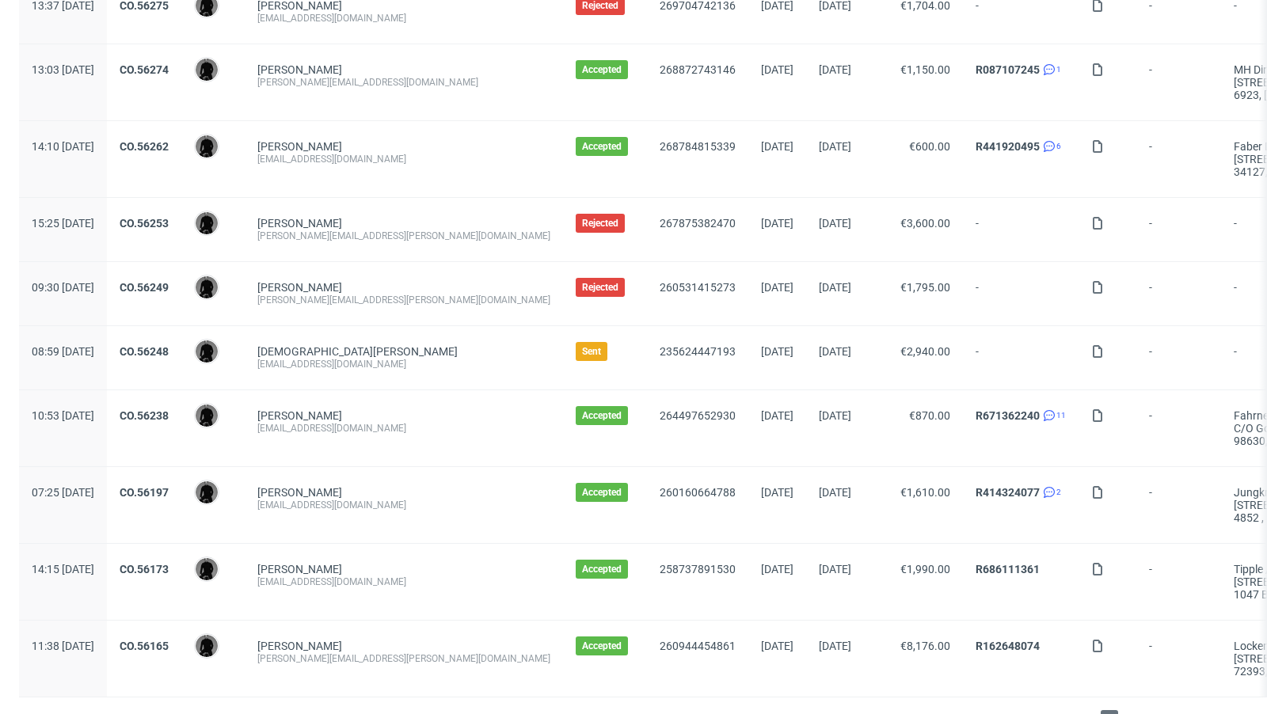
scroll to position [1701, 0]
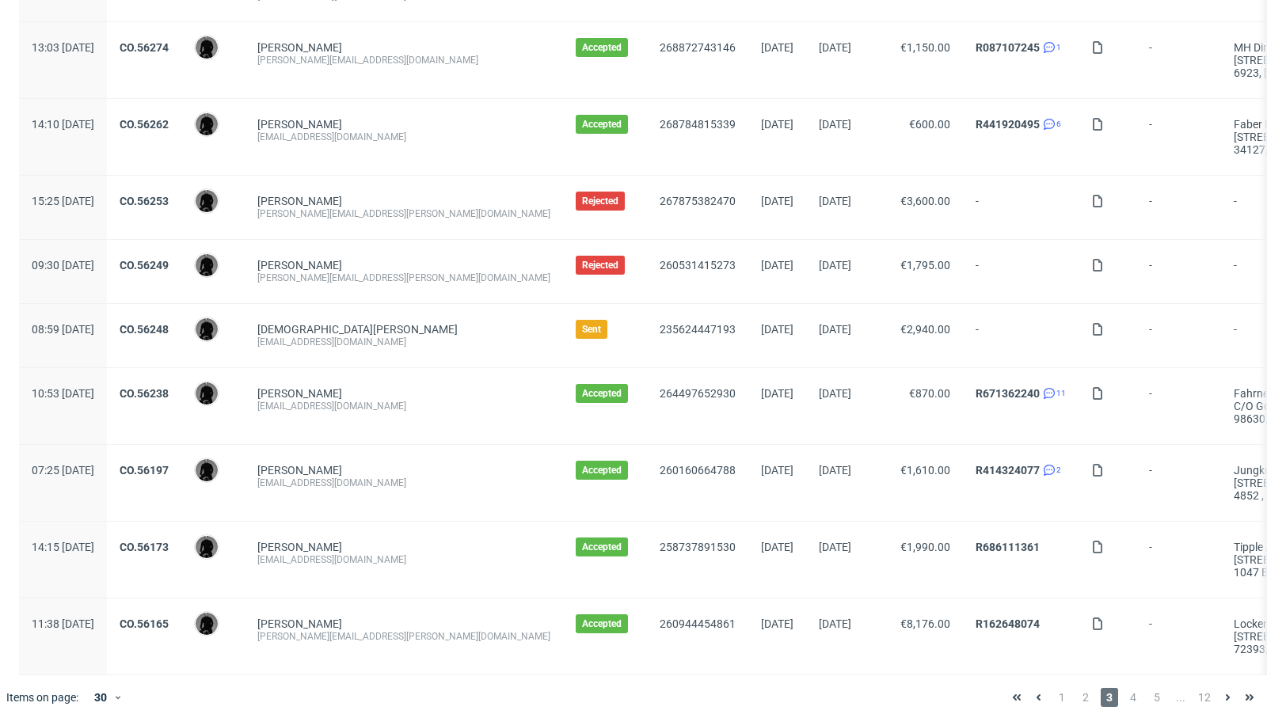
click at [1116, 699] on div "1 2 3 4 5 ... 12" at bounding box center [1134, 698] width 268 height 44
click at [1125, 695] on span "4" at bounding box center [1133, 697] width 17 height 19
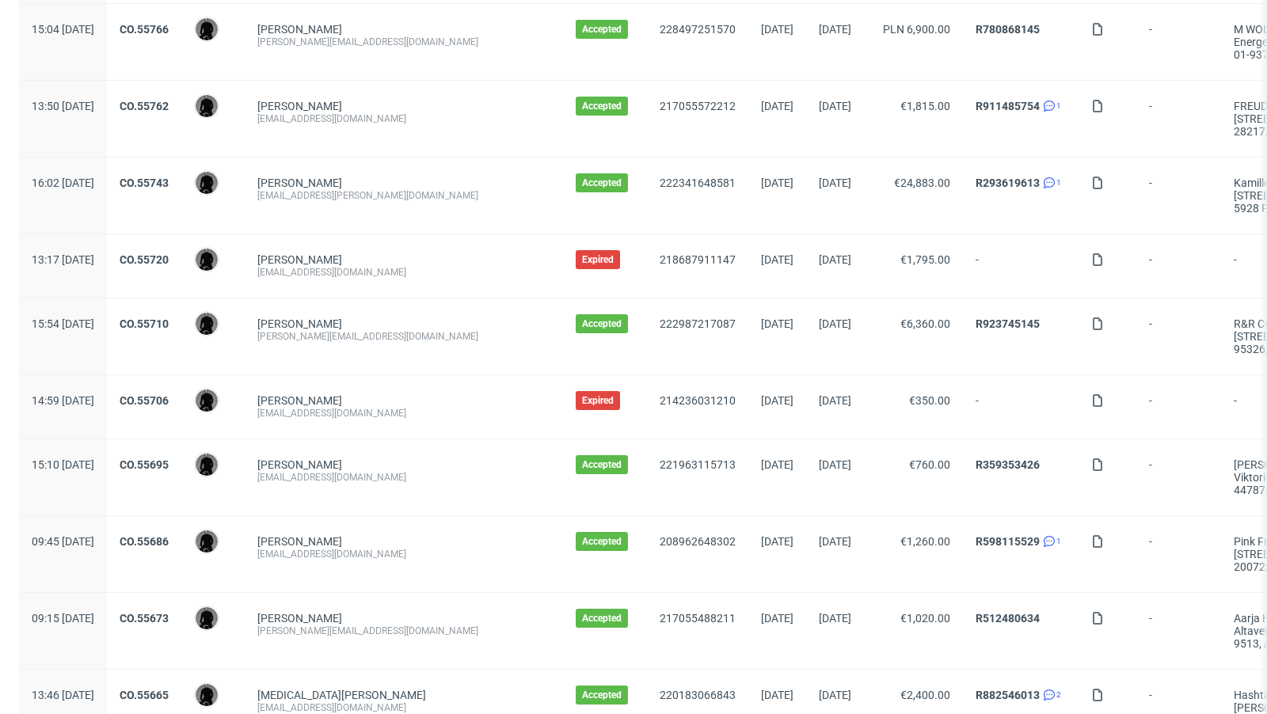
scroll to position [1714, 0]
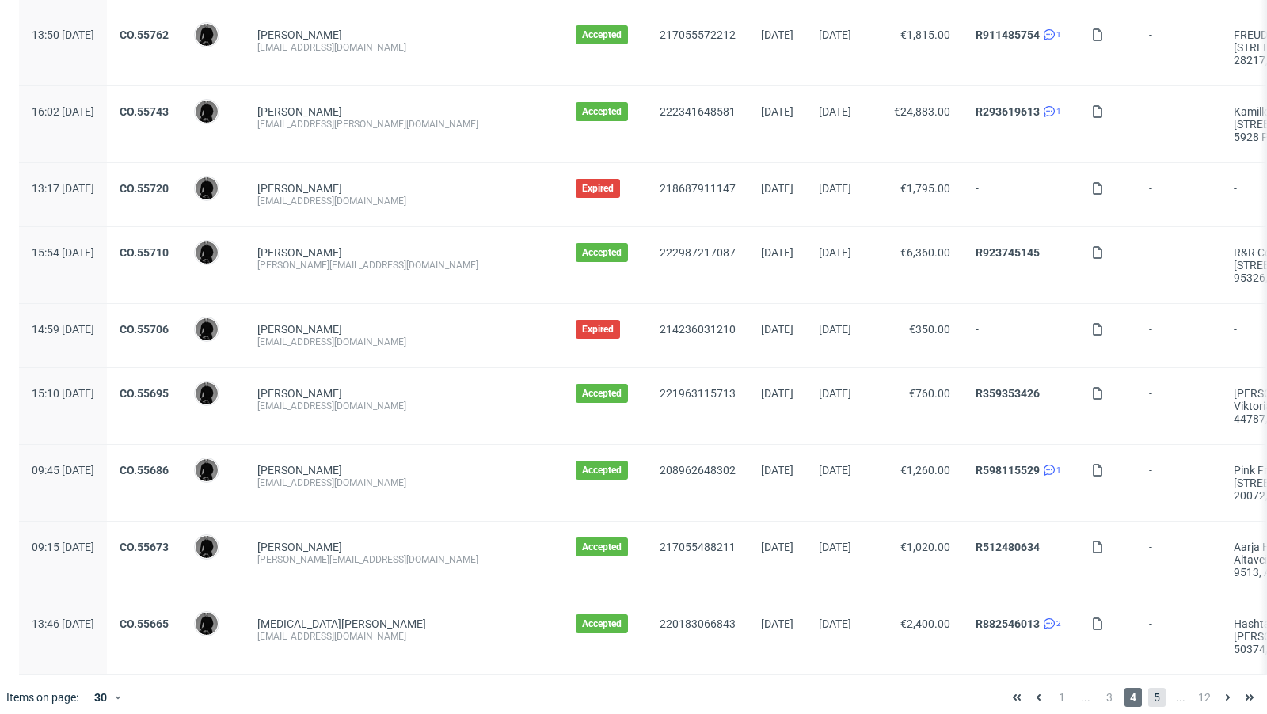
click at [1148, 688] on span "5" at bounding box center [1156, 697] width 17 height 19
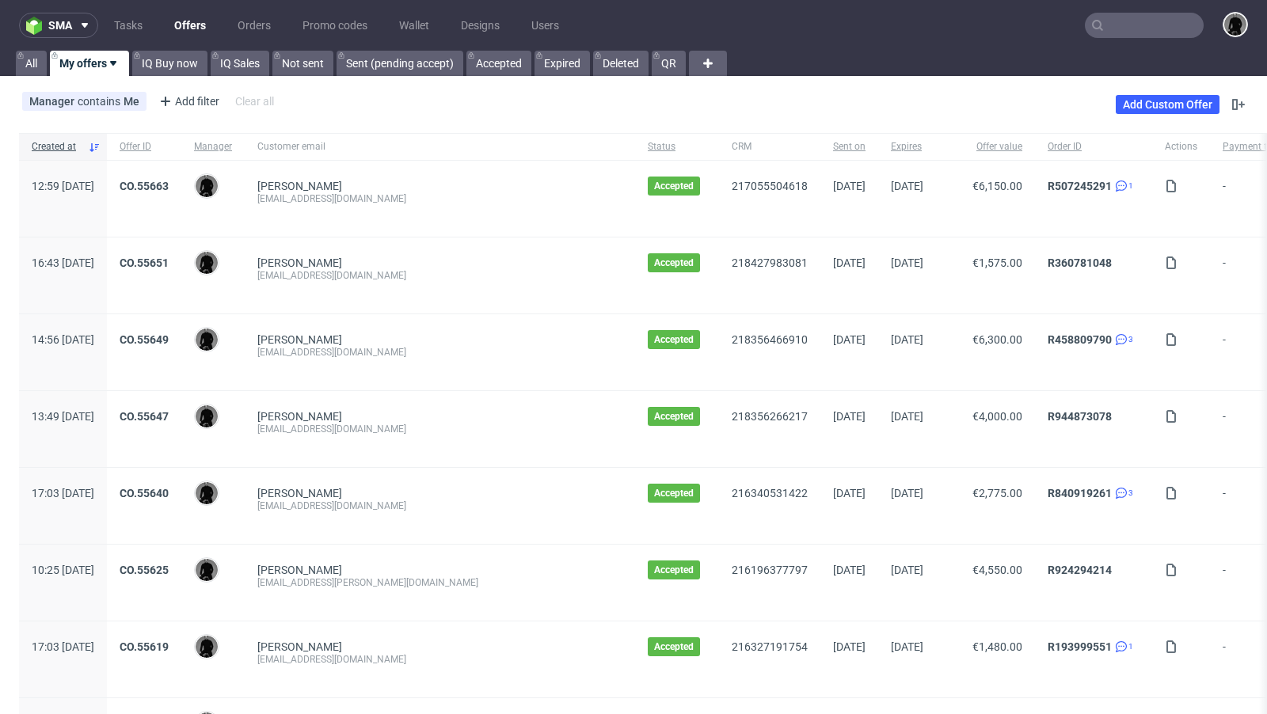
click at [190, 29] on link "Offers" at bounding box center [190, 25] width 51 height 25
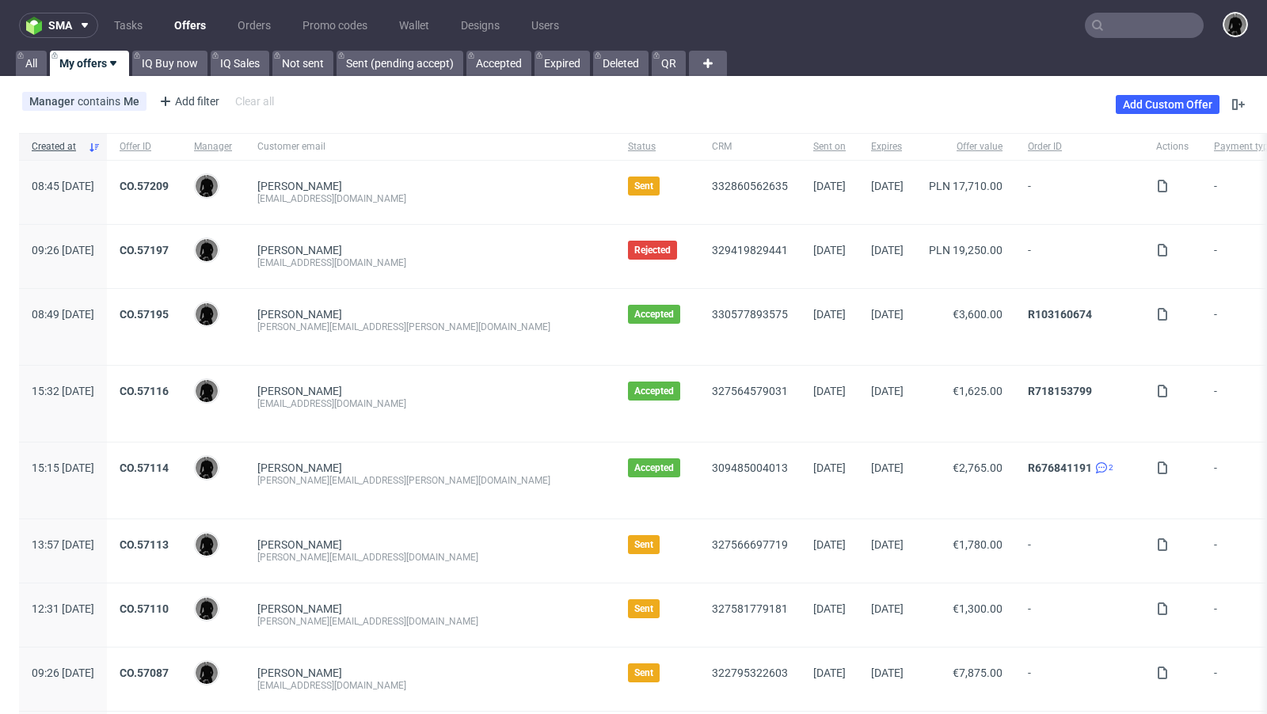
click at [1118, 26] on input "text" at bounding box center [1144, 25] width 119 height 25
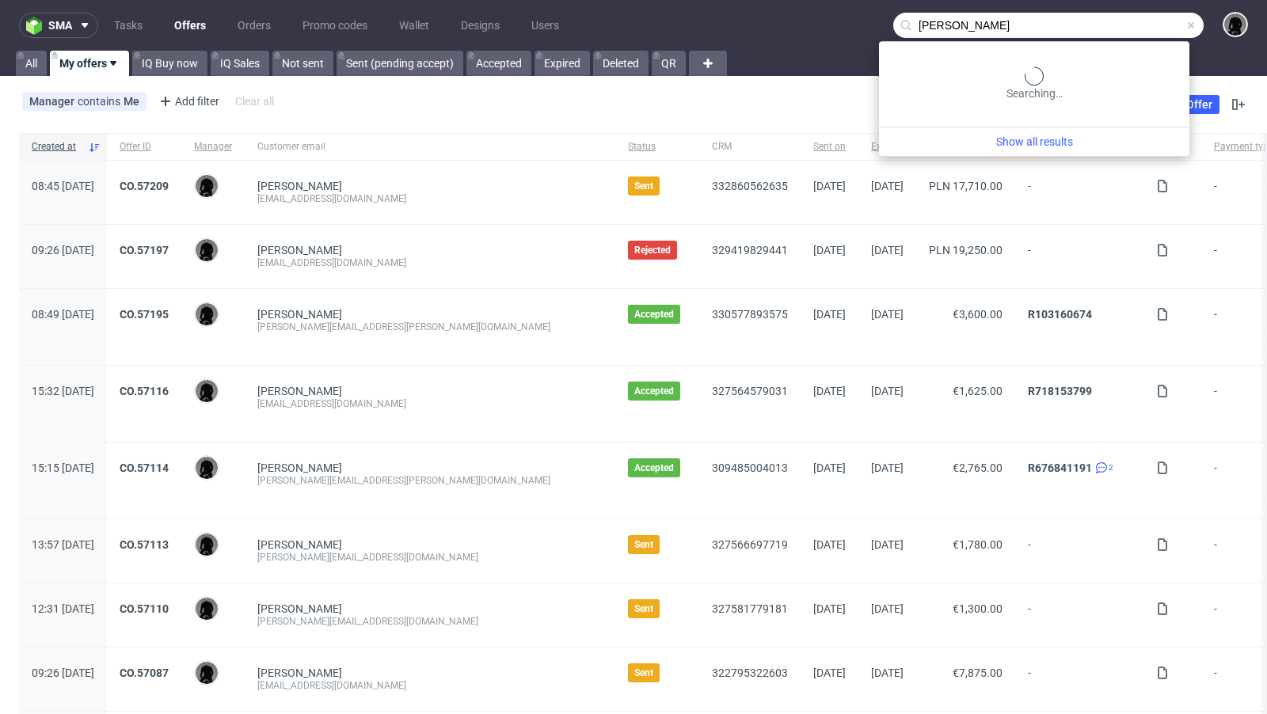
type input "lea ernst"
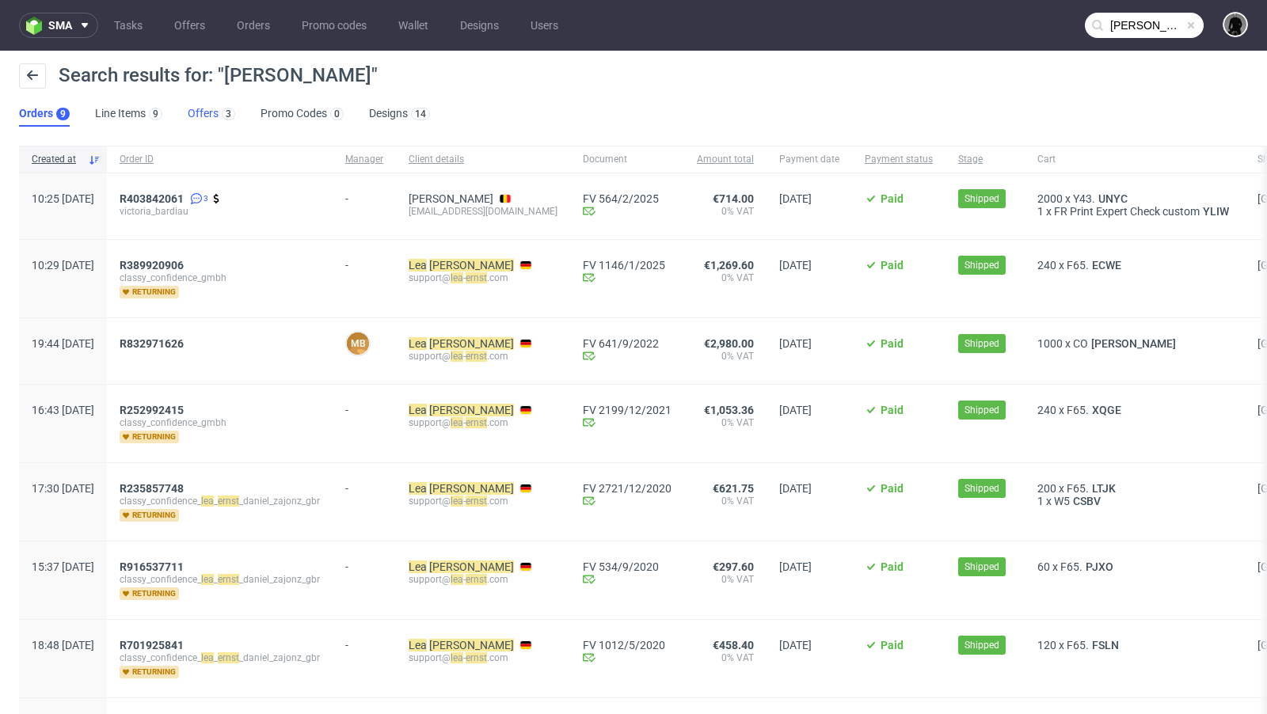
click at [196, 117] on link "Offers 3" at bounding box center [212, 113] width 48 height 25
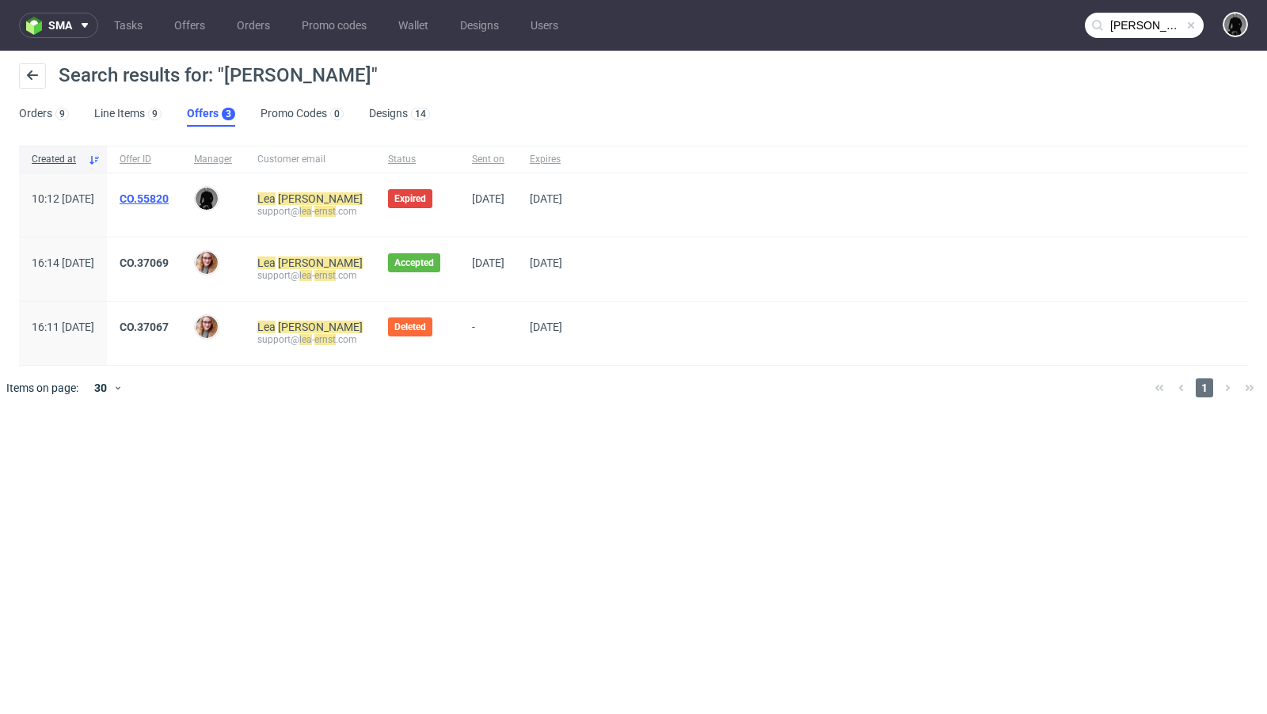
click at [169, 200] on link "CO.55820" at bounding box center [144, 198] width 49 height 13
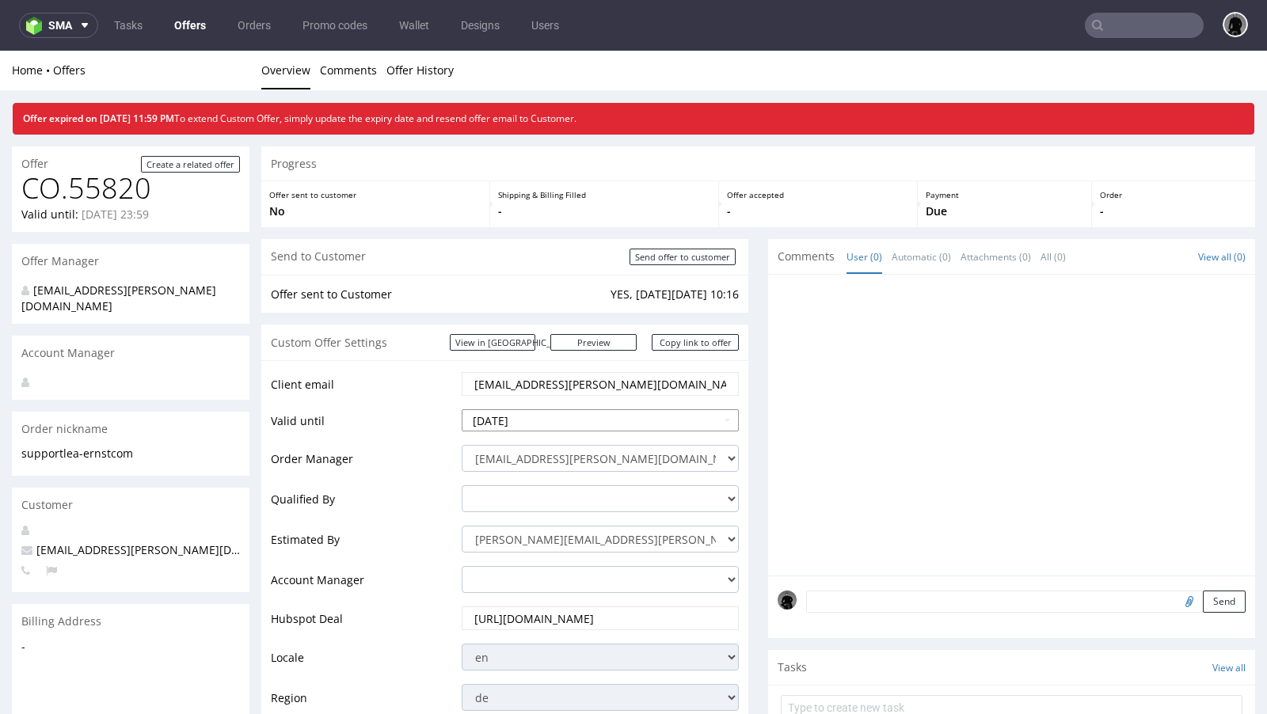
click at [567, 422] on input "2025-09-23" at bounding box center [600, 420] width 277 height 22
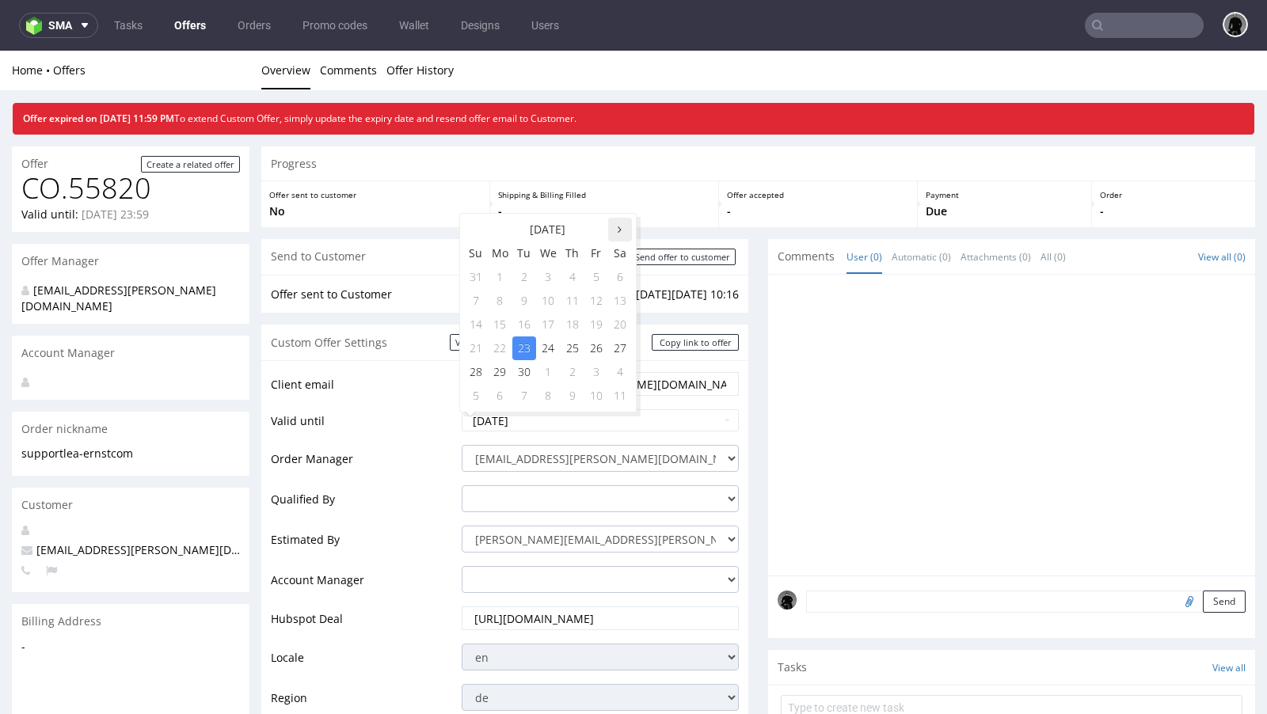
click at [621, 224] on icon at bounding box center [620, 229] width 4 height 11
click at [578, 365] on td "30" at bounding box center [573, 372] width 24 height 24
type input "2025-10-30"
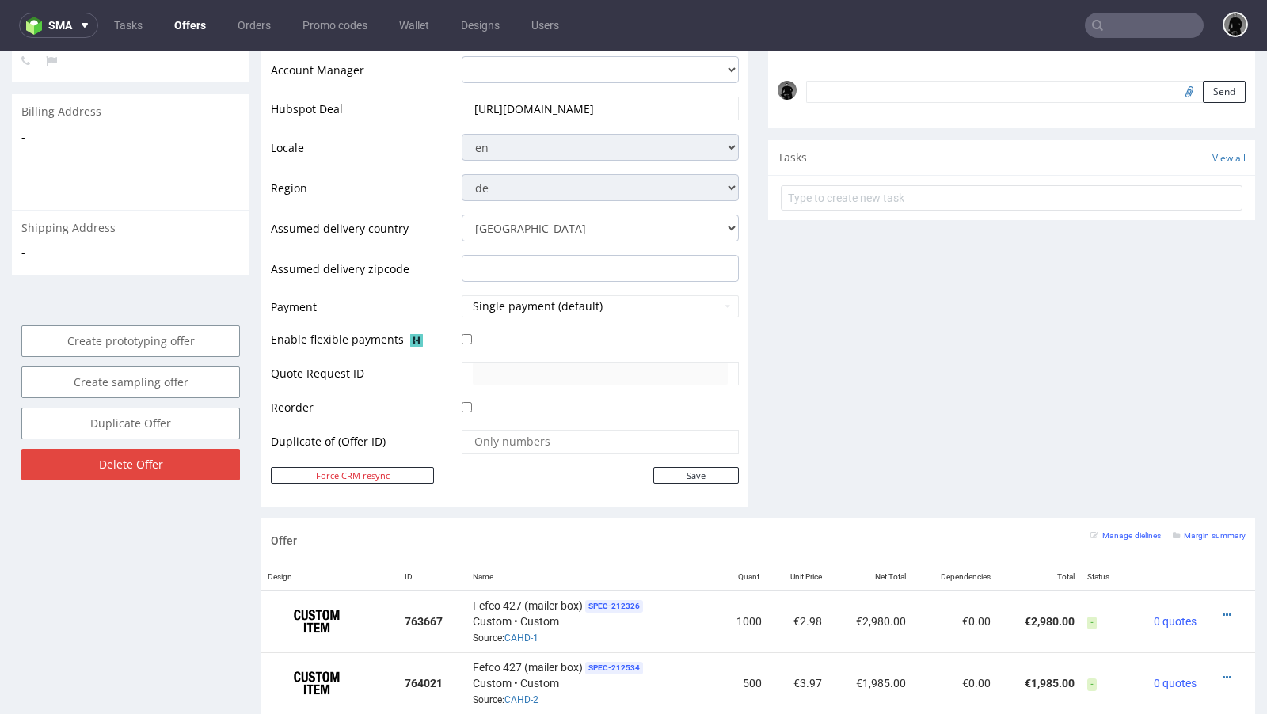
scroll to position [511, 0]
click at [679, 479] on td "Save" at bounding box center [598, 475] width 281 height 20
click at [676, 468] on input "Save" at bounding box center [696, 475] width 86 height 17
type input "In progress..."
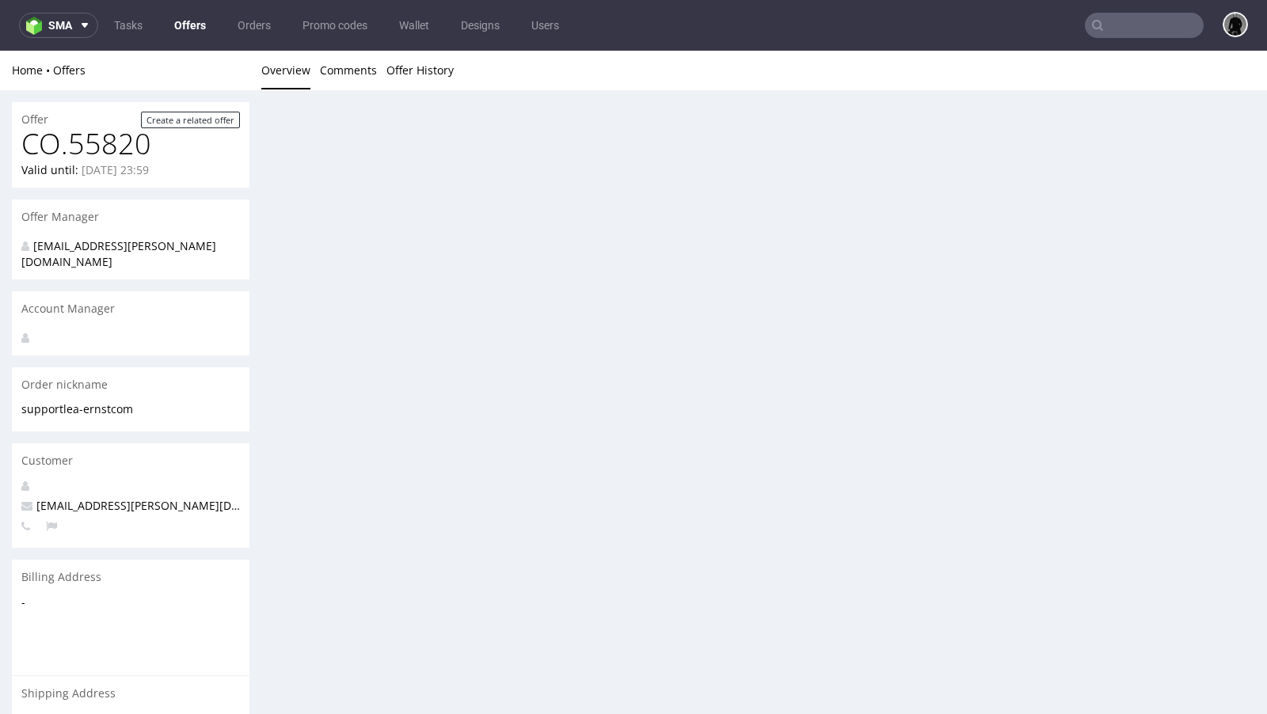
scroll to position [0, 0]
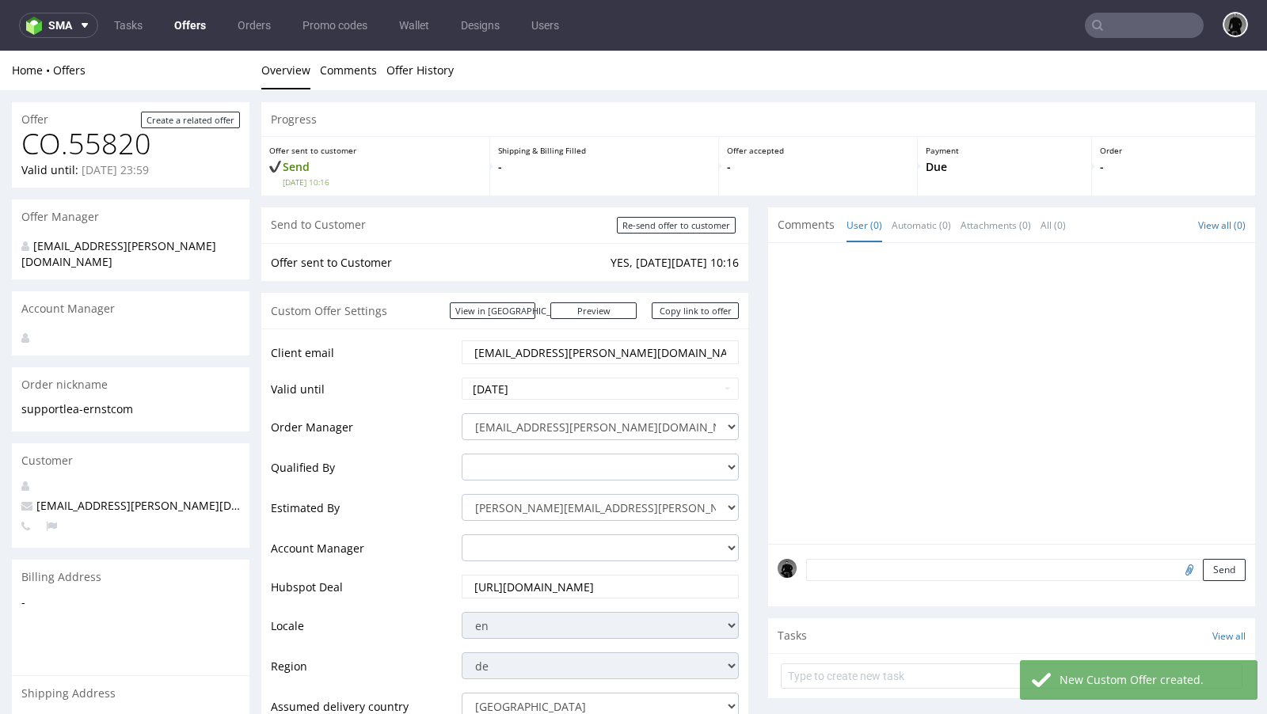
click at [183, 25] on link "Offers" at bounding box center [190, 25] width 51 height 25
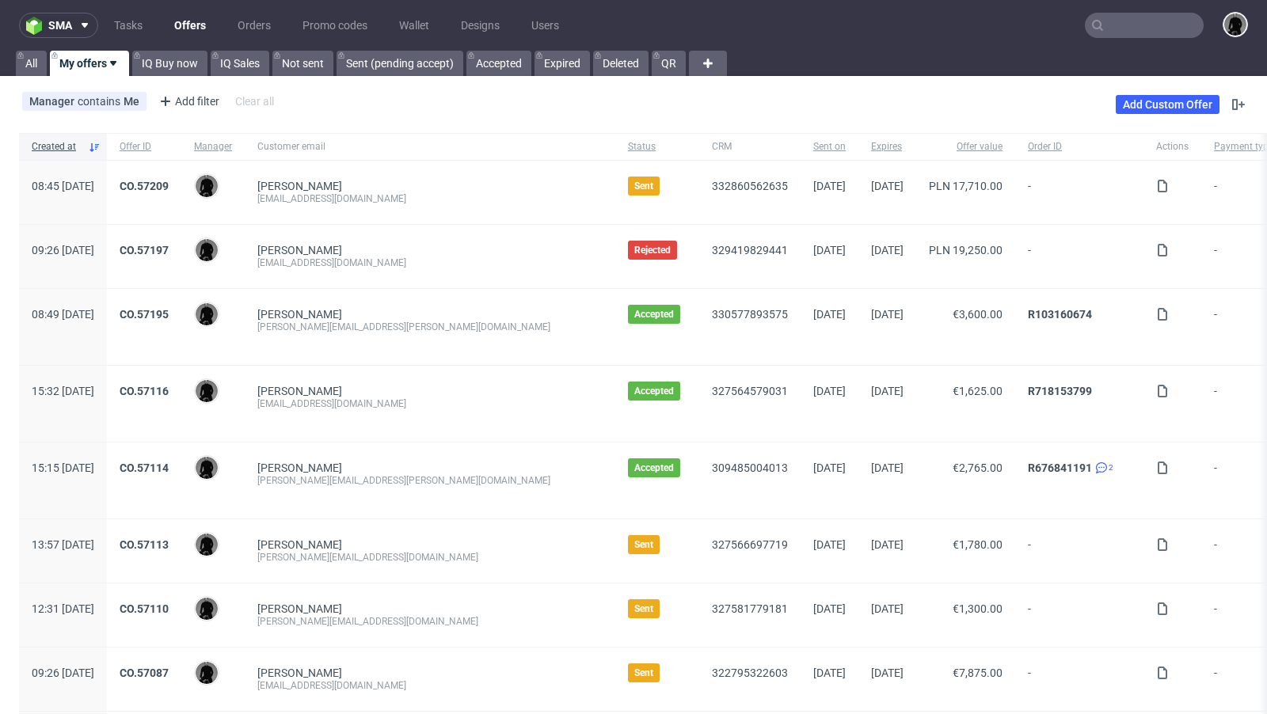
click at [184, 10] on nav "sma Tasks Offers Orders Promo codes Wallet Designs Users" at bounding box center [633, 25] width 1267 height 51
click at [189, 22] on link "Offers" at bounding box center [190, 25] width 51 height 25
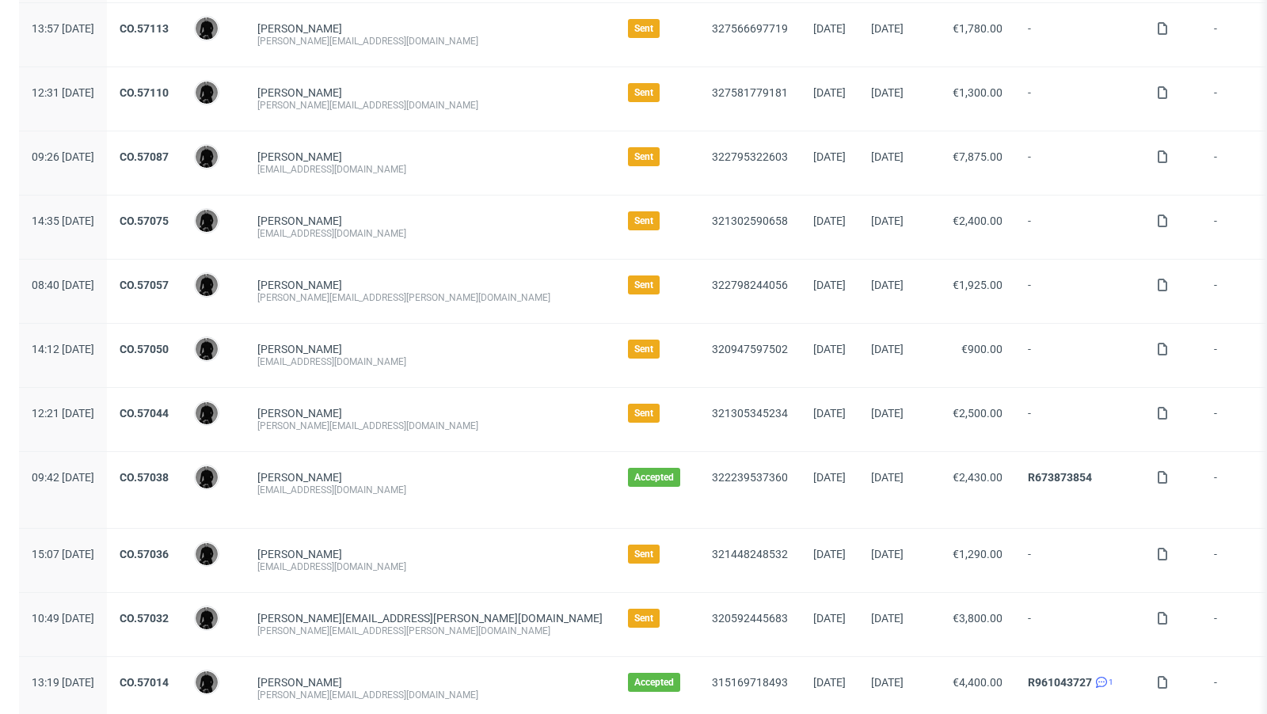
scroll to position [520, 0]
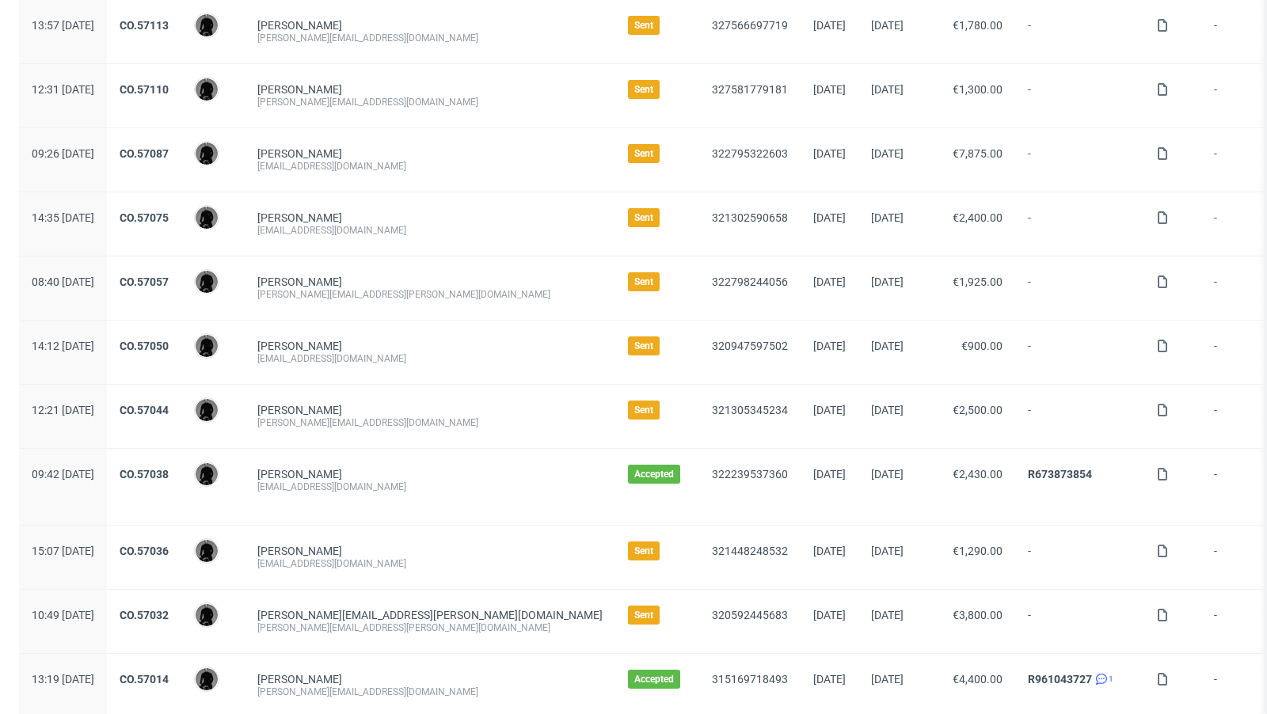
click at [352, 611] on span "sam.hirmer@werbezeichen.de" at bounding box center [429, 615] width 345 height 13
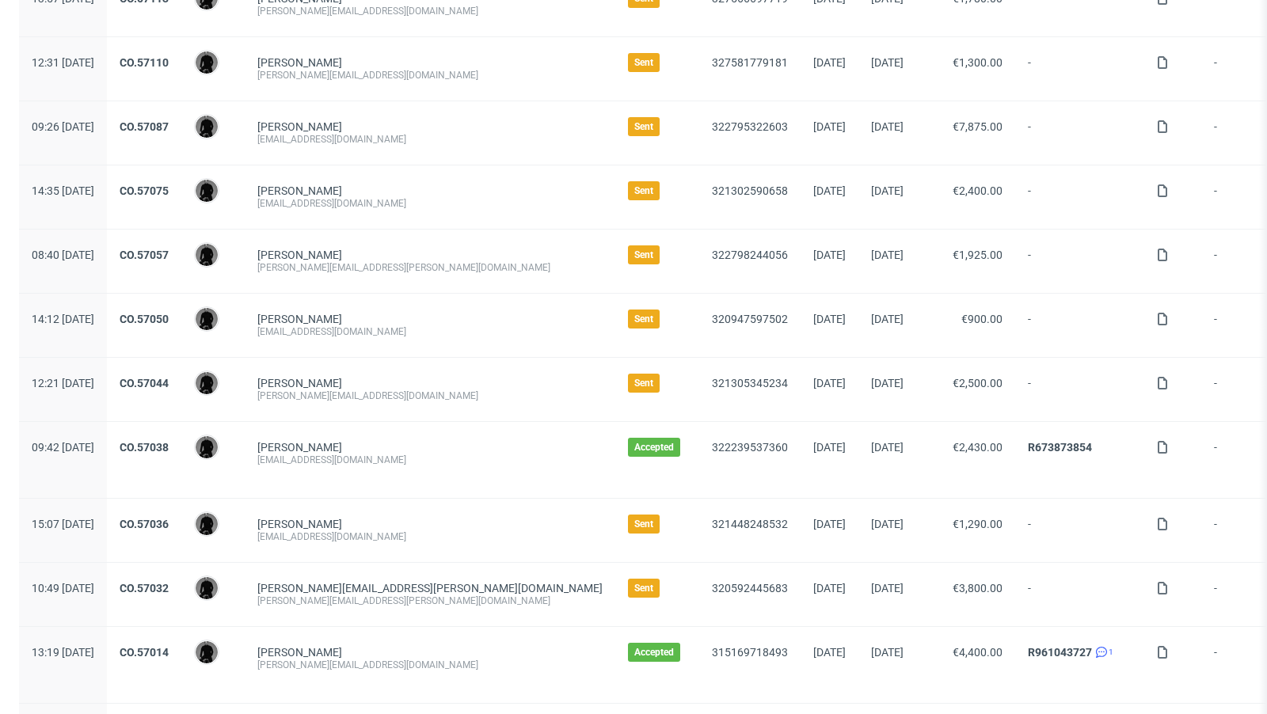
scroll to position [548, 0]
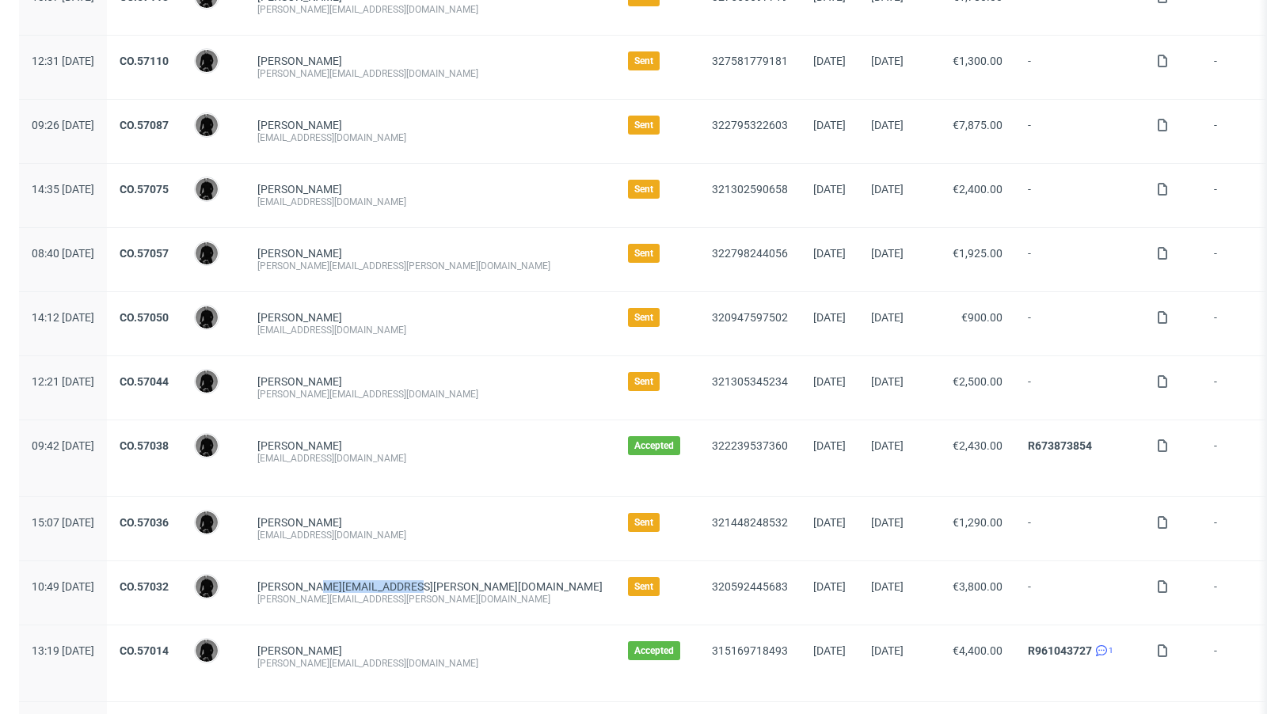
drag, startPoint x: 455, startPoint y: 580, endPoint x: 366, endPoint y: 581, distance: 89.5
click at [366, 581] on div "sam.hirmer@werbezeichen.de sam.hirmer@werbezeichen.de" at bounding box center [430, 593] width 371 height 63
copy span "@werbezeichen.de"
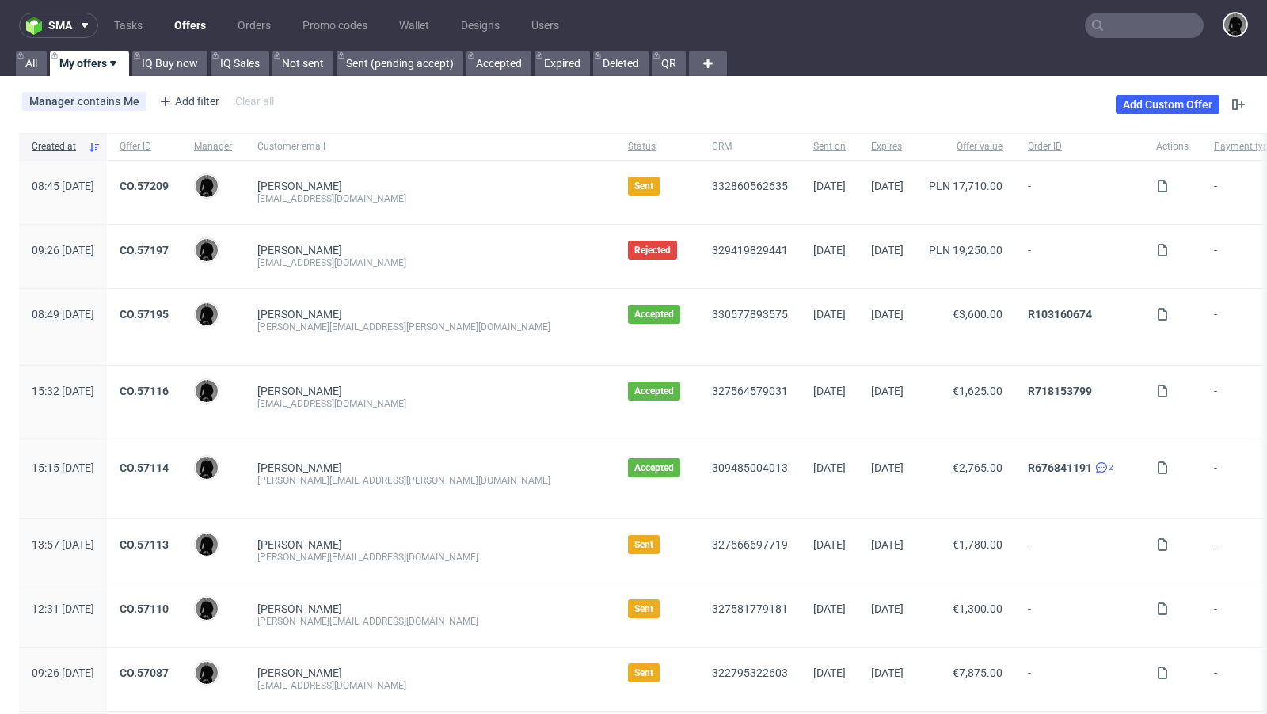
click at [1122, 35] on input "text" at bounding box center [1144, 25] width 119 height 25
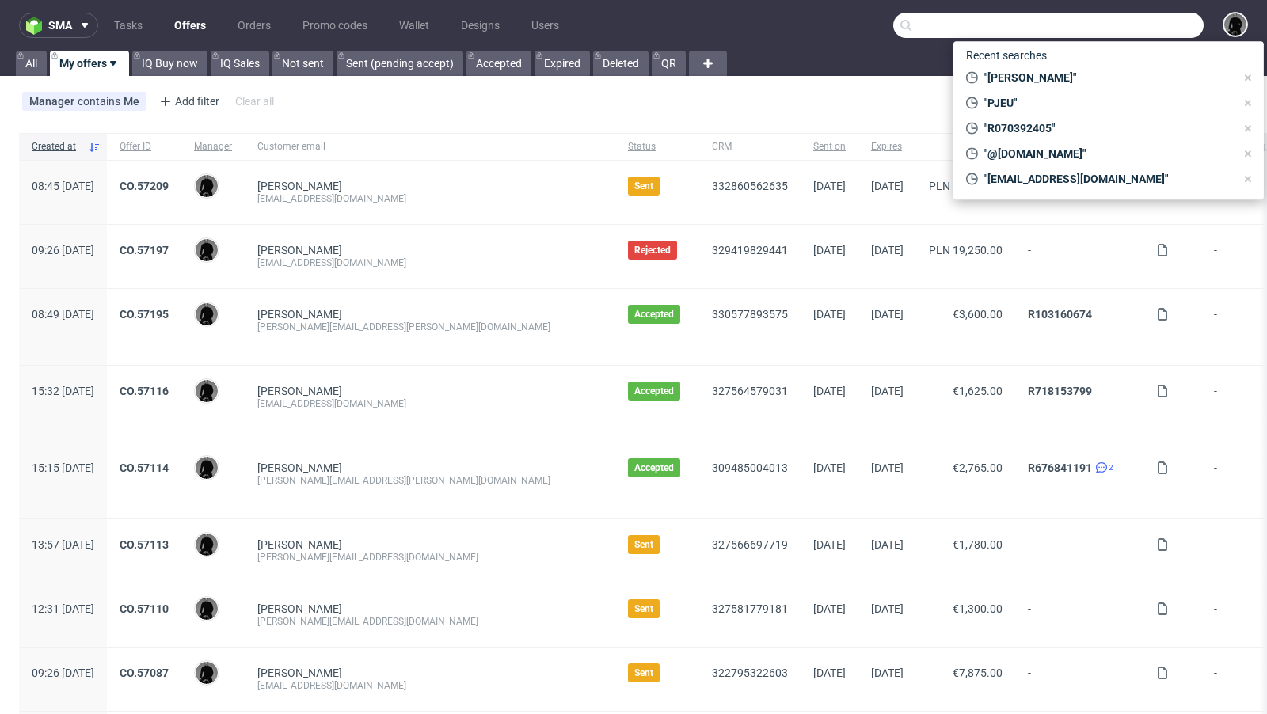
paste input "@werbezeichen.de"
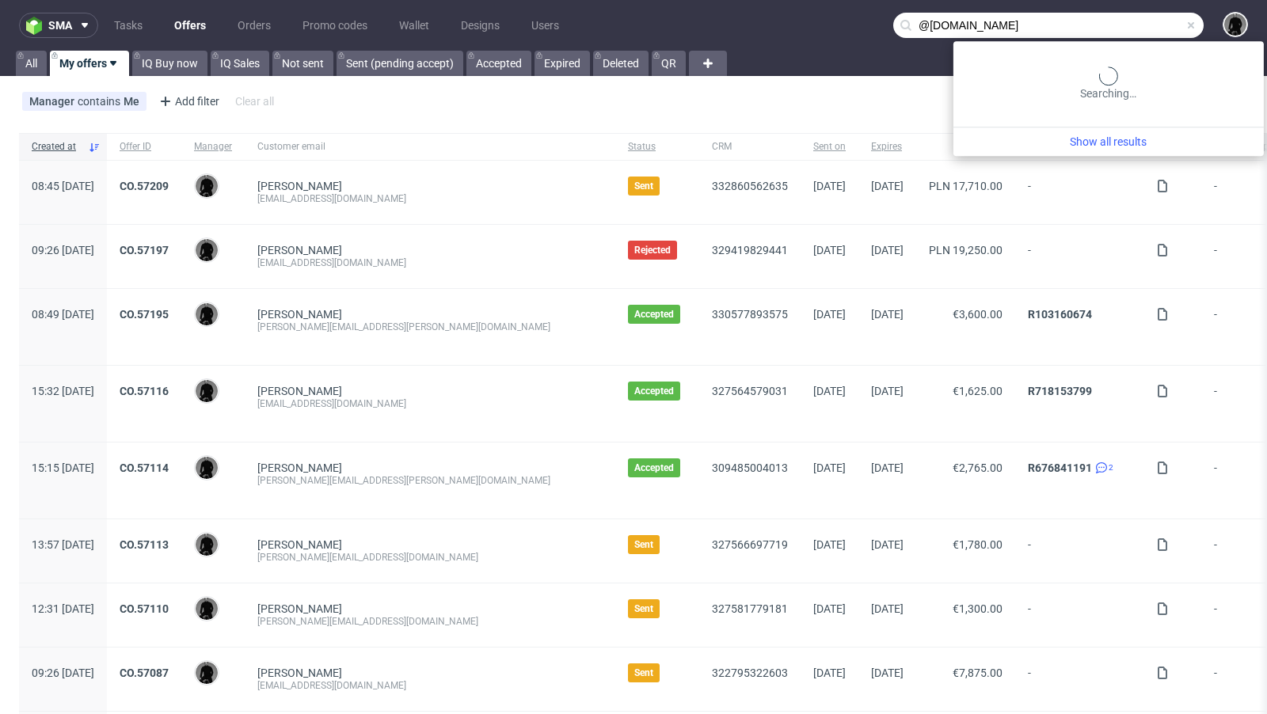
type input "@werbezeichen.de"
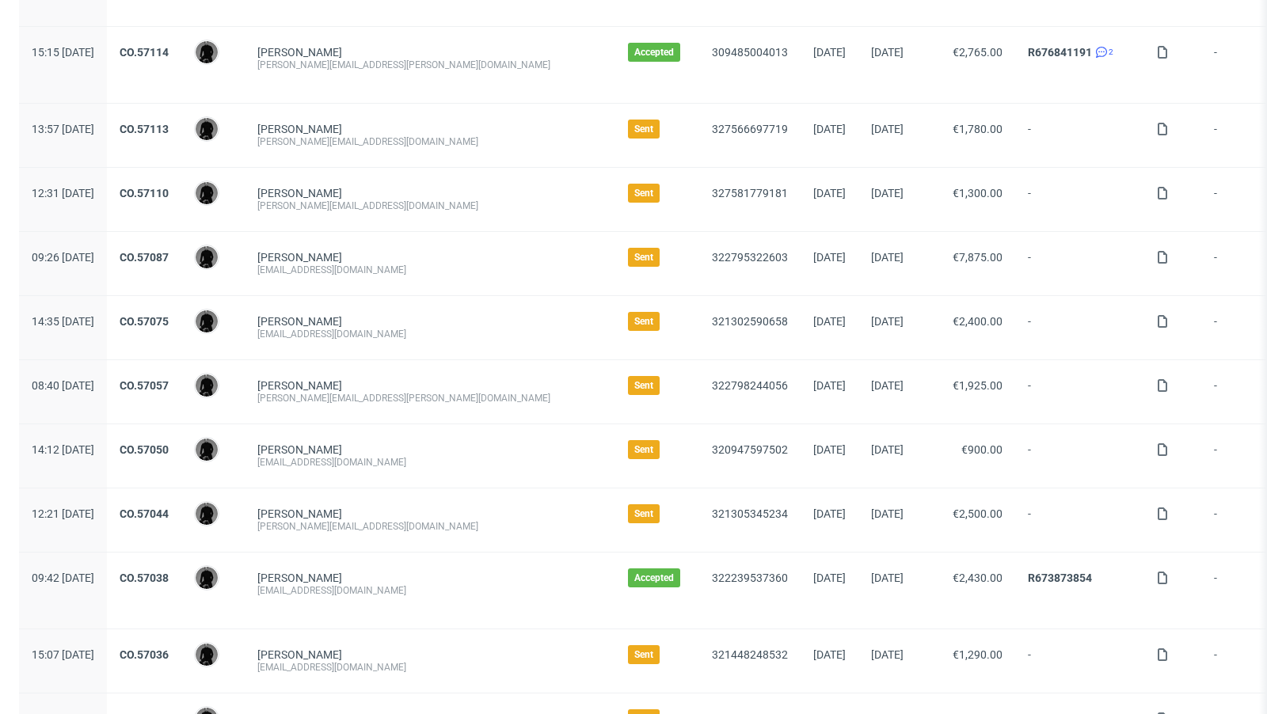
scroll to position [428, 0]
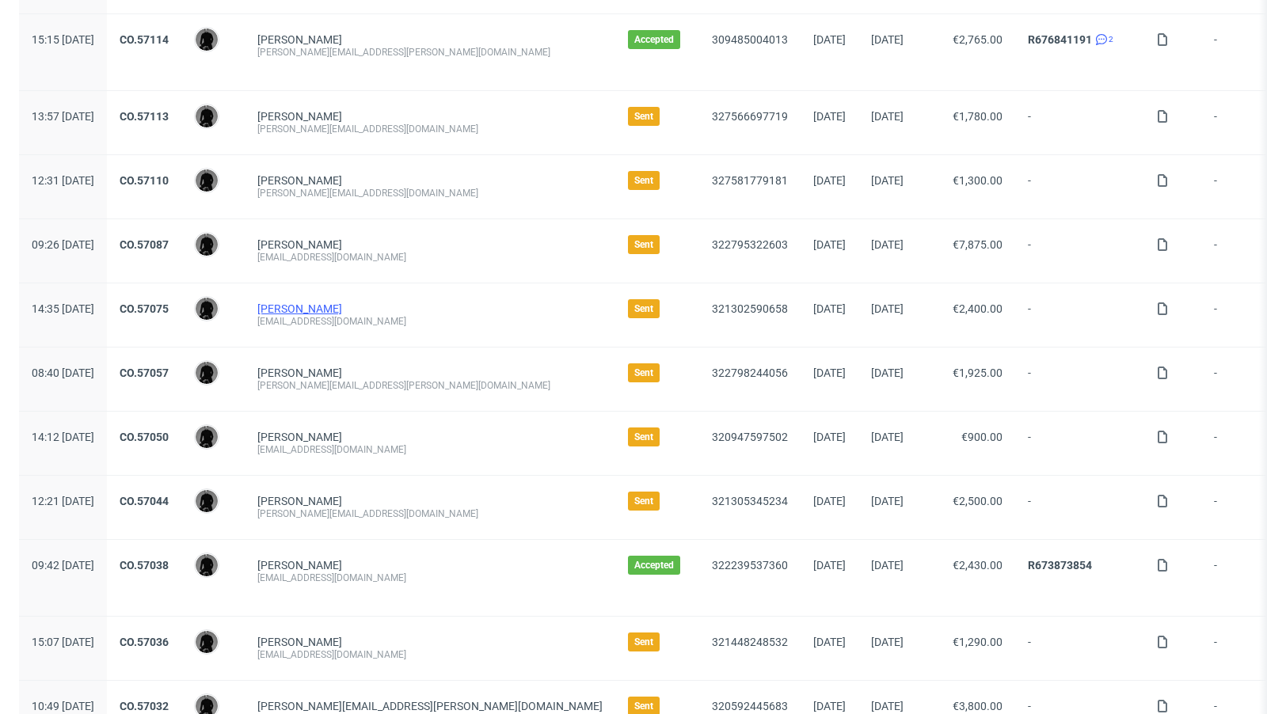
click at [342, 305] on link "Simon Derutter" at bounding box center [299, 309] width 85 height 13
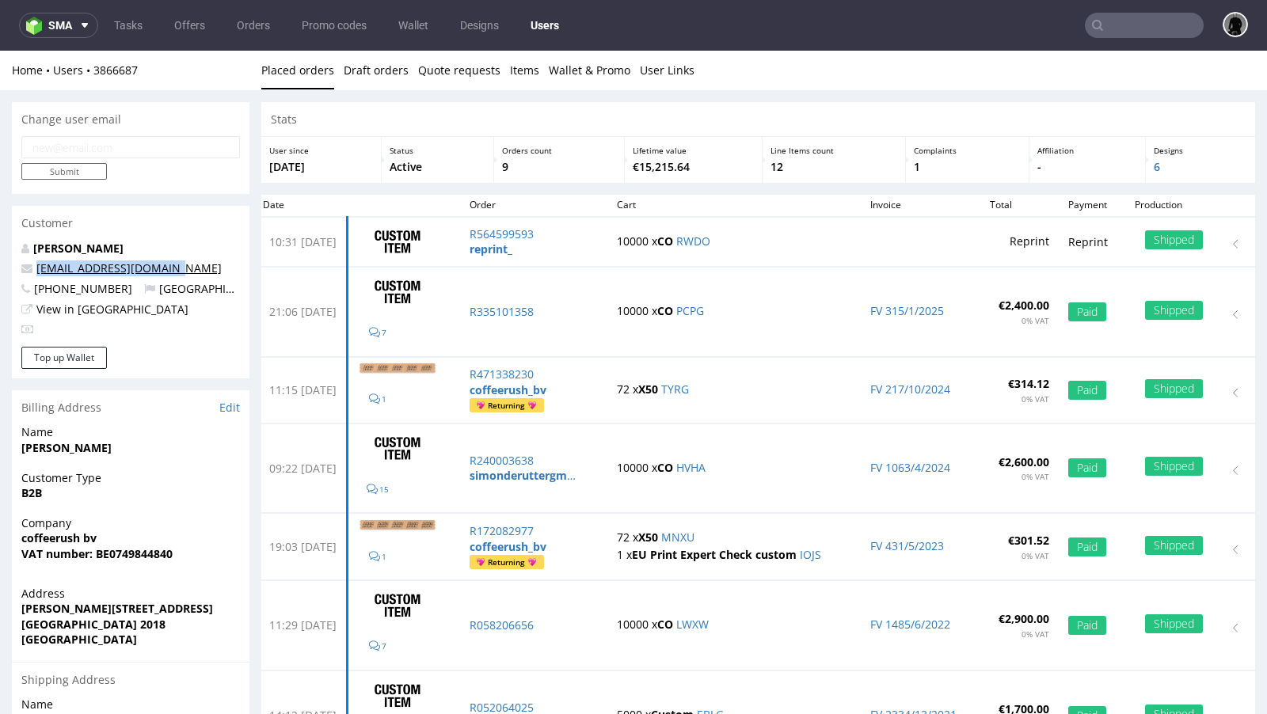
drag, startPoint x: 185, startPoint y: 272, endPoint x: 36, endPoint y: 265, distance: 149.1
click at [36, 265] on p "simonderutter@gmail.com" at bounding box center [130, 269] width 219 height 16
copy link "simonderutter@gmail.com"
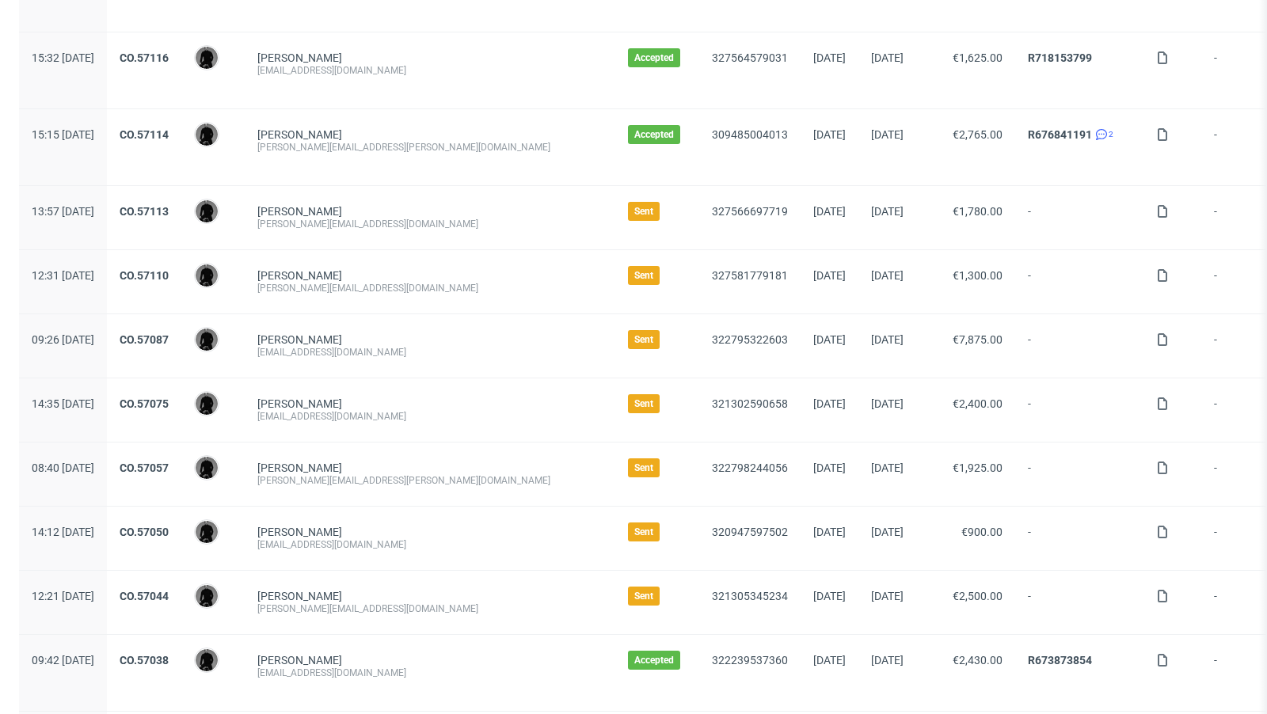
scroll to position [369, 0]
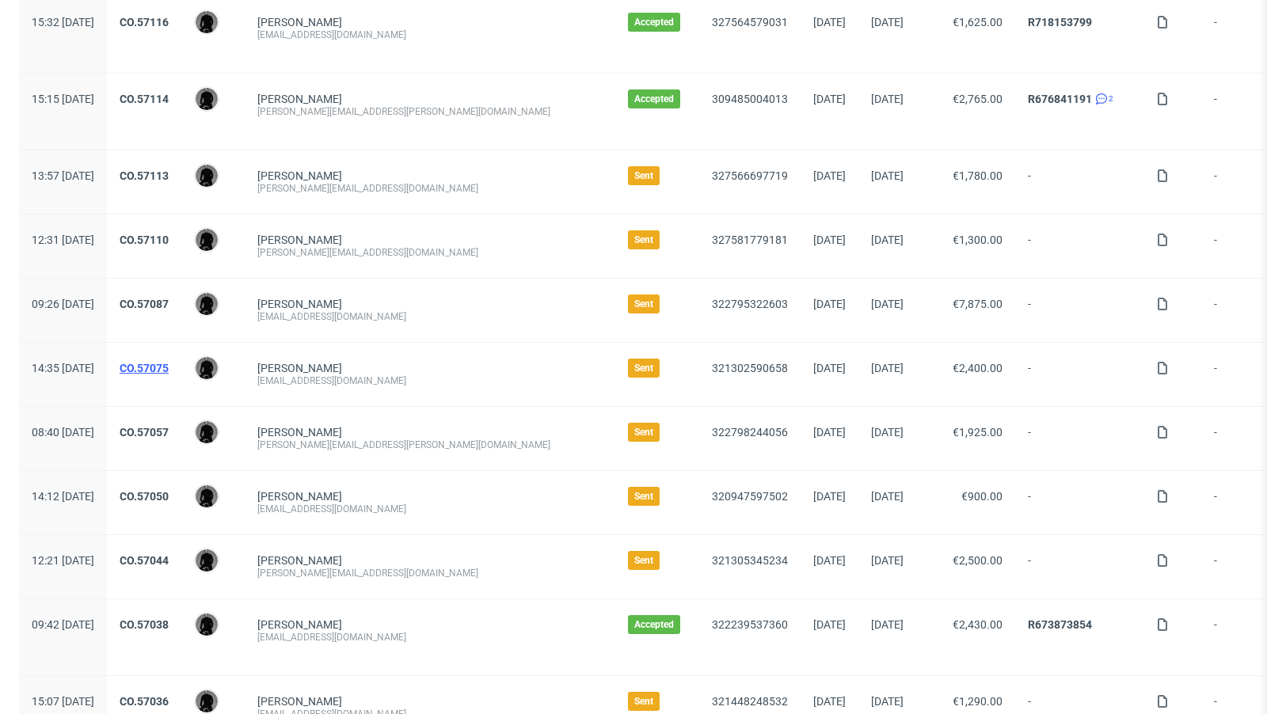
click at [169, 366] on link "CO.57075" at bounding box center [144, 368] width 49 height 13
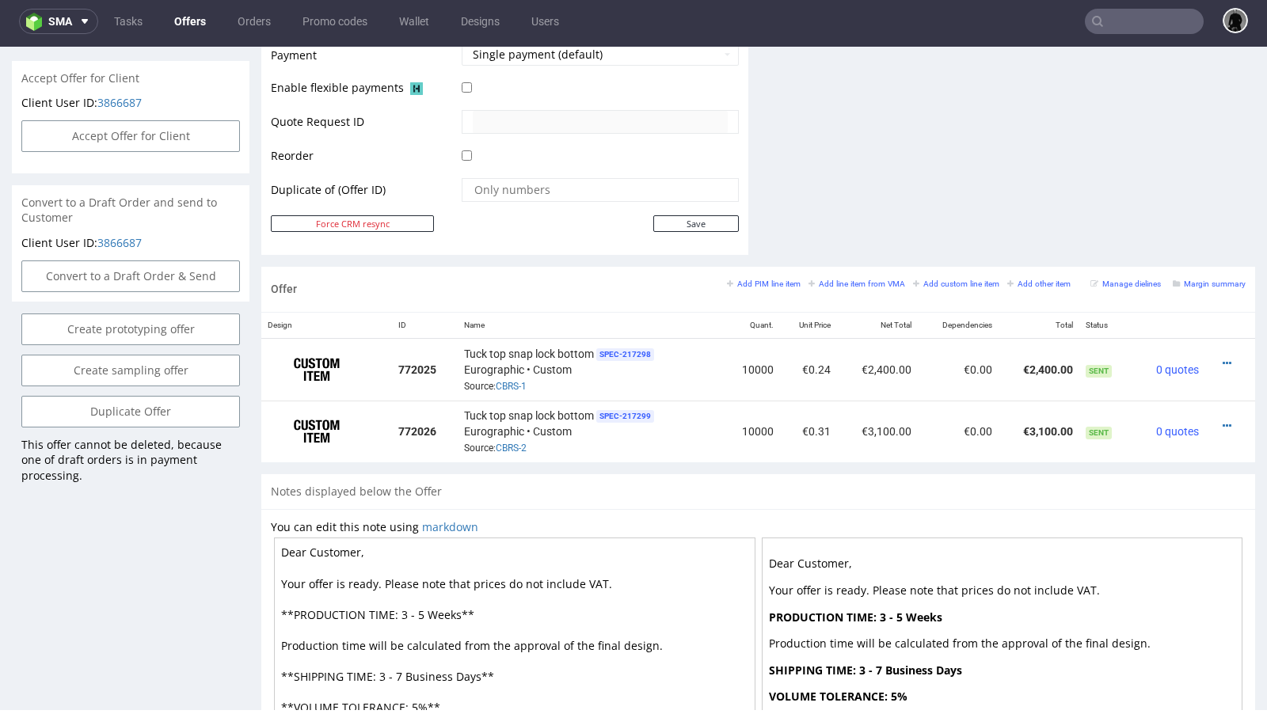
scroll to position [772, 0]
click at [190, 36] on nav "sma Tasks Offers Orders Promo codes Wallet Designs Users" at bounding box center [633, 21] width 1267 height 51
click at [189, 29] on link "Offers" at bounding box center [190, 21] width 51 height 25
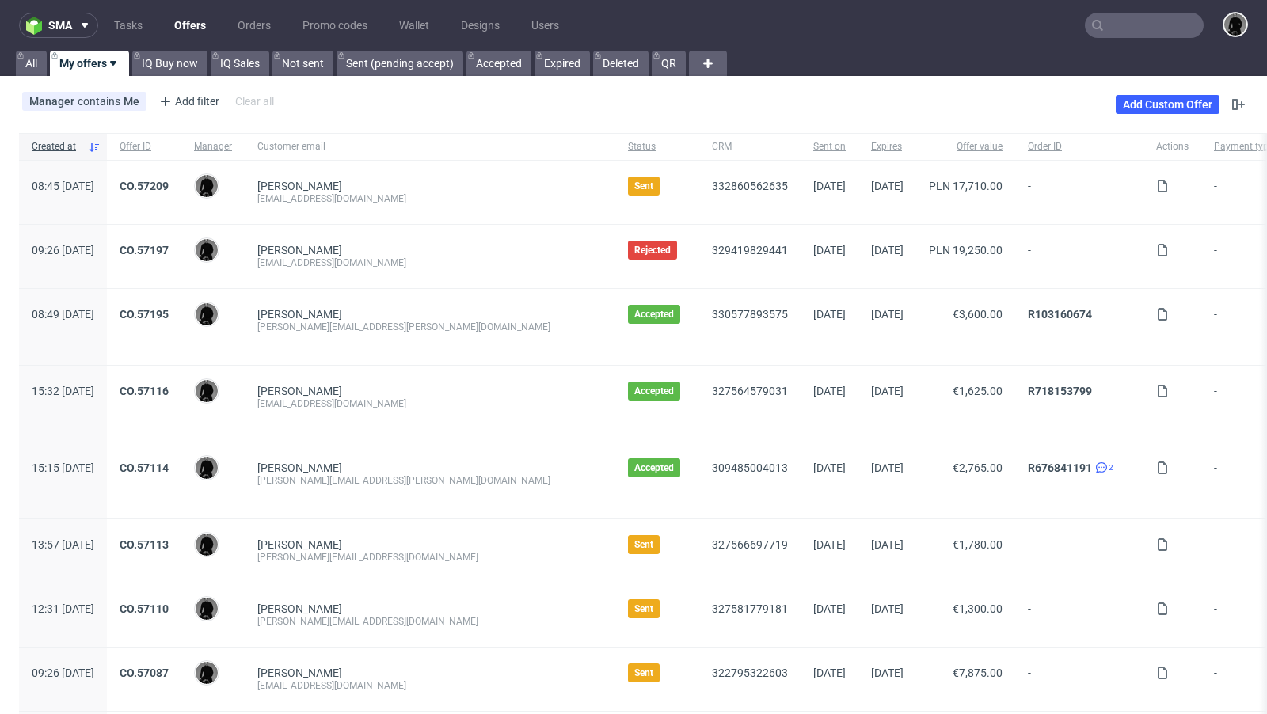
click at [605, 94] on div "Manager contains Me Add filter Hide filters Clear all Add Custom Offer" at bounding box center [633, 104] width 1267 height 44
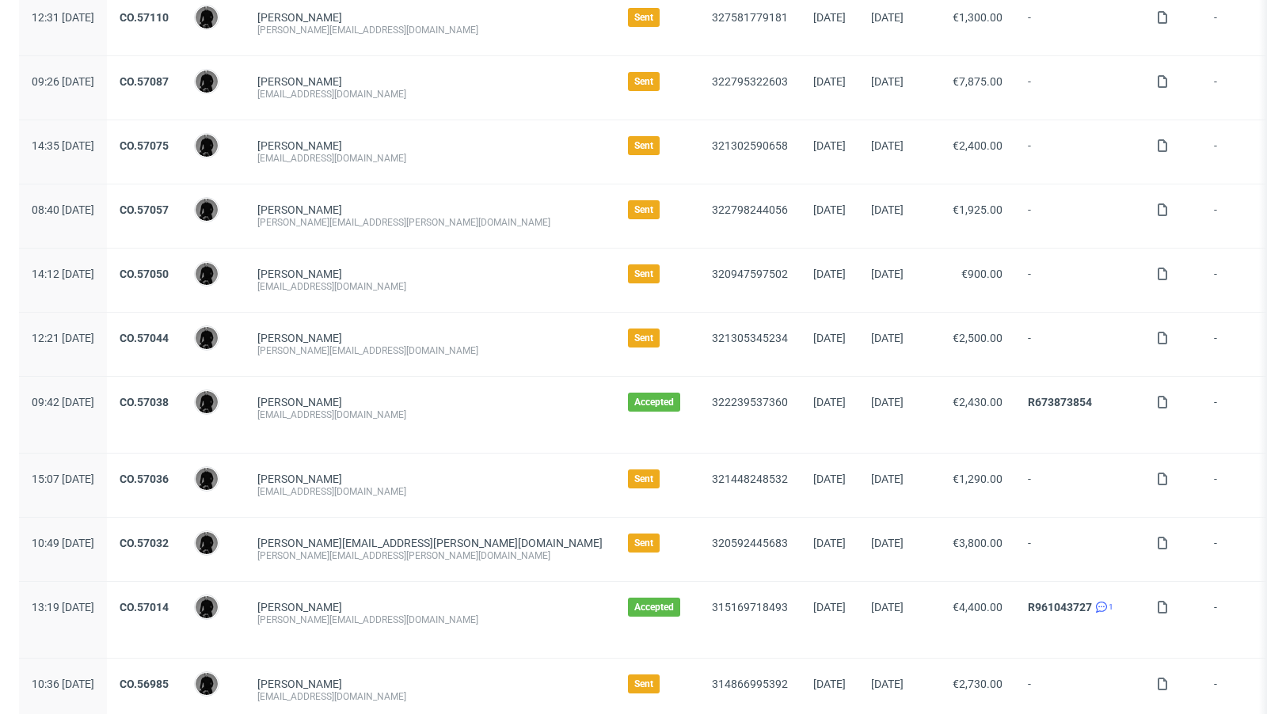
scroll to position [596, 0]
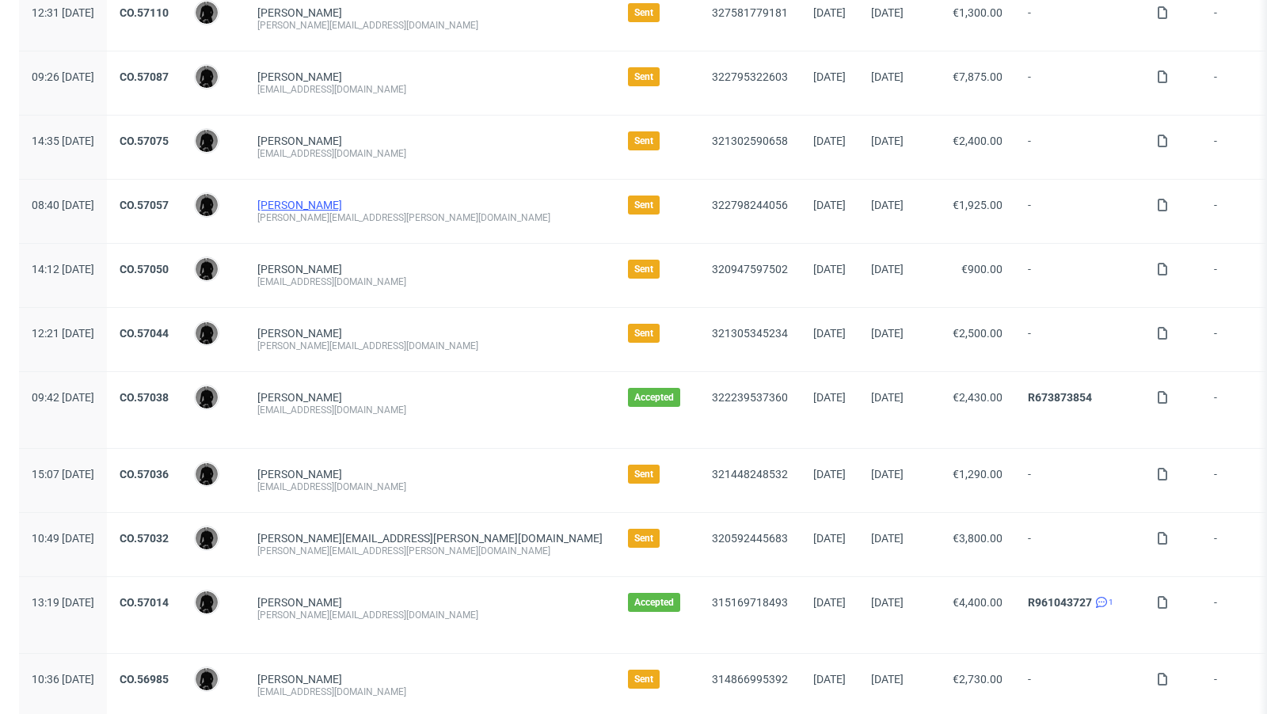
click at [342, 200] on link "Winston Schultze" at bounding box center [299, 205] width 85 height 13
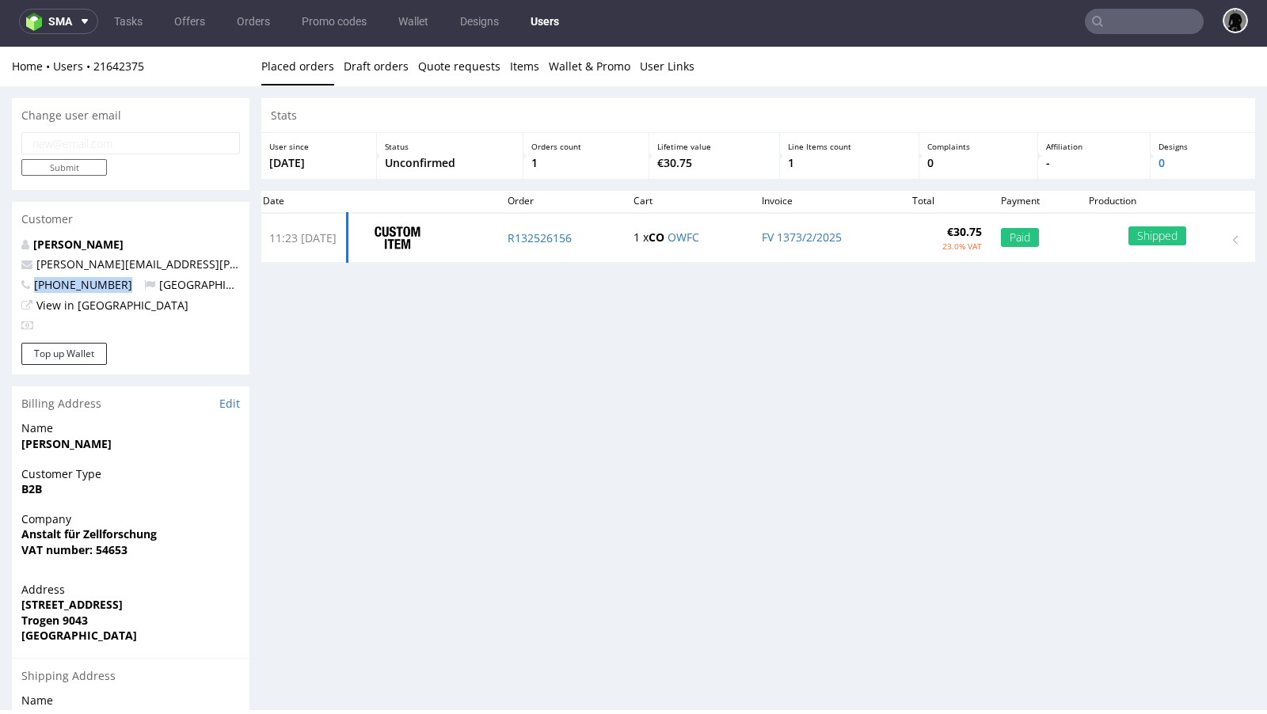
drag, startPoint x: 118, startPoint y: 291, endPoint x: 34, endPoint y: 285, distance: 84.1
click at [34, 285] on p "+491721047207 Switzerland" at bounding box center [130, 285] width 219 height 16
copy span "+491721047207"
click at [224, 266] on p "winston.schultze@zellforschung.li" at bounding box center [130, 265] width 219 height 16
drag, startPoint x: 215, startPoint y: 265, endPoint x: 37, endPoint y: 262, distance: 178.2
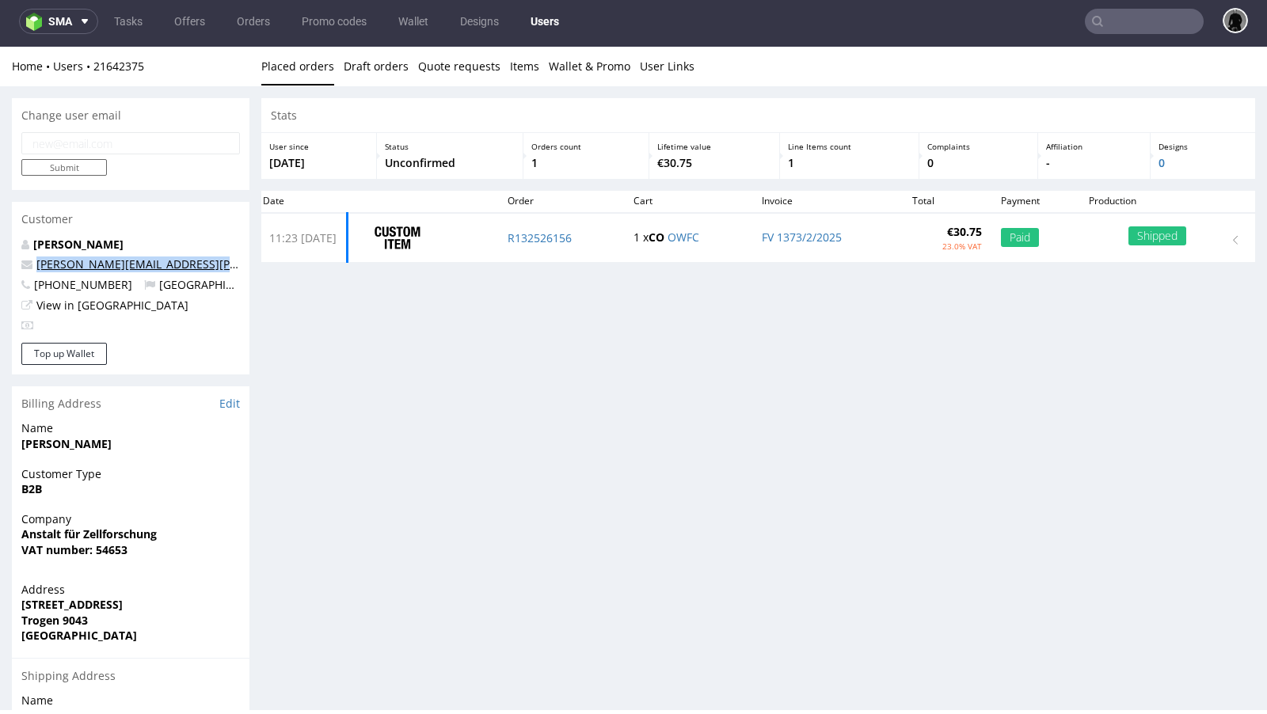
click at [37, 262] on p "winston.schultze@zellforschung.li" at bounding box center [130, 265] width 219 height 16
copy link "winston.schultze@zellforschung.li"
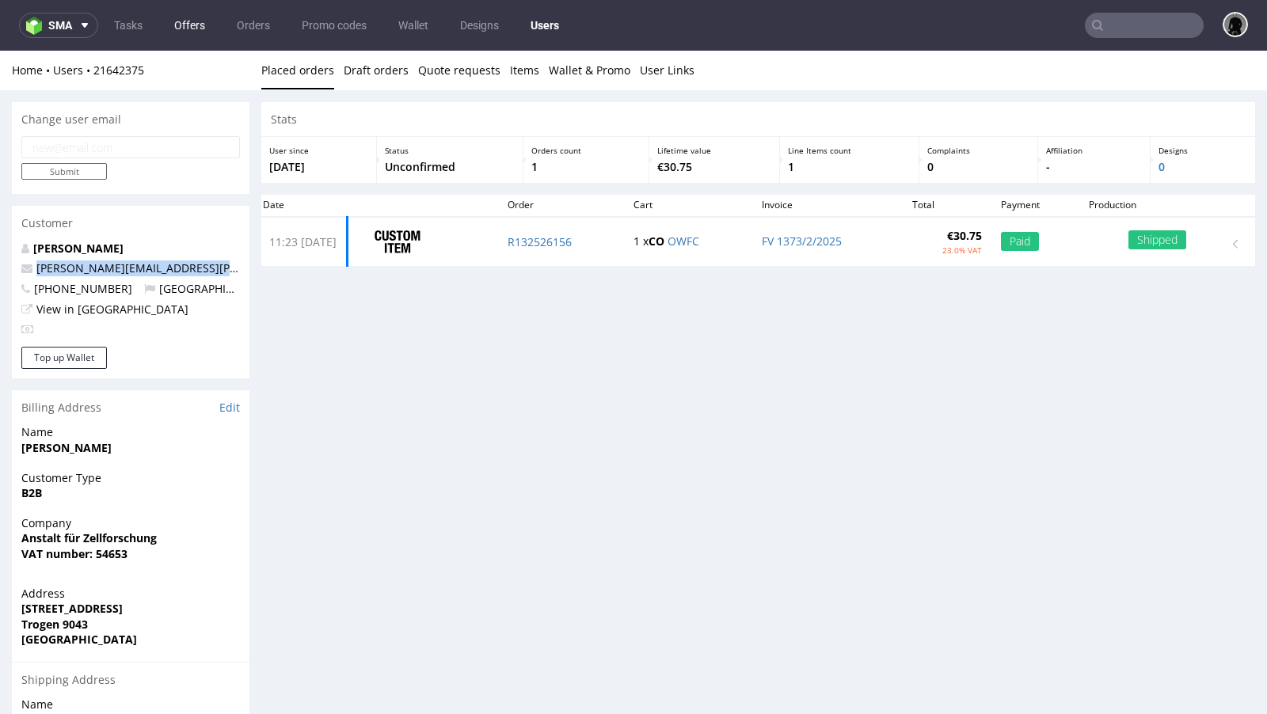
click at [178, 22] on link "Offers" at bounding box center [190, 25] width 50 height 25
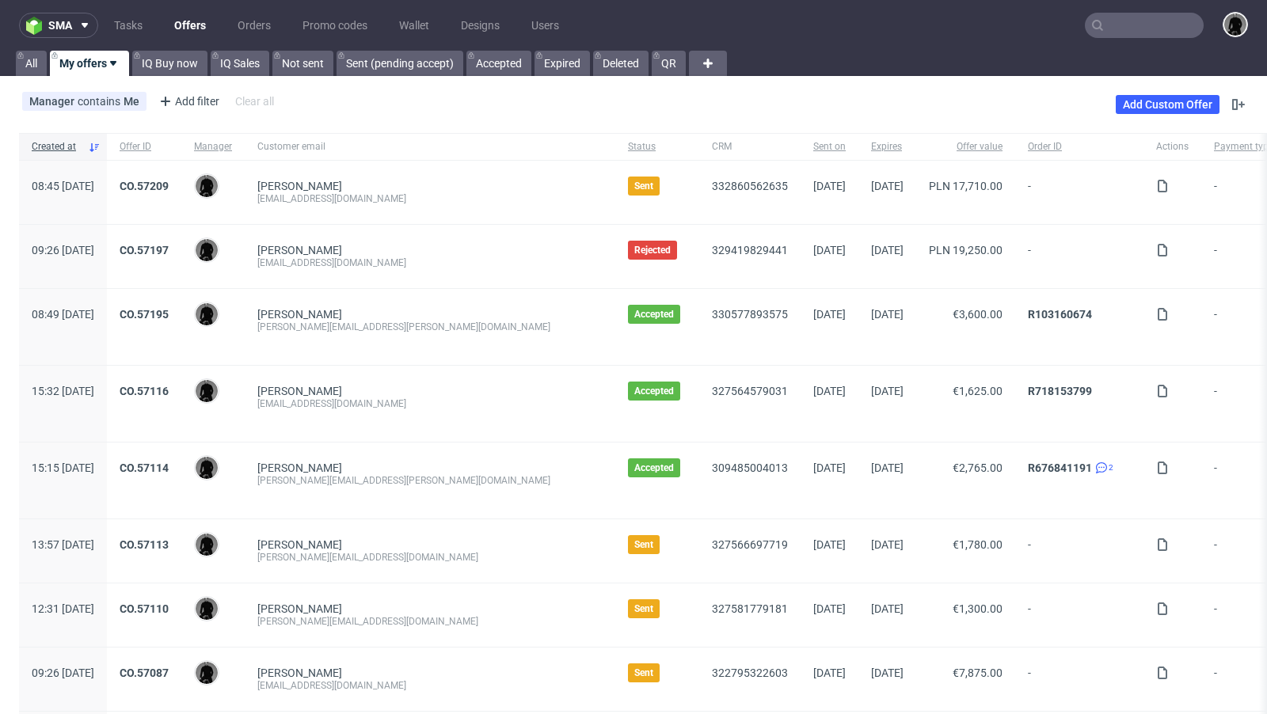
click at [427, 298] on div "Benjamin Glemser benjamin.glemser@gmail.com" at bounding box center [430, 327] width 371 height 76
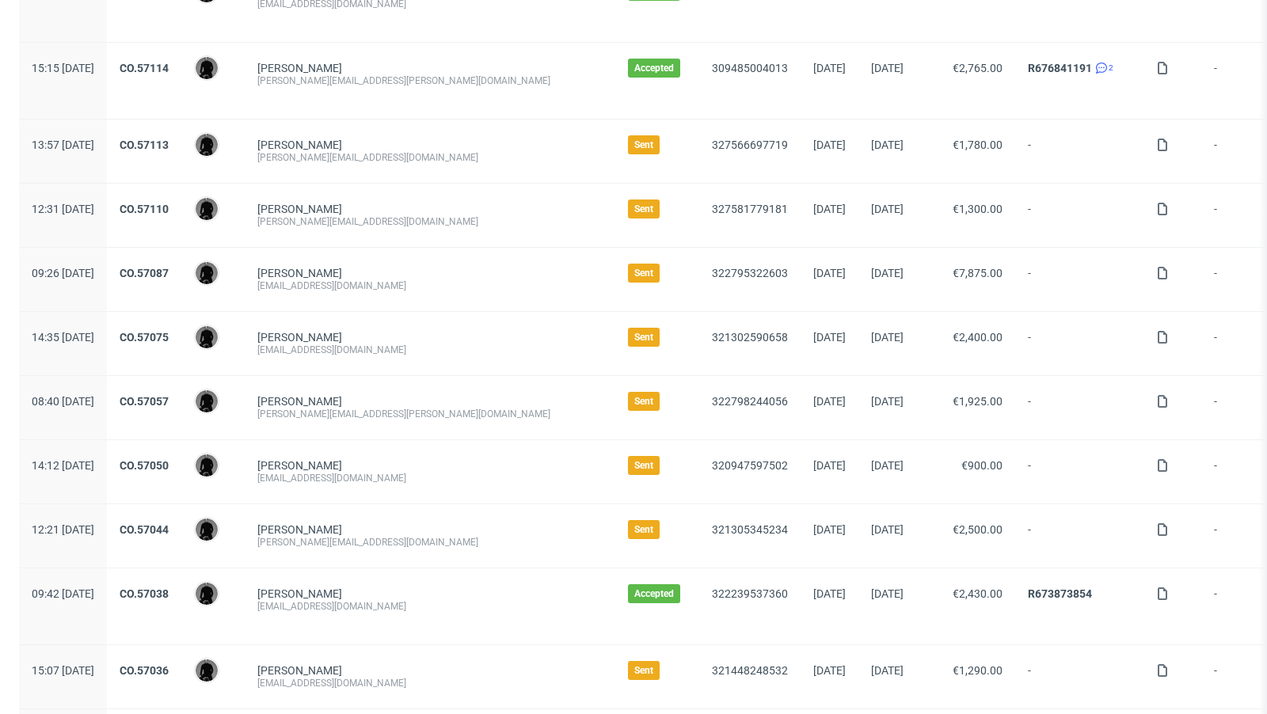
scroll to position [402, 0]
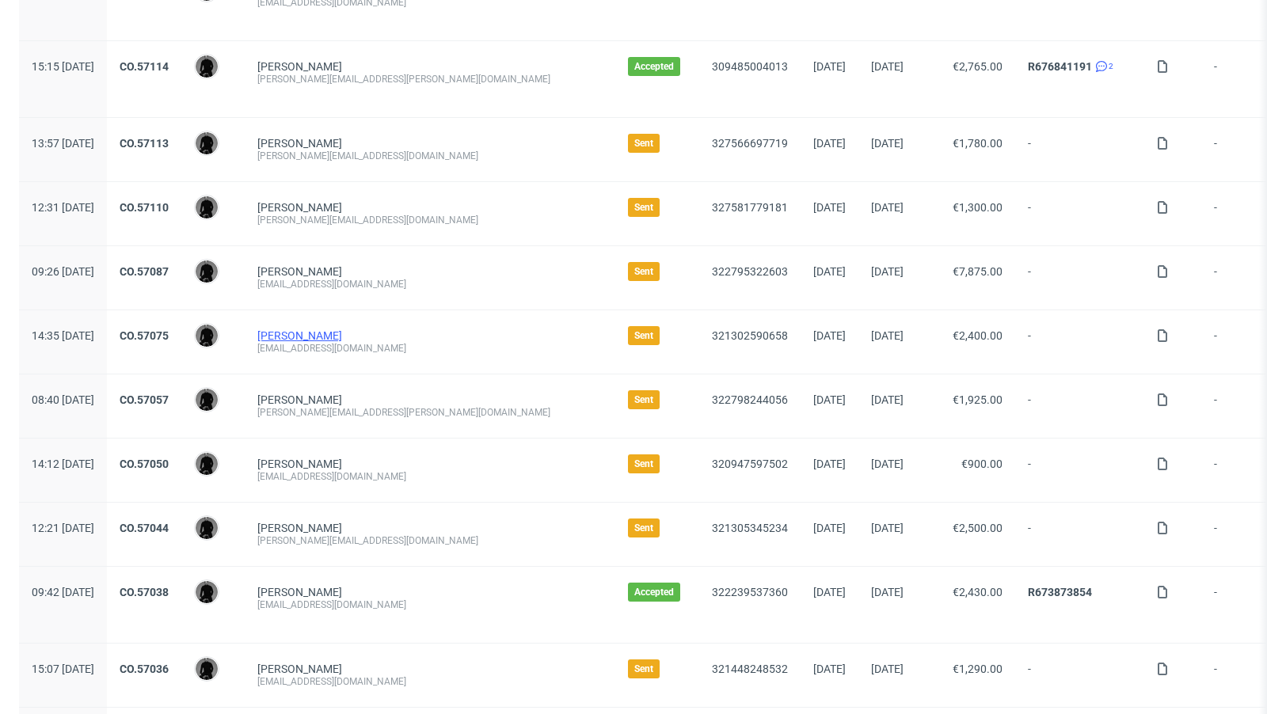
click at [342, 329] on link "Simon Derutter" at bounding box center [299, 335] width 85 height 13
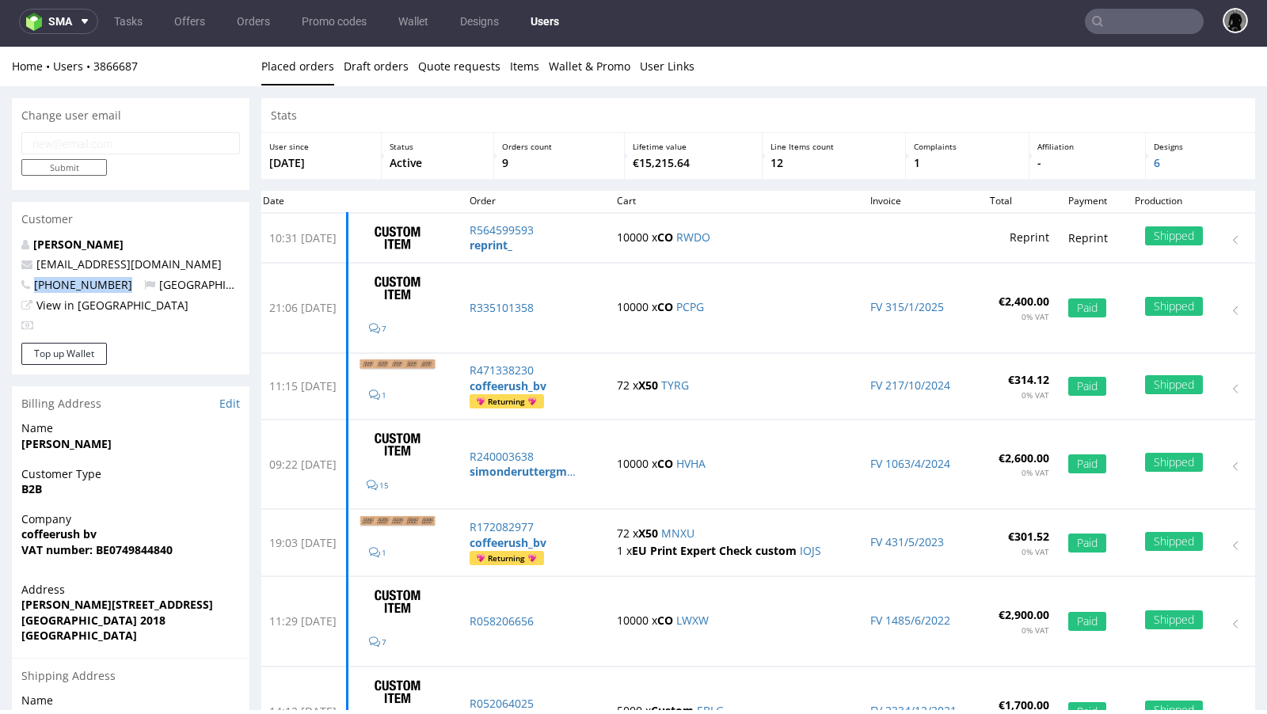
drag, startPoint x: 122, startPoint y: 288, endPoint x: 36, endPoint y: 280, distance: 86.7
click at [36, 280] on p "+32494726664 Belgium" at bounding box center [130, 285] width 219 height 16
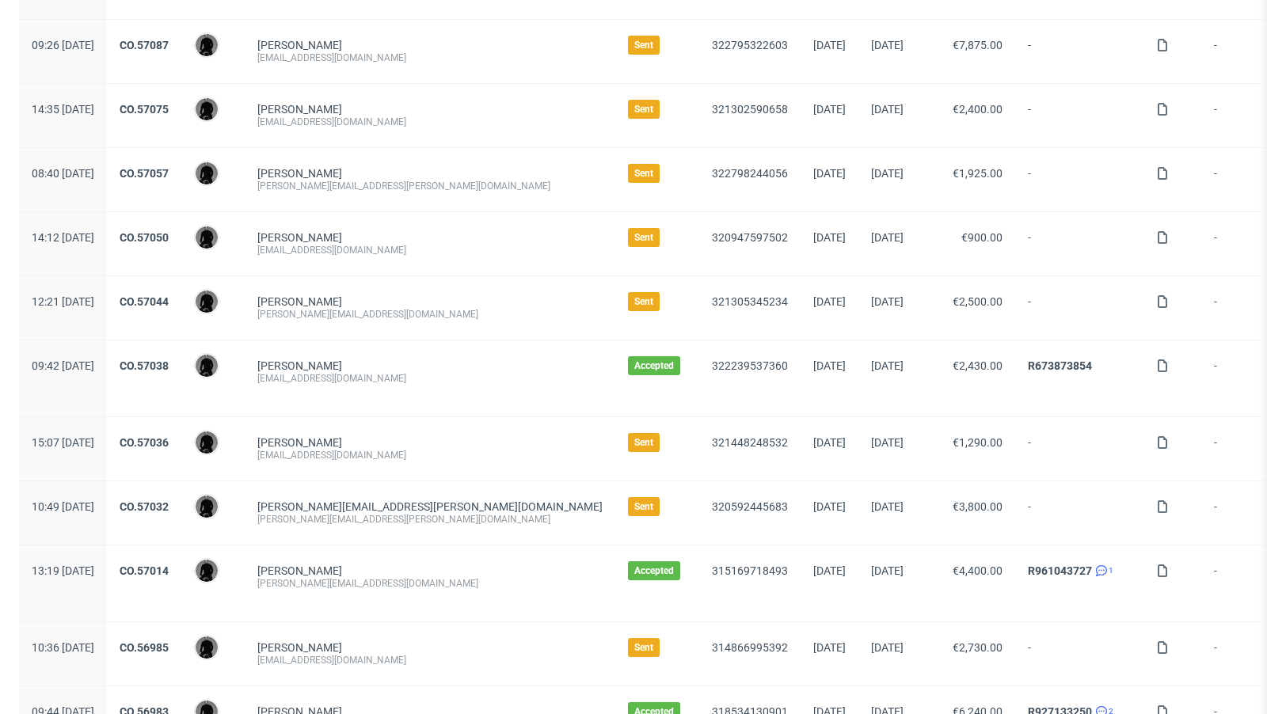
scroll to position [516, 0]
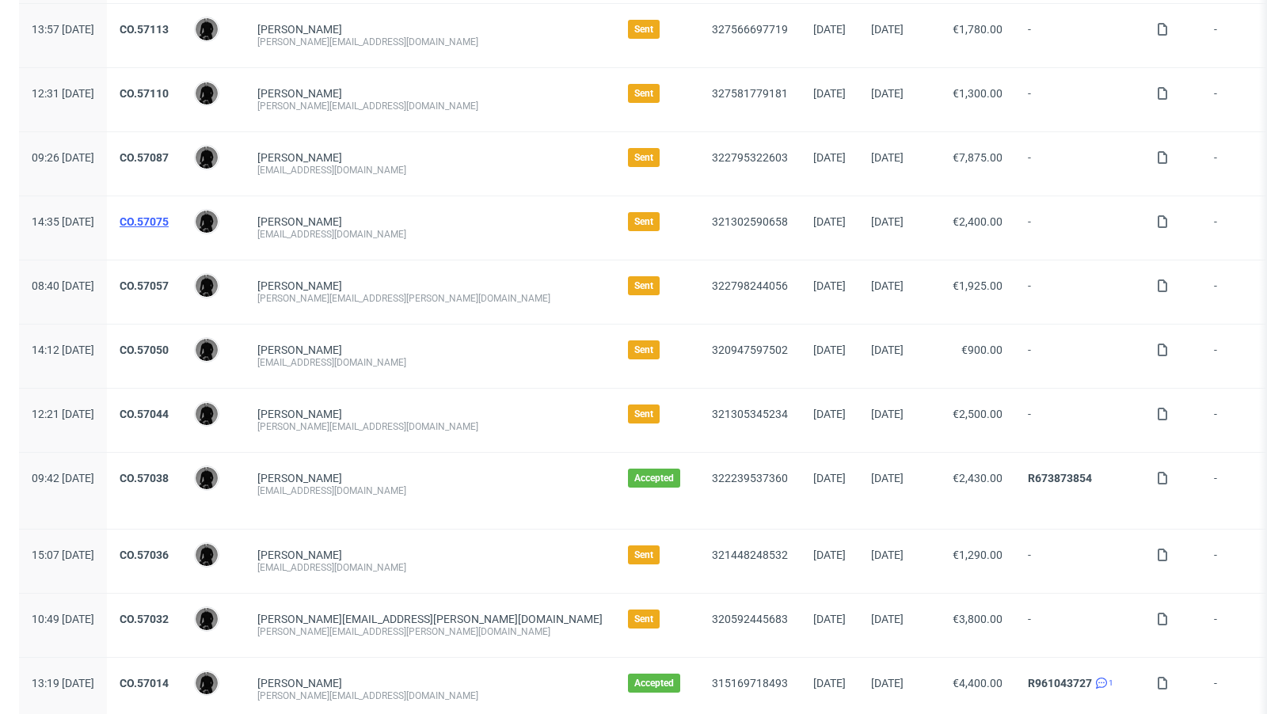
click at [169, 221] on link "CO.57075" at bounding box center [144, 221] width 49 height 13
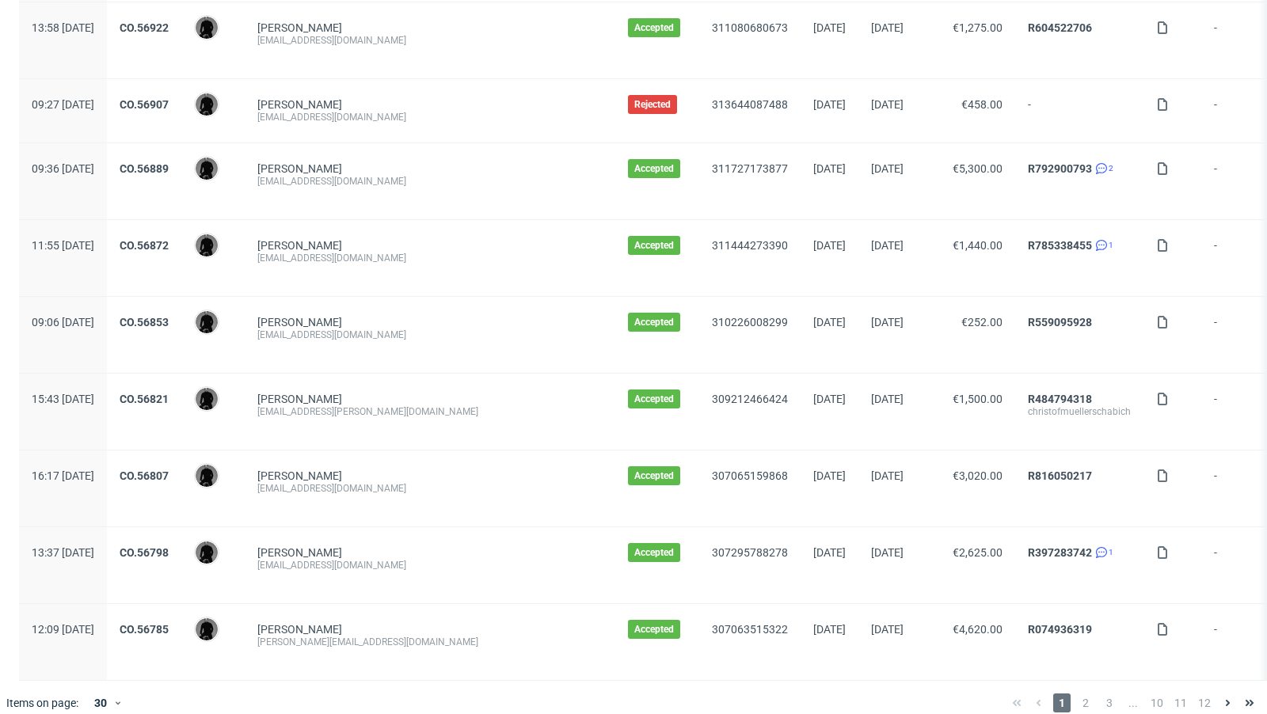
scroll to position [1625, 0]
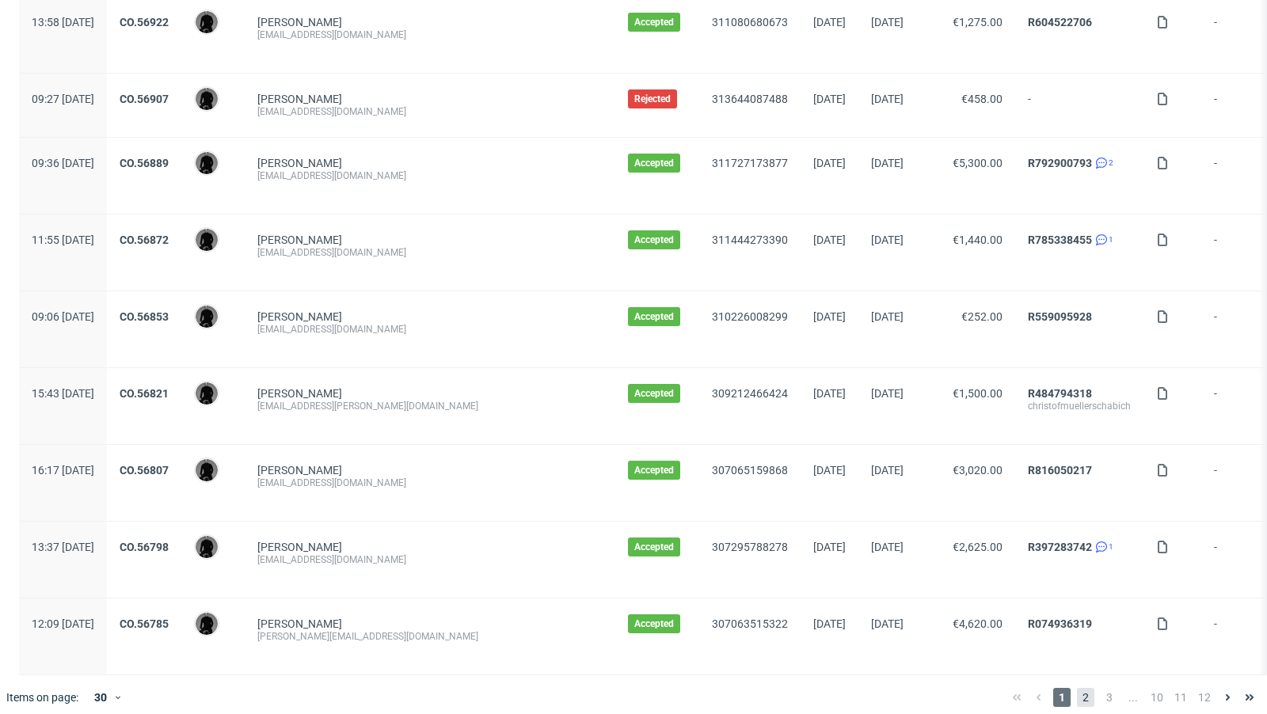
click at [1077, 688] on span "2" at bounding box center [1085, 697] width 17 height 19
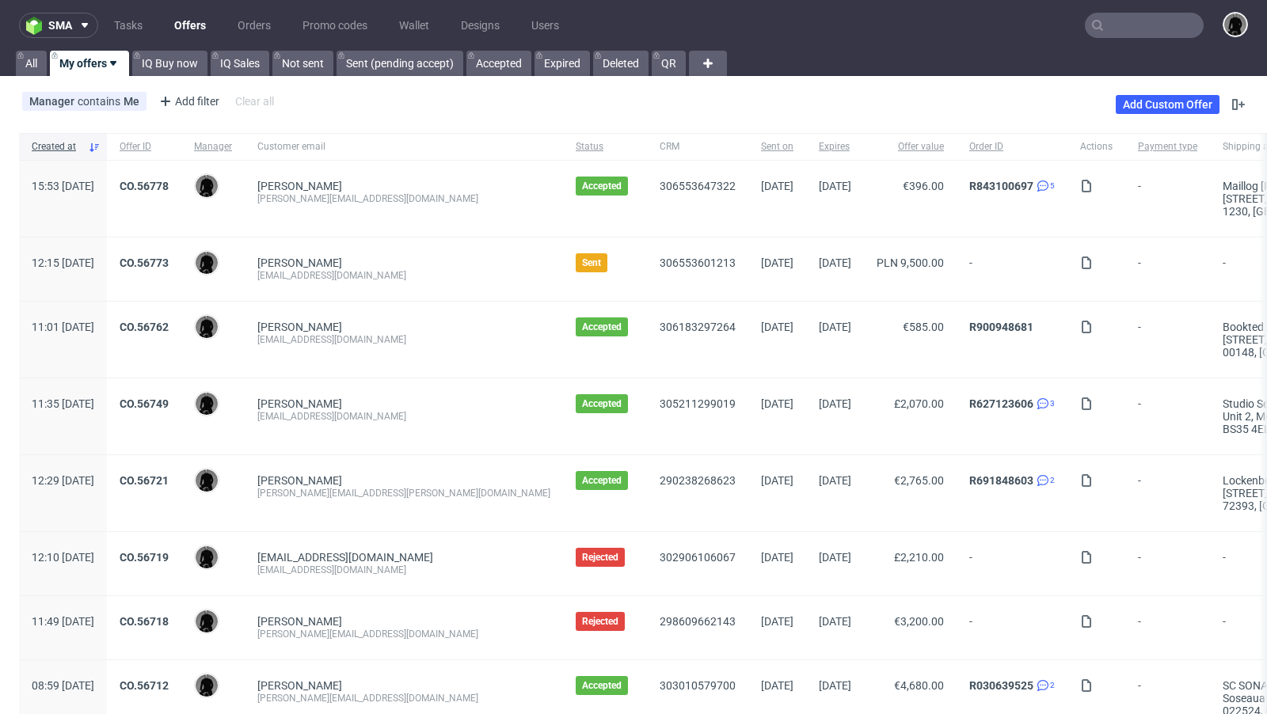
click at [355, 279] on div "m.dyzio@labombabath.pl" at bounding box center [403, 275] width 293 height 13
click at [467, 318] on div "Matteo Costantini matteocs95@gmail.com" at bounding box center [404, 340] width 318 height 76
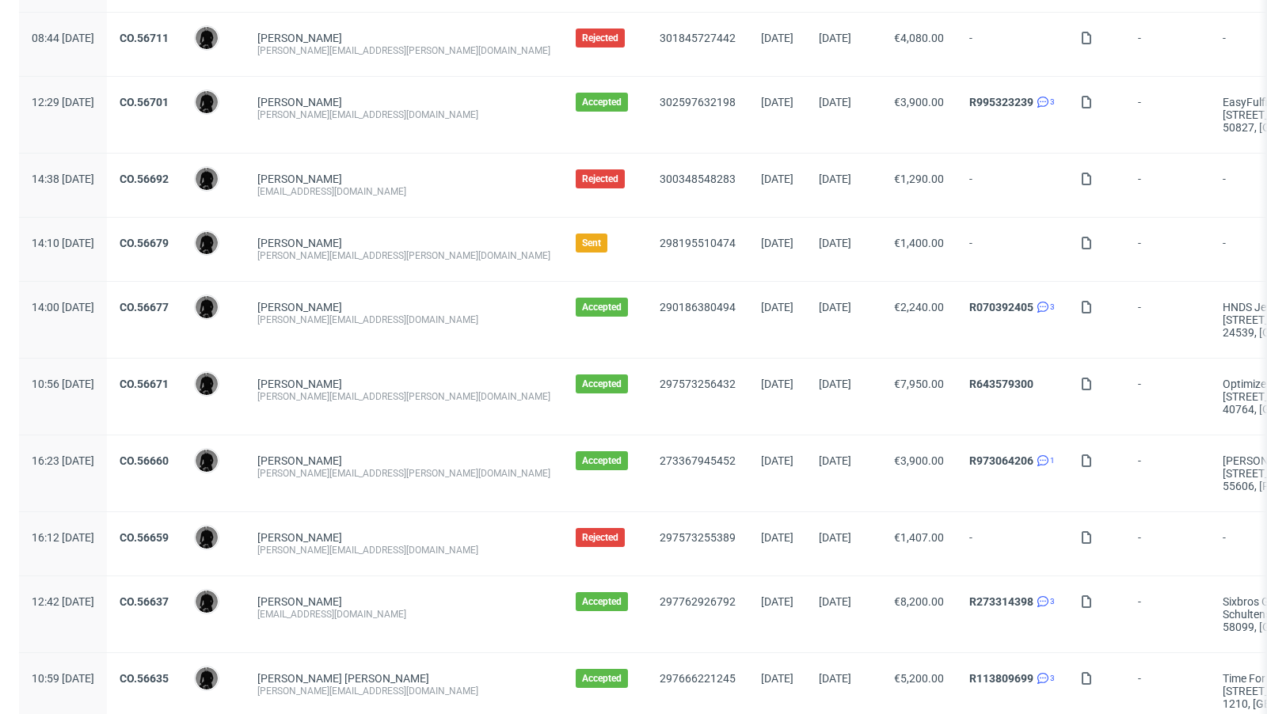
scroll to position [725, 0]
click at [333, 236] on link "Martin Fickert" at bounding box center [299, 242] width 85 height 13
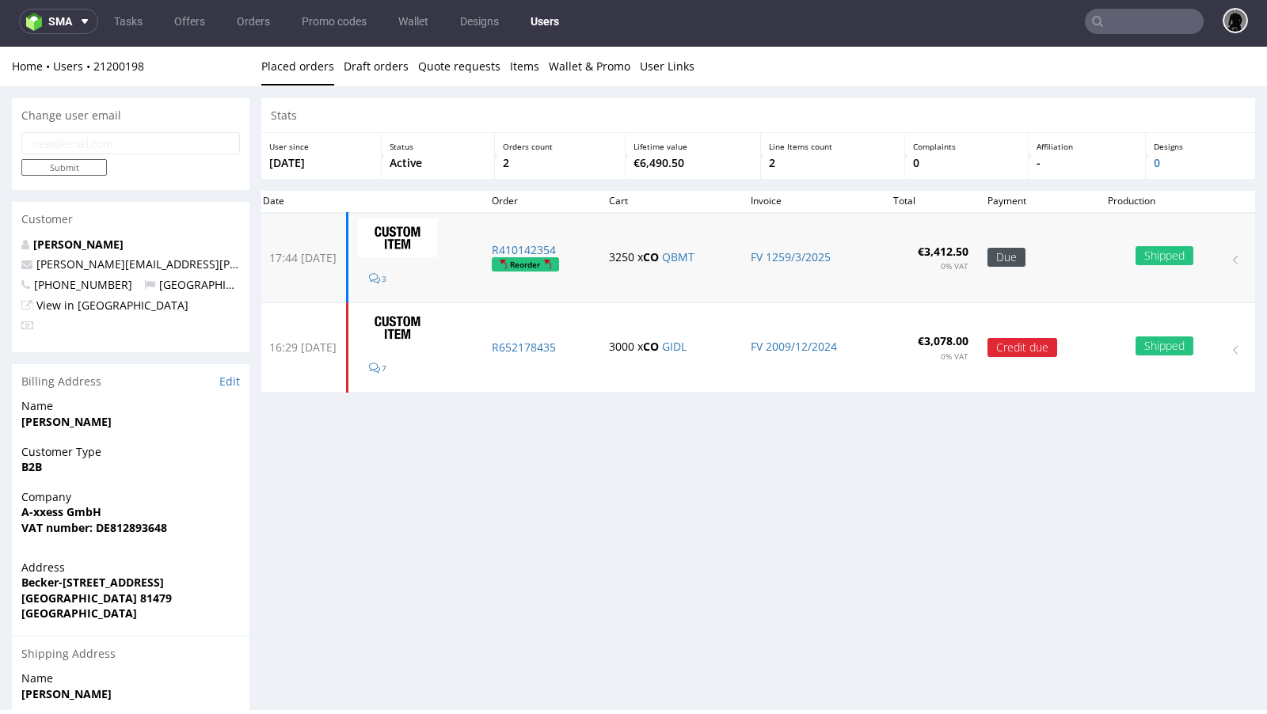
scroll to position [4, 0]
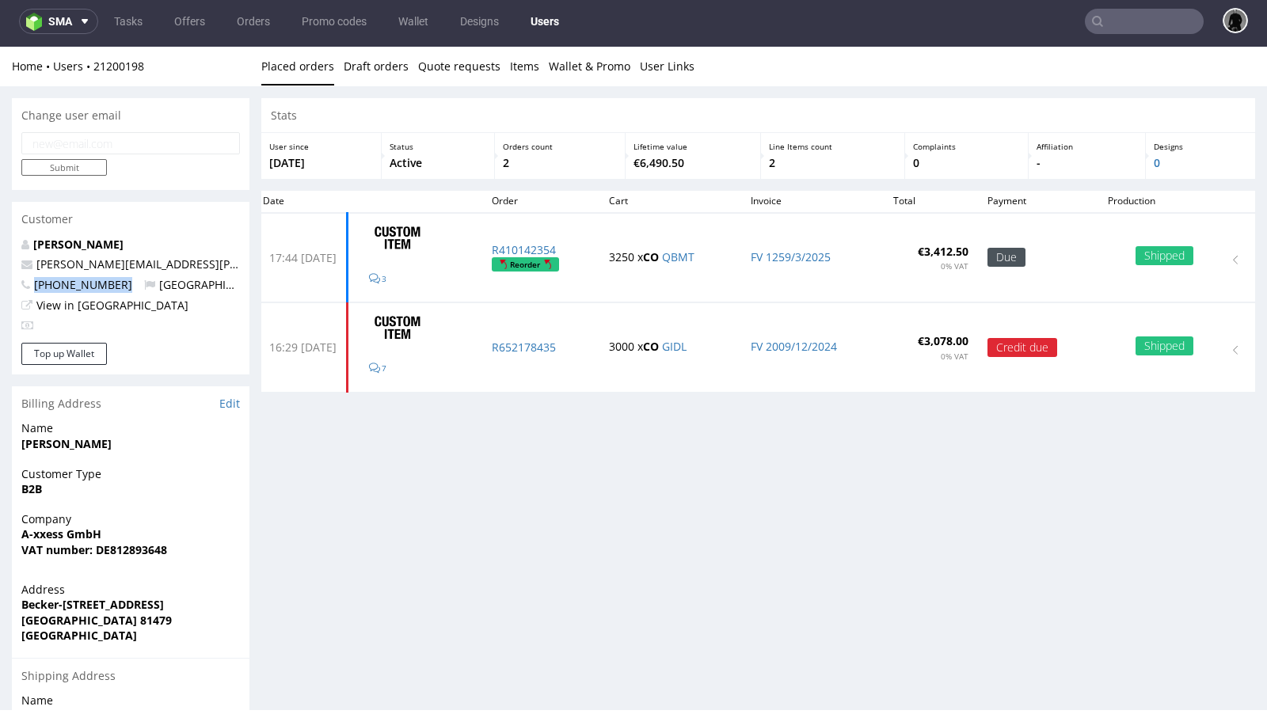
drag, startPoint x: 122, startPoint y: 286, endPoint x: 29, endPoint y: 283, distance: 93.5
click at [29, 283] on p "+491733592443 Germany" at bounding box center [130, 285] width 219 height 16
click at [583, 441] on div "Stats User since 8th Nov 2024 Status Active Orders count 2 Lifetime value €6,49…" at bounding box center [758, 494] width 994 height 792
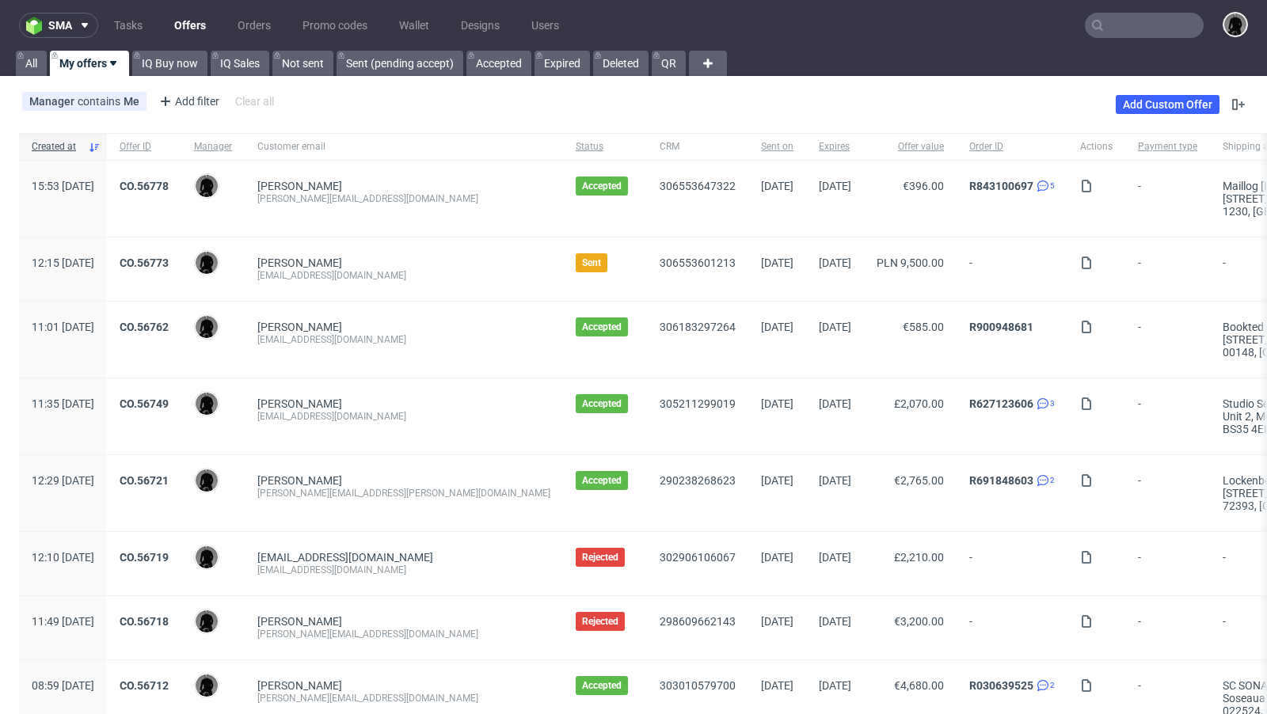
click at [191, 21] on link "Offers" at bounding box center [190, 25] width 51 height 25
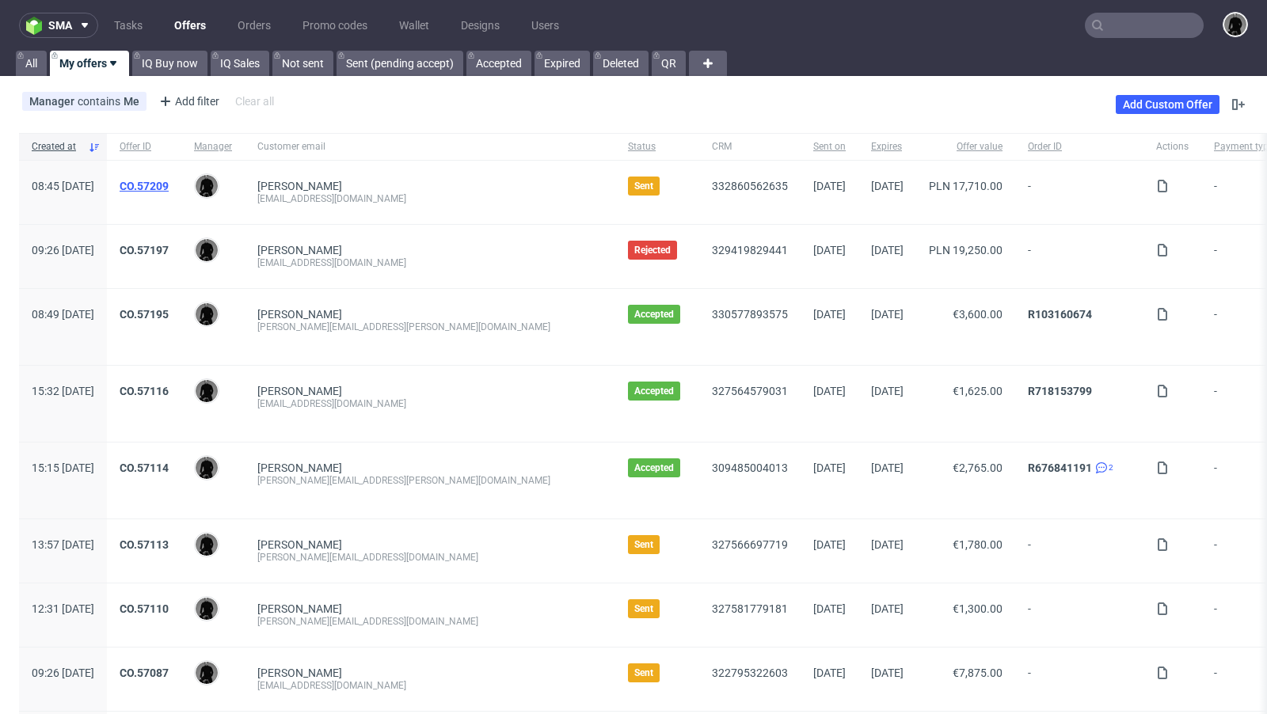
click at [169, 184] on link "CO.57209" at bounding box center [144, 186] width 49 height 13
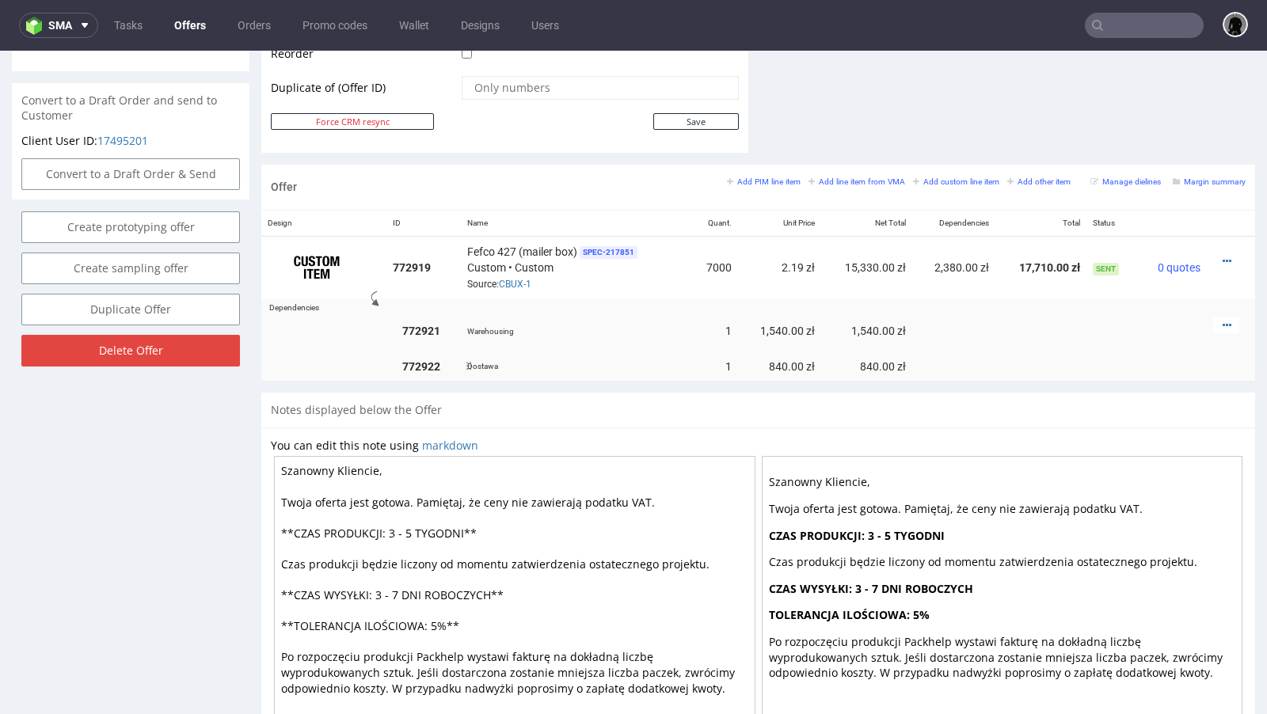
scroll to position [828, 0]
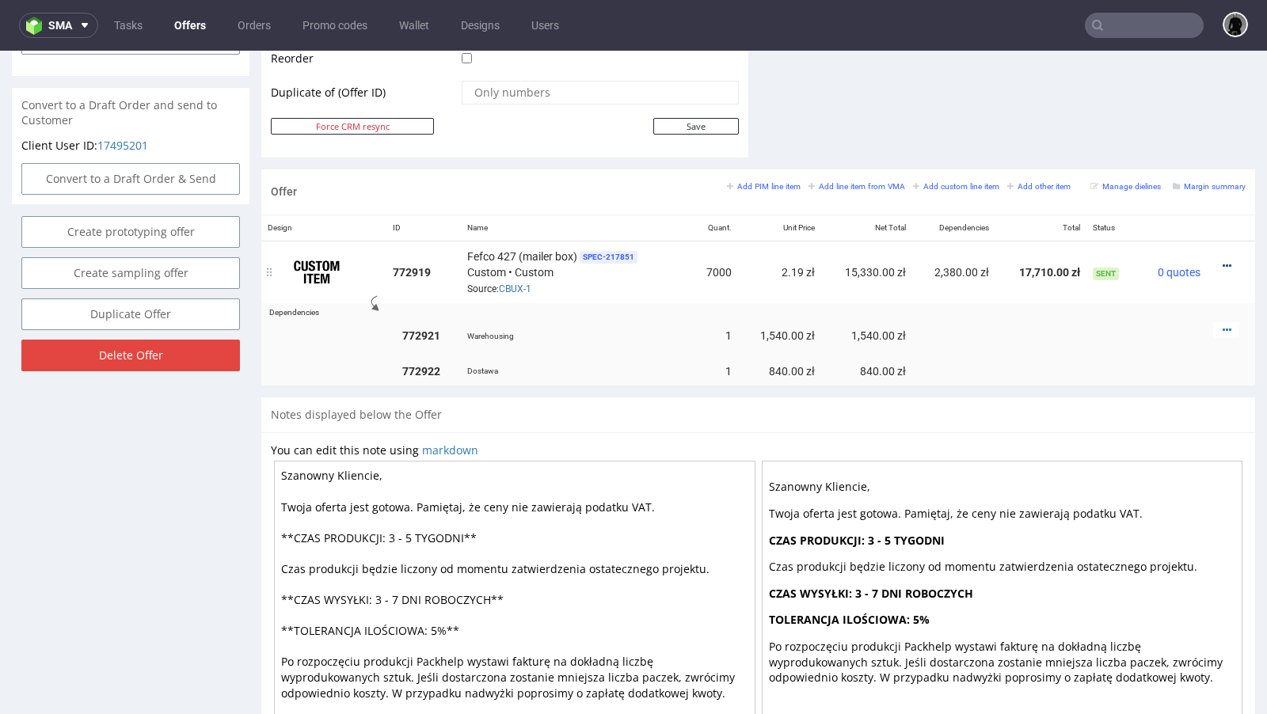
click at [1223, 261] on icon at bounding box center [1227, 266] width 9 height 11
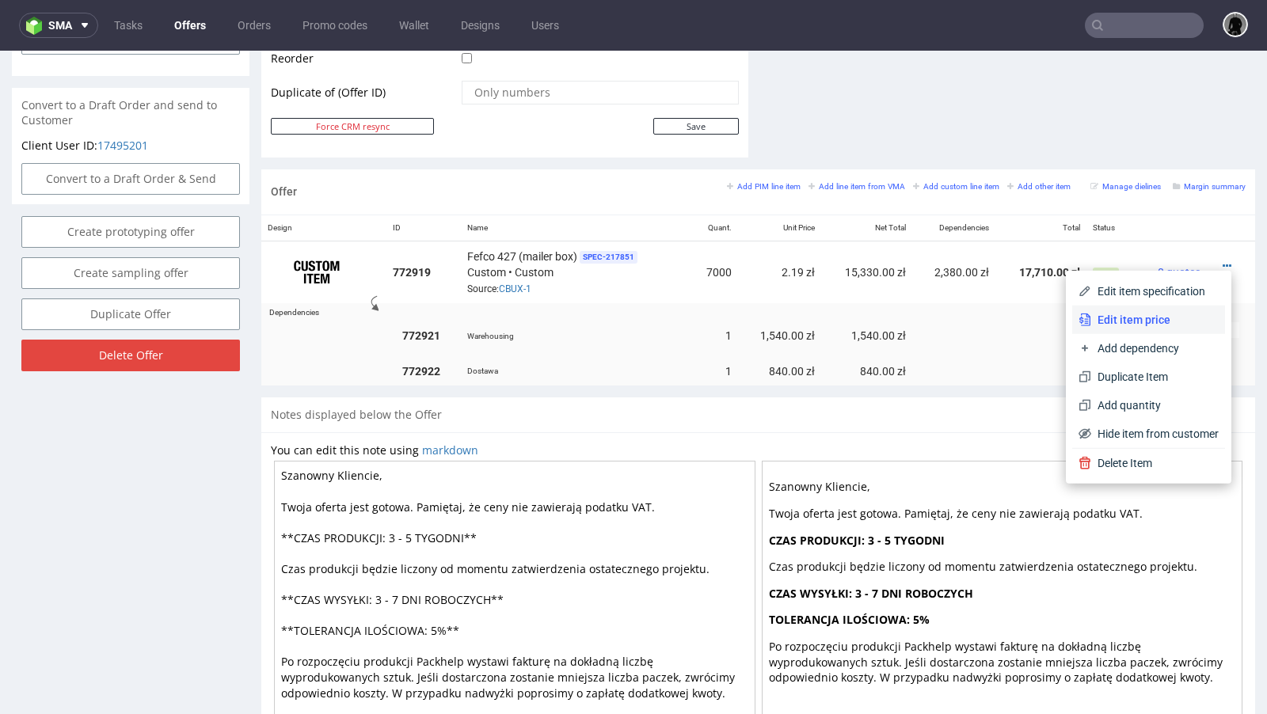
click at [1125, 316] on span "Edit item price" at bounding box center [1155, 320] width 128 height 16
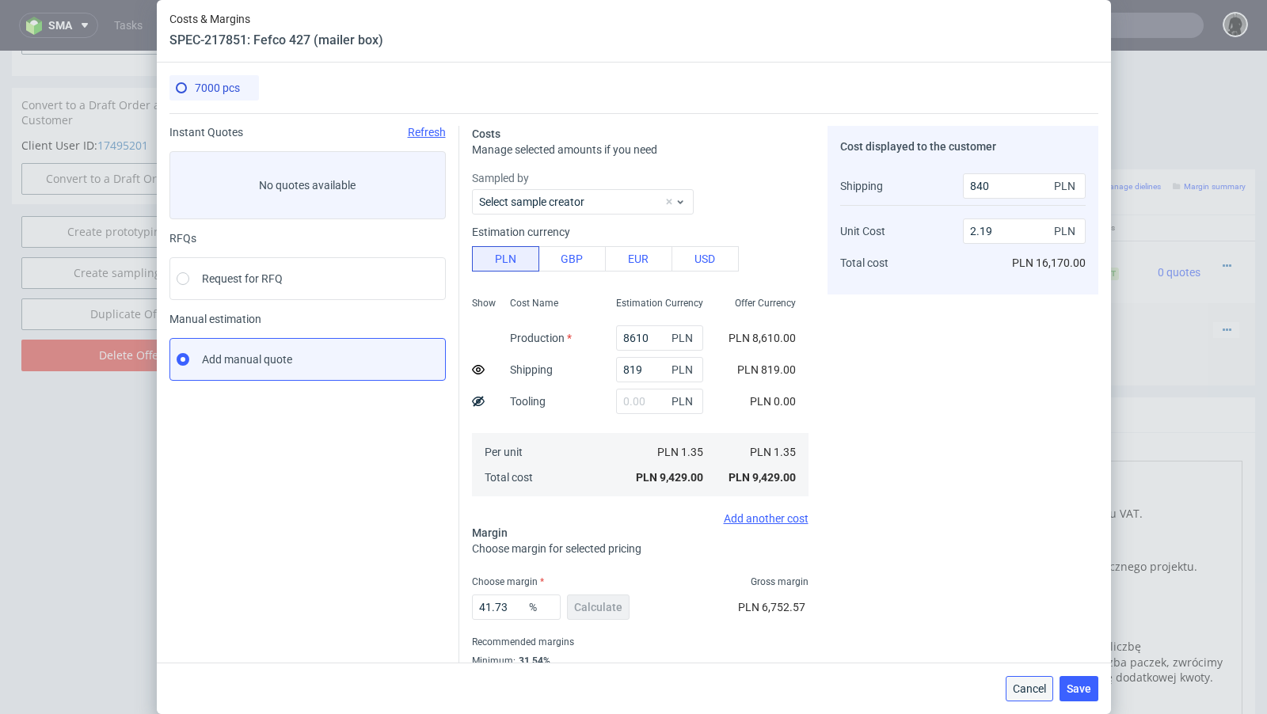
click at [1042, 697] on button "Cancel" at bounding box center [1030, 688] width 48 height 25
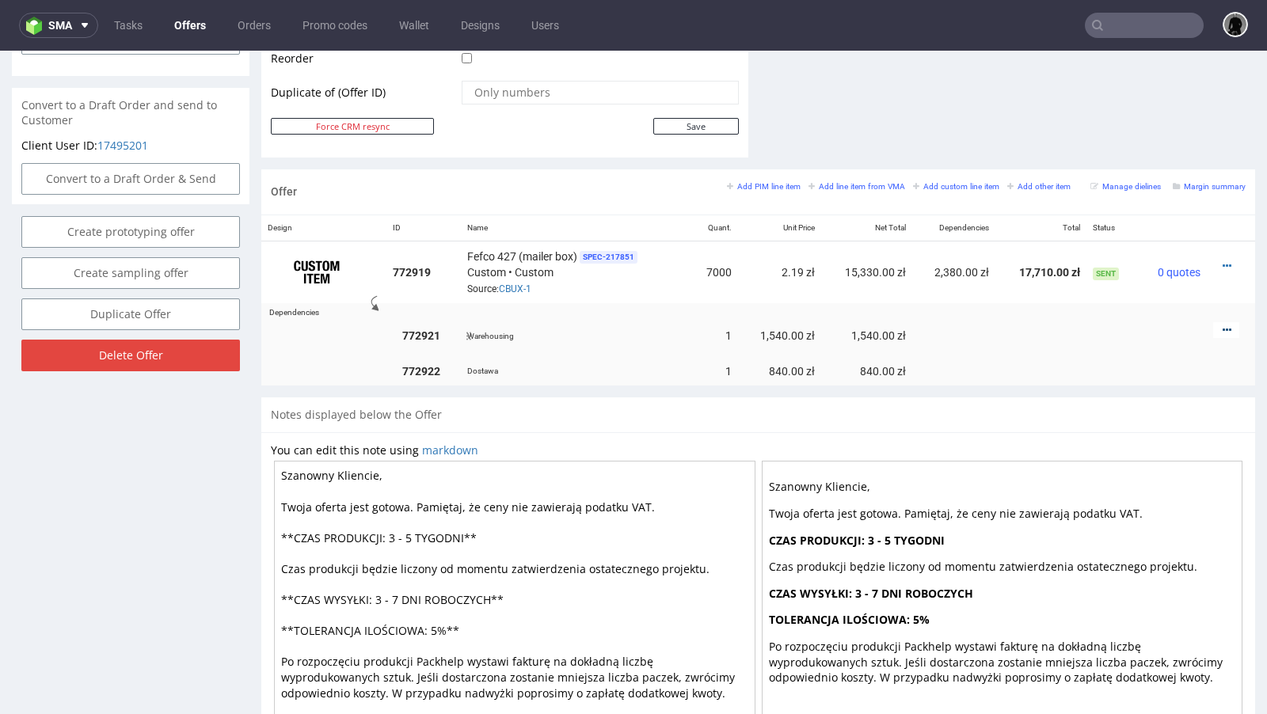
click at [1223, 325] on icon at bounding box center [1227, 330] width 9 height 11
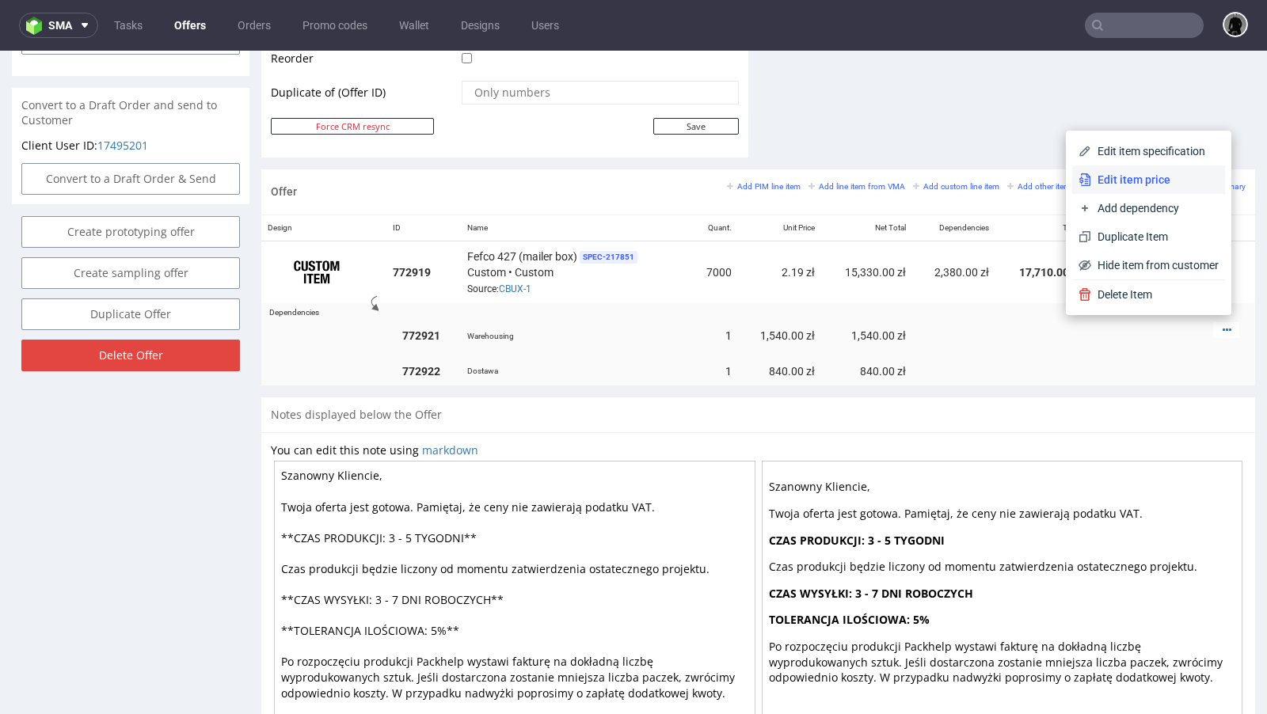
click at [1164, 187] on span "Edit item price" at bounding box center [1155, 180] width 128 height 16
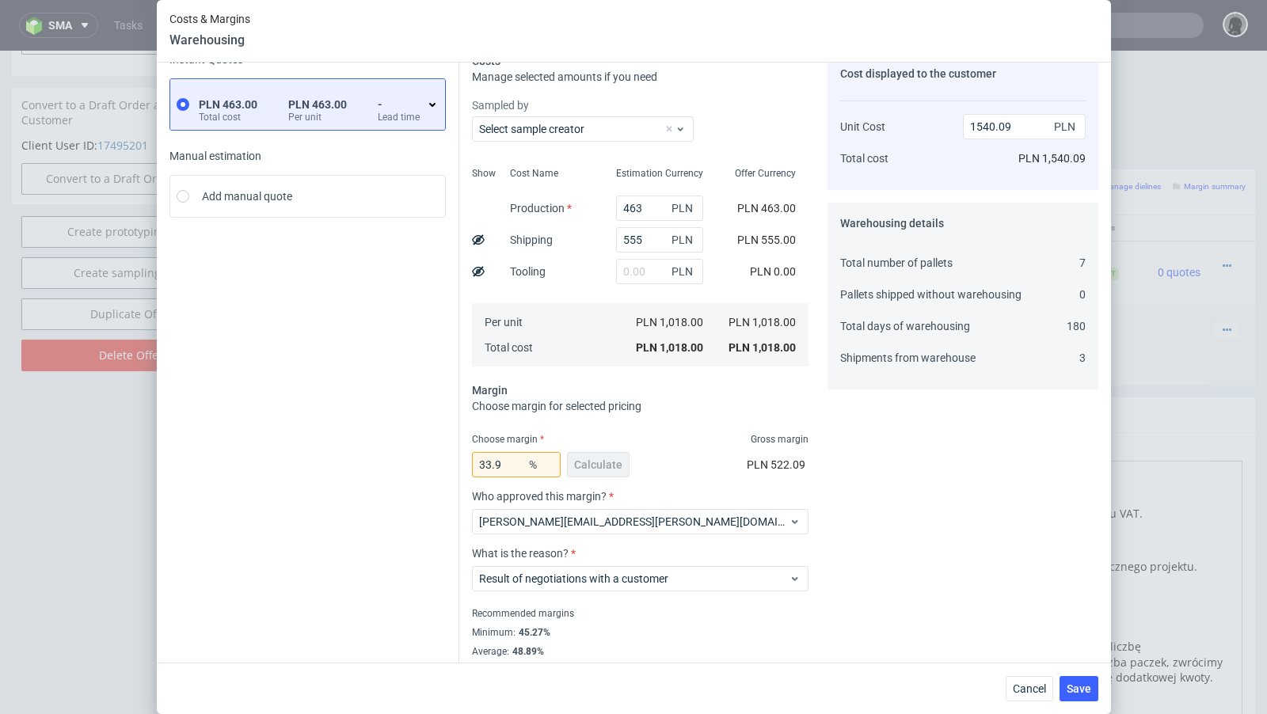
scroll to position [98, 0]
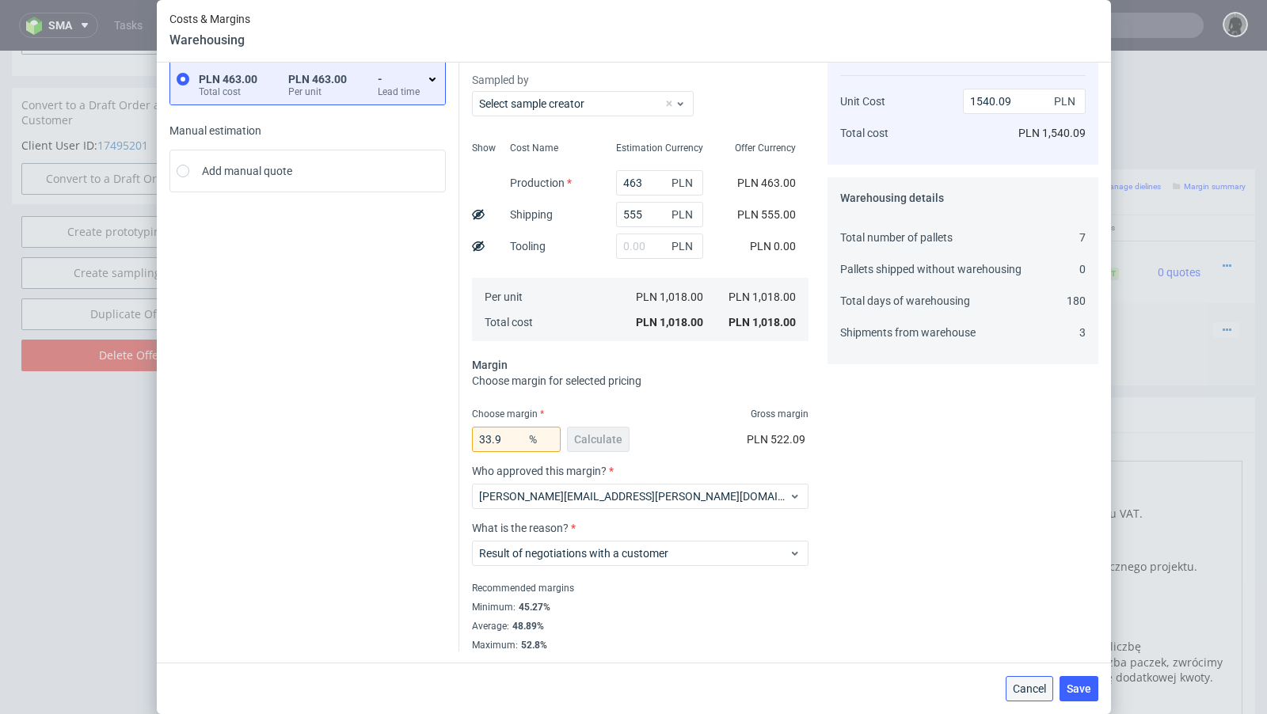
click at [1029, 694] on span "Cancel" at bounding box center [1029, 689] width 33 height 11
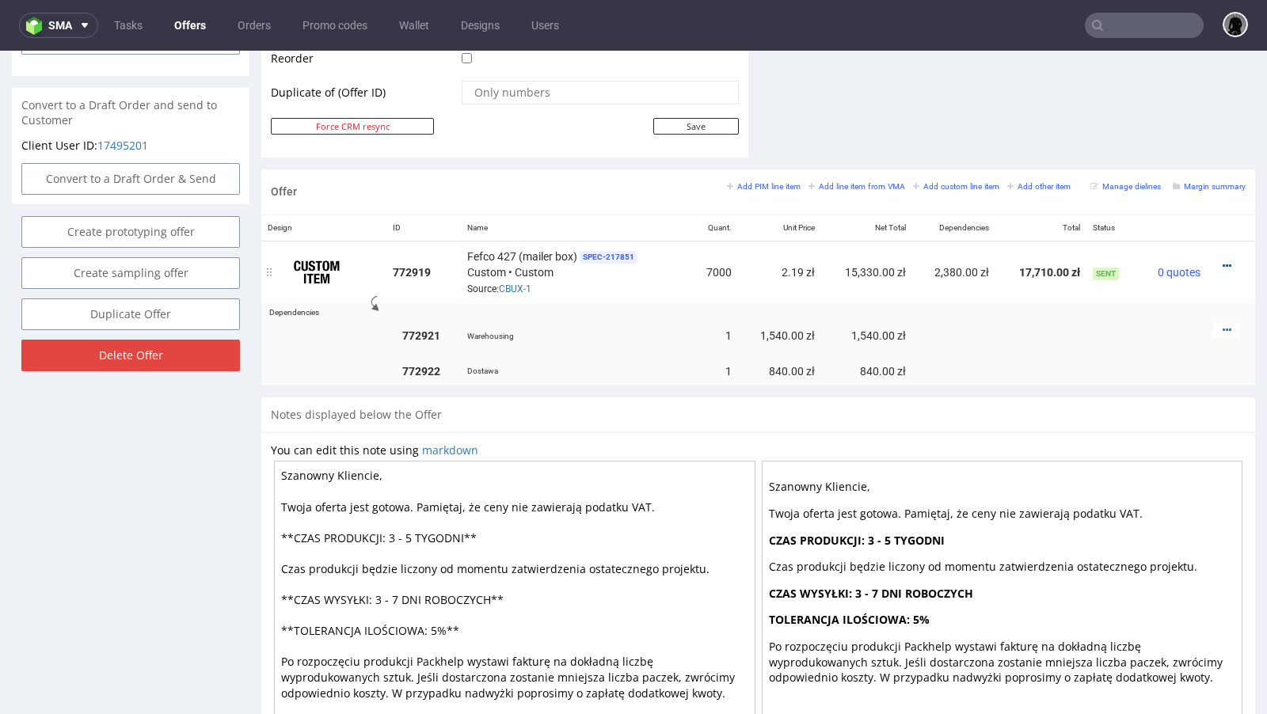
click at [1223, 264] on icon at bounding box center [1227, 266] width 9 height 11
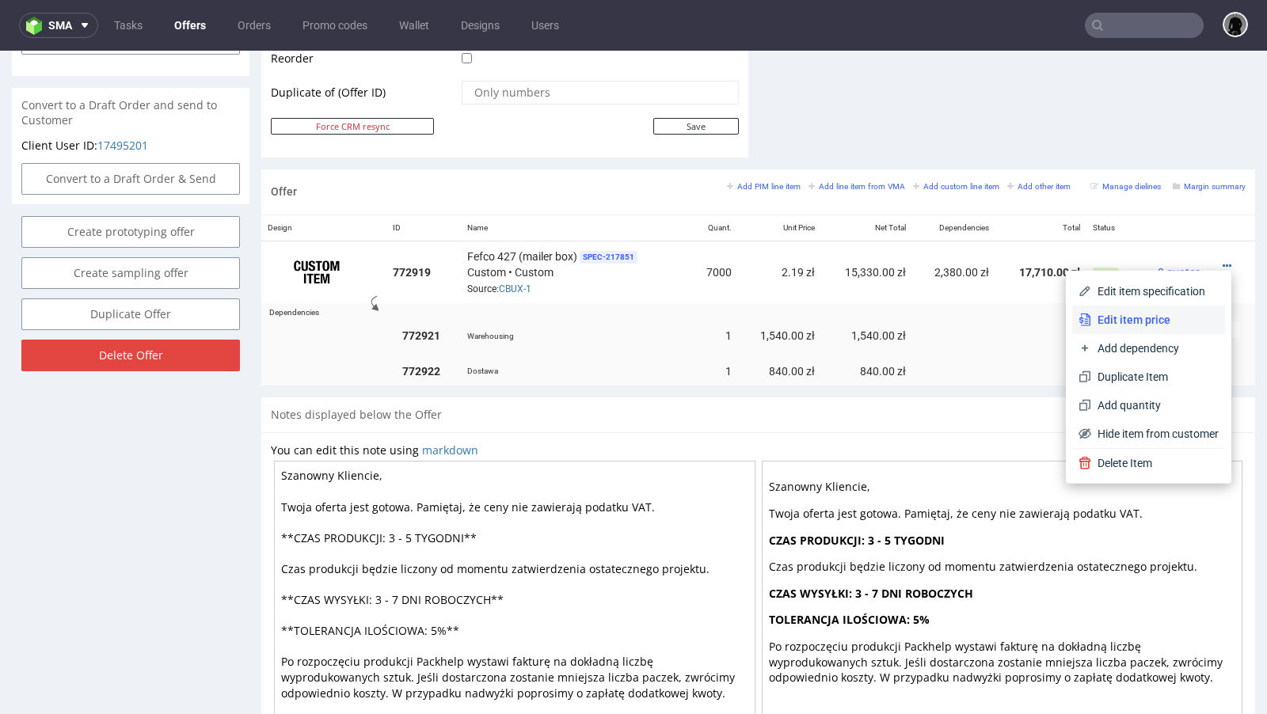
click at [1141, 315] on span "Edit item price" at bounding box center [1155, 320] width 128 height 16
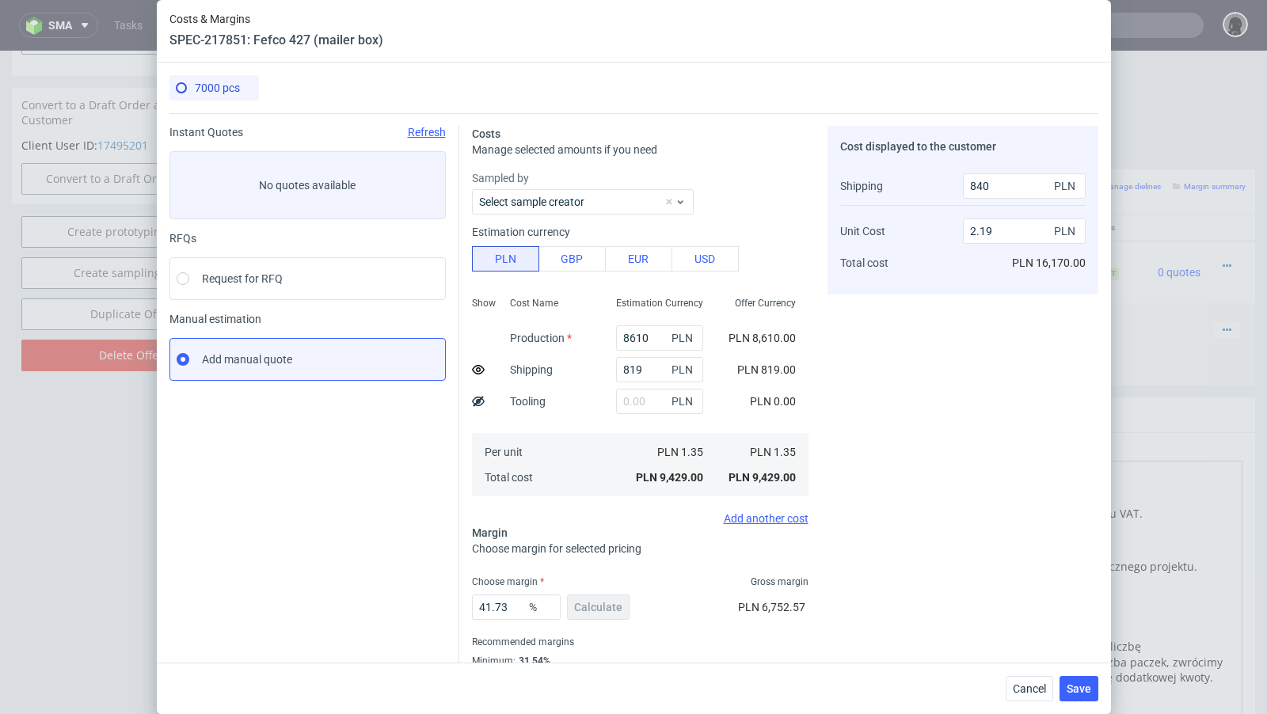
scroll to position [54, 0]
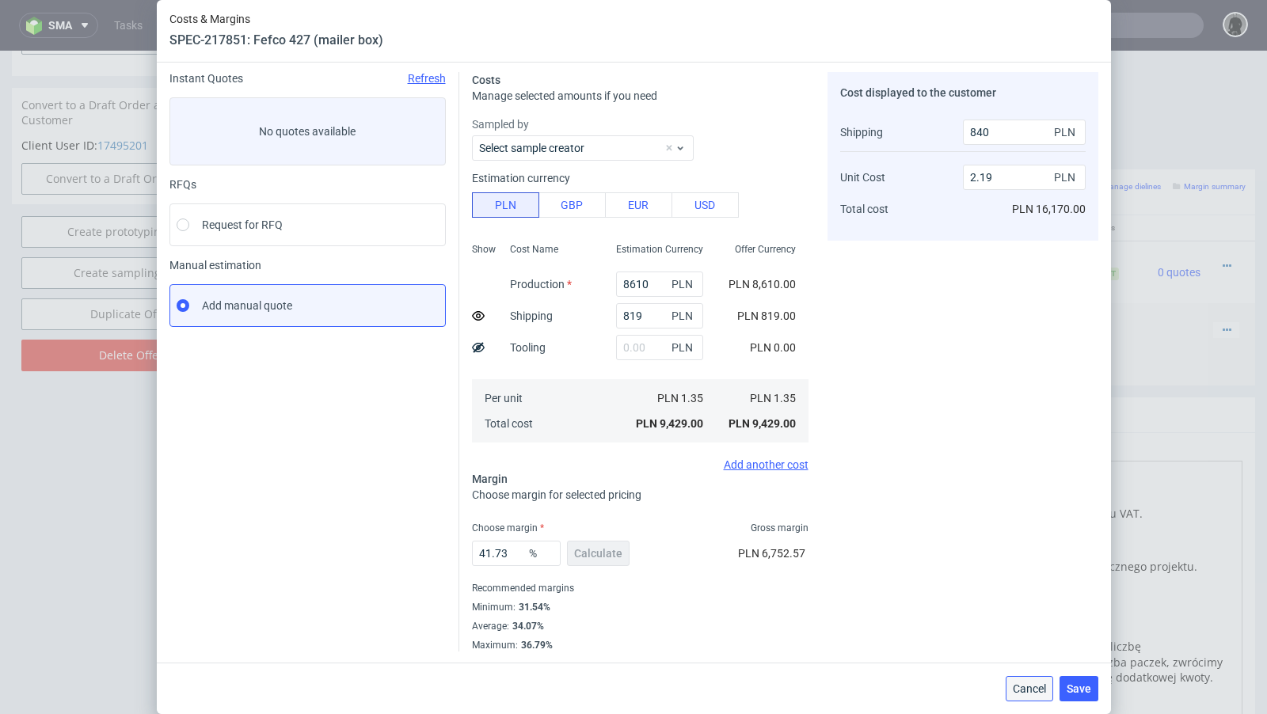
click at [1030, 681] on button "Cancel" at bounding box center [1030, 688] width 48 height 25
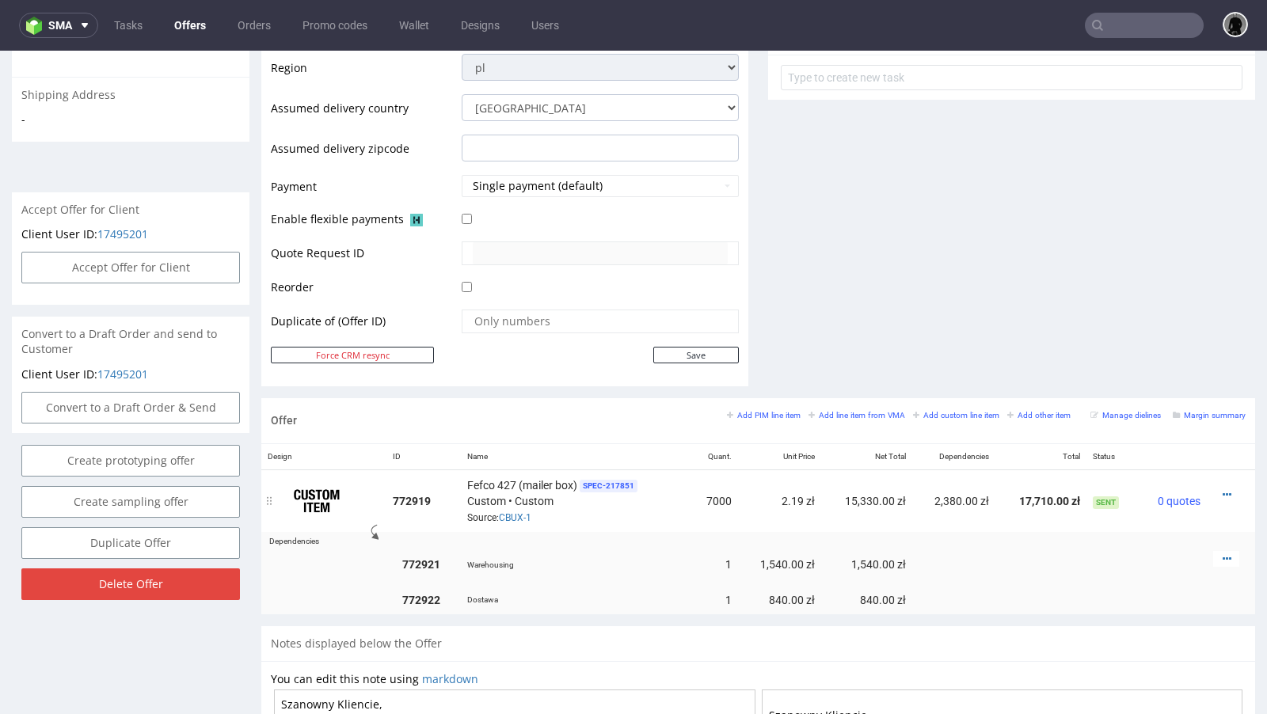
scroll to position [93, 0]
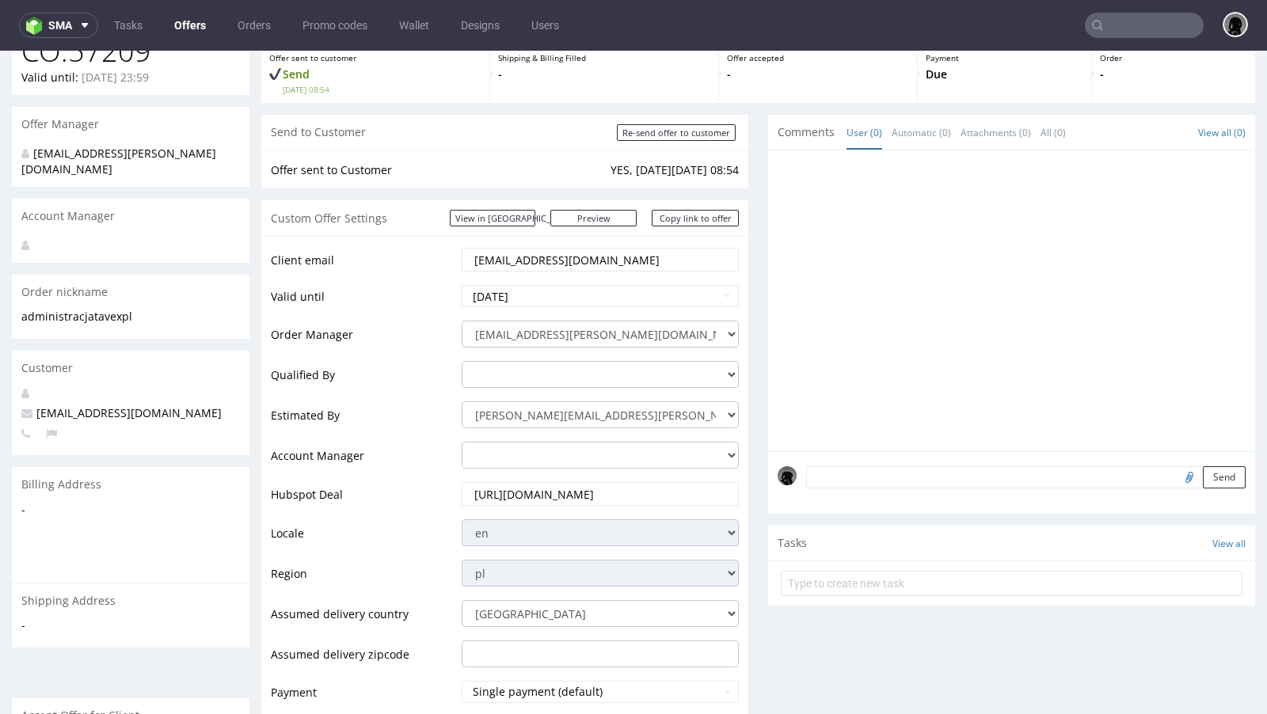
click at [183, 15] on link "Offers" at bounding box center [190, 25] width 51 height 25
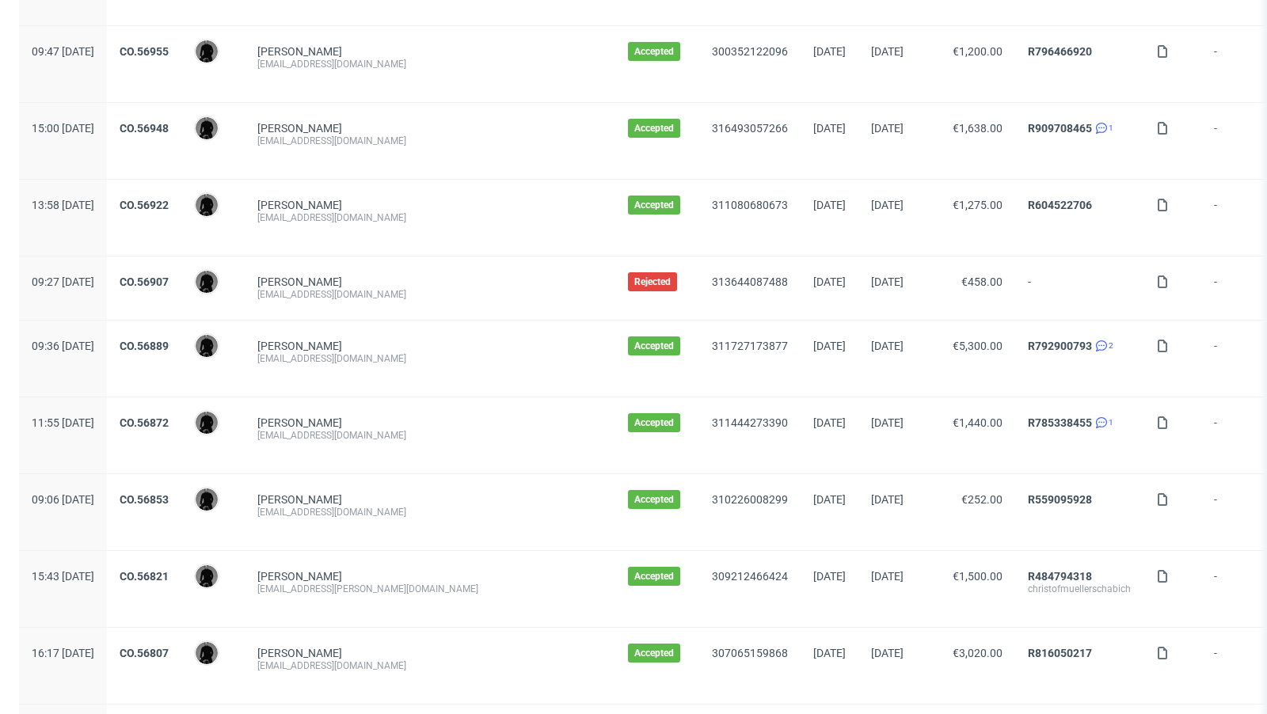
scroll to position [1625, 0]
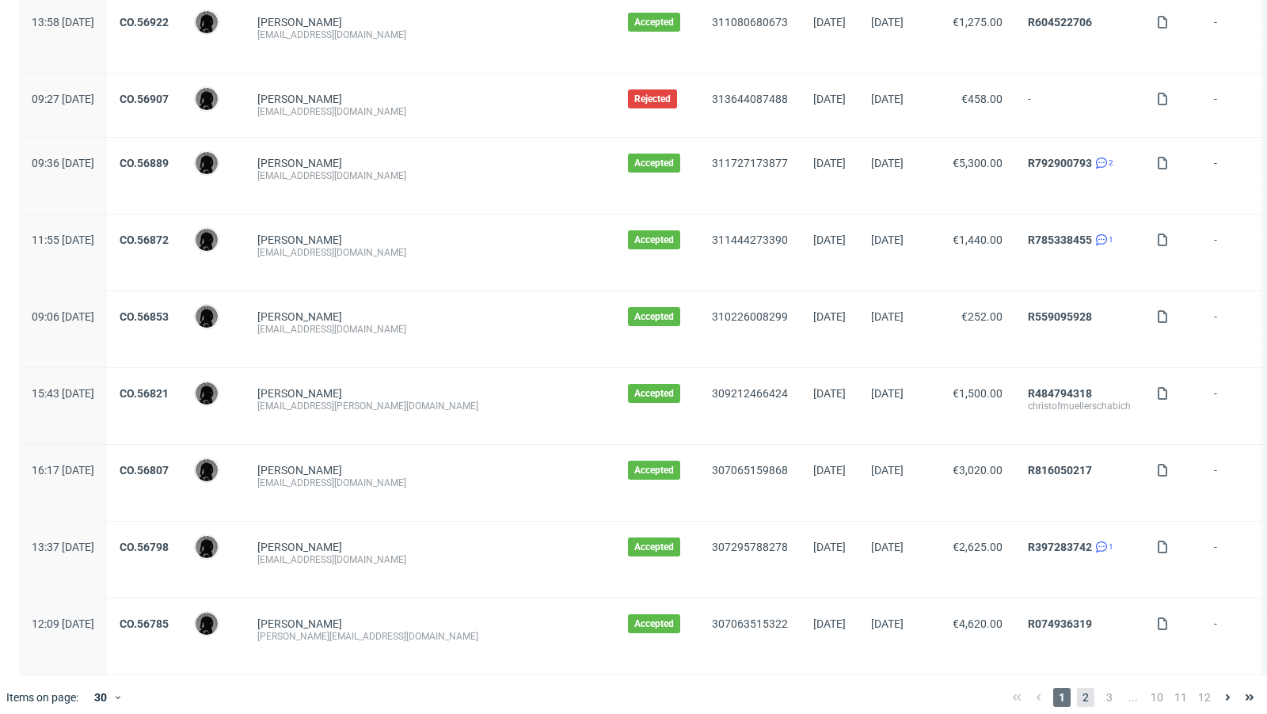
click at [1077, 688] on span "2" at bounding box center [1085, 697] width 17 height 19
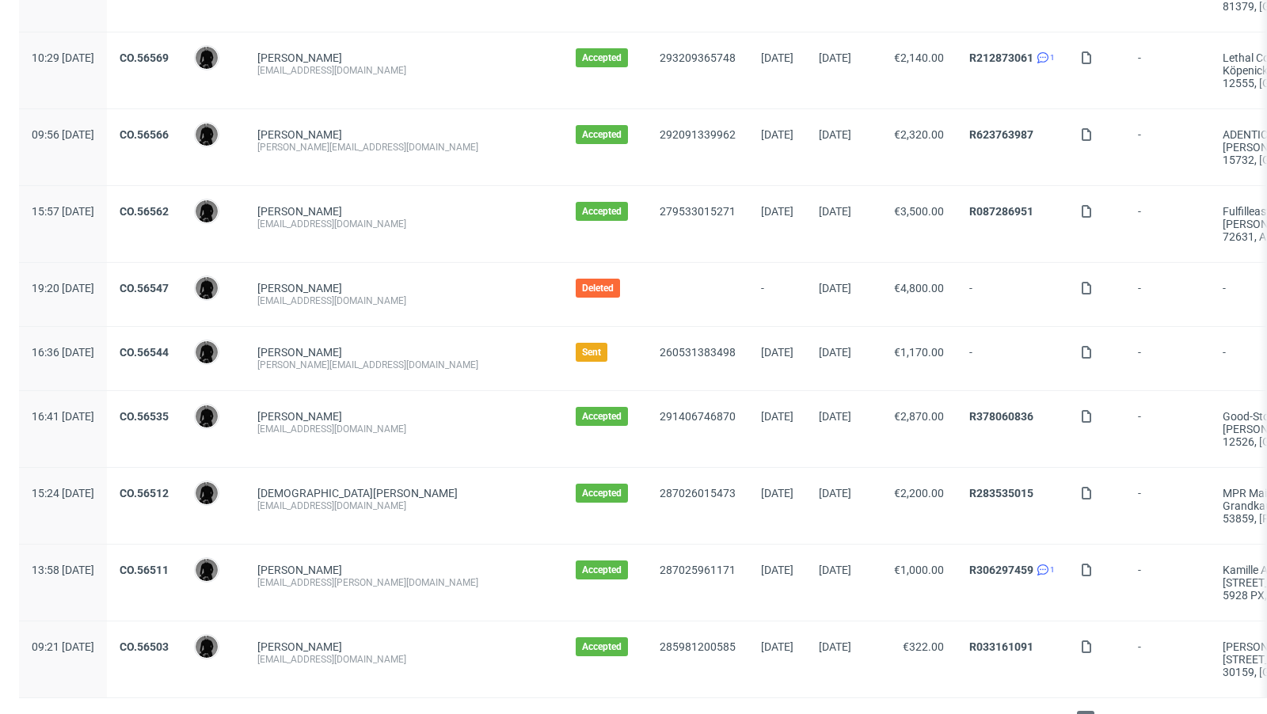
scroll to position [1663, 0]
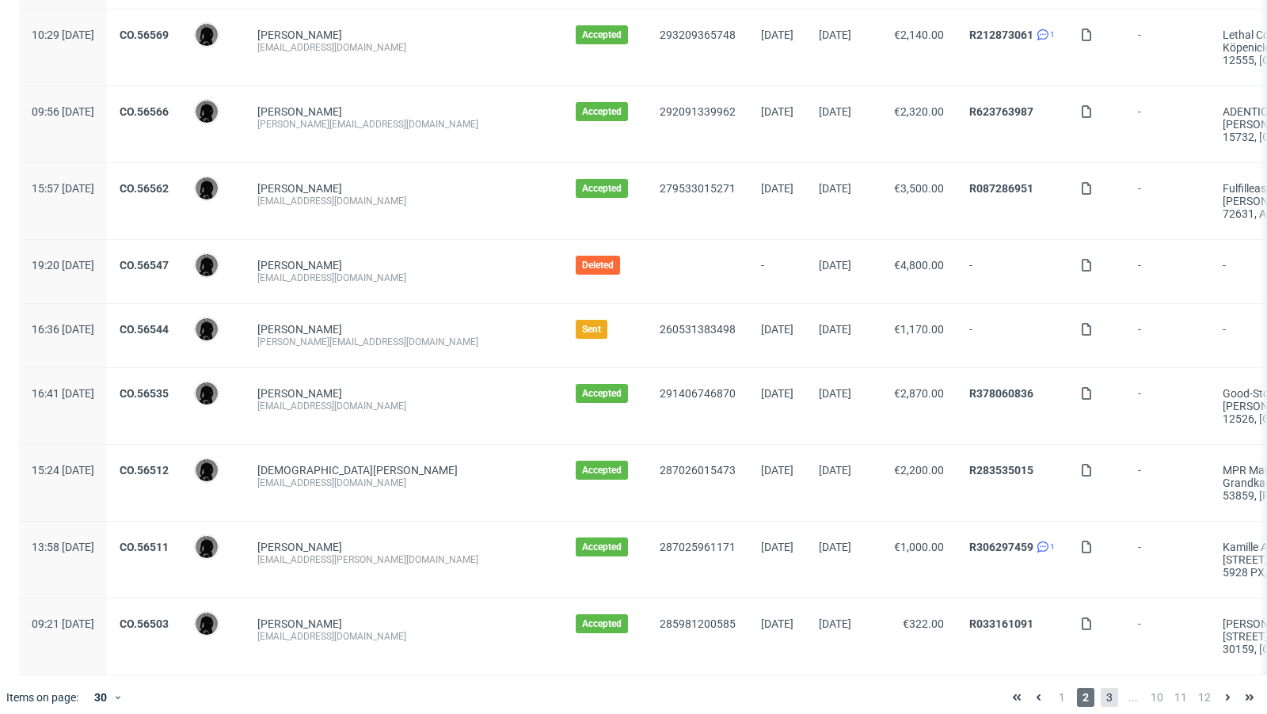
click at [1101, 688] on span "3" at bounding box center [1109, 697] width 17 height 19
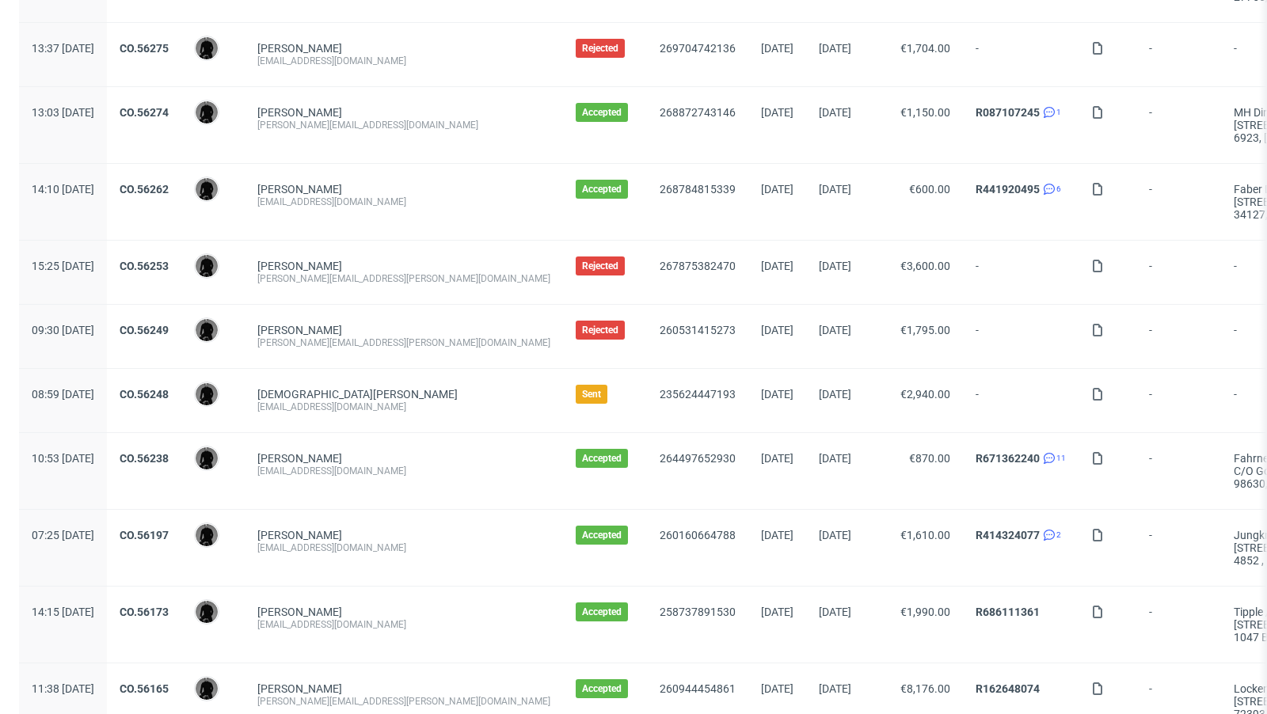
scroll to position [1701, 0]
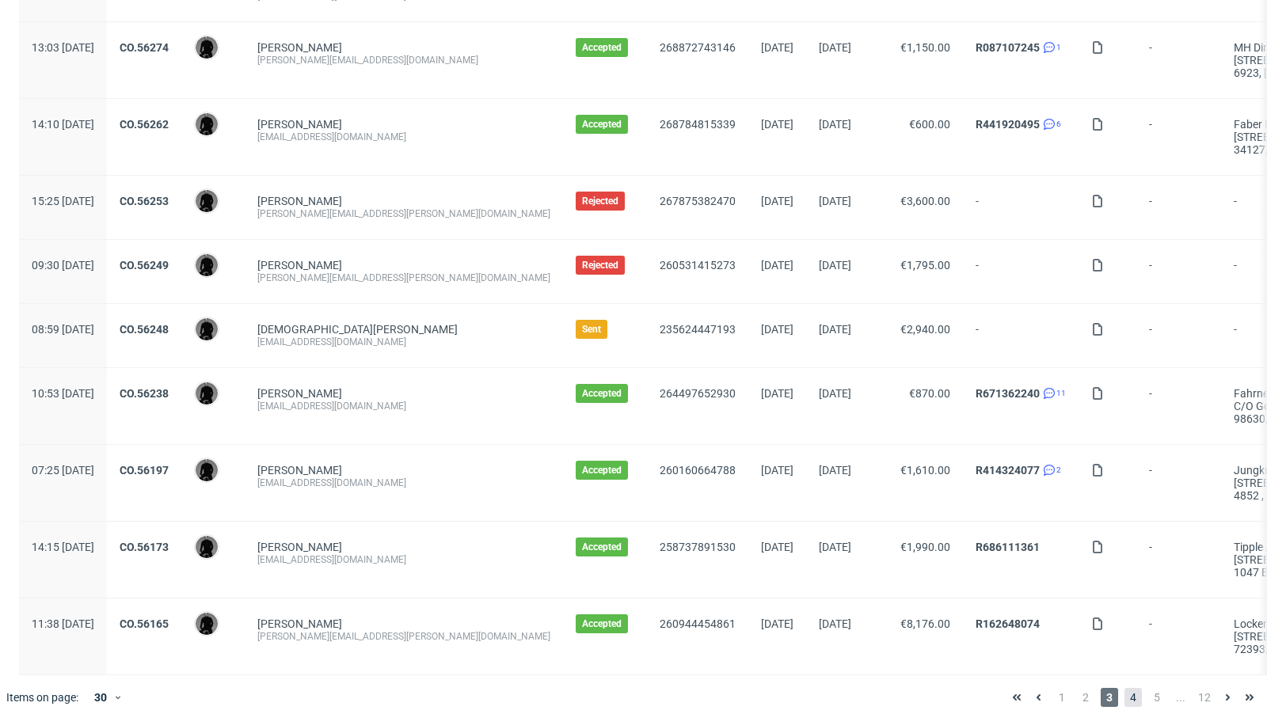
click at [1125, 688] on span "4" at bounding box center [1133, 697] width 17 height 19
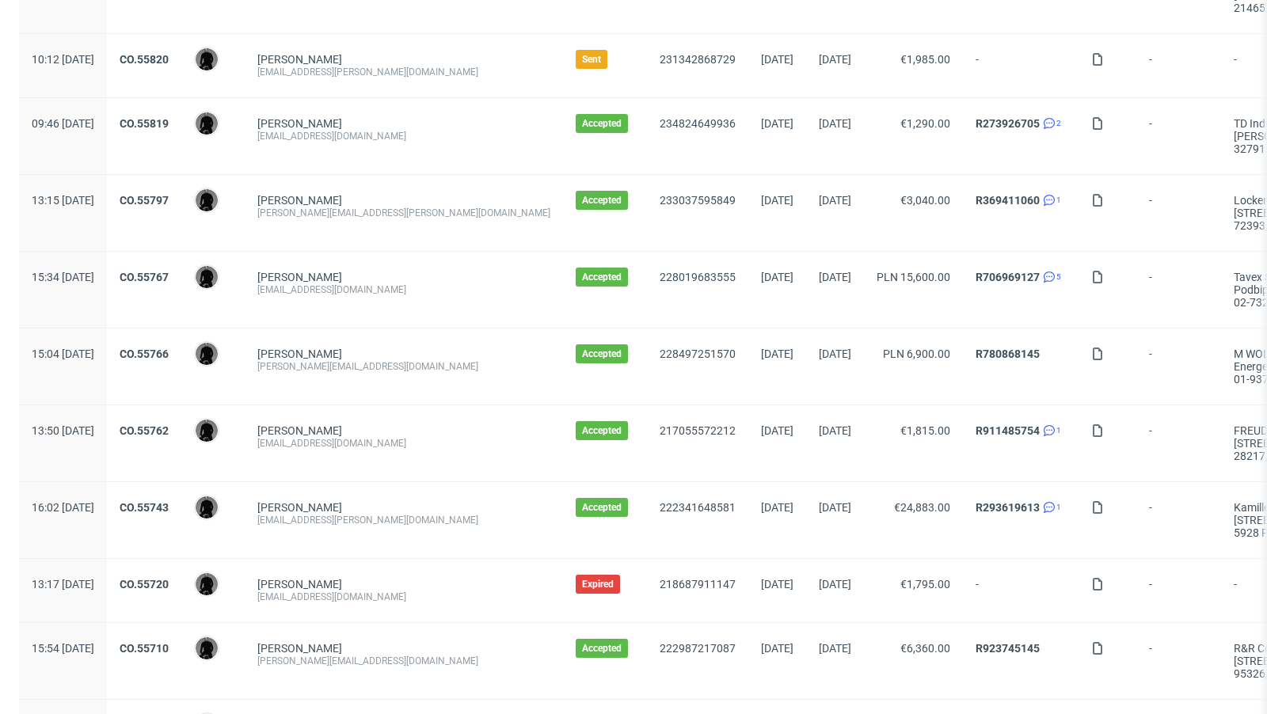
scroll to position [1714, 0]
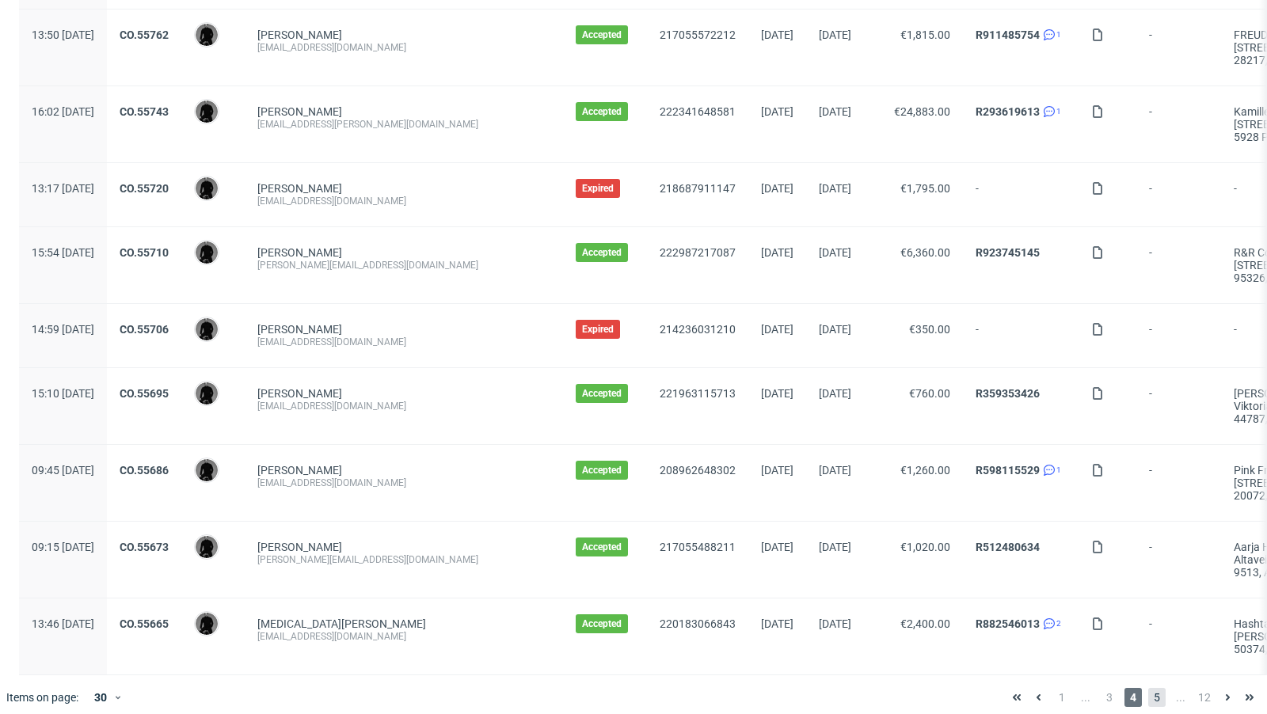
click at [1150, 692] on span "5" at bounding box center [1156, 697] width 17 height 19
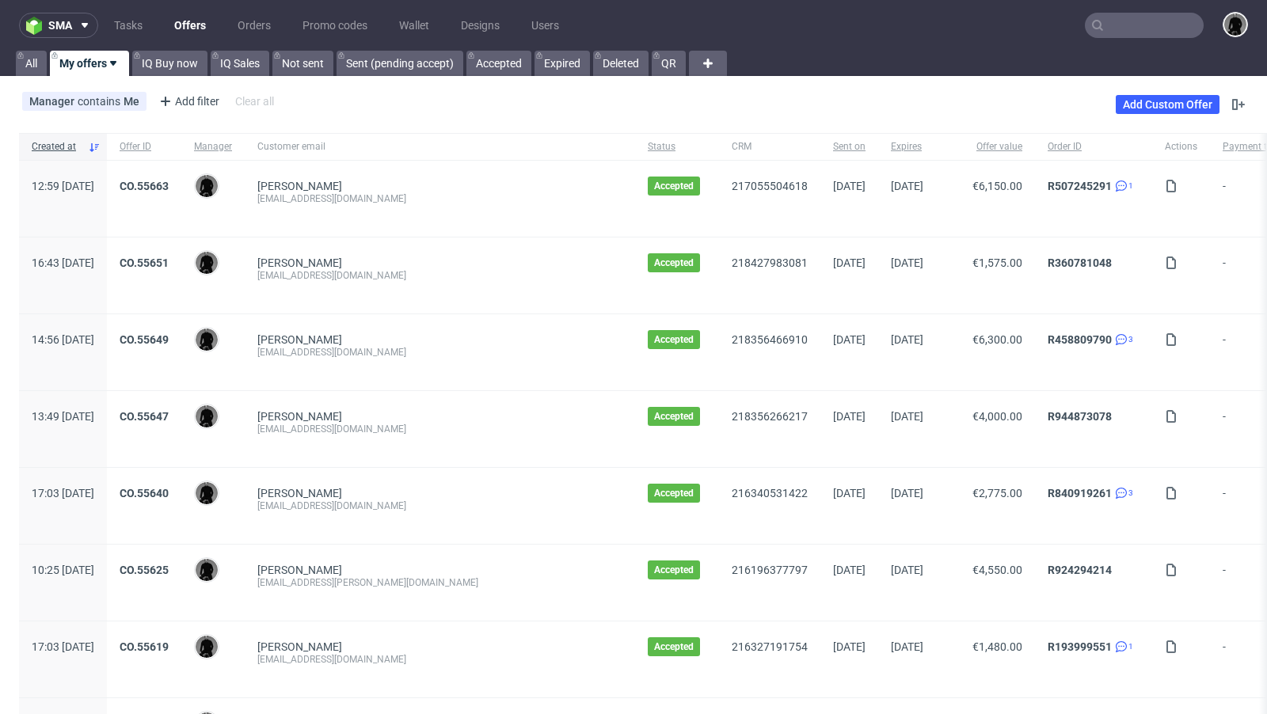
click at [180, 26] on link "Offers" at bounding box center [190, 25] width 51 height 25
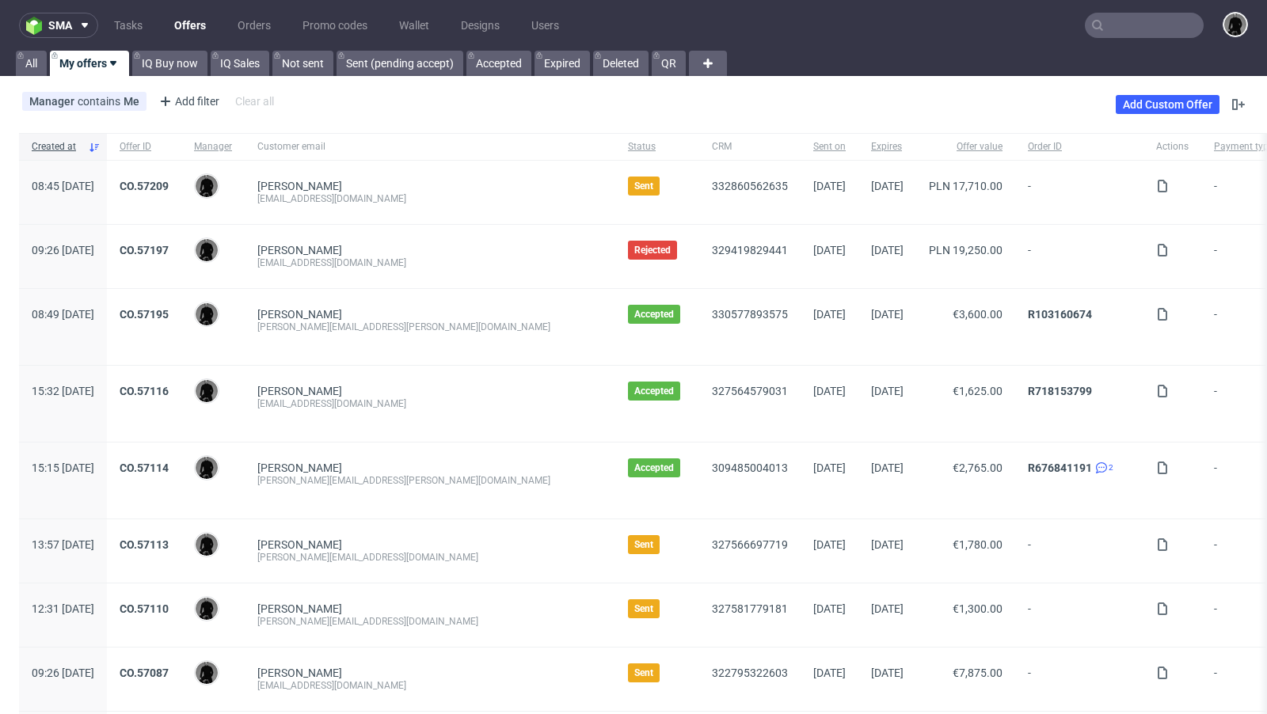
click at [628, 95] on div "Manager contains Me Add filter Hide filters Clear all Add Custom Offer" at bounding box center [633, 104] width 1267 height 44
click at [636, 95] on div "Manager contains Me Add filter Hide filters Clear all Add Custom Offer" at bounding box center [633, 104] width 1267 height 44
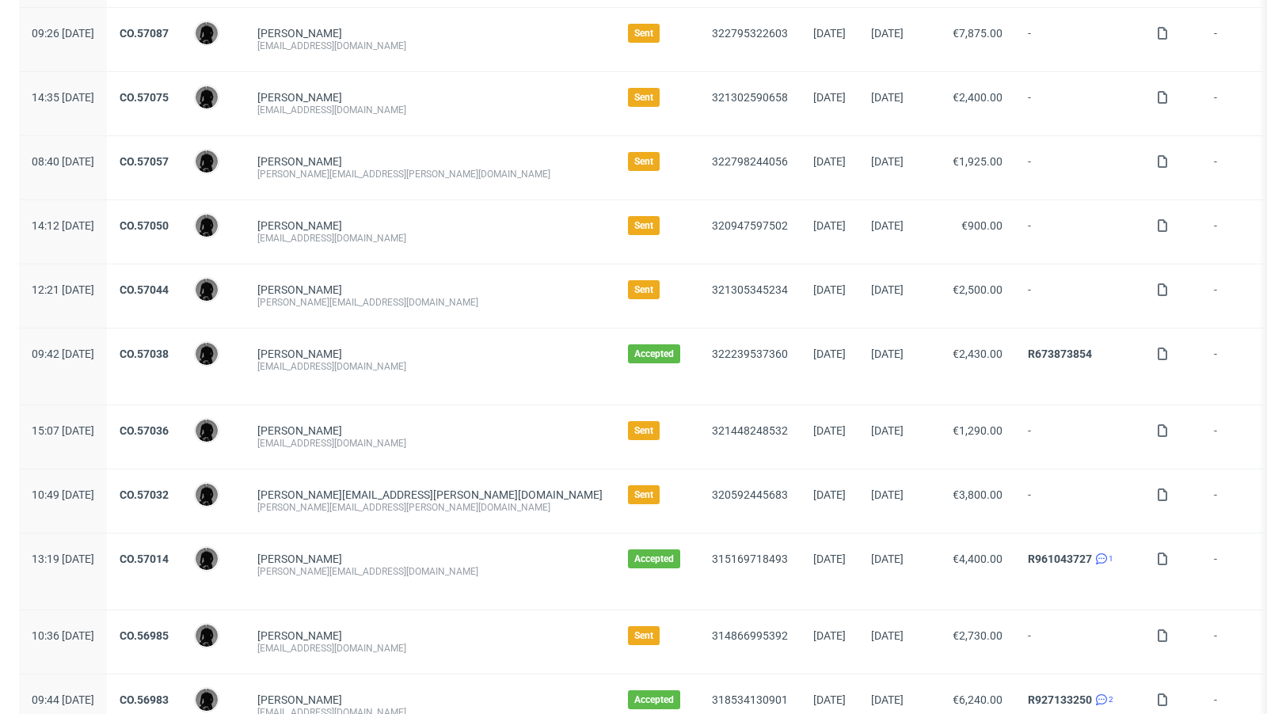
scroll to position [743, 0]
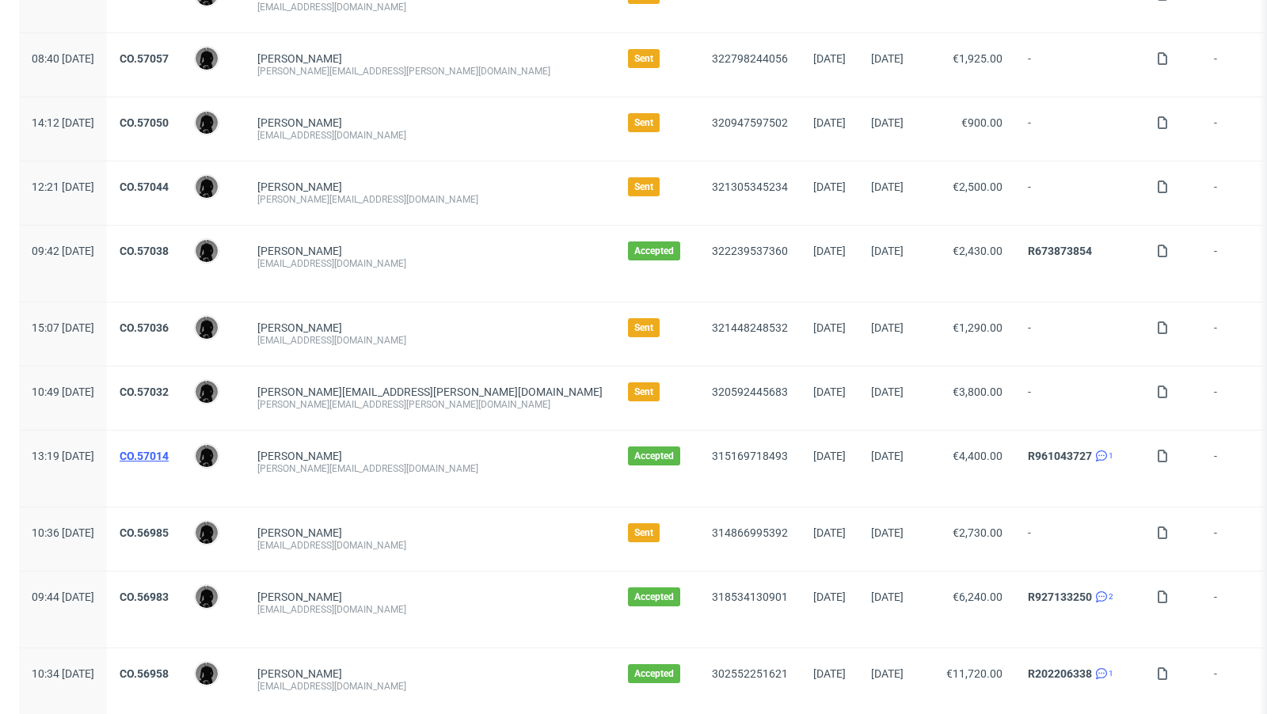
click at [169, 450] on link "CO.57014" at bounding box center [144, 456] width 49 height 13
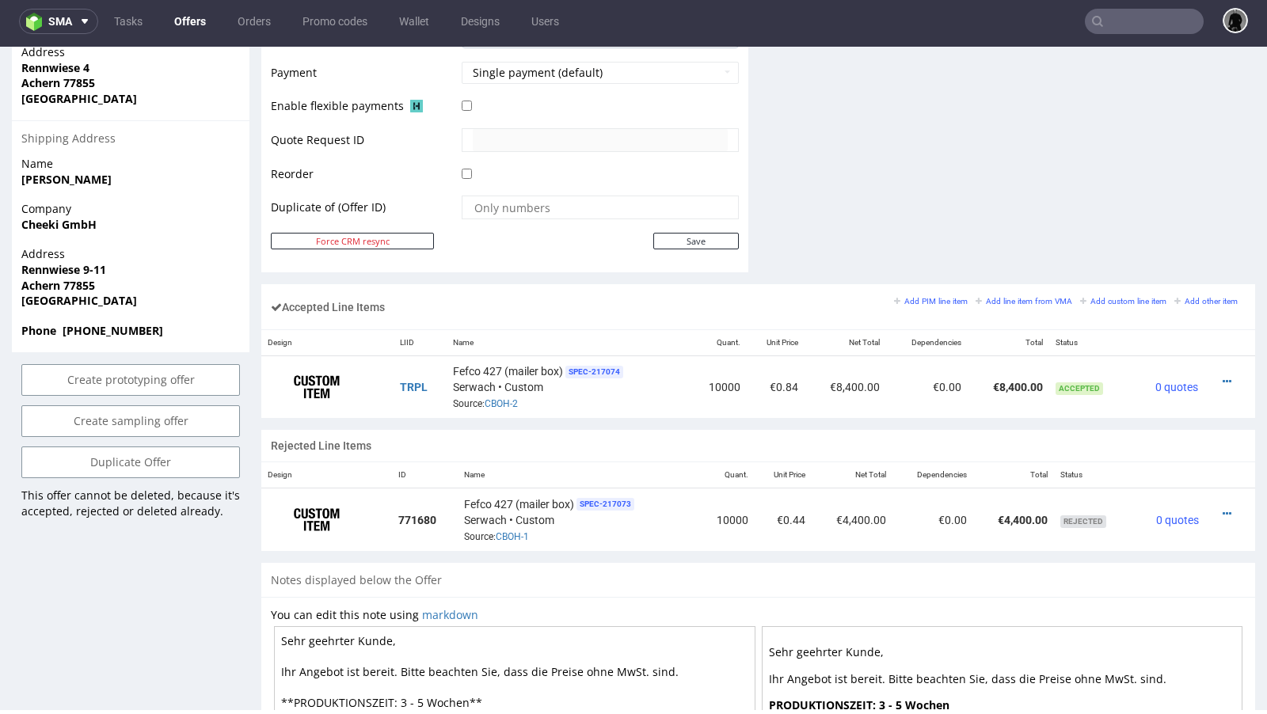
scroll to position [758, 0]
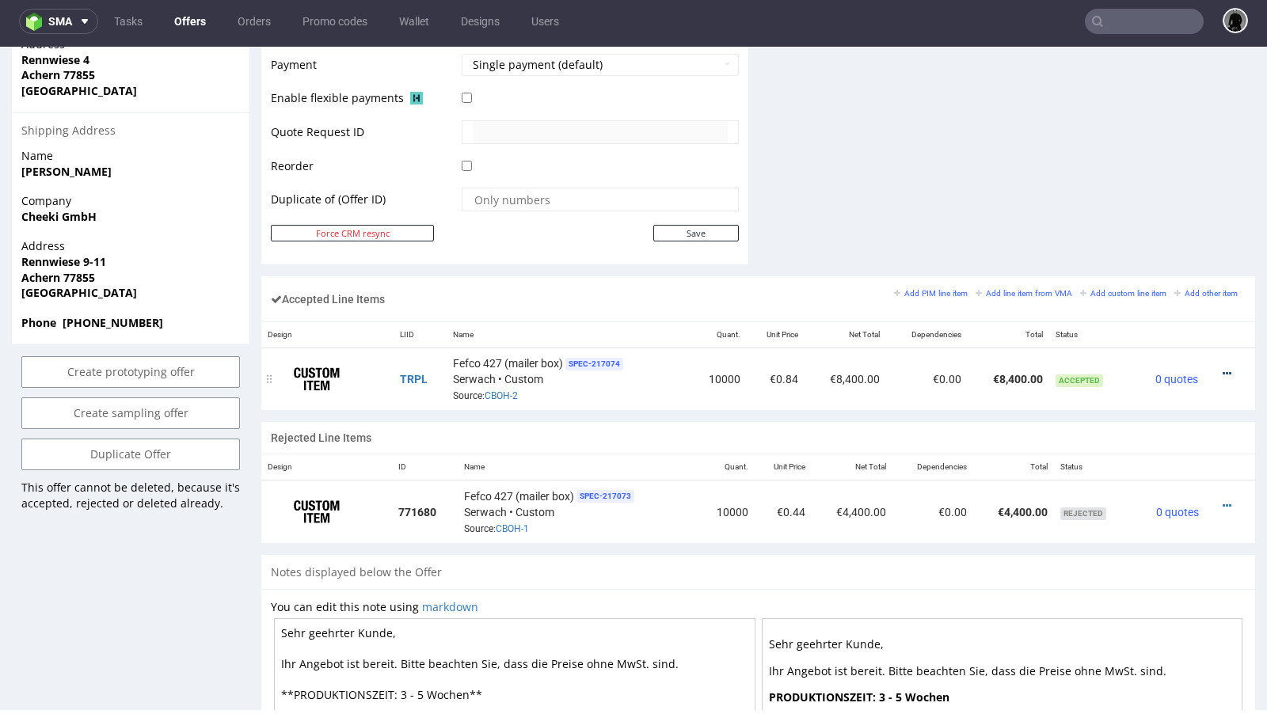
click at [1223, 369] on icon at bounding box center [1227, 373] width 9 height 11
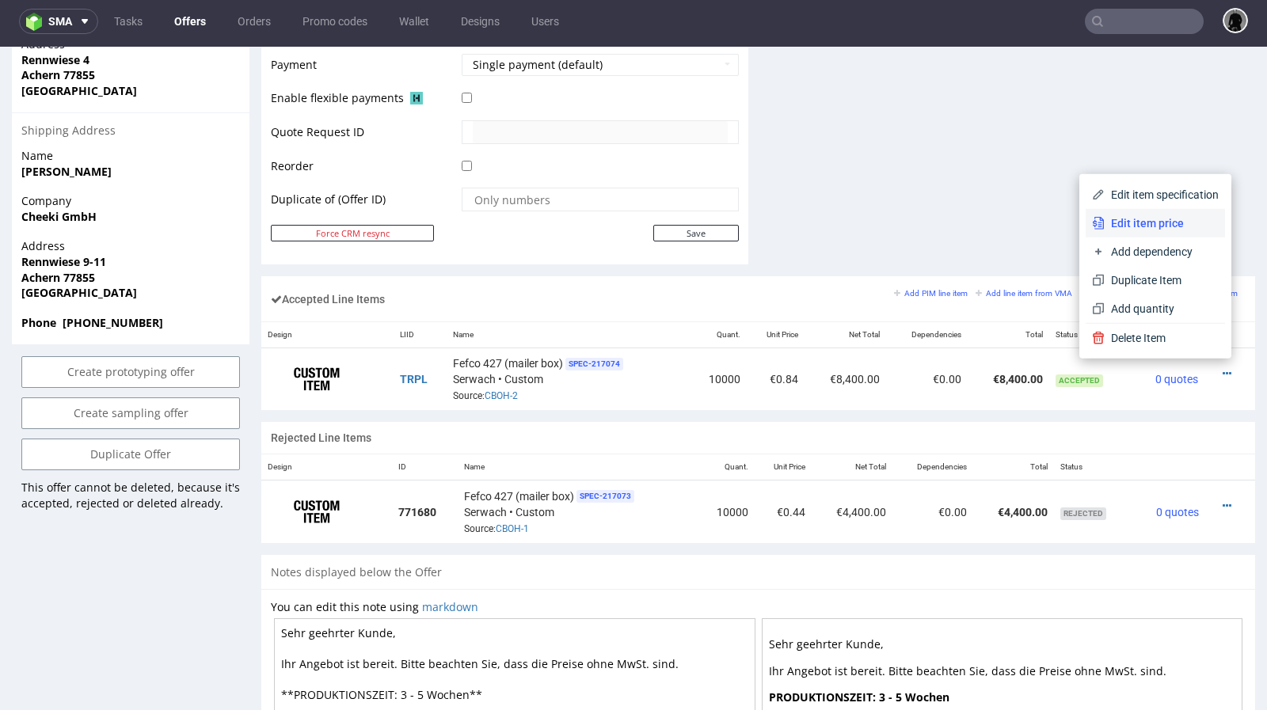
click at [1145, 224] on span "Edit item price" at bounding box center [1162, 223] width 114 height 16
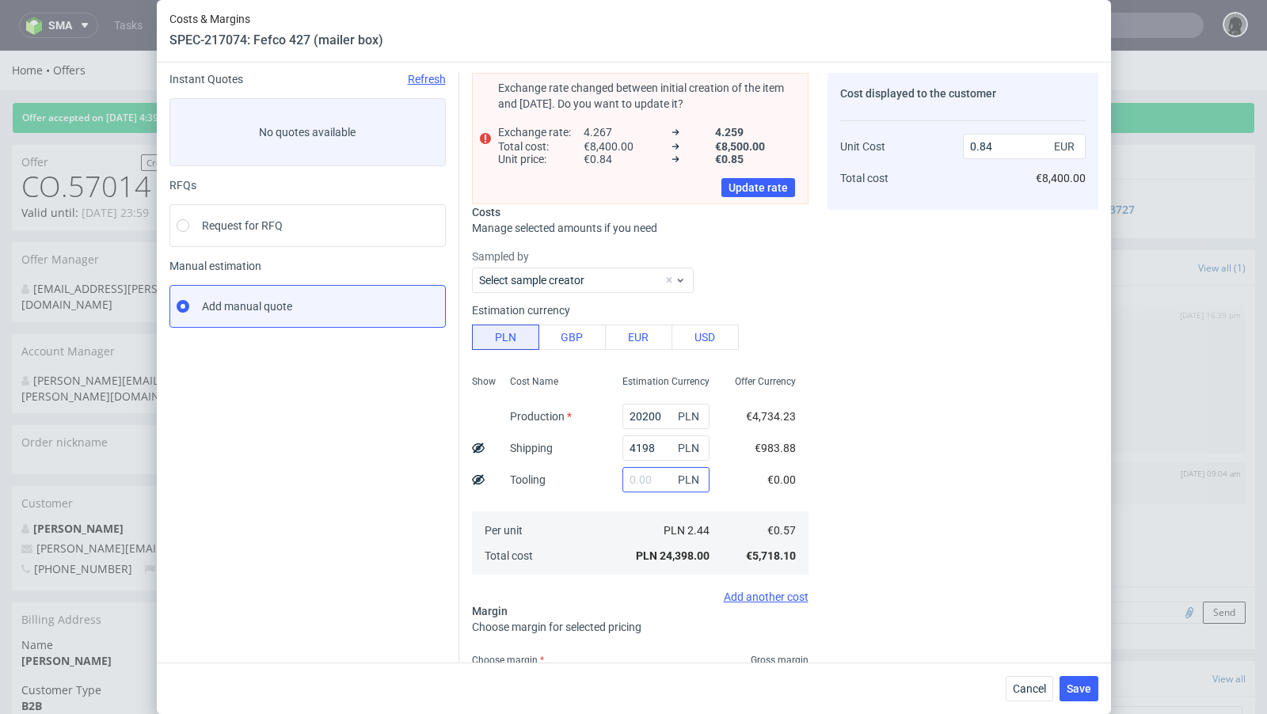
scroll to position [56, 0]
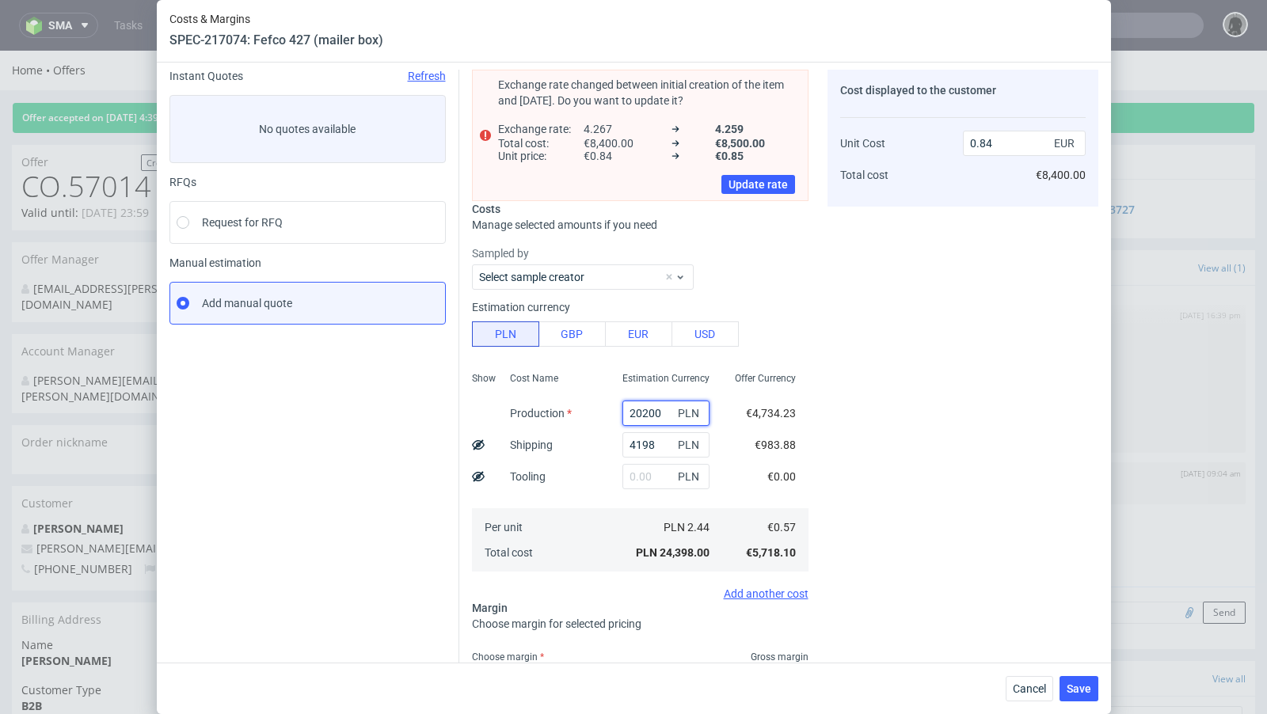
click at [642, 409] on input "20200" at bounding box center [666, 413] width 87 height 25
type input "21200"
type input "0.88"
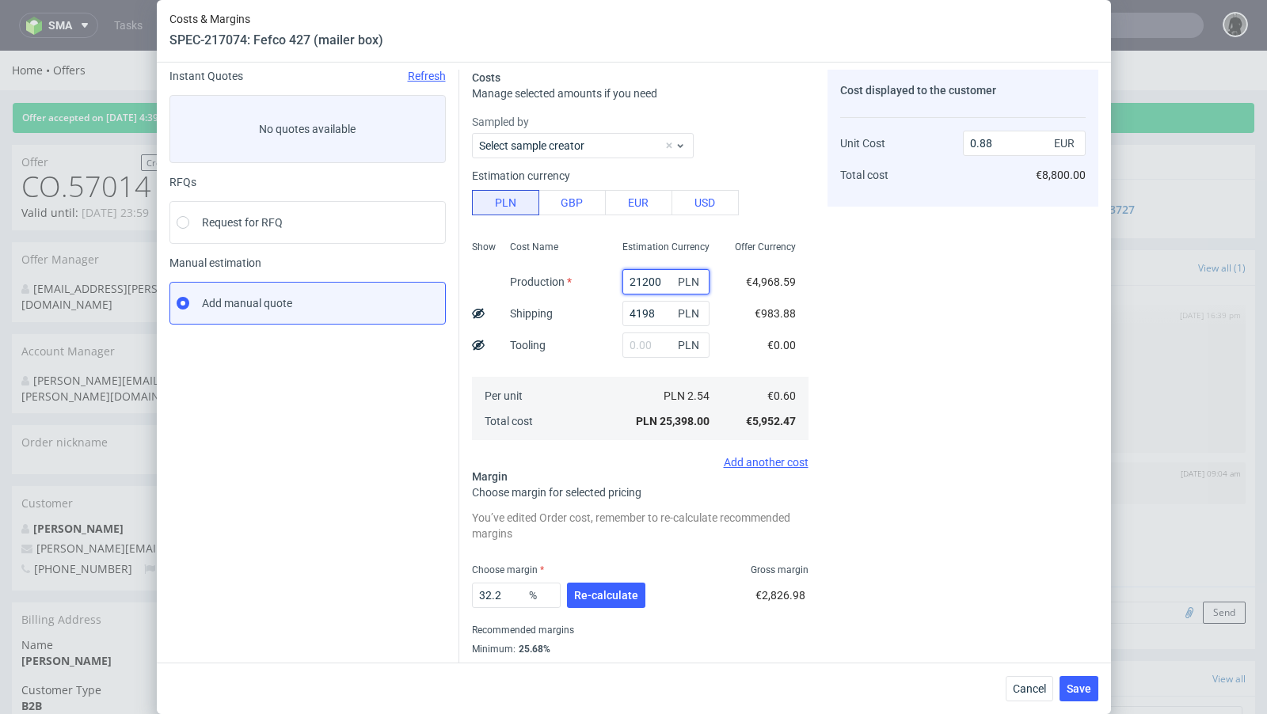
click at [649, 282] on input "21200" at bounding box center [666, 281] width 87 height 25
type input "21400"
type input "0.89"
type input "21400"
click at [435, 434] on div "Instant Quotes Refresh No quotes available RFQs Request for RFQ Manual estimati…" at bounding box center [314, 382] width 290 height 624
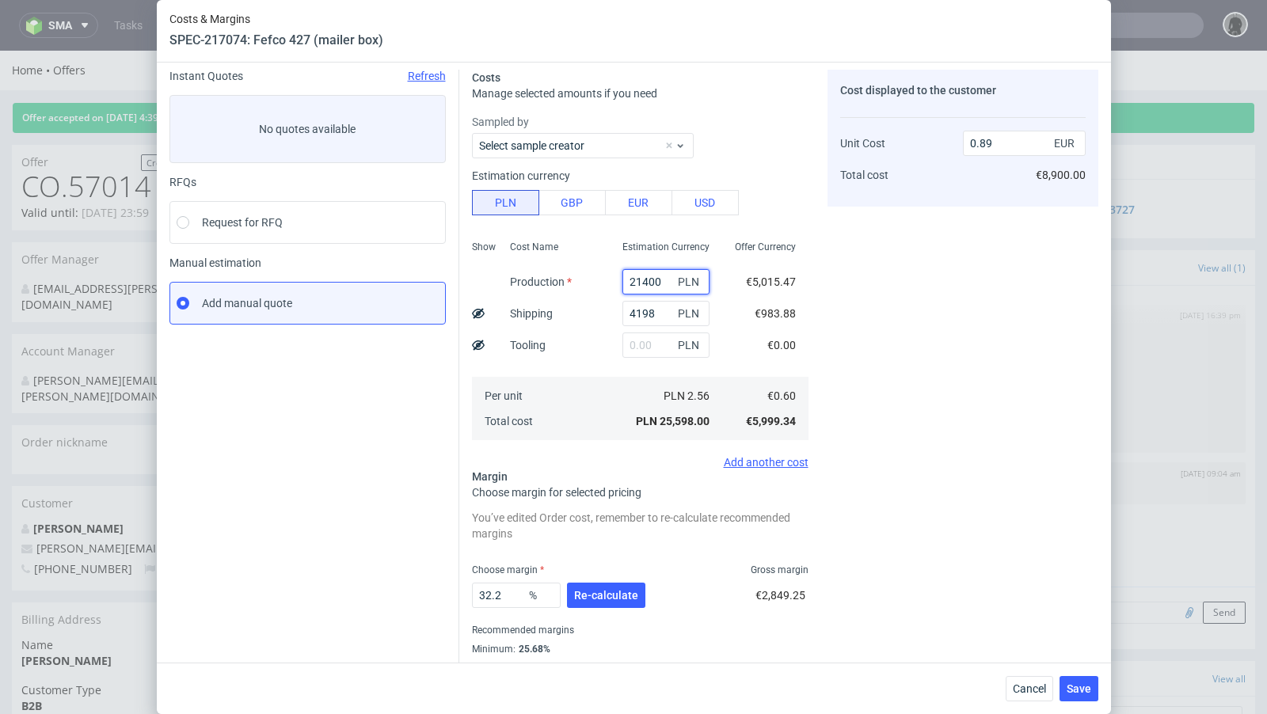
drag, startPoint x: 672, startPoint y: 284, endPoint x: 581, endPoint y: 276, distance: 90.6
click at [581, 276] on div "Show Cost Name Production Shipping Tooling Per unit Total cost Estimation Curre…" at bounding box center [640, 338] width 337 height 209
click at [1025, 679] on button "Cancel" at bounding box center [1030, 688] width 48 height 25
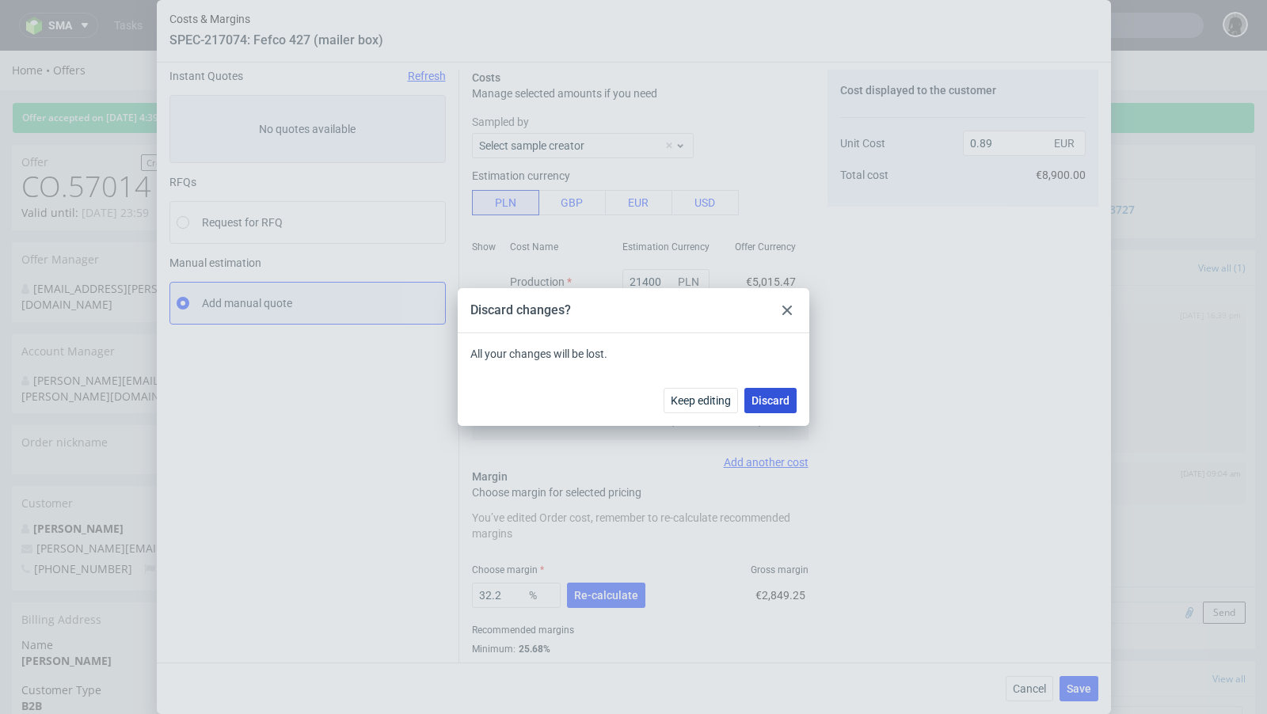
click at [775, 396] on span "Discard" at bounding box center [771, 400] width 38 height 11
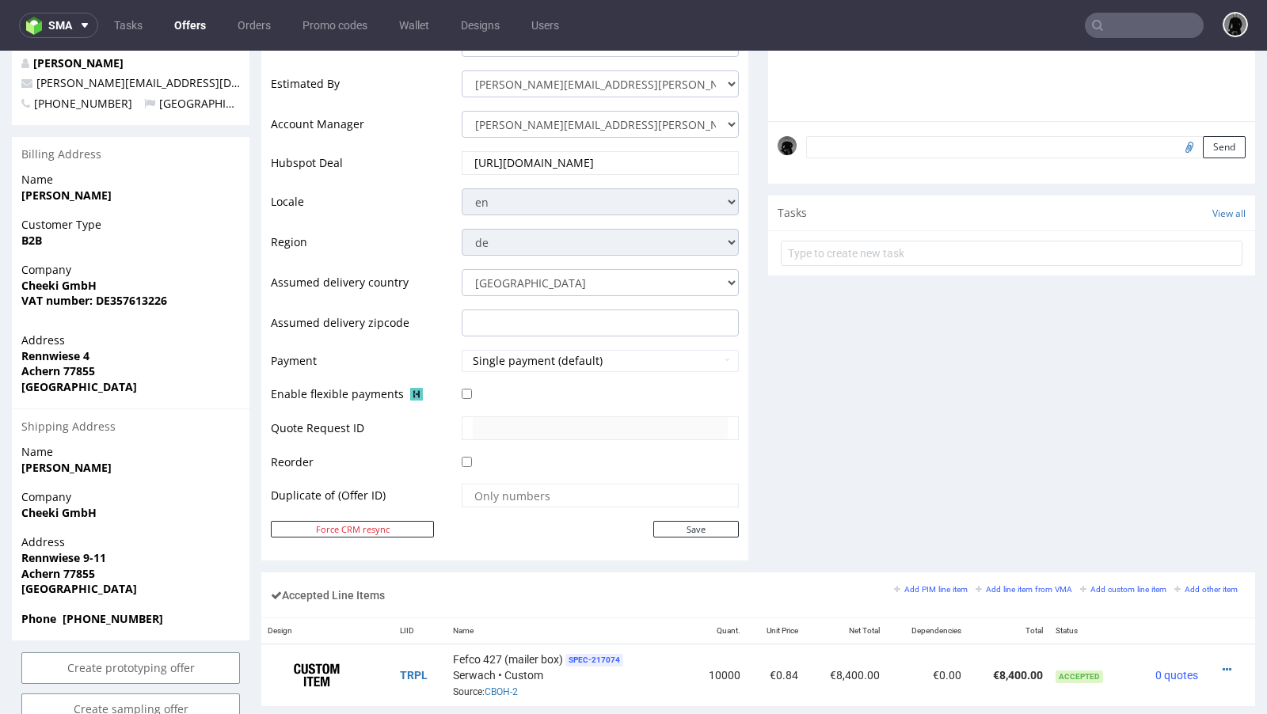
scroll to position [844, 0]
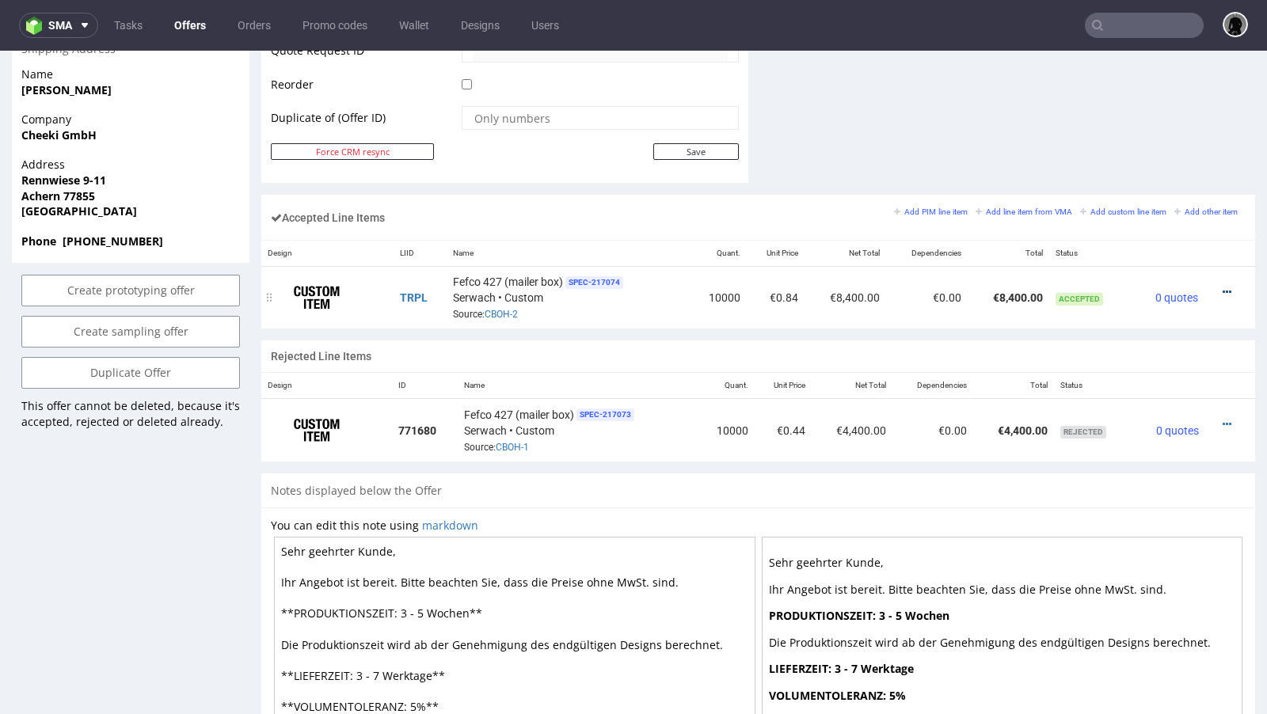
click at [1223, 287] on icon at bounding box center [1227, 292] width 9 height 11
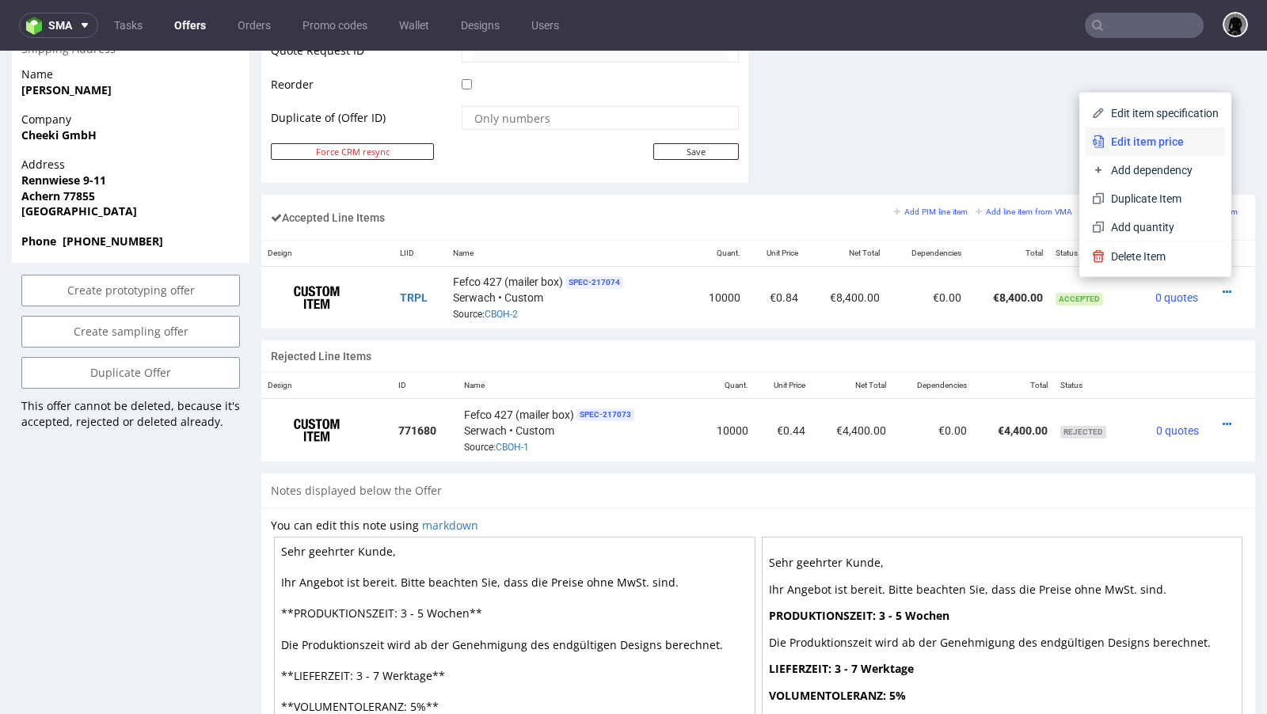
click at [1116, 134] on span "Edit item price" at bounding box center [1162, 142] width 114 height 16
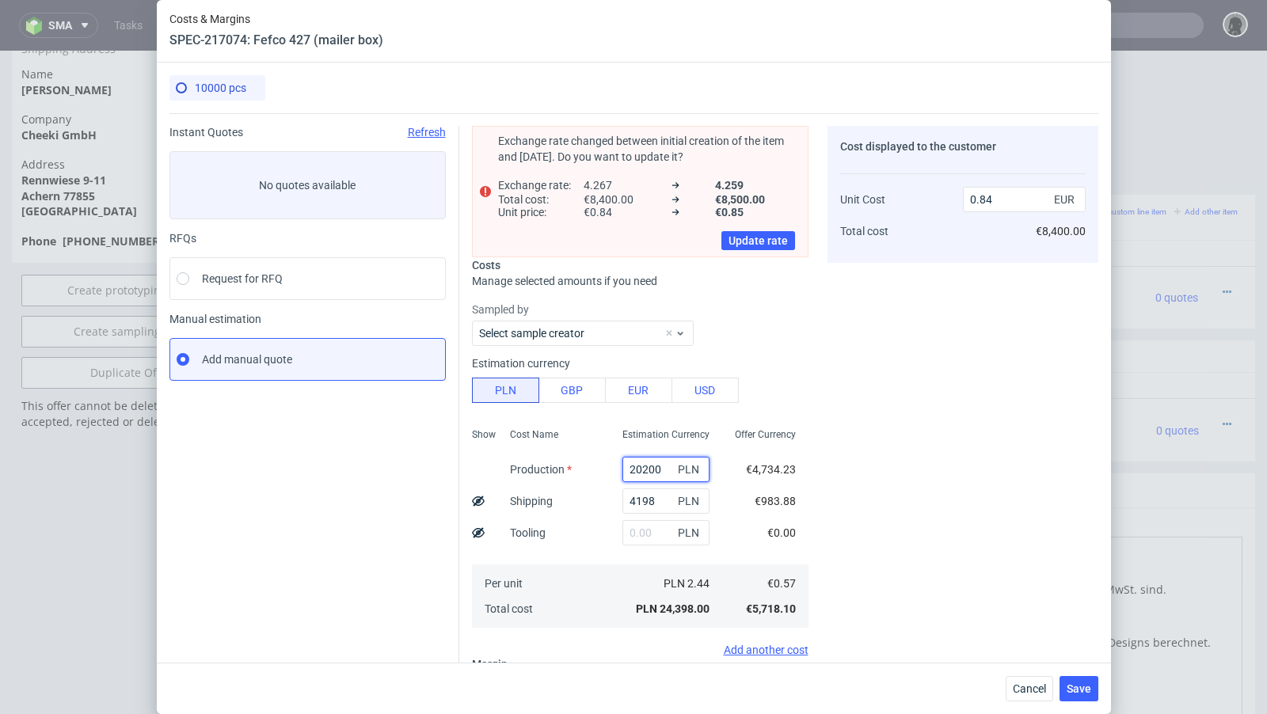
drag, startPoint x: 667, startPoint y: 468, endPoint x: 539, endPoint y: 460, distance: 128.6
click at [539, 460] on div "Show Cost Name Production Shipping Tooling Per unit Total cost Estimation Curre…" at bounding box center [640, 526] width 337 height 209
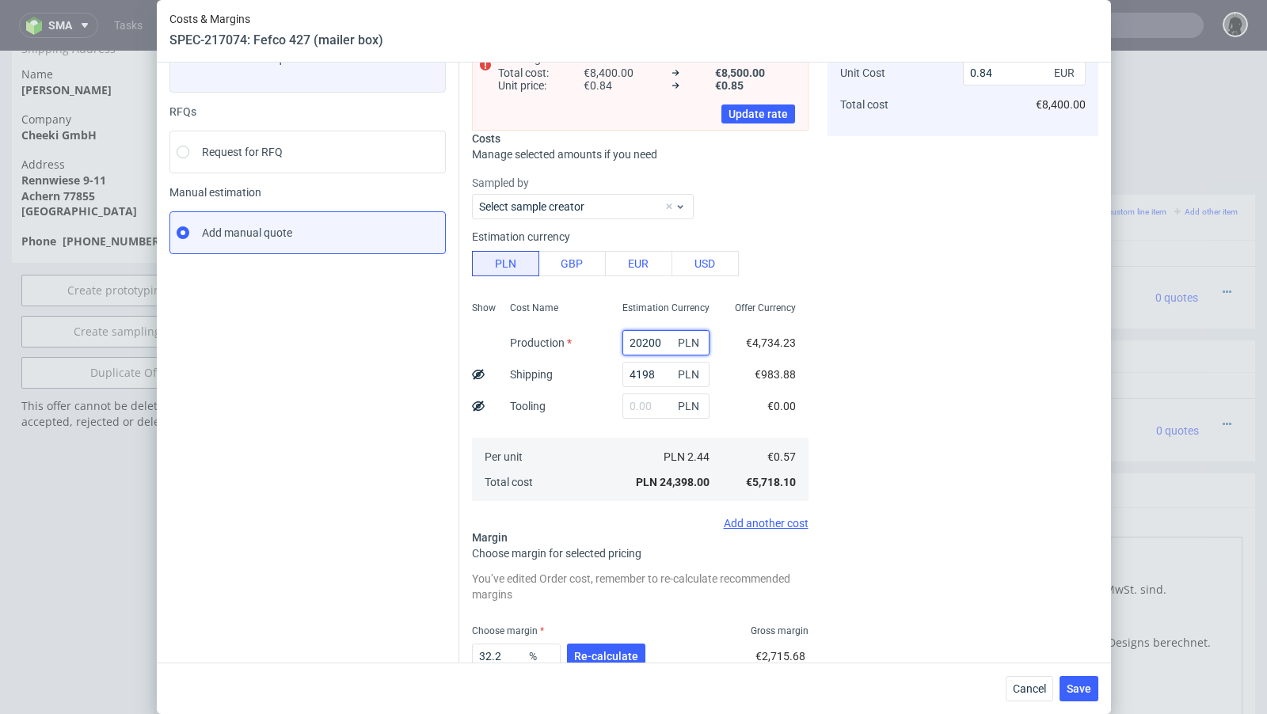
scroll to position [229, 0]
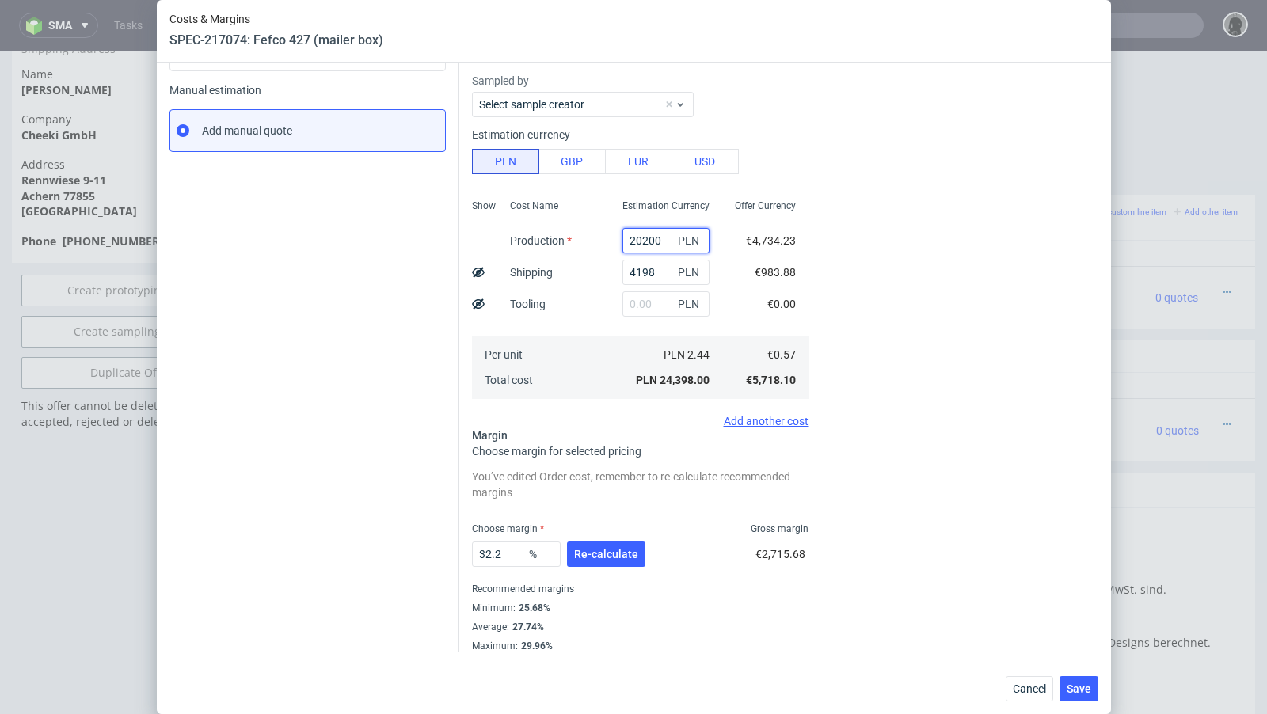
paste input "14"
type input "21400"
type input "0.89"
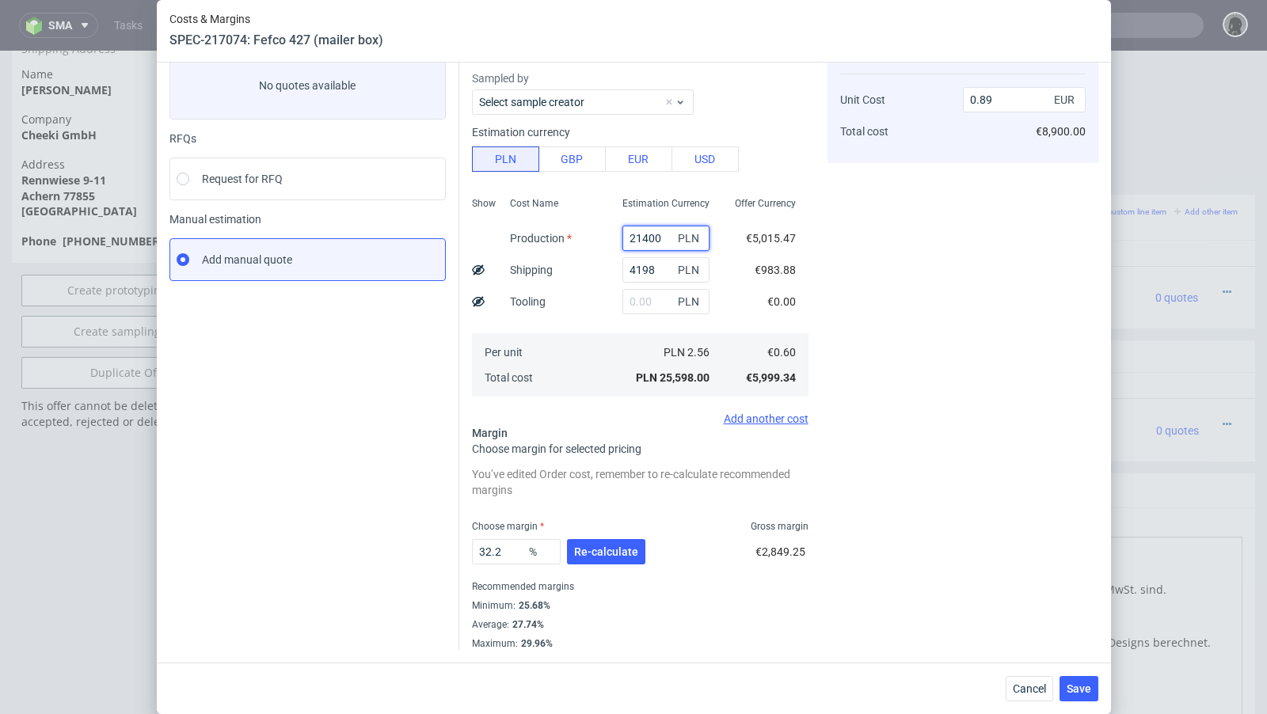
scroll to position [99, 0]
type input "21400"
click at [600, 553] on span "Re-calculate" at bounding box center [606, 552] width 64 height 11
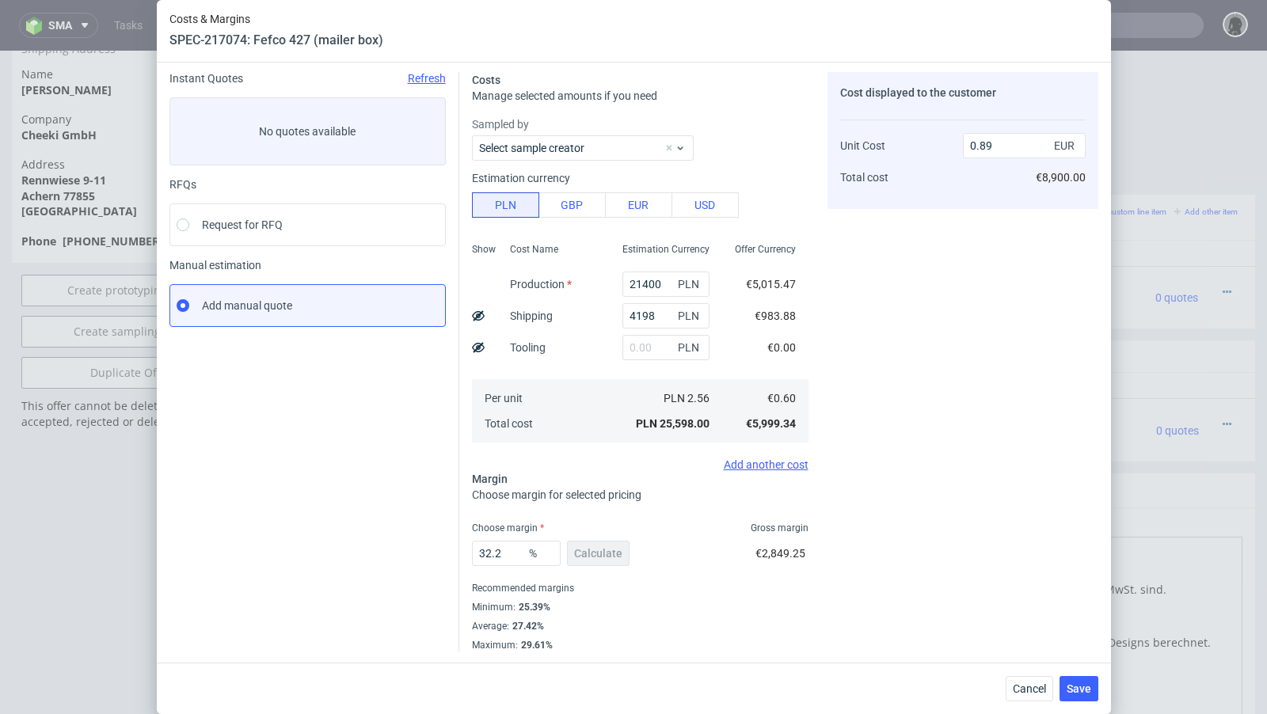
scroll to position [54, 0]
drag, startPoint x: 506, startPoint y: 551, endPoint x: 487, endPoint y: 550, distance: 19.0
click at [487, 550] on input "32.2" at bounding box center [516, 553] width 89 height 25
type input "31"
type input "0.87"
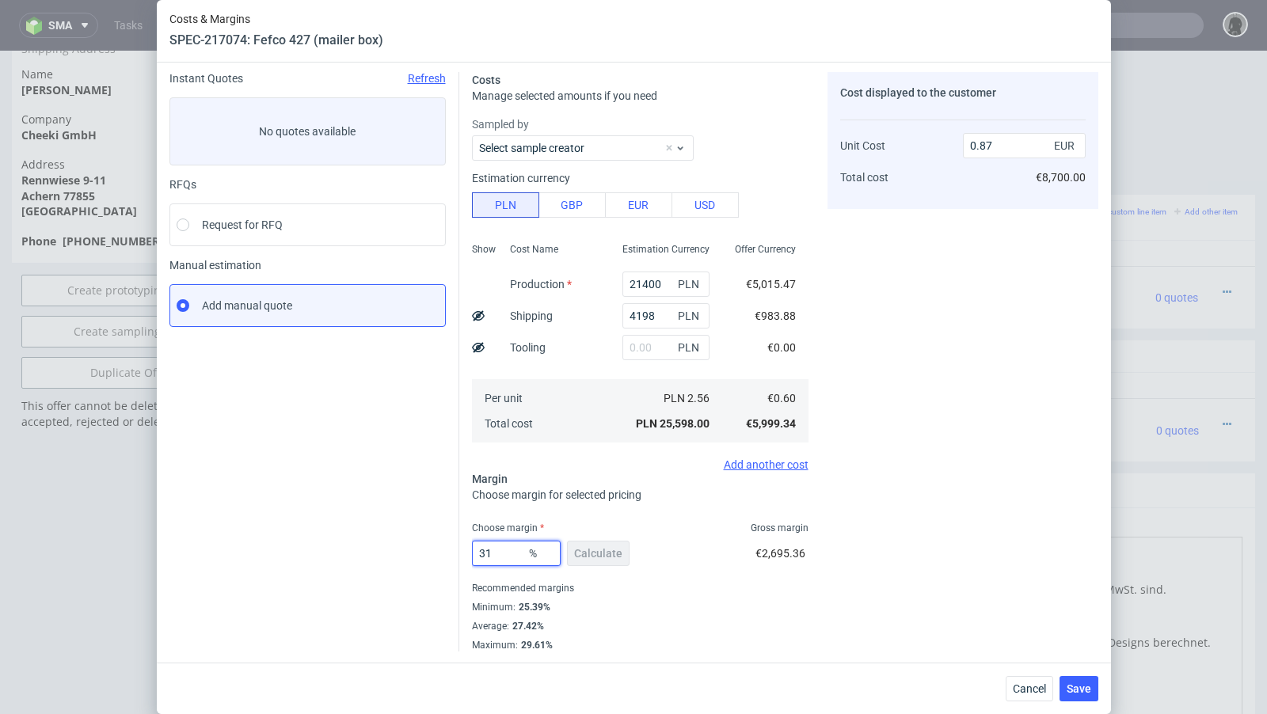
type input "31"
click at [874, 649] on div "Cost displayed to the customer Unit Cost Total cost 0.87 EUR €8,700.00" at bounding box center [963, 362] width 271 height 580
click at [1017, 680] on button "Cancel" at bounding box center [1030, 688] width 48 height 25
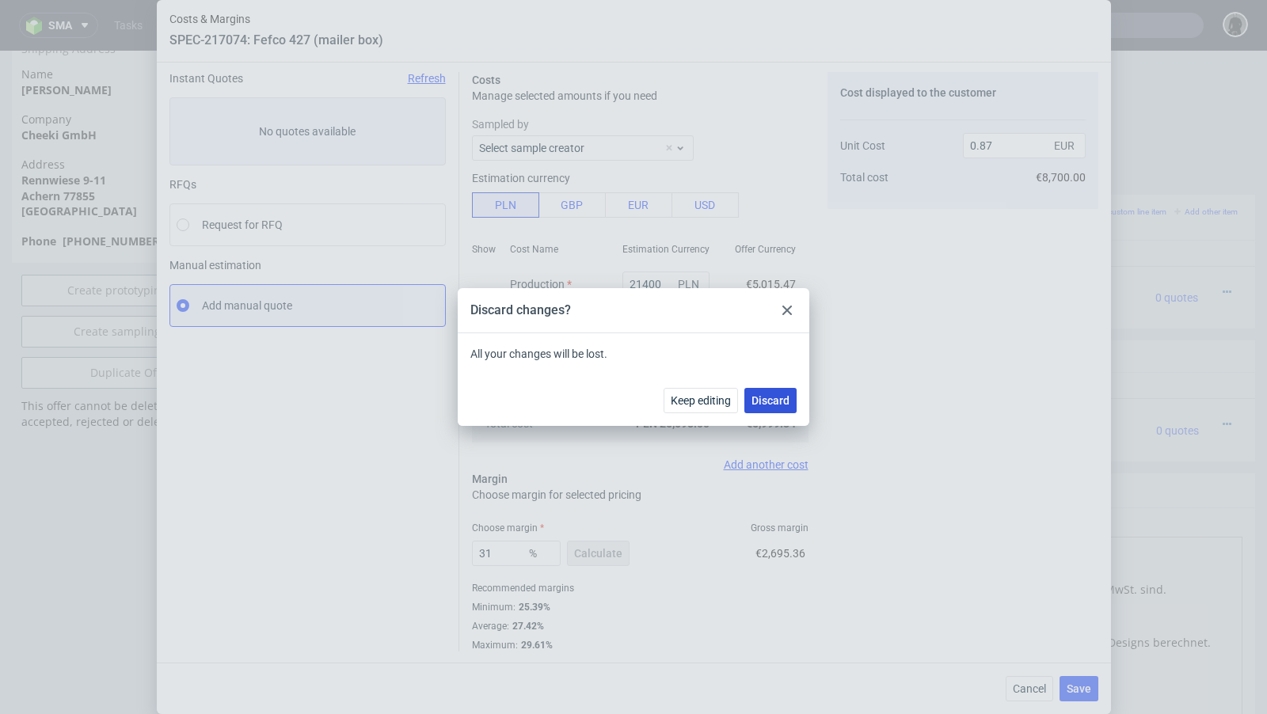
click at [788, 406] on span "Discard" at bounding box center [771, 400] width 38 height 11
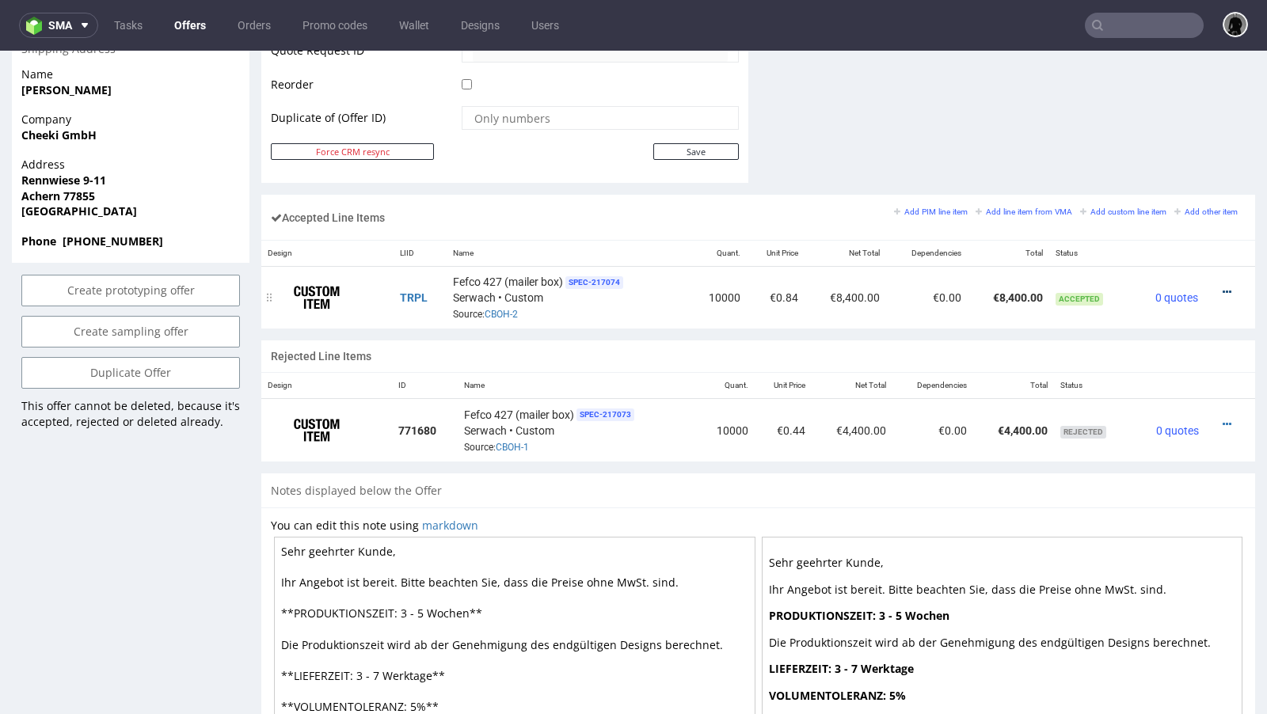
click at [1223, 287] on icon at bounding box center [1227, 292] width 9 height 11
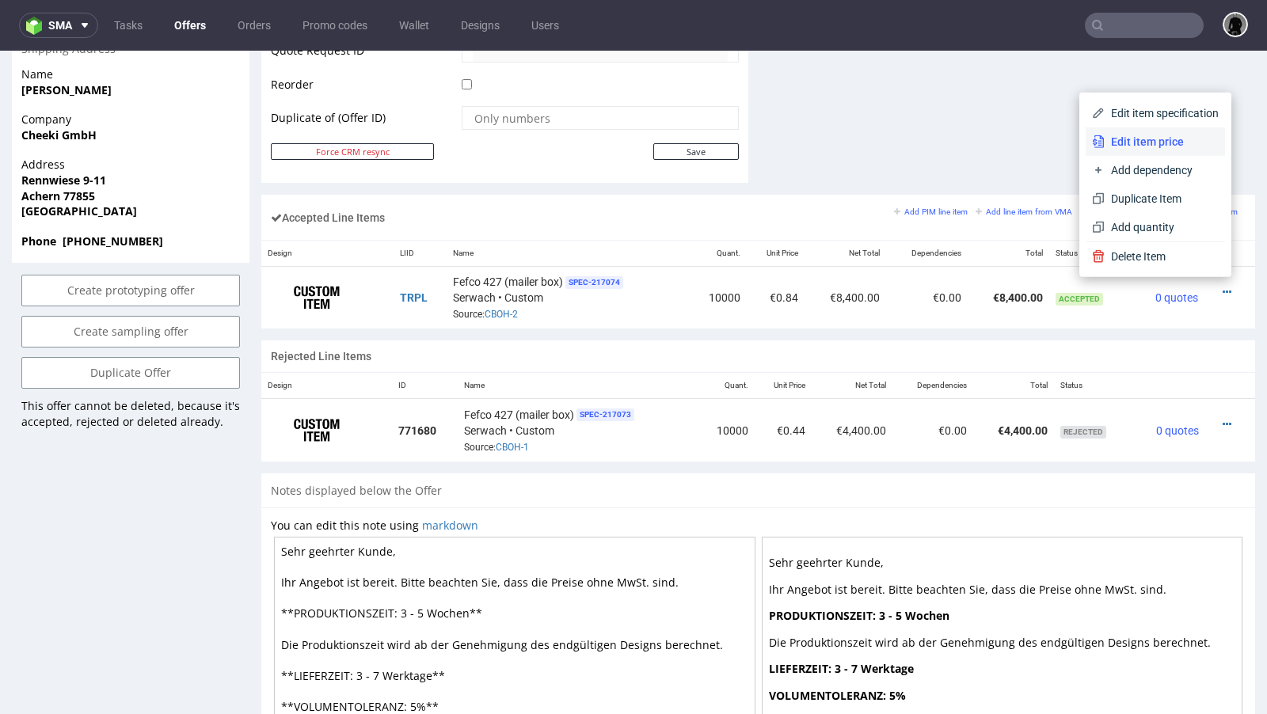
click at [1149, 146] on span "Edit item price" at bounding box center [1162, 142] width 114 height 16
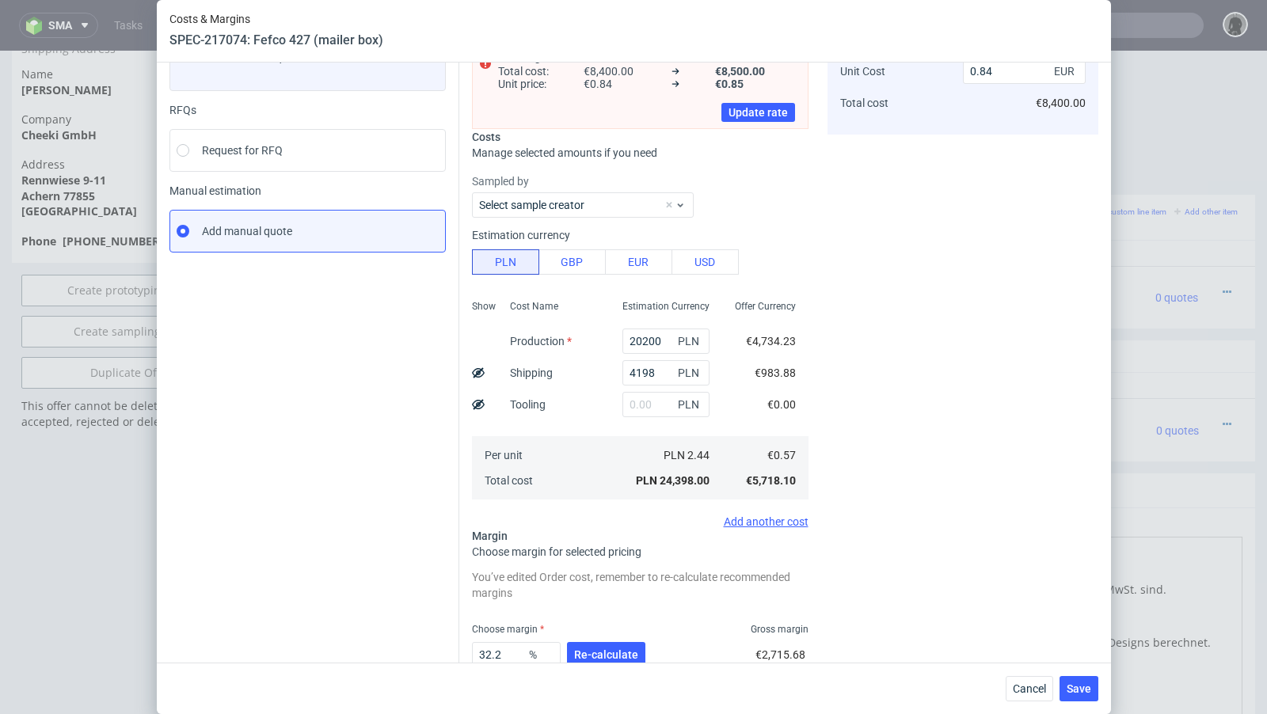
scroll to position [128, 0]
click at [645, 338] on input "20200" at bounding box center [666, 341] width 87 height 25
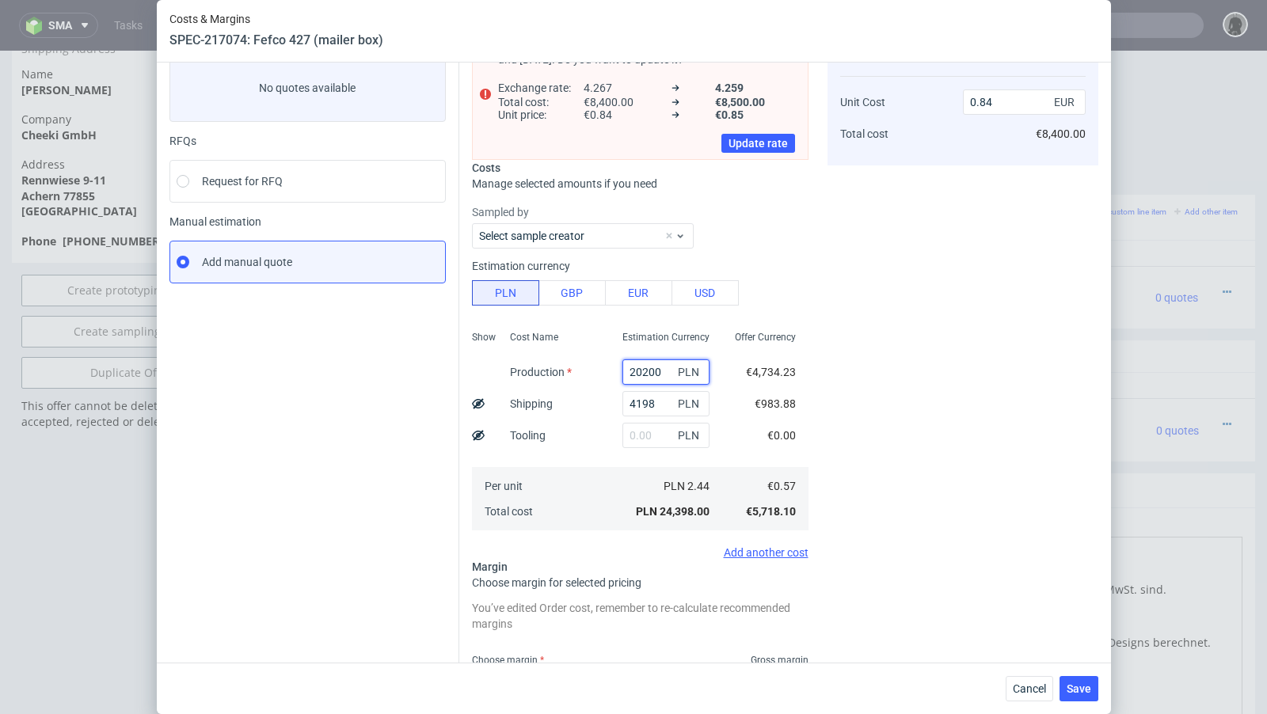
scroll to position [93, 0]
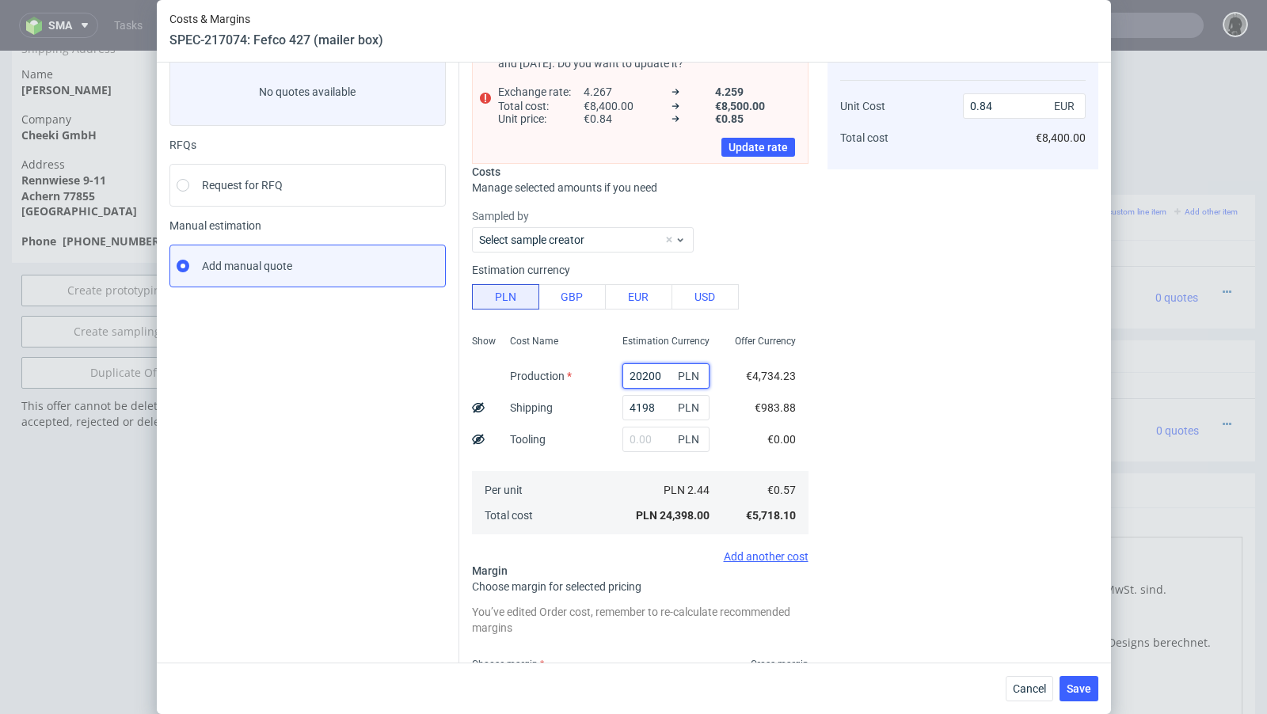
paste input "14"
type input "21400"
type input "0.89"
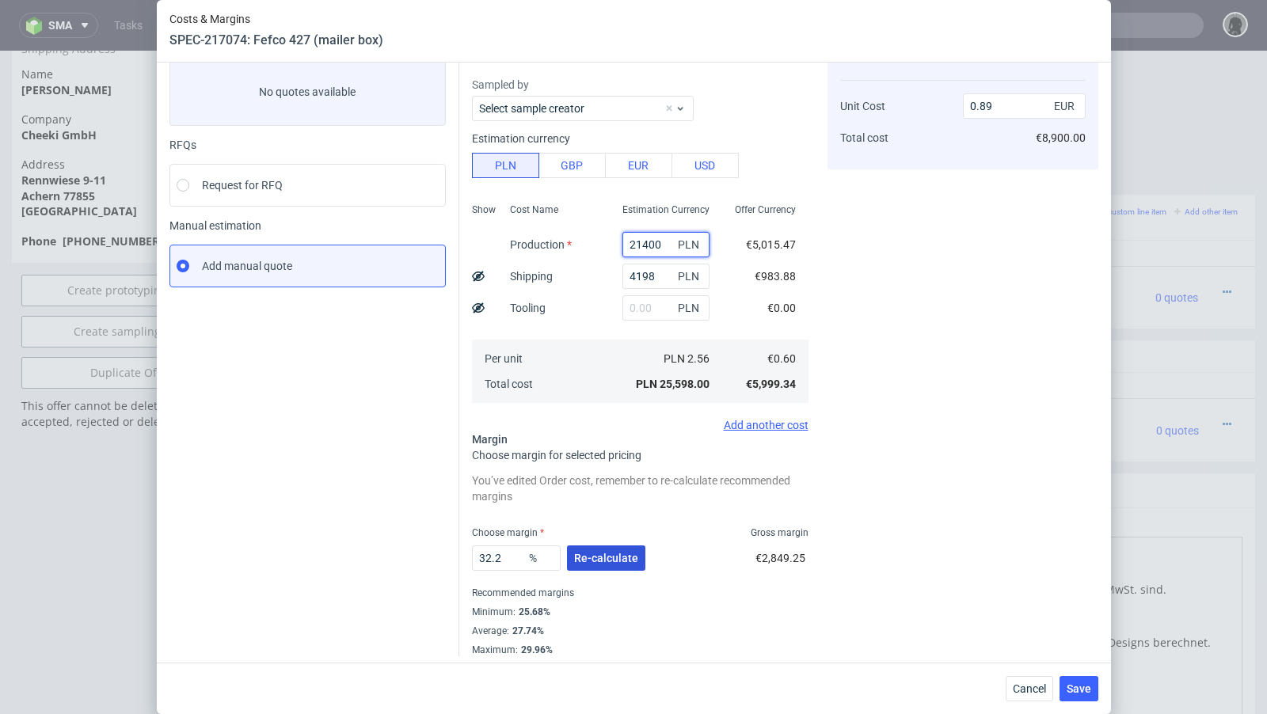
type input "21400"
click at [599, 565] on button "Re-calculate" at bounding box center [606, 558] width 78 height 25
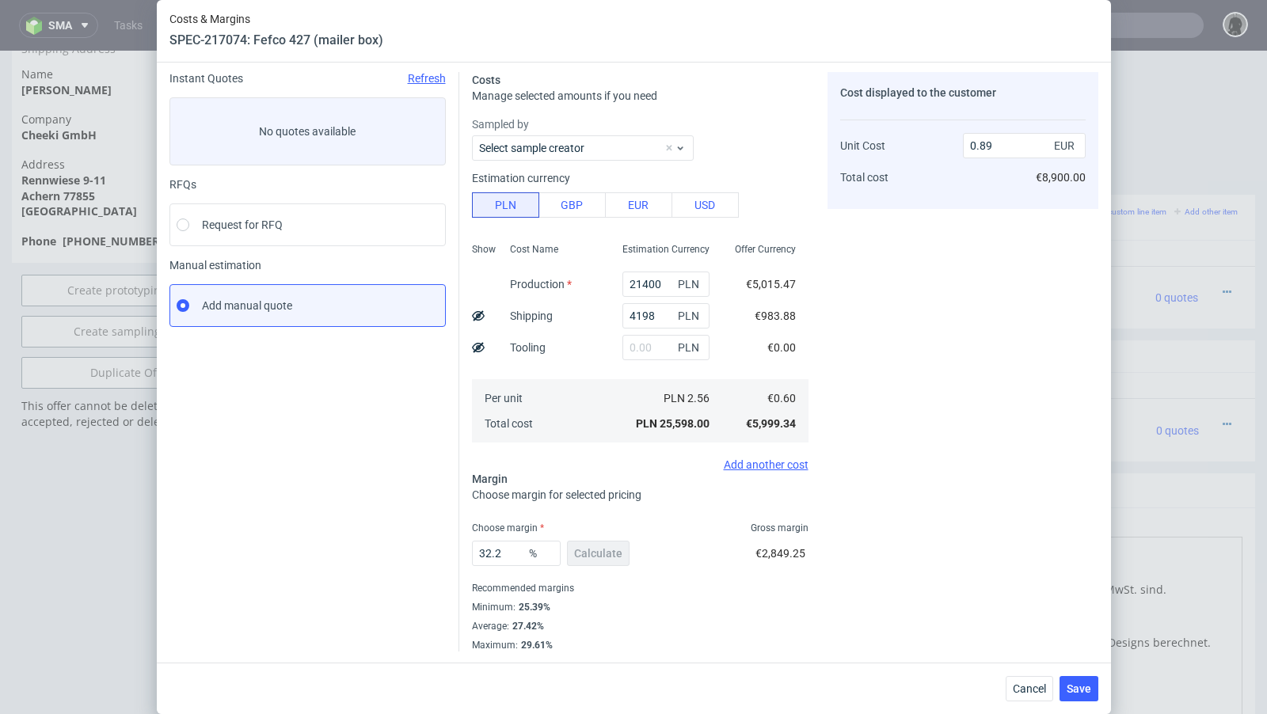
scroll to position [54, 0]
drag, startPoint x: 510, startPoint y: 554, endPoint x: 486, endPoint y: 555, distance: 23.8
click at [486, 555] on input "32.2" at bounding box center [516, 553] width 89 height 25
type input "31"
type input "0.87"
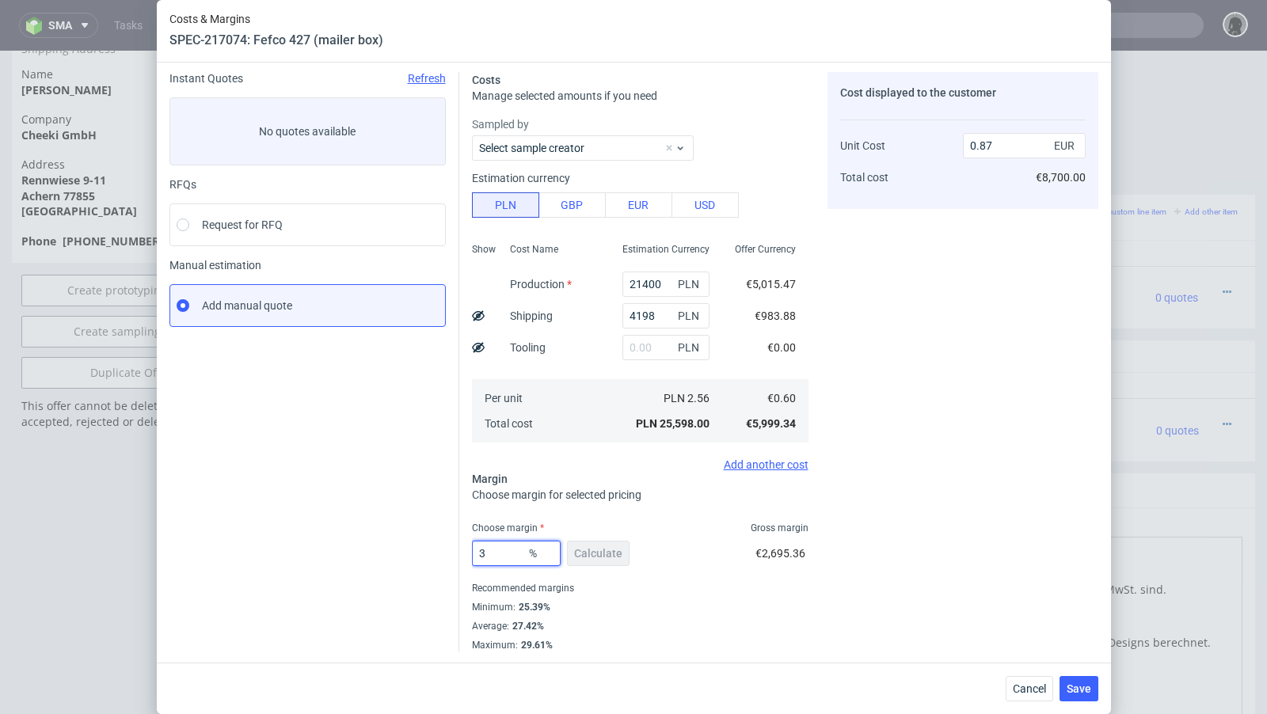
type input "30"
type input "0.86"
type input "30"
click at [763, 574] on div "€2,571.15" at bounding box center [782, 557] width 53 height 44
click at [1019, 687] on span "Cancel" at bounding box center [1029, 689] width 33 height 11
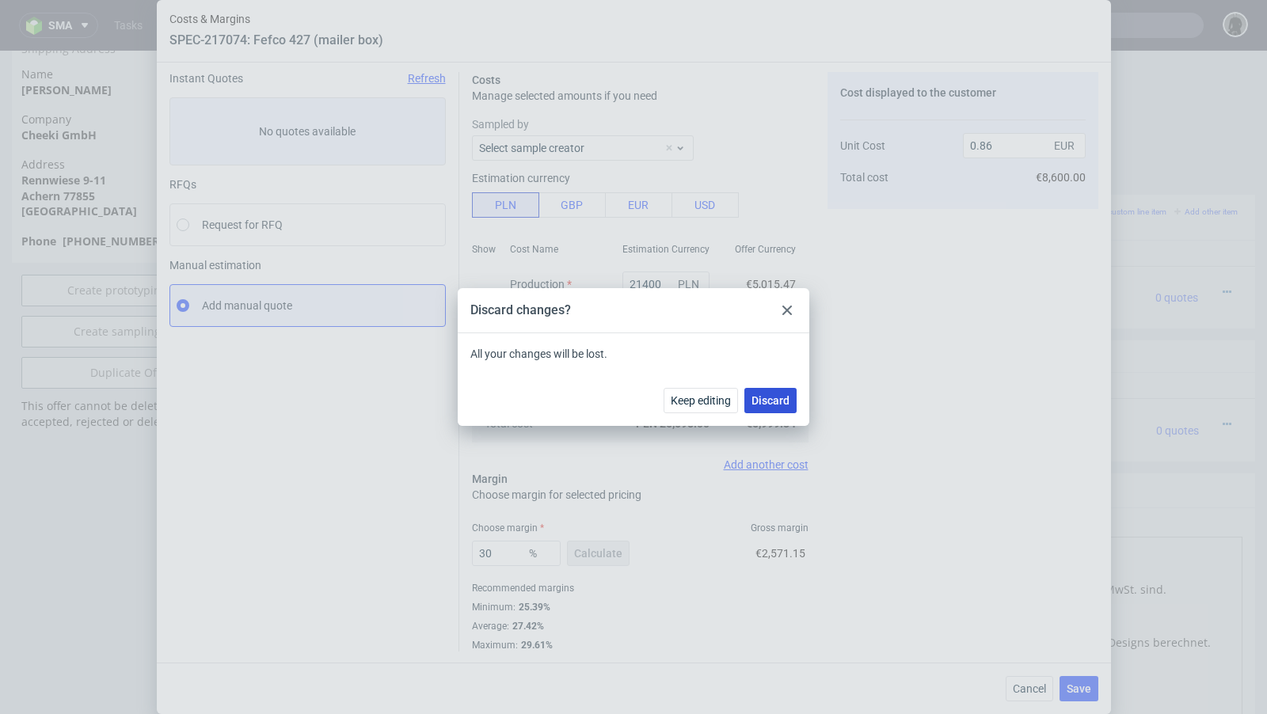
click at [775, 408] on button "Discard" at bounding box center [771, 400] width 52 height 25
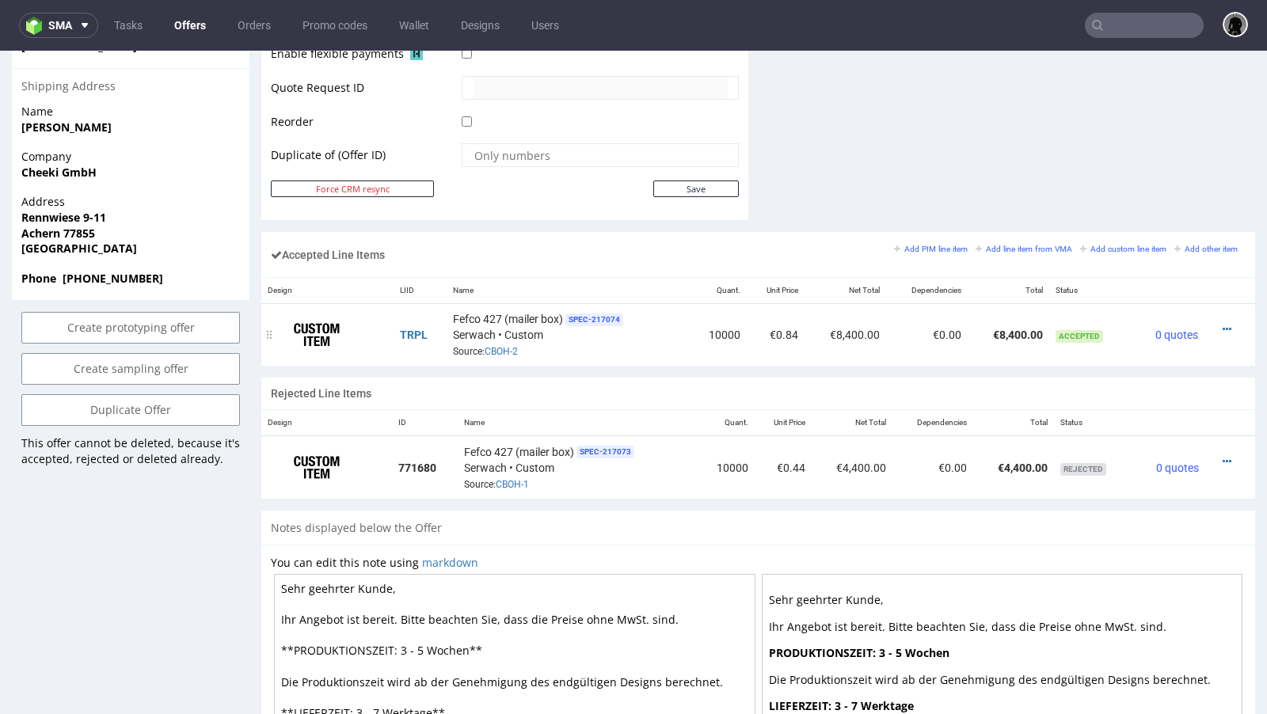
scroll to position [813, 0]
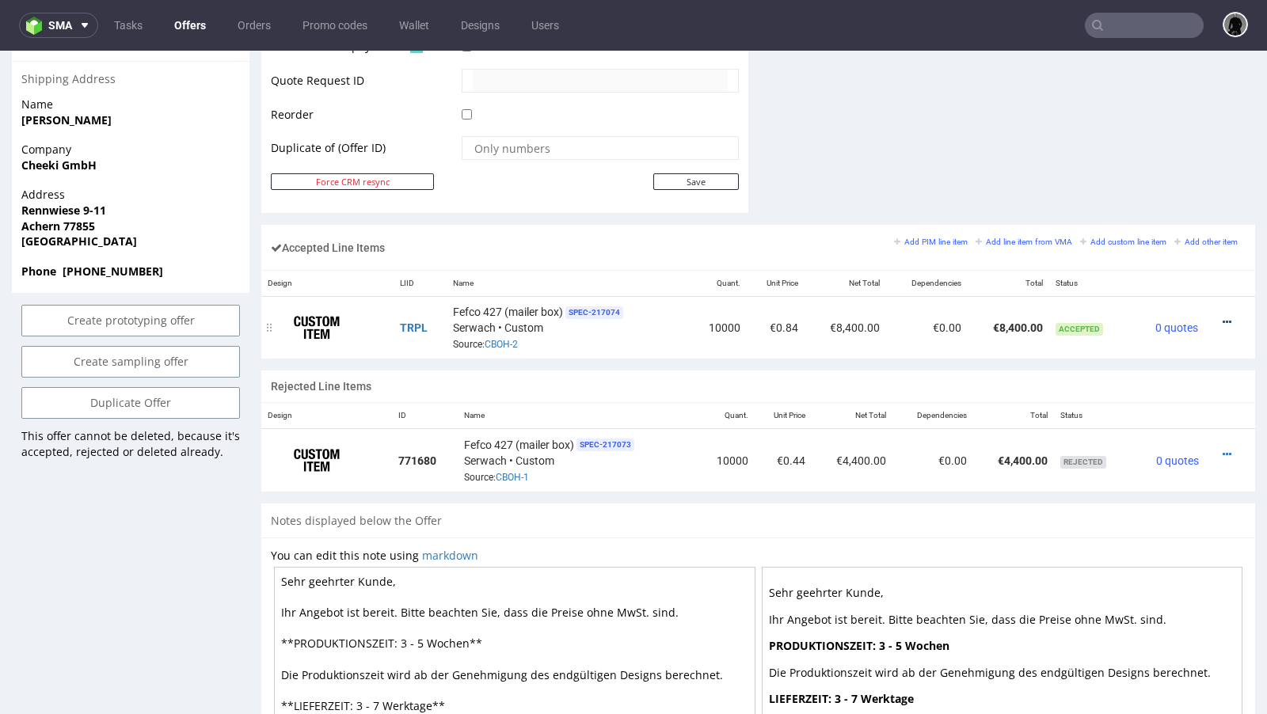
click at [1223, 317] on icon at bounding box center [1227, 322] width 9 height 11
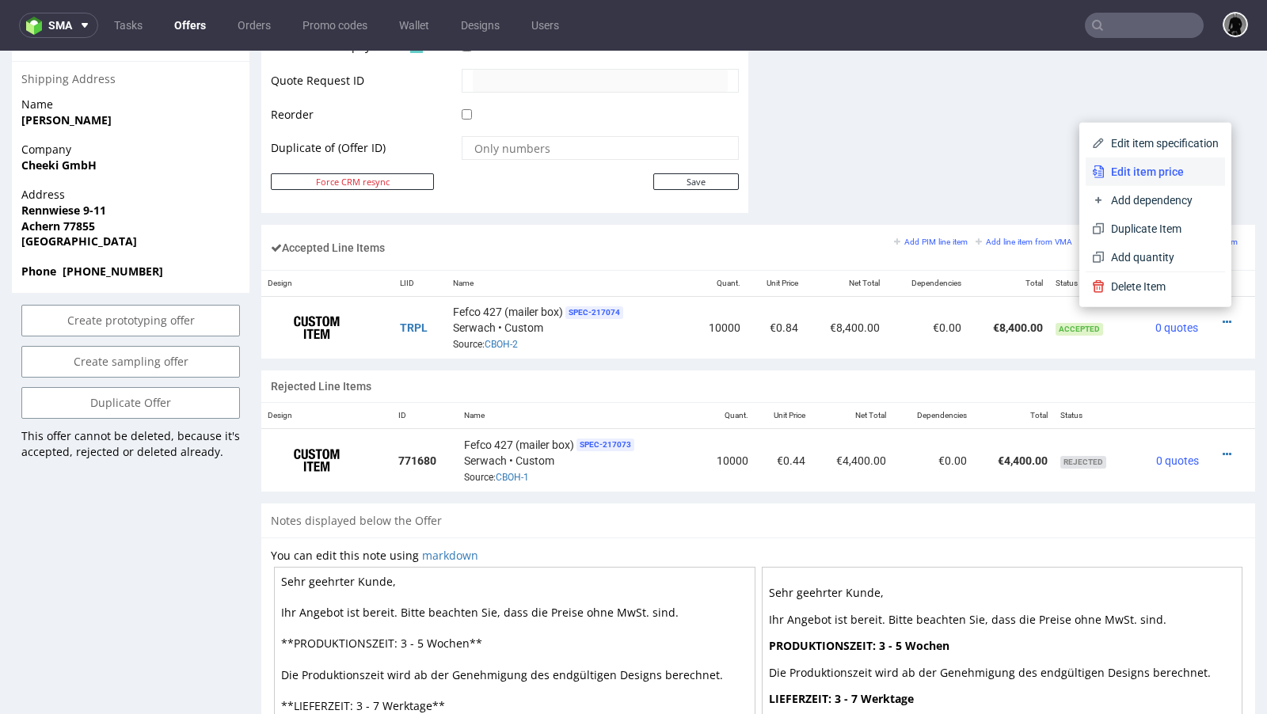
click at [1137, 168] on span "Edit item price" at bounding box center [1162, 172] width 114 height 16
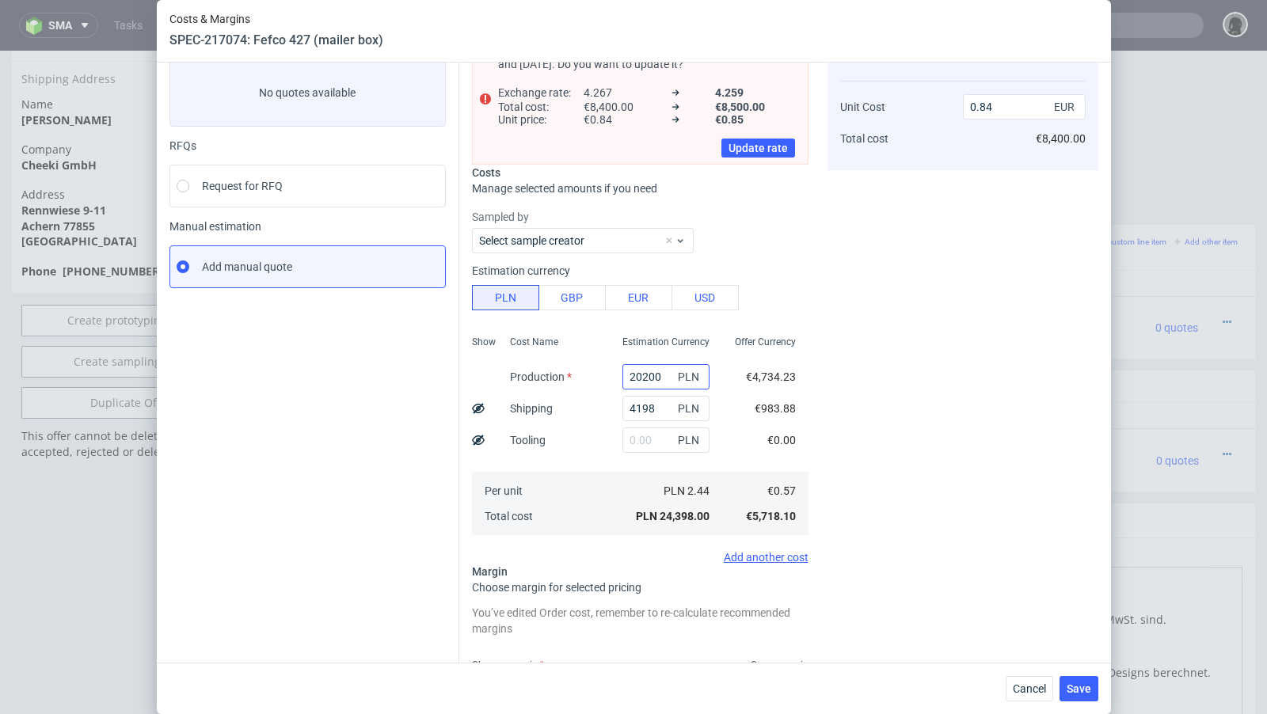
scroll to position [87, 0]
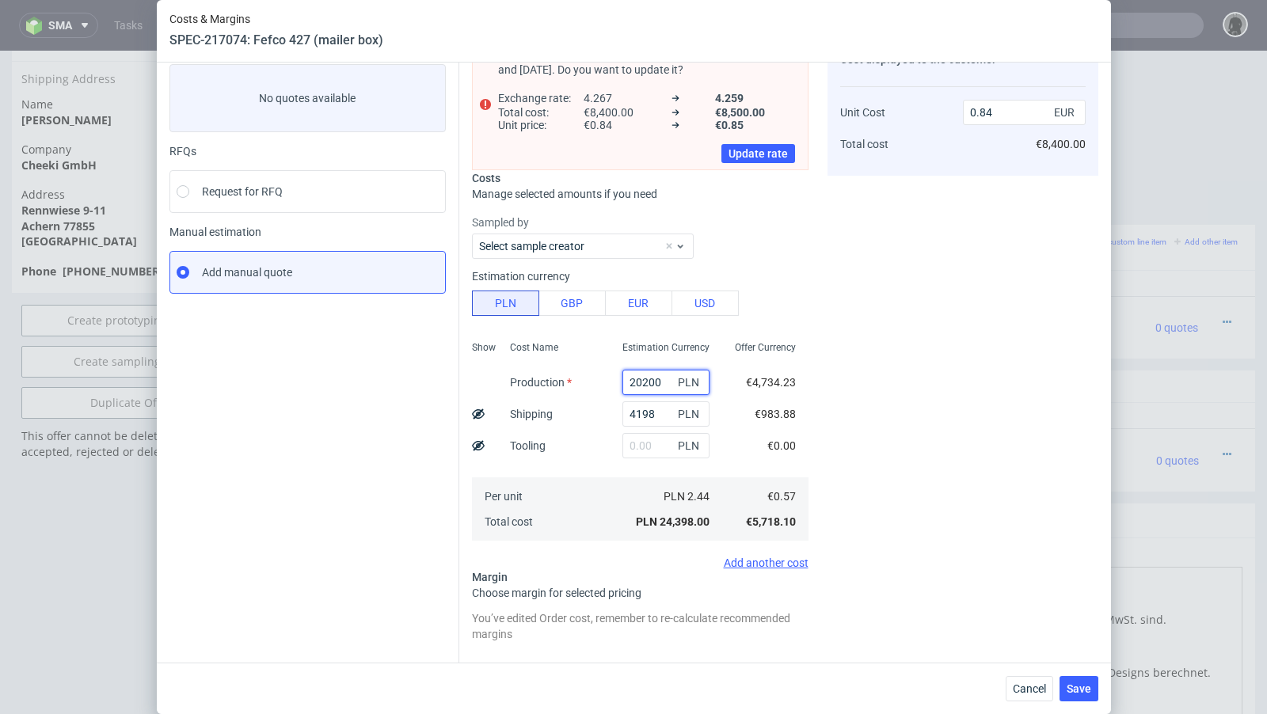
click at [652, 379] on input "20200" at bounding box center [666, 382] width 87 height 25
paste input "14"
type input "21400"
type input "0.89"
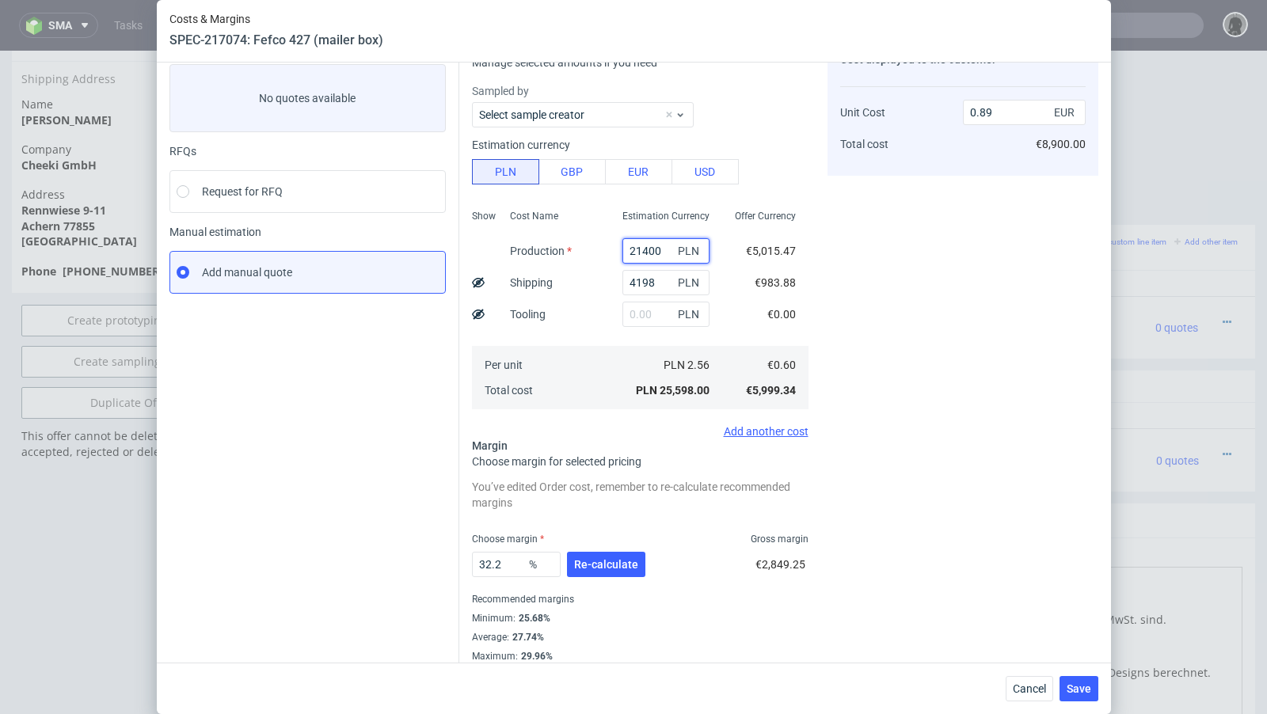
scroll to position [98, 0]
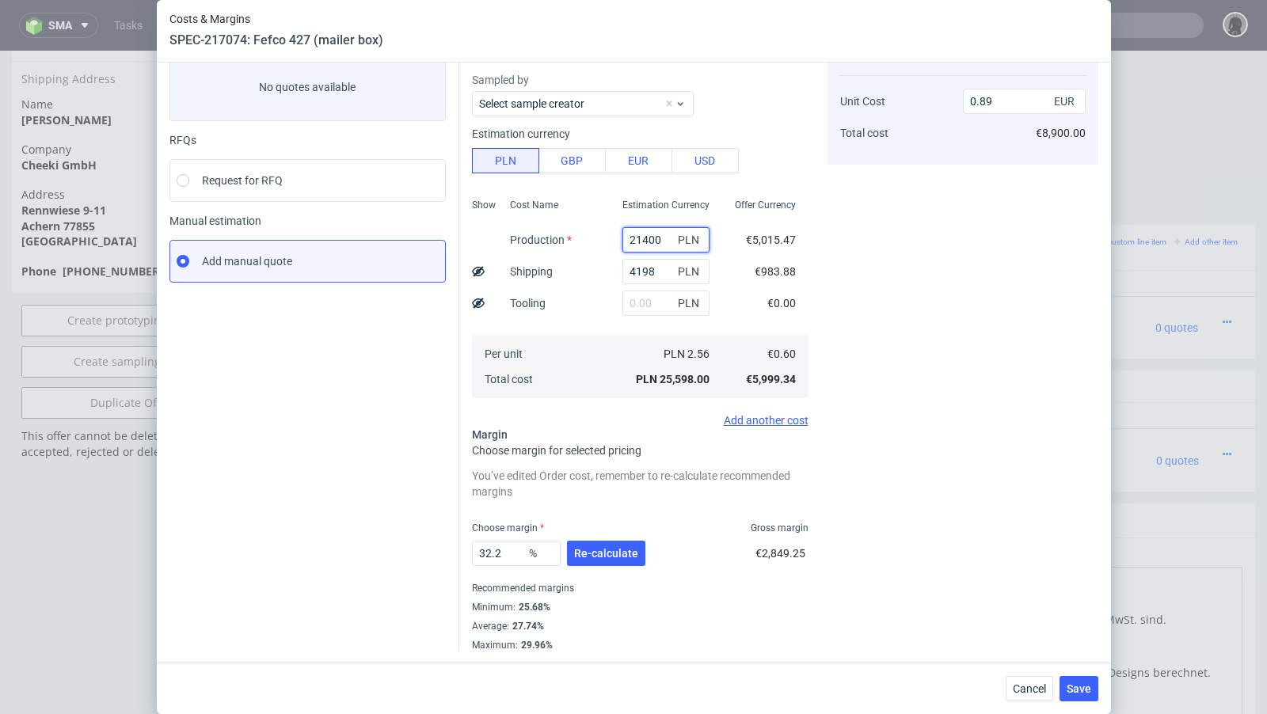
type input "21400"
click at [606, 567] on div "32.2 % Re-calculate" at bounding box center [560, 557] width 177 height 44
click at [596, 555] on span "Re-calculate" at bounding box center [606, 553] width 64 height 11
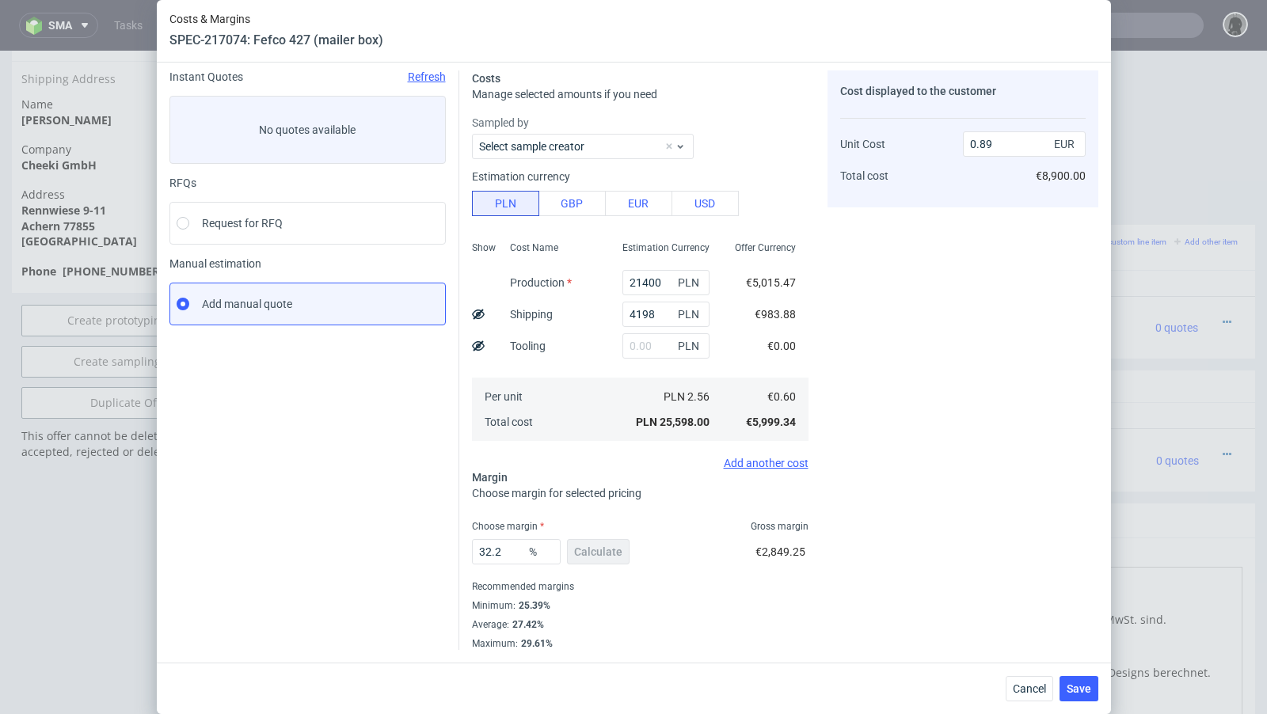
scroll to position [54, 0]
drag, startPoint x: 520, startPoint y: 553, endPoint x: 486, endPoint y: 550, distance: 33.4
click at [486, 550] on input "32.2" at bounding box center [516, 553] width 89 height 25
type input "30"
type input "0.86"
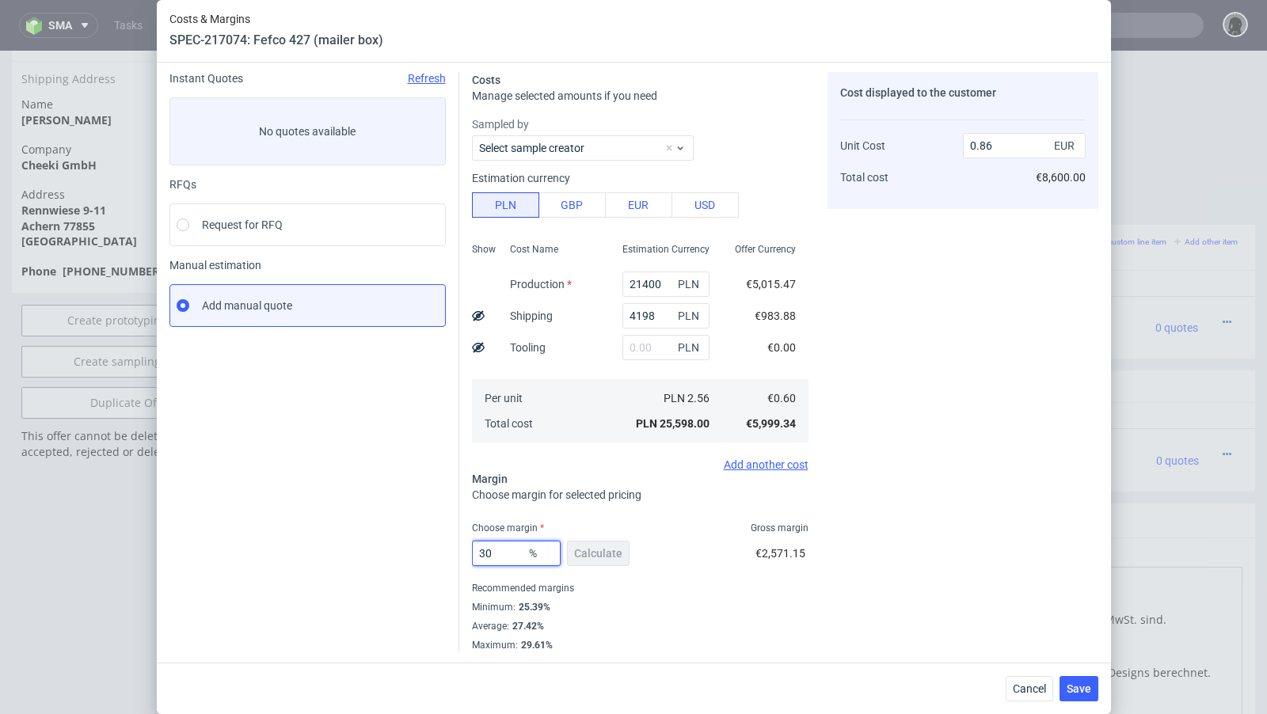
type input "30"
click at [364, 541] on div "Instant Quotes Refresh No quotes available RFQs Request for RFQ Manual estimati…" at bounding box center [314, 362] width 290 height 580
click at [1030, 687] on span "Cancel" at bounding box center [1029, 689] width 33 height 11
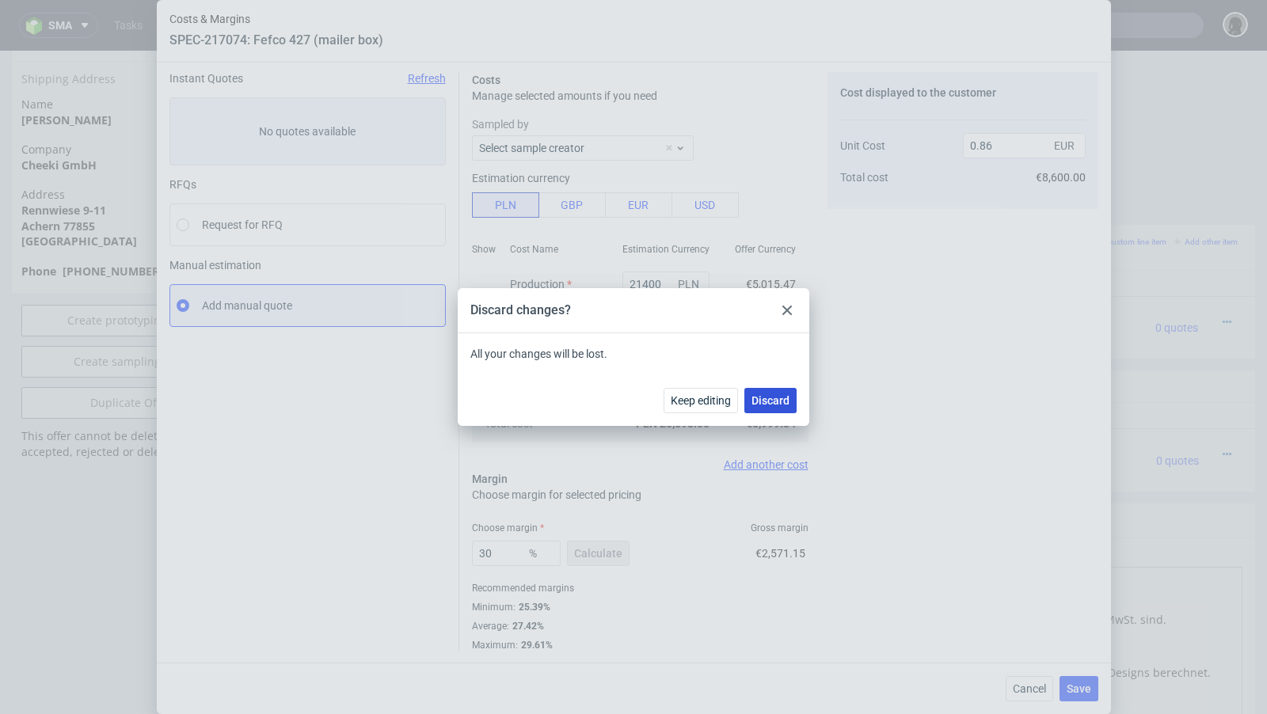
click at [777, 404] on span "Discard" at bounding box center [771, 400] width 38 height 11
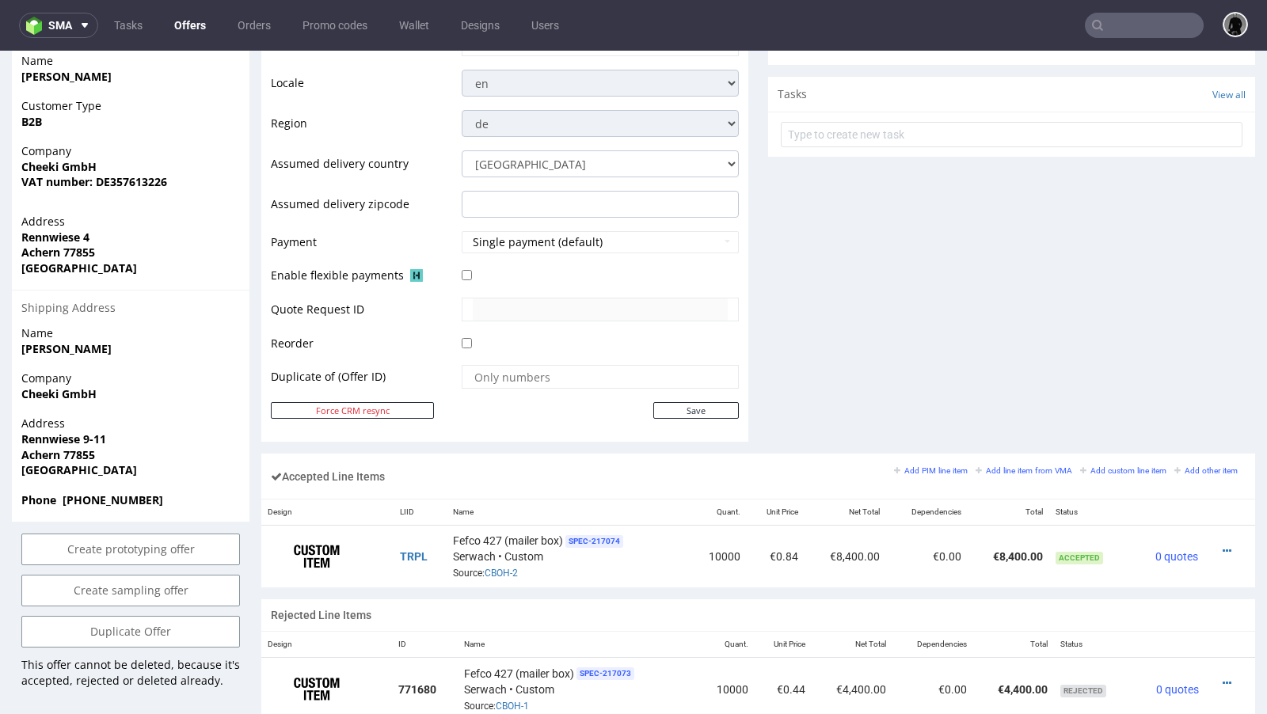
scroll to position [120, 0]
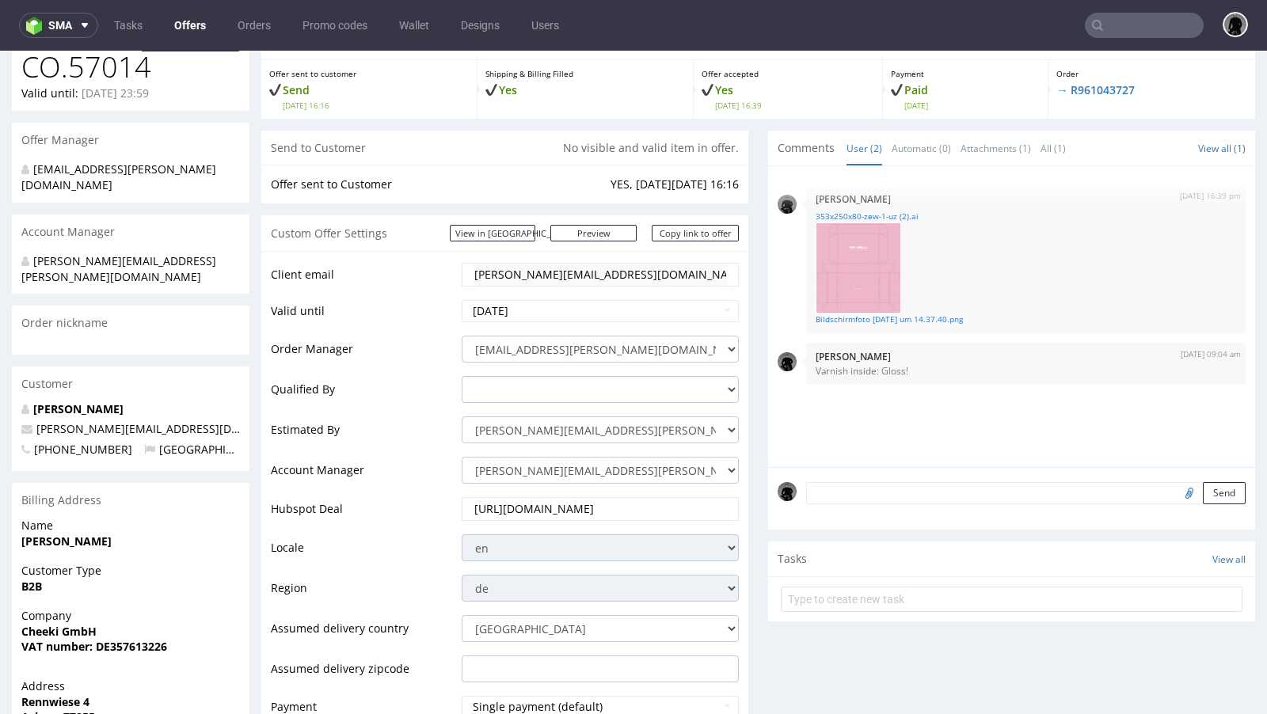
click at [184, 34] on link "Offers" at bounding box center [190, 25] width 51 height 25
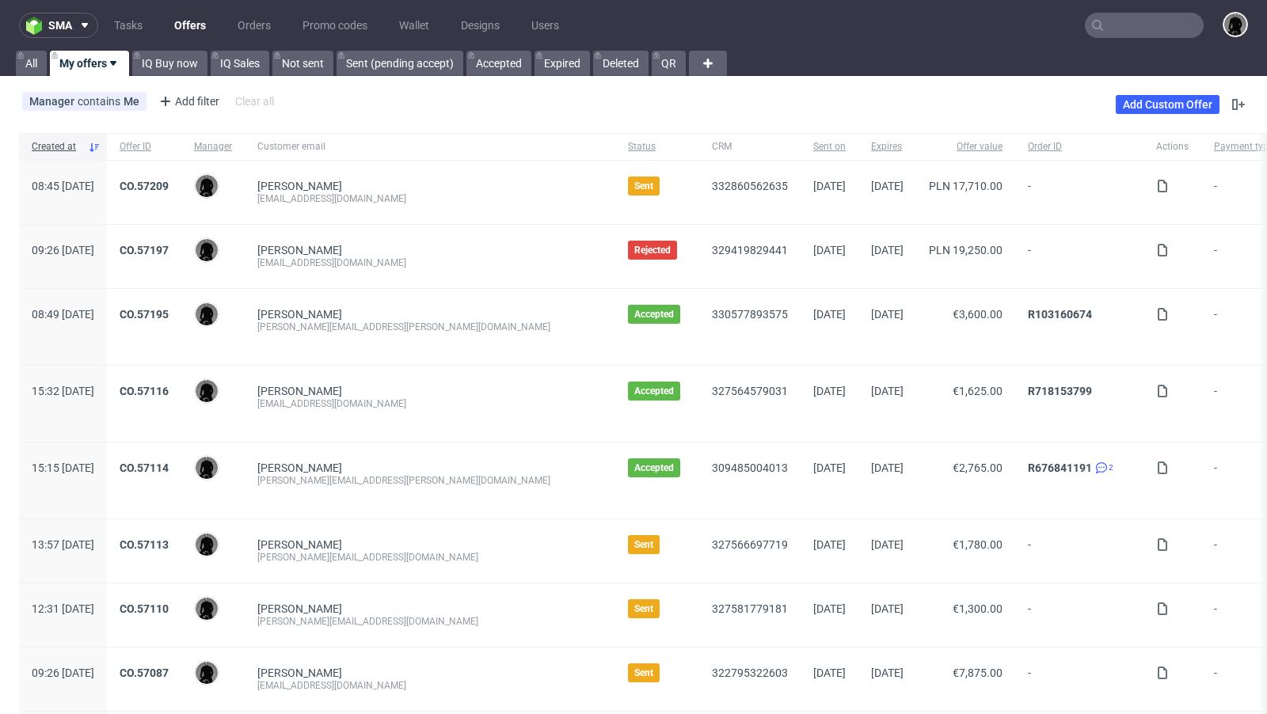
click at [1118, 36] on input "text" at bounding box center [1144, 25] width 119 height 25
paste input "r.marvi@coregenion.de"
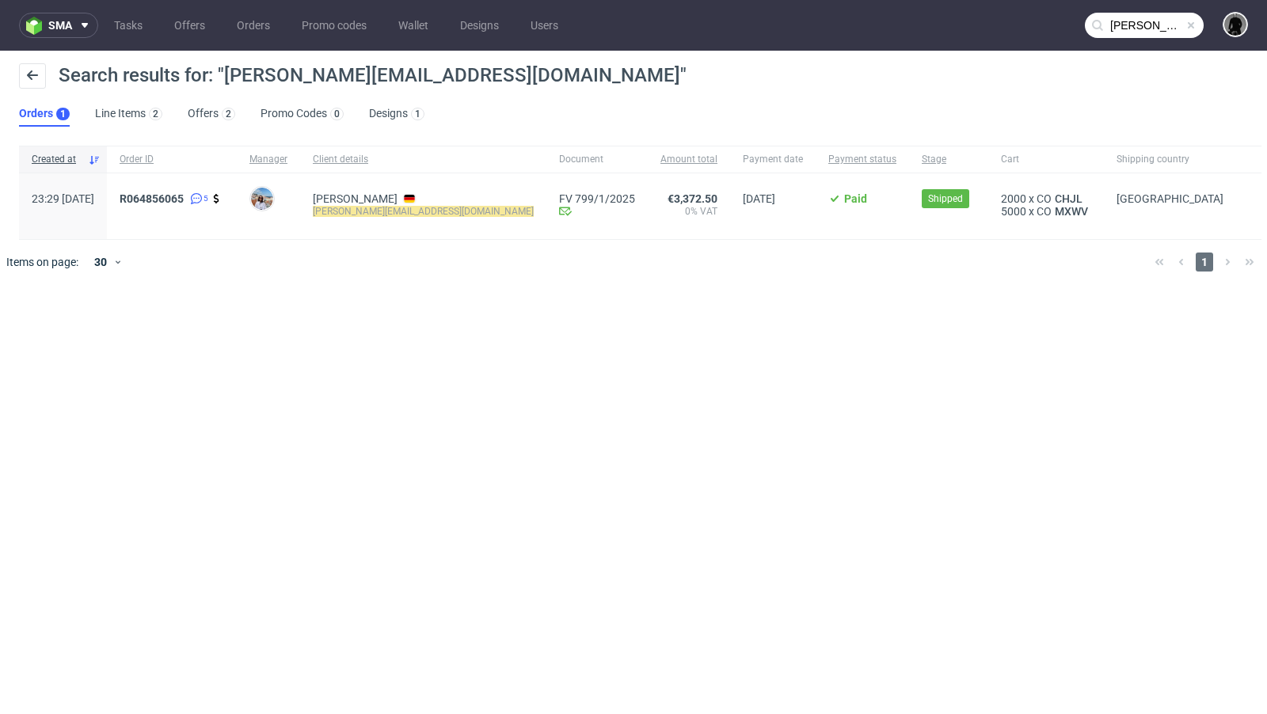
click at [1119, 28] on input "r.marvi@coregenion.de" at bounding box center [1144, 25] width 119 height 25
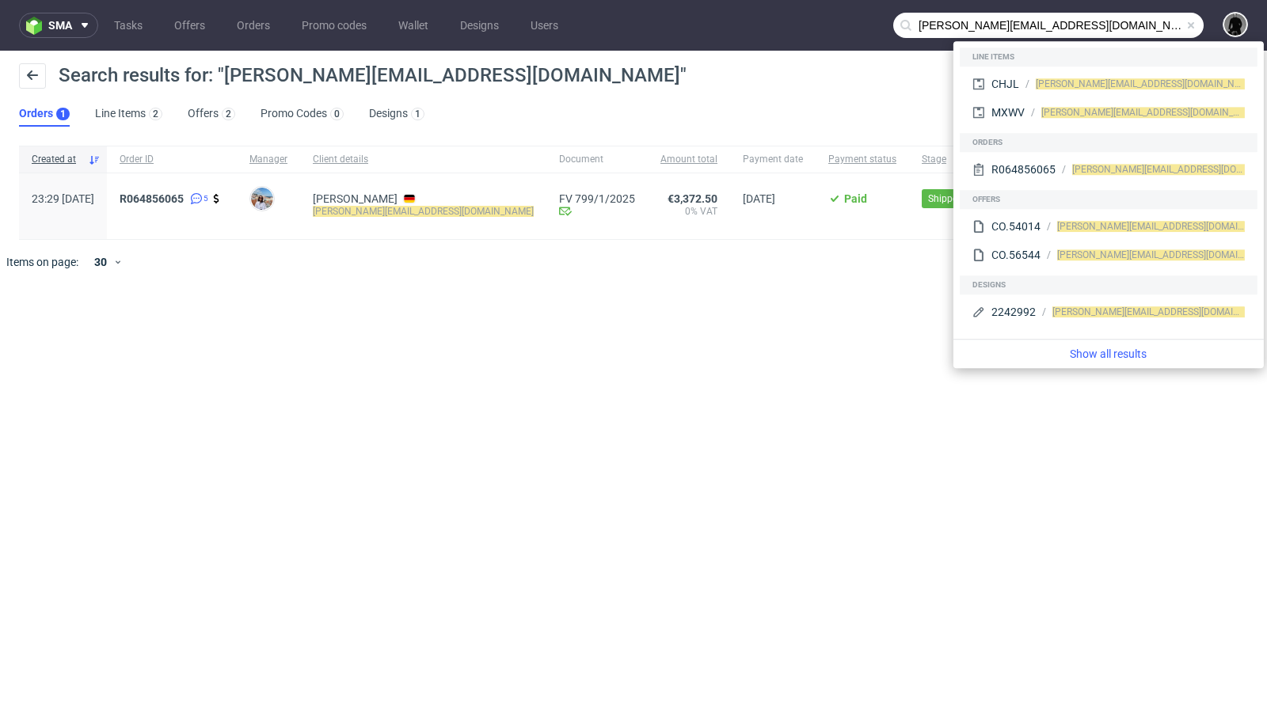
drag, startPoint x: 954, startPoint y: 25, endPoint x: 840, endPoint y: 23, distance: 114.1
click at [840, 23] on nav "sma Tasks Offers Orders Promo codes Wallet Designs Users r.marvi@coregenion.de" at bounding box center [633, 25] width 1267 height 51
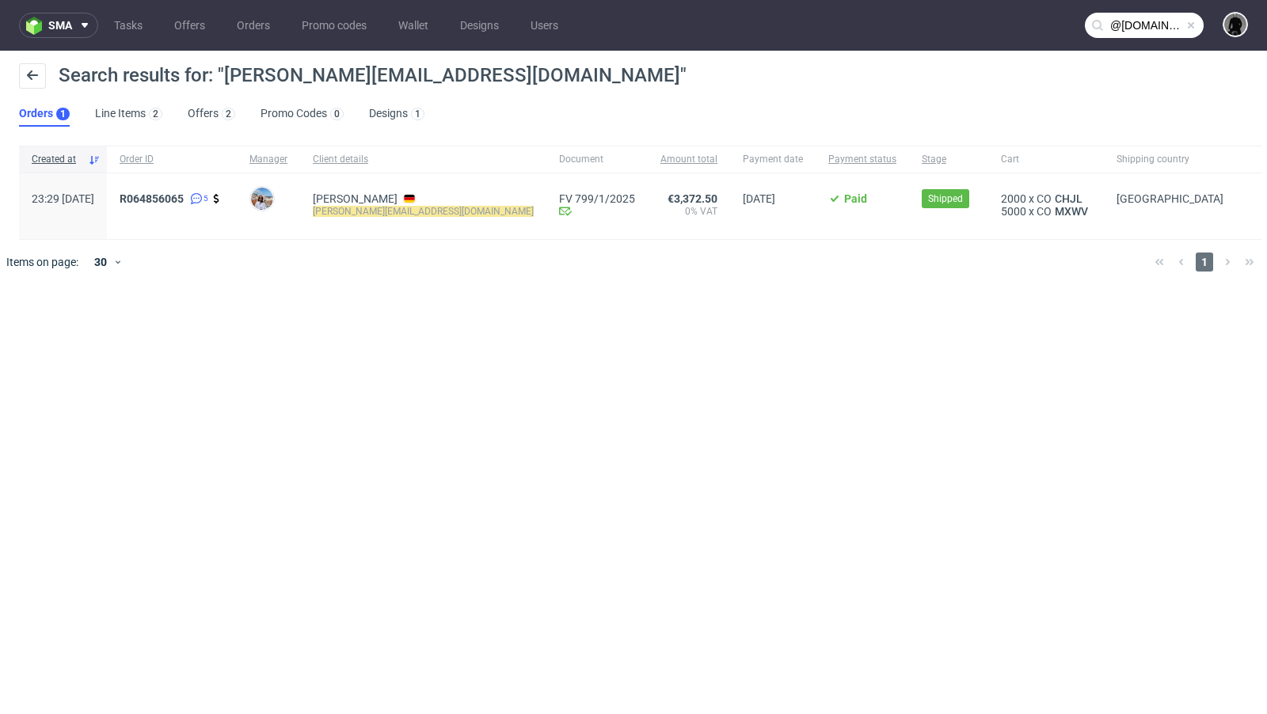
type input "@coregenion.de"
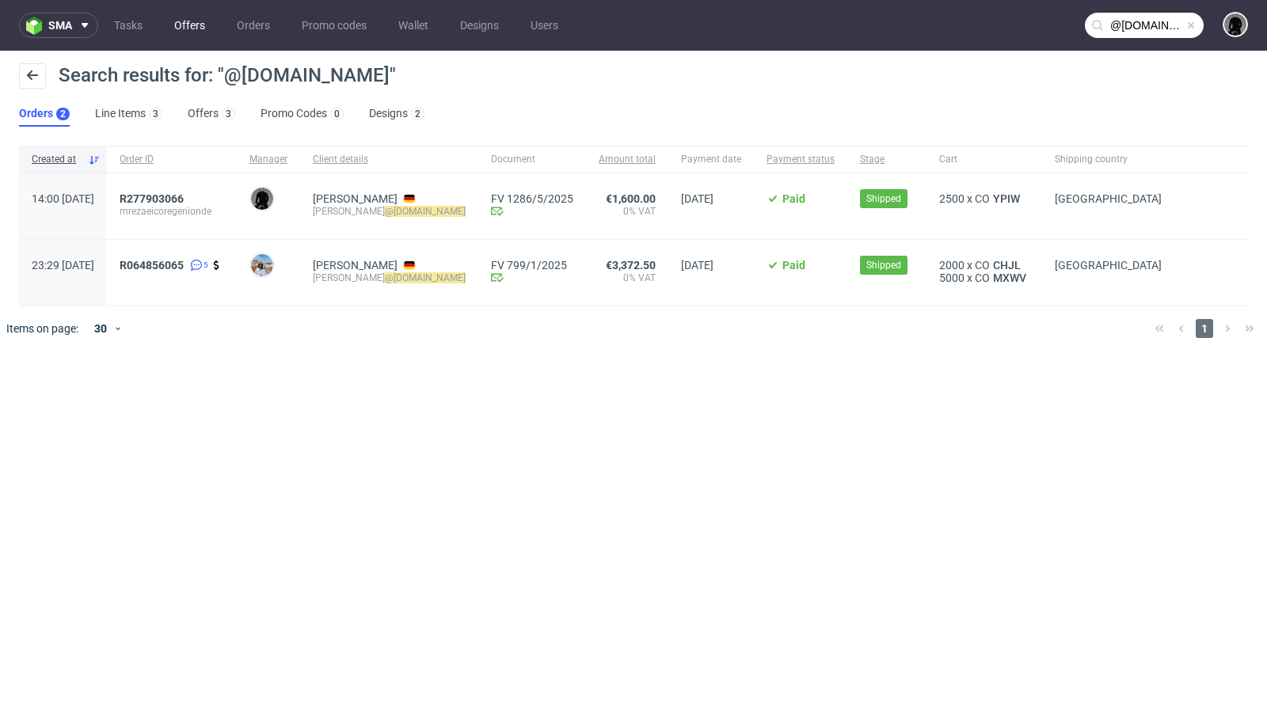
click at [188, 25] on link "Offers" at bounding box center [190, 25] width 50 height 25
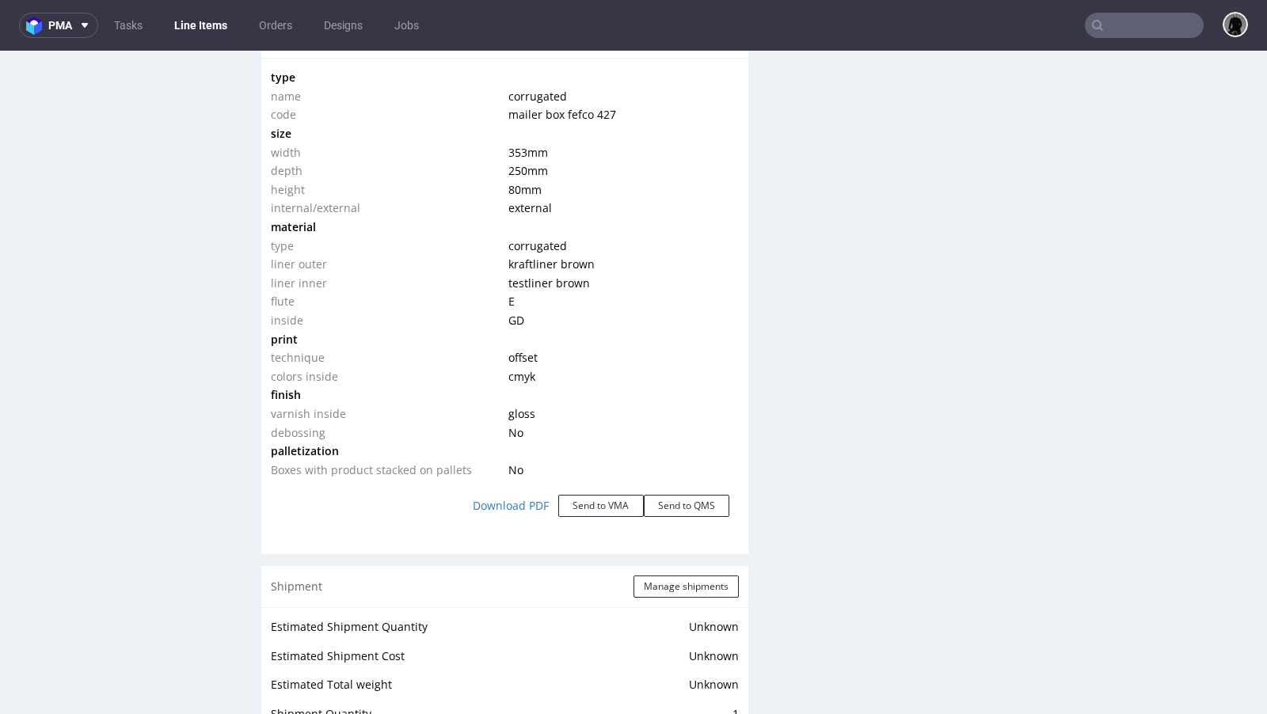
scroll to position [1518, 0]
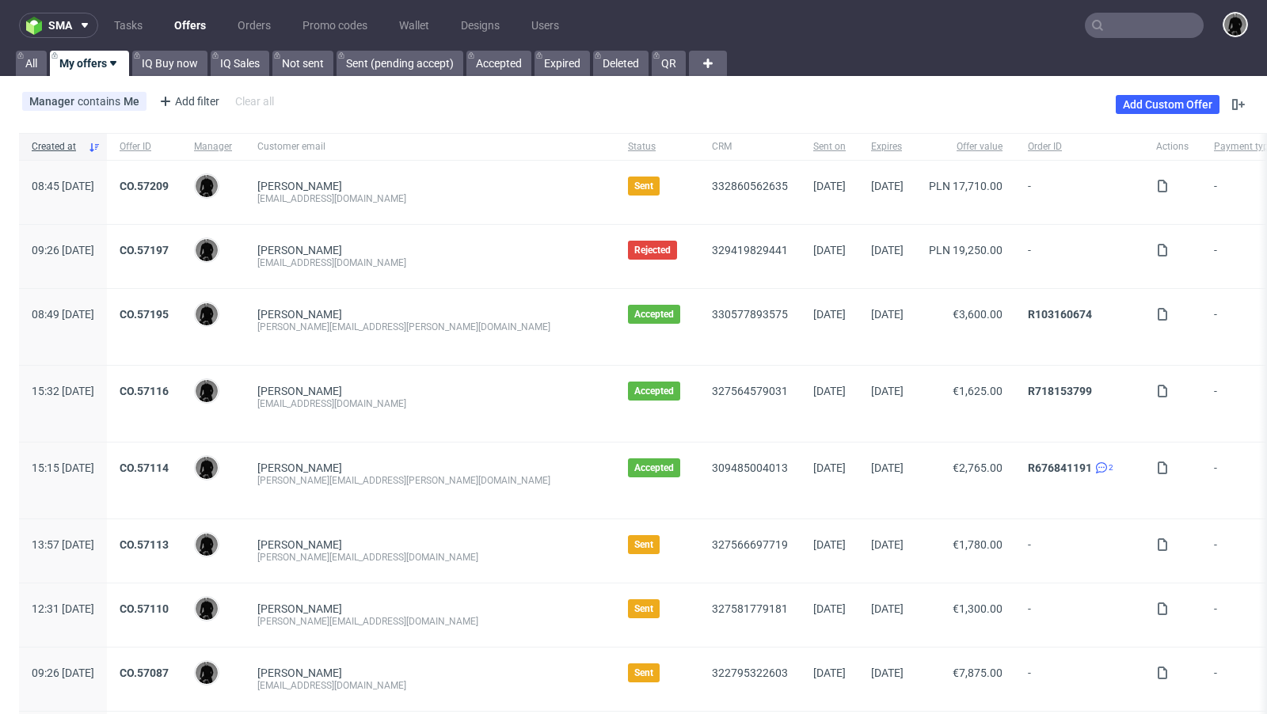
click at [610, 97] on div "Manager contains Me Add filter Hide filters Clear all Add Custom Offer" at bounding box center [633, 104] width 1267 height 44
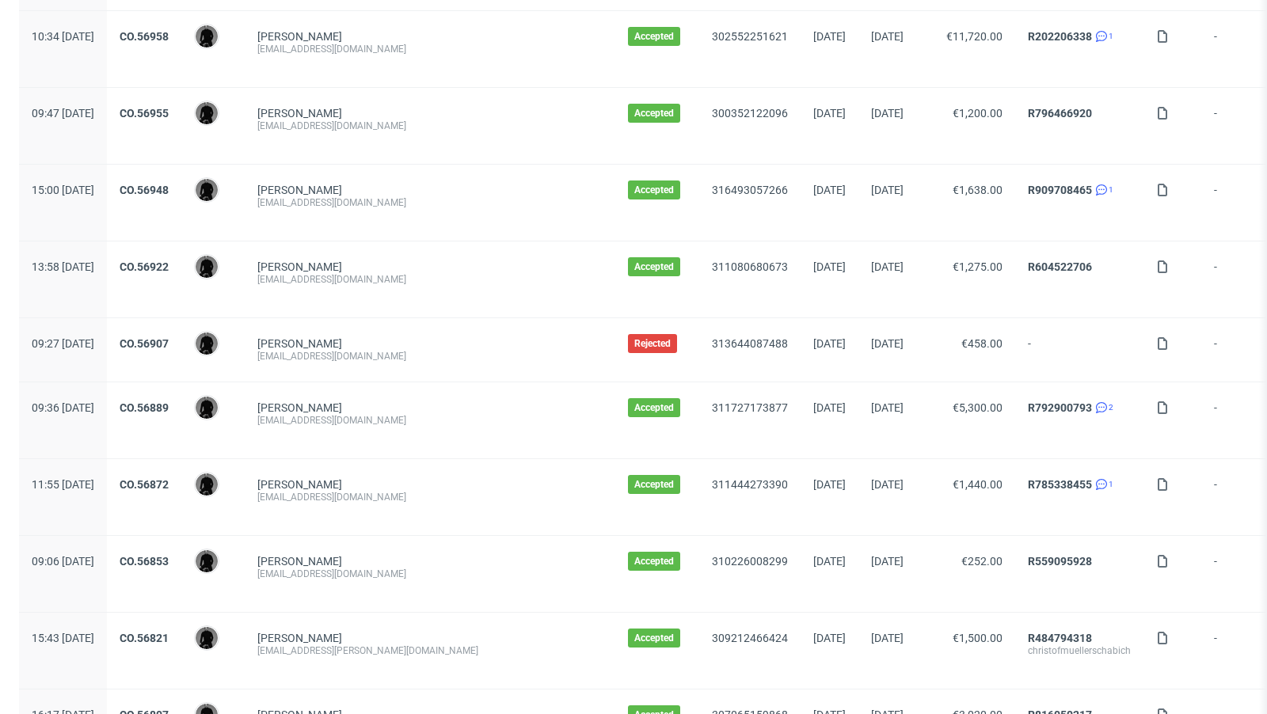
scroll to position [1625, 0]
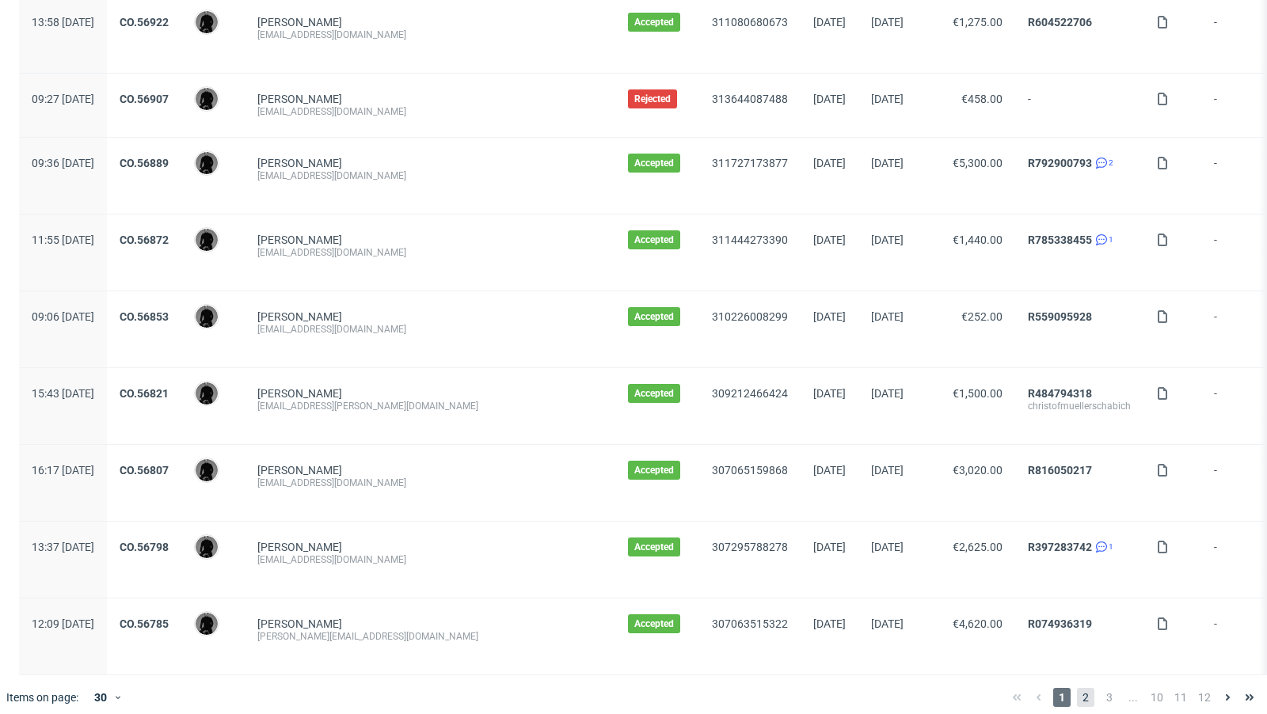
click at [1077, 688] on span "2" at bounding box center [1085, 697] width 17 height 19
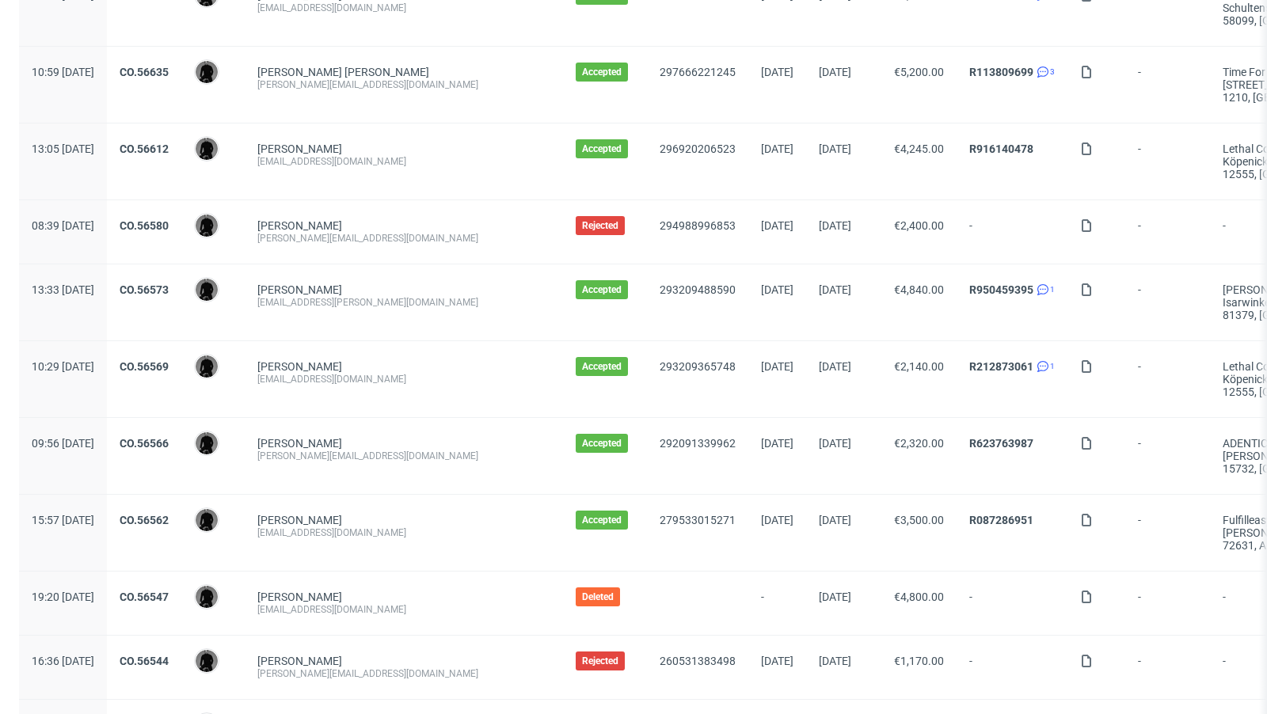
scroll to position [1663, 0]
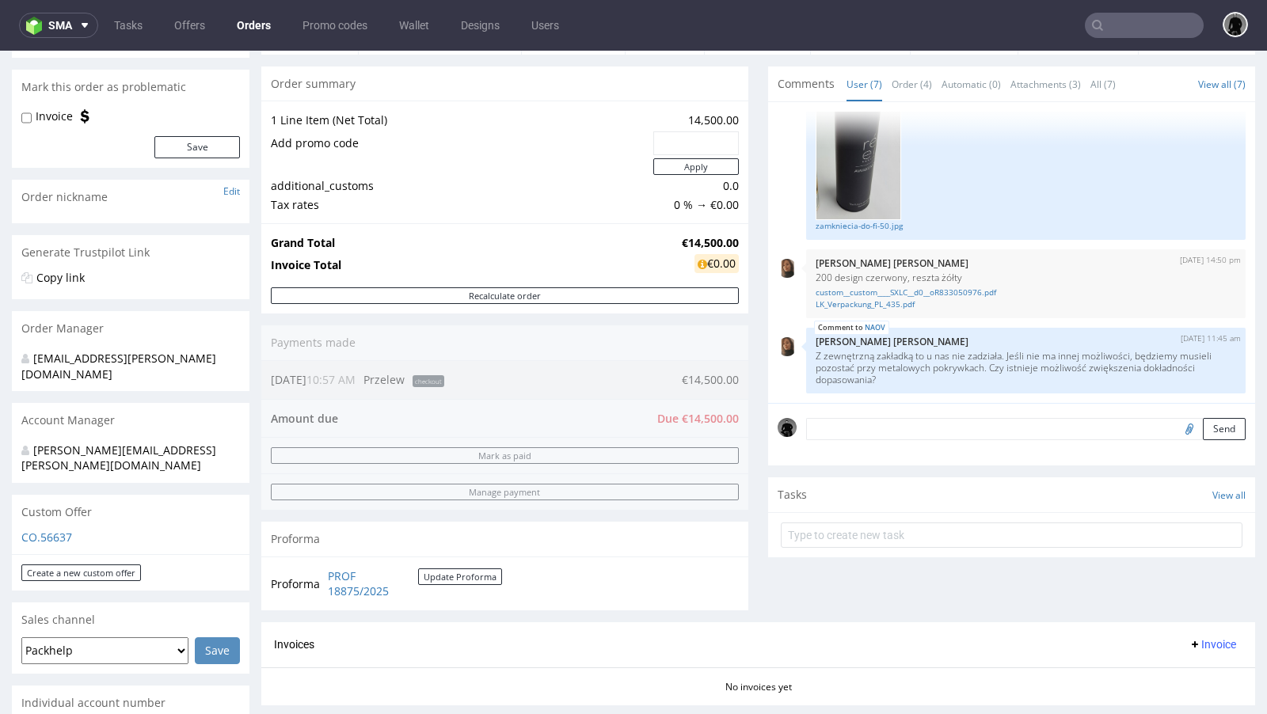
scroll to position [286, 0]
